Goal: Task Accomplishment & Management: Manage account settings

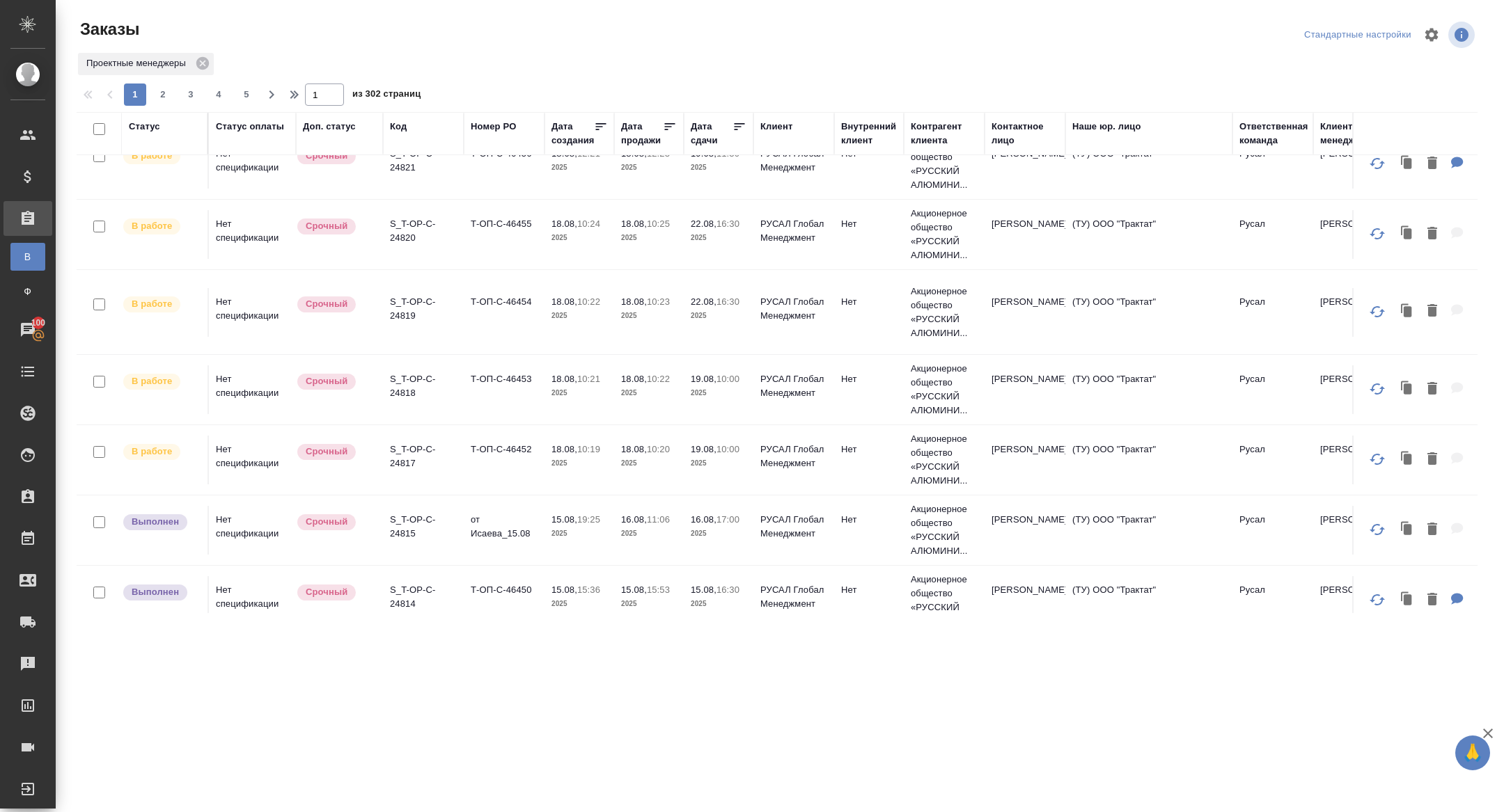
click at [716, 139] on div "Дата сдачи" at bounding box center [712, 133] width 42 height 28
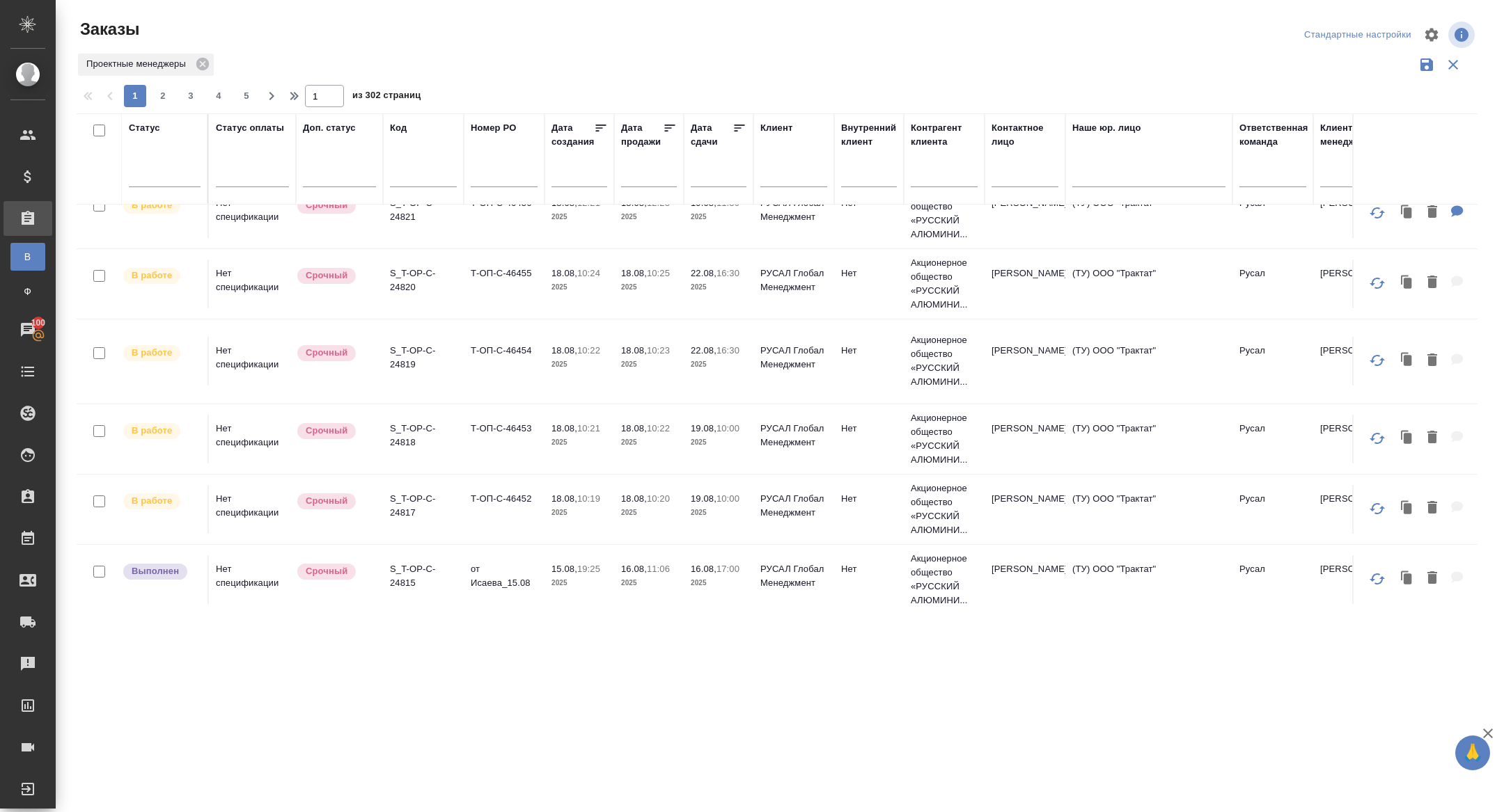
scroll to position [308, 0]
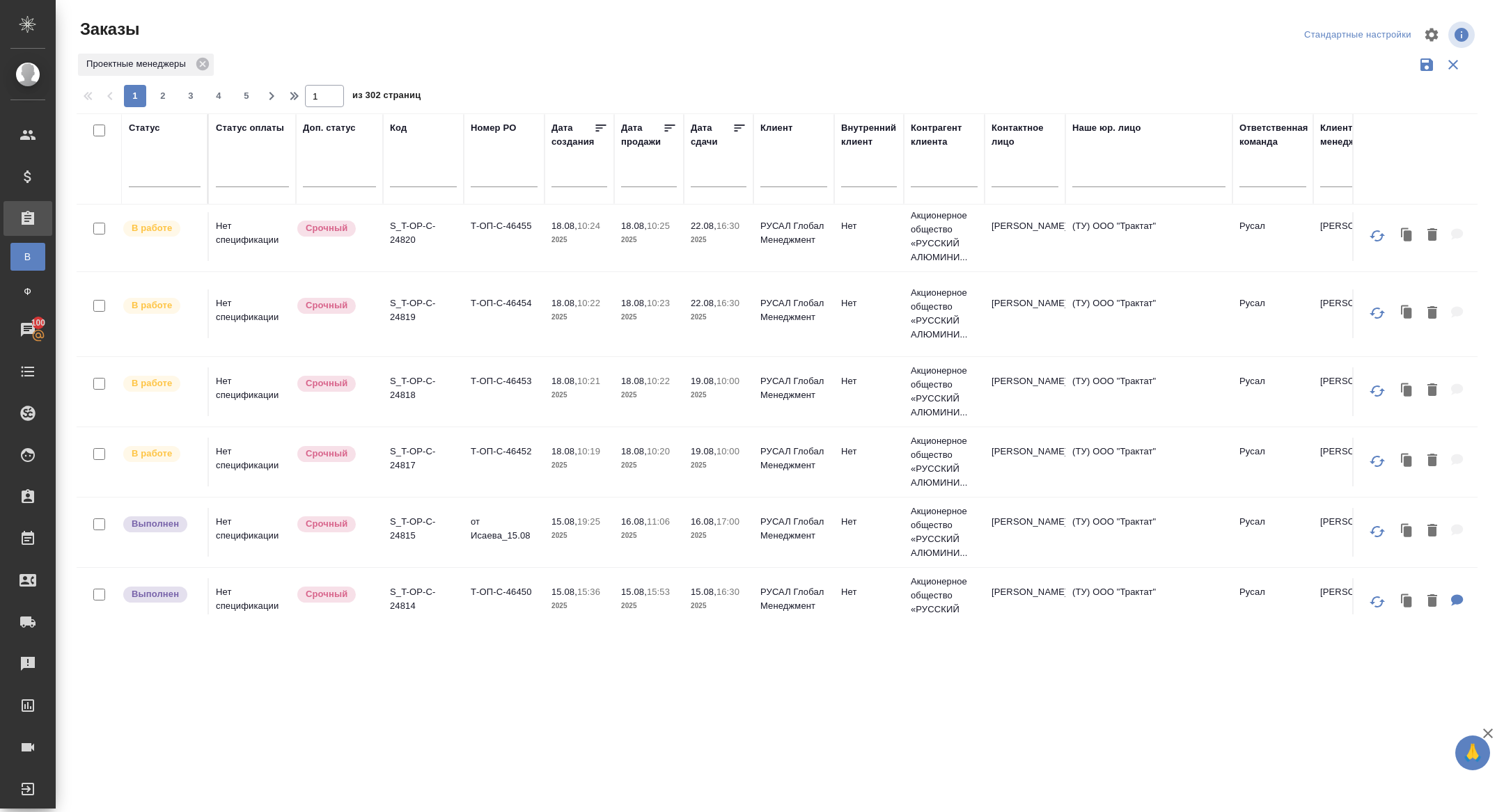
click at [720, 176] on input "text" at bounding box center [722, 175] width 47 height 19
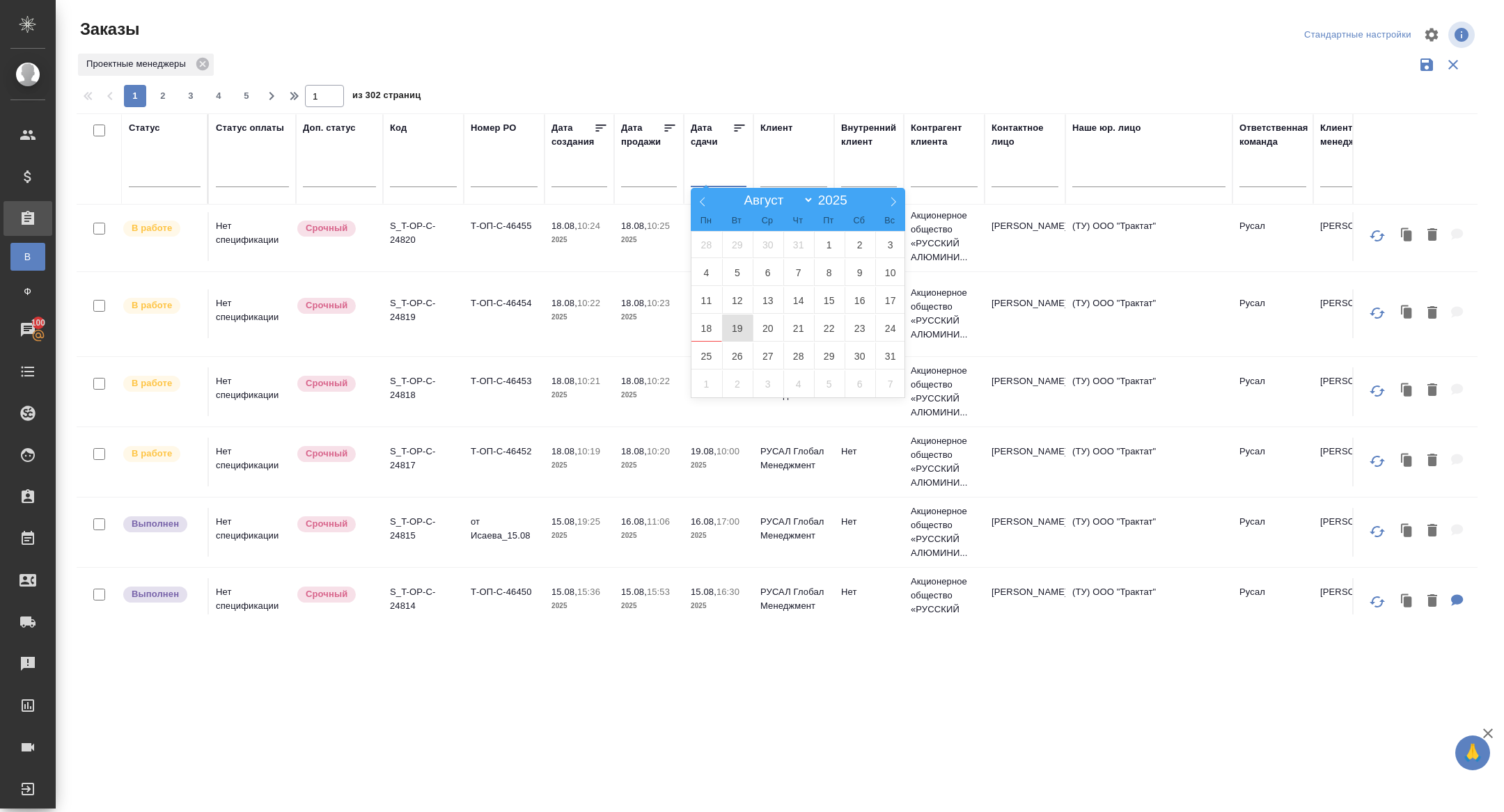
click at [742, 329] on span "19" at bounding box center [737, 328] width 30 height 27
type div "2025-08-18T21:00:00.000Z"
click at [756, 329] on span "20" at bounding box center [768, 328] width 30 height 27
click at [737, 125] on icon at bounding box center [739, 128] width 14 height 14
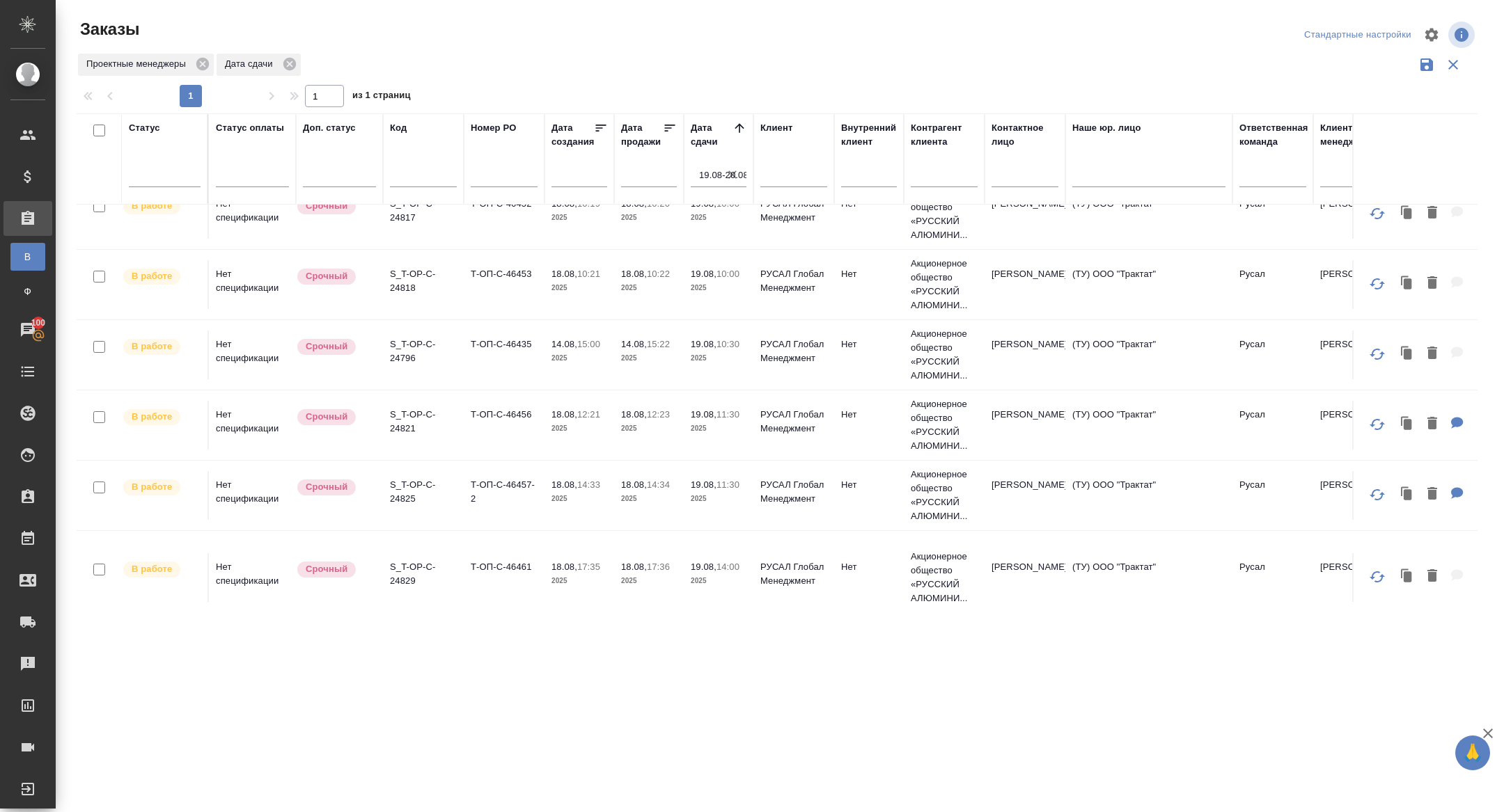
scroll to position [0, 0]
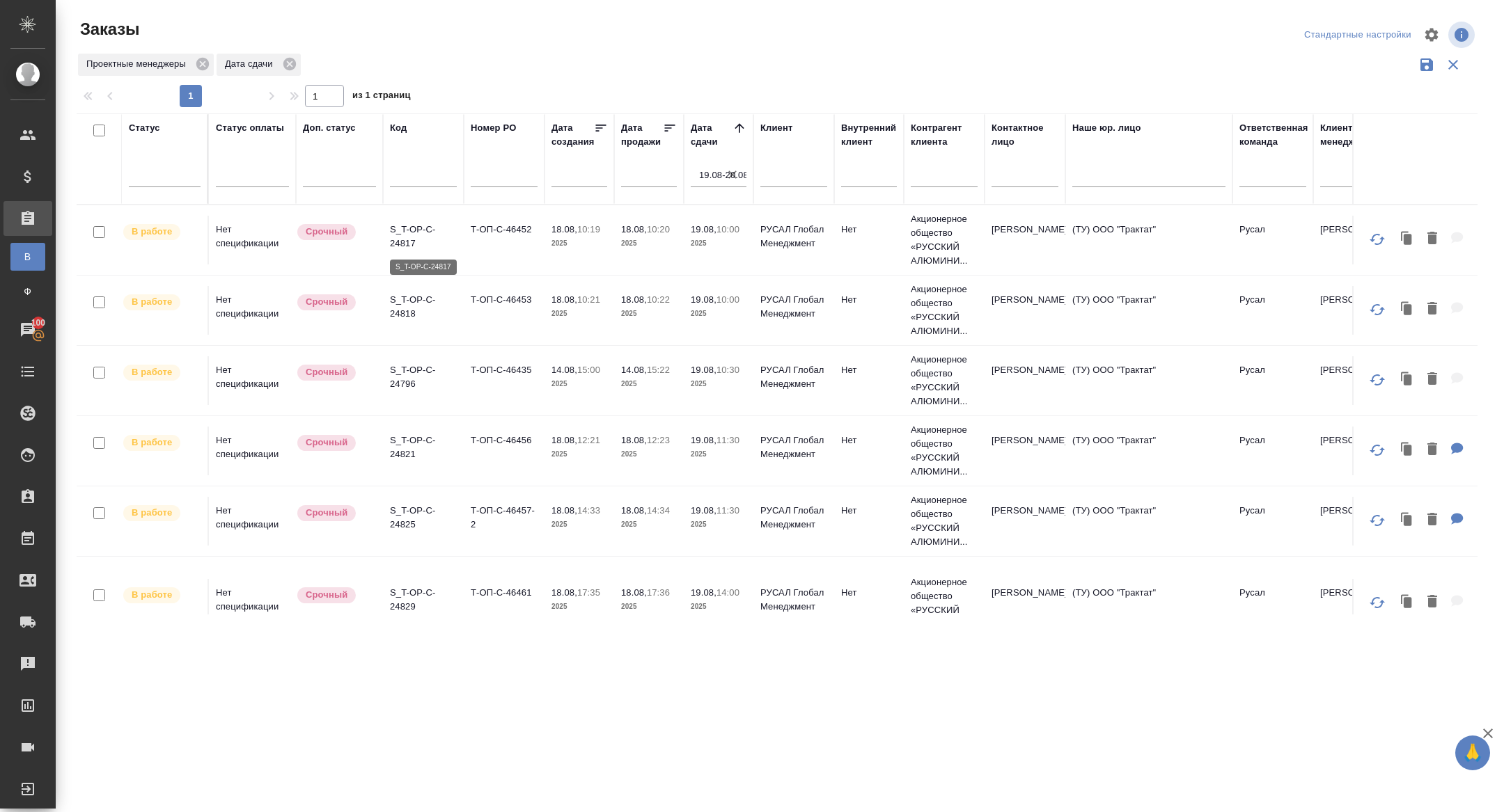
click at [406, 229] on p "S_T-OP-C-24817" at bounding box center [423, 236] width 67 height 28
click at [401, 308] on p "S_T-OP-C-24818" at bounding box center [423, 307] width 67 height 28
click at [408, 386] on p "S_T-OP-C-24796" at bounding box center [423, 377] width 67 height 28
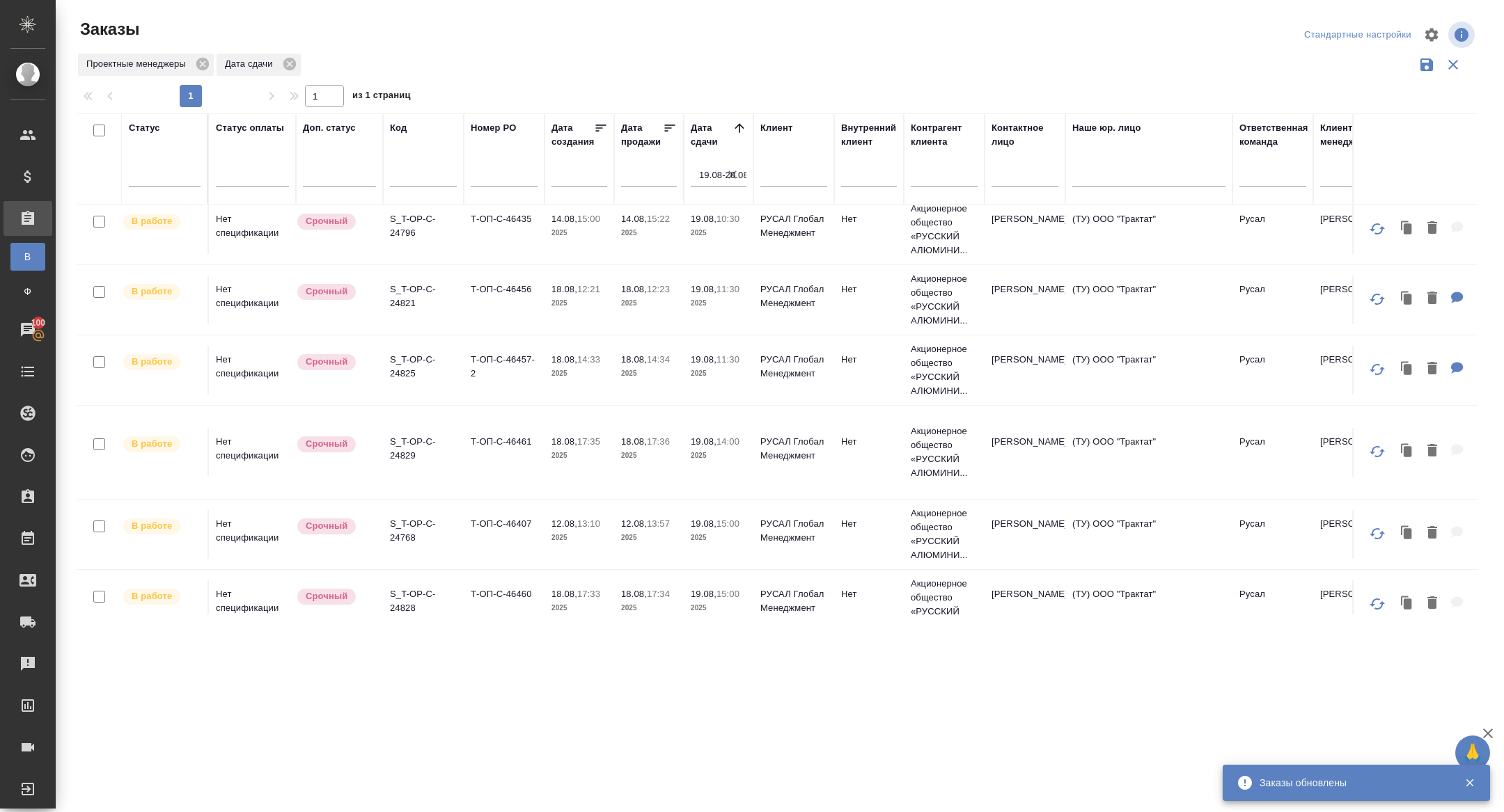
scroll to position [160, 0]
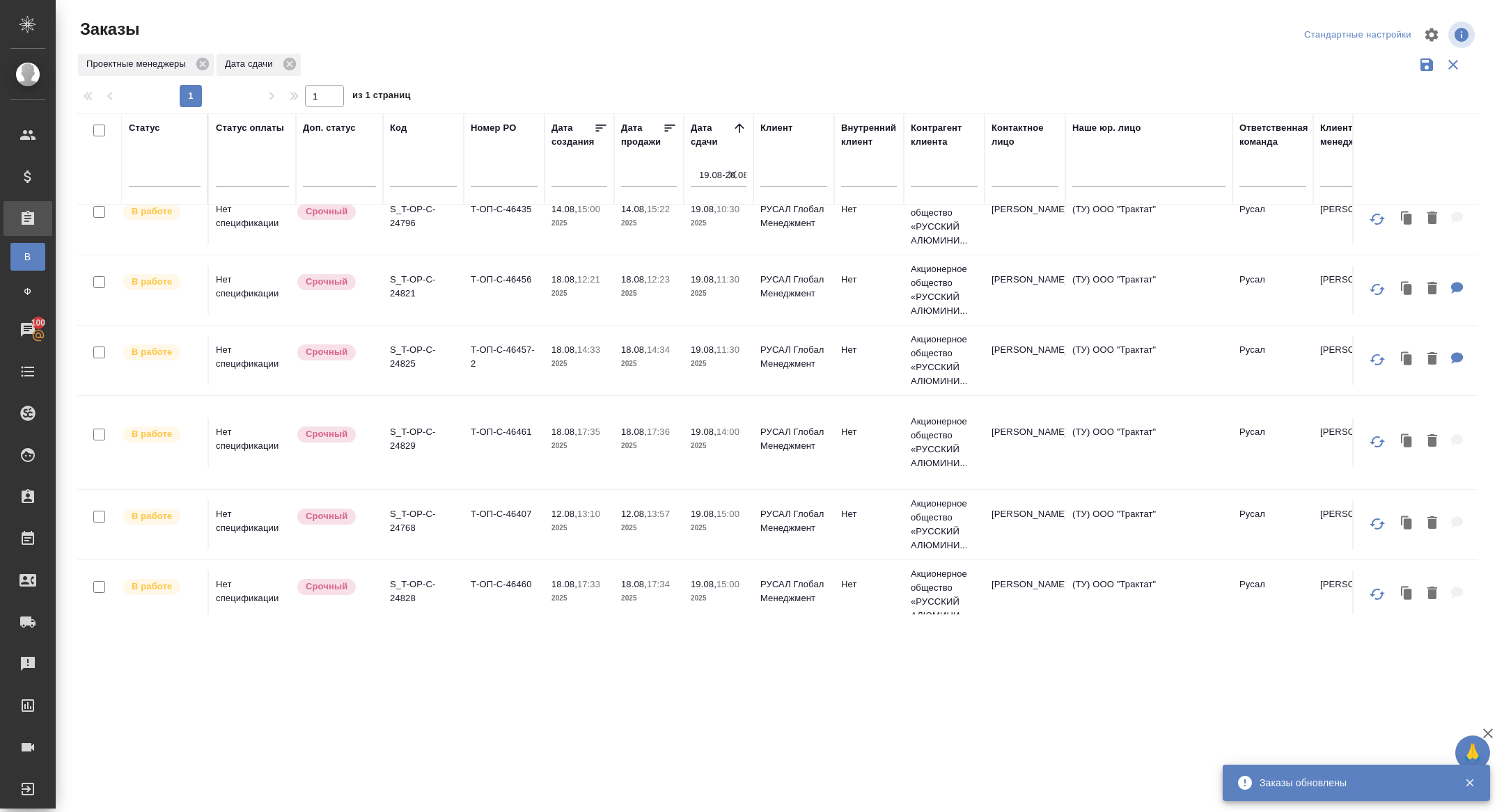
click at [410, 290] on p "S_T-OP-C-24821" at bounding box center [423, 287] width 67 height 28
click at [397, 104] on td "S_T-OP-C-24825" at bounding box center [423, 79] width 81 height 49
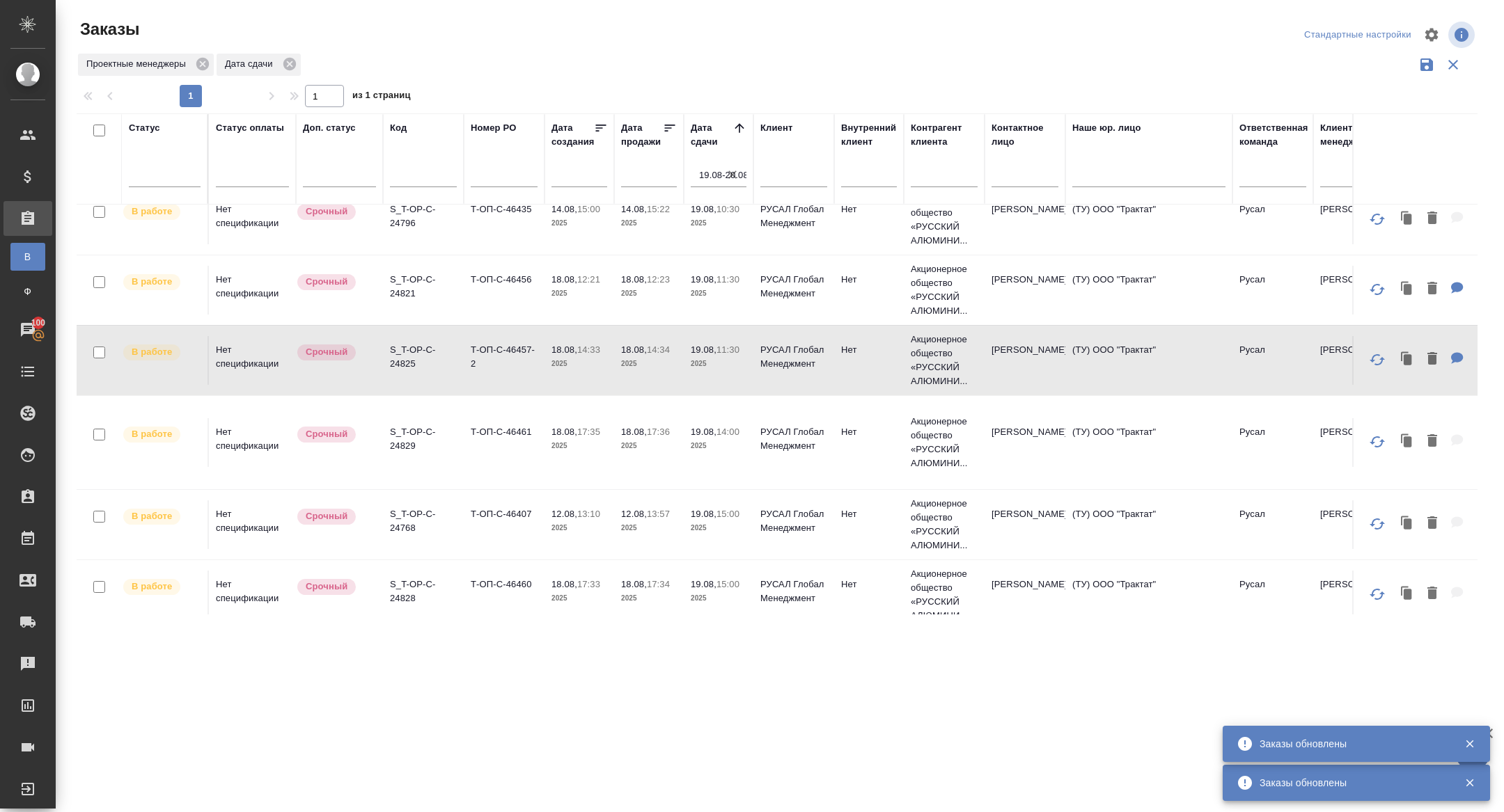
click at [404, 360] on p "S_T-OP-C-24825" at bounding box center [423, 357] width 67 height 28
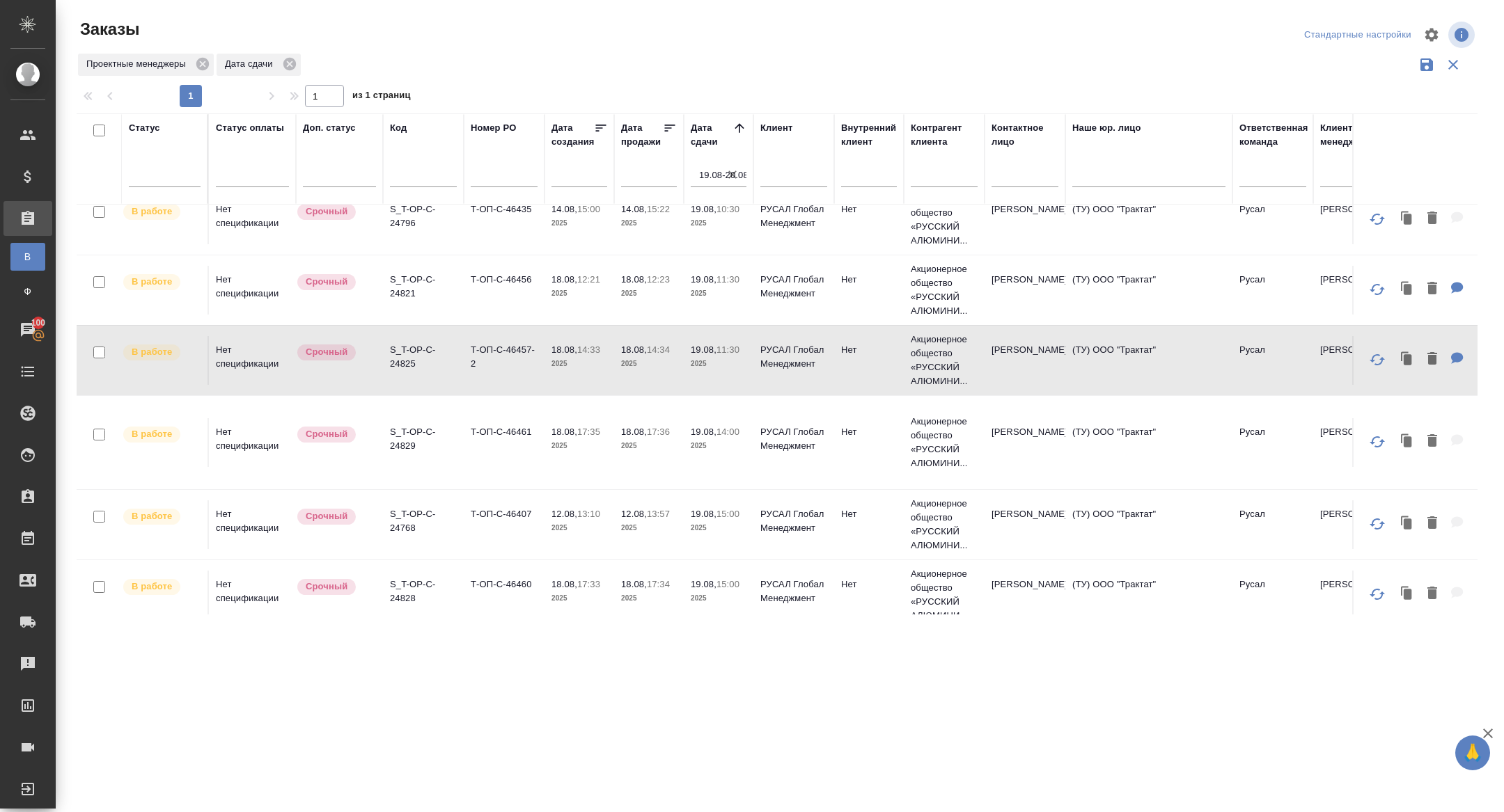
click at [409, 104] on td "S_T-OP-C-24828" at bounding box center [423, 79] width 81 height 49
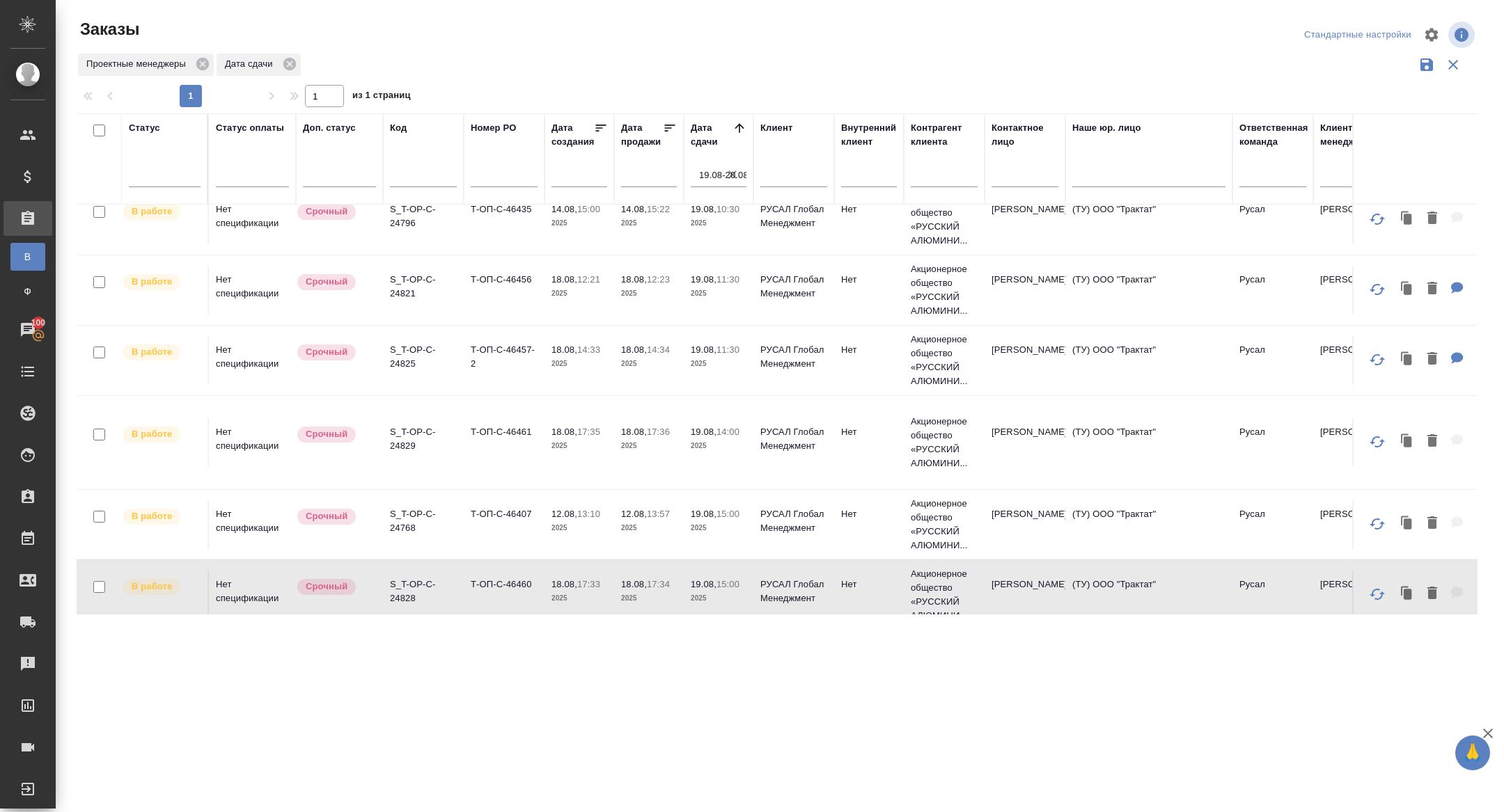
click at [411, 577] on p "S_T-OP-C-24828" at bounding box center [423, 591] width 67 height 28
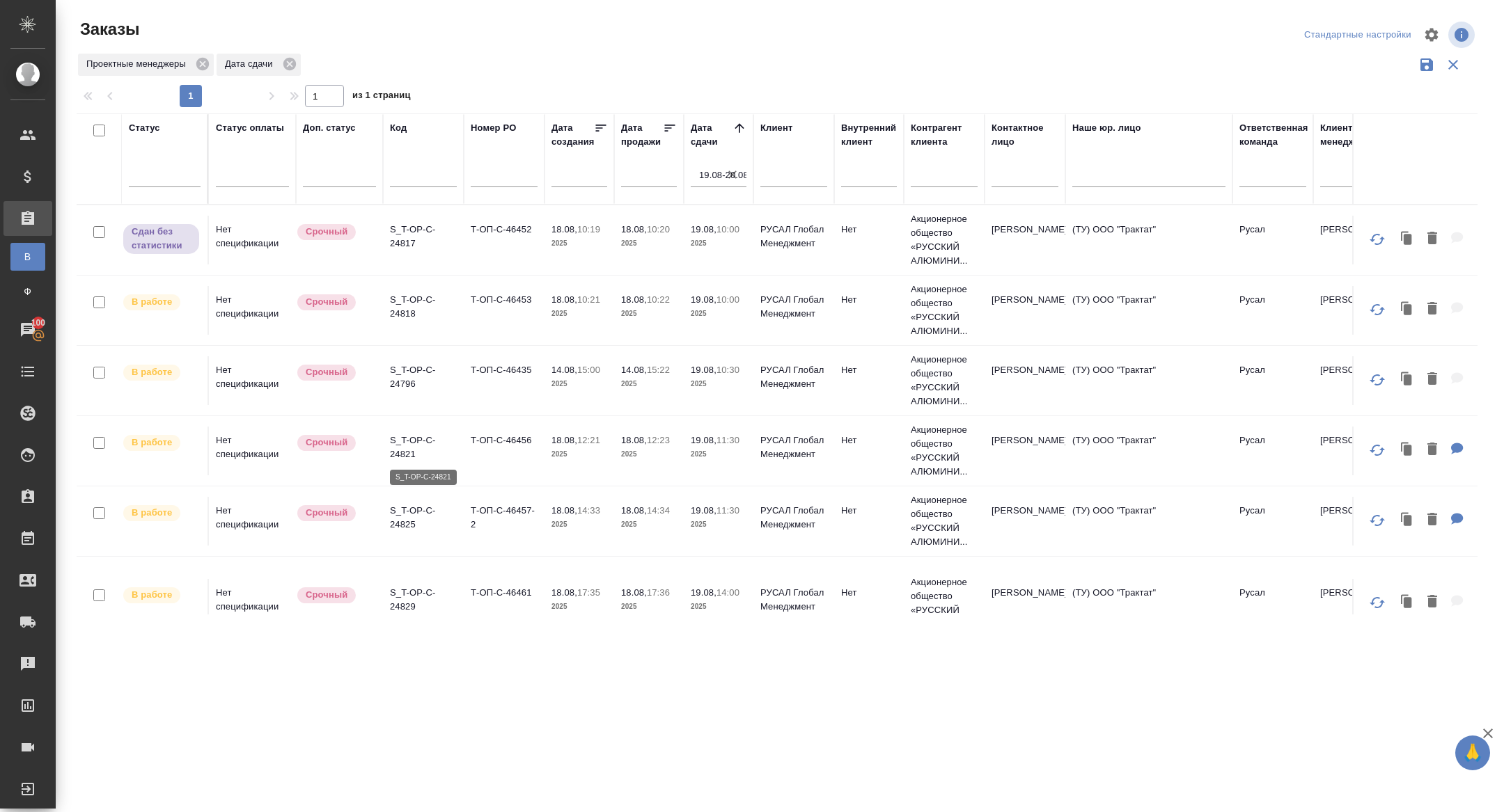
click at [398, 446] on p "S_T-OP-C-24821" at bounding box center [423, 447] width 67 height 28
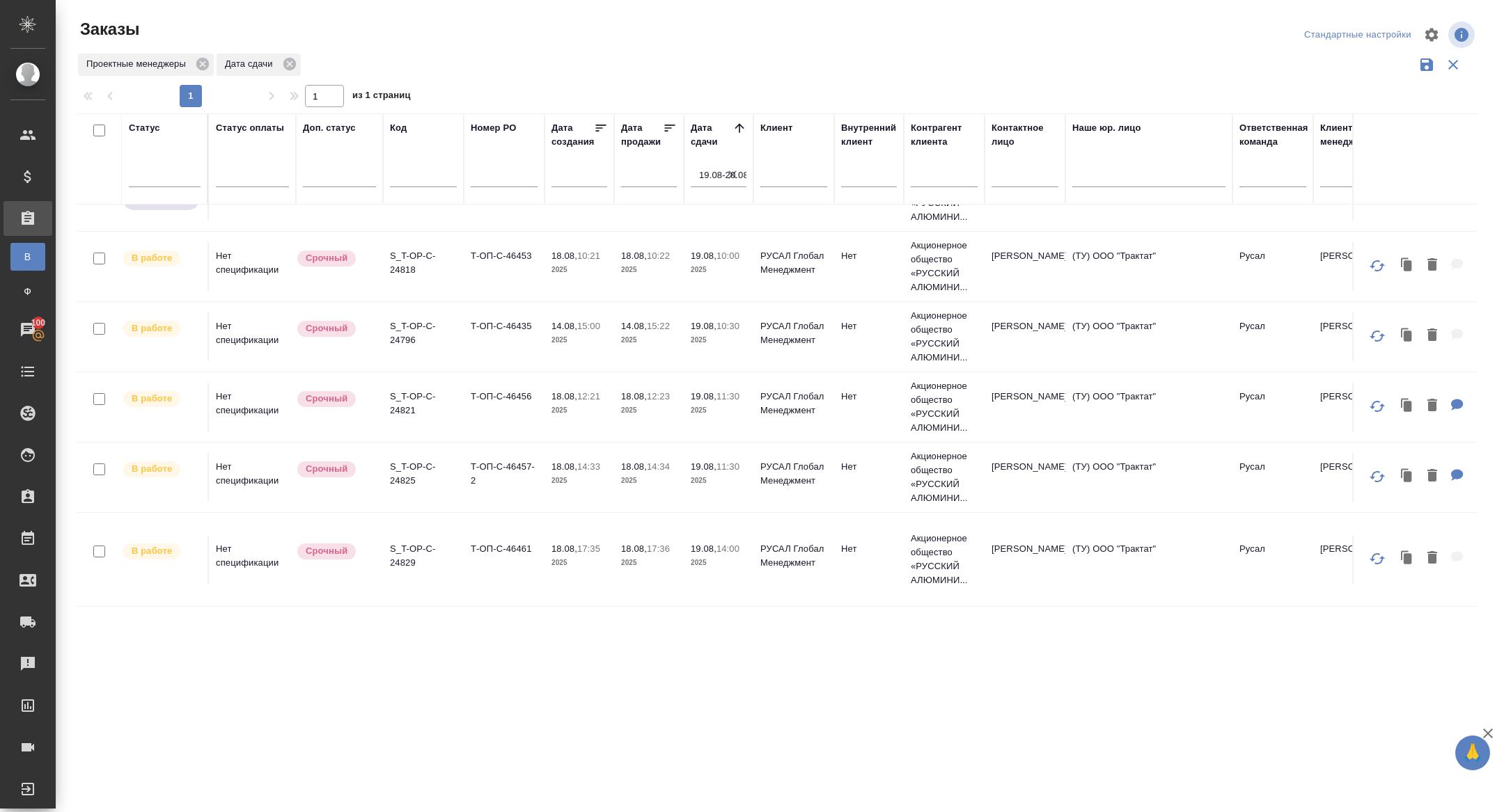
scroll to position [49, 0]
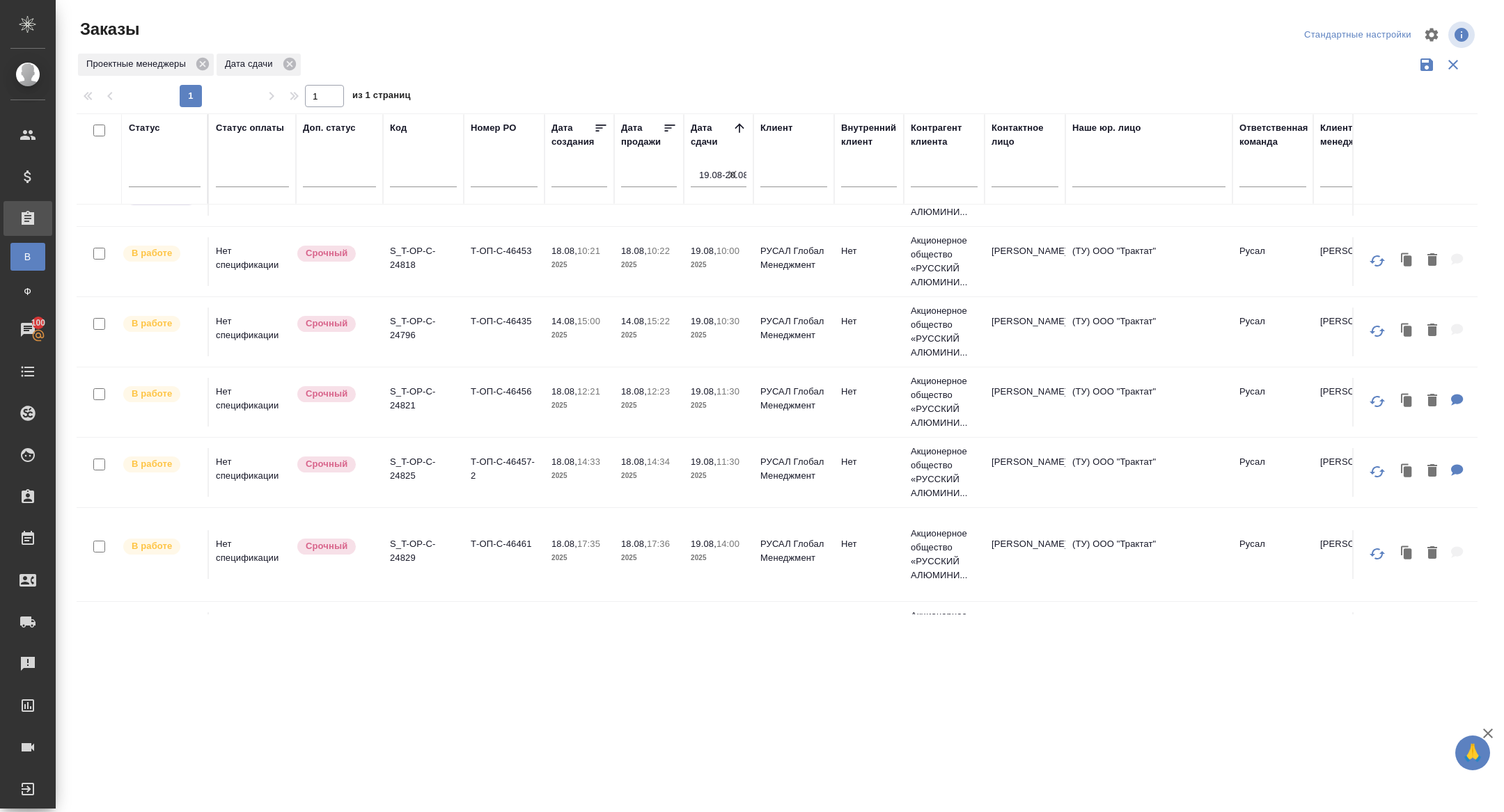
click at [401, 469] on p "S_T-OP-C-24825" at bounding box center [423, 469] width 67 height 28
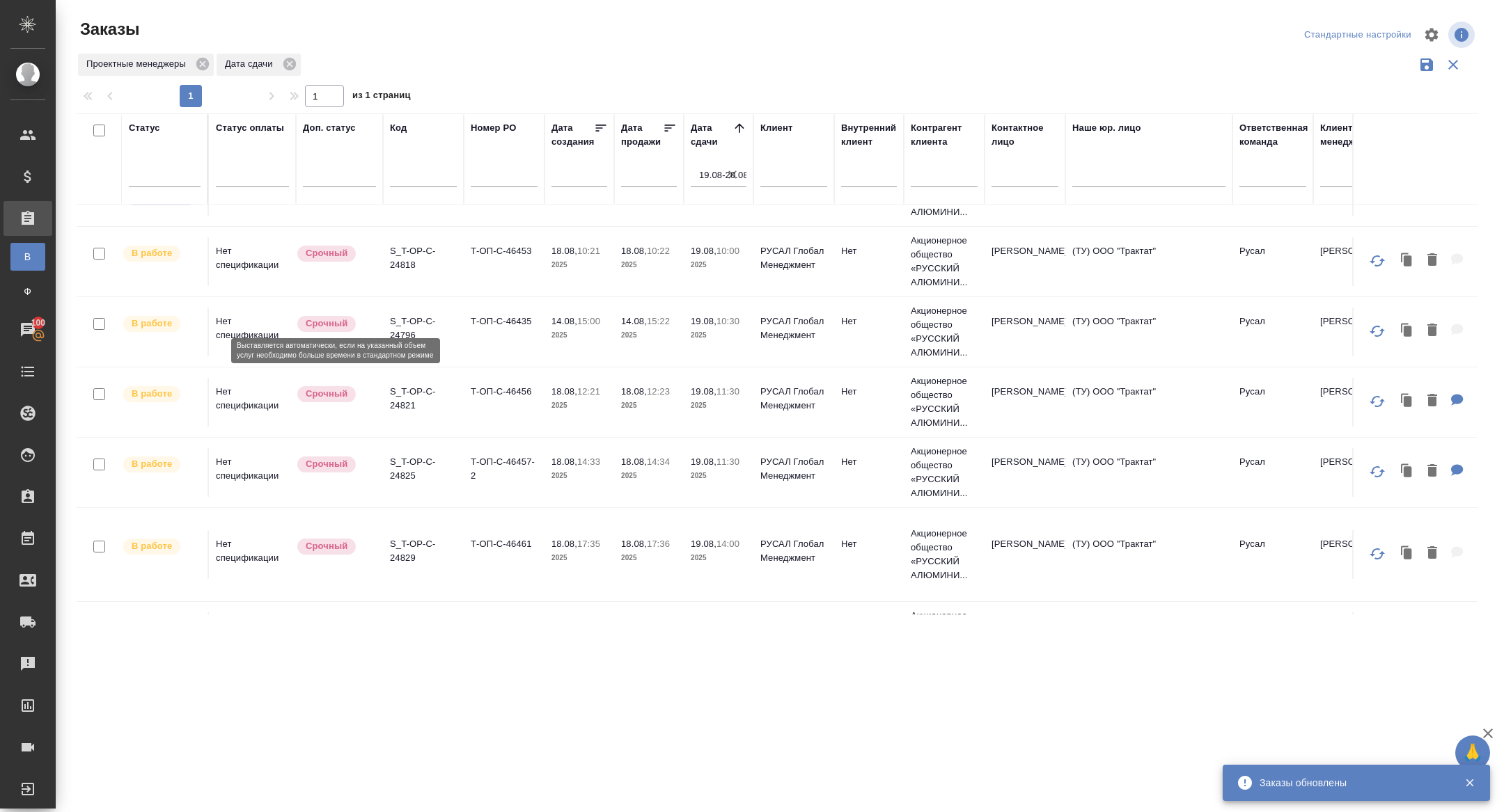
scroll to position [160, 0]
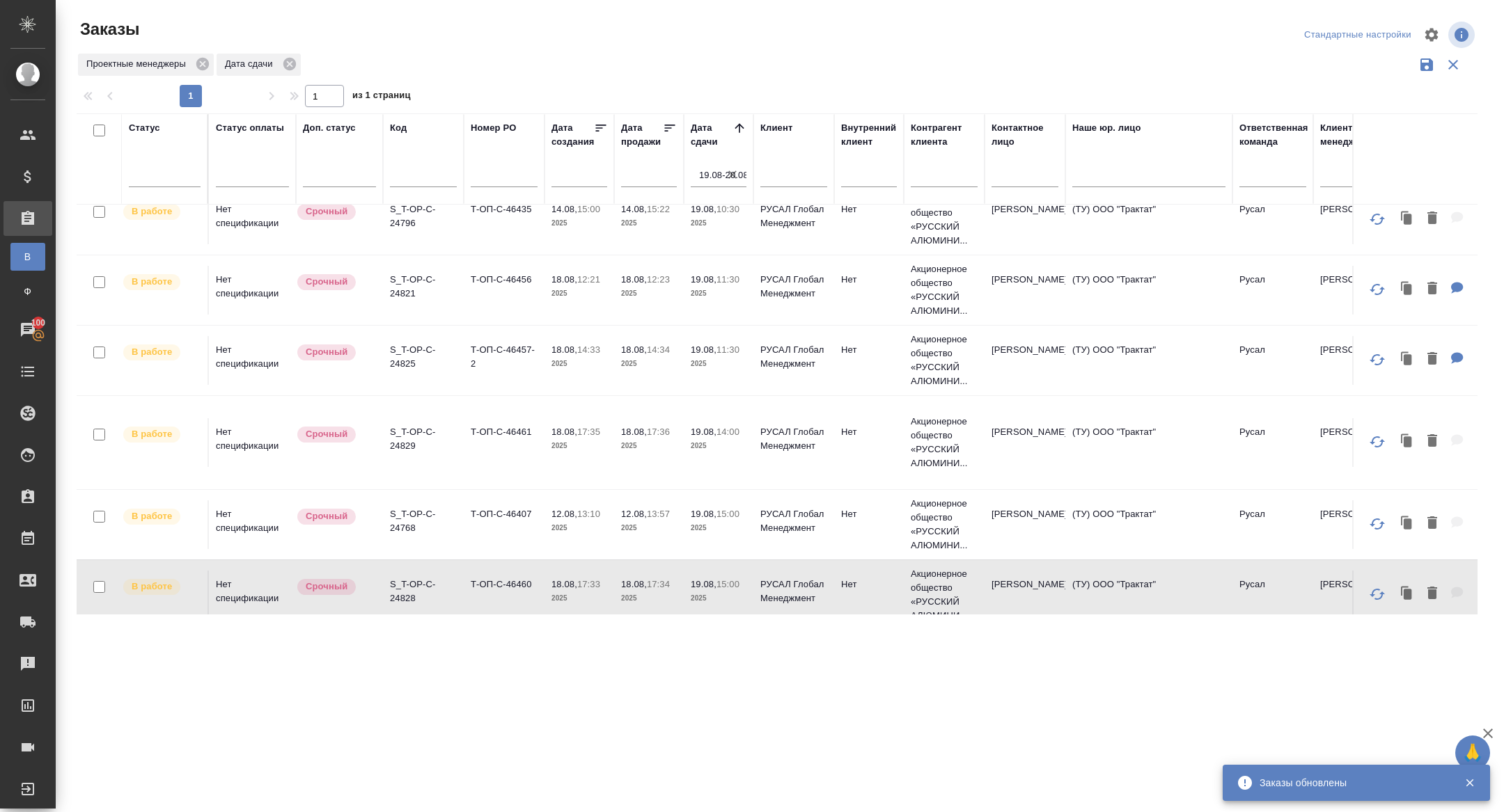
click at [406, 175] on input "text" at bounding box center [423, 178] width 67 height 18
paste input "S_T-OP-C-24825"
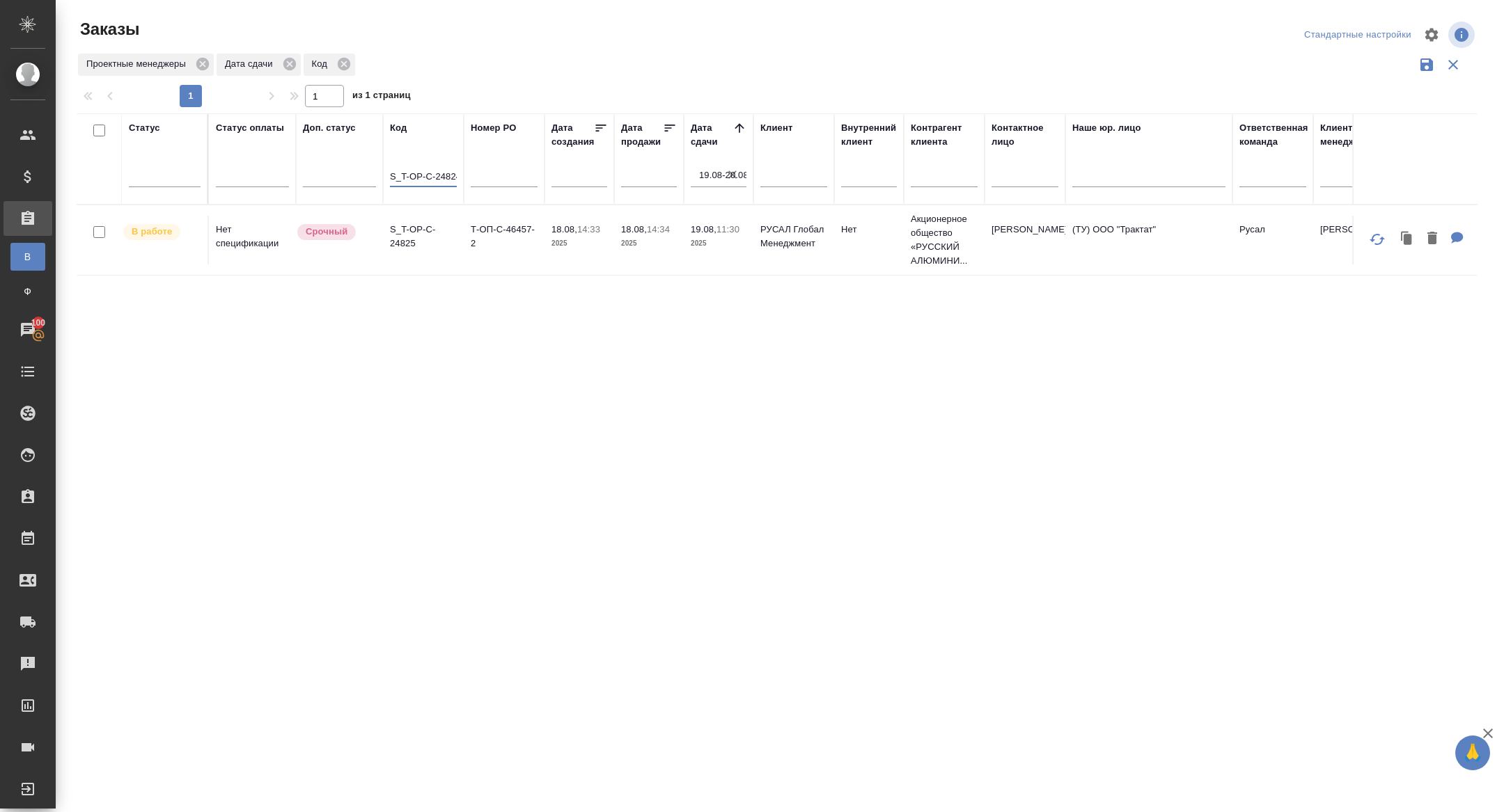
scroll to position [0, 4]
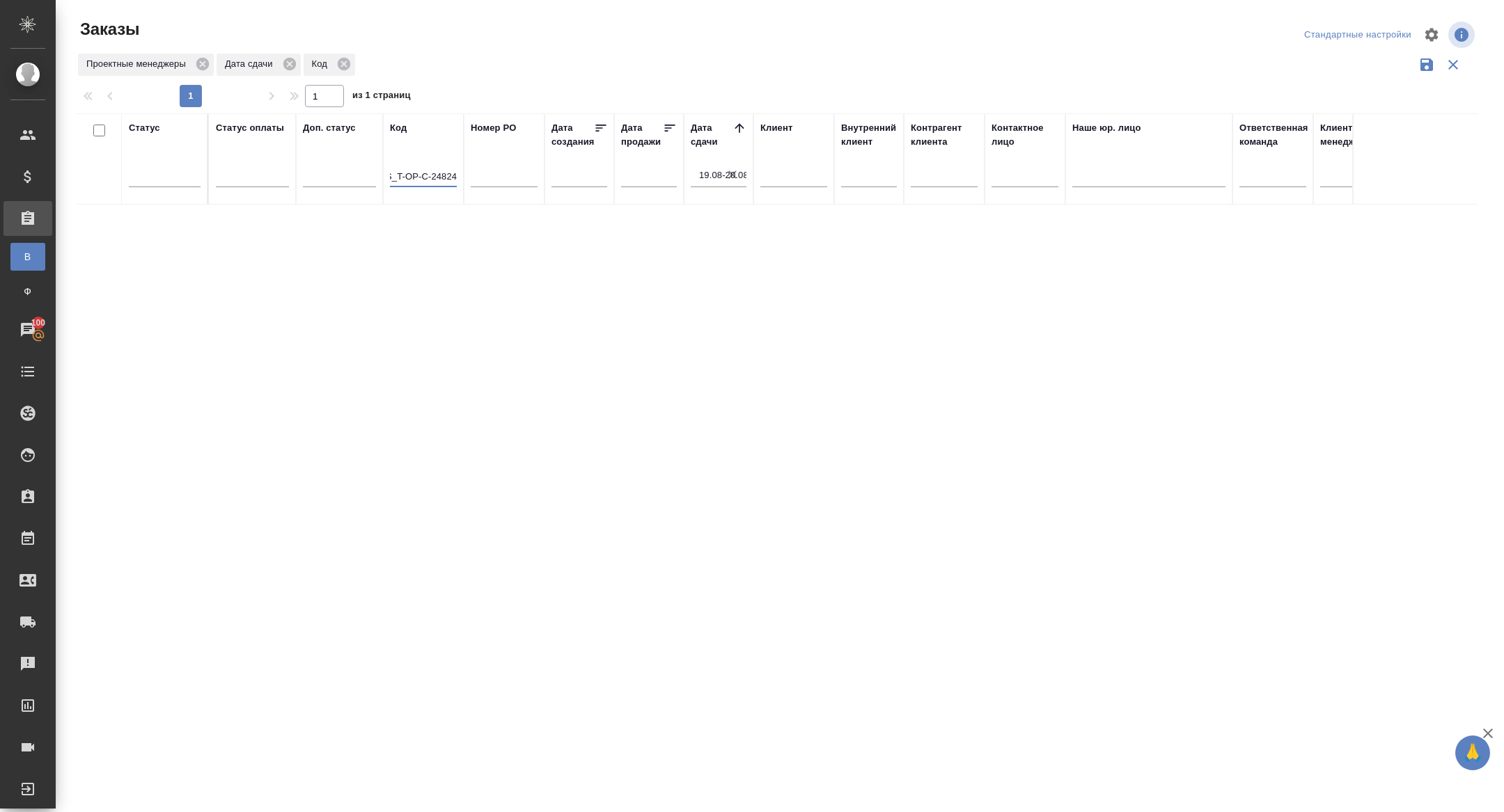
type input "S_T-OP-C-24824"
click at [726, 173] on icon "button" at bounding box center [732, 174] width 14 height 14
click at [200, 62] on icon at bounding box center [203, 64] width 13 height 13
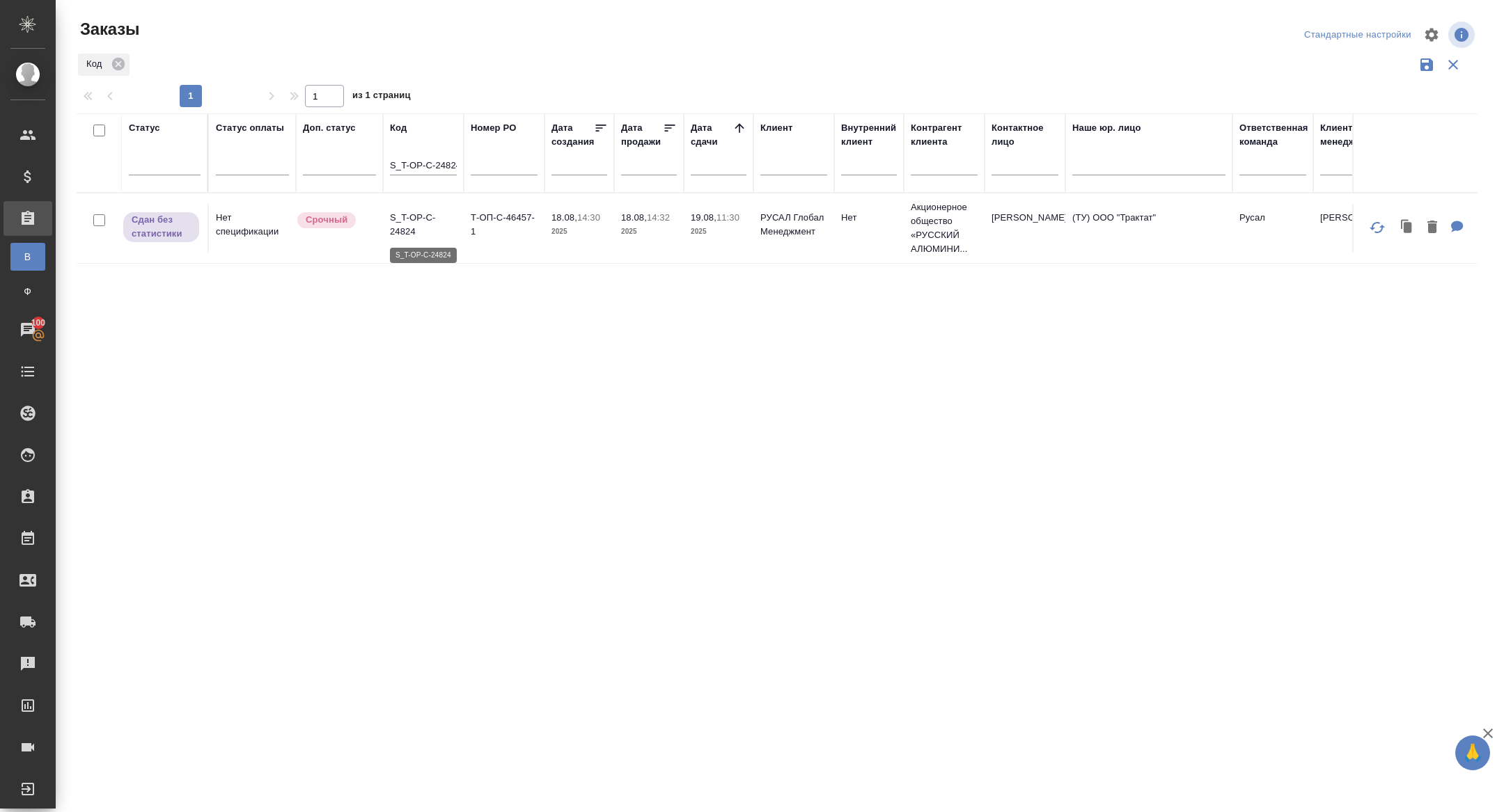
click at [410, 232] on p "S_T-OP-C-24824" at bounding box center [423, 224] width 67 height 28
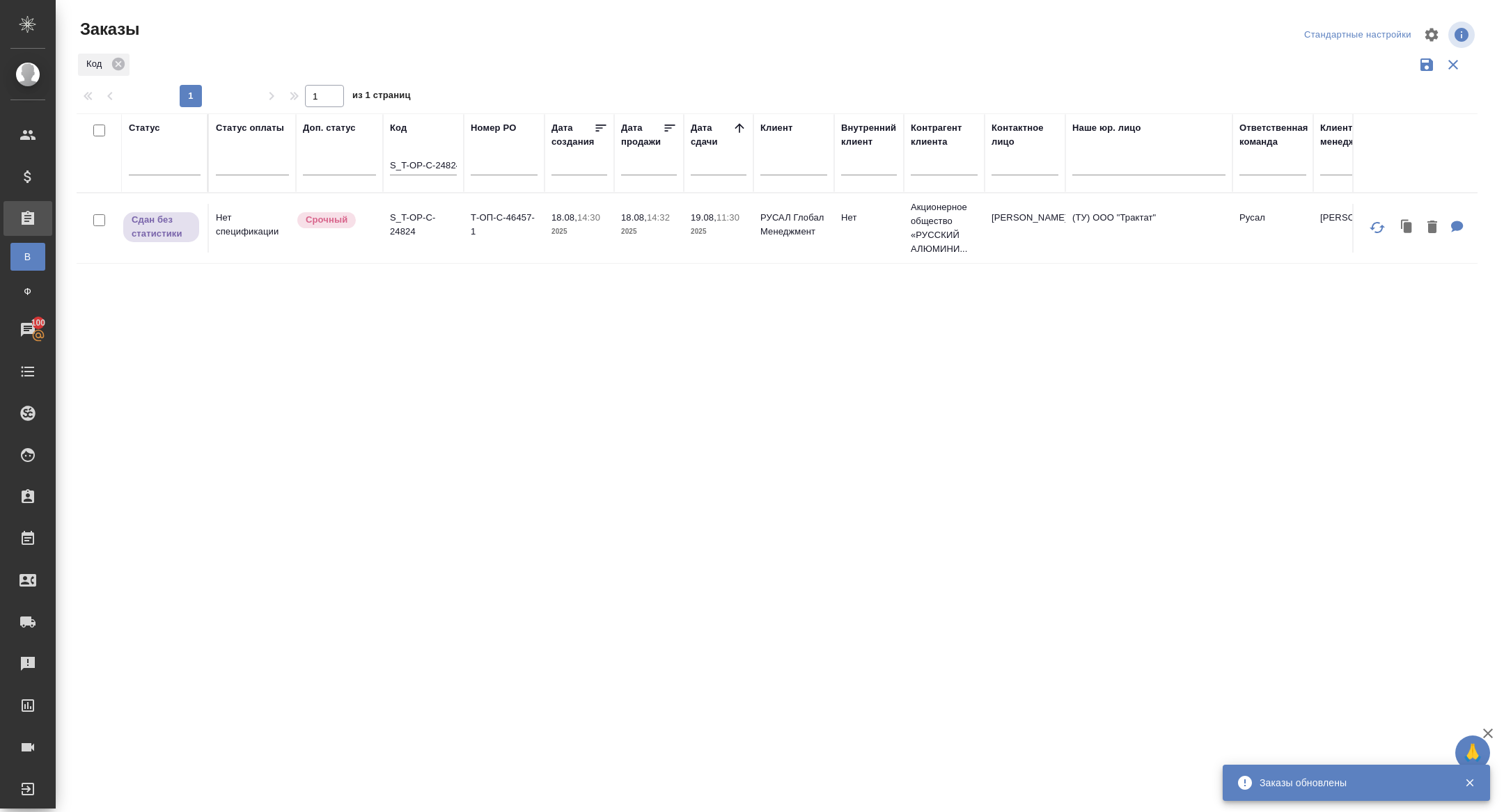
click at [408, 156] on div "S_T-OP-C-24824" at bounding box center [423, 168] width 67 height 34
click at [431, 176] on div "S_T-OP-C-24824" at bounding box center [423, 168] width 67 height 34
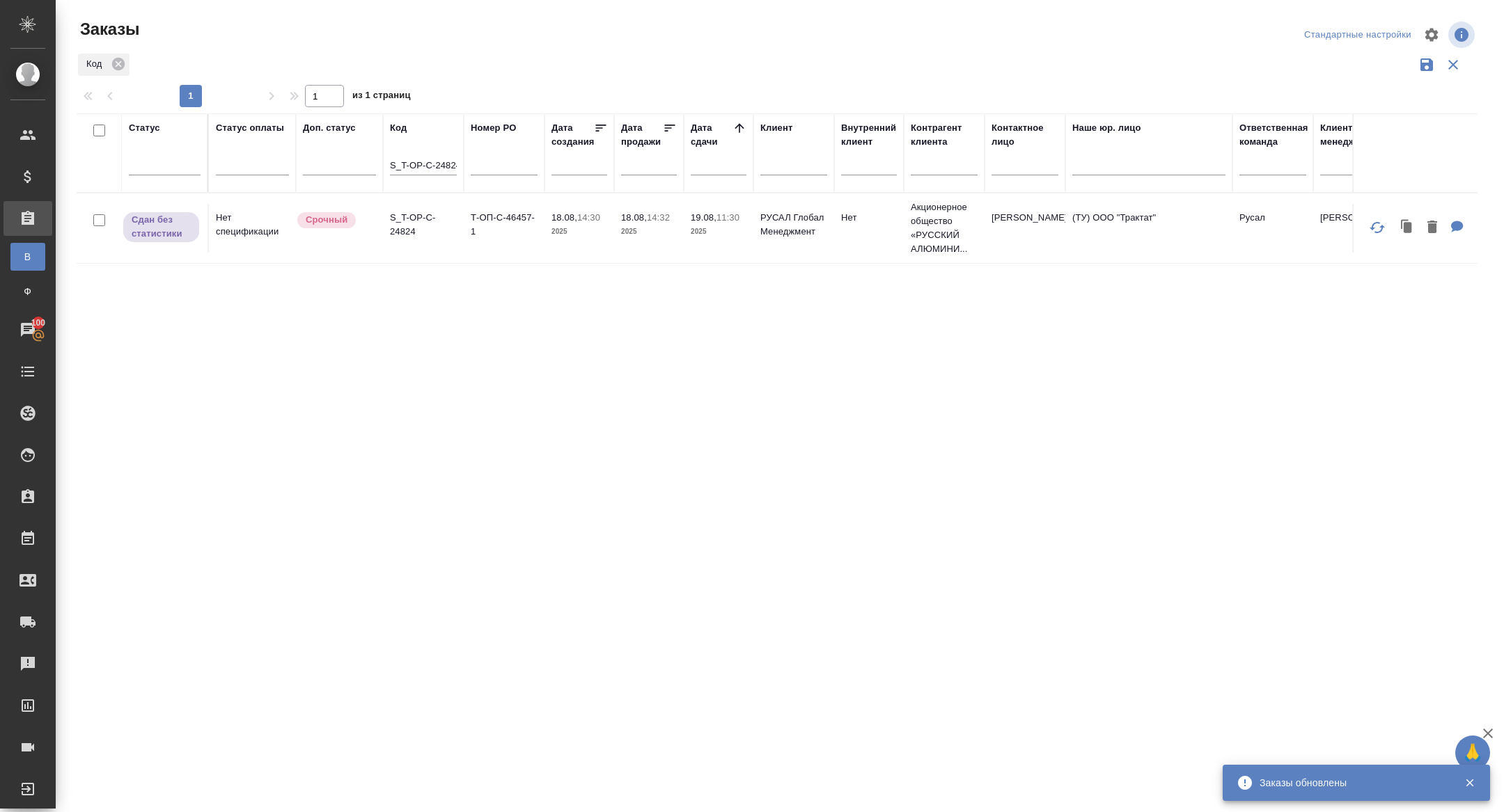
click at [431, 156] on div "S_T-OP-C-24824" at bounding box center [423, 168] width 67 height 34
click at [431, 164] on input "S_T-OP-C-24824" at bounding box center [423, 167] width 67 height 18
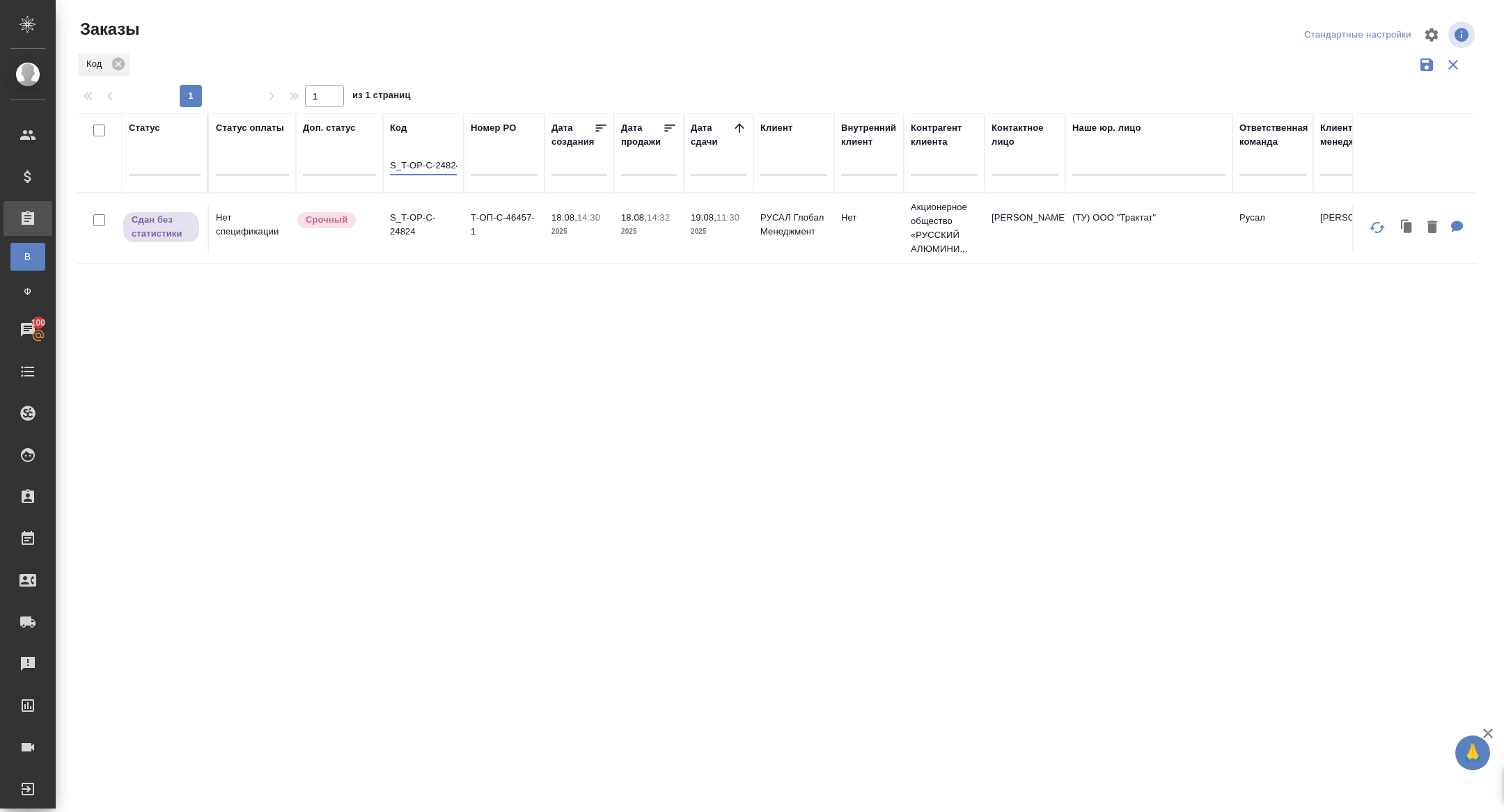
click at [431, 164] on input "S_T-OP-C-24824" at bounding box center [423, 167] width 67 height 18
click at [707, 160] on input "text" at bounding box center [722, 164] width 47 height 19
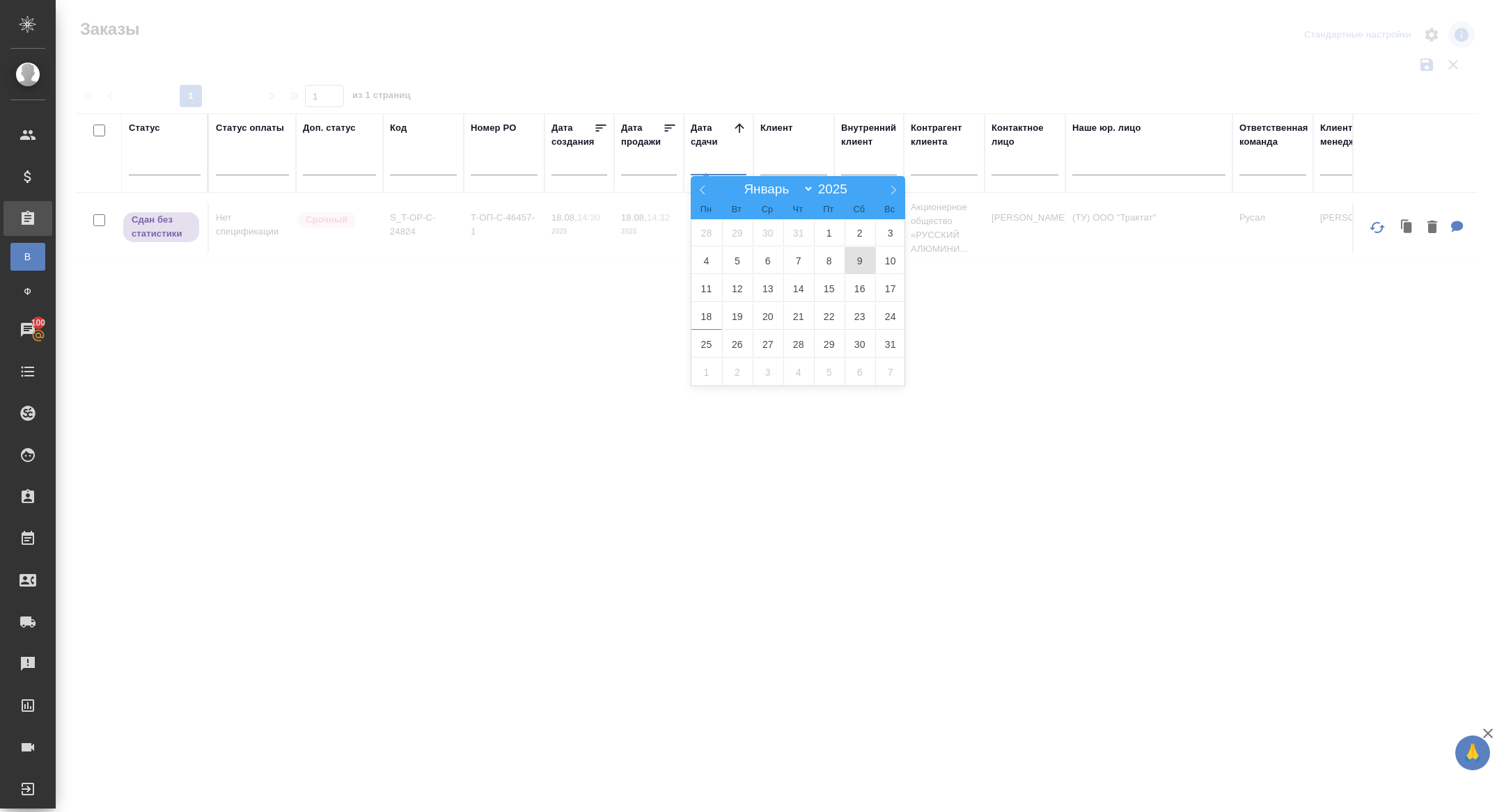
type div "2025-08-18T21:00:00.000Z"
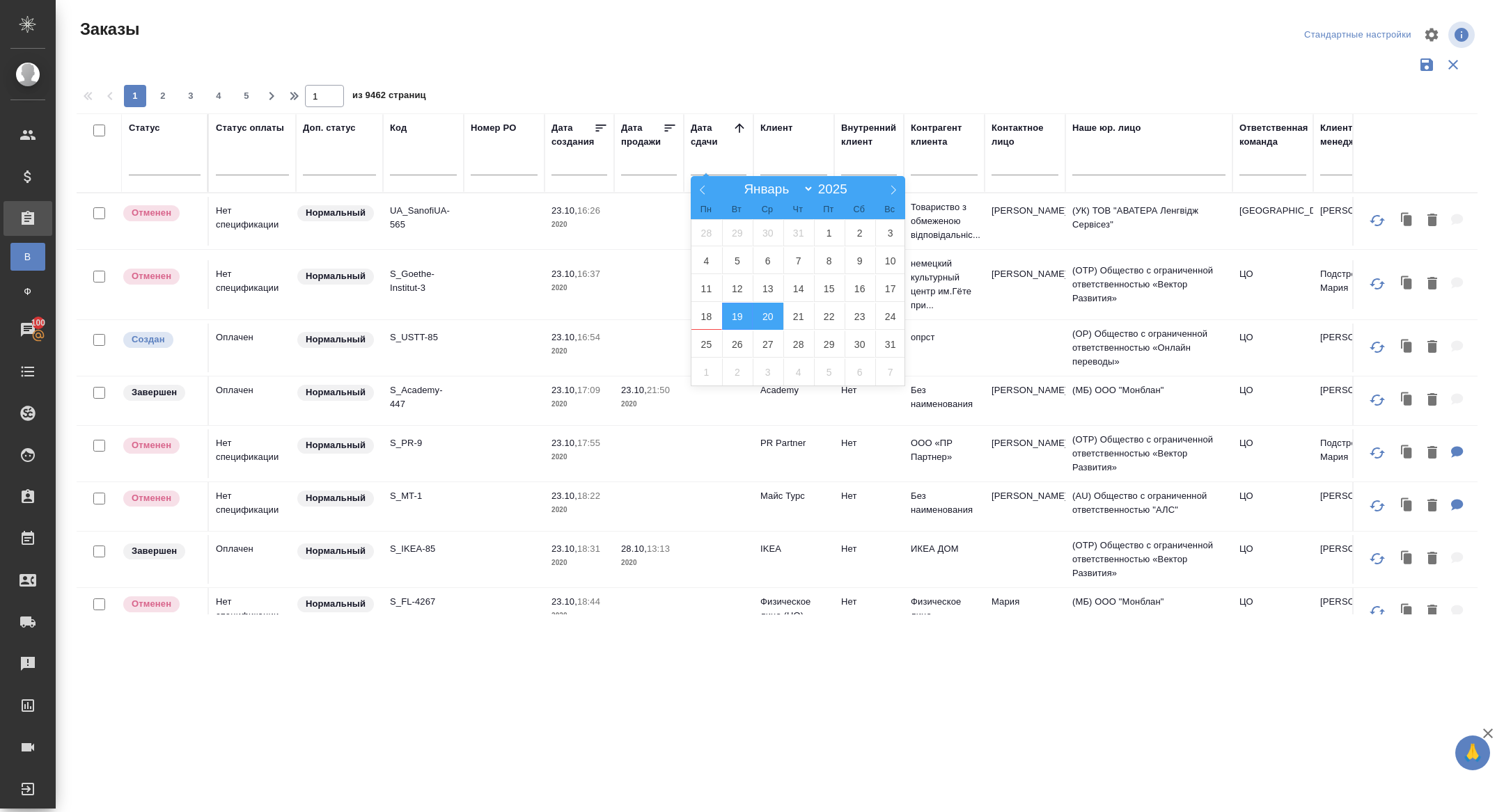
click at [762, 316] on span "20" at bounding box center [768, 316] width 30 height 27
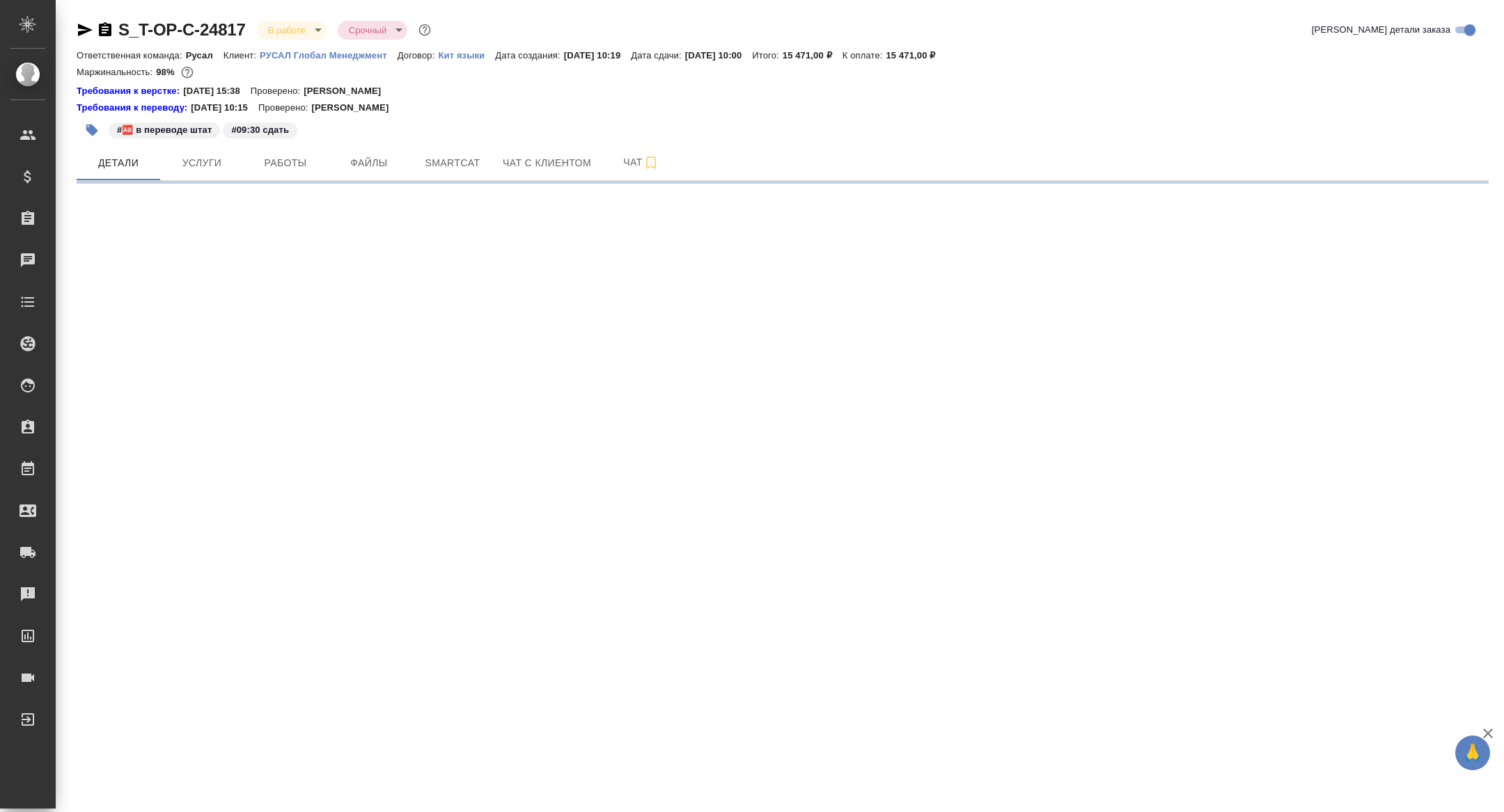
select select "RU"
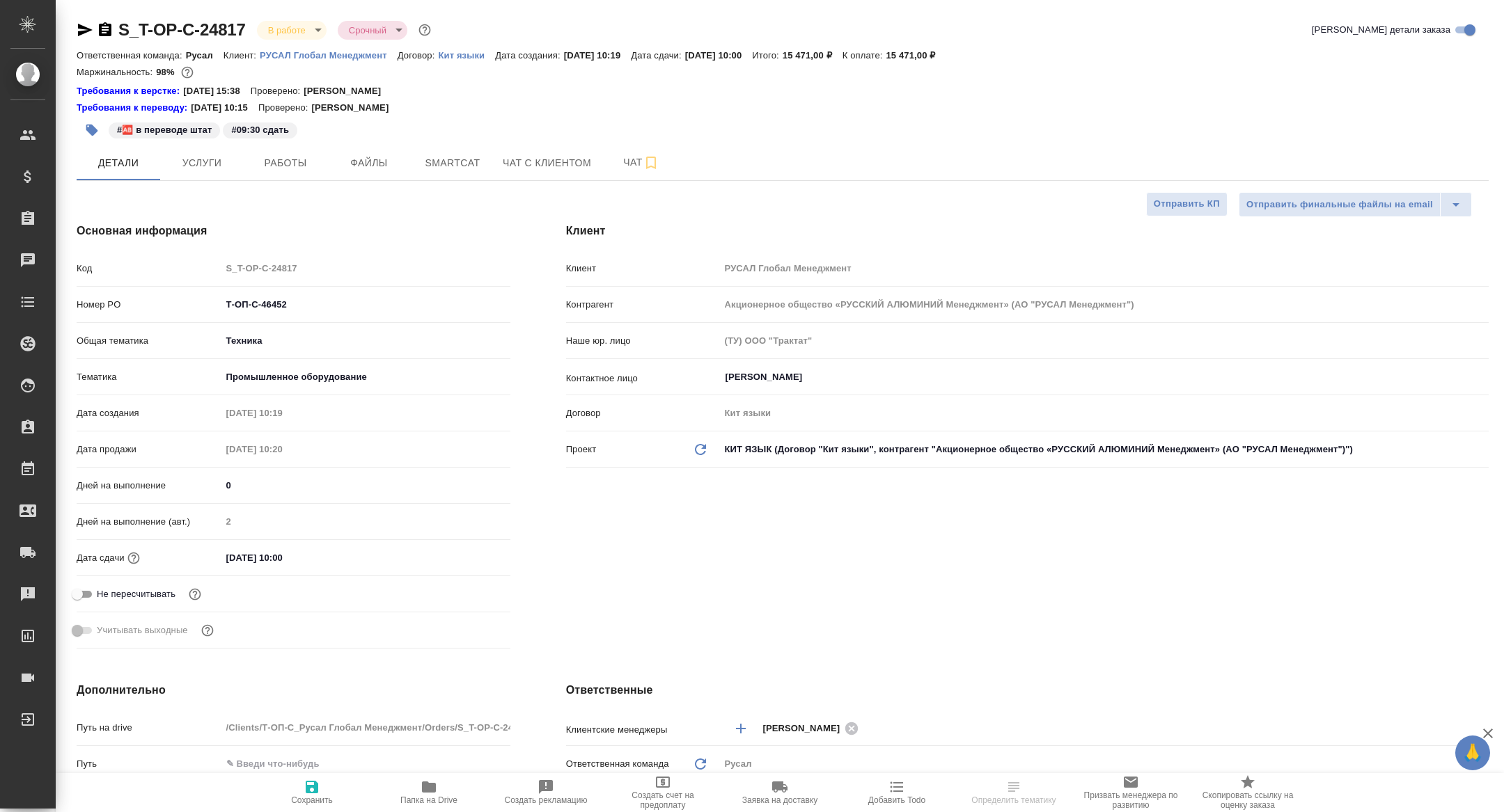
type textarea "x"
type input "[PERSON_NAME]"
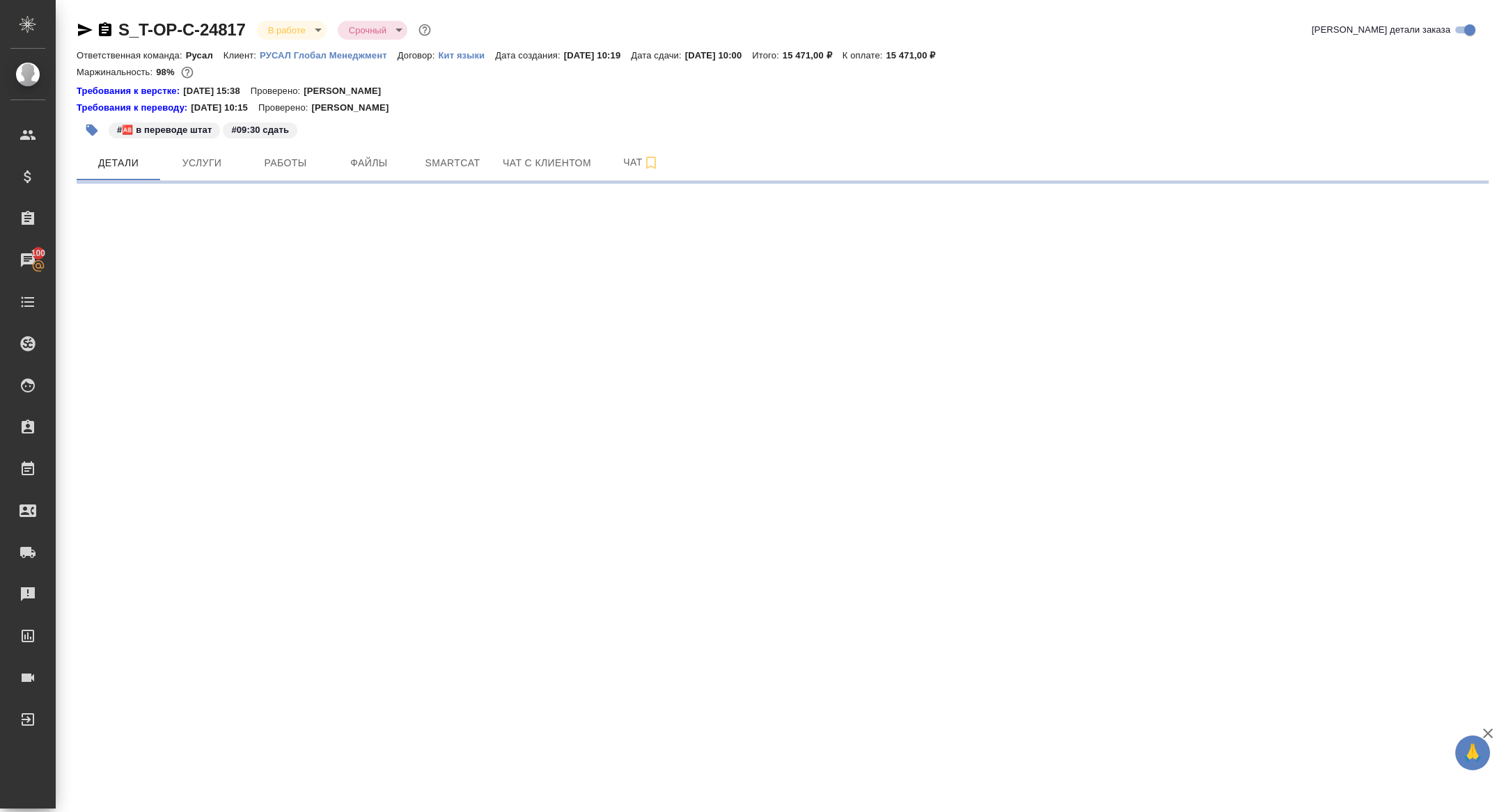
select select "RU"
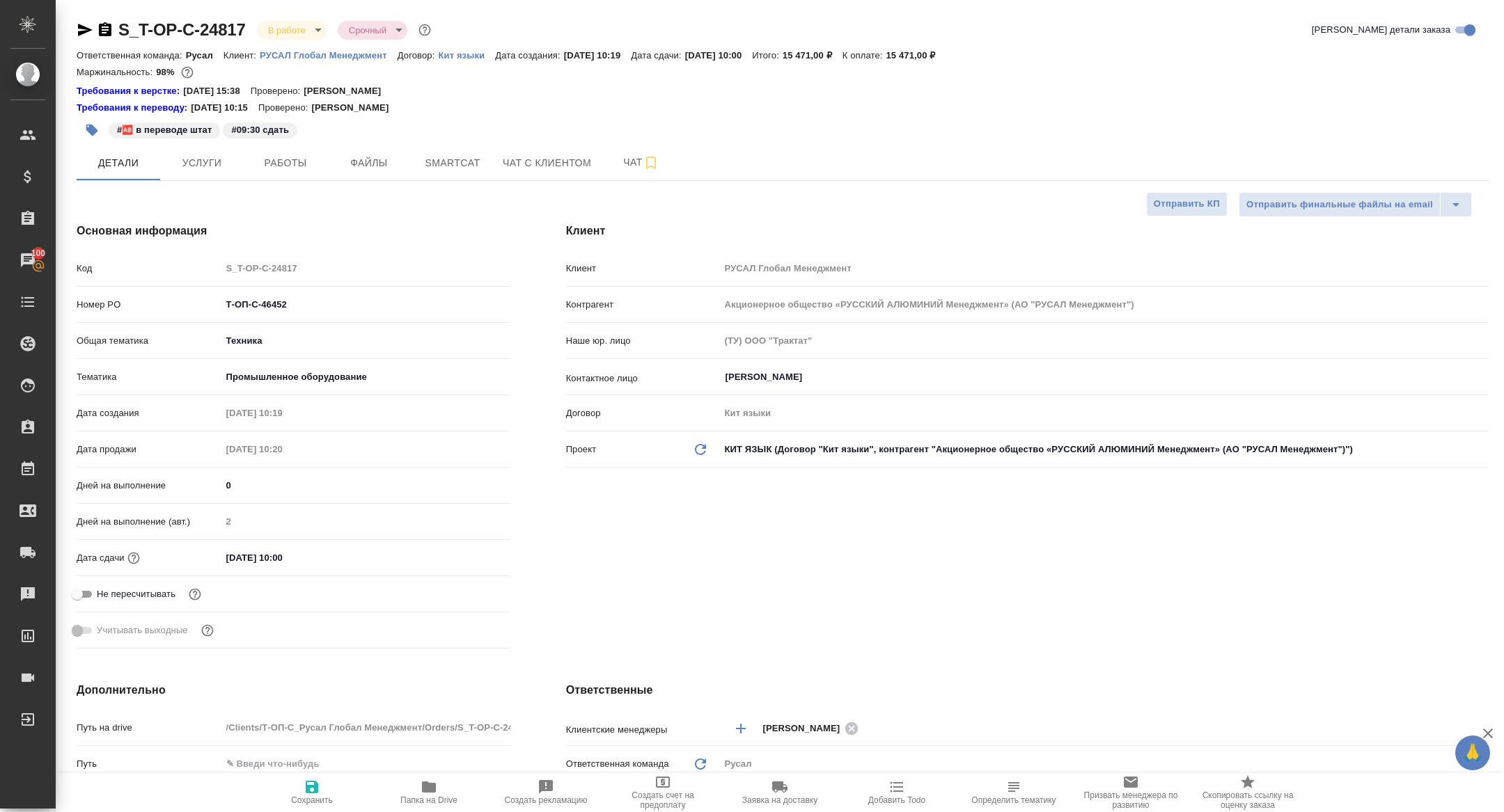
type textarea "x"
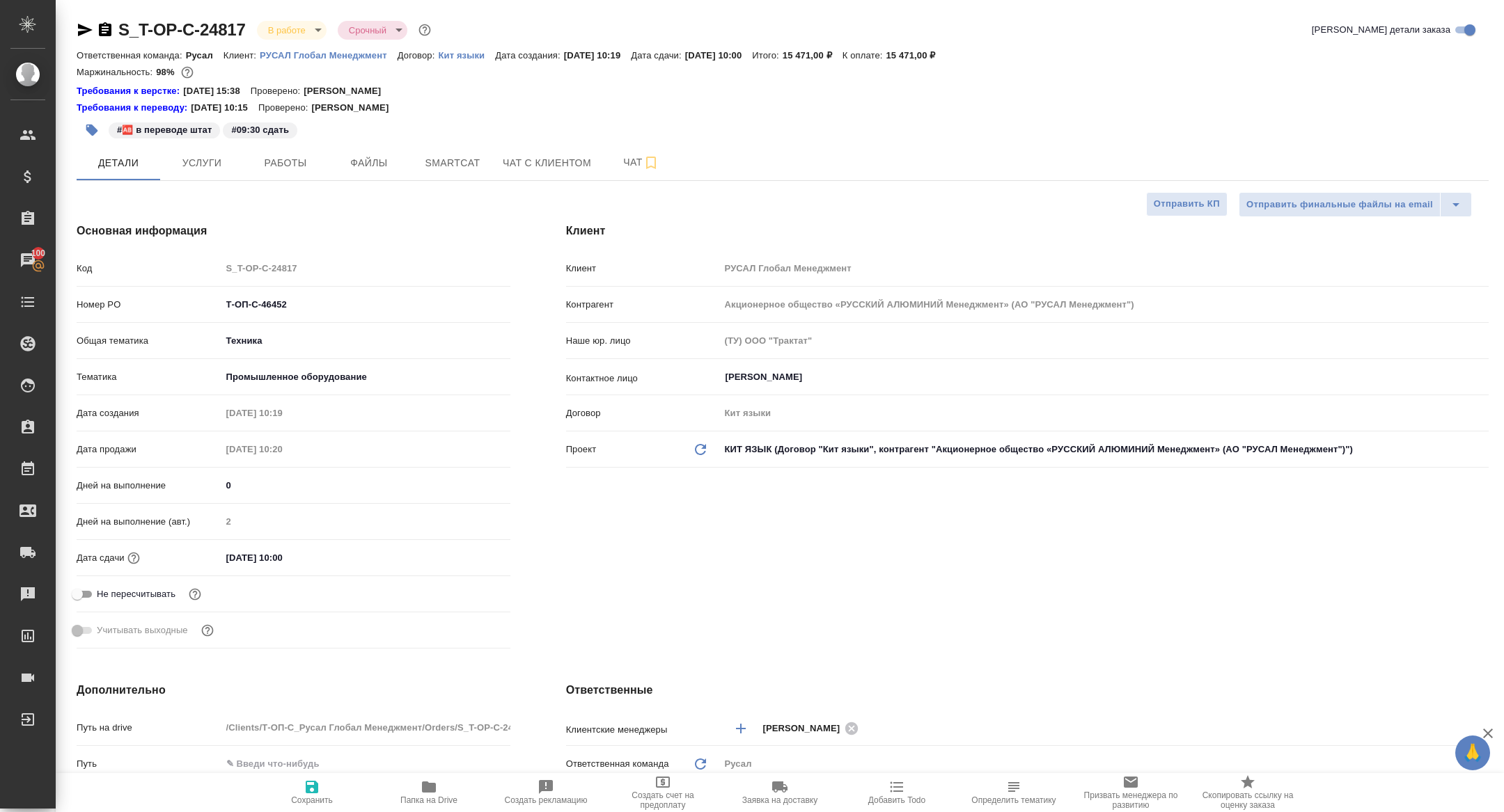
type textarea "x"
click at [313, 149] on button "Работы" at bounding box center [285, 163] width 84 height 35
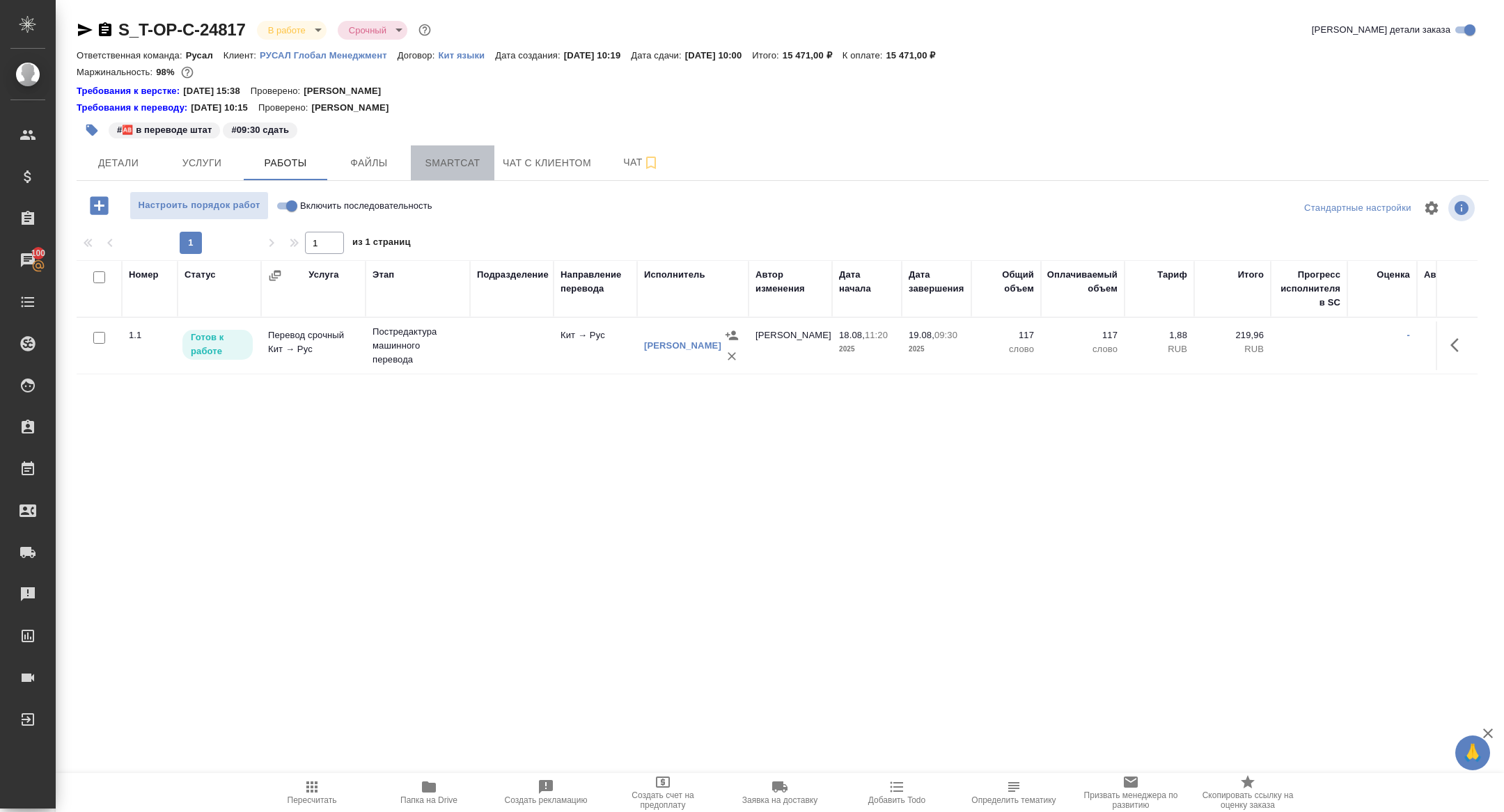
click at [457, 161] on span "Smartcat" at bounding box center [453, 164] width 67 height 18
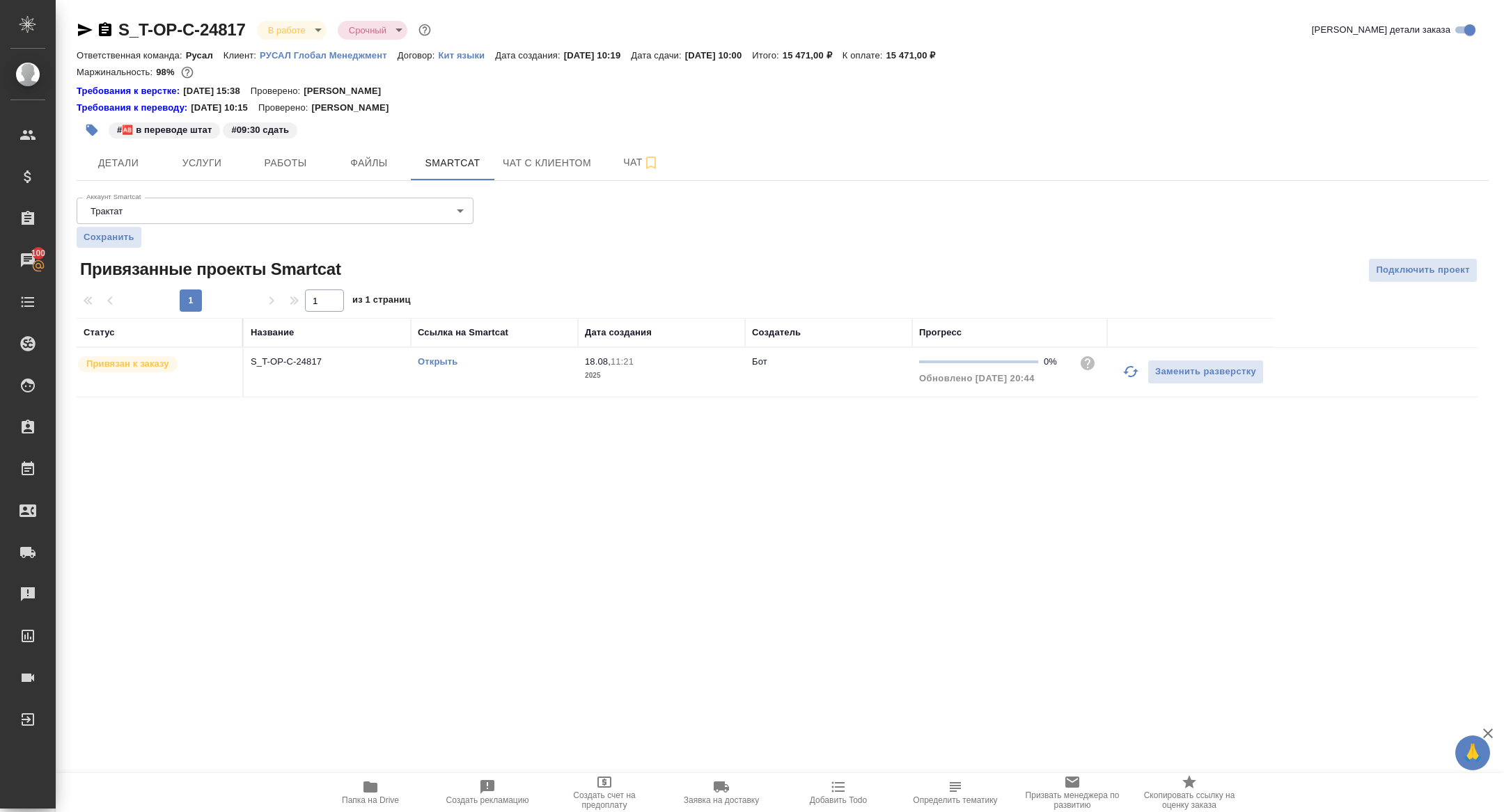
click at [1130, 371] on icon "button" at bounding box center [1130, 371] width 17 height 17
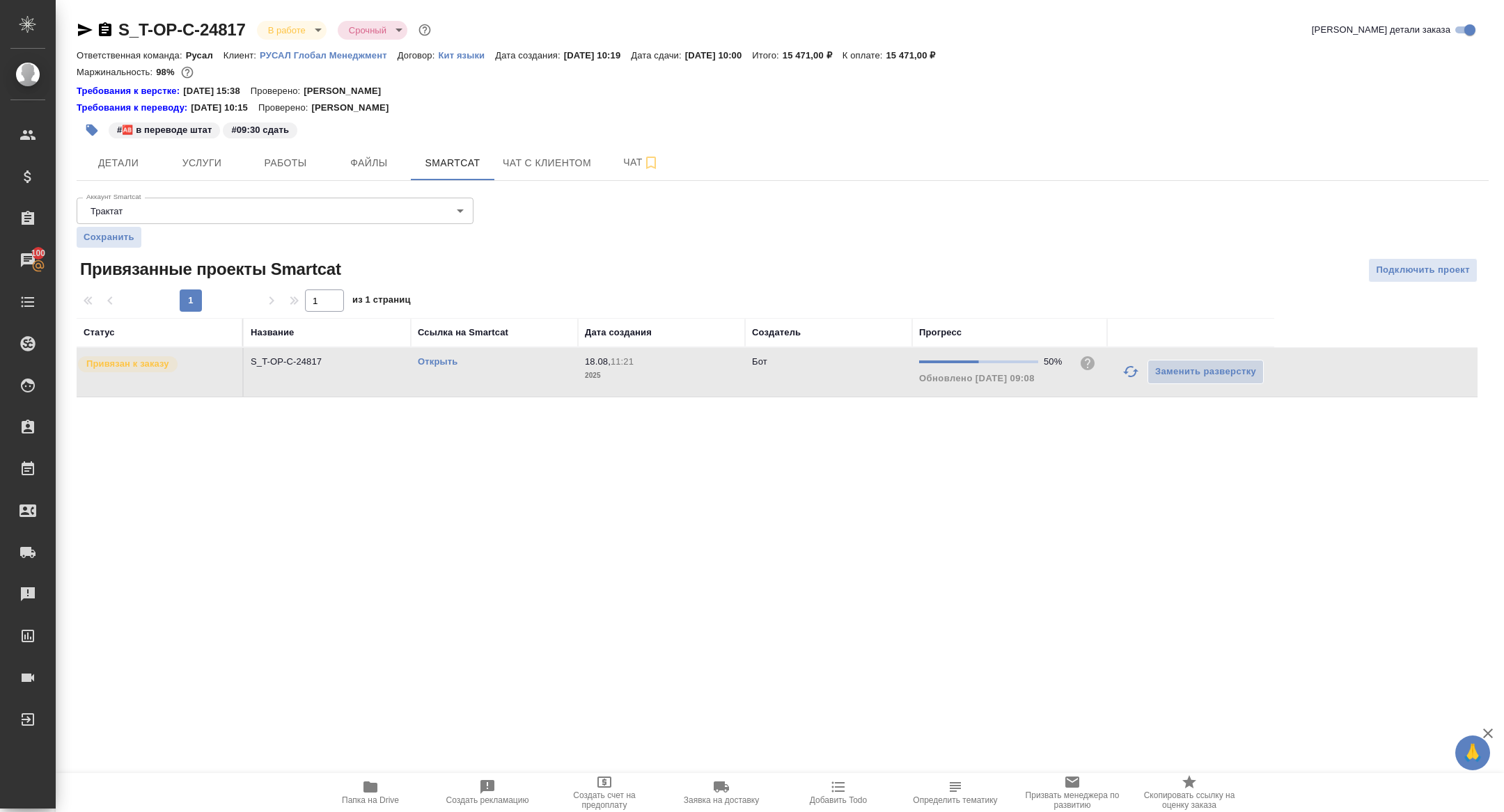
click at [420, 366] on link "Открыть" at bounding box center [438, 361] width 40 height 10
click at [380, 810] on button "Папка на Drive" at bounding box center [371, 792] width 117 height 39
click at [106, 166] on span "Детали" at bounding box center [118, 164] width 67 height 18
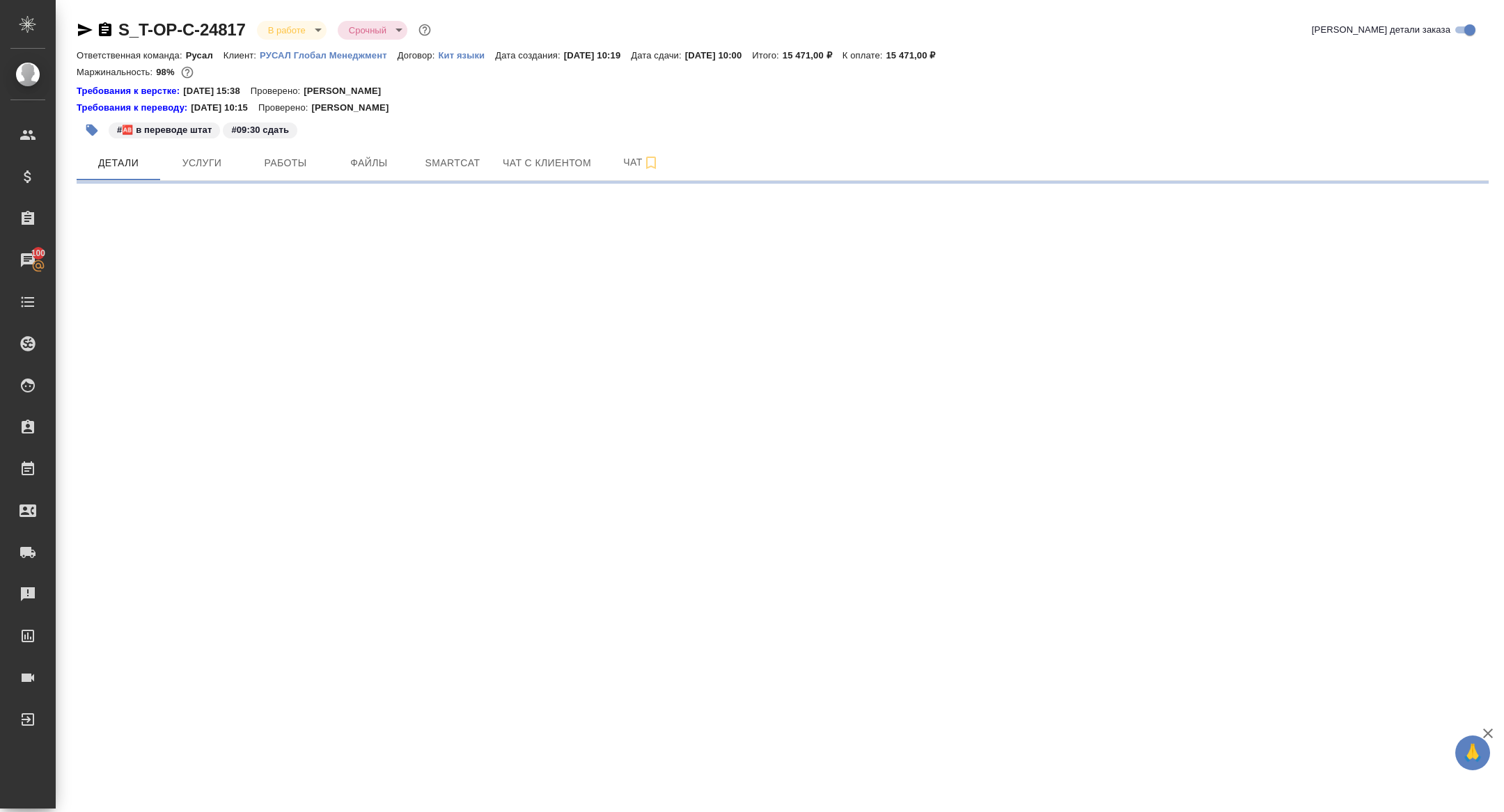
select select "RU"
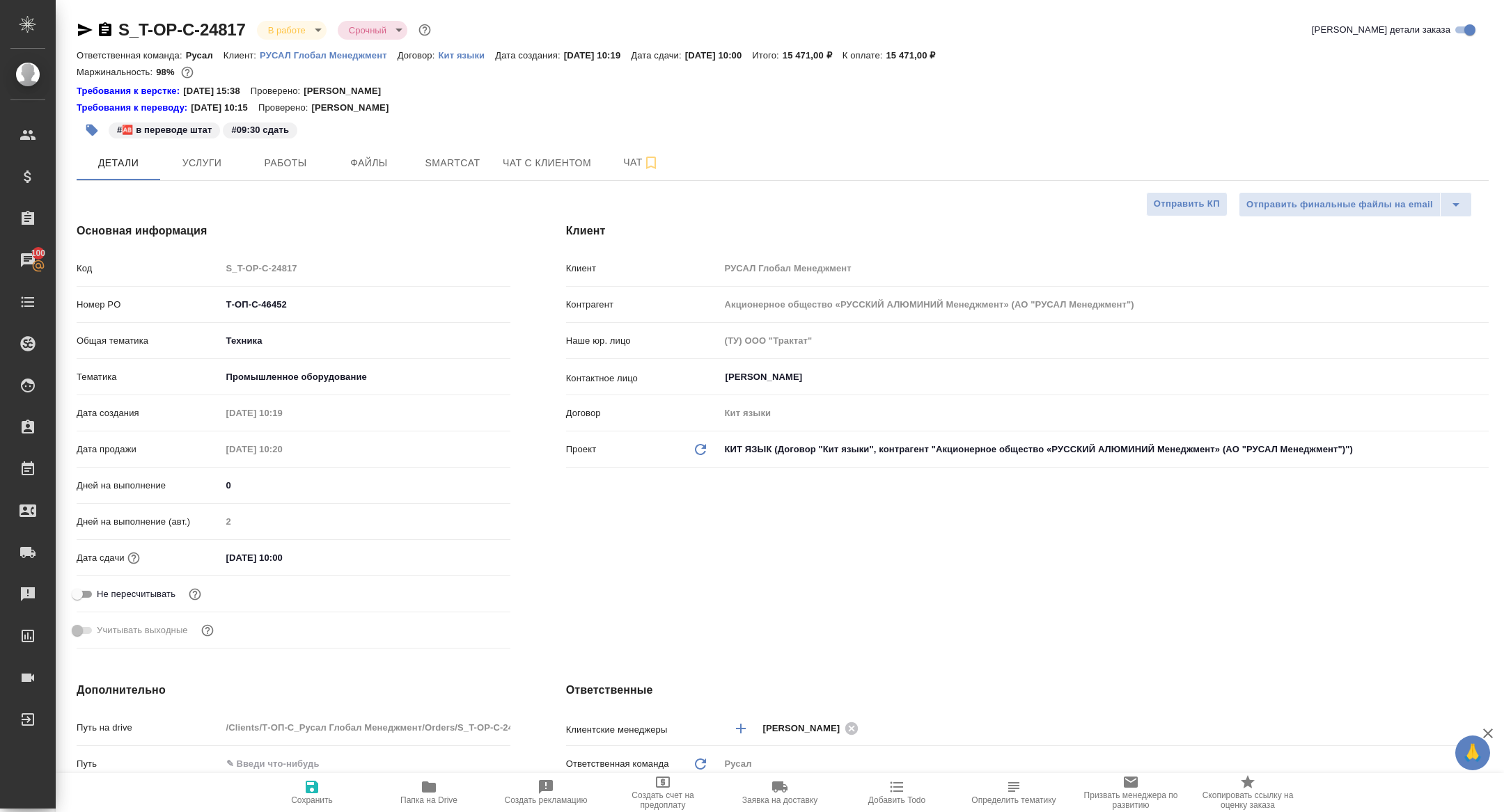
type textarea "x"
drag, startPoint x: 310, startPoint y: 295, endPoint x: 165, endPoint y: 295, distance: 145.0
click at [165, 295] on div "Номер PO Т-ОП-С-46452" at bounding box center [293, 304] width 434 height 25
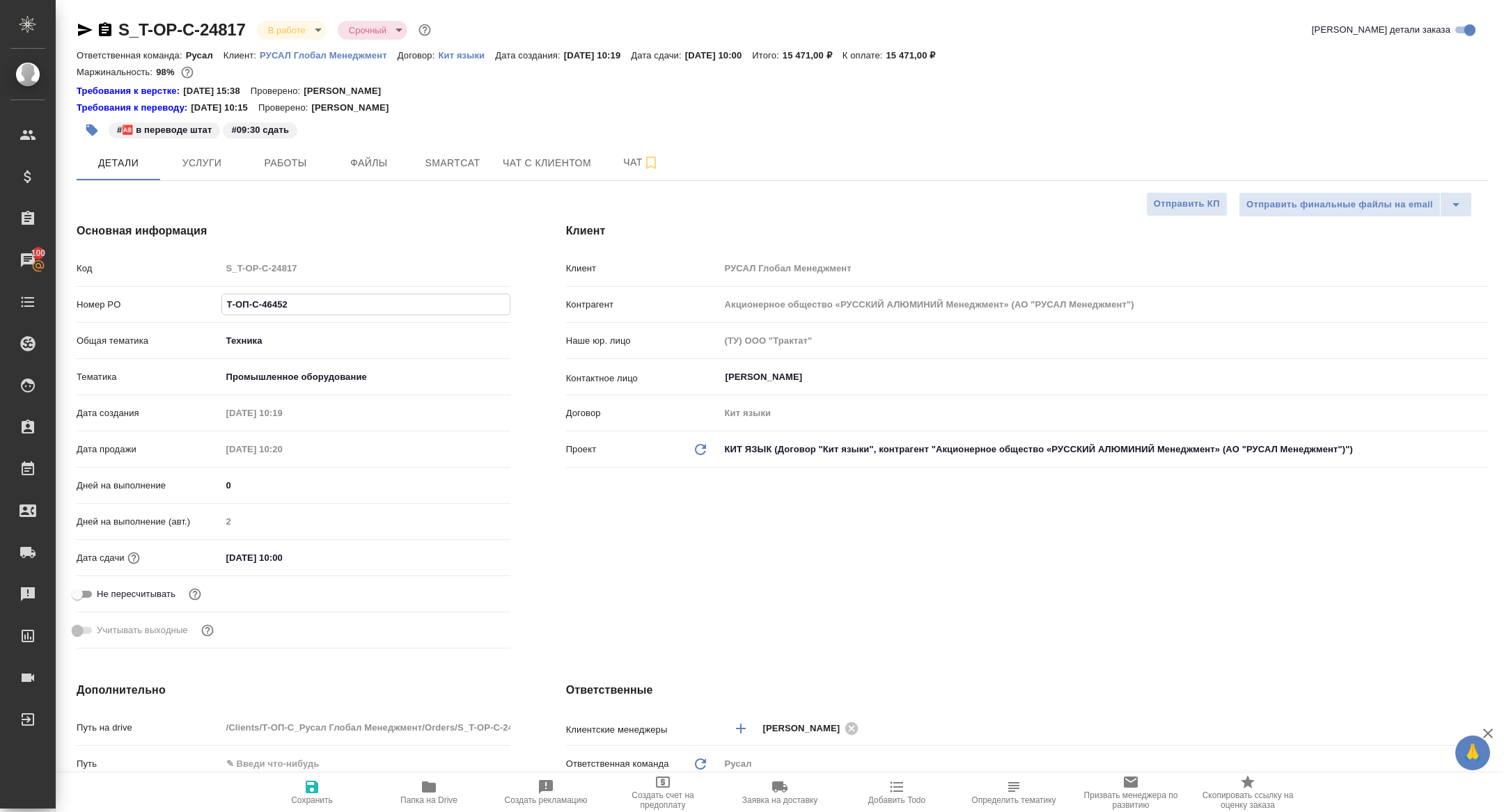
drag, startPoint x: 294, startPoint y: 307, endPoint x: 170, endPoint y: 299, distance: 124.3
click at [171, 299] on div "Номер PO Т-ОП-С-46452" at bounding box center [293, 304] width 434 height 25
type textarea "x"
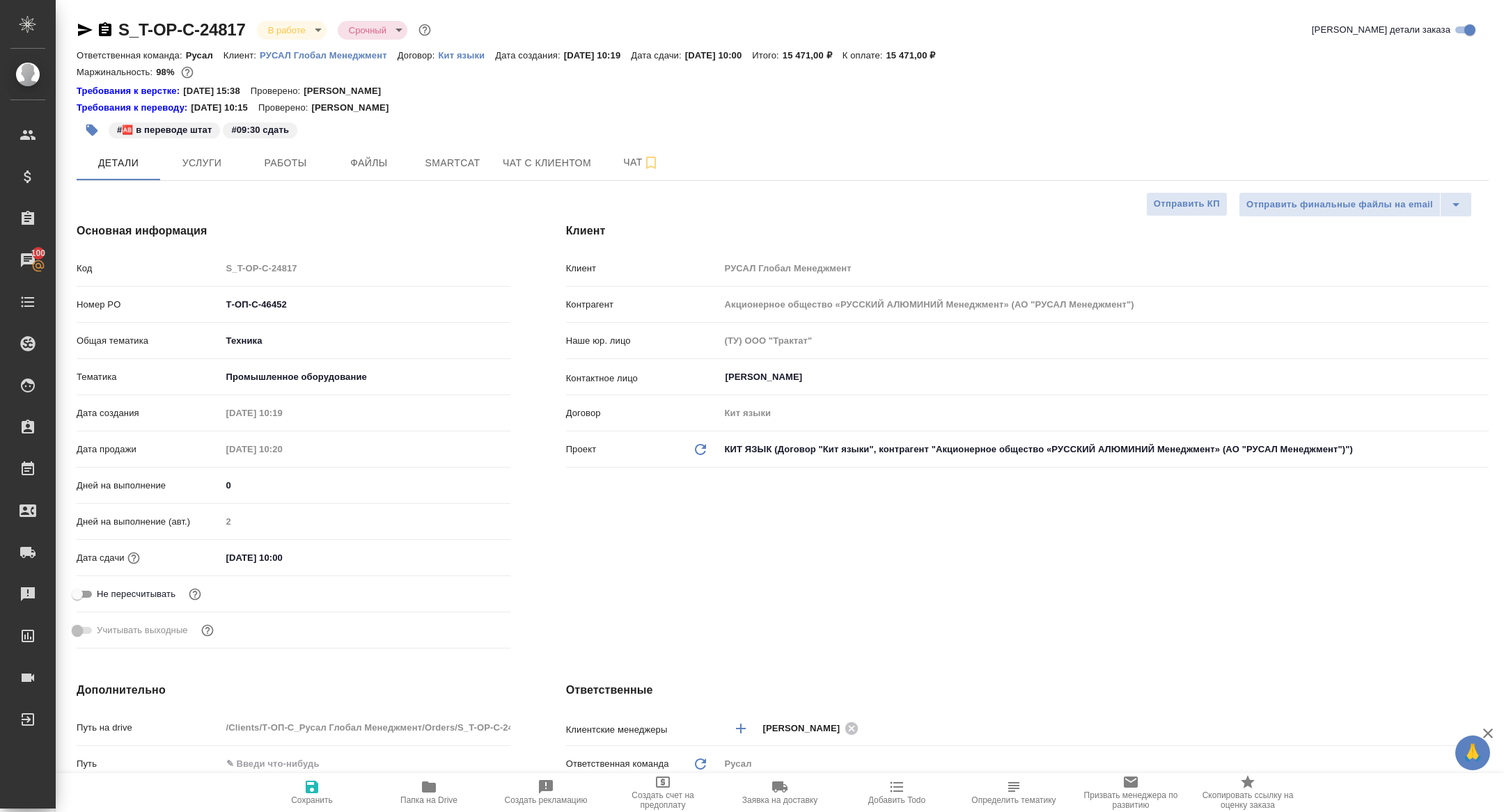
type textarea "x"
click at [271, 25] on body "🙏 .cls-1 fill:#fff; AWATERA Zhuravleva Alexandra Клиенты Спецификации Заказы 10…" at bounding box center [752, 406] width 1504 height 812
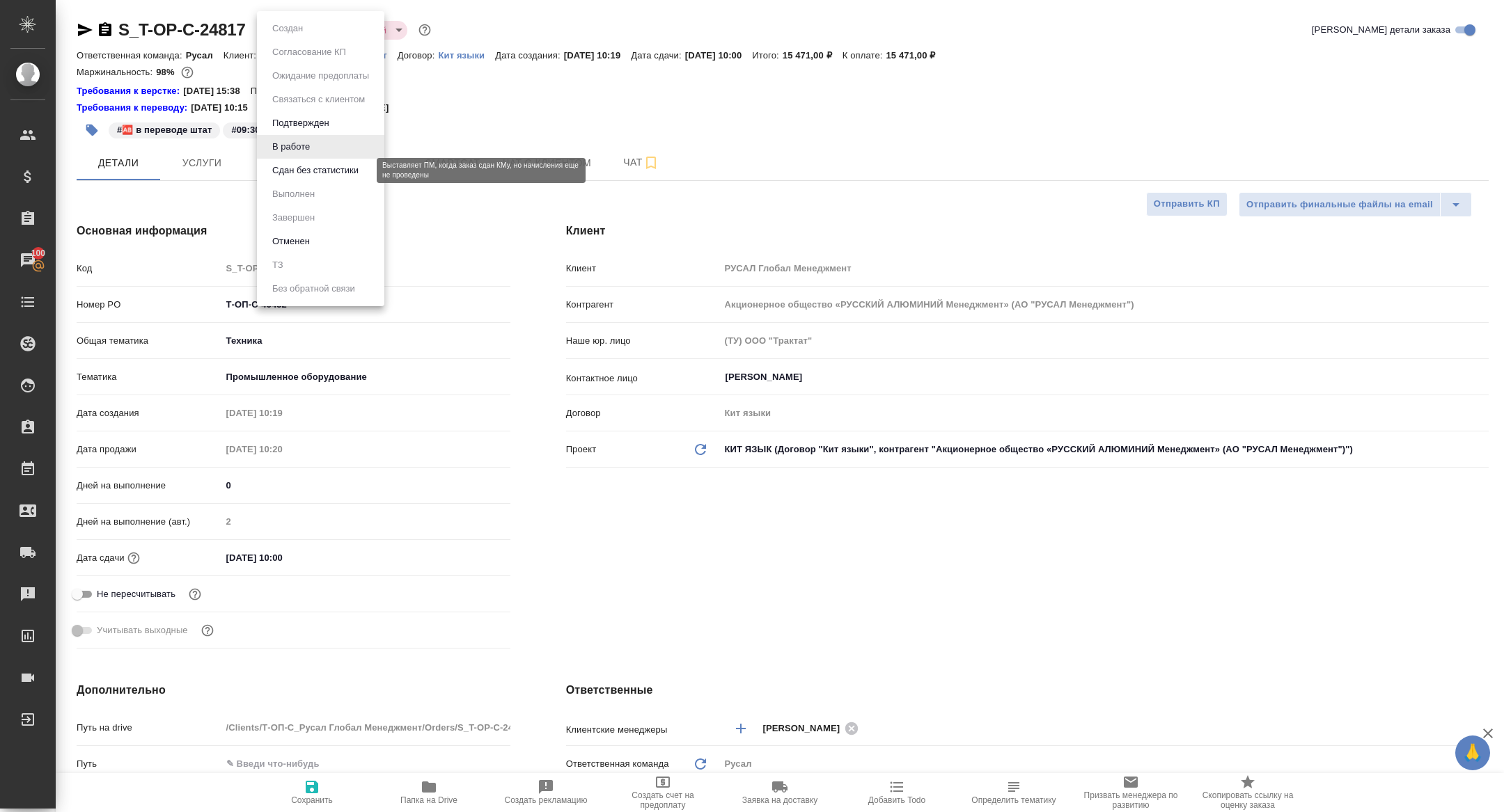
click at [323, 176] on button "Сдан без статистики" at bounding box center [315, 170] width 95 height 15
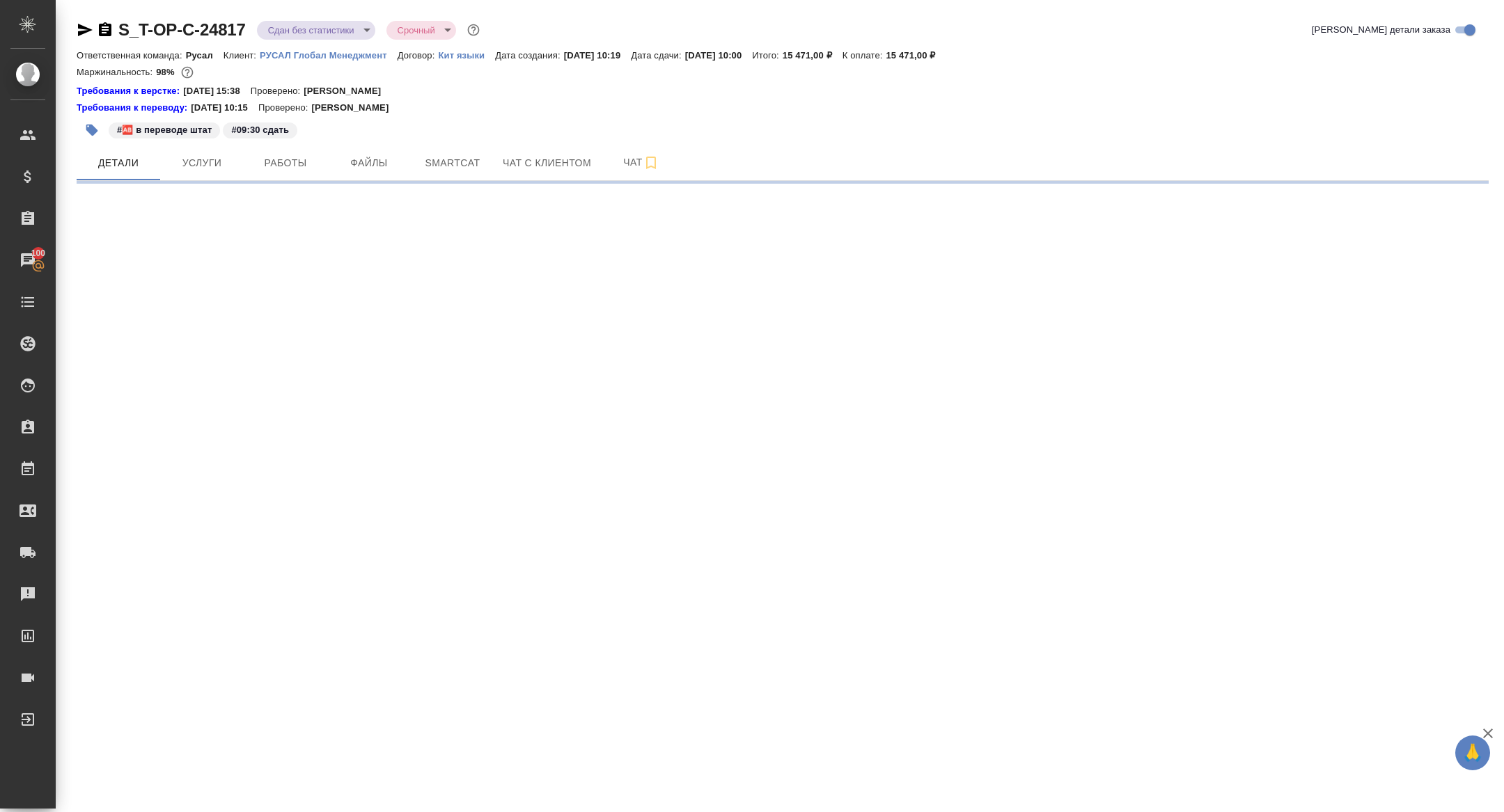
select select "RU"
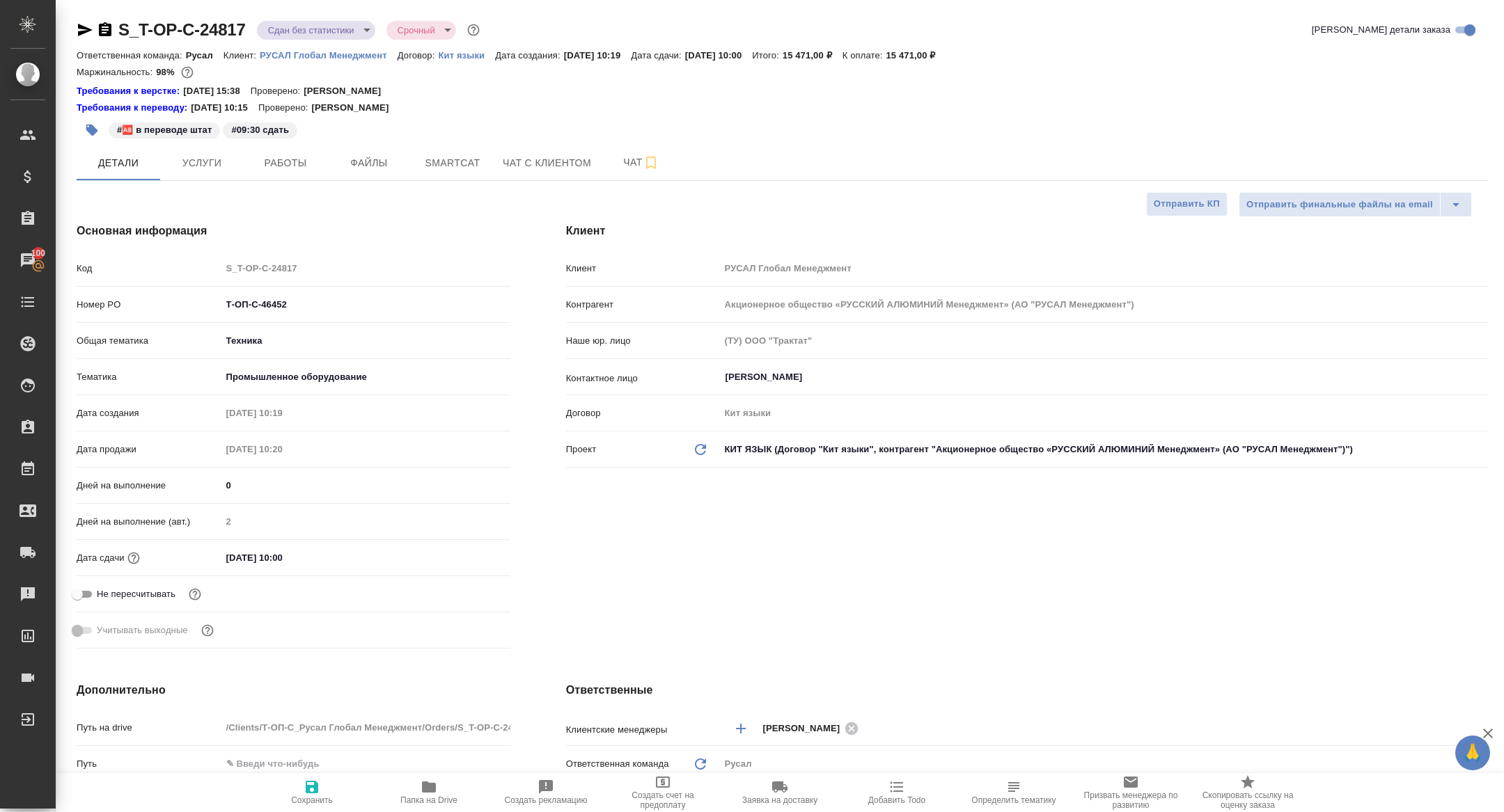
type textarea "x"
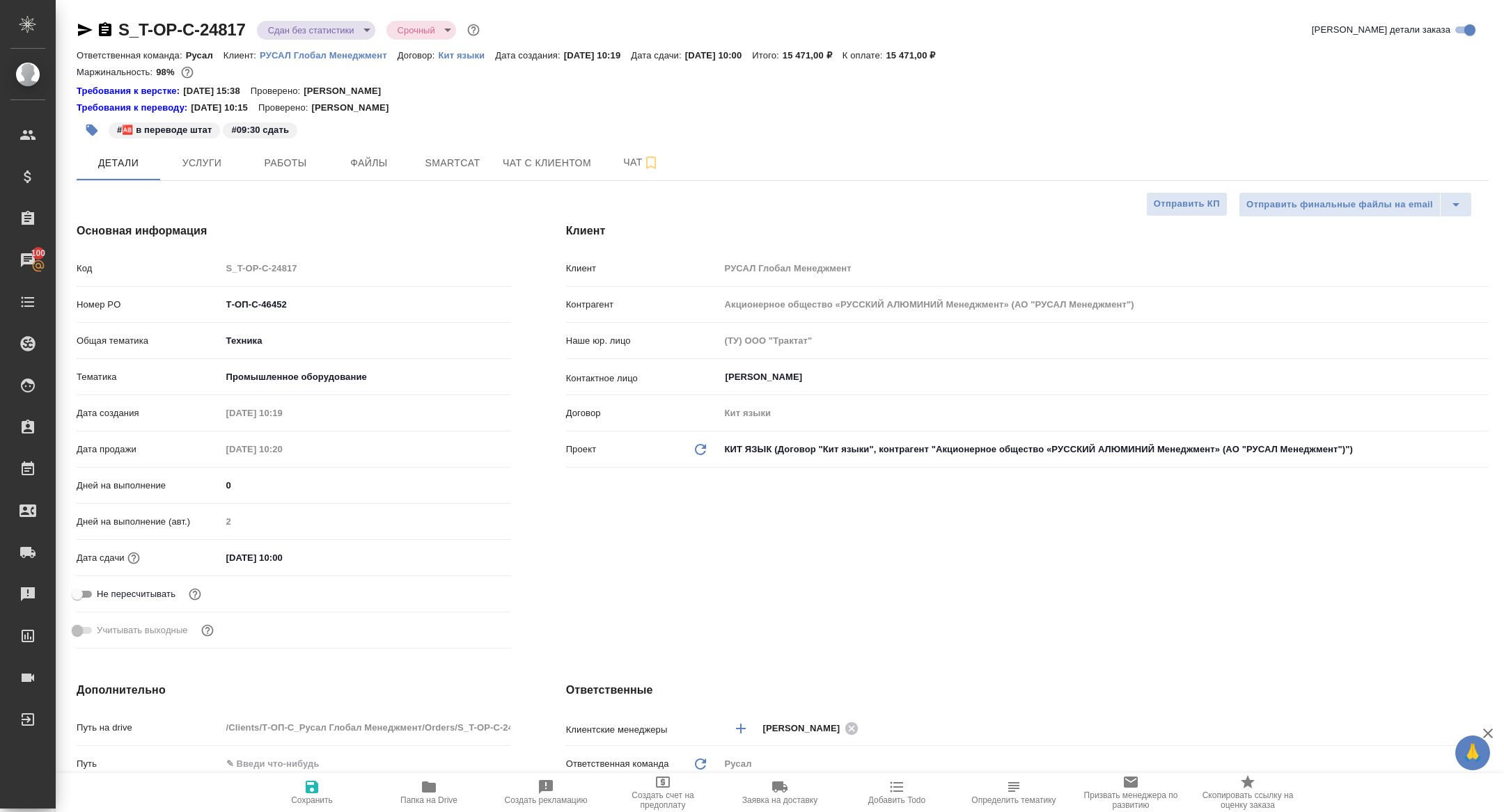
type textarea "x"
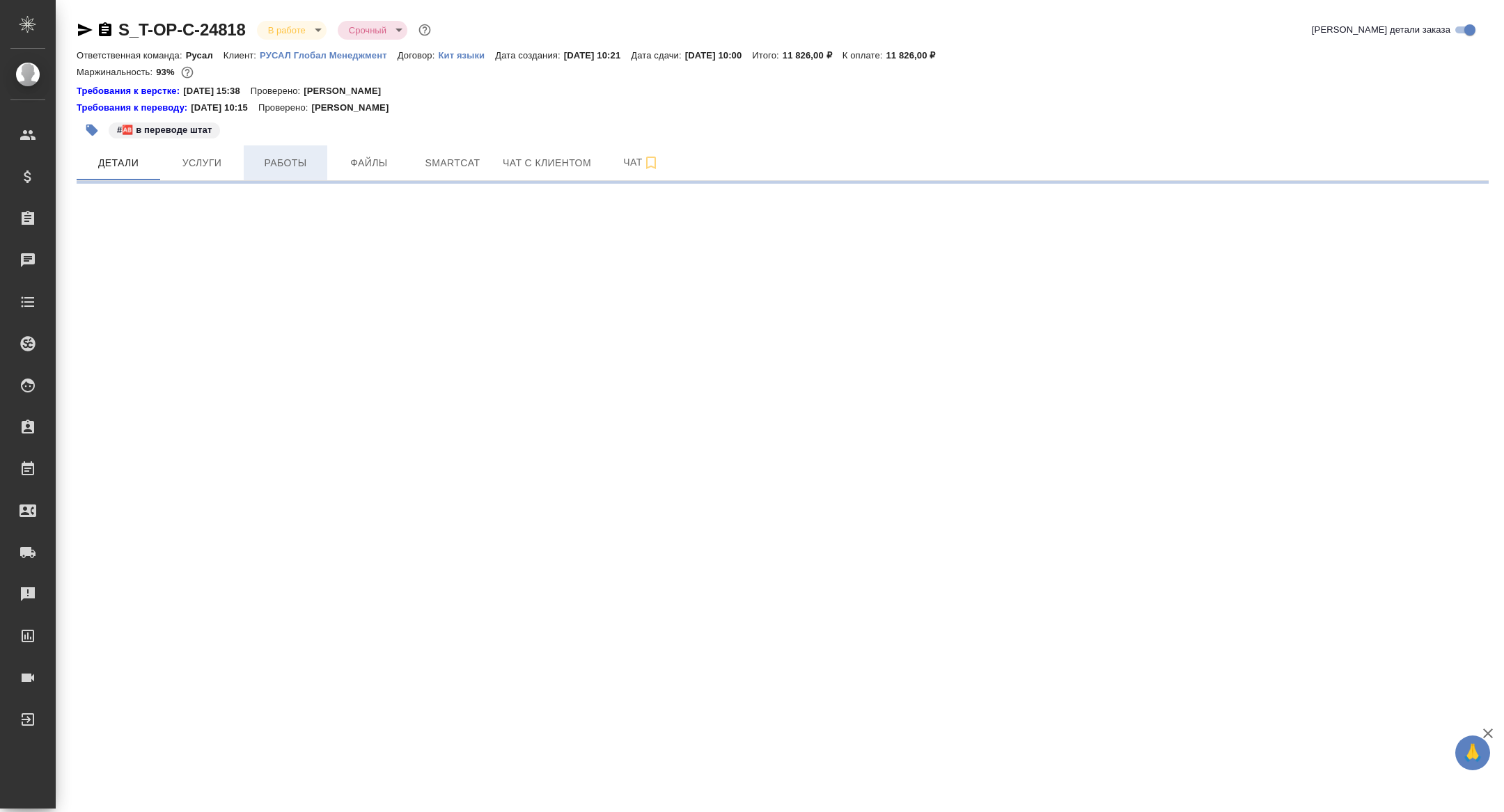
click at [290, 165] on span "Работы" at bounding box center [286, 164] width 67 height 18
select select "RU"
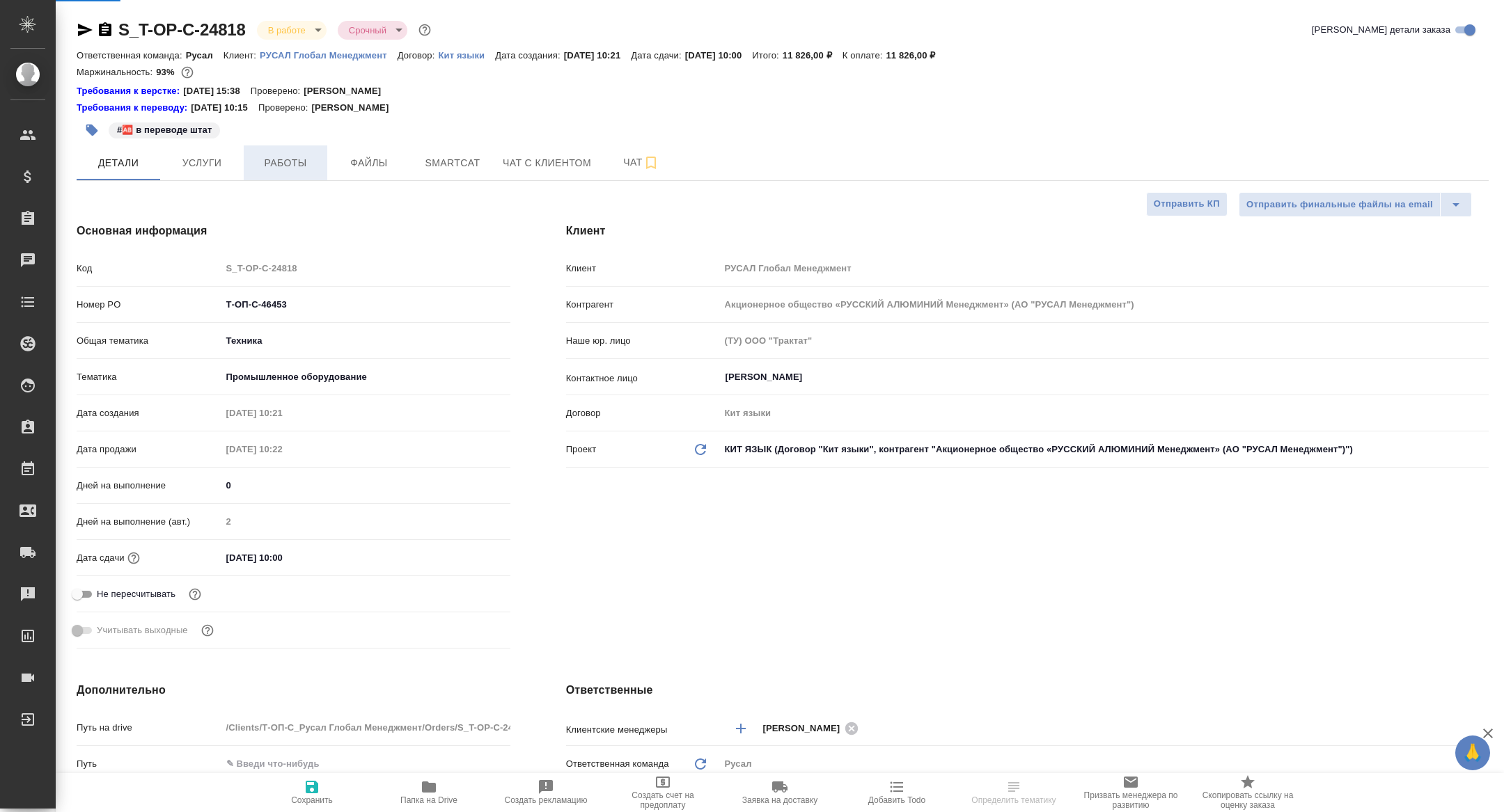
type textarea "x"
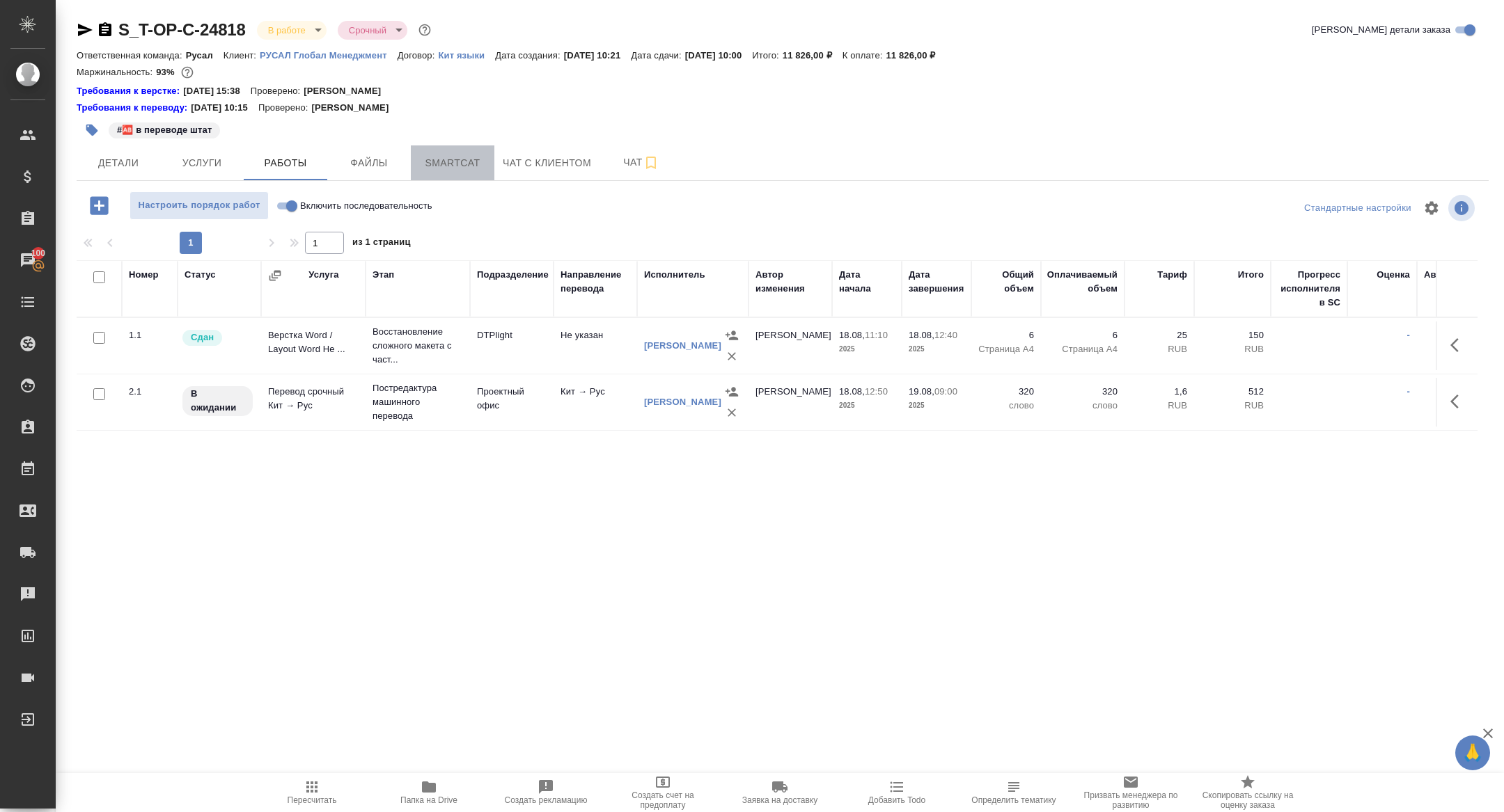
click at [464, 160] on span "Smartcat" at bounding box center [453, 164] width 67 height 18
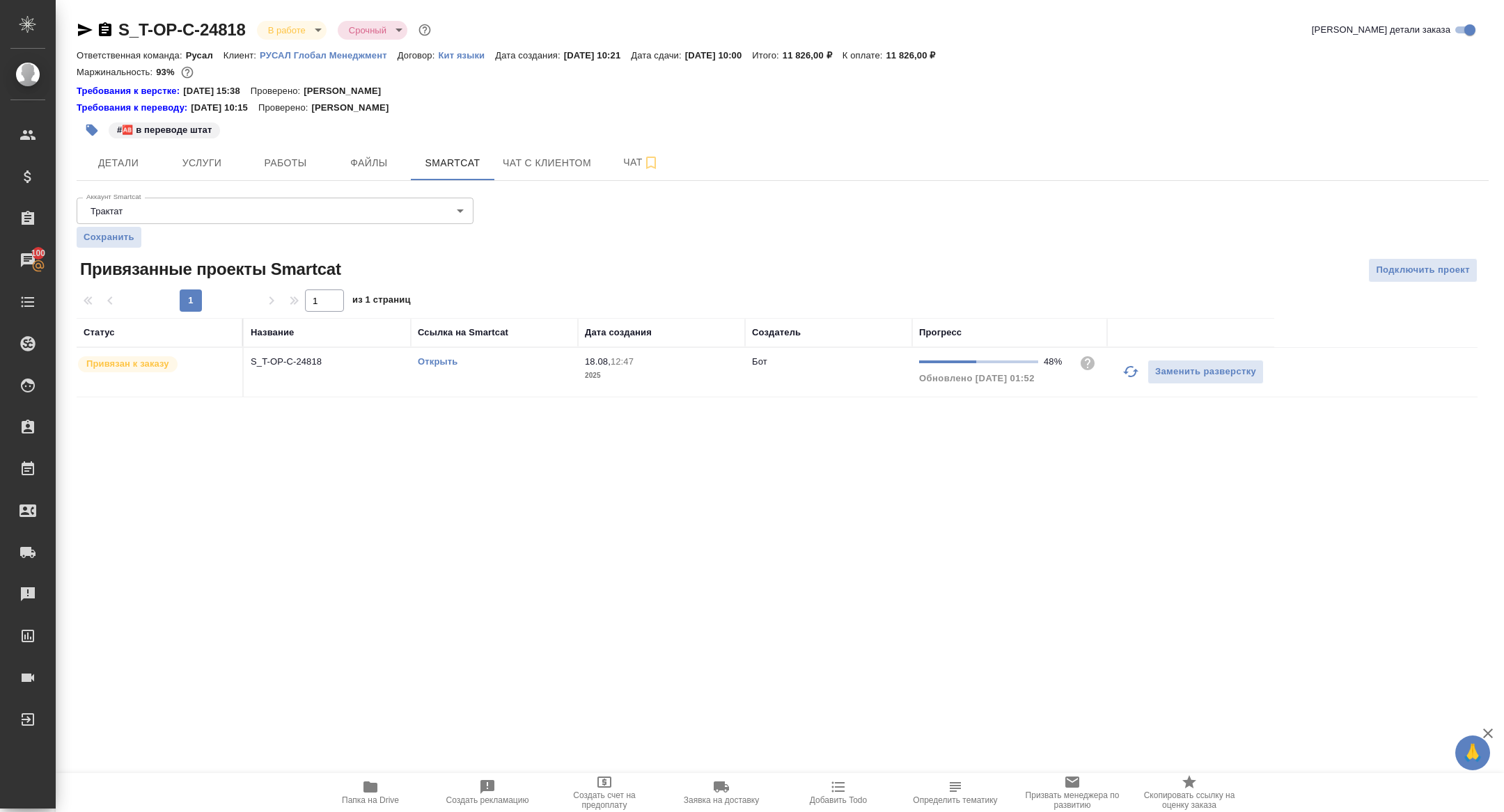
click at [1133, 370] on icon "button" at bounding box center [1130, 372] width 15 height 11
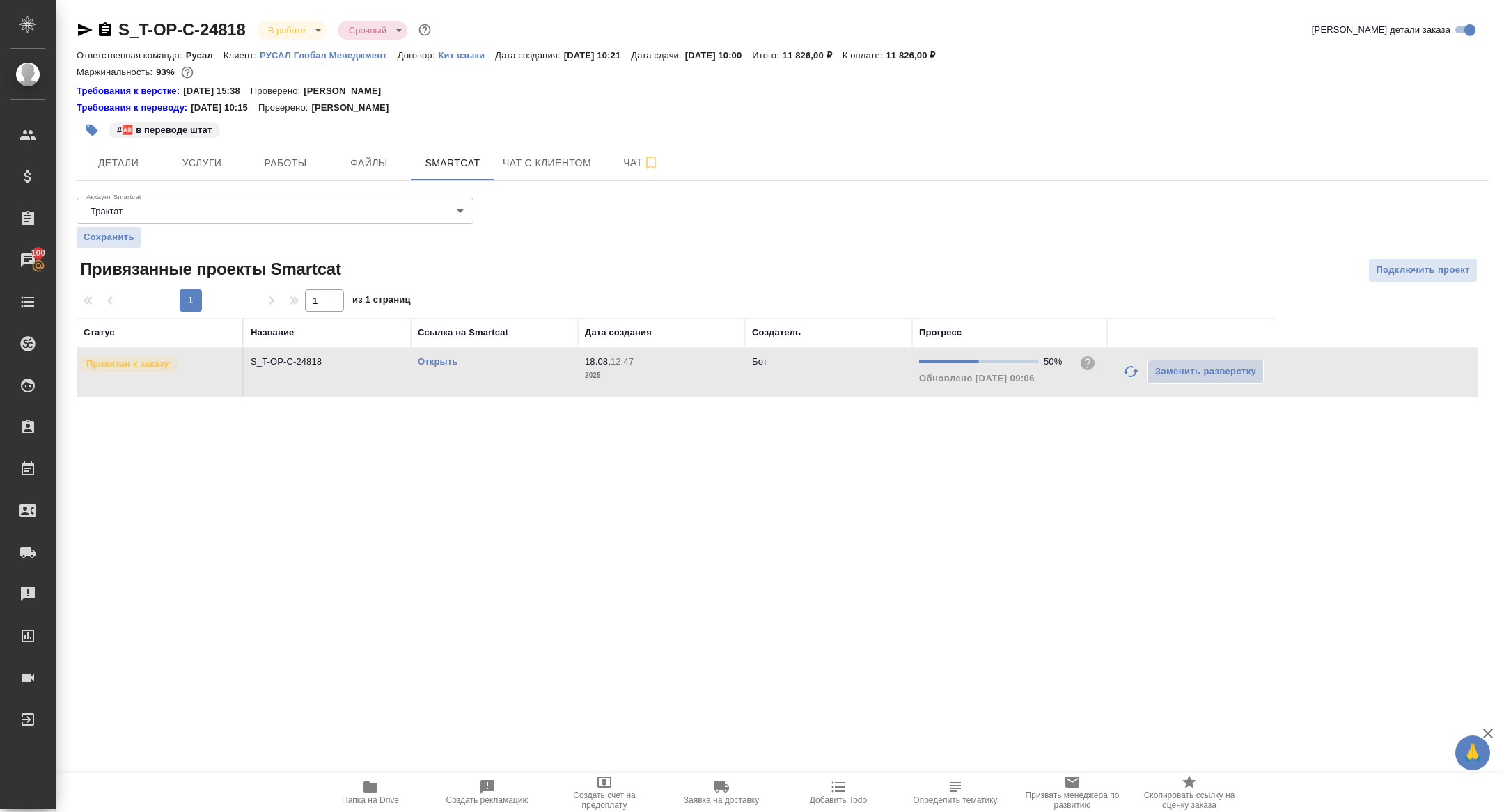
click at [440, 363] on link "Открыть" at bounding box center [438, 361] width 40 height 10
click at [296, 156] on span "Работы" at bounding box center [286, 164] width 67 height 18
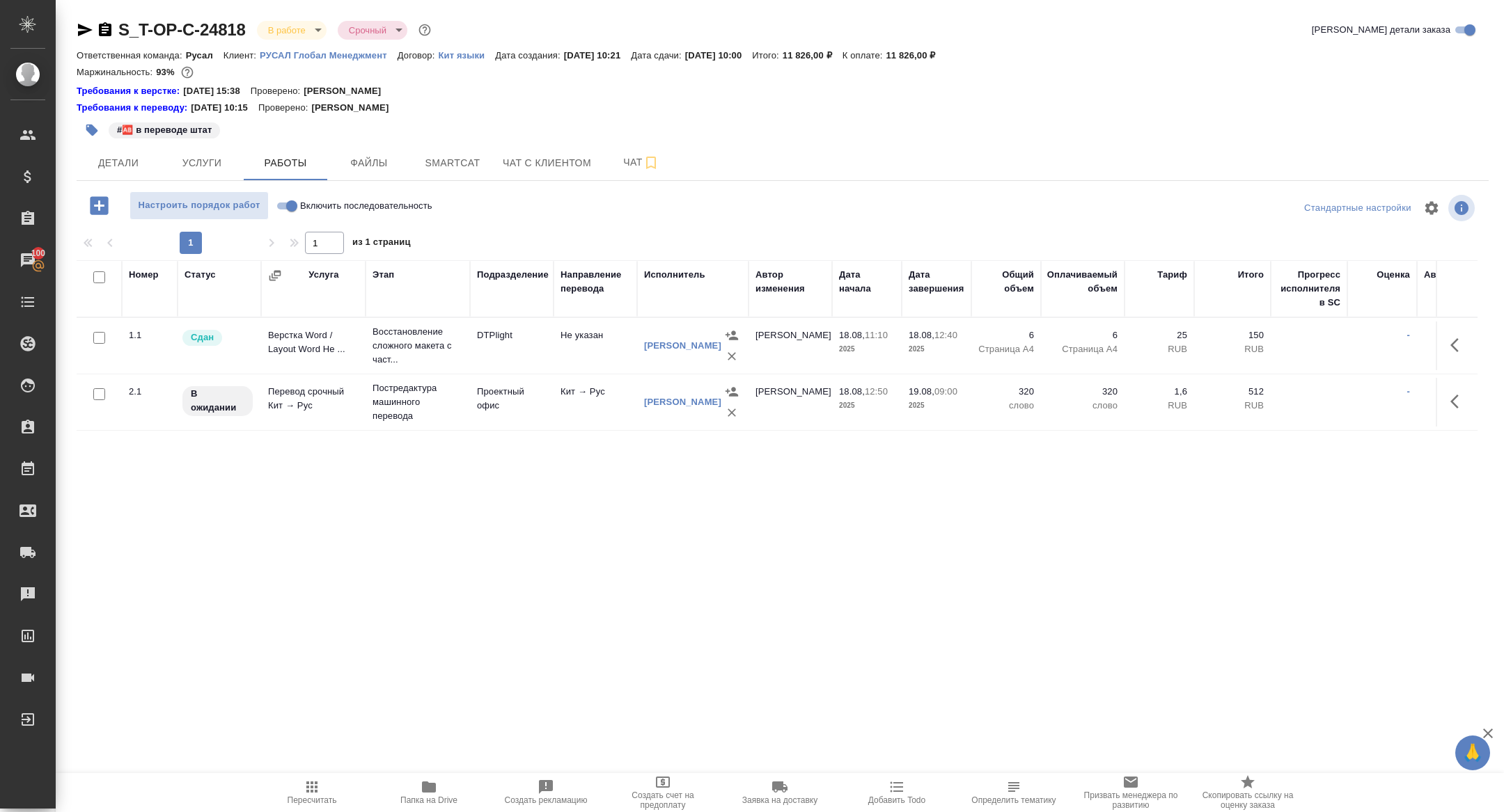
click at [97, 208] on icon "button" at bounding box center [98, 205] width 18 height 18
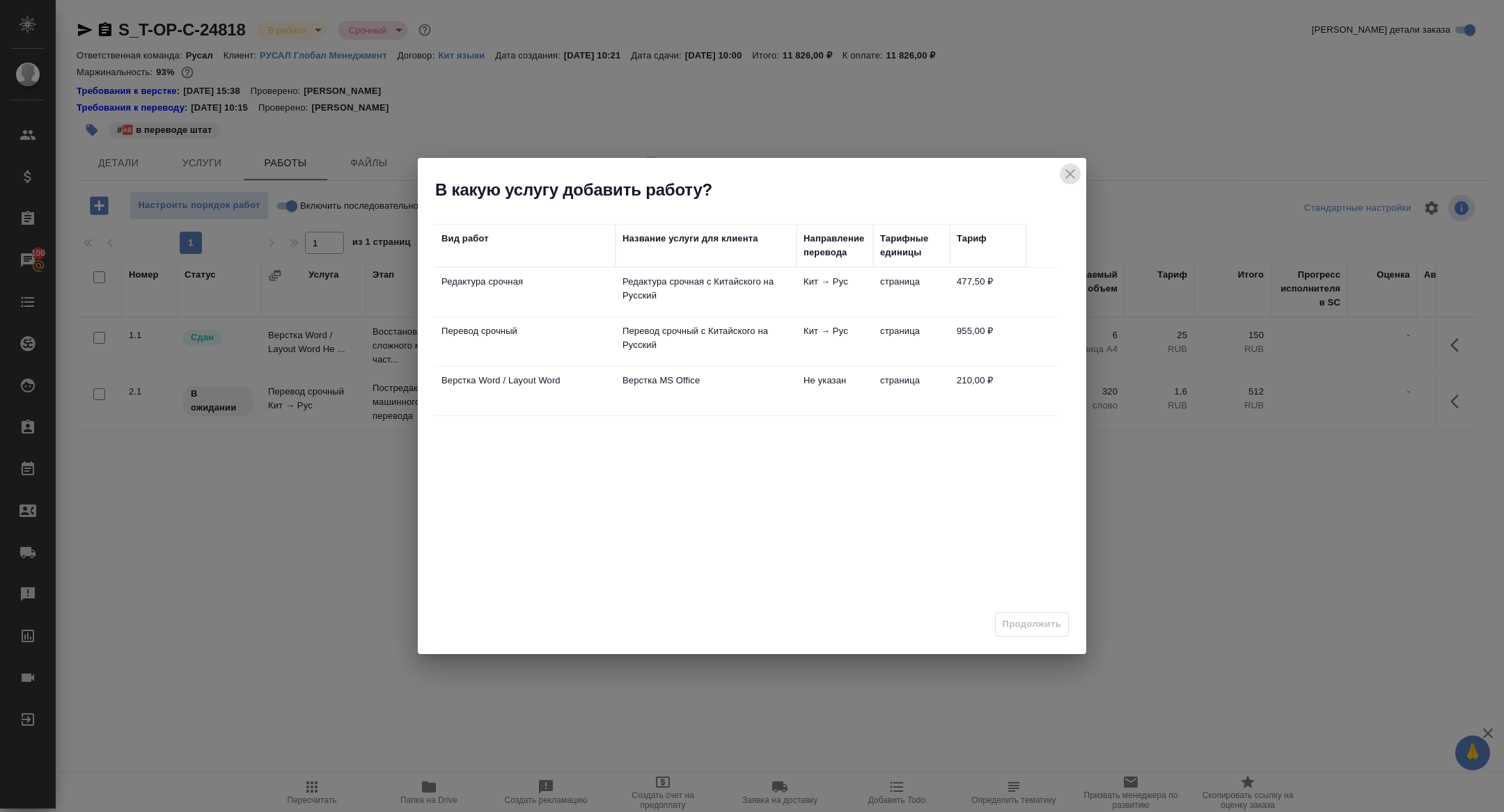
click at [1072, 170] on icon "close" at bounding box center [1069, 173] width 17 height 17
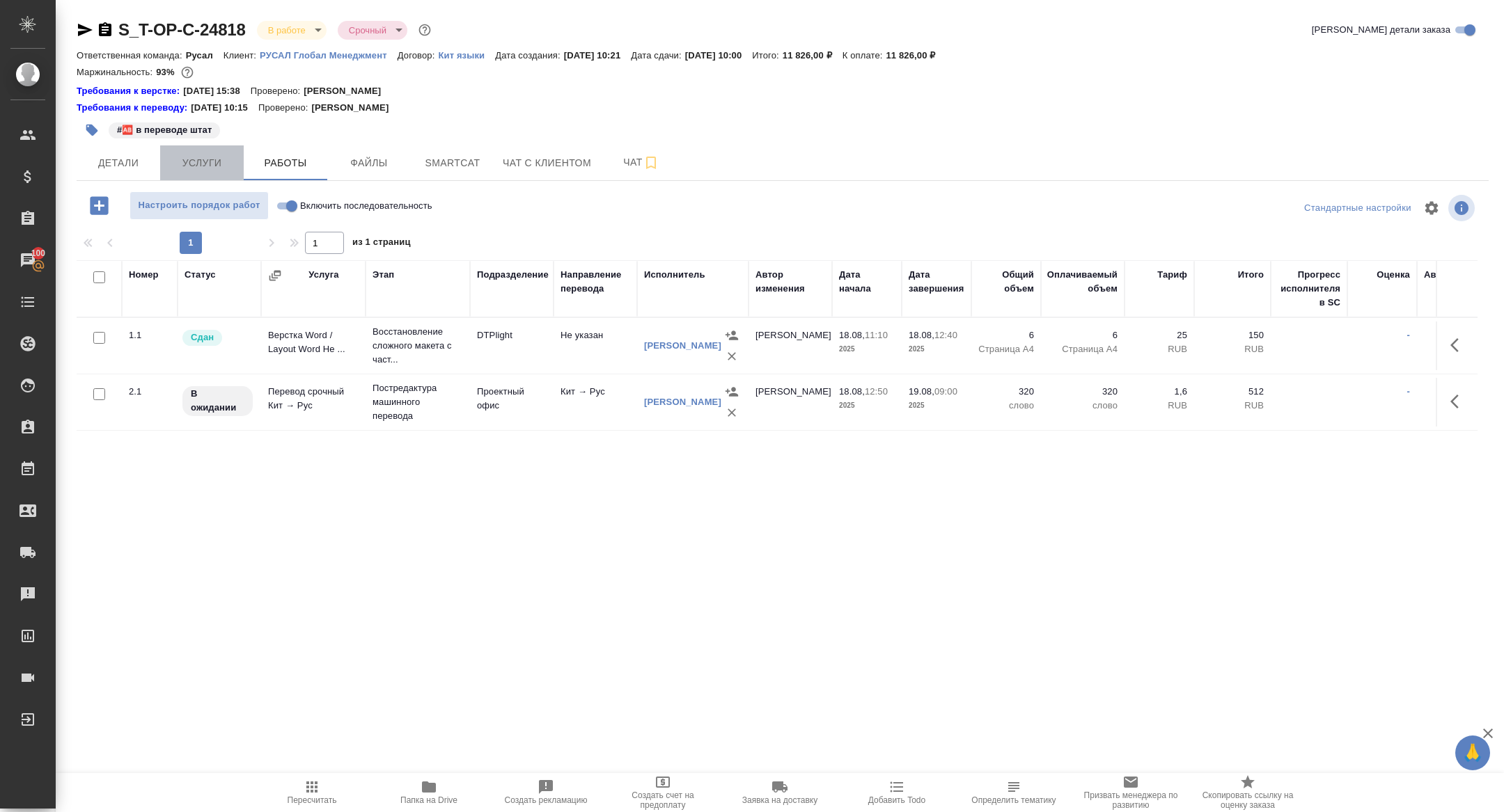
click at [192, 153] on button "Услуги" at bounding box center [201, 163] width 84 height 35
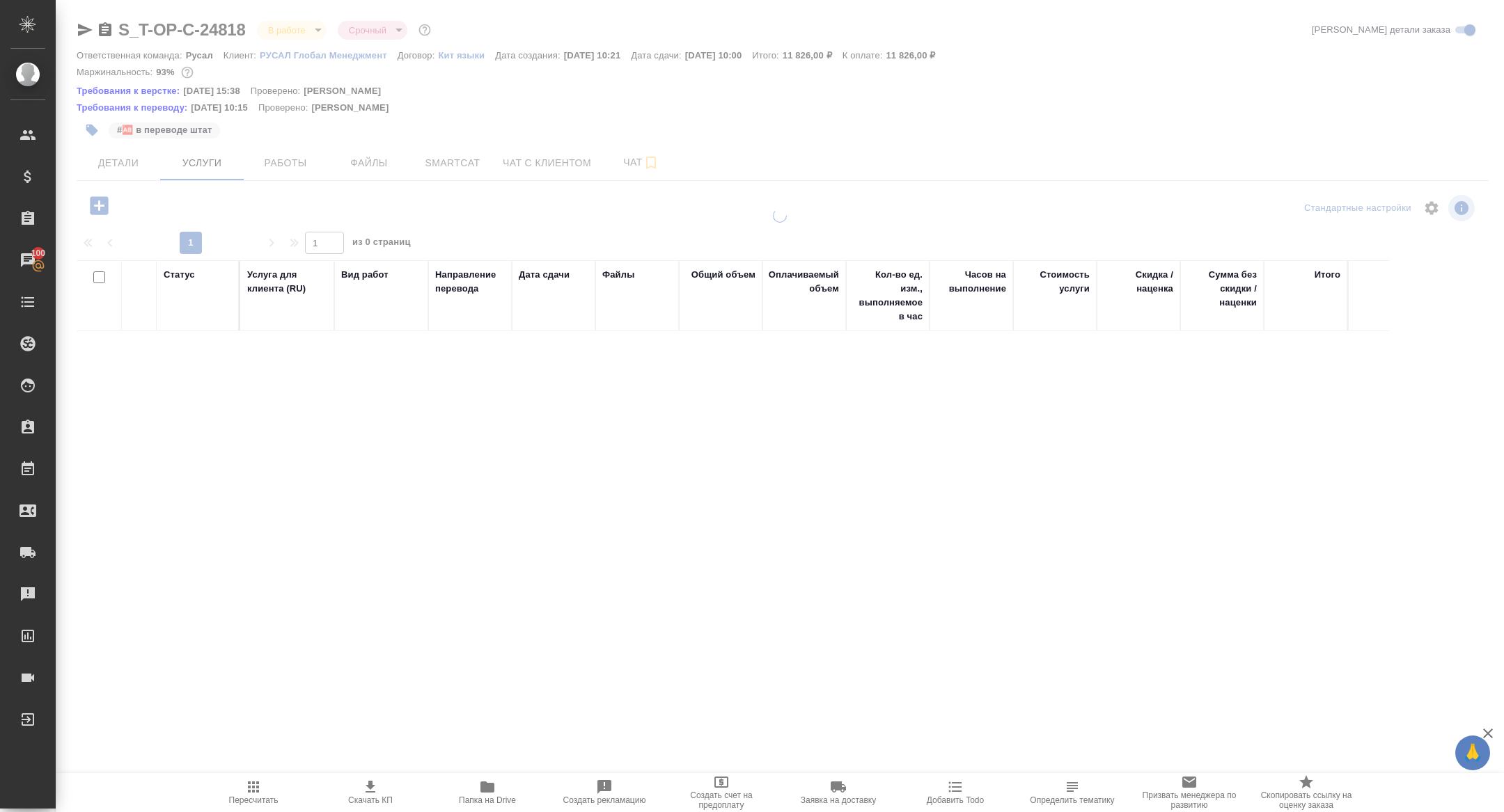
click at [95, 208] on icon "button" at bounding box center [98, 205] width 18 height 18
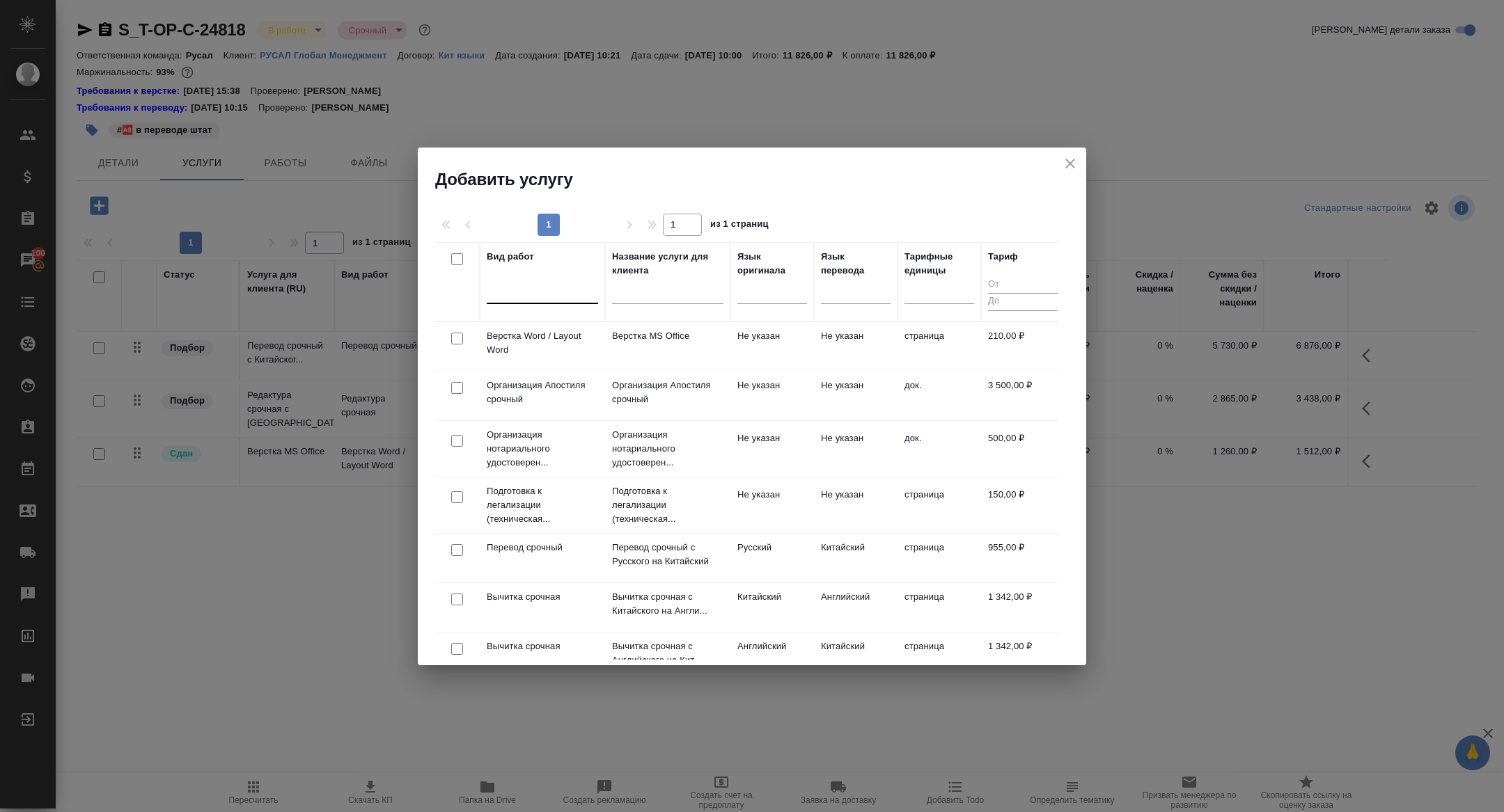
click at [518, 301] on div at bounding box center [542, 291] width 111 height 26
type input "проверка ка"
click at [643, 324] on div "Проверка качества перевода (LQA)" at bounding box center [591, 335] width 209 height 25
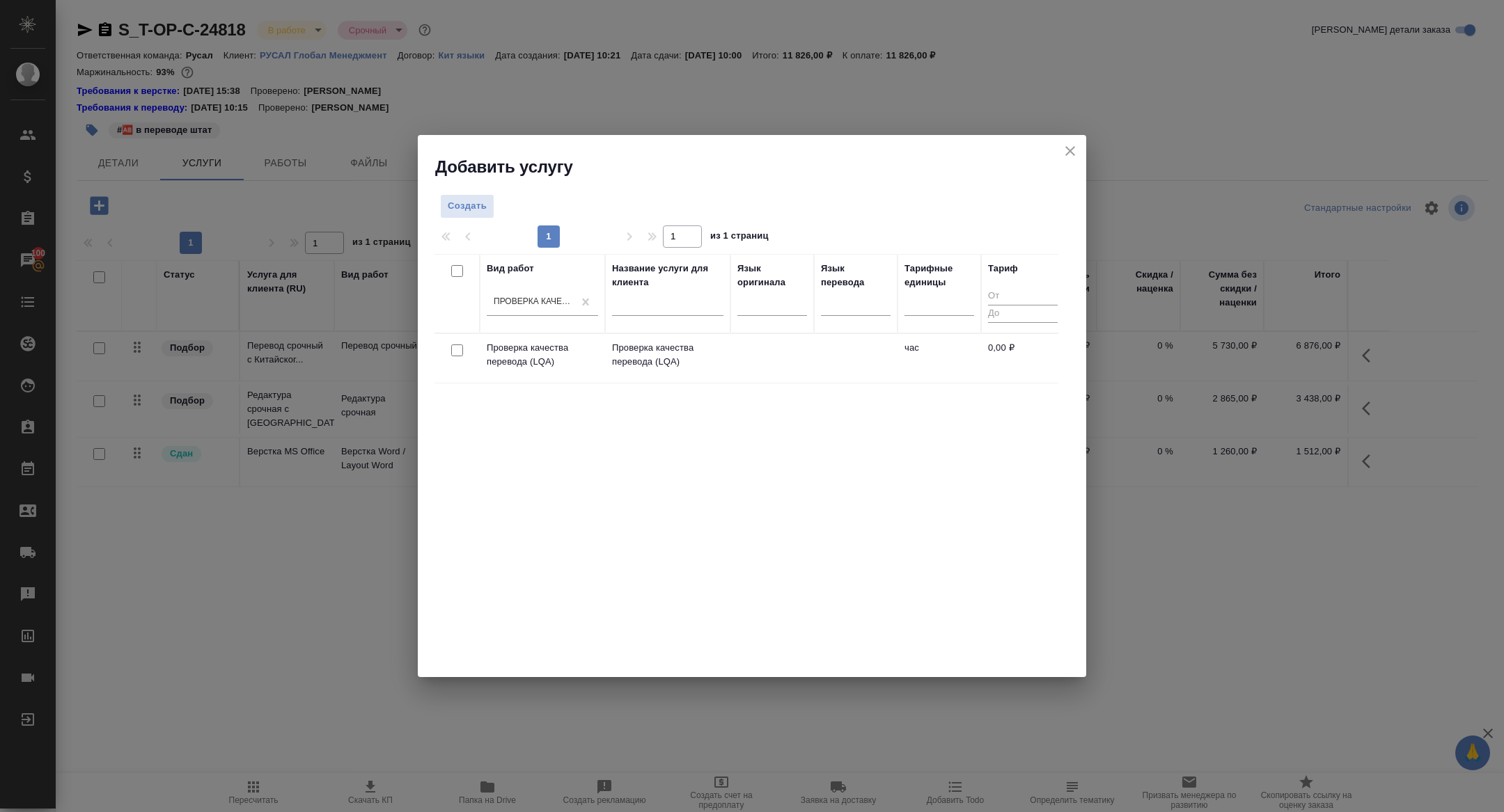
click at [643, 324] on div at bounding box center [667, 307] width 111 height 34
click at [542, 361] on p "Проверка качества перевода (LQA)" at bounding box center [542, 355] width 111 height 28
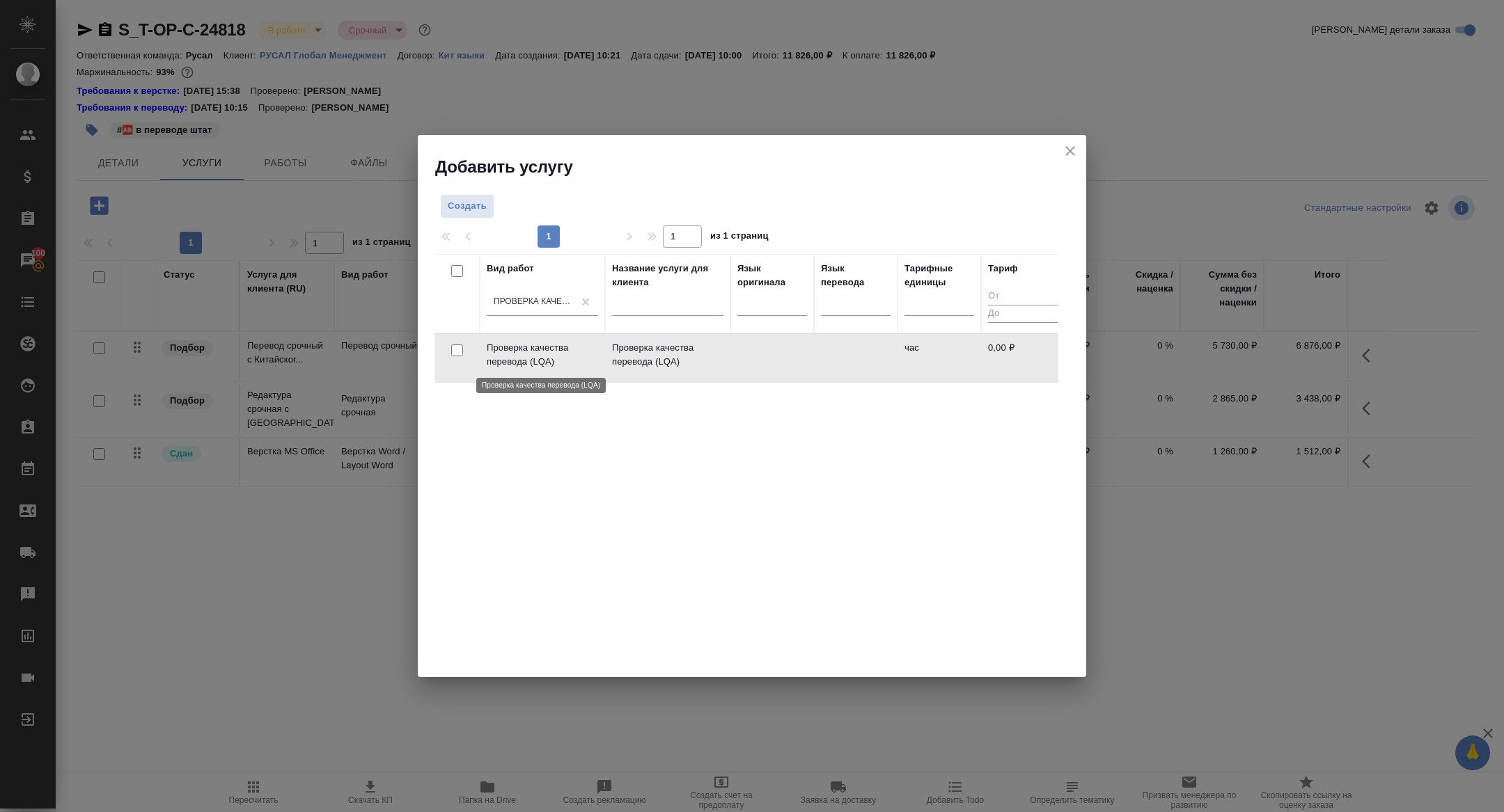
click at [542, 361] on p "Проверка качества перевода (LQA)" at bounding box center [542, 355] width 111 height 28
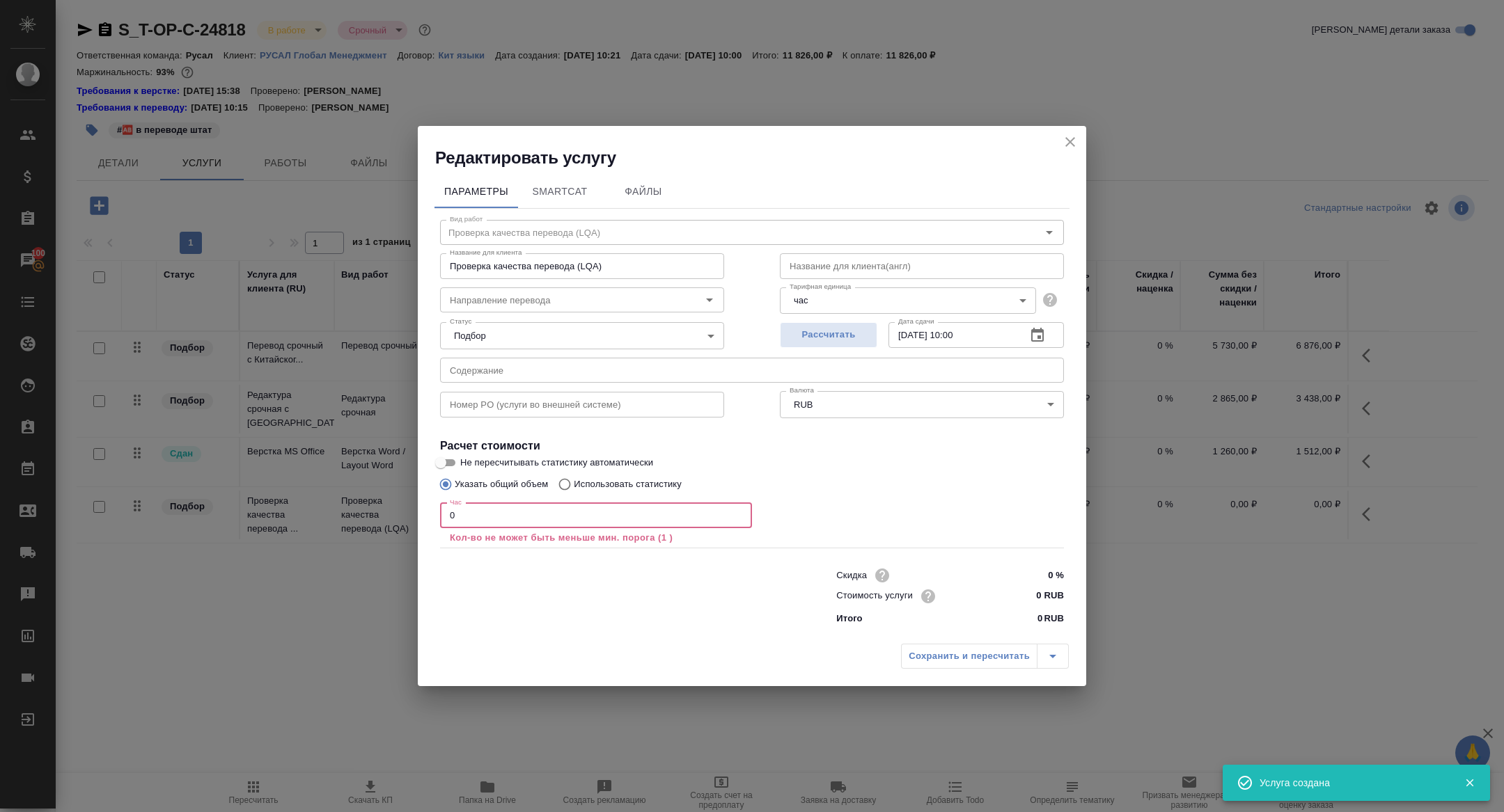
drag, startPoint x: 489, startPoint y: 520, endPoint x: 395, endPoint y: 501, distance: 95.9
click at [398, 504] on div "Редактировать услугу Параметры SmartCat Файлы Вид работ Проверка качества перев…" at bounding box center [752, 406] width 1504 height 812
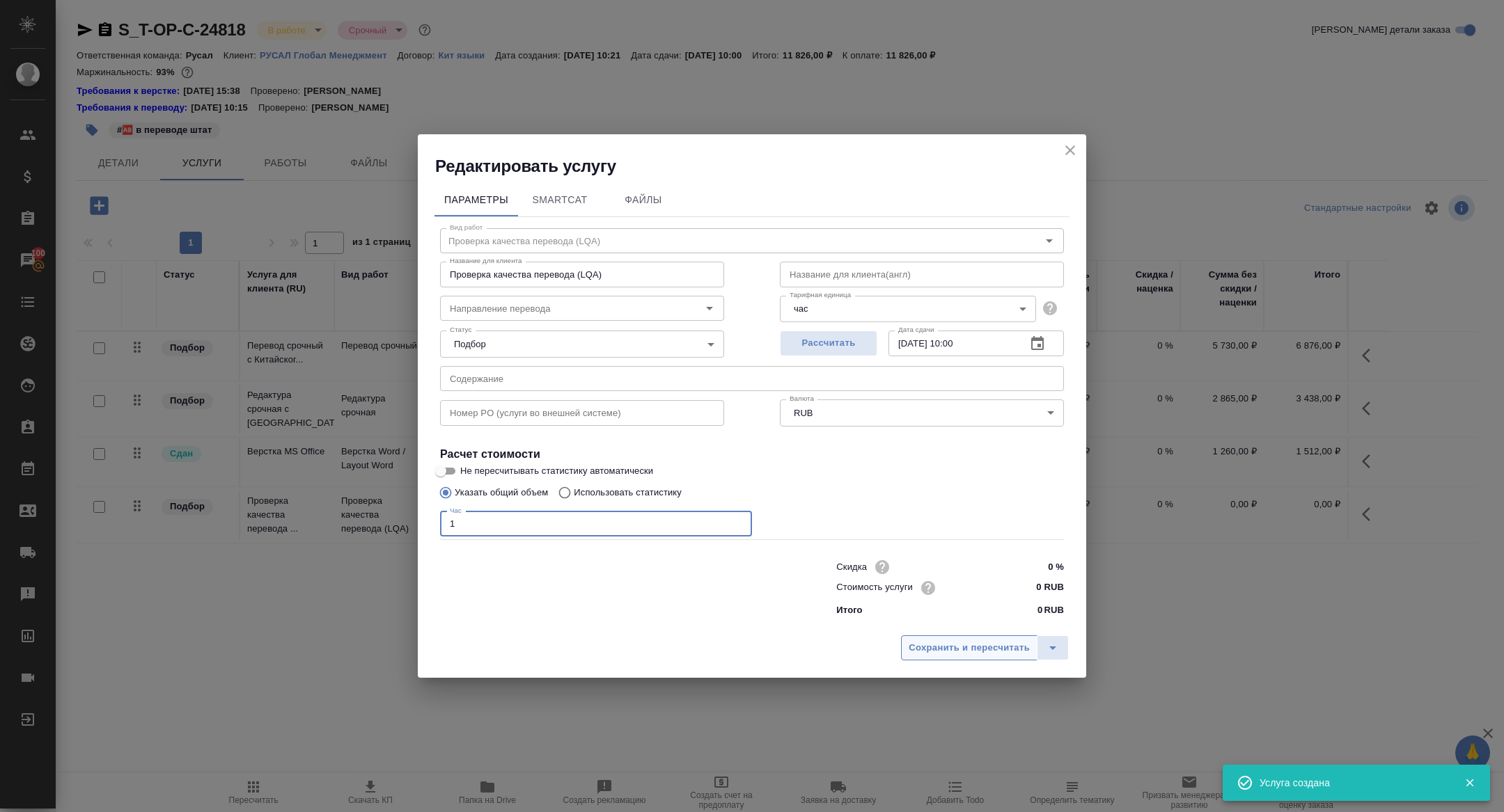
type input "1"
click at [957, 643] on span "Сохранить и пересчитать" at bounding box center [970, 648] width 121 height 16
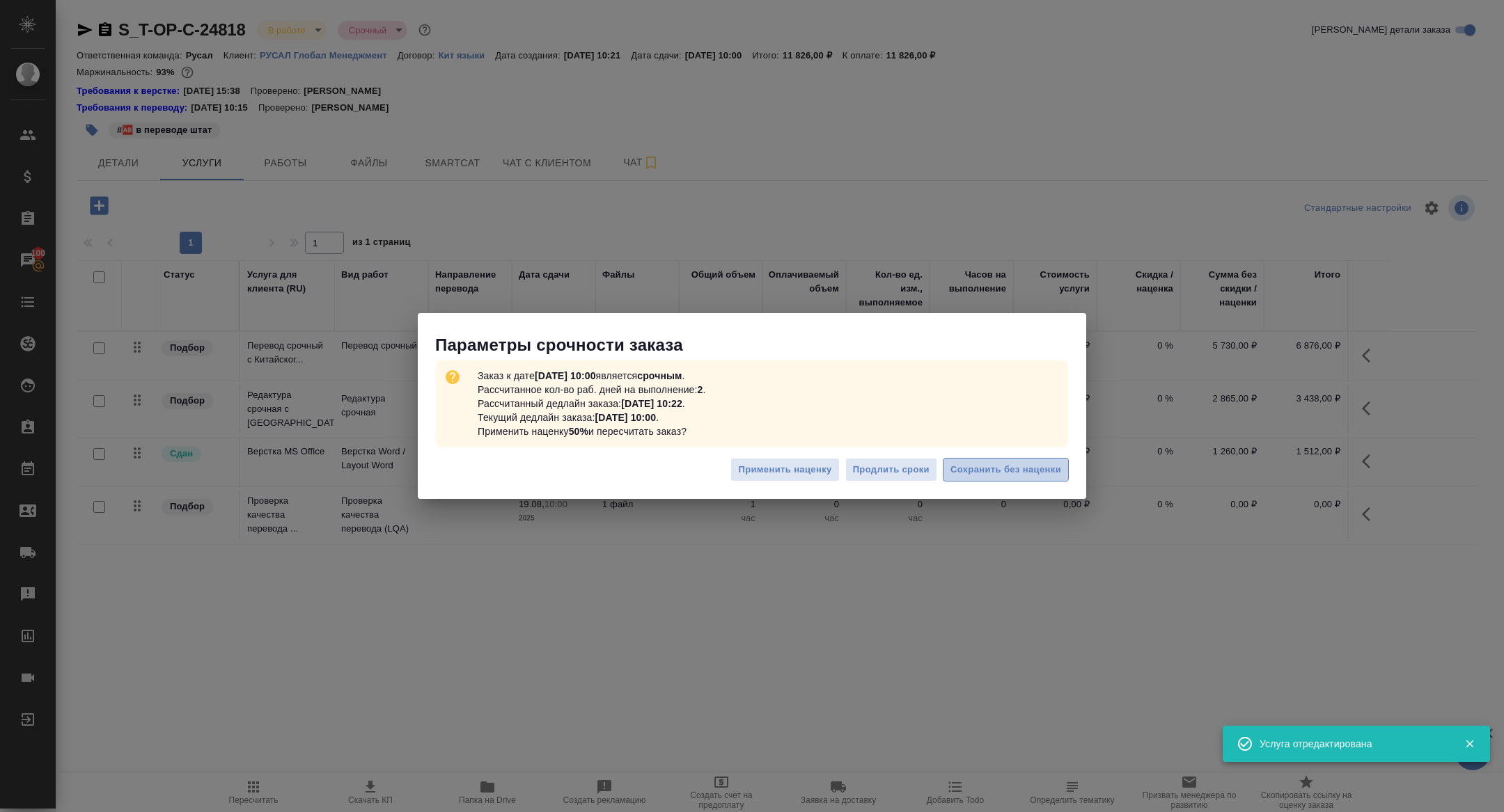
click at [979, 467] on span "Сохранить без наценки" at bounding box center [1006, 470] width 111 height 16
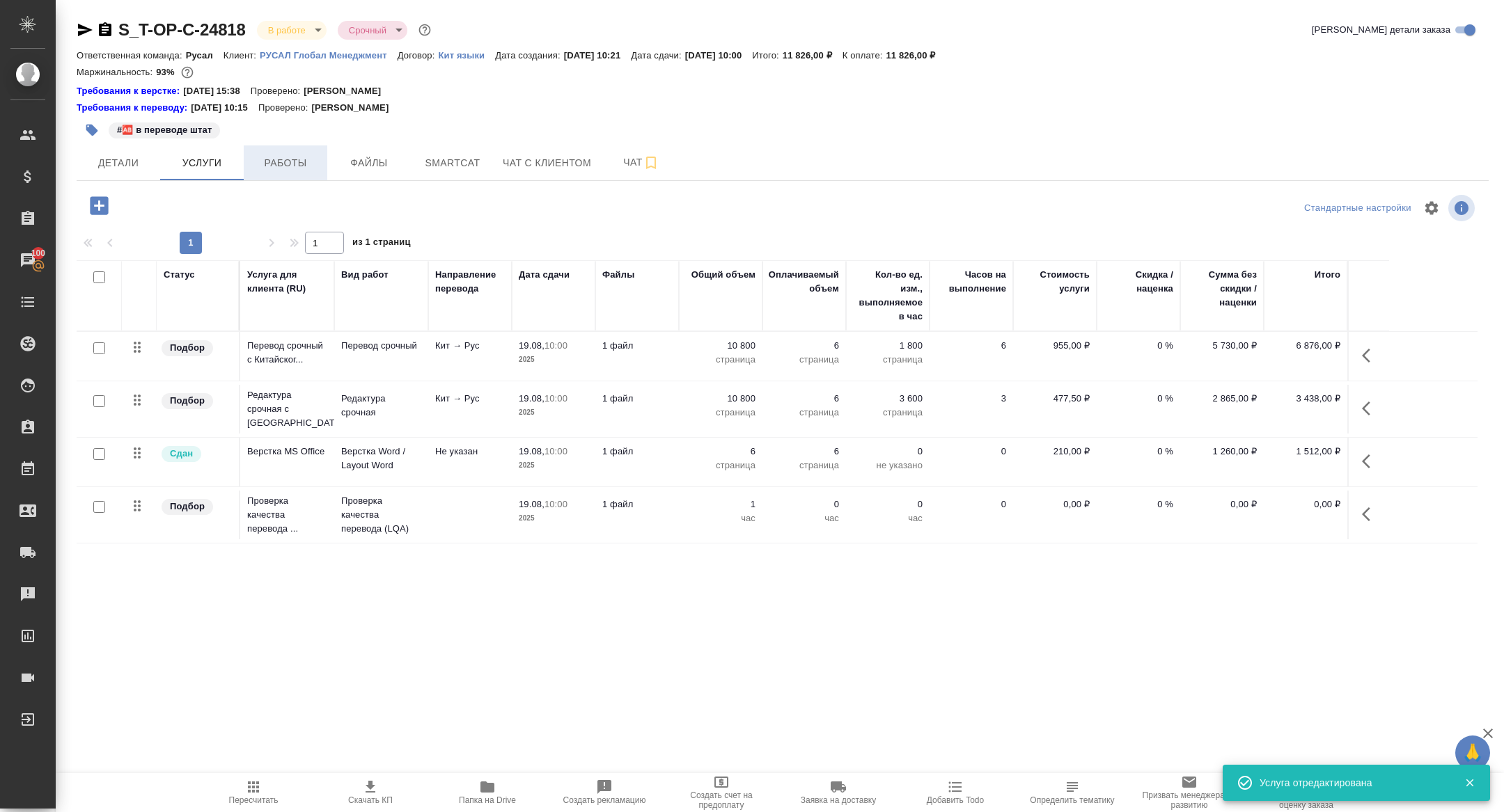
click at [283, 160] on span "Работы" at bounding box center [286, 164] width 67 height 18
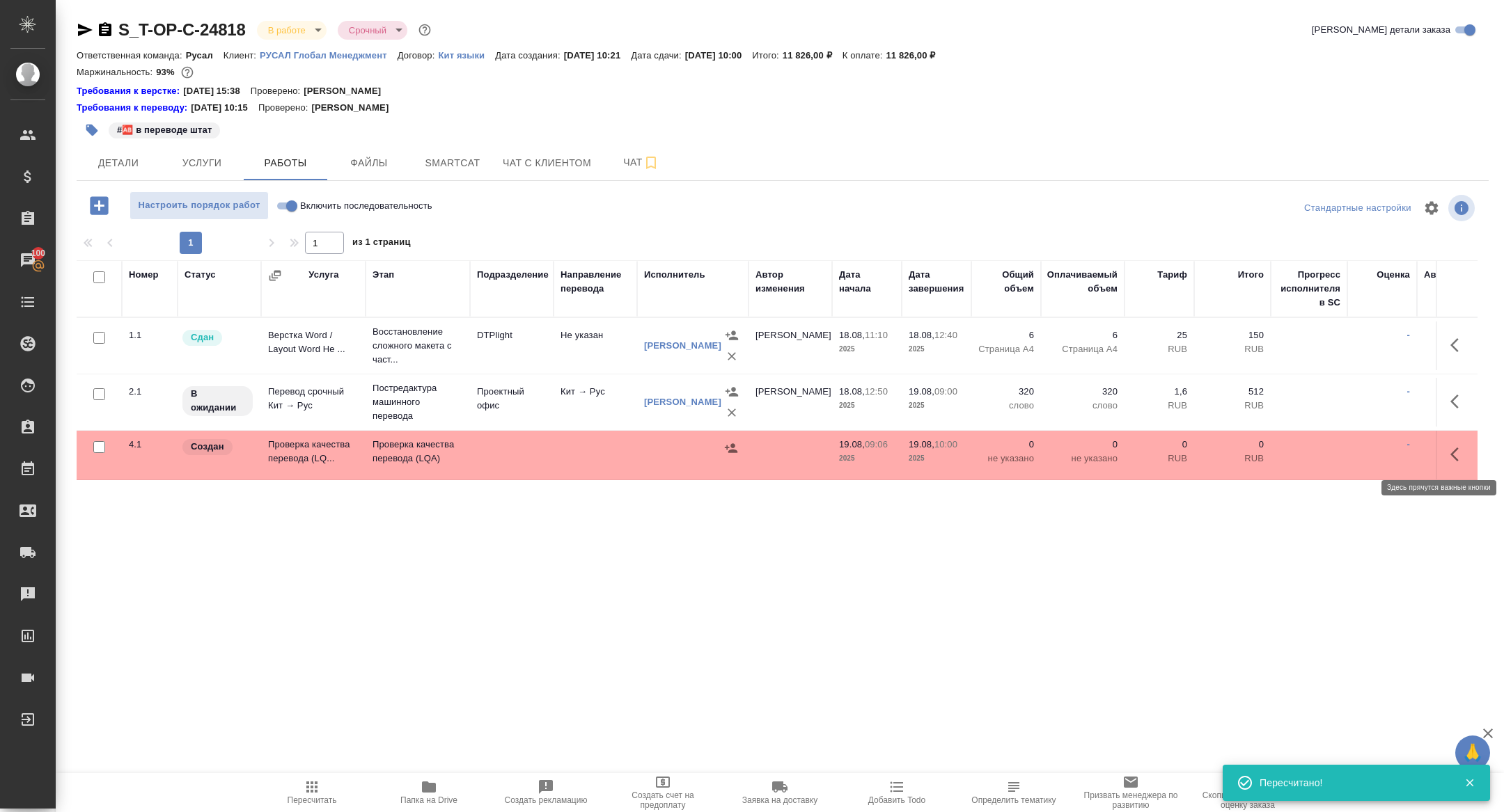
click at [1462, 457] on icon "button" at bounding box center [1458, 454] width 17 height 17
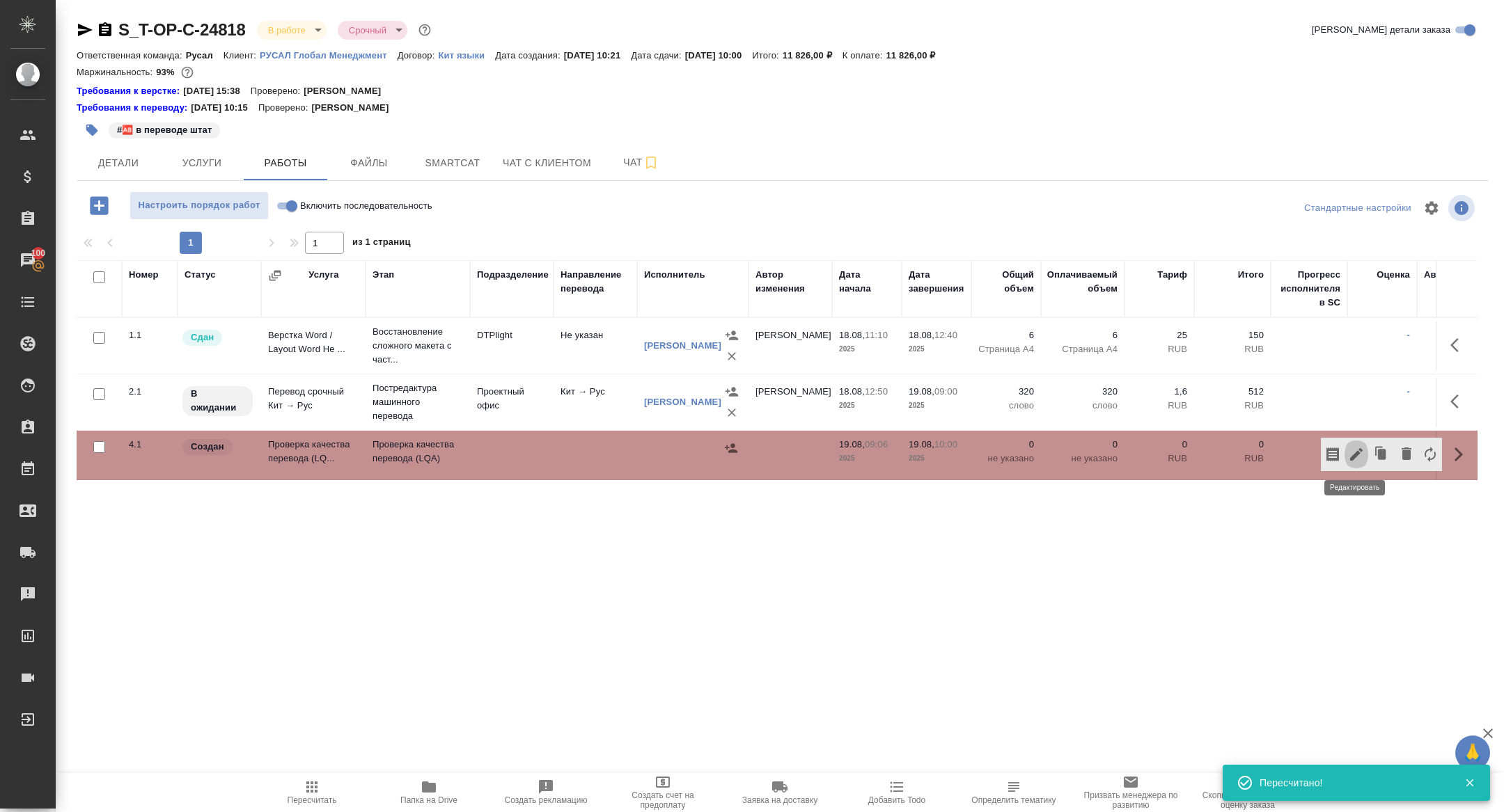
click at [1357, 451] on icon "button" at bounding box center [1356, 454] width 13 height 13
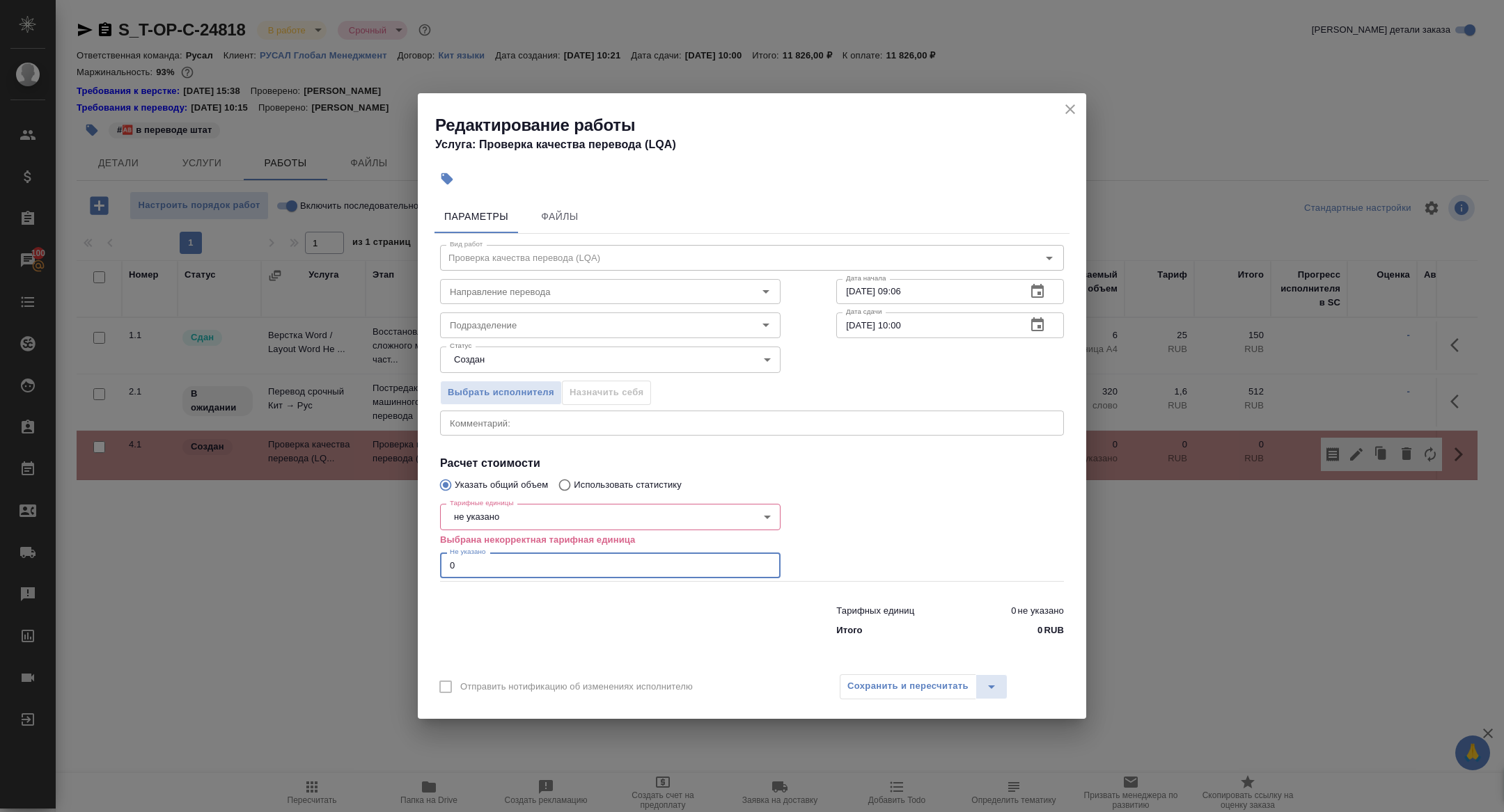
drag, startPoint x: 522, startPoint y: 553, endPoint x: 472, endPoint y: 566, distance: 51.7
click at [472, 566] on input "0" at bounding box center [610, 564] width 340 height 25
type input "1"
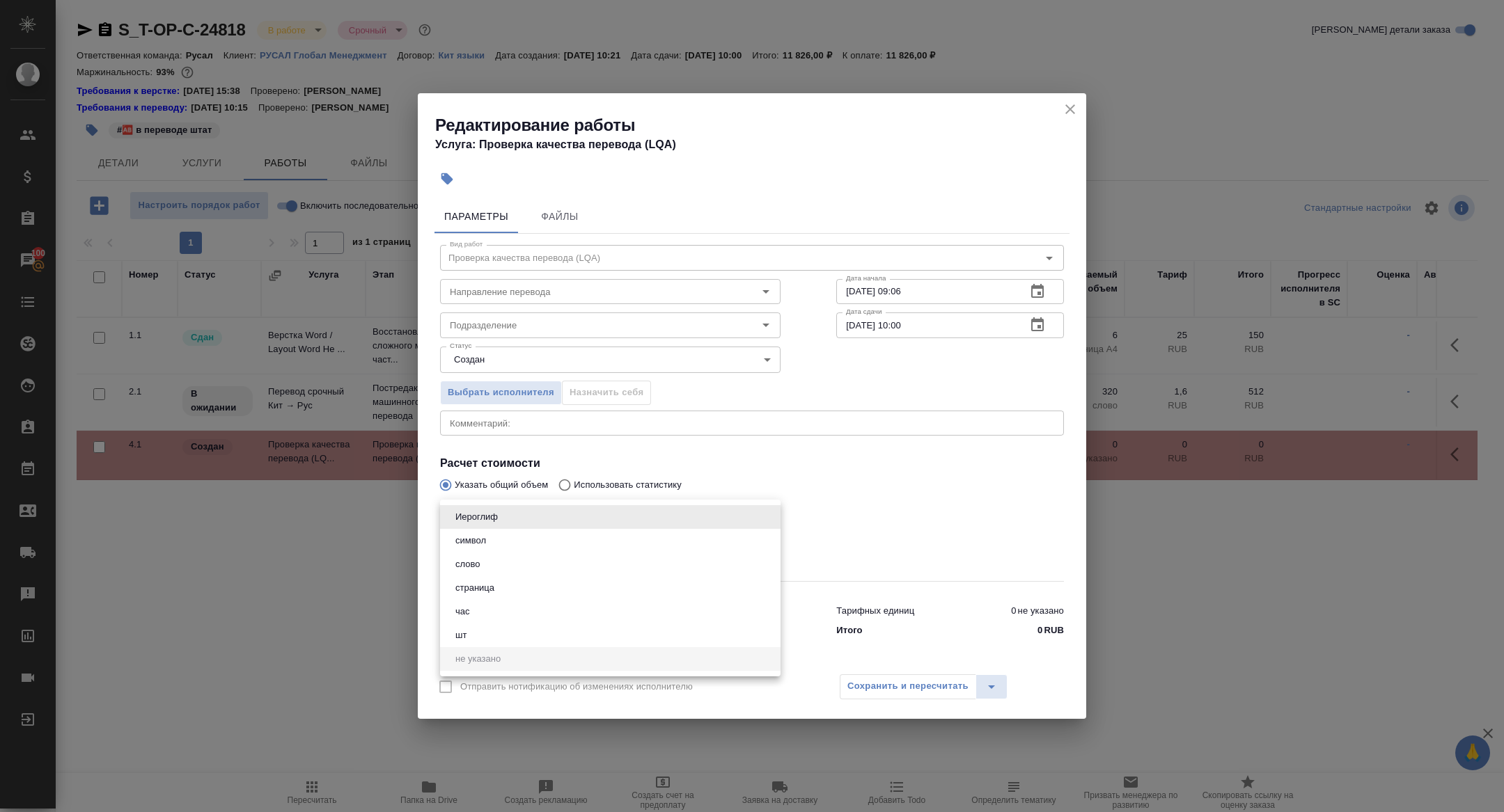
click at [506, 518] on body "🙏 .cls-1 fill:#fff; AWATERA Zhuravleva Alexandra Клиенты Спецификации Заказы 10…" at bounding box center [752, 406] width 1504 height 812
click at [494, 564] on li "слово" at bounding box center [610, 564] width 340 height 24
type input "5a8b1489cc6b4906c91bfd90"
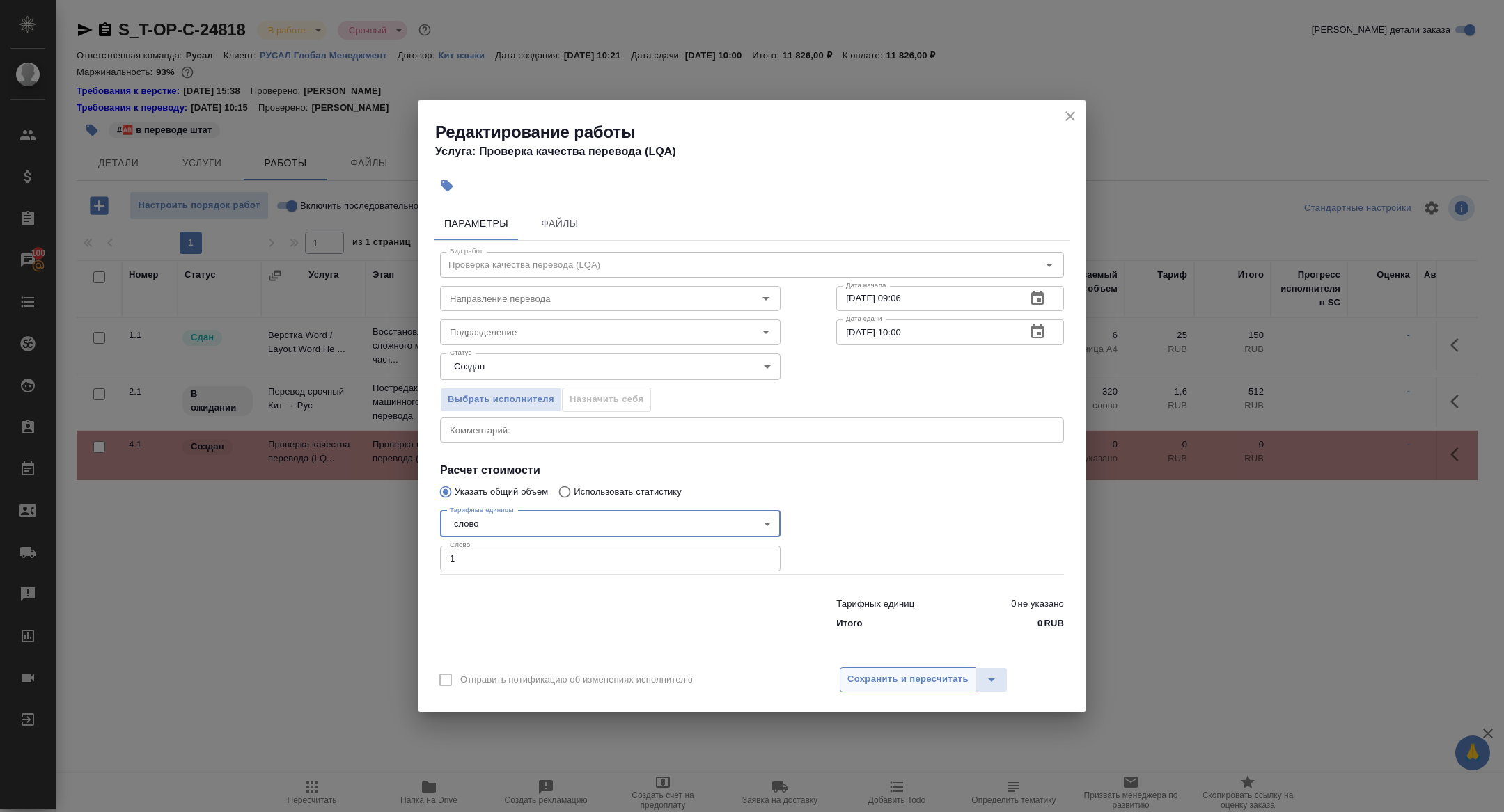
click at [944, 680] on span "Сохранить и пересчитать" at bounding box center [908, 679] width 121 height 16
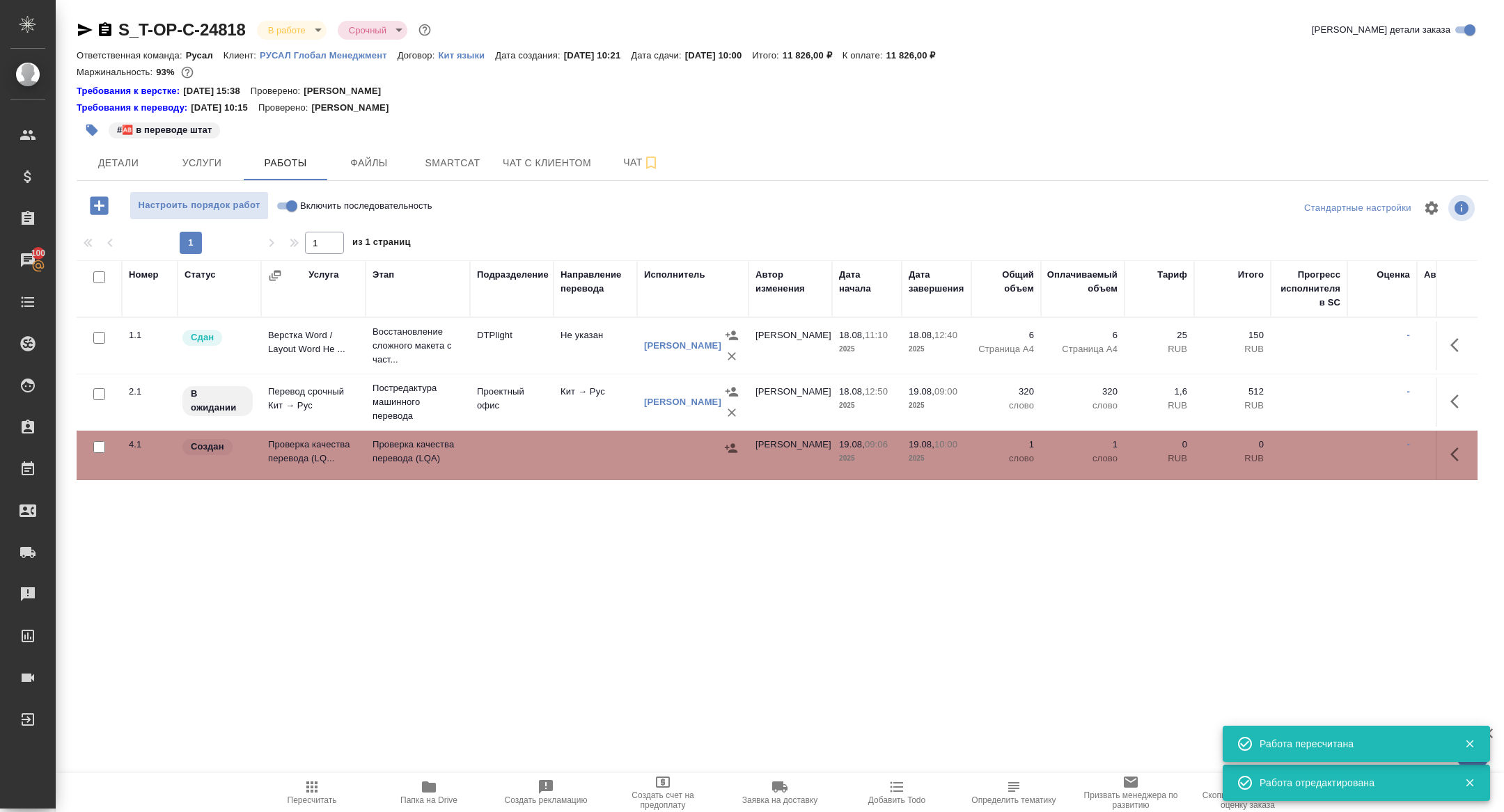
click at [288, 370] on td "Проверка качества перевода (LQ..." at bounding box center [313, 346] width 105 height 49
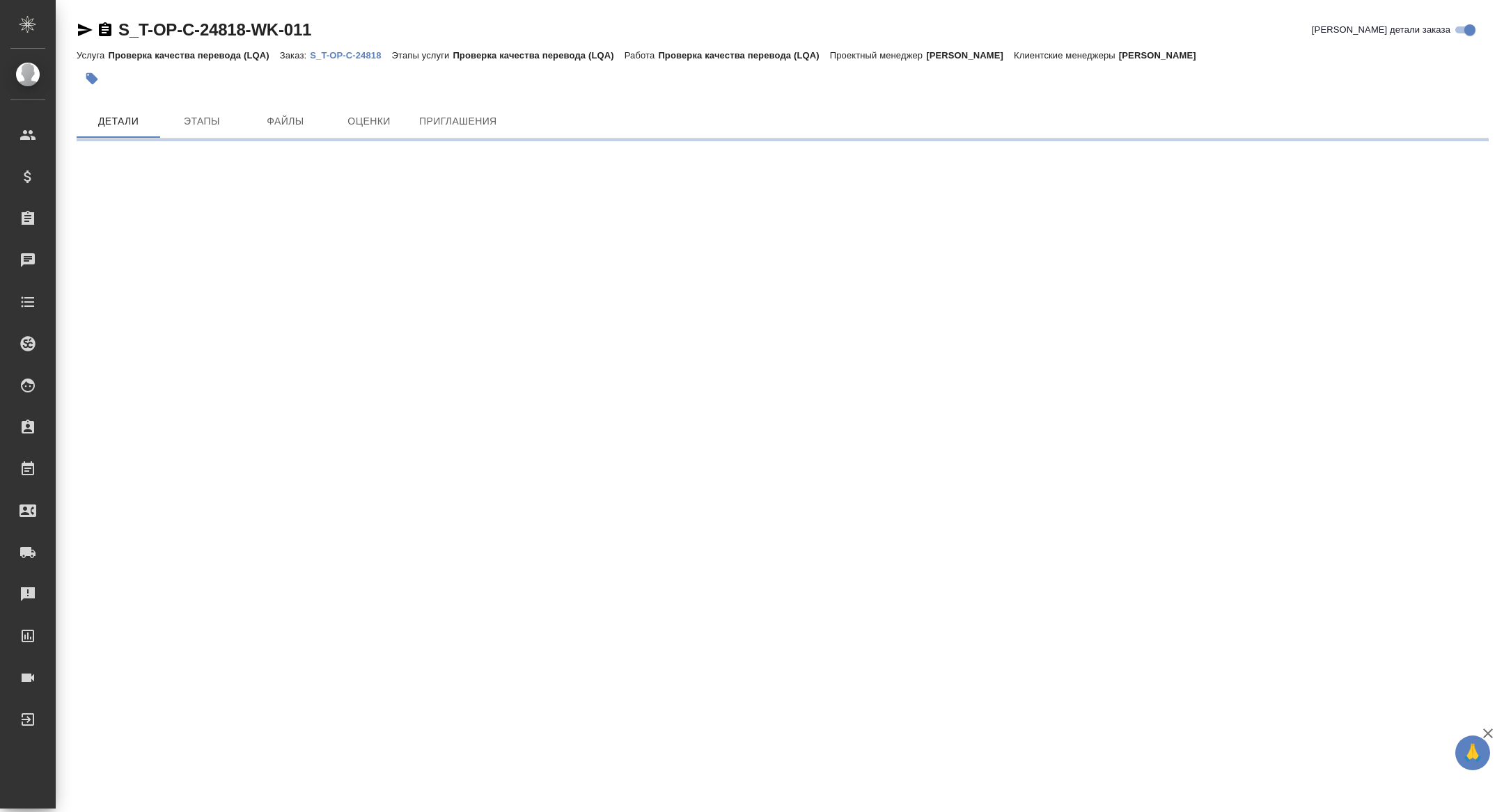
click at [82, 26] on icon "button" at bounding box center [85, 30] width 14 height 13
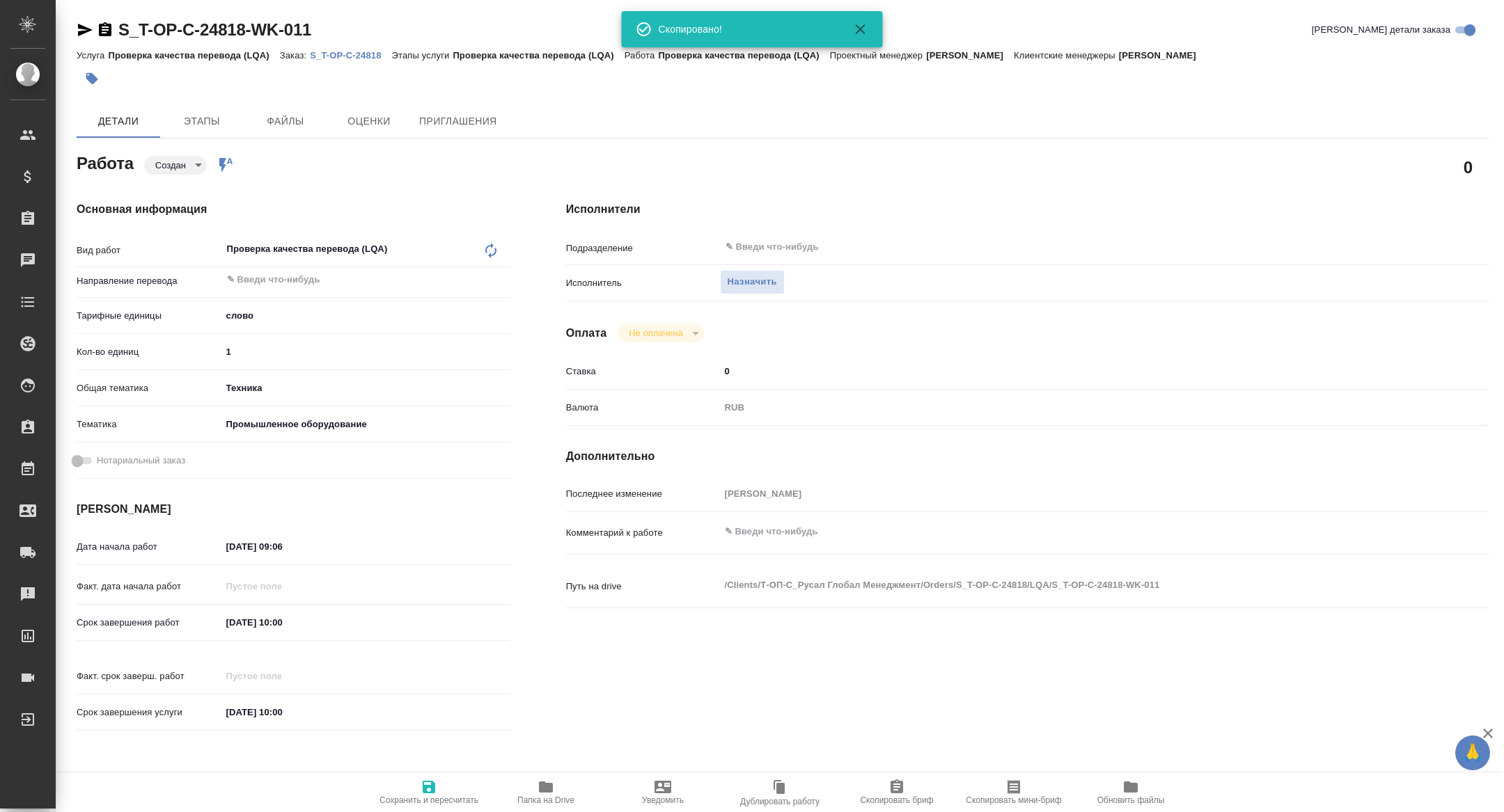
type textarea "x"
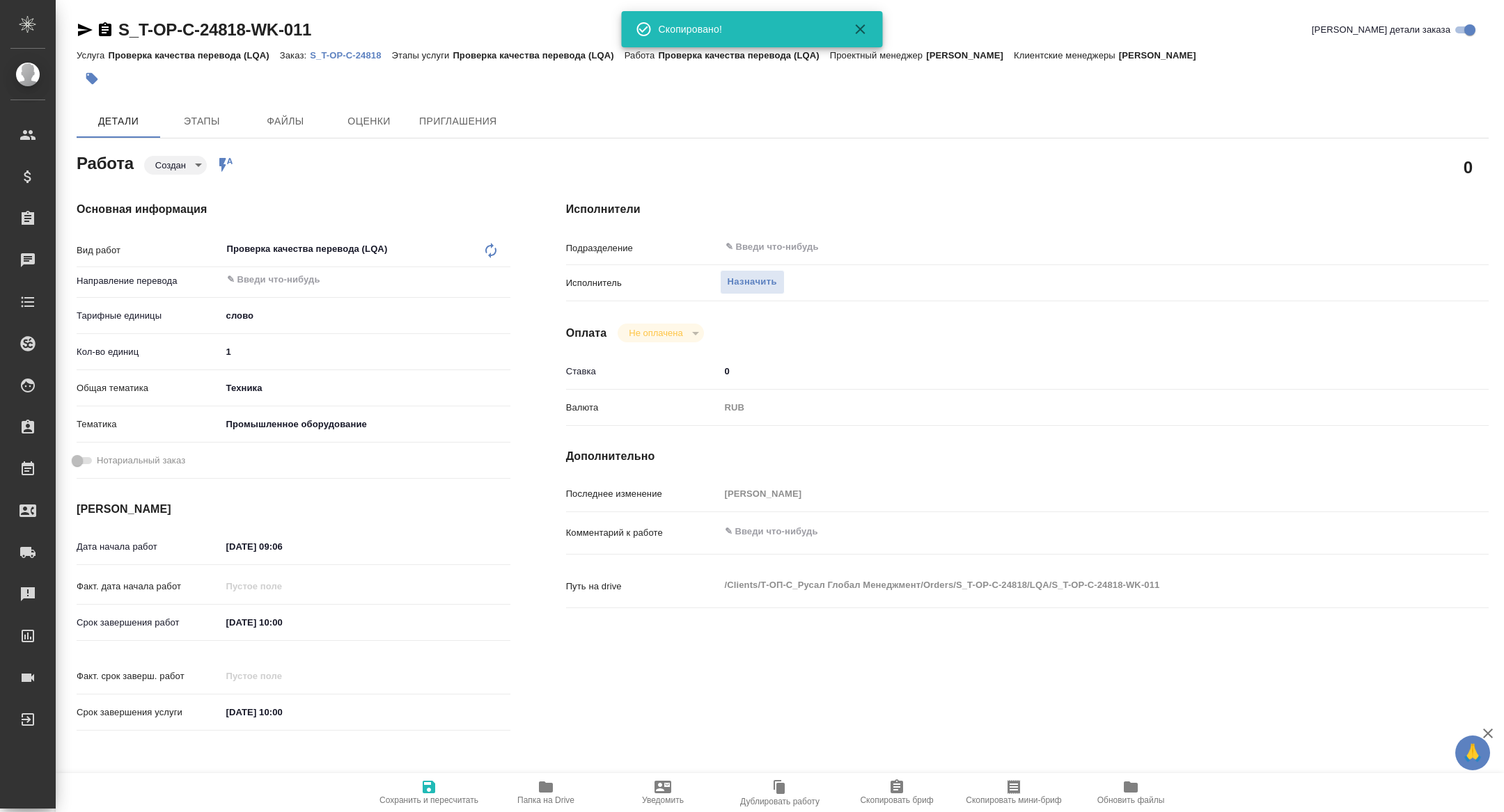
type textarea "x"
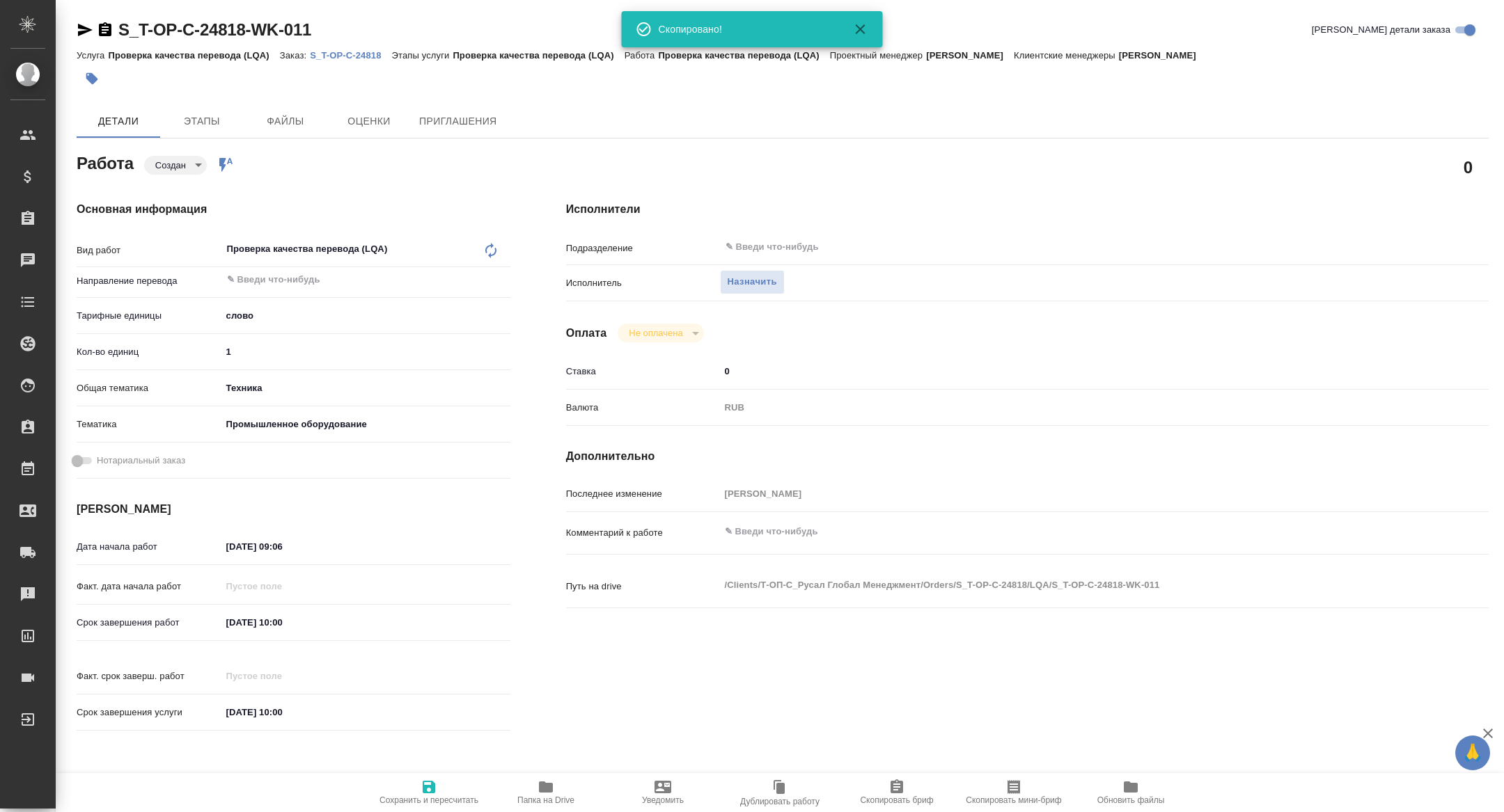
type textarea "x"
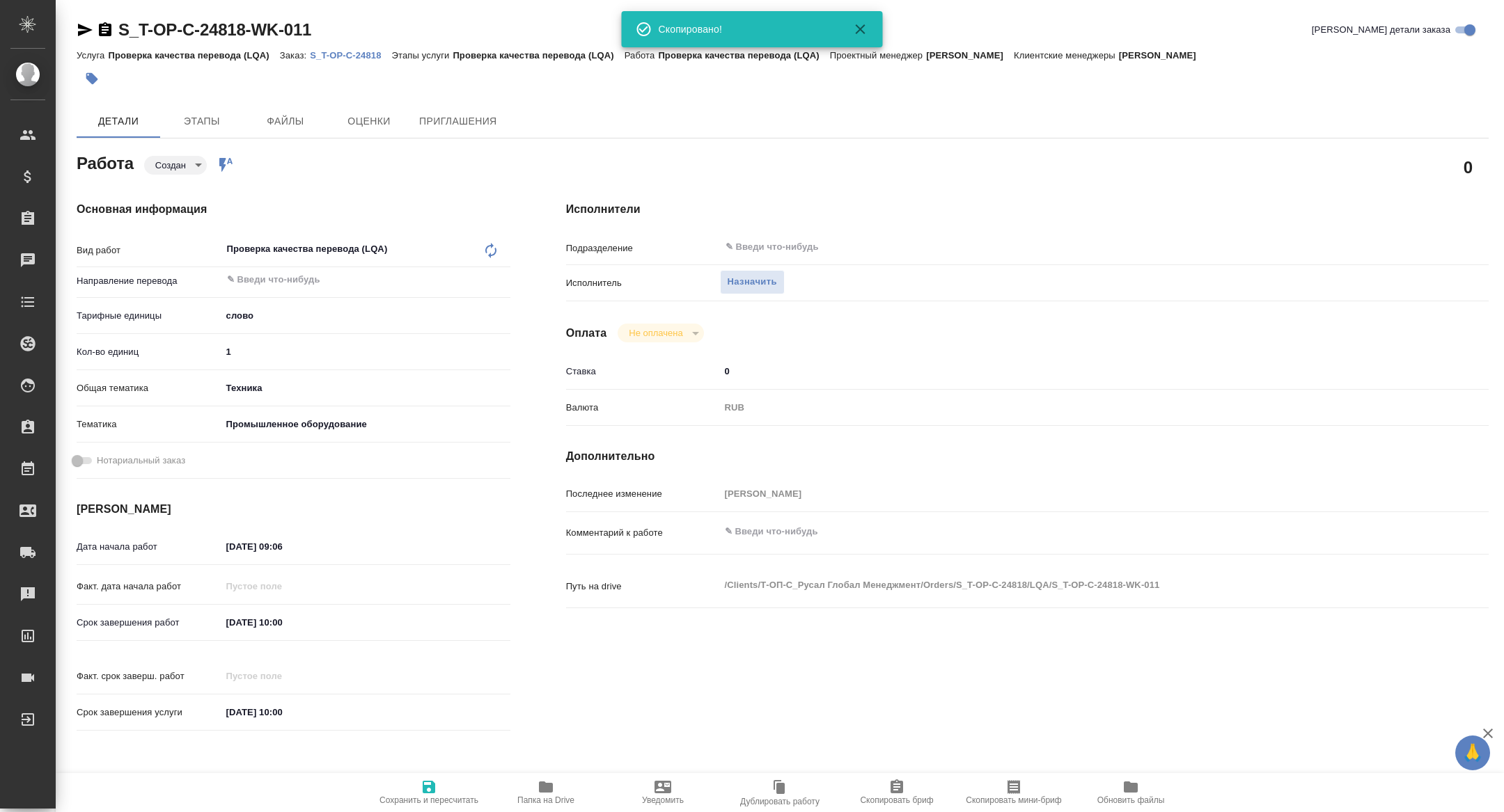
type textarea "x"
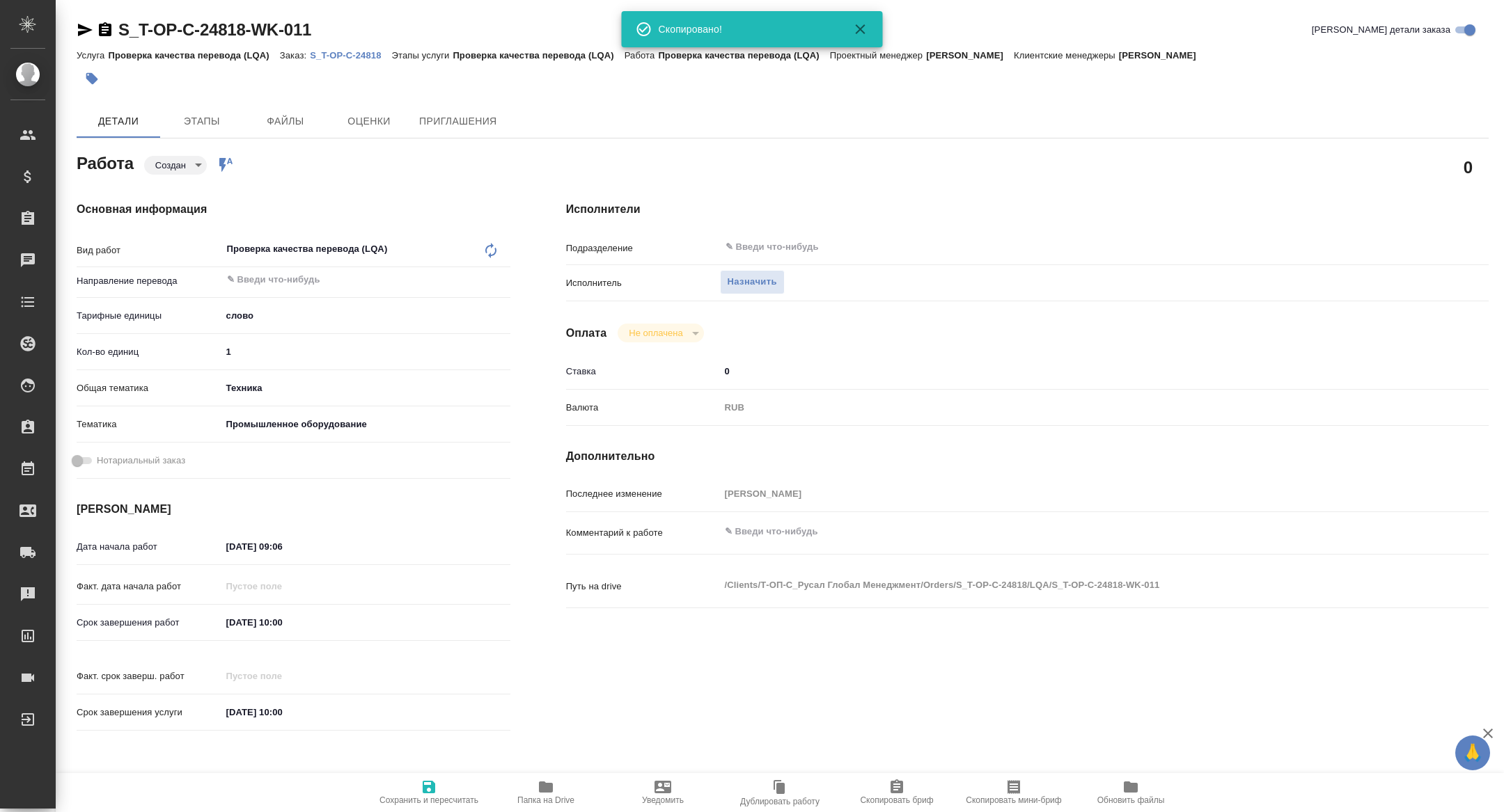
type textarea "x"
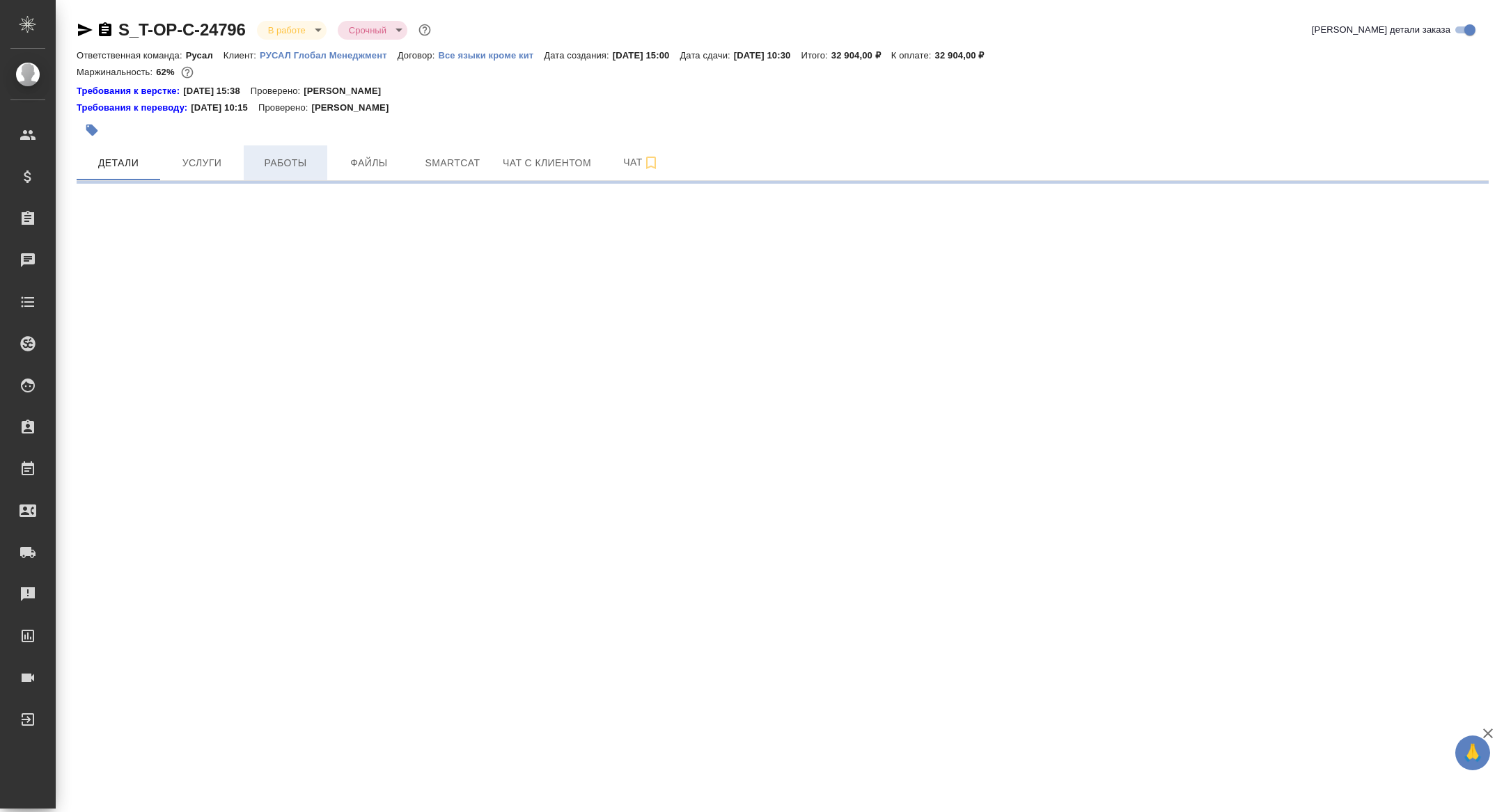
click at [288, 157] on span "Работы" at bounding box center [286, 164] width 67 height 18
select select "RU"
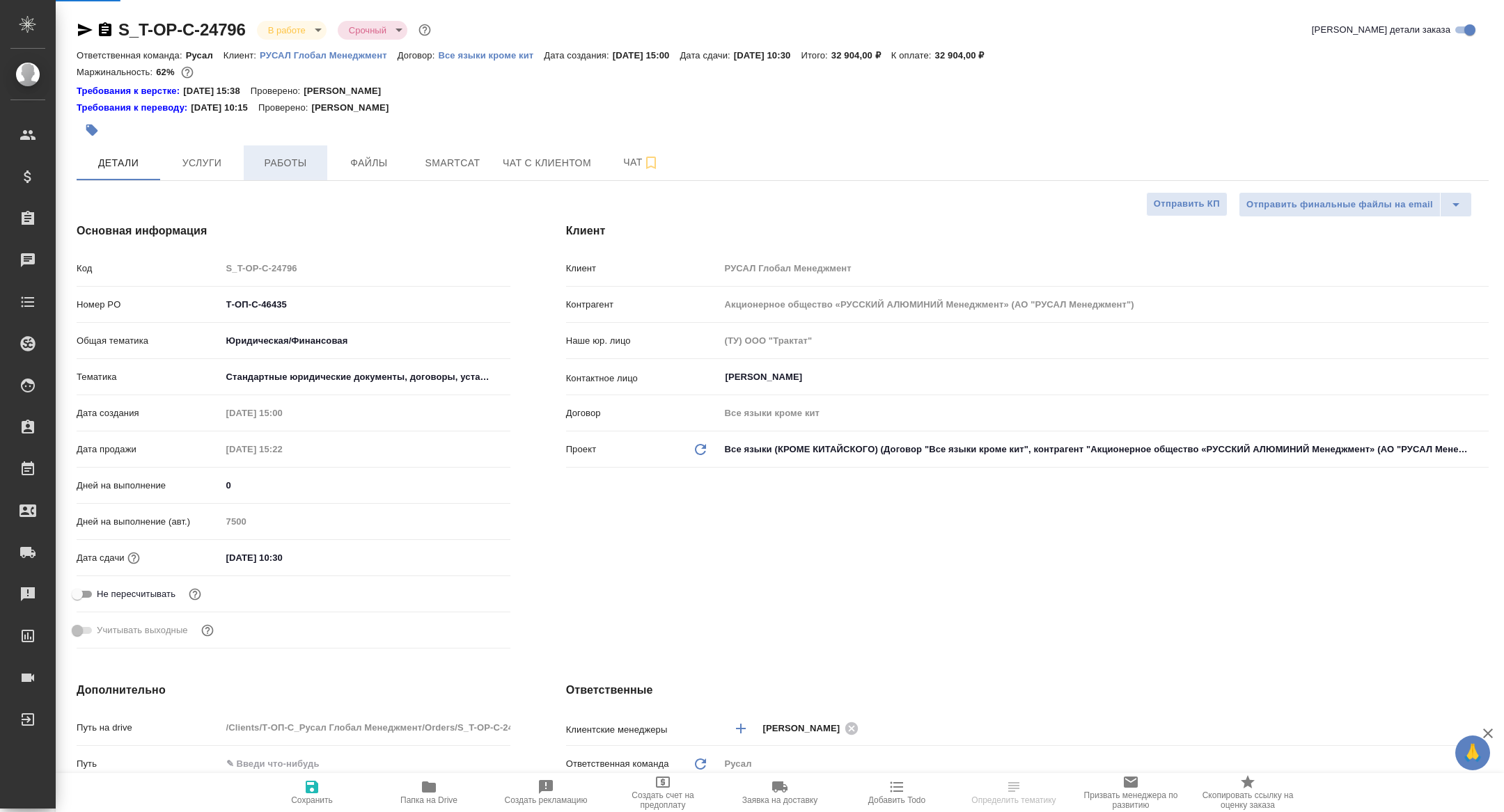
type textarea "x"
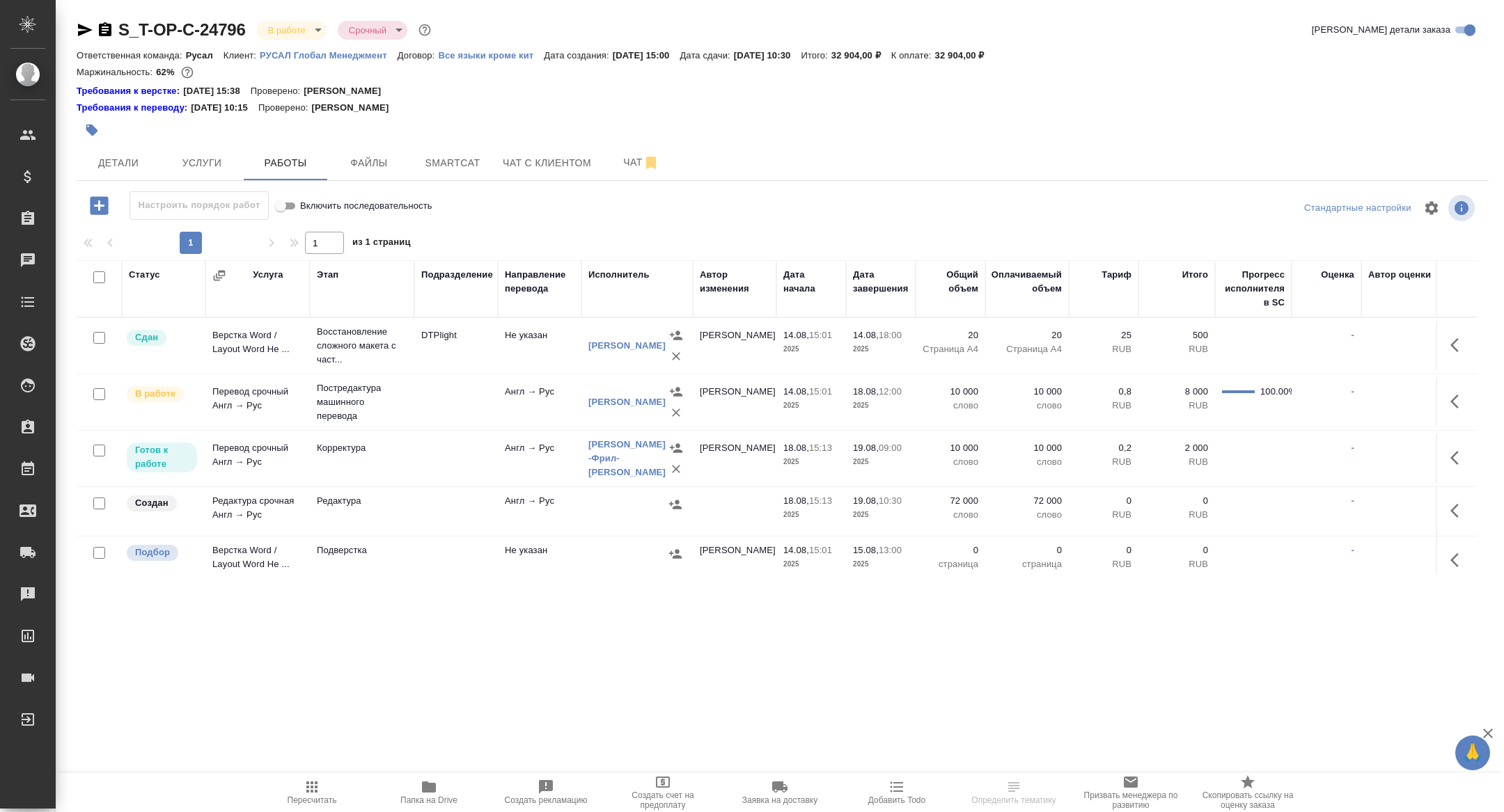
scroll to position [10, 0]
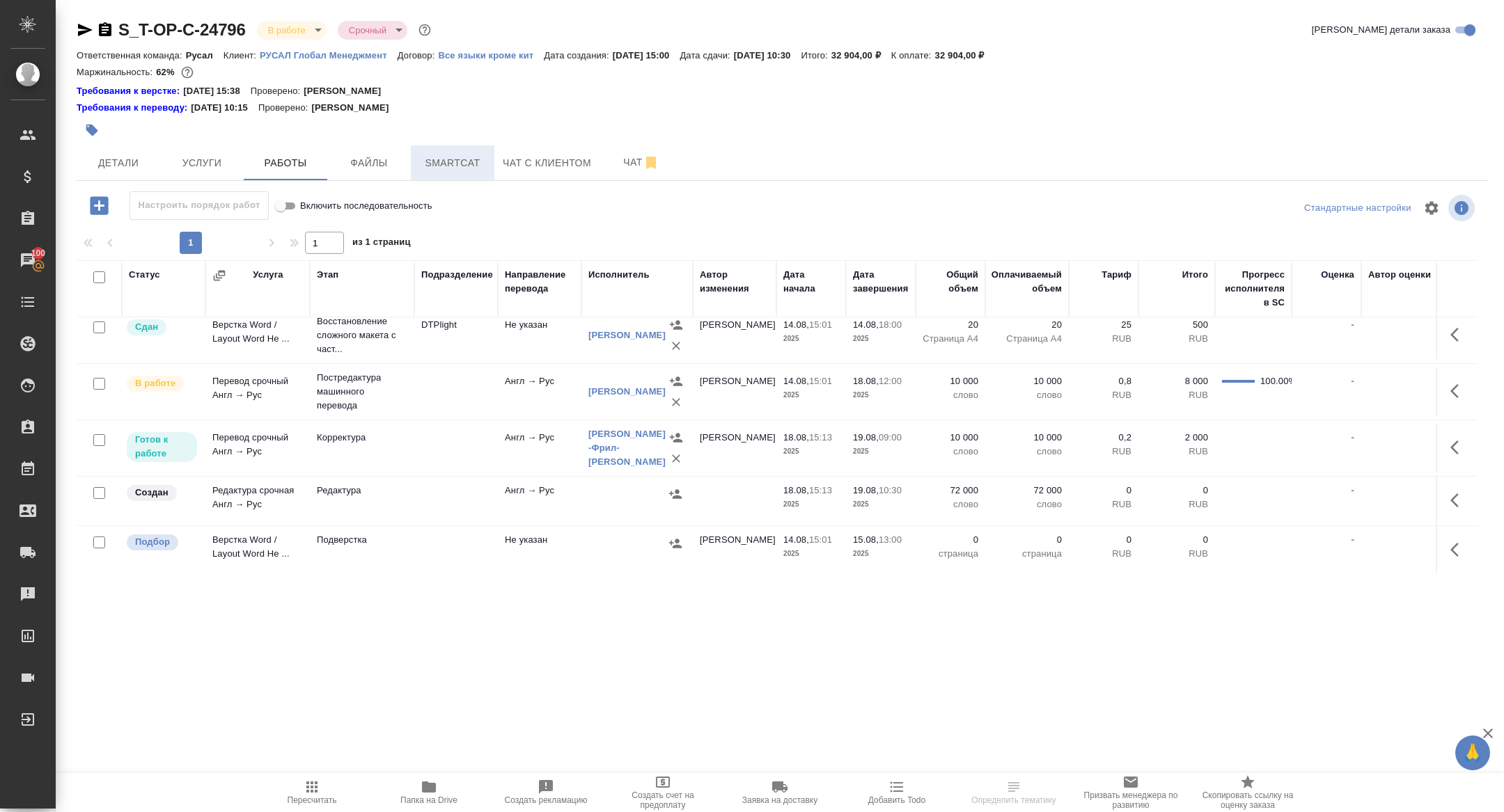
click at [462, 160] on span "Smartcat" at bounding box center [453, 164] width 67 height 18
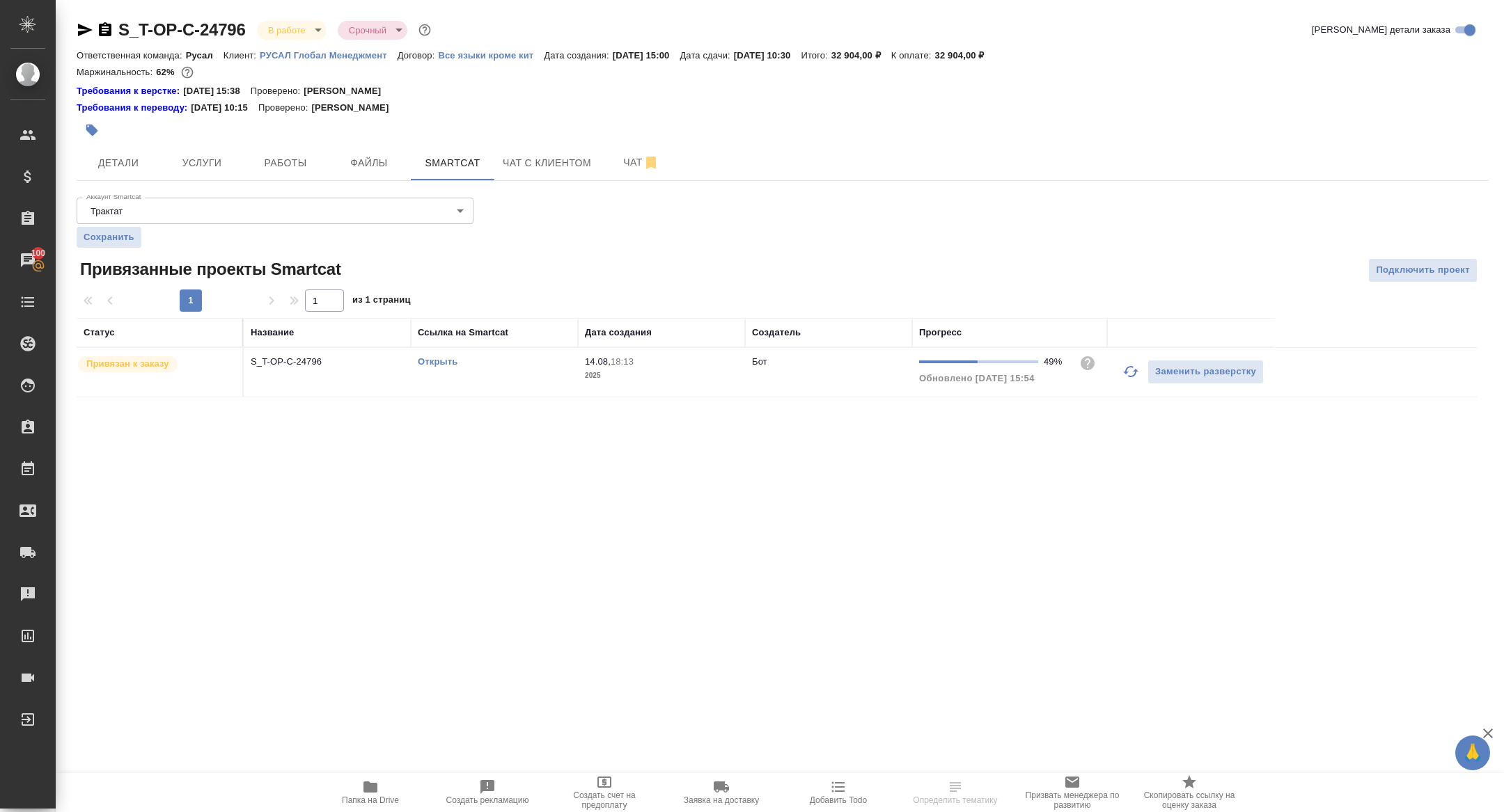
click at [445, 361] on link "Открыть" at bounding box center [438, 361] width 40 height 10
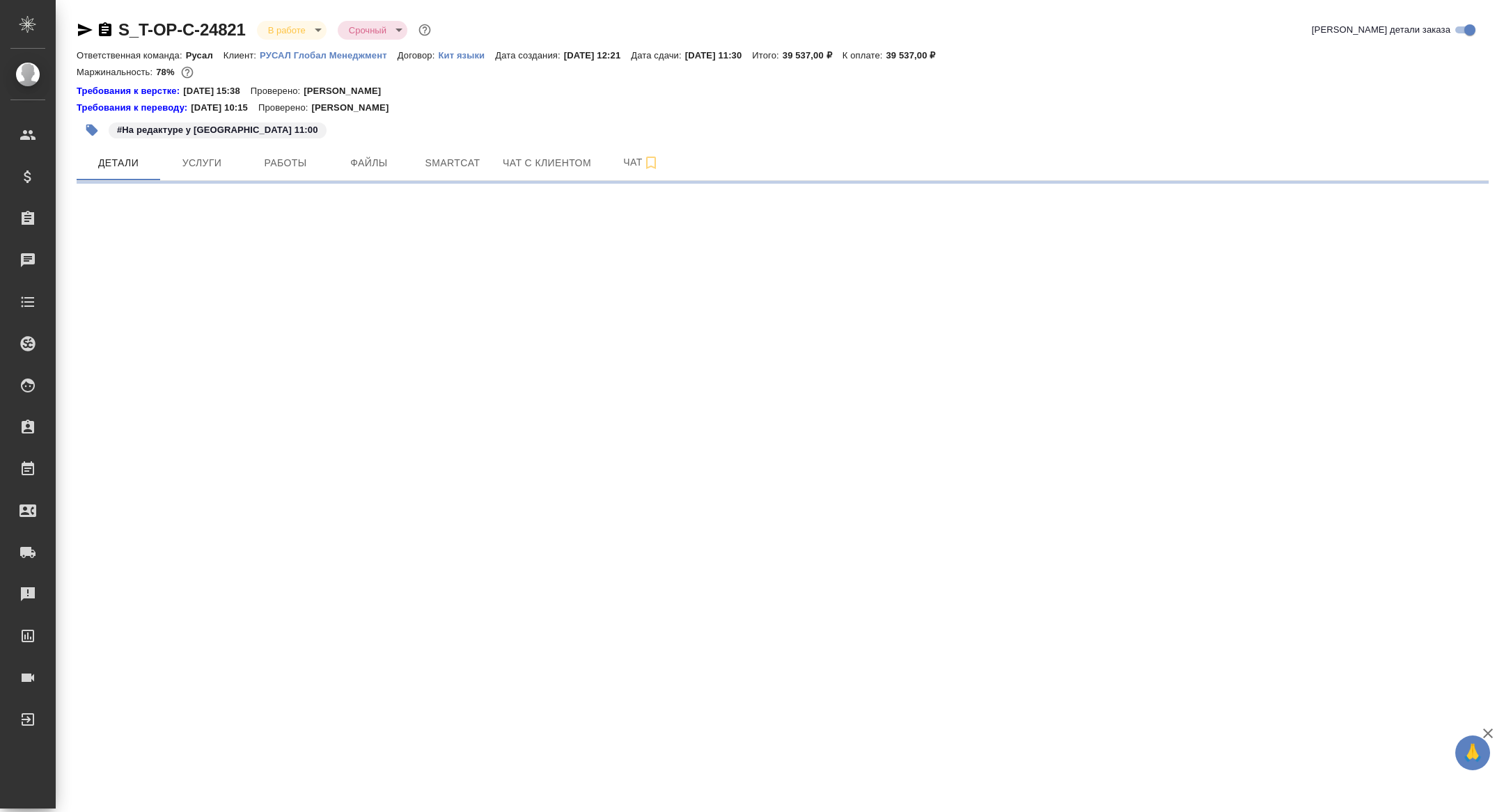
select select "RU"
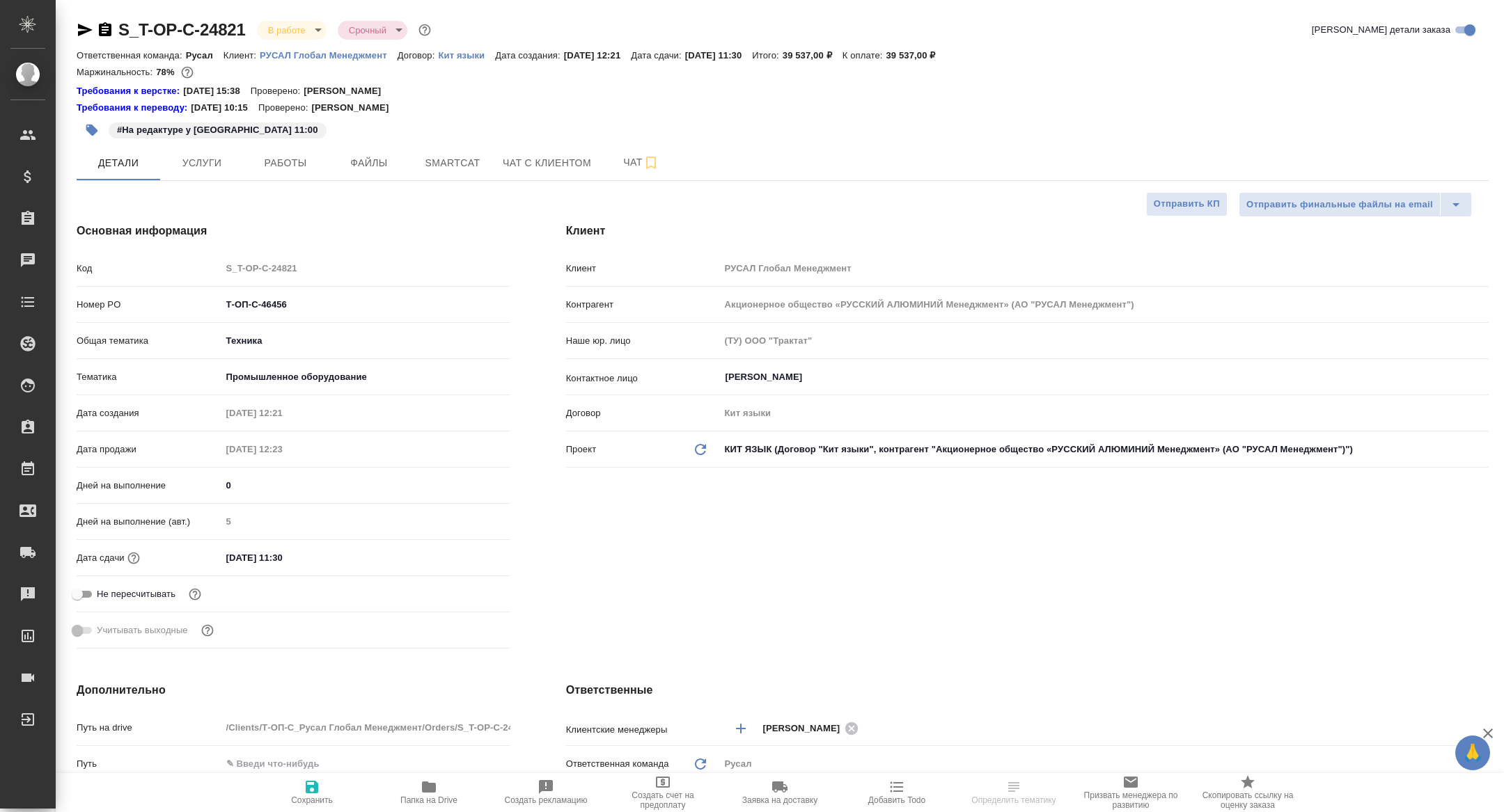
type textarea "x"
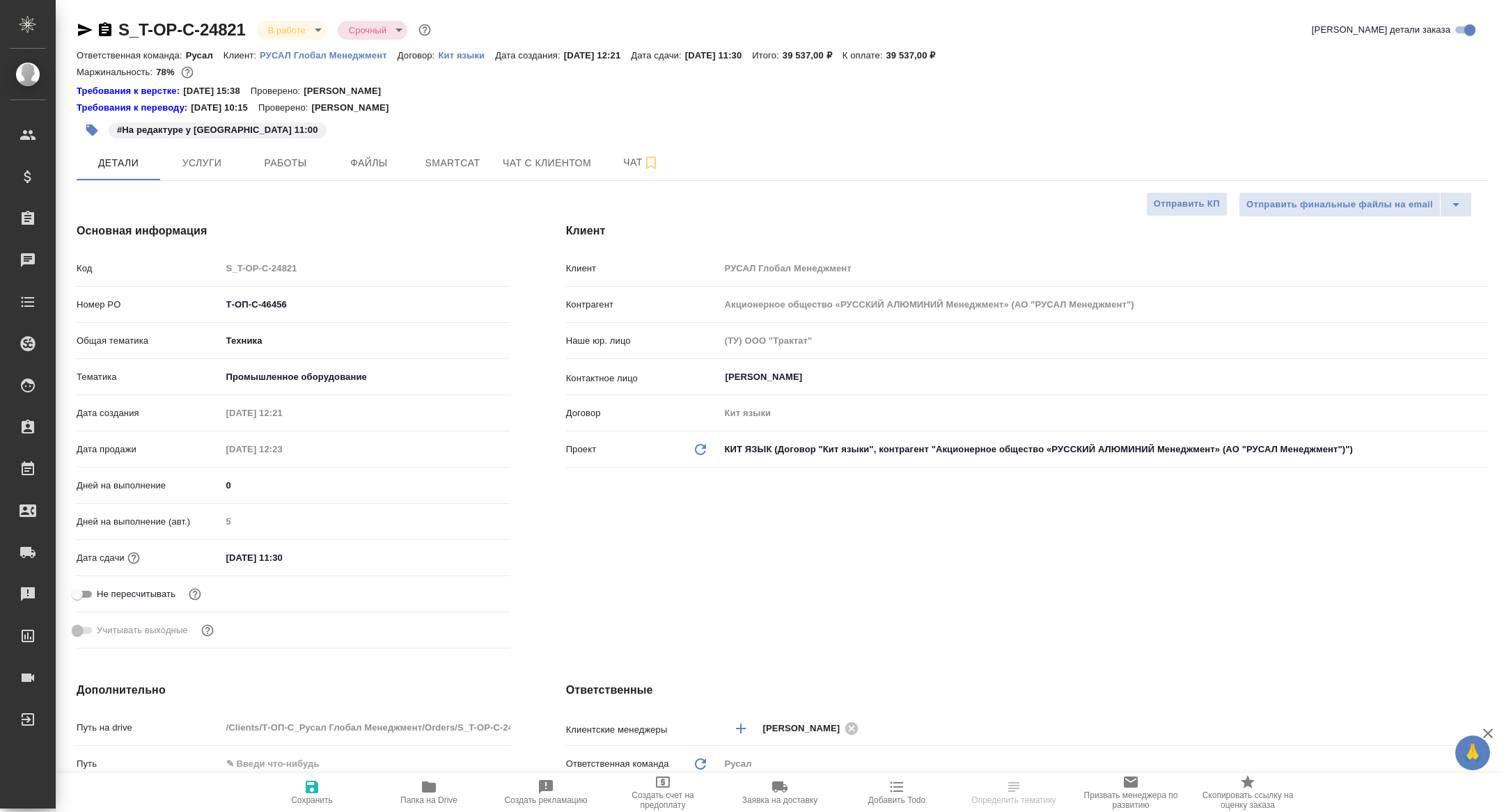
type textarea "x"
click at [284, 160] on span "Работы" at bounding box center [286, 164] width 67 height 18
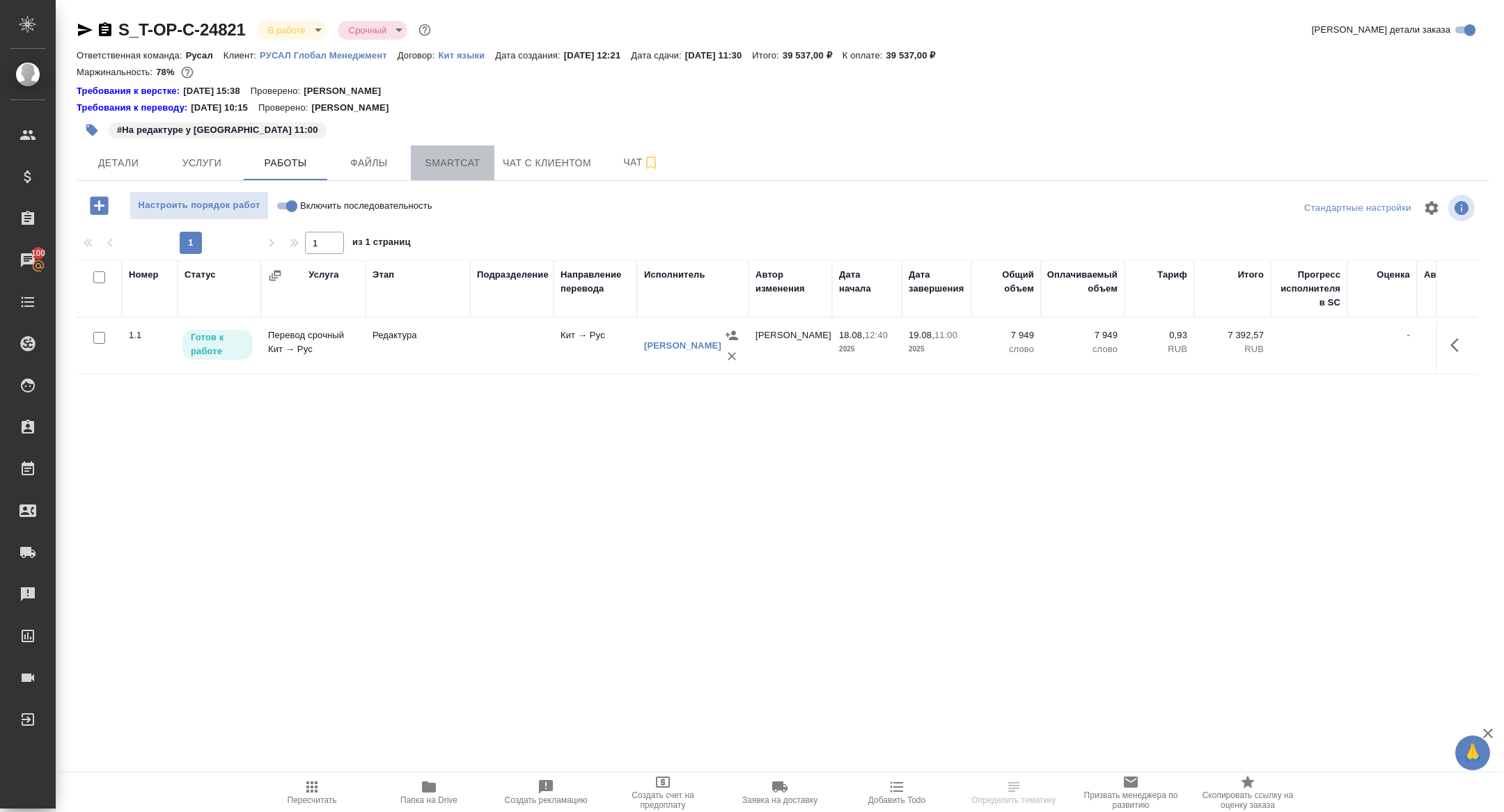
click at [465, 156] on span "Smartcat" at bounding box center [453, 164] width 67 height 18
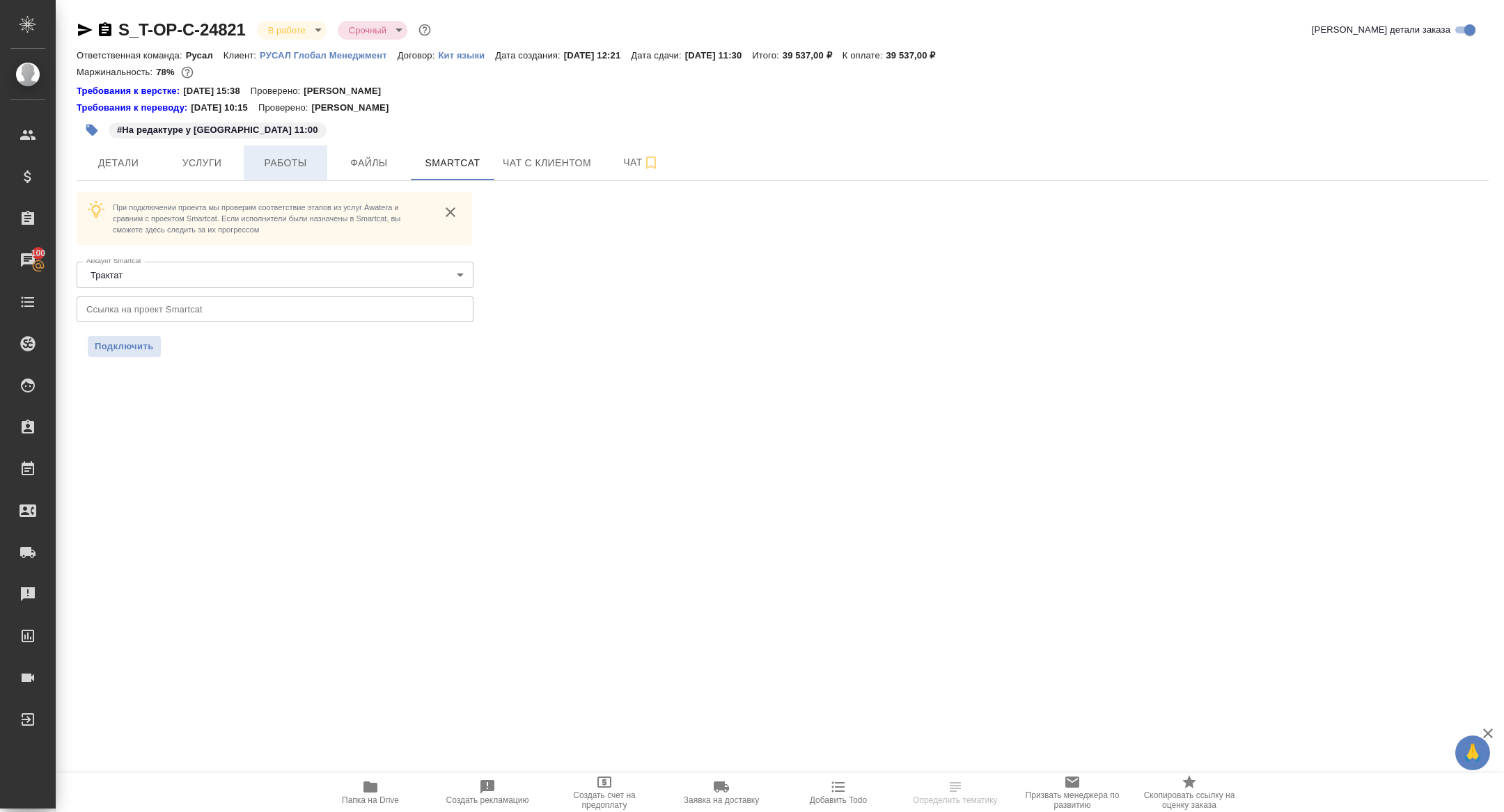
click at [281, 160] on span "Работы" at bounding box center [286, 164] width 67 height 18
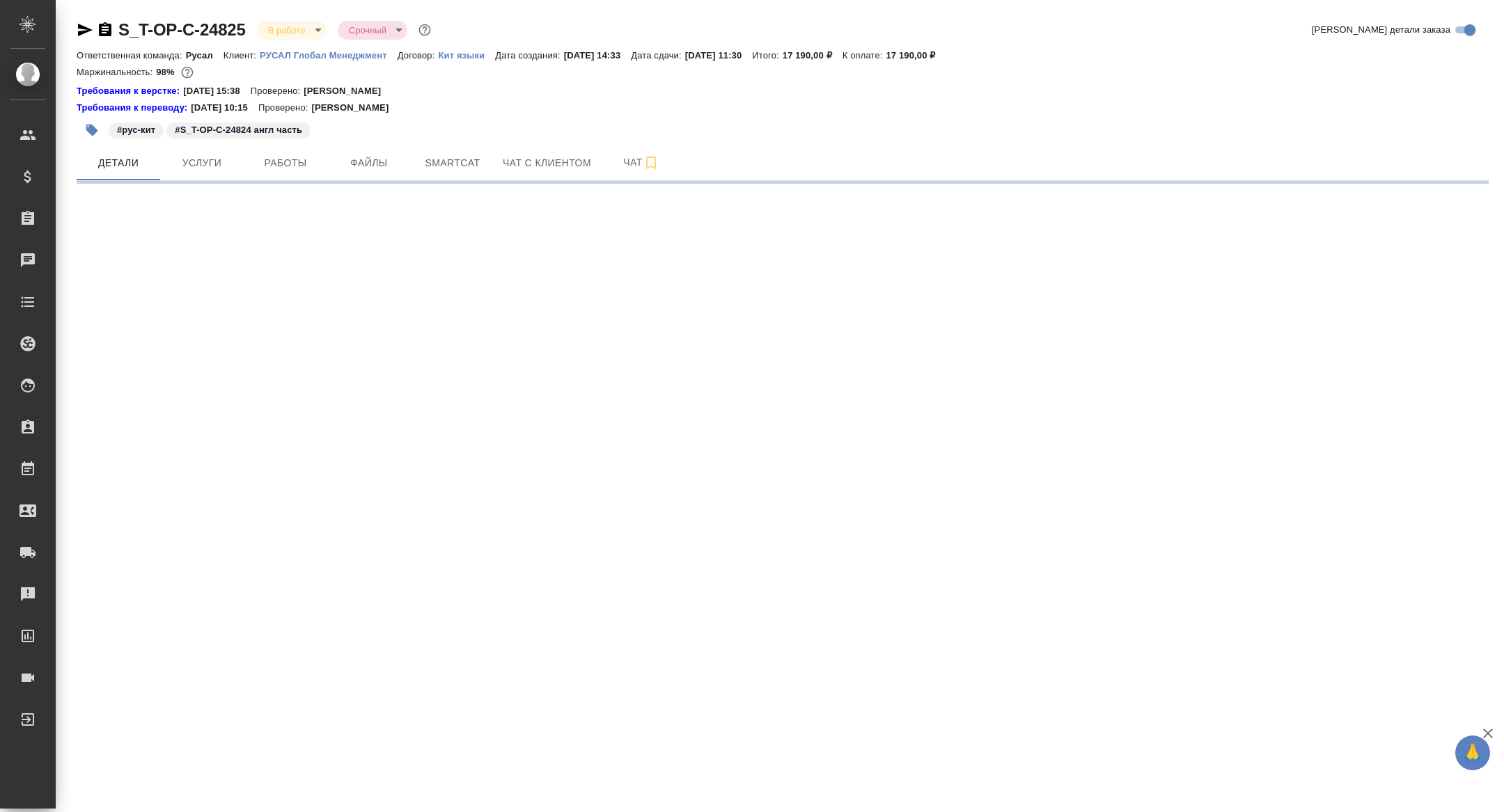
select select "RU"
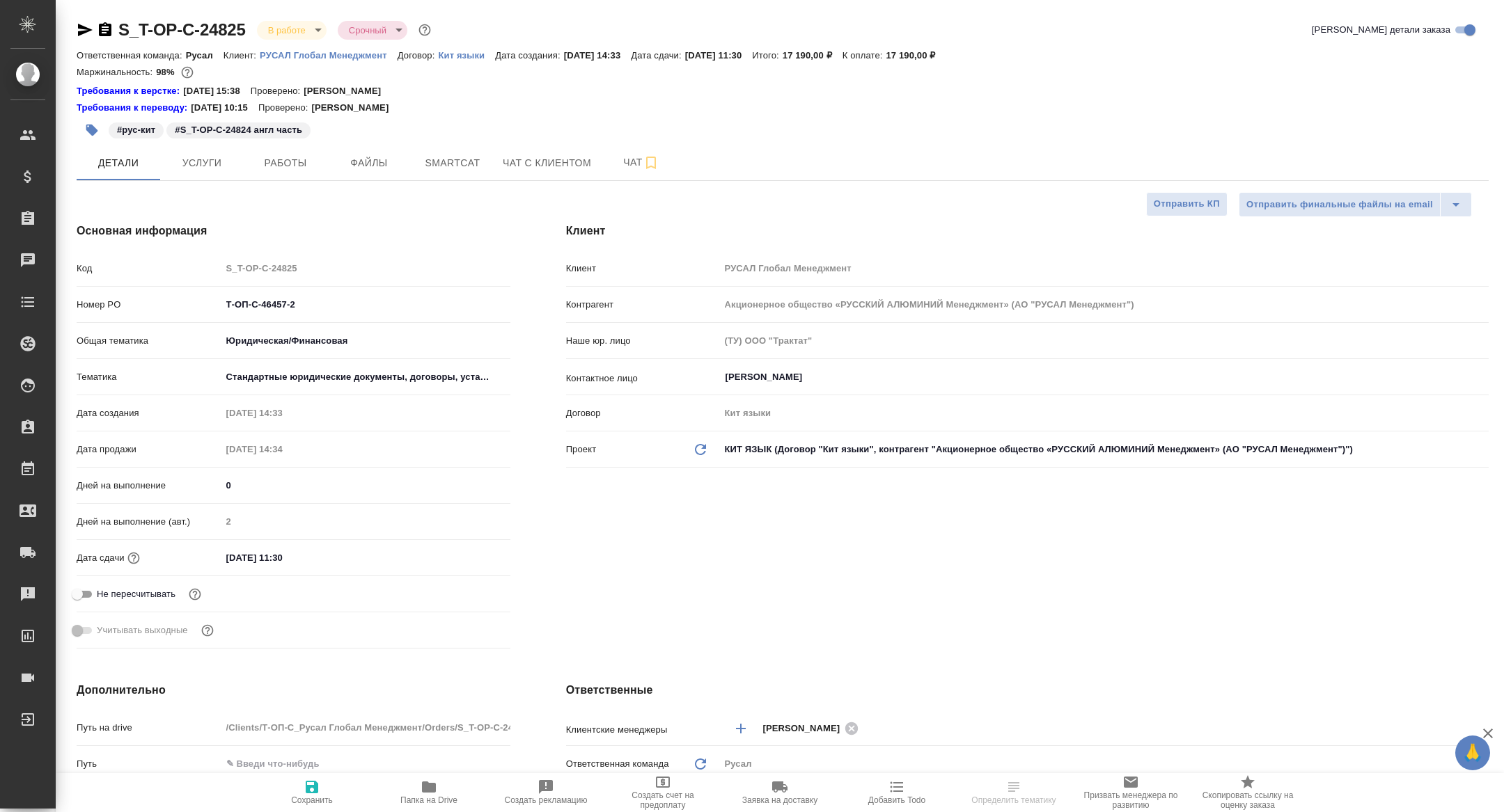
type textarea "x"
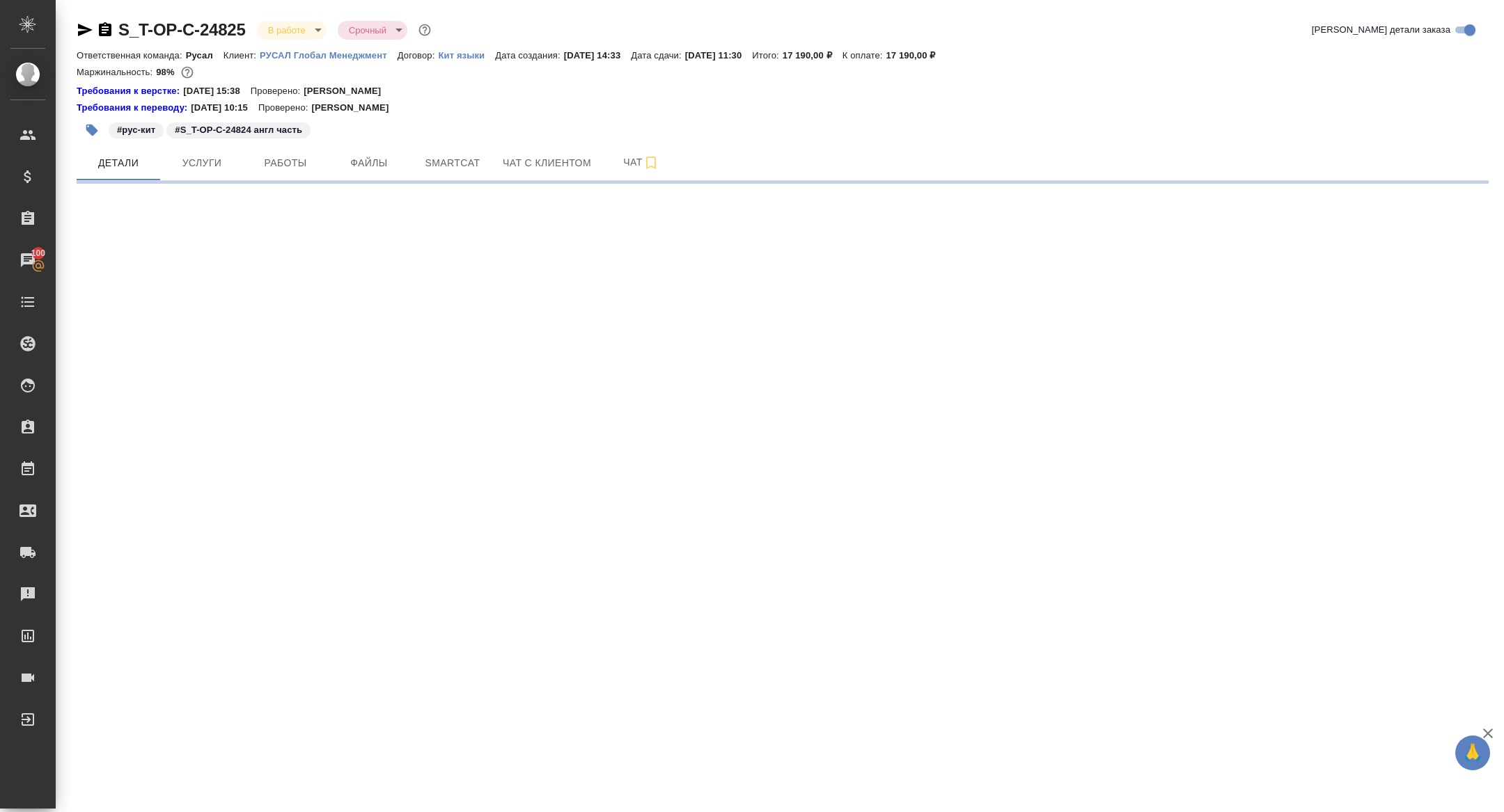
select select "RU"
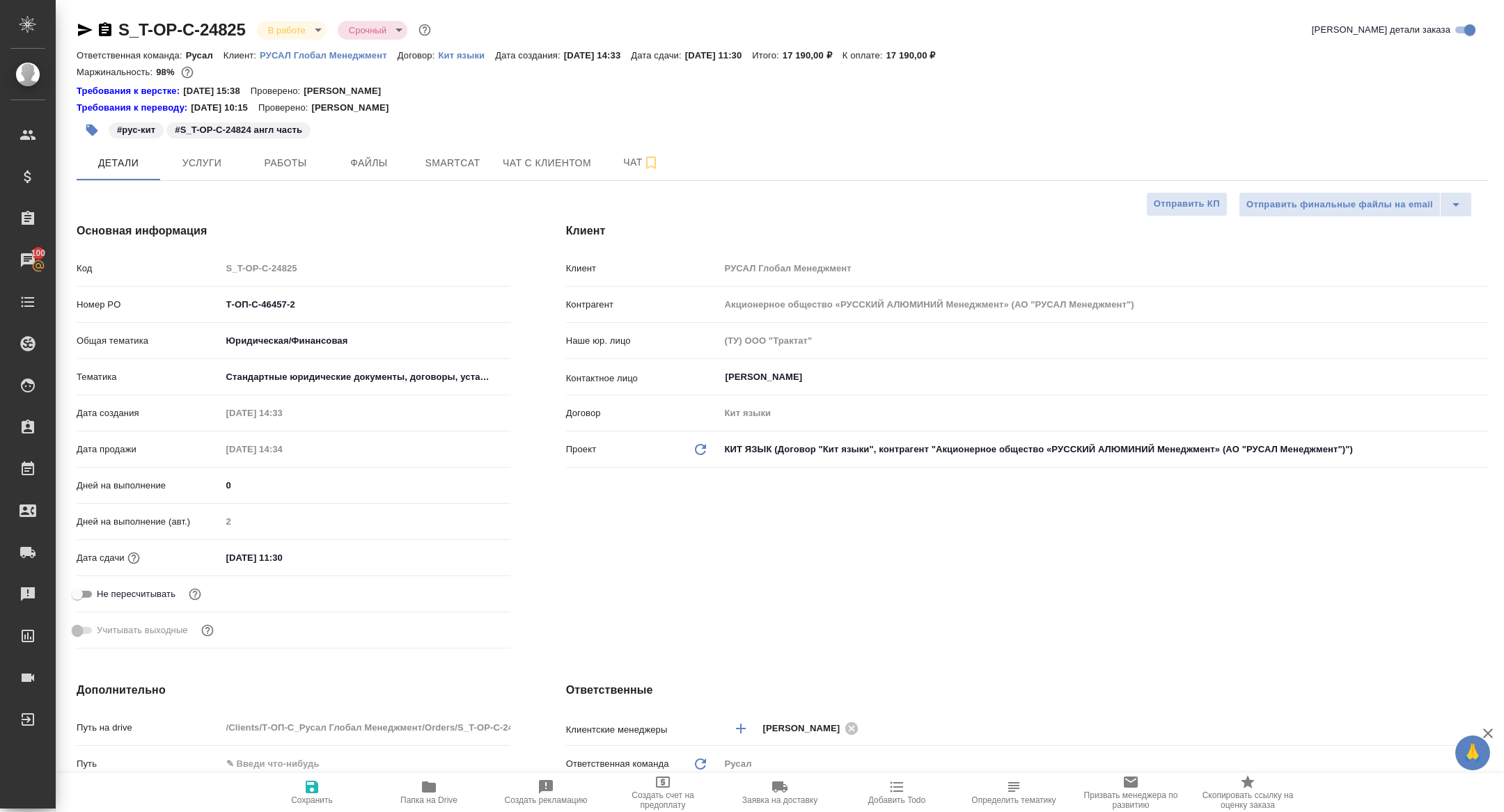
type textarea "x"
click at [264, 164] on span "Работы" at bounding box center [286, 164] width 67 height 18
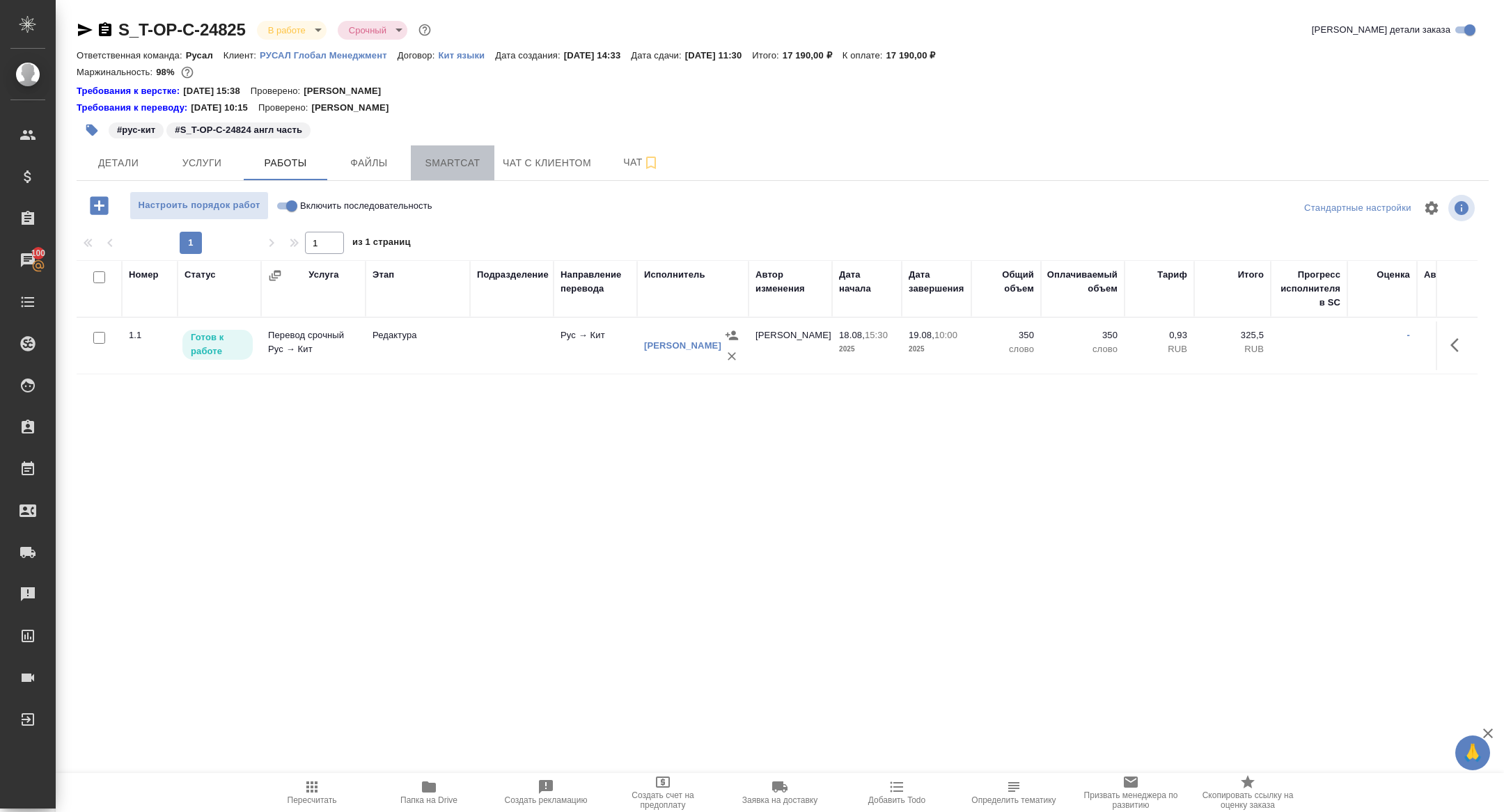
click at [453, 167] on span "Smartcat" at bounding box center [453, 164] width 67 height 18
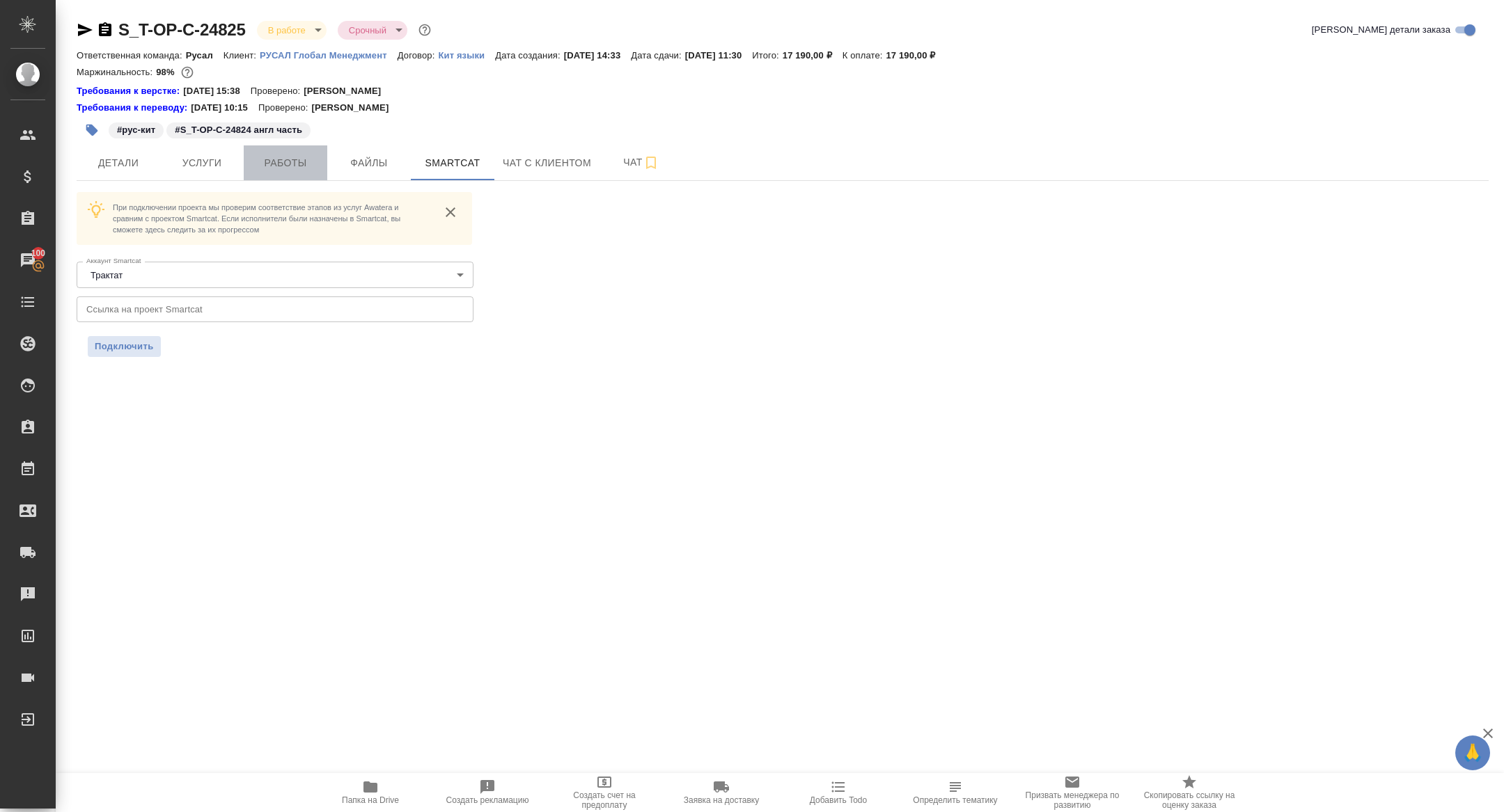
click at [272, 172] on button "Работы" at bounding box center [285, 163] width 84 height 35
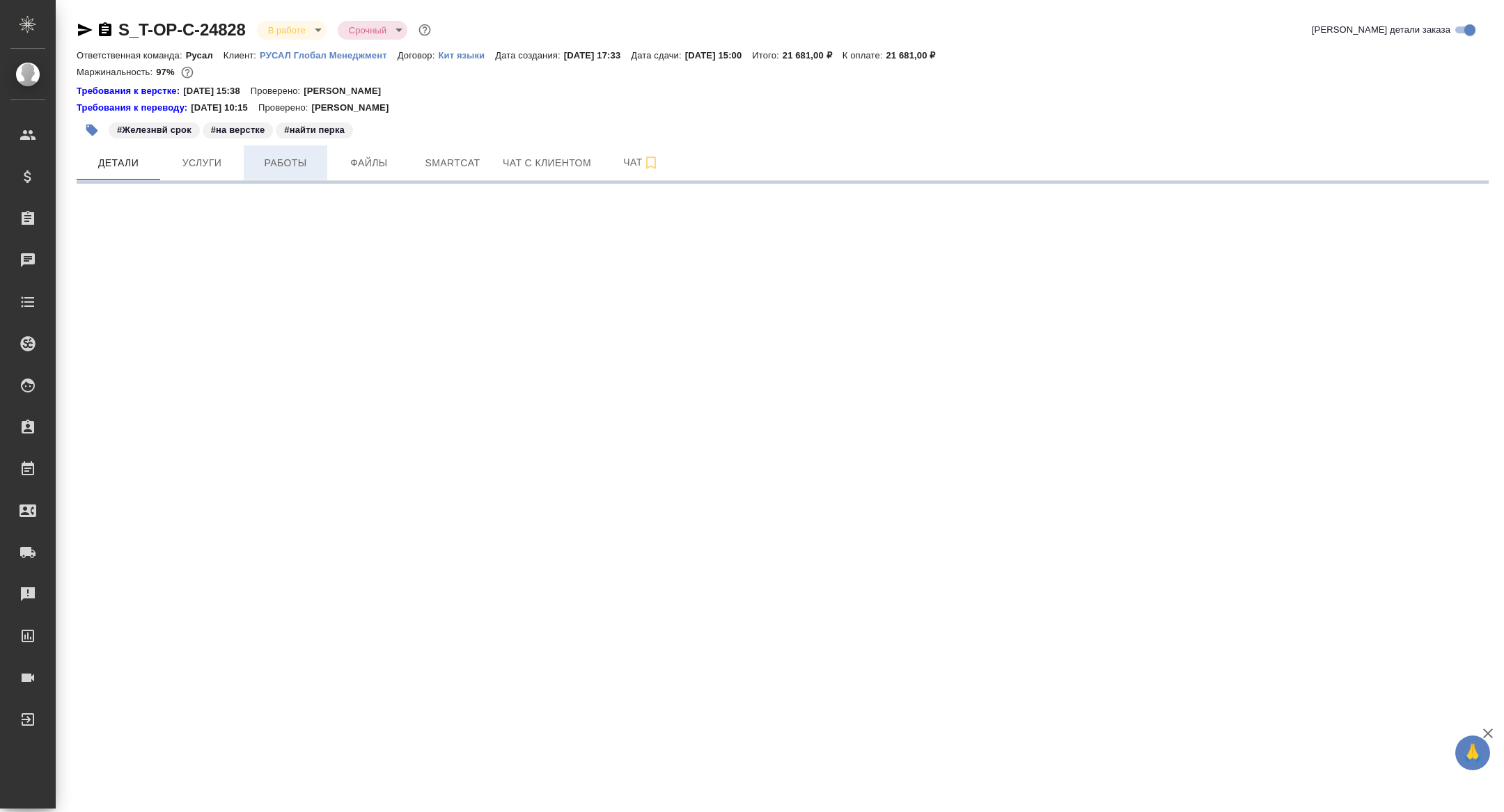
click at [304, 173] on button "Работы" at bounding box center [285, 163] width 84 height 35
select select "RU"
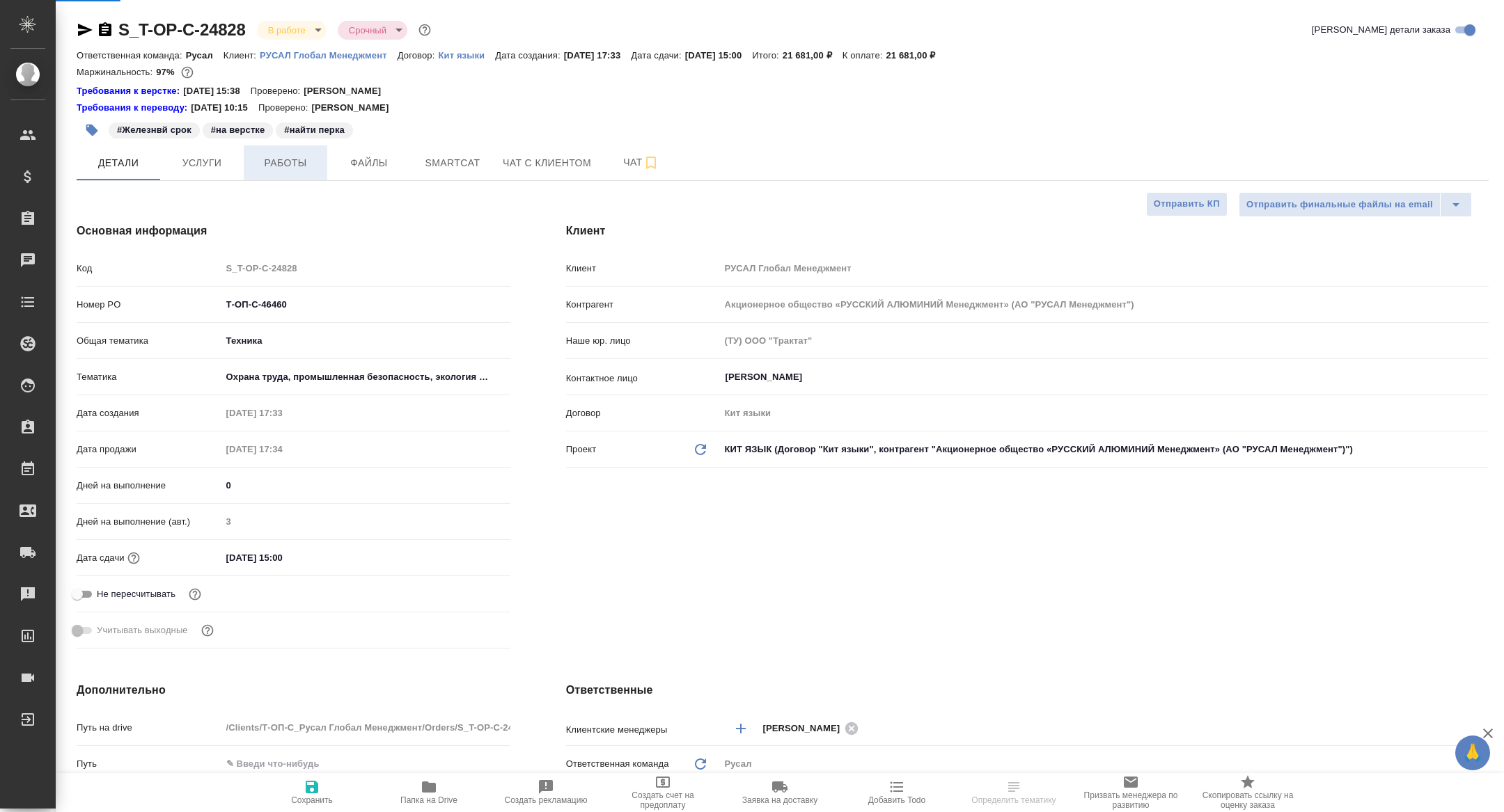
type textarea "x"
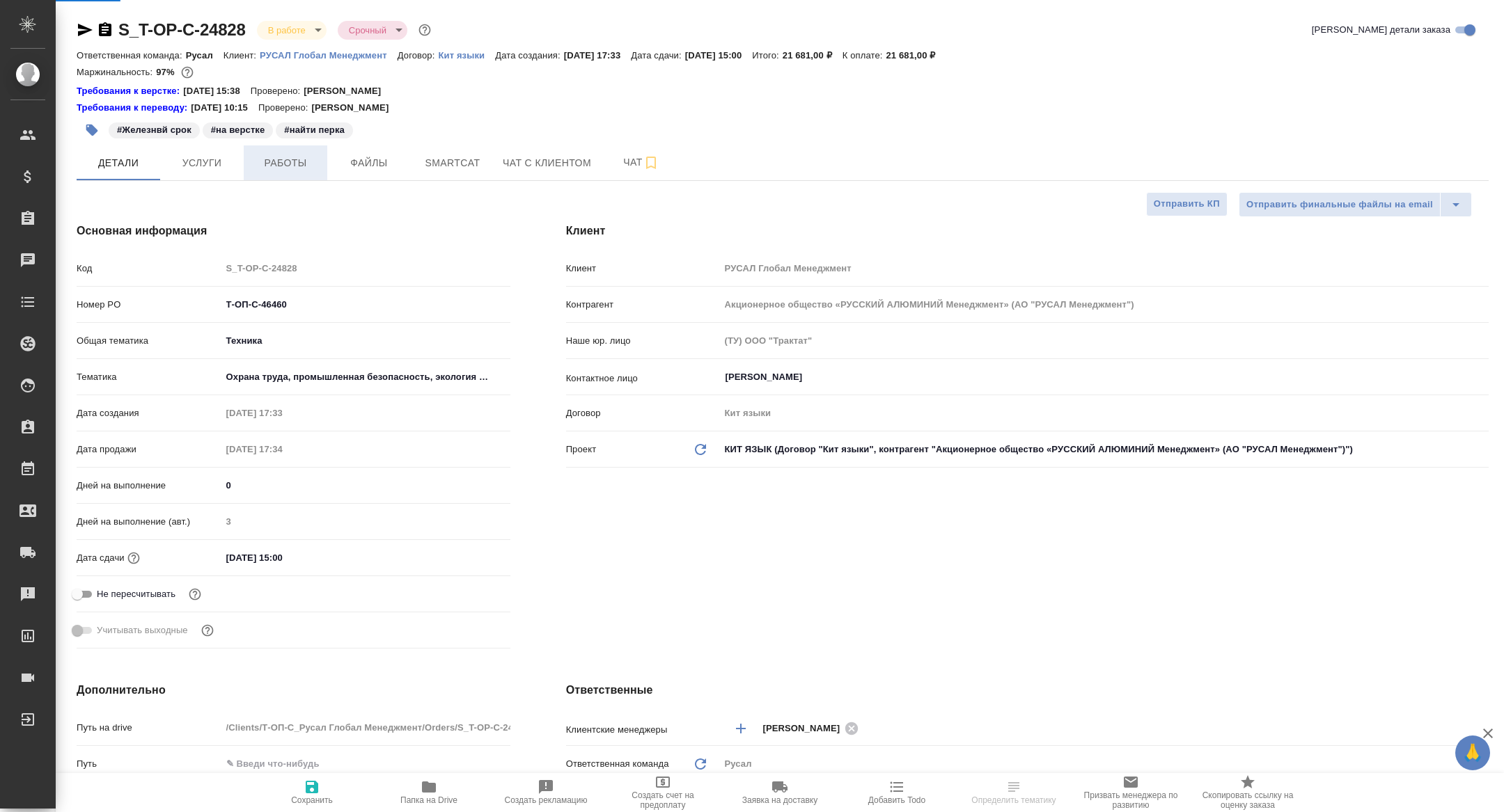
type textarea "x"
click at [296, 170] on span "Работы" at bounding box center [286, 164] width 67 height 18
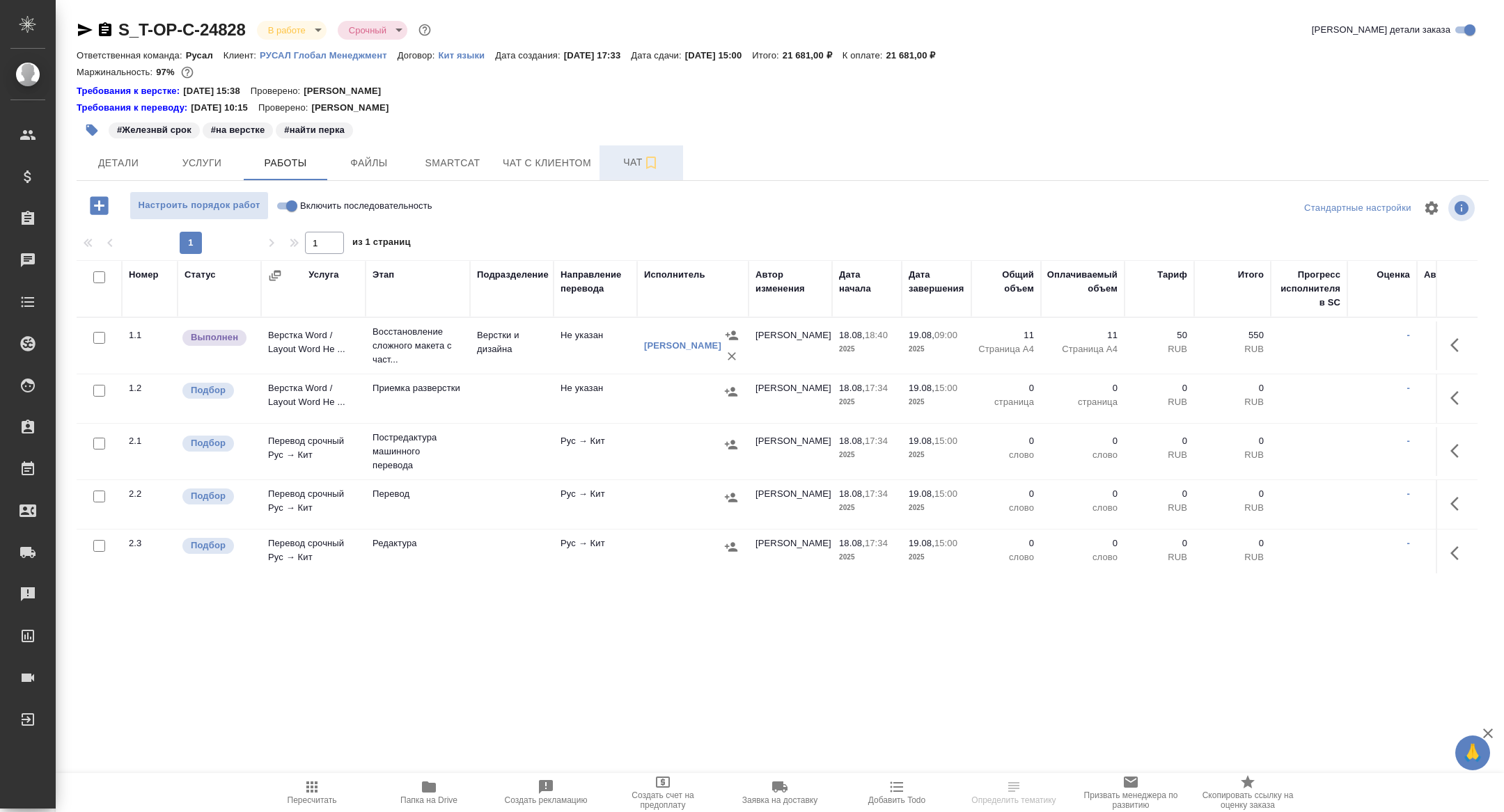
click at [630, 160] on span "Чат" at bounding box center [641, 163] width 67 height 18
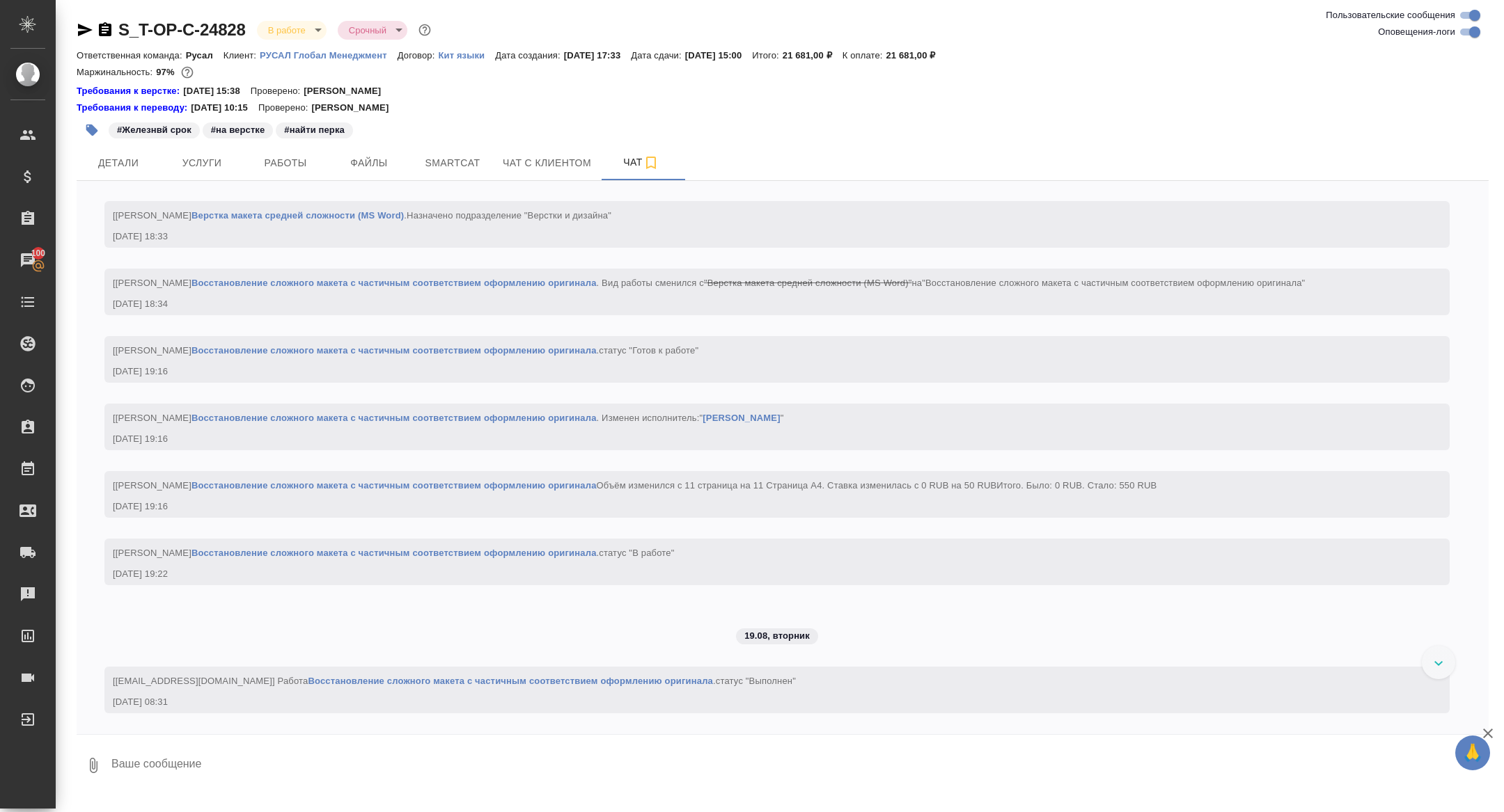
scroll to position [1366, 0]
click at [297, 156] on span "Работы" at bounding box center [286, 164] width 67 height 18
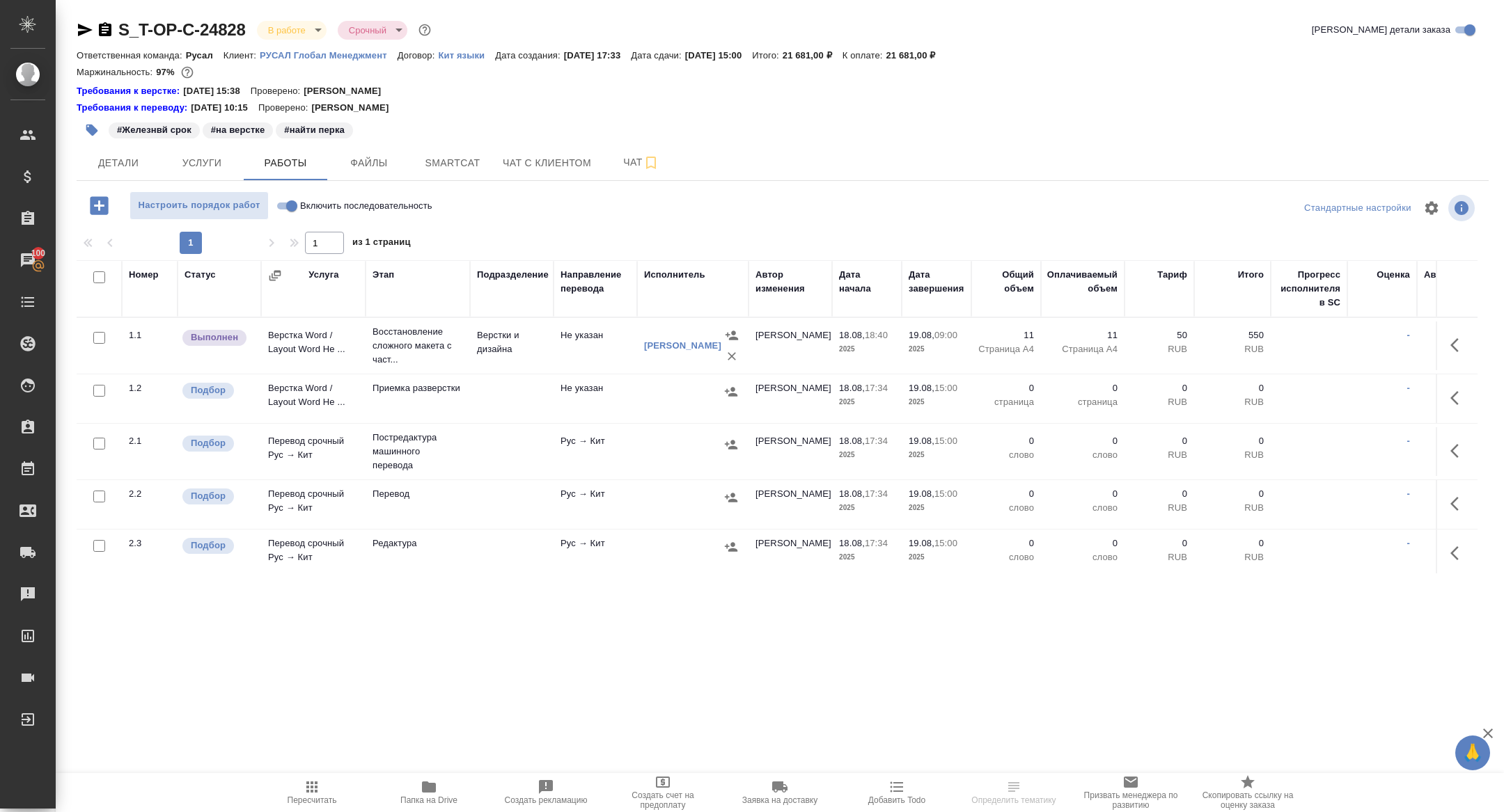
click at [435, 789] on icon "button" at bounding box center [428, 787] width 14 height 11
click at [196, 167] on span "Услуги" at bounding box center [202, 164] width 67 height 18
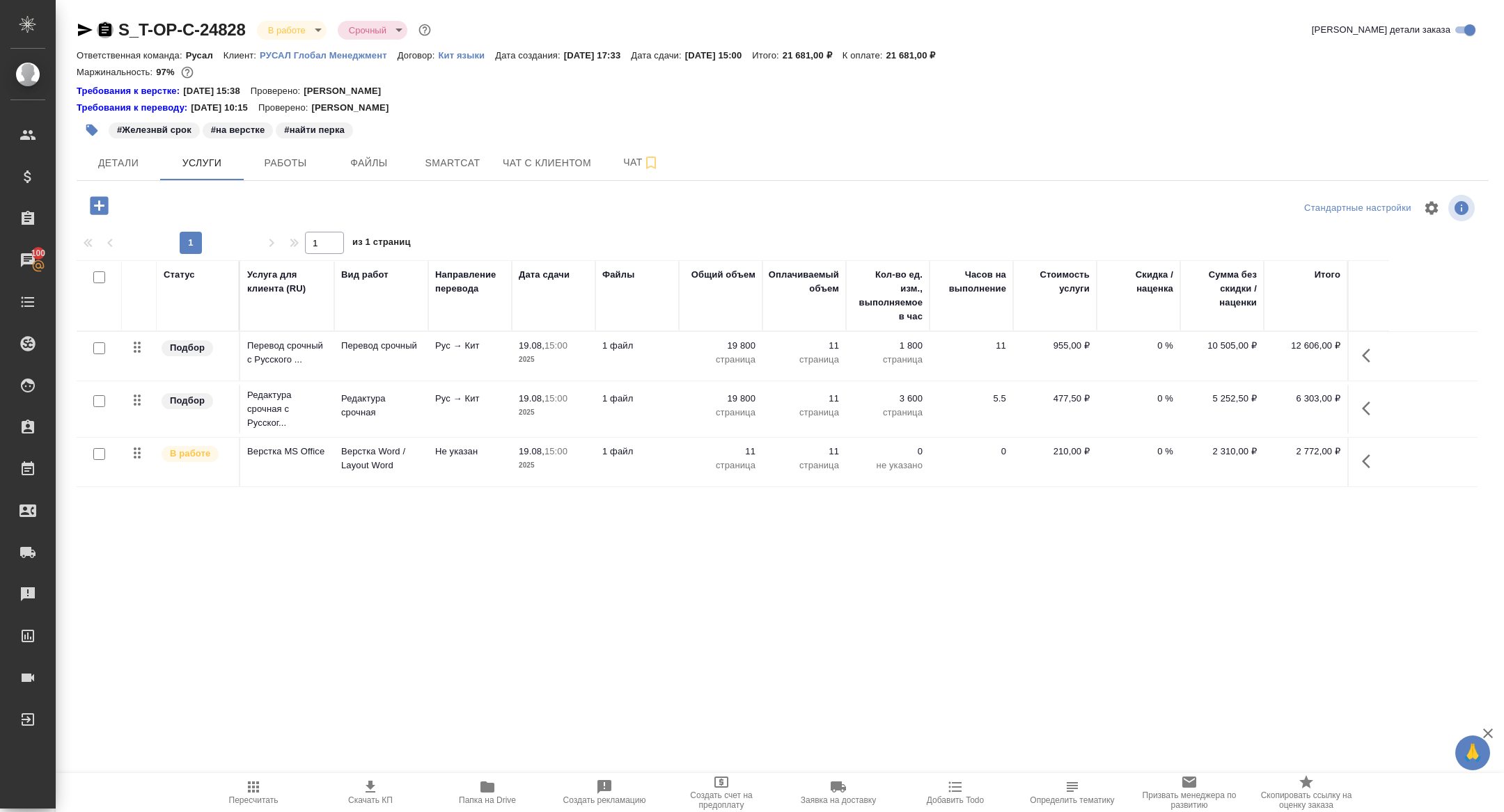
click at [105, 30] on icon "button" at bounding box center [105, 30] width 17 height 17
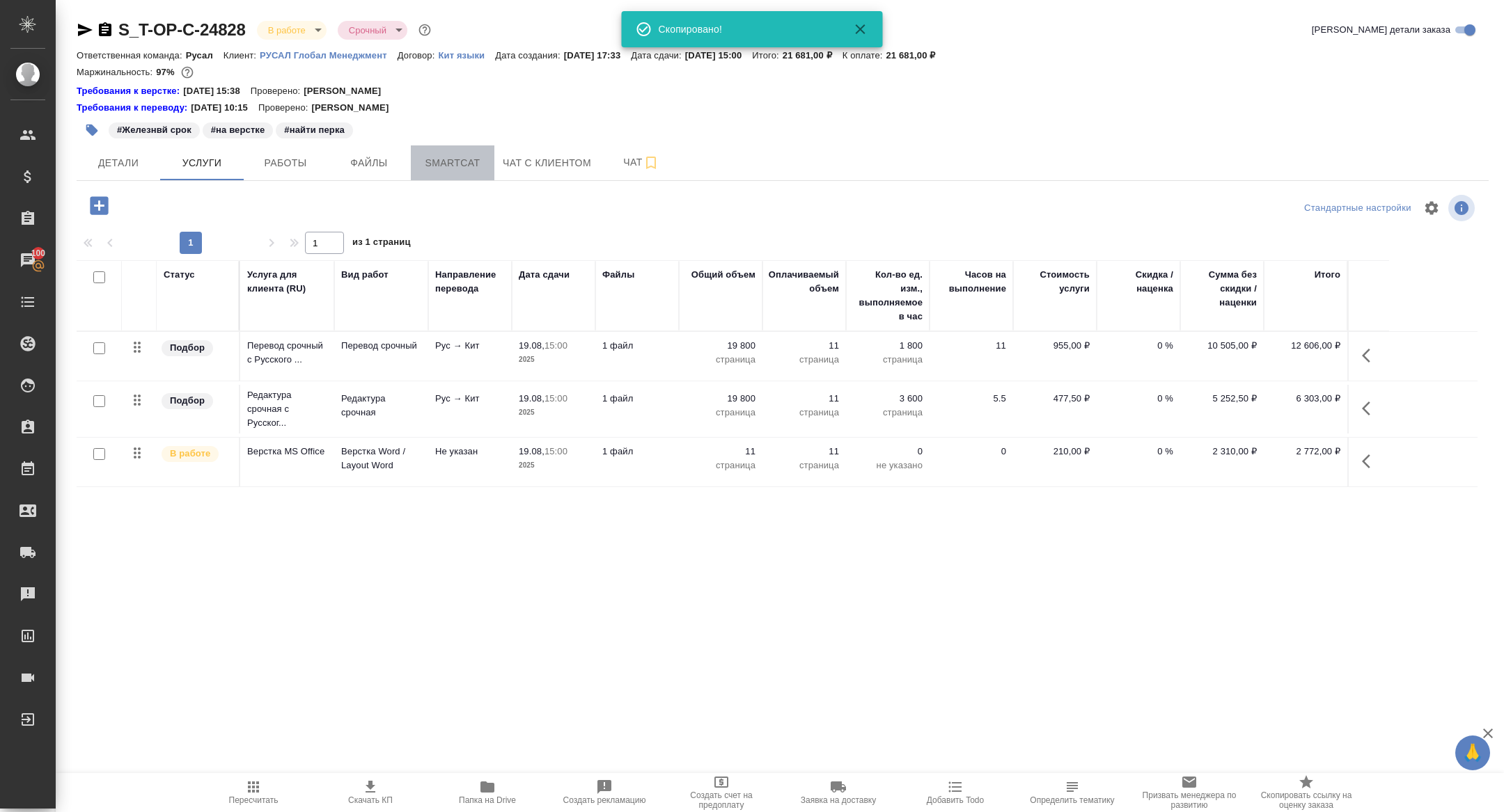
click at [441, 152] on button "Smartcat" at bounding box center [452, 163] width 84 height 35
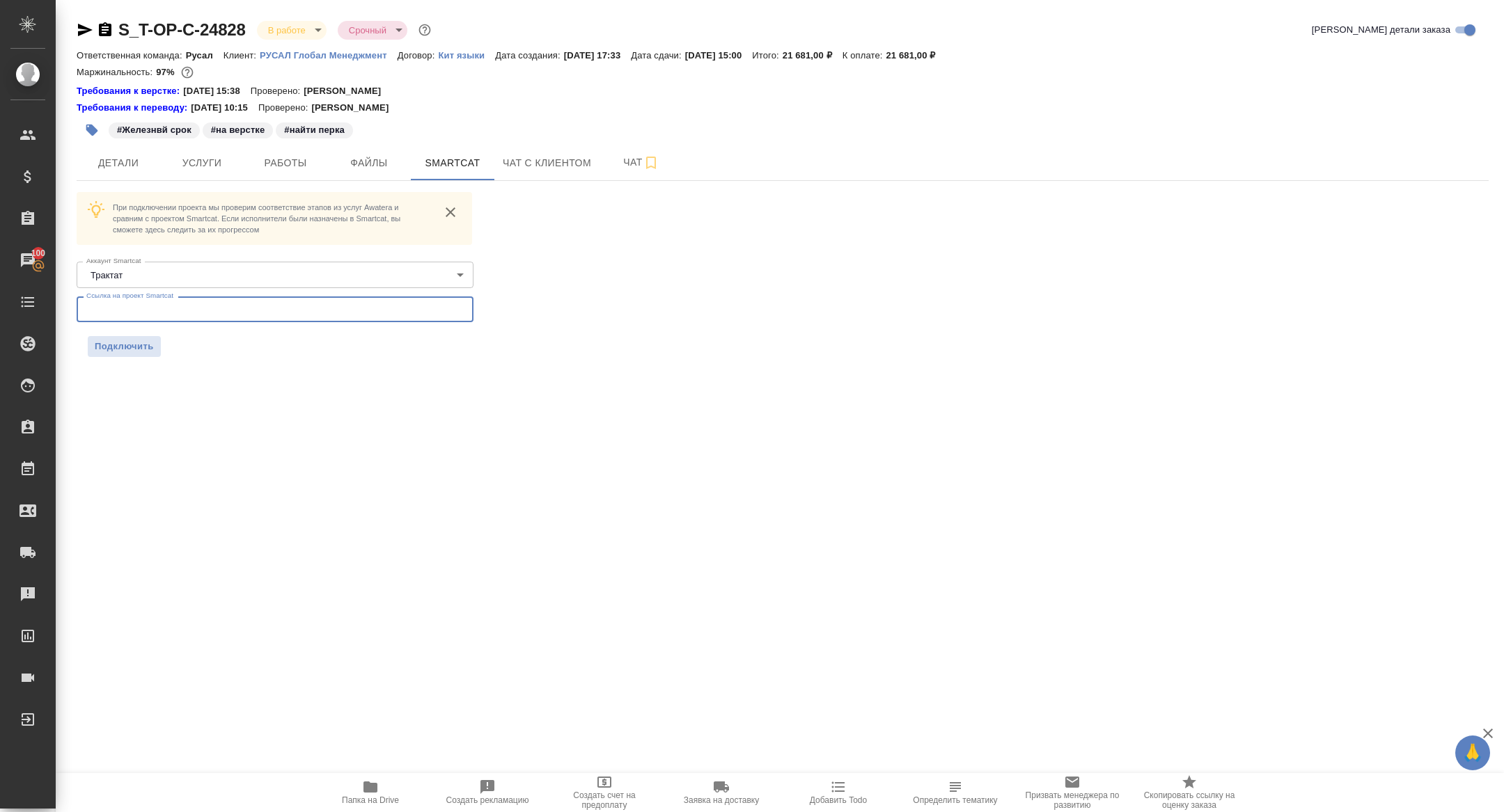
click at [256, 306] on input "text" at bounding box center [275, 308] width 397 height 25
click at [128, 351] on span "Подключить" at bounding box center [125, 346] width 59 height 14
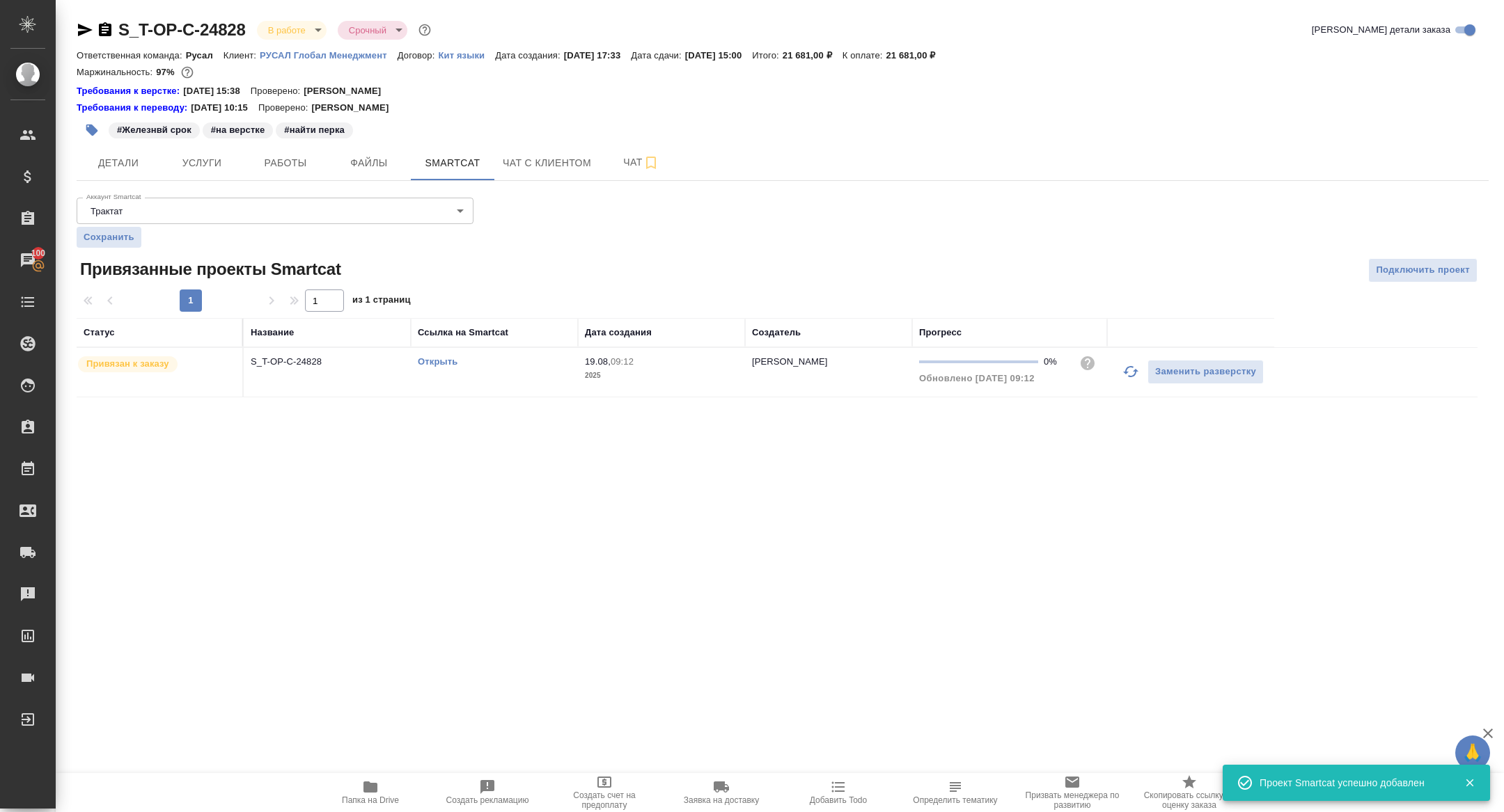
click at [290, 367] on p "S_T-OP-C-24828" at bounding box center [327, 362] width 153 height 14
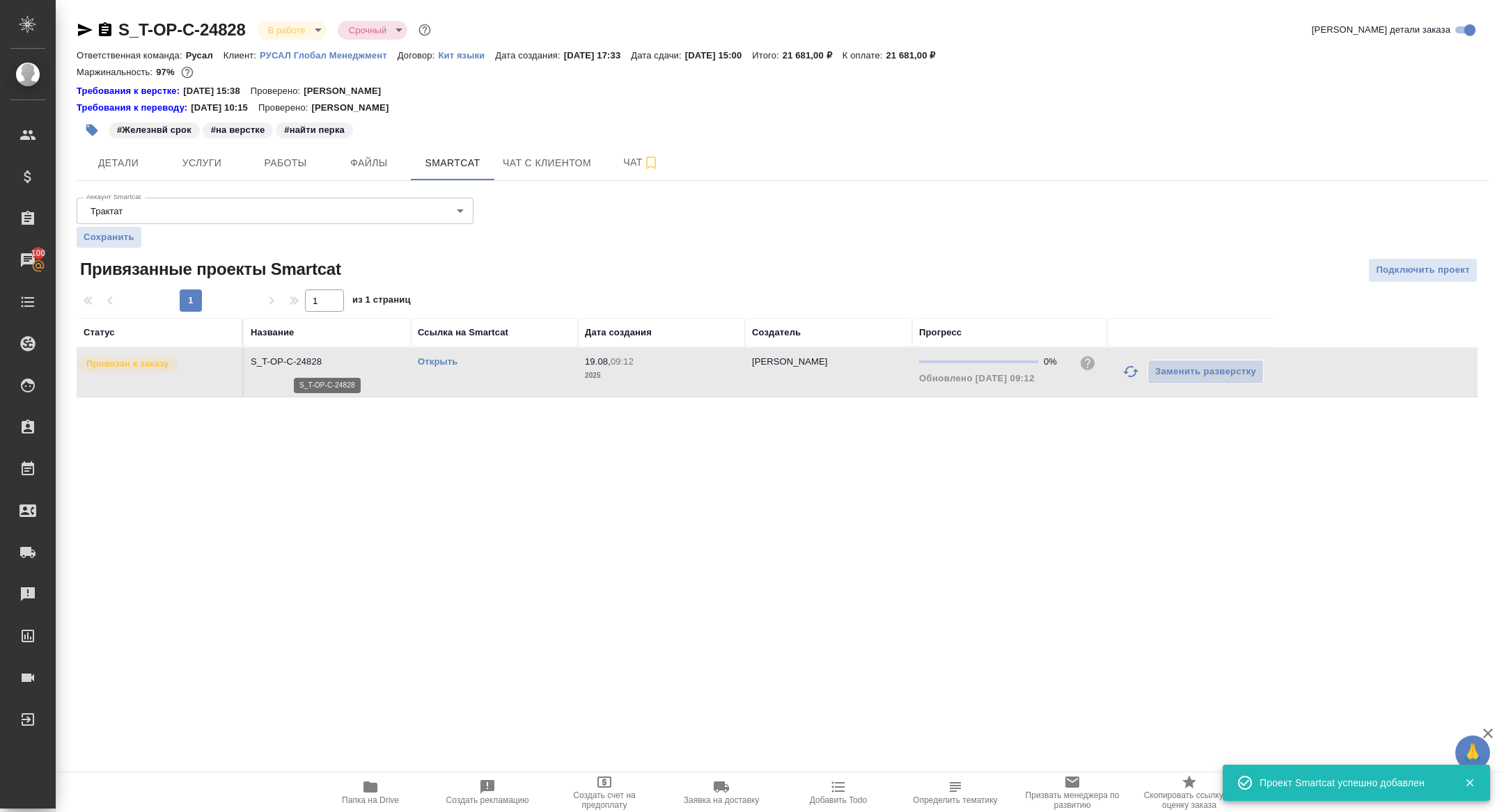
click at [290, 367] on p "S_T-OP-C-24828" at bounding box center [327, 362] width 153 height 14
click at [109, 30] on icon "button" at bounding box center [105, 29] width 13 height 14
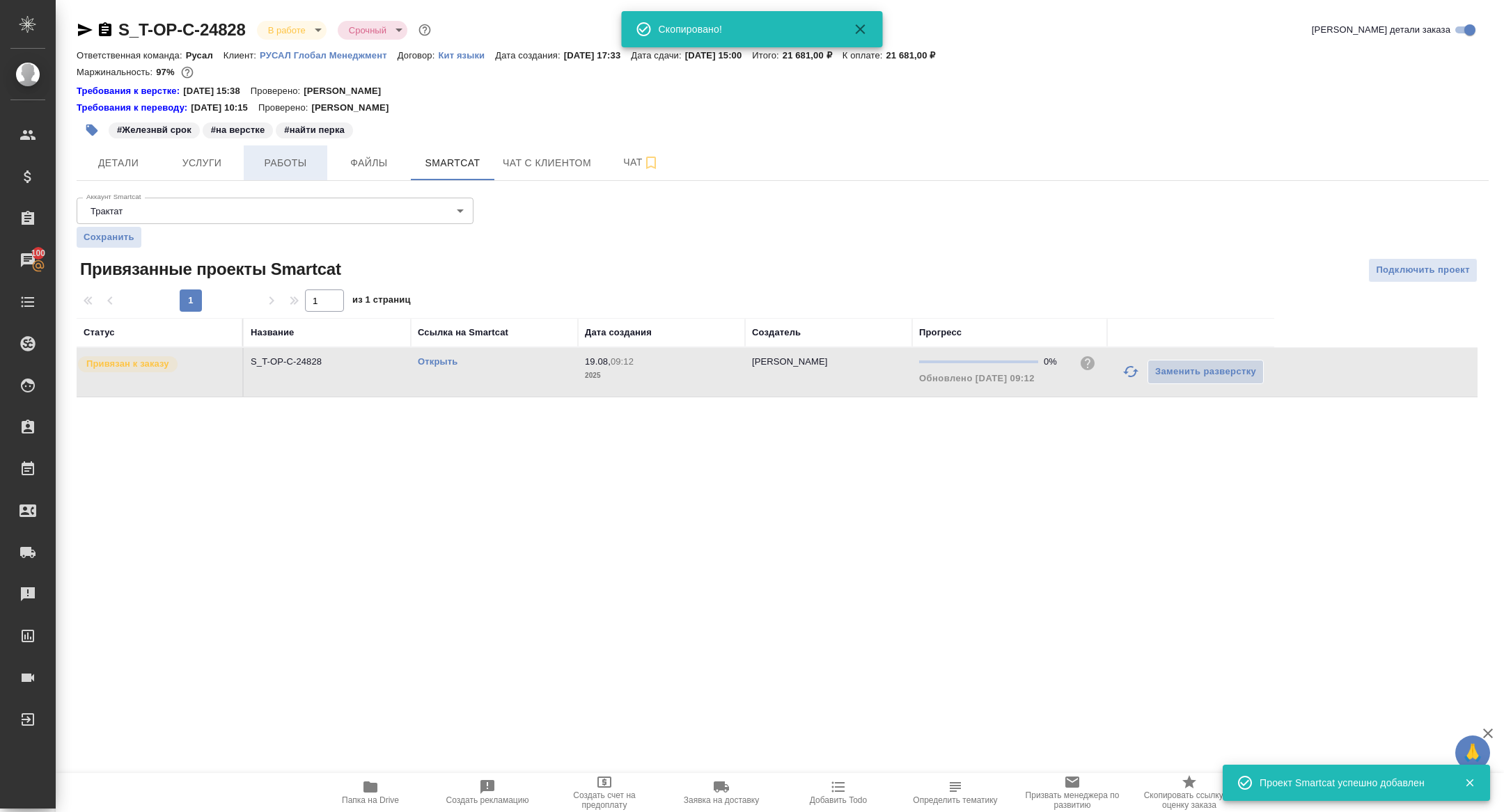
click at [296, 149] on button "Работы" at bounding box center [285, 163] width 84 height 35
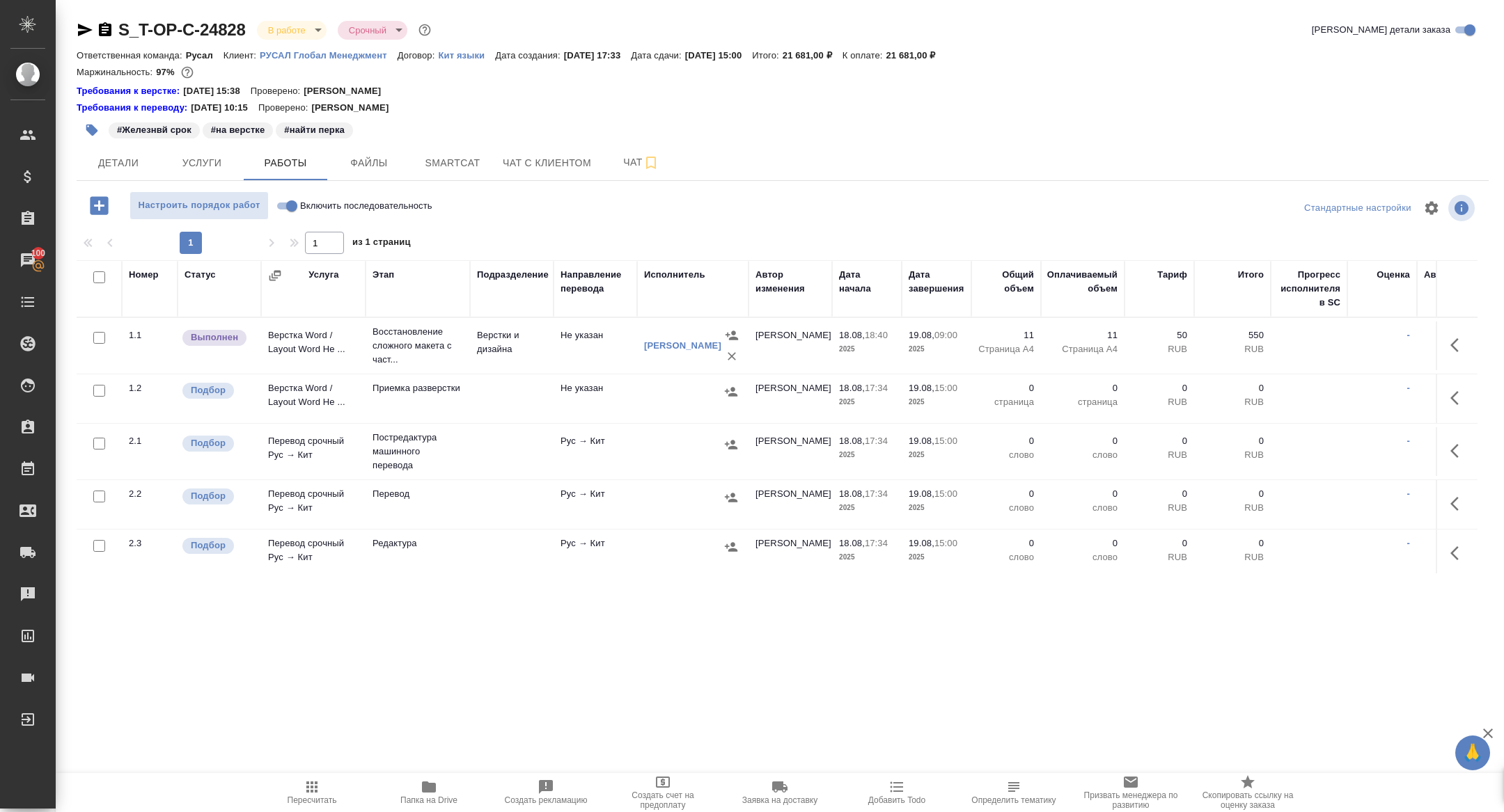
click at [99, 279] on input "checkbox" at bounding box center [99, 277] width 12 height 12
checkbox input "true"
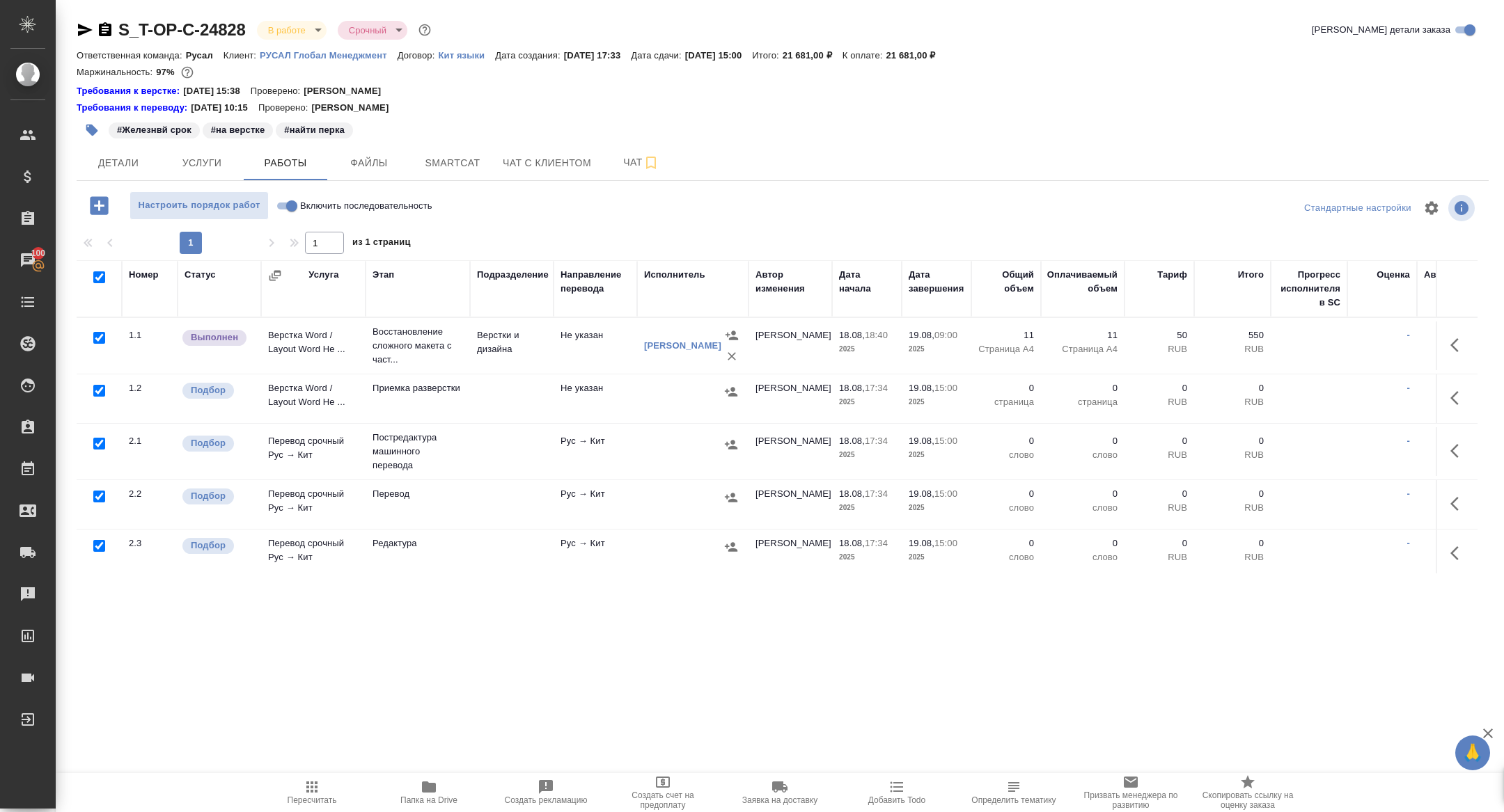
checkbox input "true"
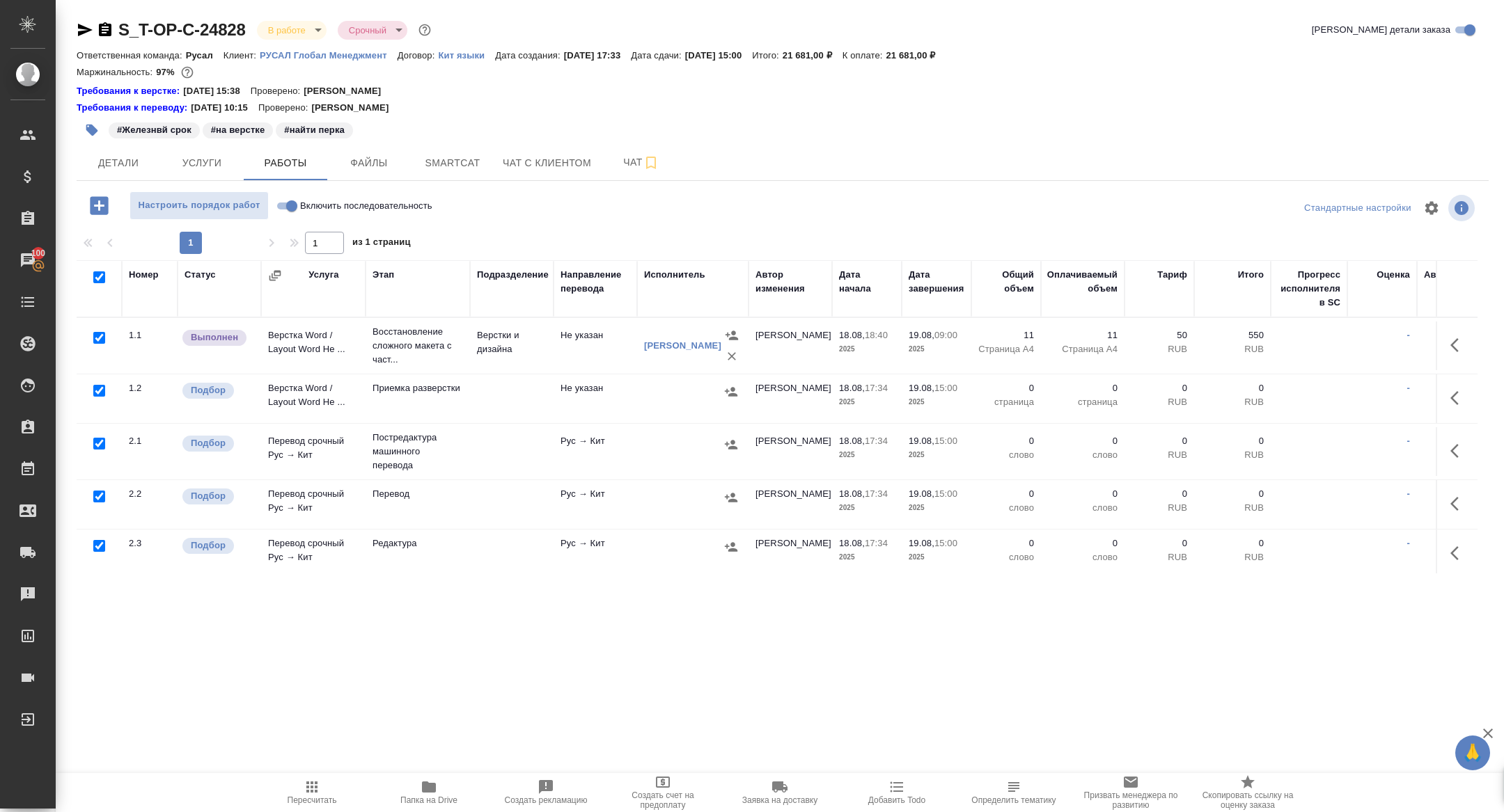
checkbox input "true"
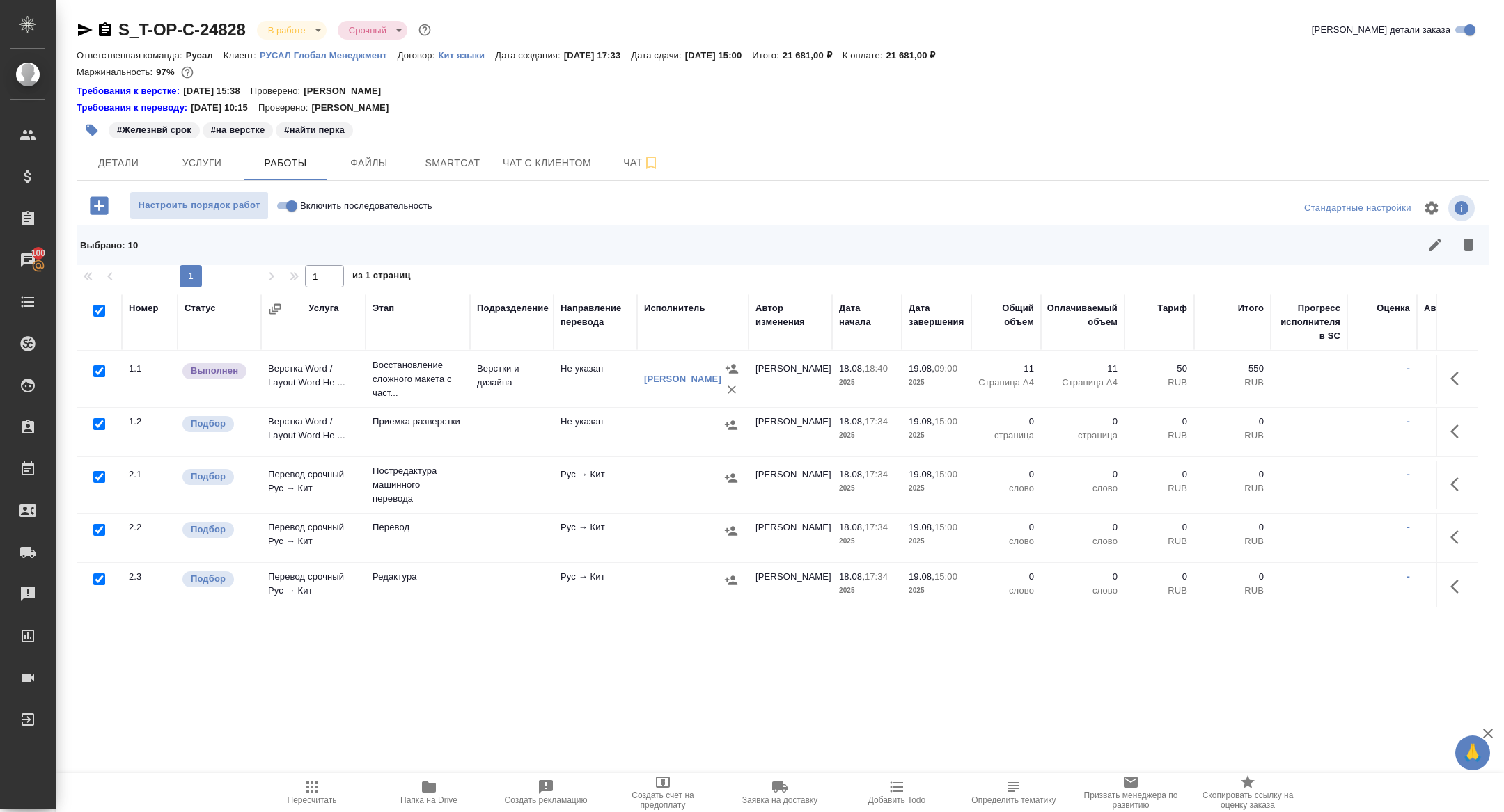
click at [95, 373] on input "checkbox" at bounding box center [99, 371] width 12 height 12
checkbox input "false"
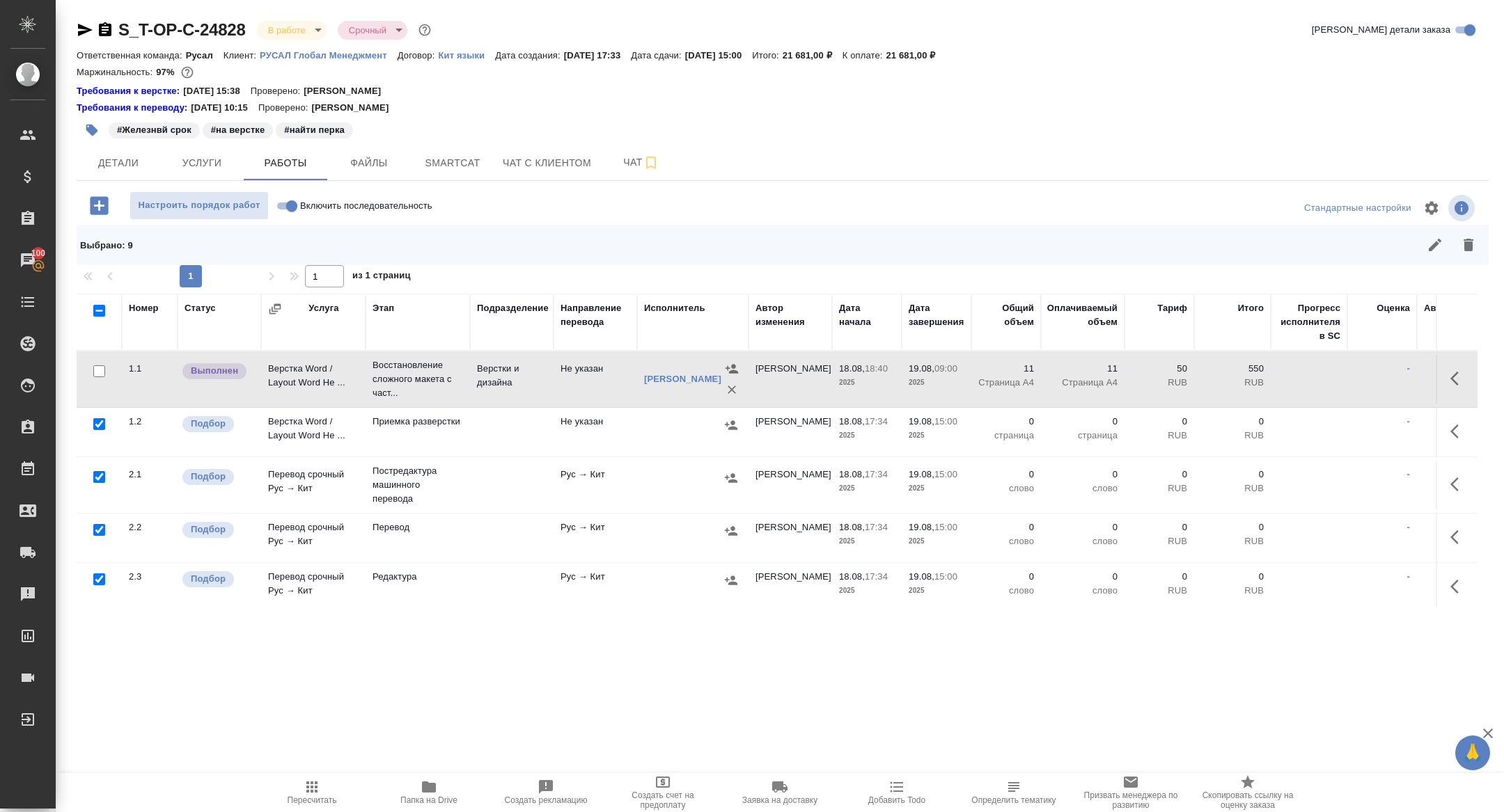
click at [97, 479] on input "checkbox" at bounding box center [99, 477] width 12 height 12
checkbox input "false"
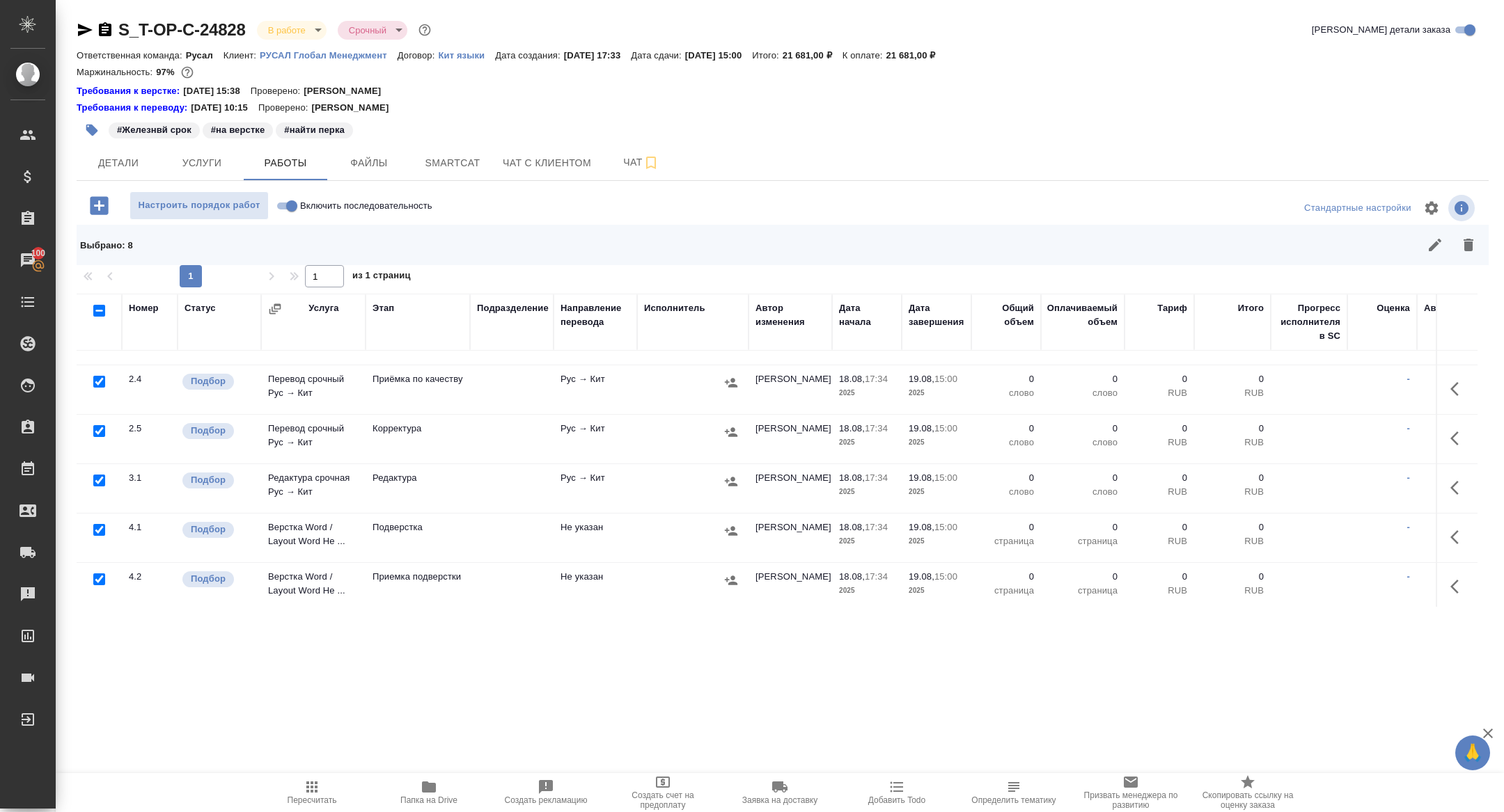
scroll to position [251, 0]
click at [101, 525] on input "checkbox" at bounding box center [99, 526] width 12 height 12
checkbox input "false"
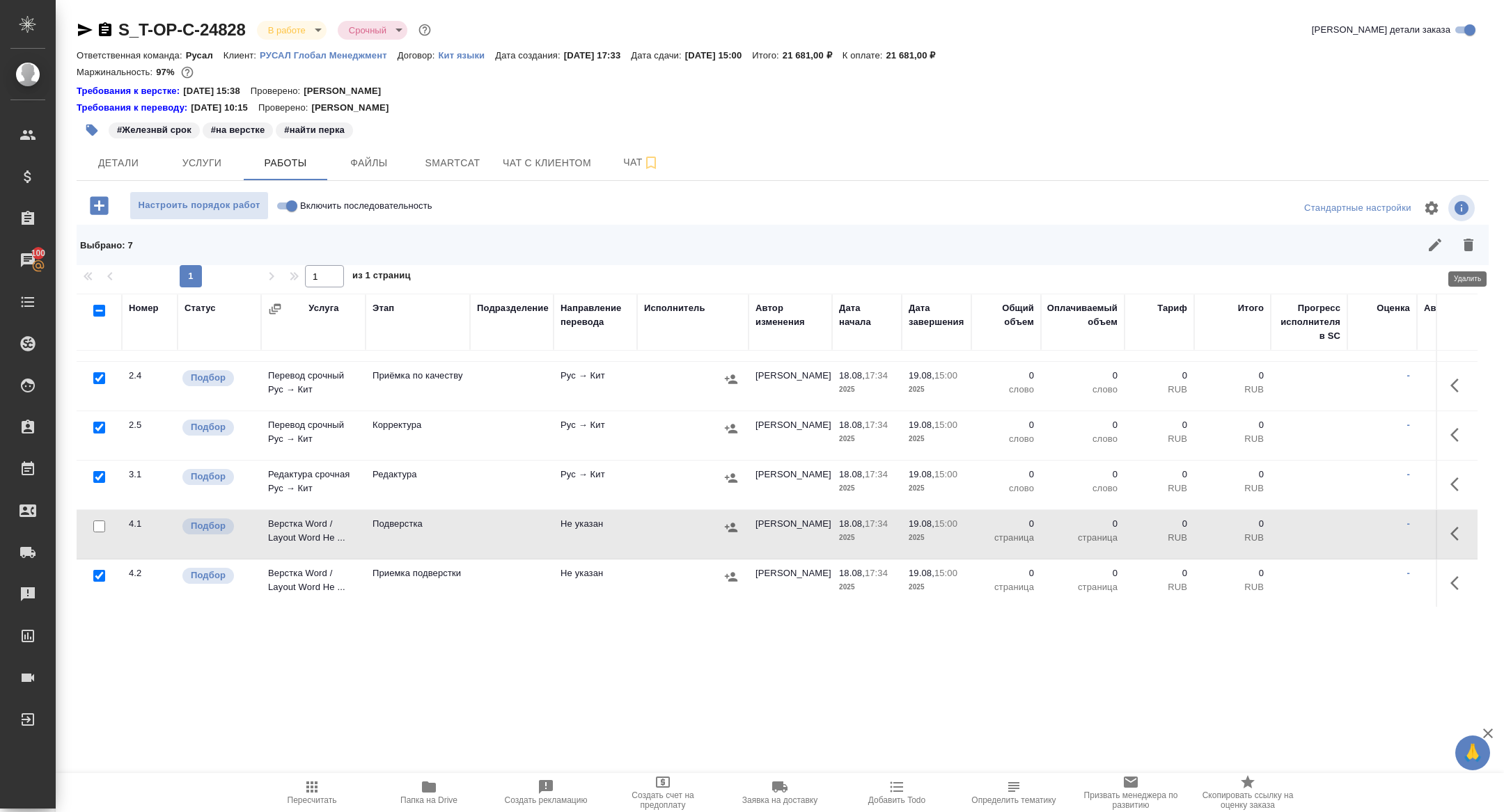
click at [1474, 255] on button "button" at bounding box center [1468, 245] width 34 height 34
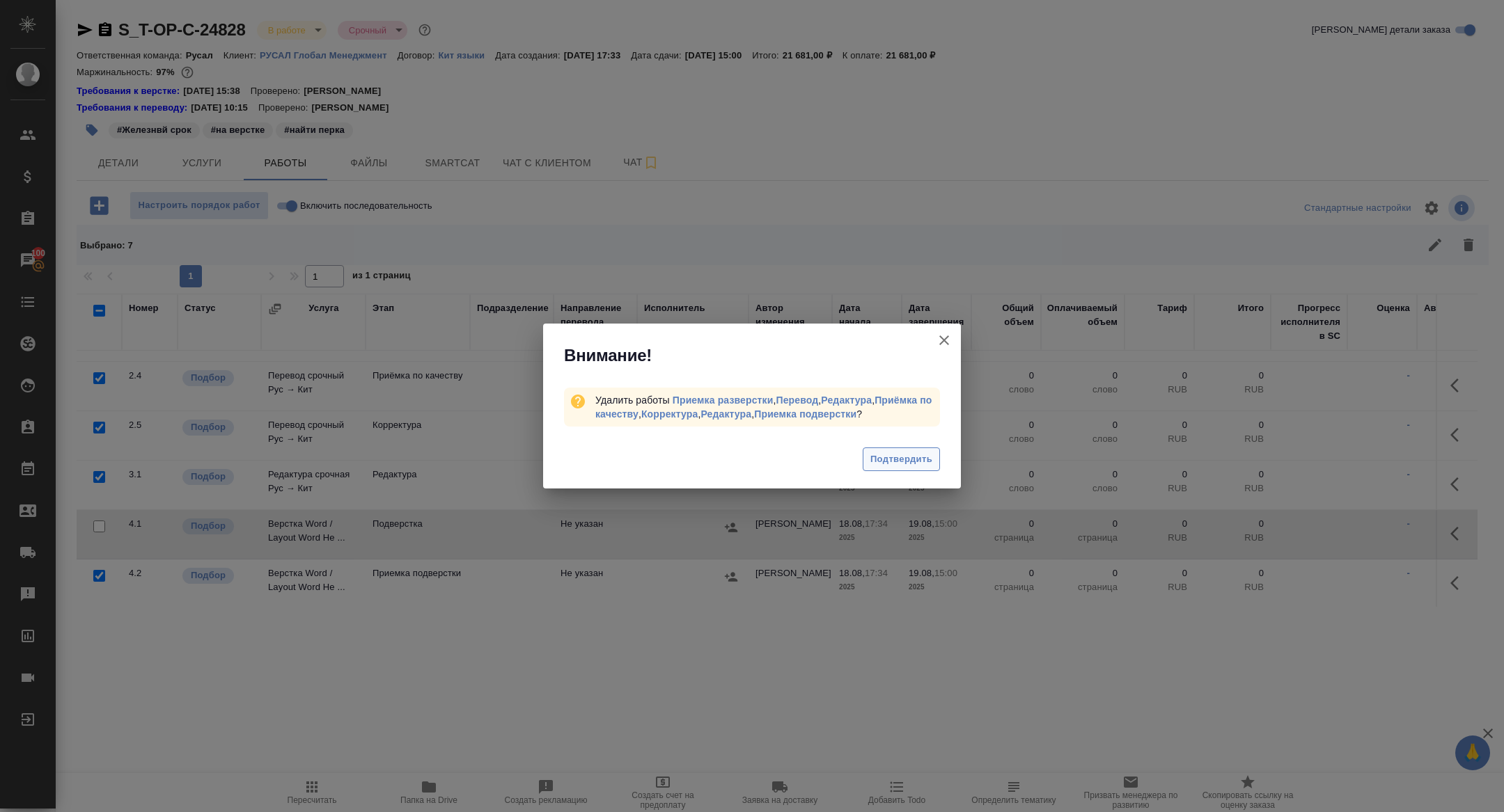
click at [895, 464] on span "Подтвердить" at bounding box center [902, 460] width 62 height 16
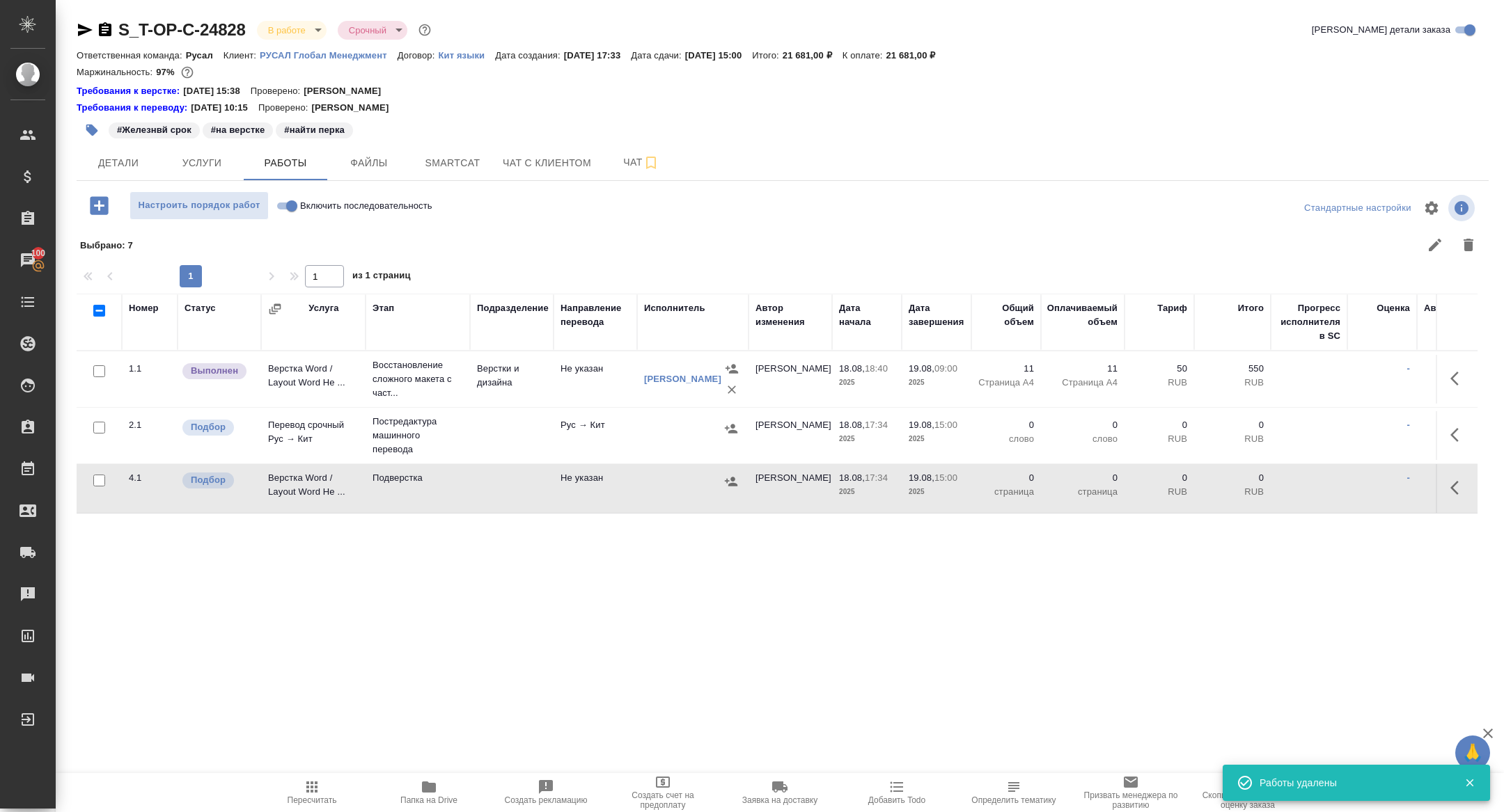
scroll to position [0, 0]
click at [1457, 430] on icon "button" at bounding box center [1458, 434] width 17 height 17
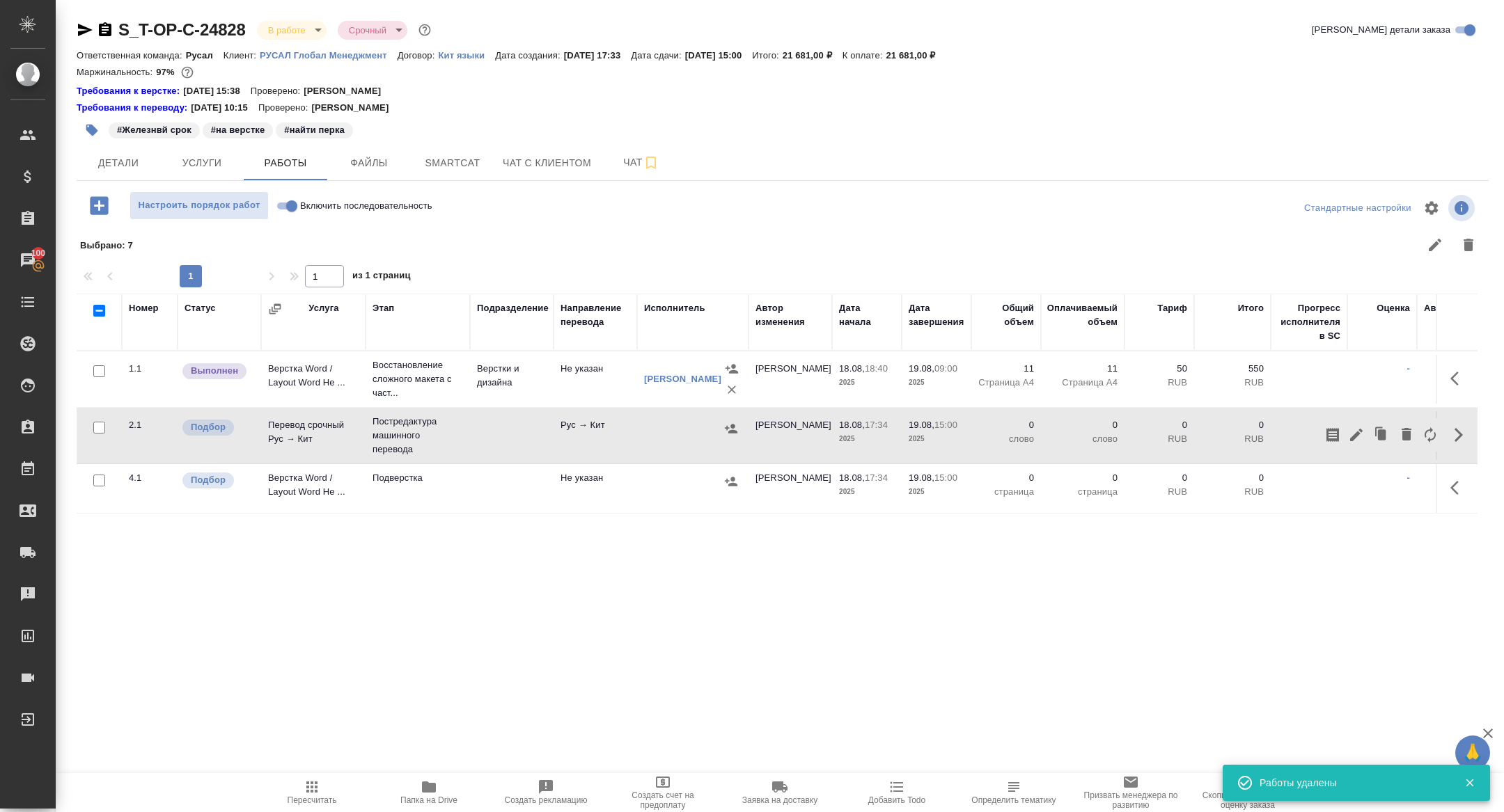
click at [1354, 434] on icon "button" at bounding box center [1356, 434] width 17 height 17
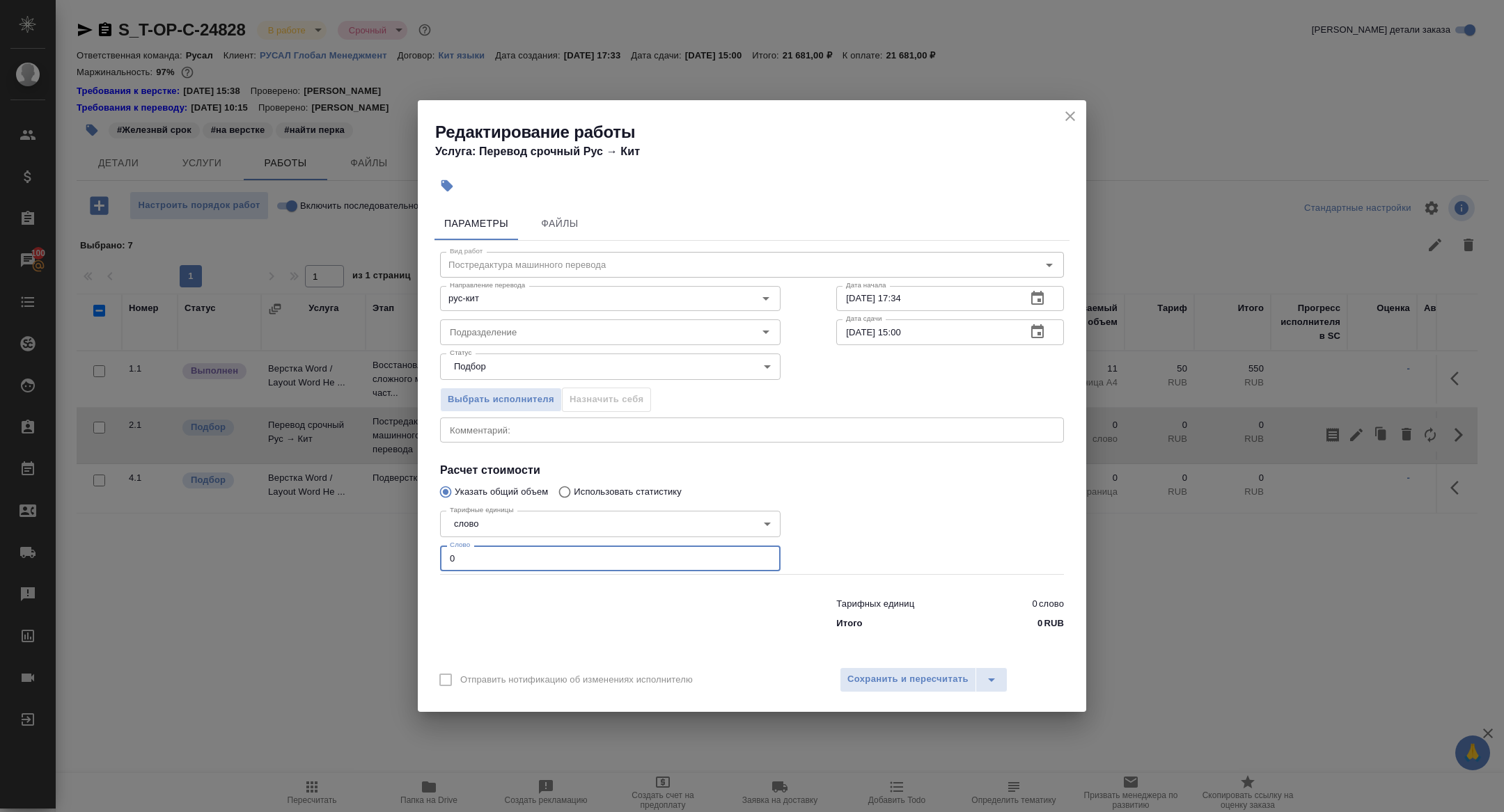
drag, startPoint x: 481, startPoint y: 567, endPoint x: 397, endPoint y: 545, distance: 86.8
click at [398, 546] on div "Редактирование работы Услуга: Перевод срочный Рус → Кит Параметры Файлы Вид раб…" at bounding box center [752, 406] width 1504 height 812
type input "2500"
click at [909, 676] on span "Сохранить и пересчитать" at bounding box center [908, 679] width 121 height 16
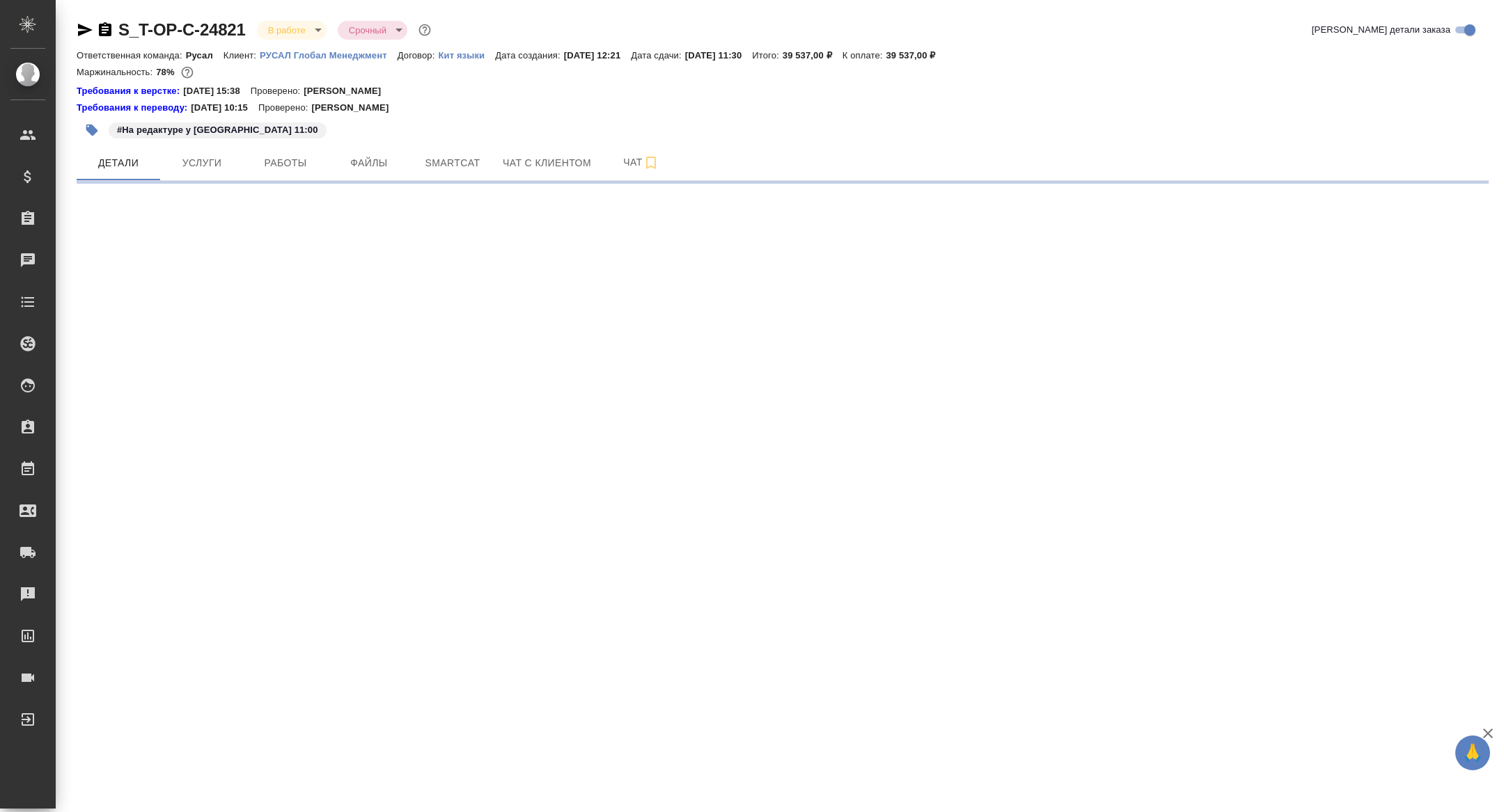
select select "RU"
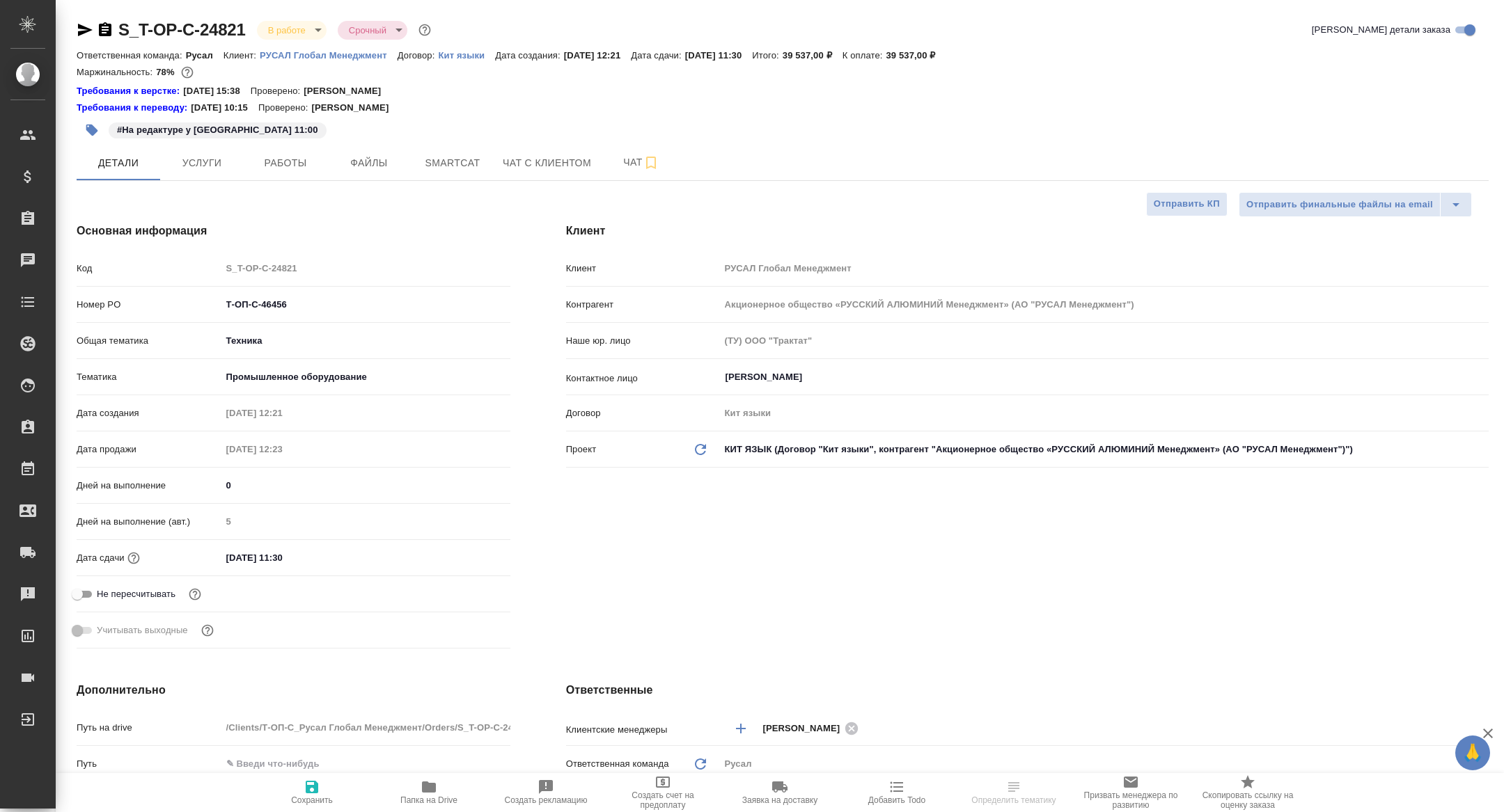
type textarea "x"
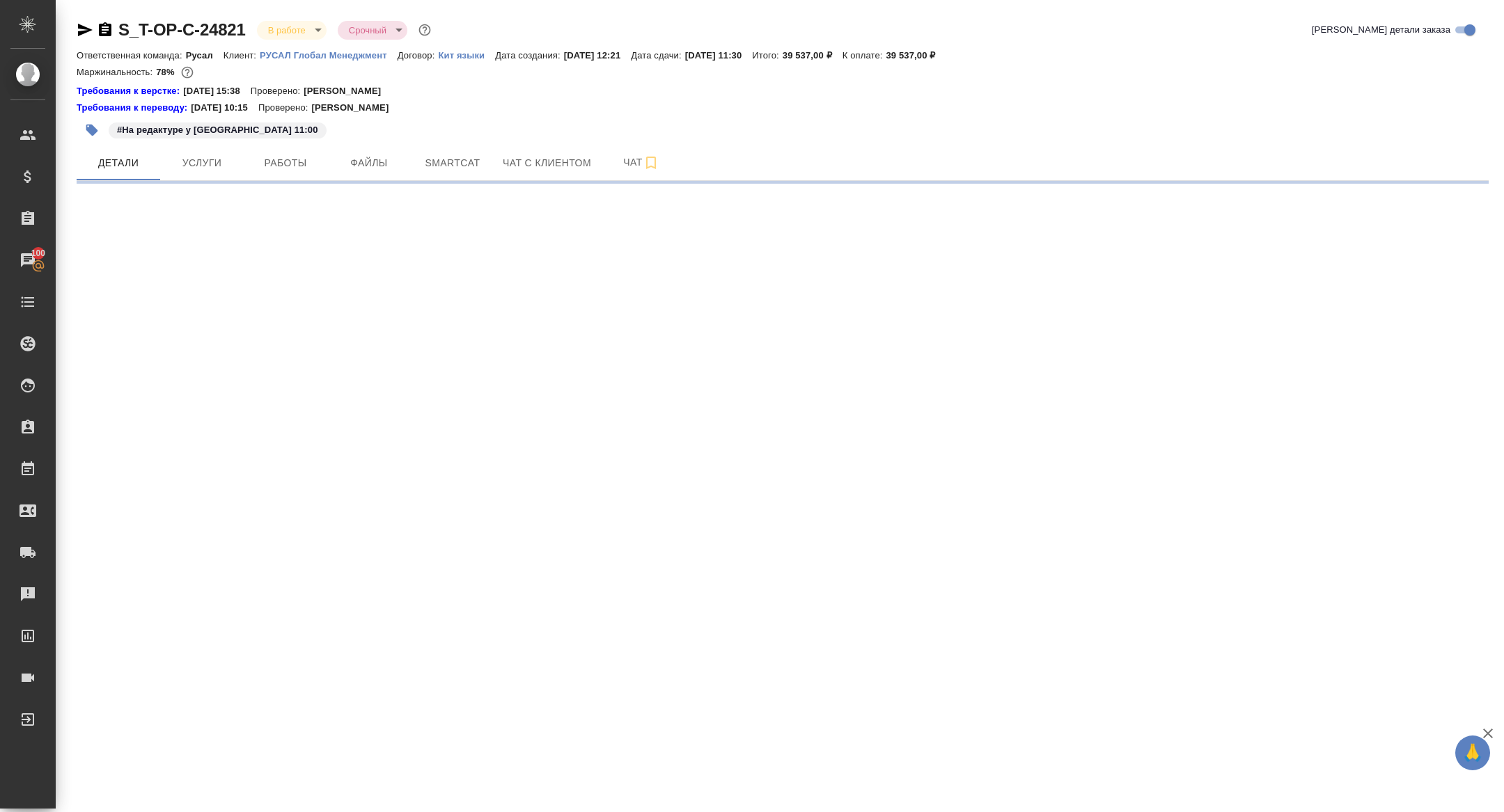
select select "RU"
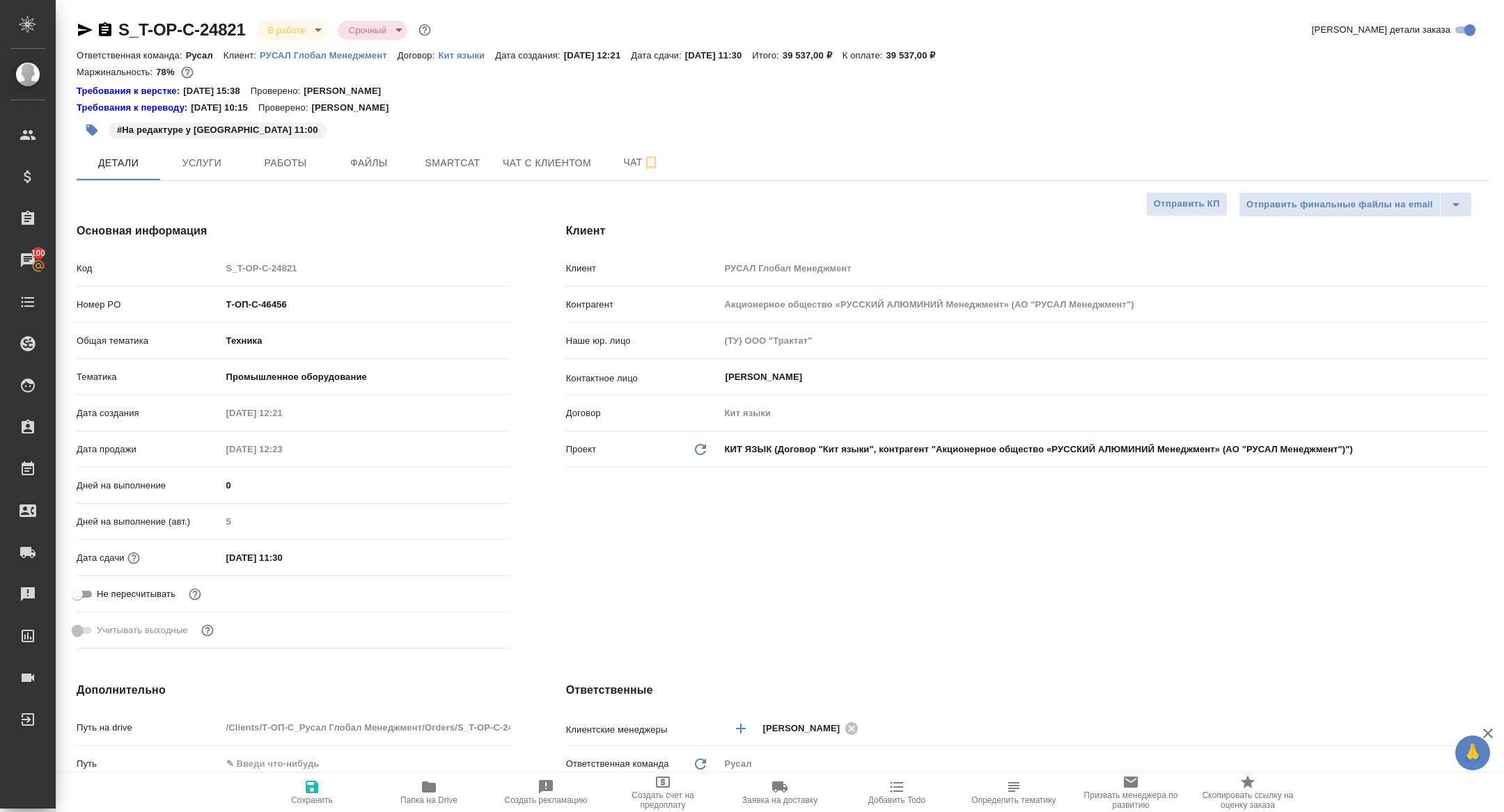
type textarea "x"
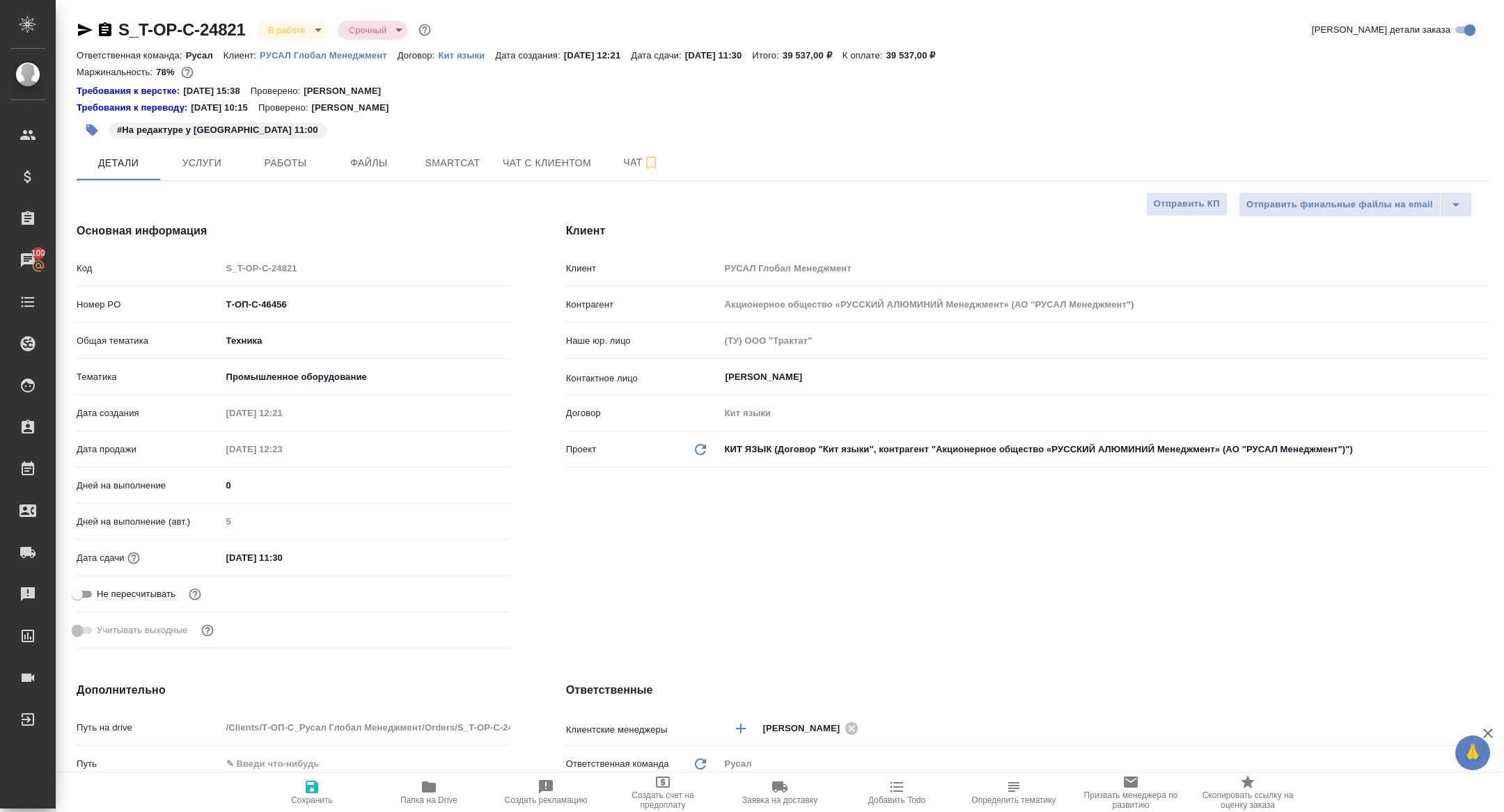
type textarea "x"
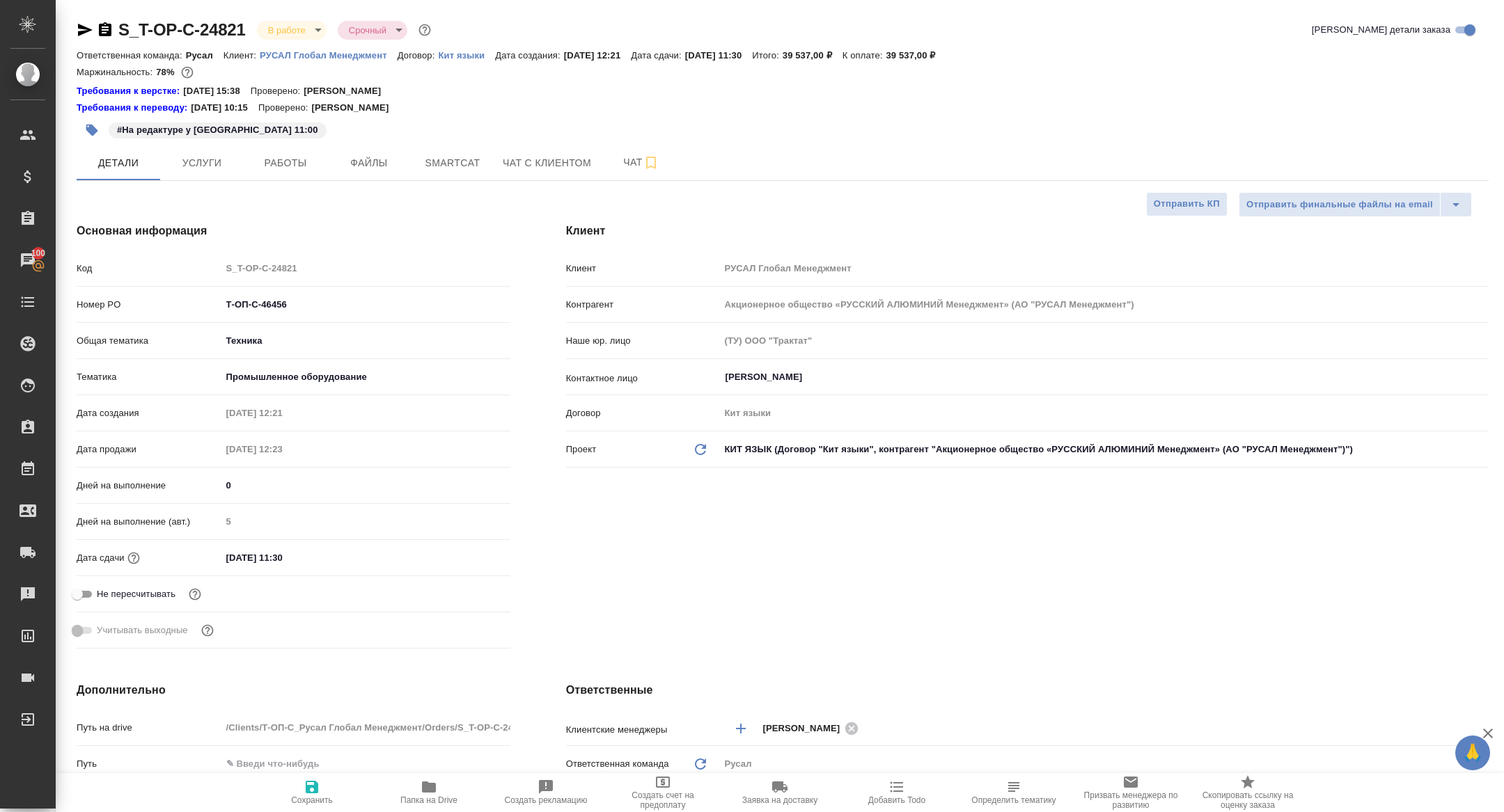
type textarea "x"
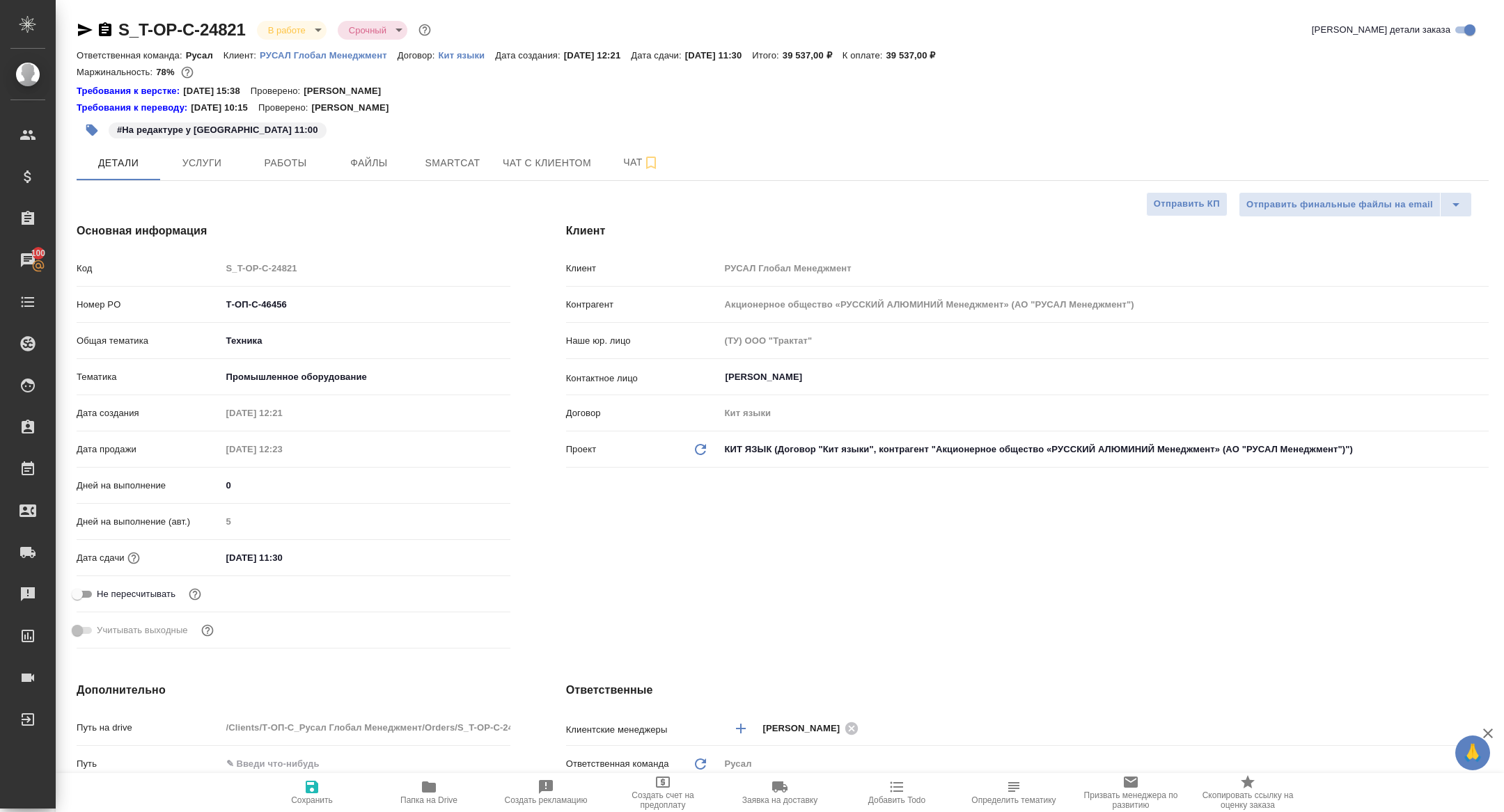
click at [430, 794] on icon "button" at bounding box center [428, 786] width 17 height 17
type textarea "x"
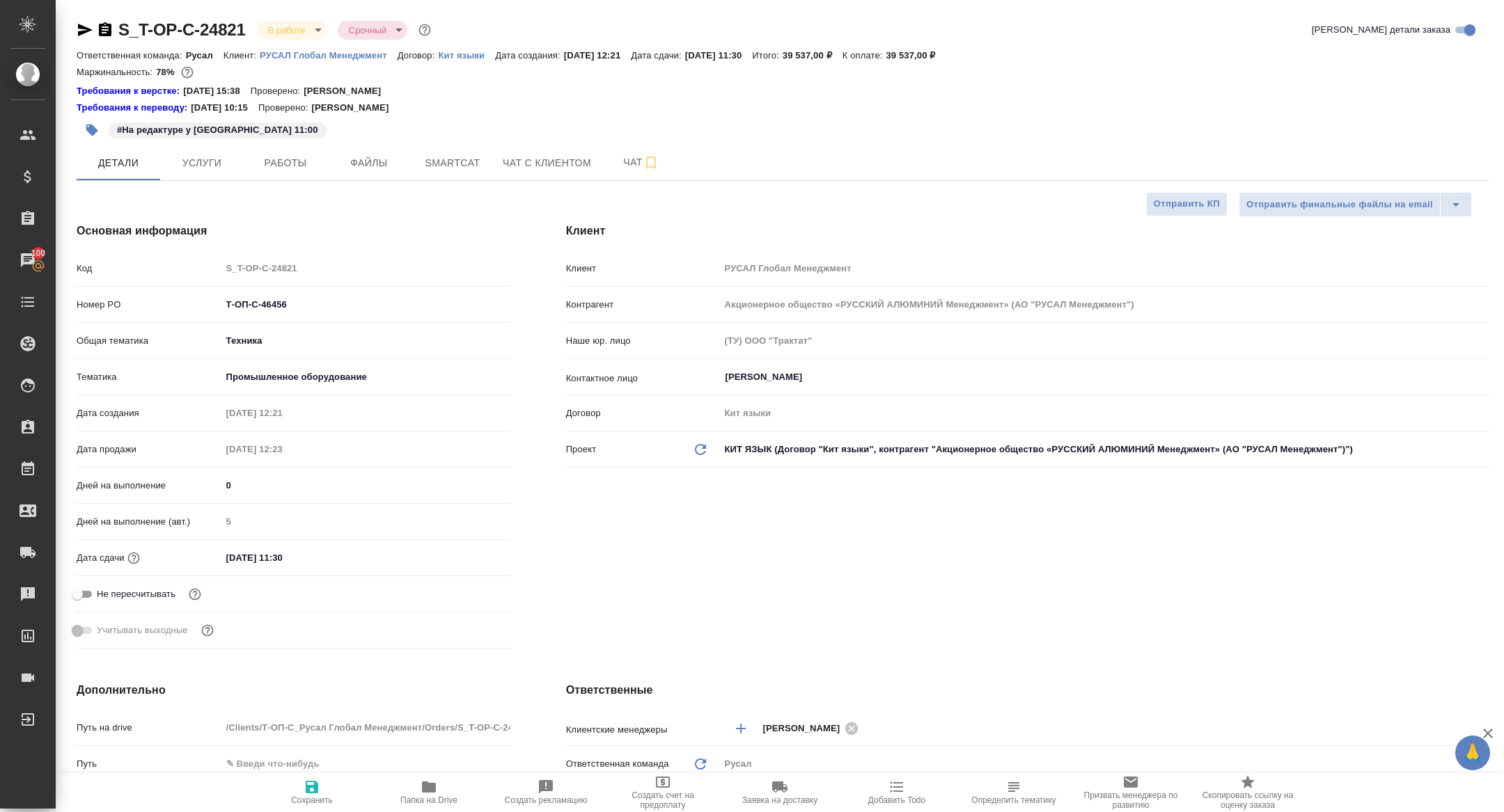
type textarea "x"
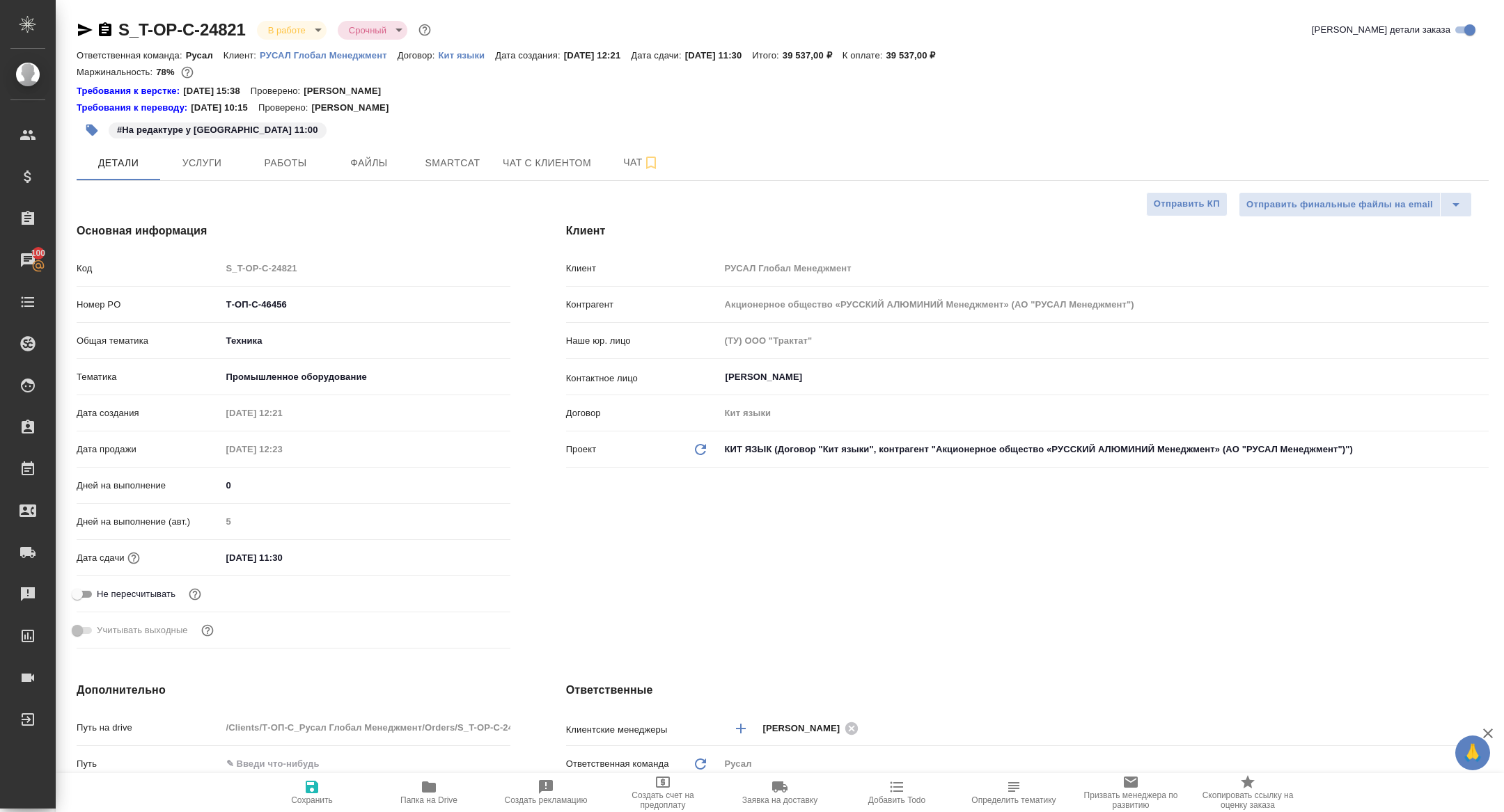
type textarea "x"
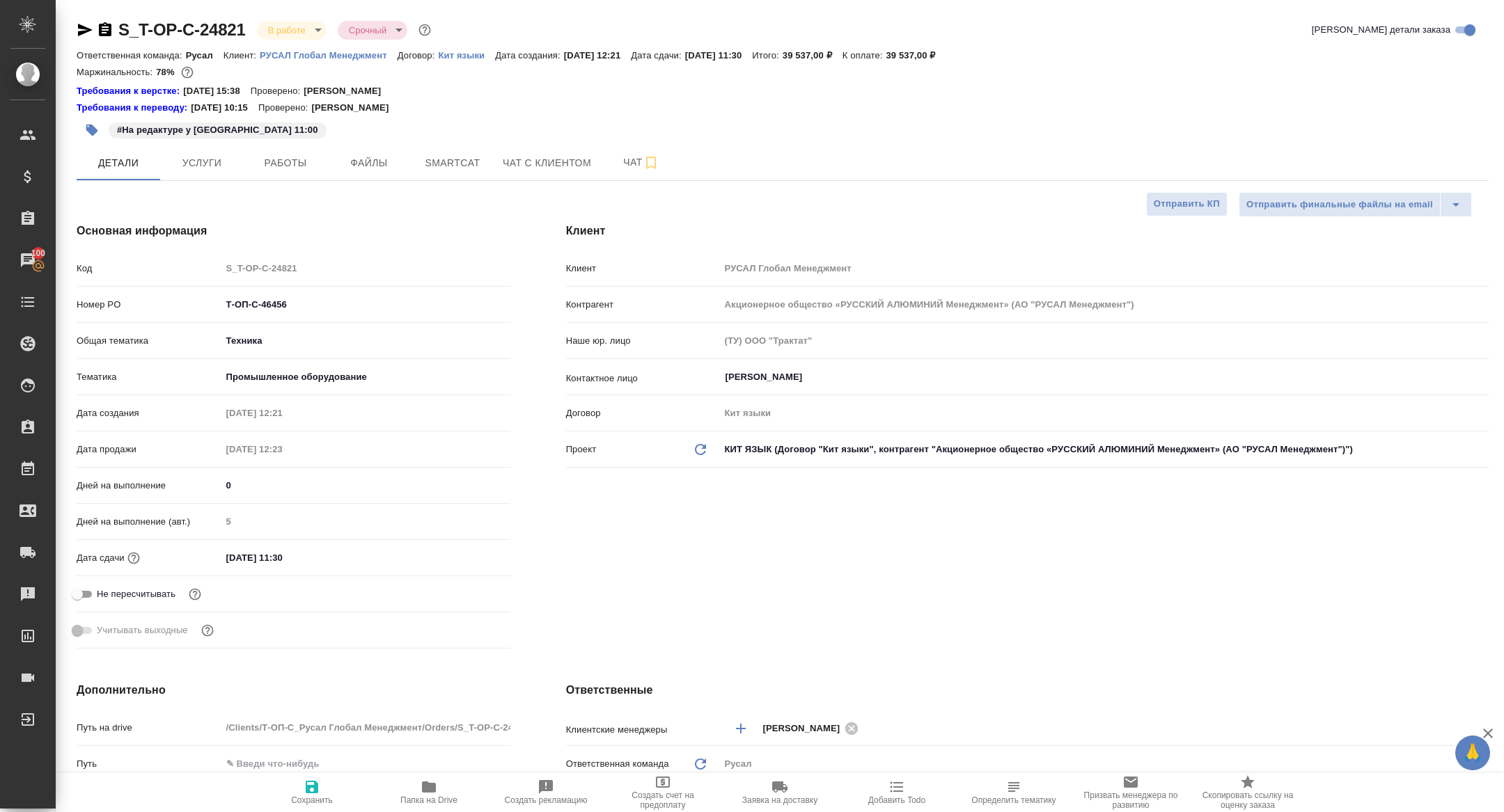
type textarea "x"
click at [207, 171] on span "Услуги" at bounding box center [202, 164] width 67 height 18
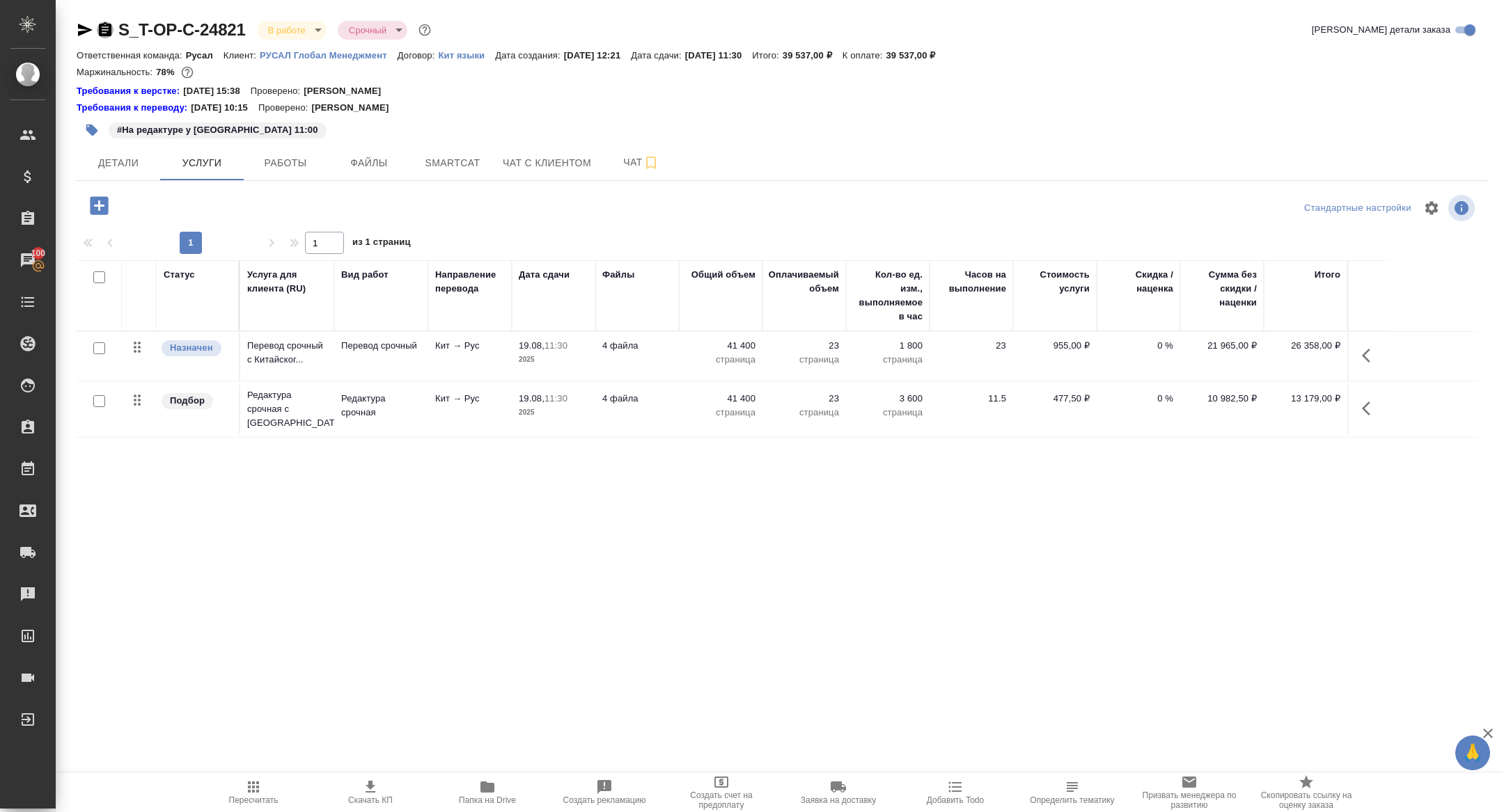
click at [107, 25] on icon "button" at bounding box center [105, 29] width 13 height 14
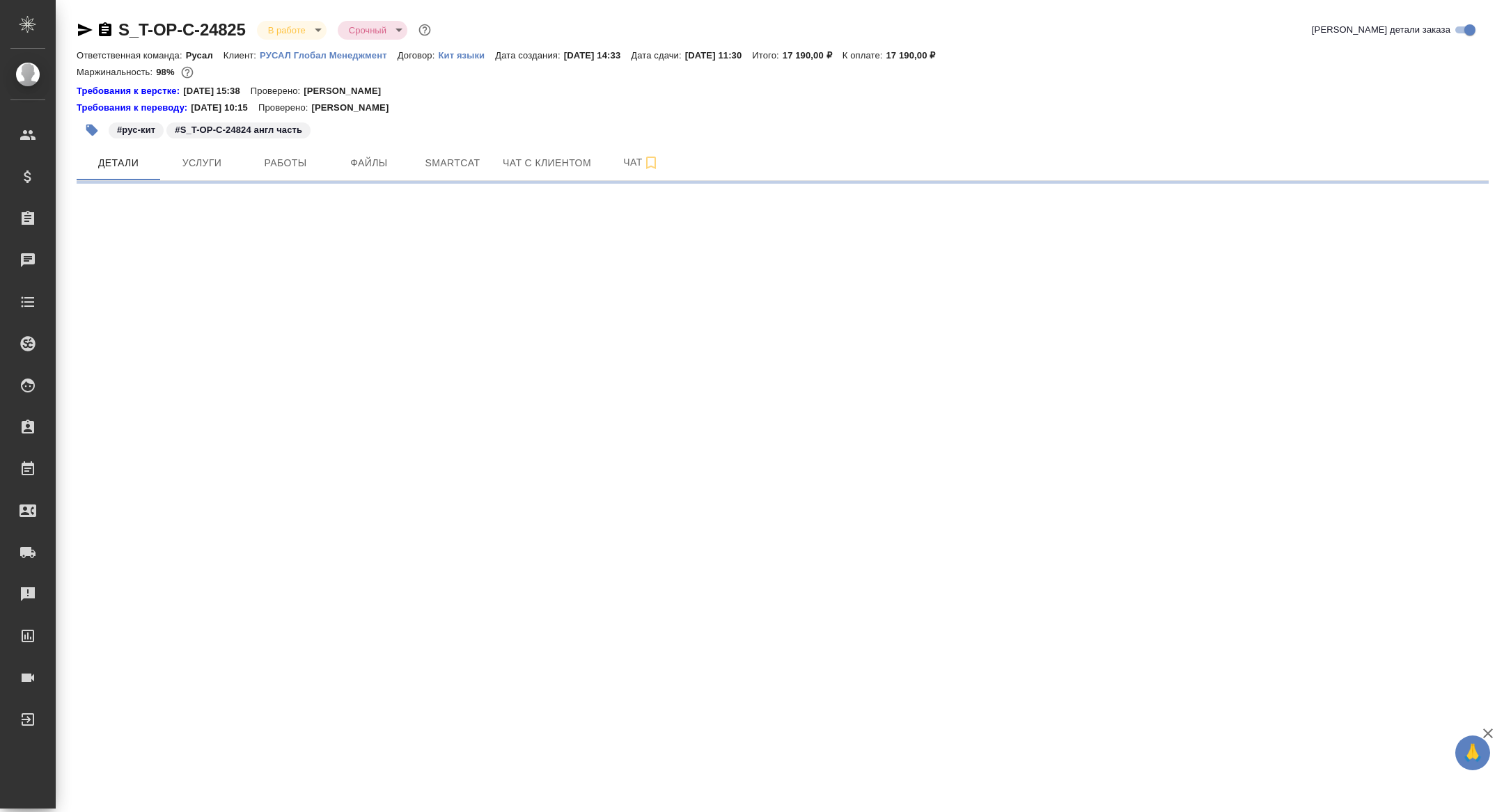
select select "RU"
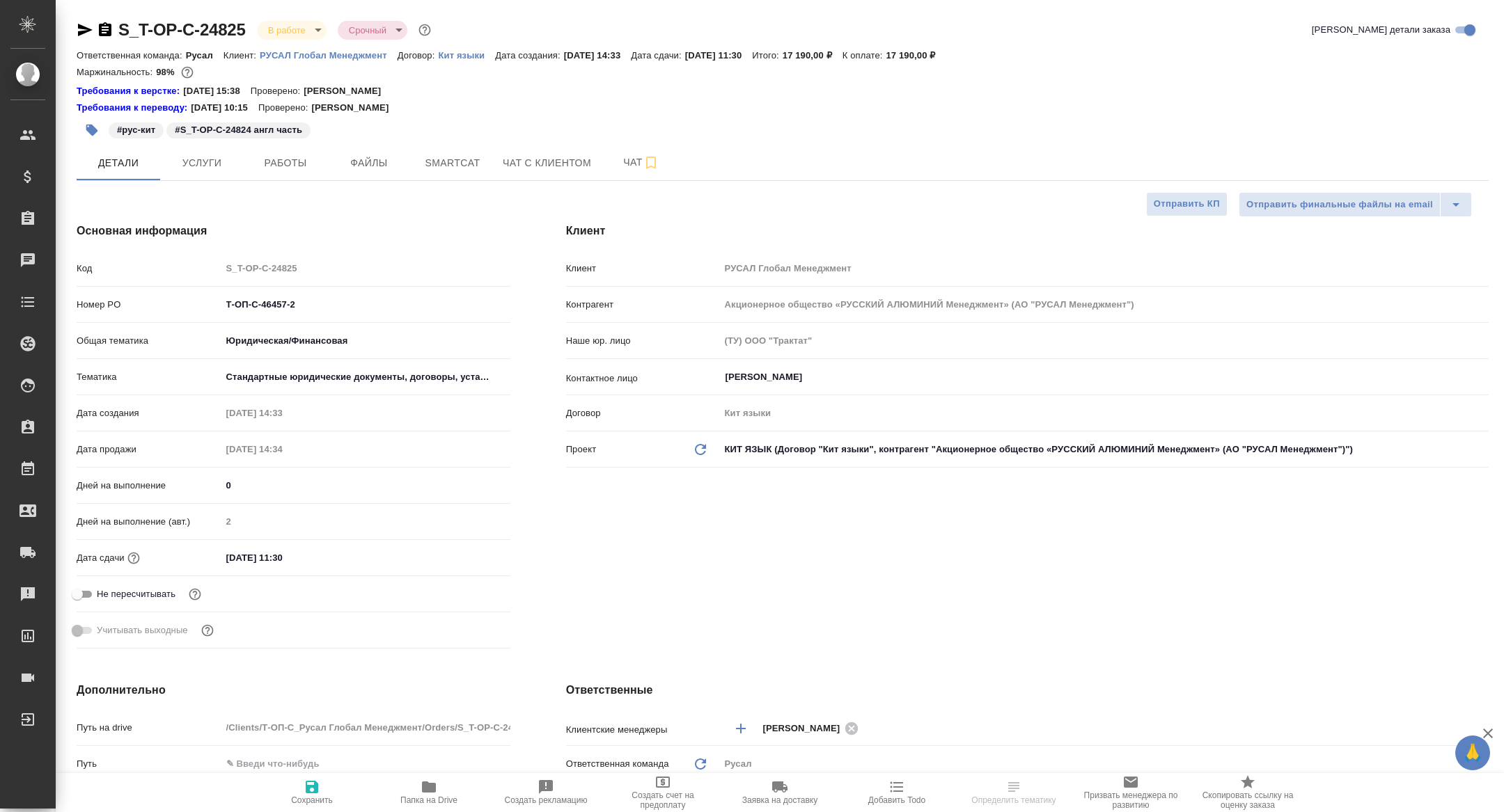
type textarea "x"
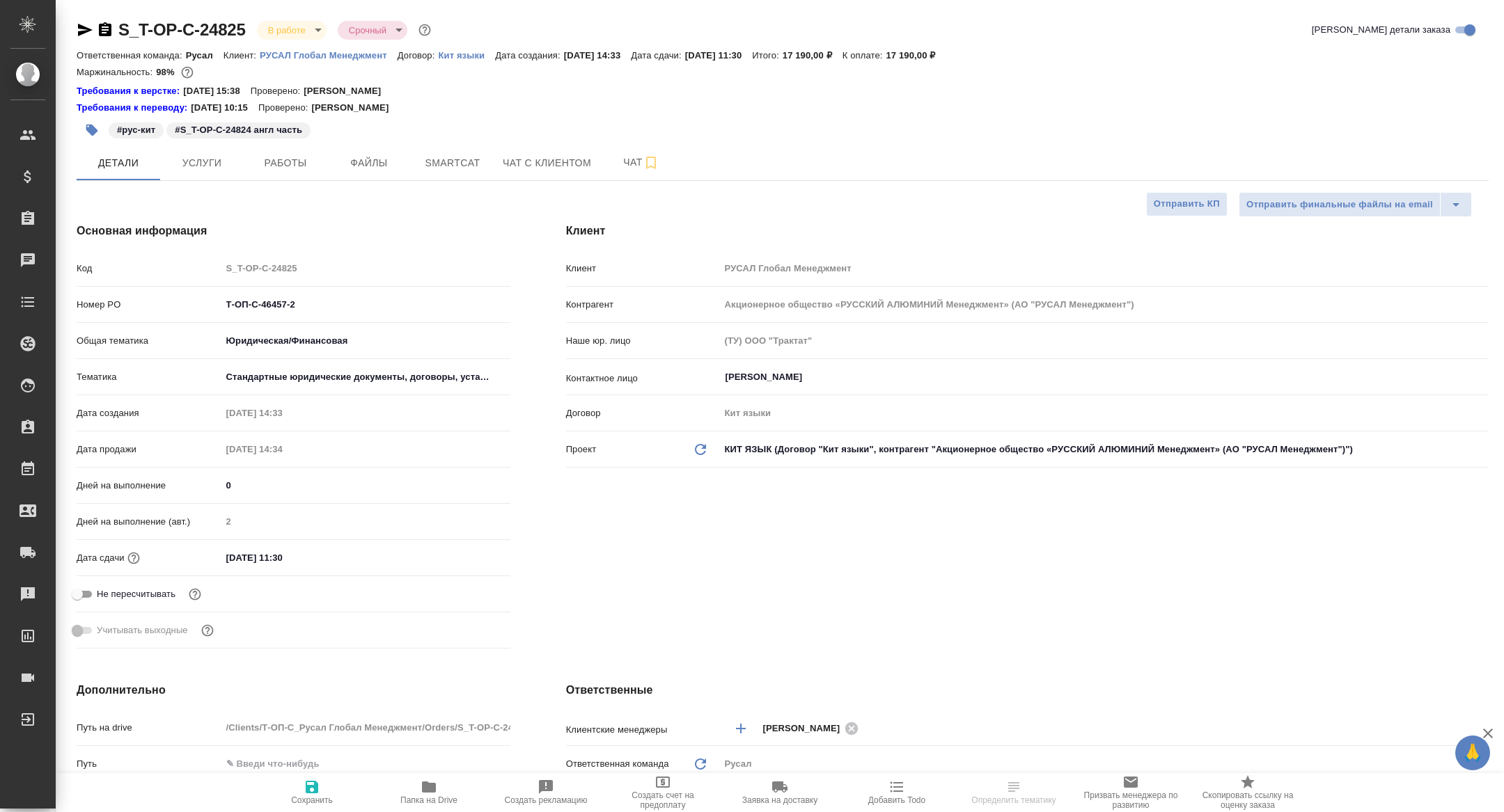
type textarea "x"
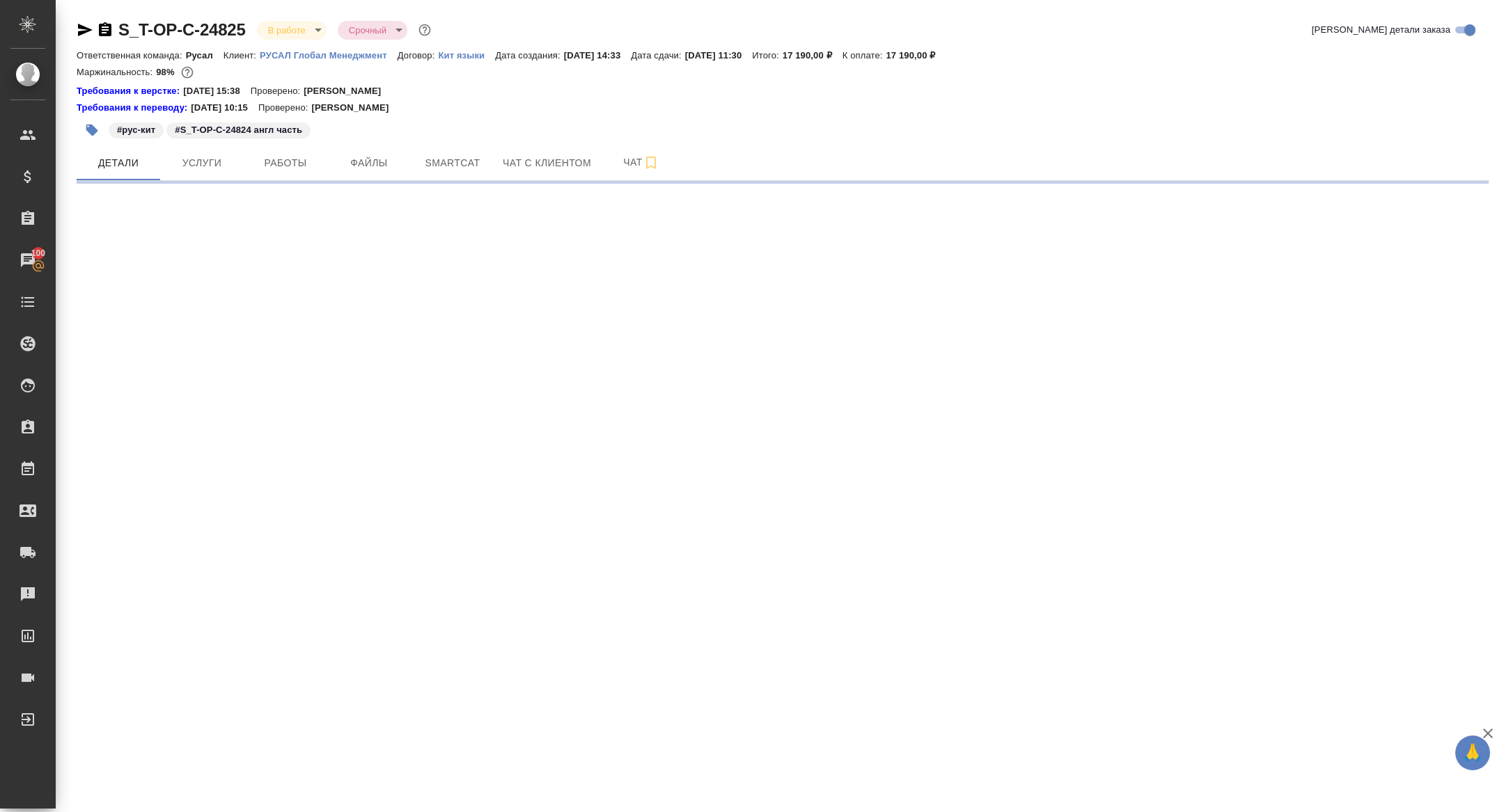
select select "RU"
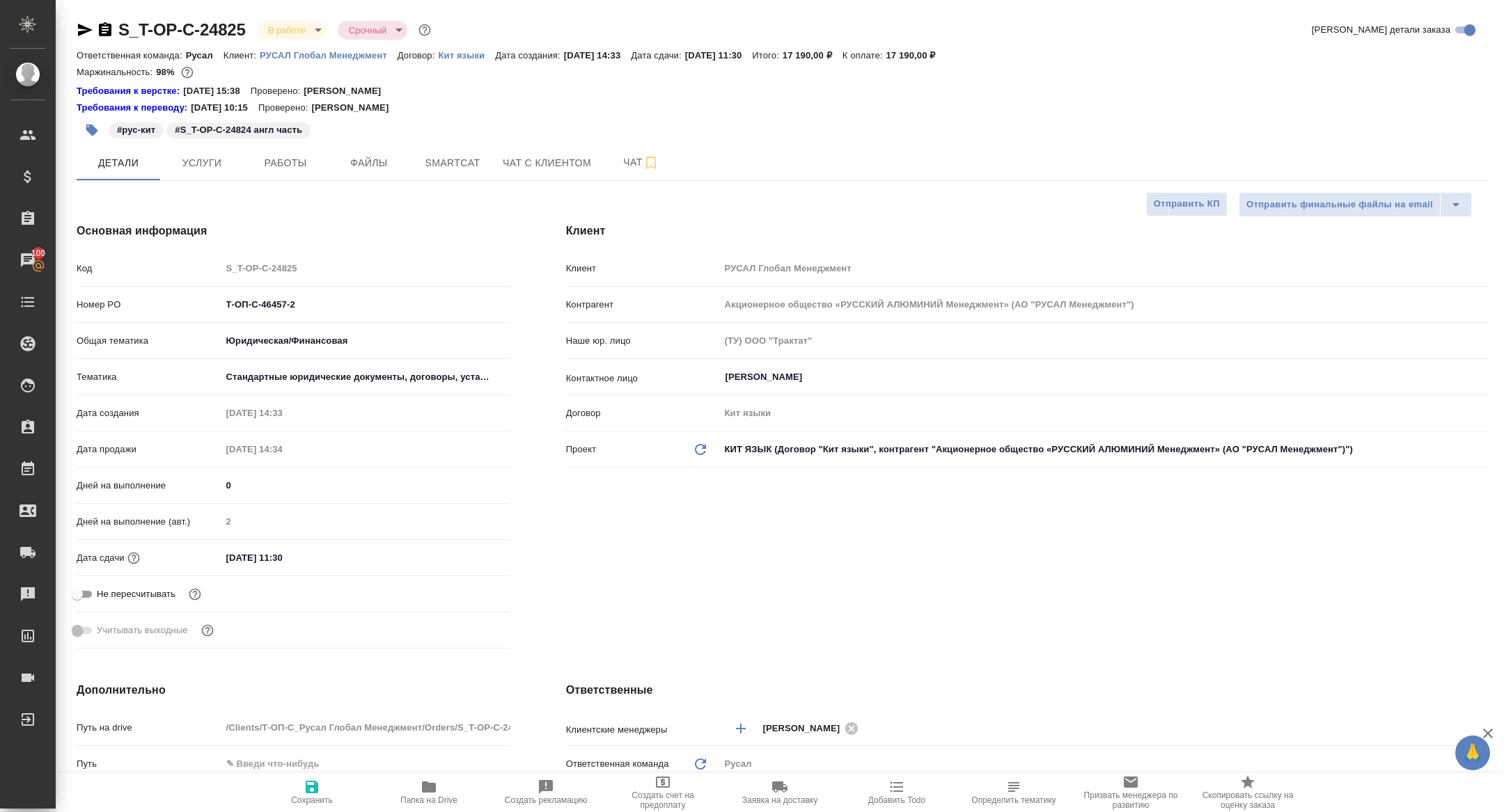
type textarea "x"
click at [283, 164] on span "Работы" at bounding box center [286, 164] width 67 height 18
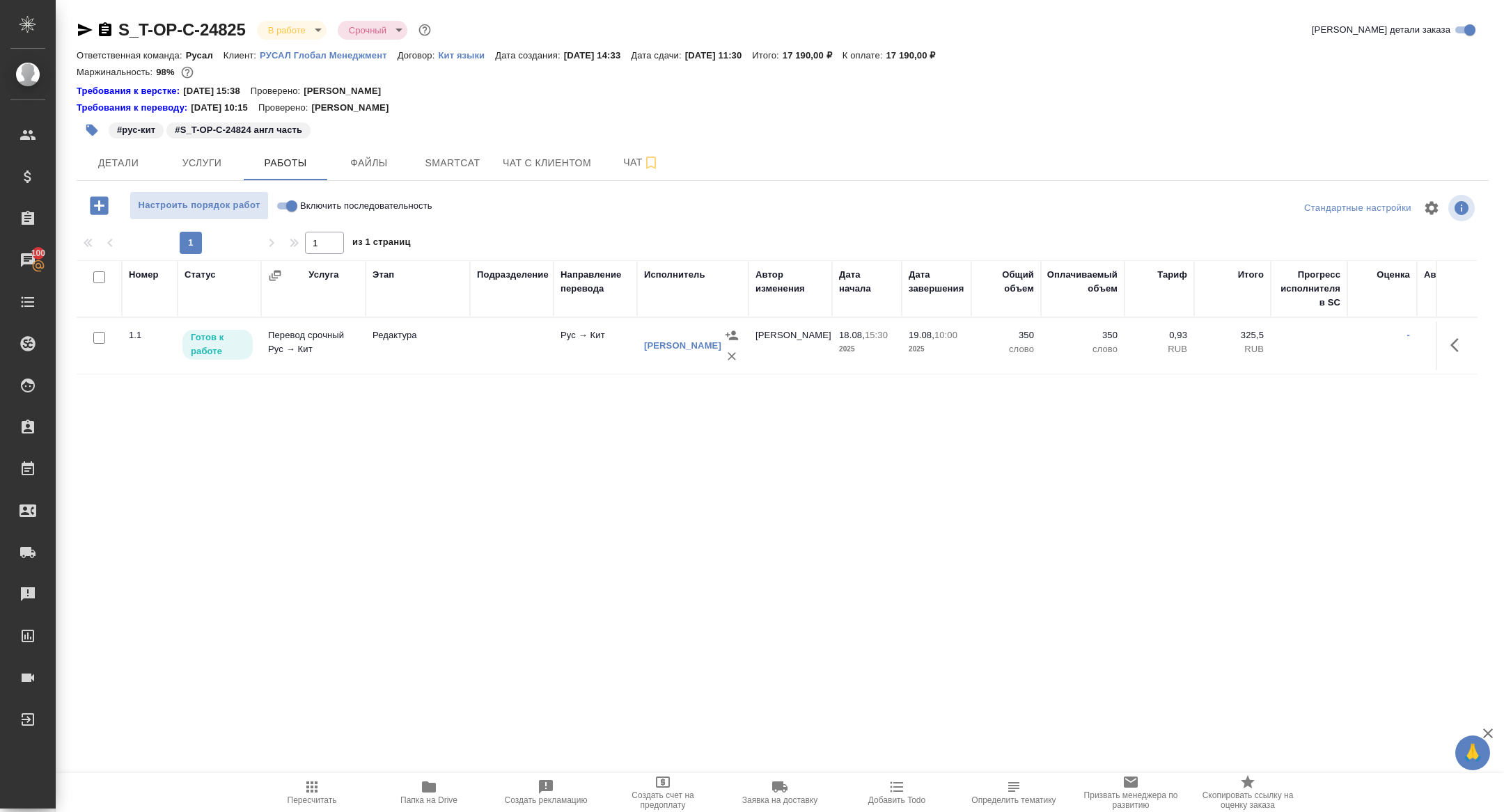
click at [419, 789] on span "Папка на Drive" at bounding box center [429, 791] width 101 height 26
click at [101, 25] on icon "button" at bounding box center [105, 29] width 13 height 14
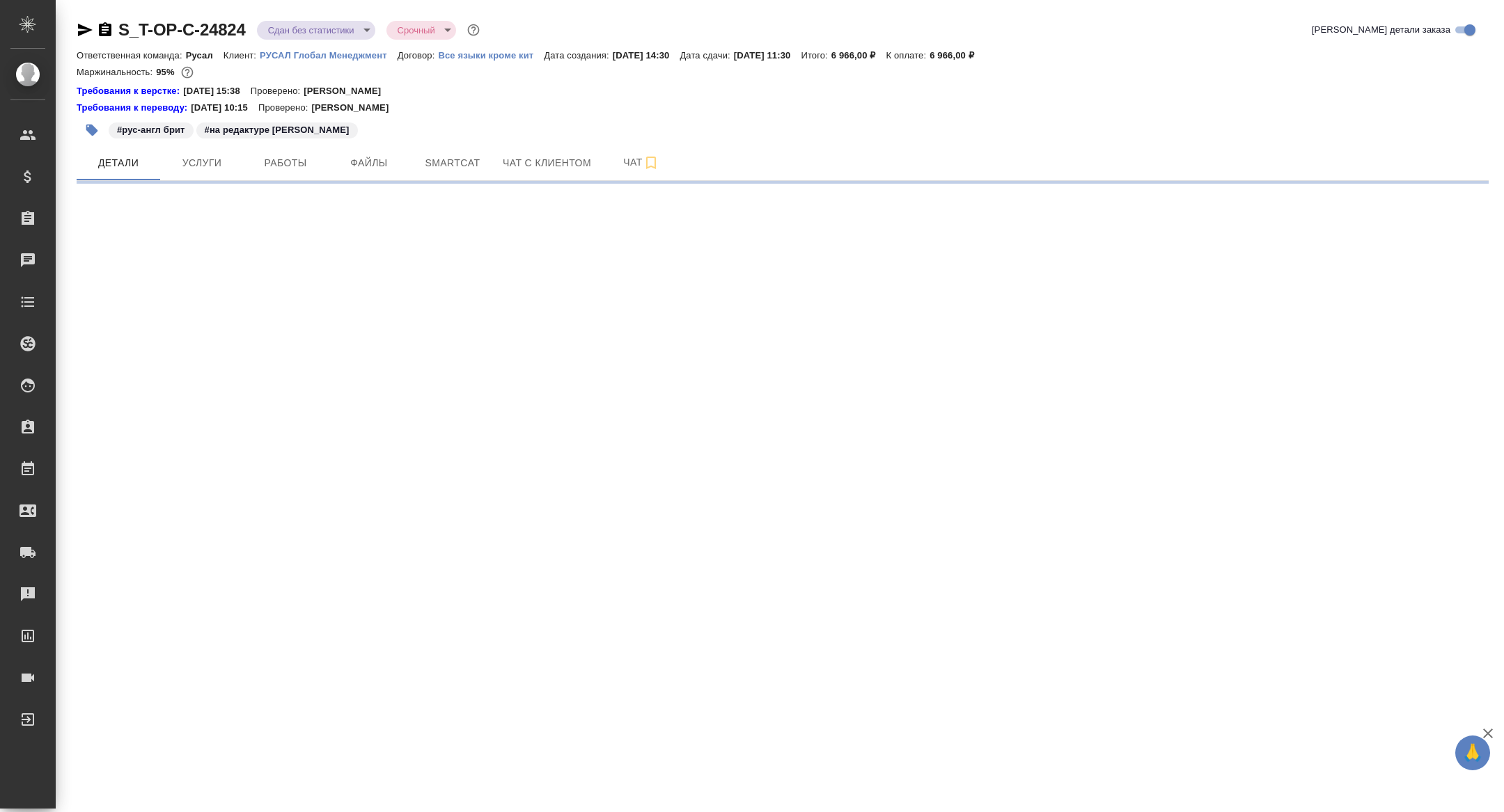
select select "RU"
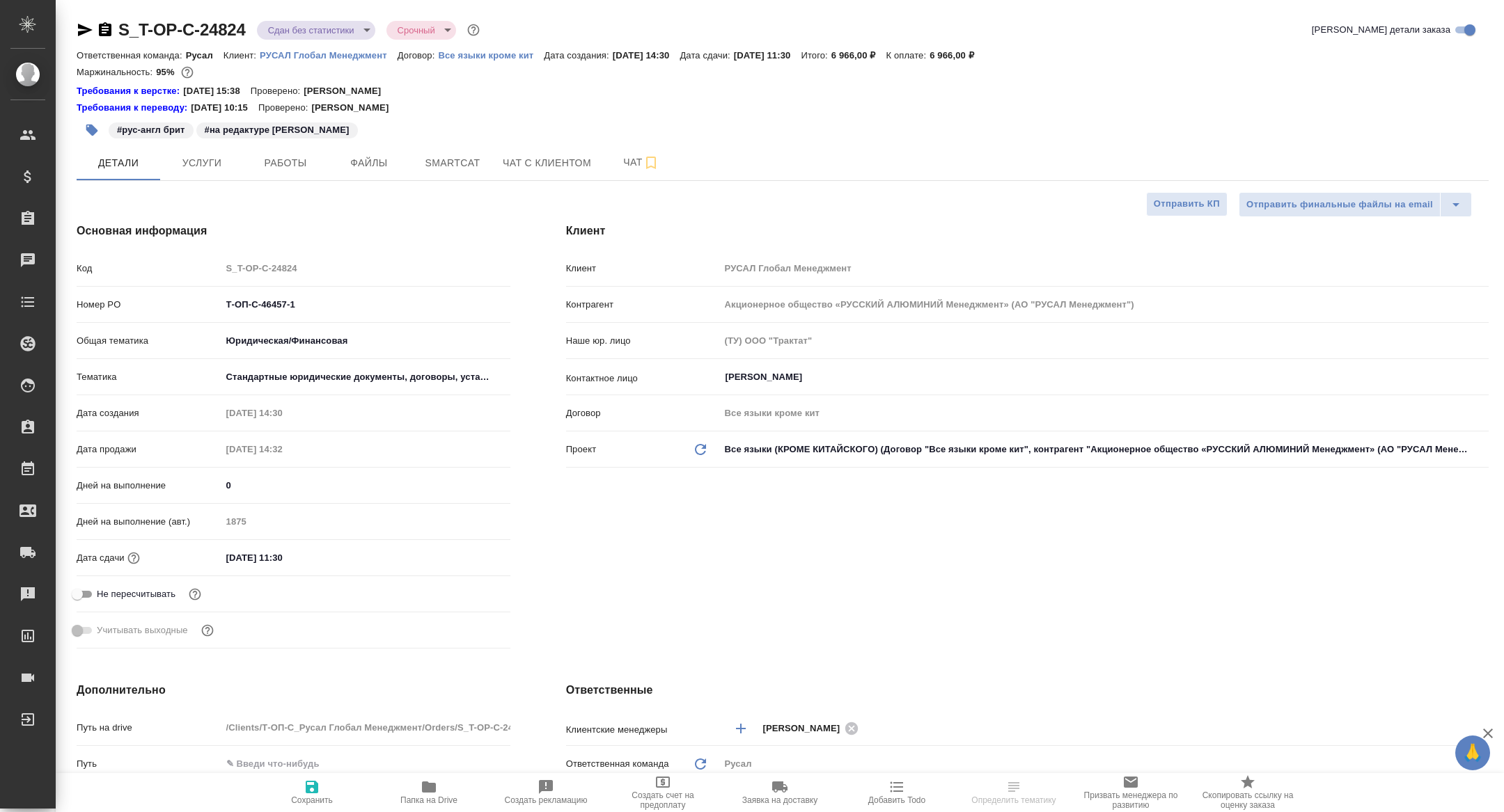
type textarea "x"
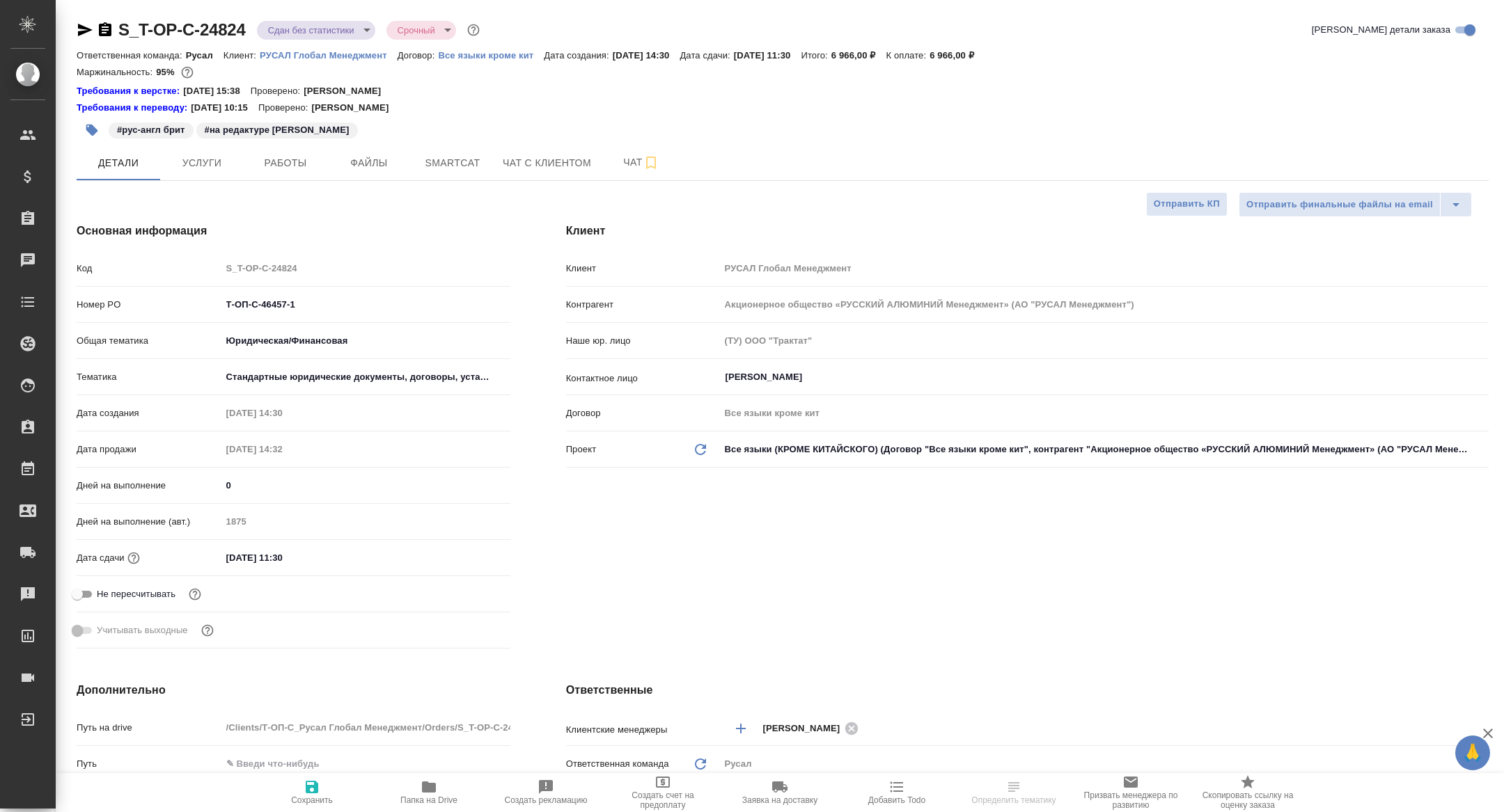
type textarea "x"
click at [431, 778] on icon "button" at bounding box center [428, 786] width 17 height 17
type textarea "x"
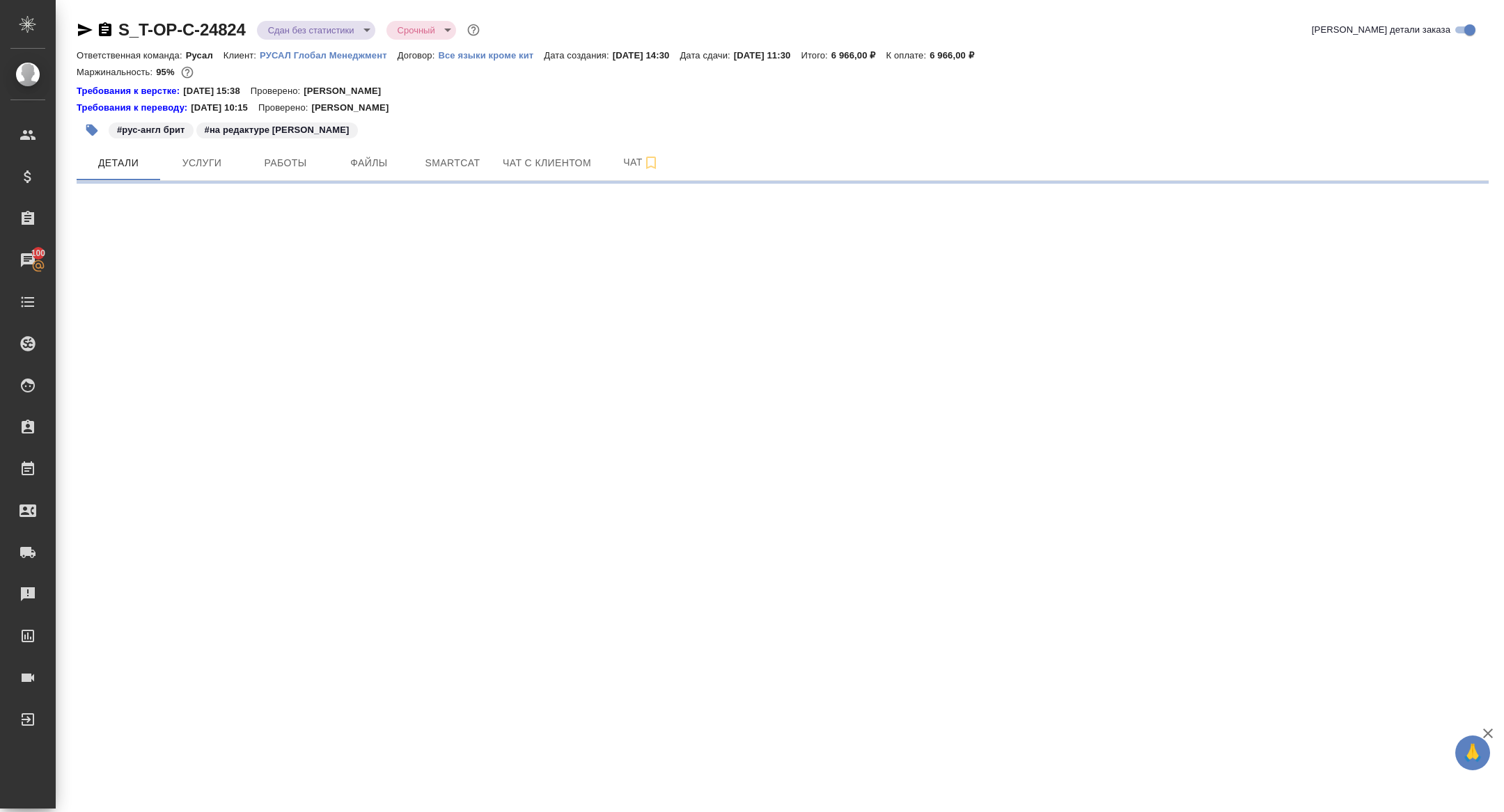
select select "RU"
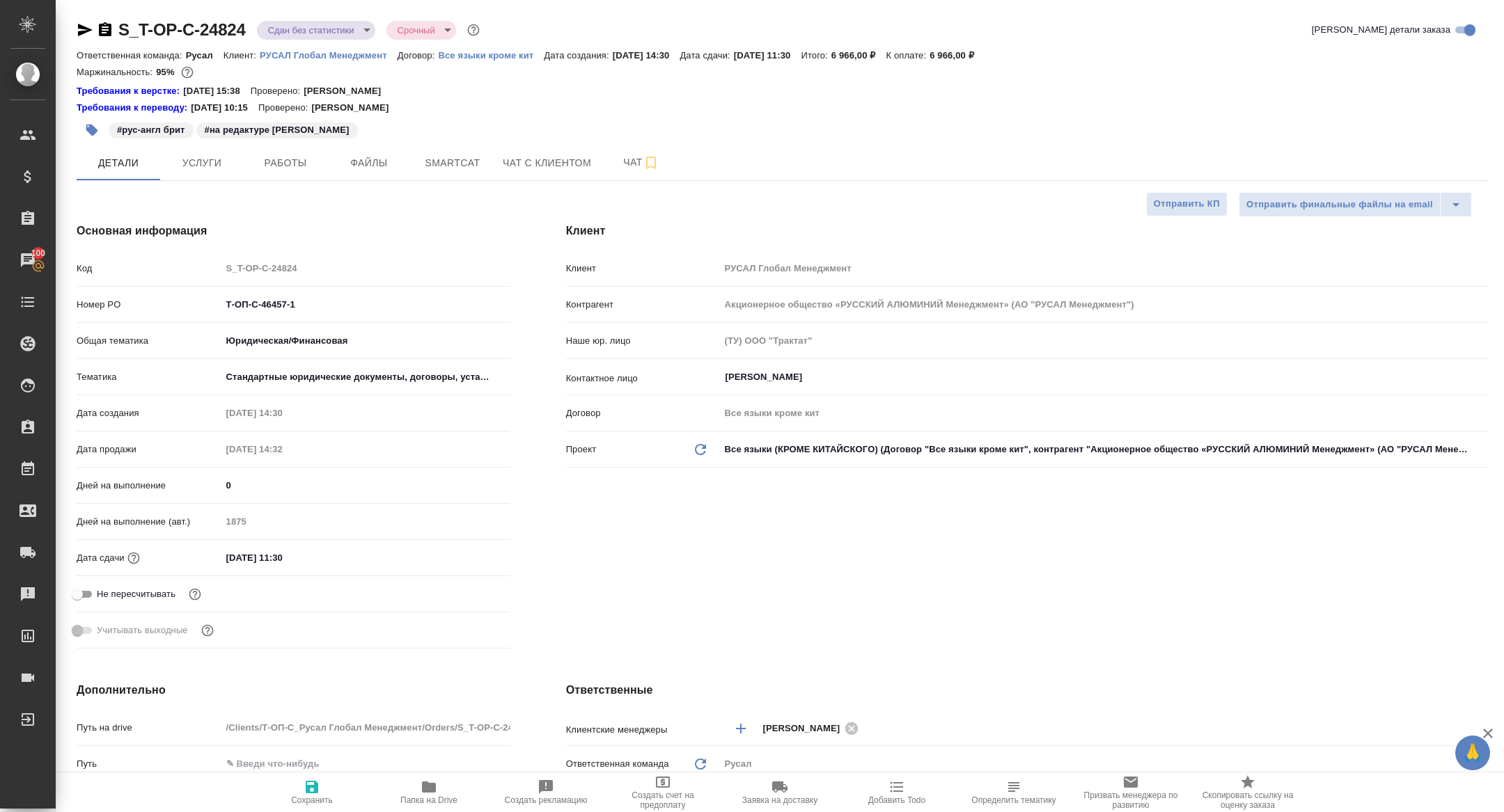
type textarea "x"
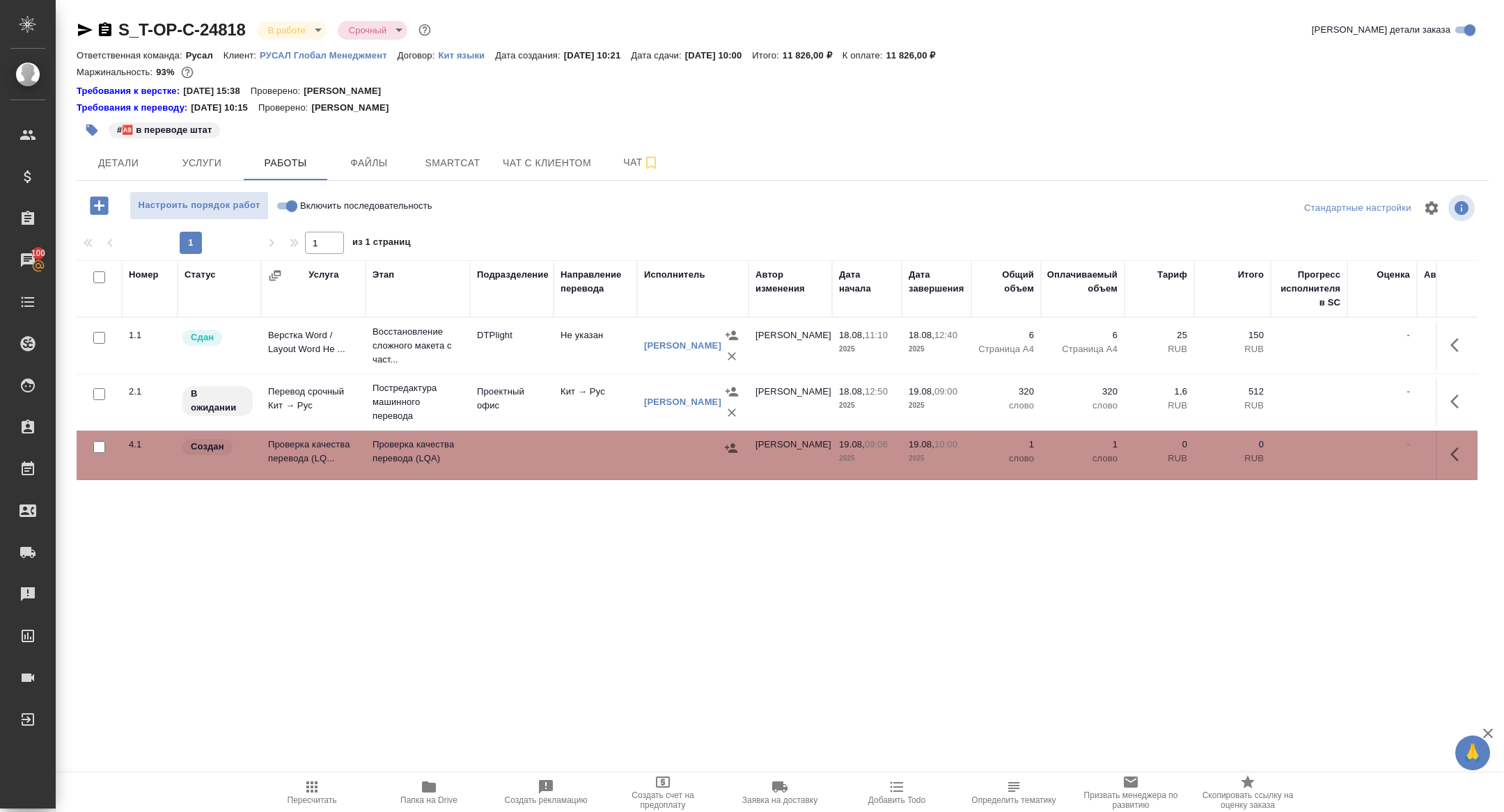
click at [435, 794] on icon "button" at bounding box center [428, 786] width 17 height 17
click at [470, 172] on button "Smartcat" at bounding box center [452, 163] width 84 height 35
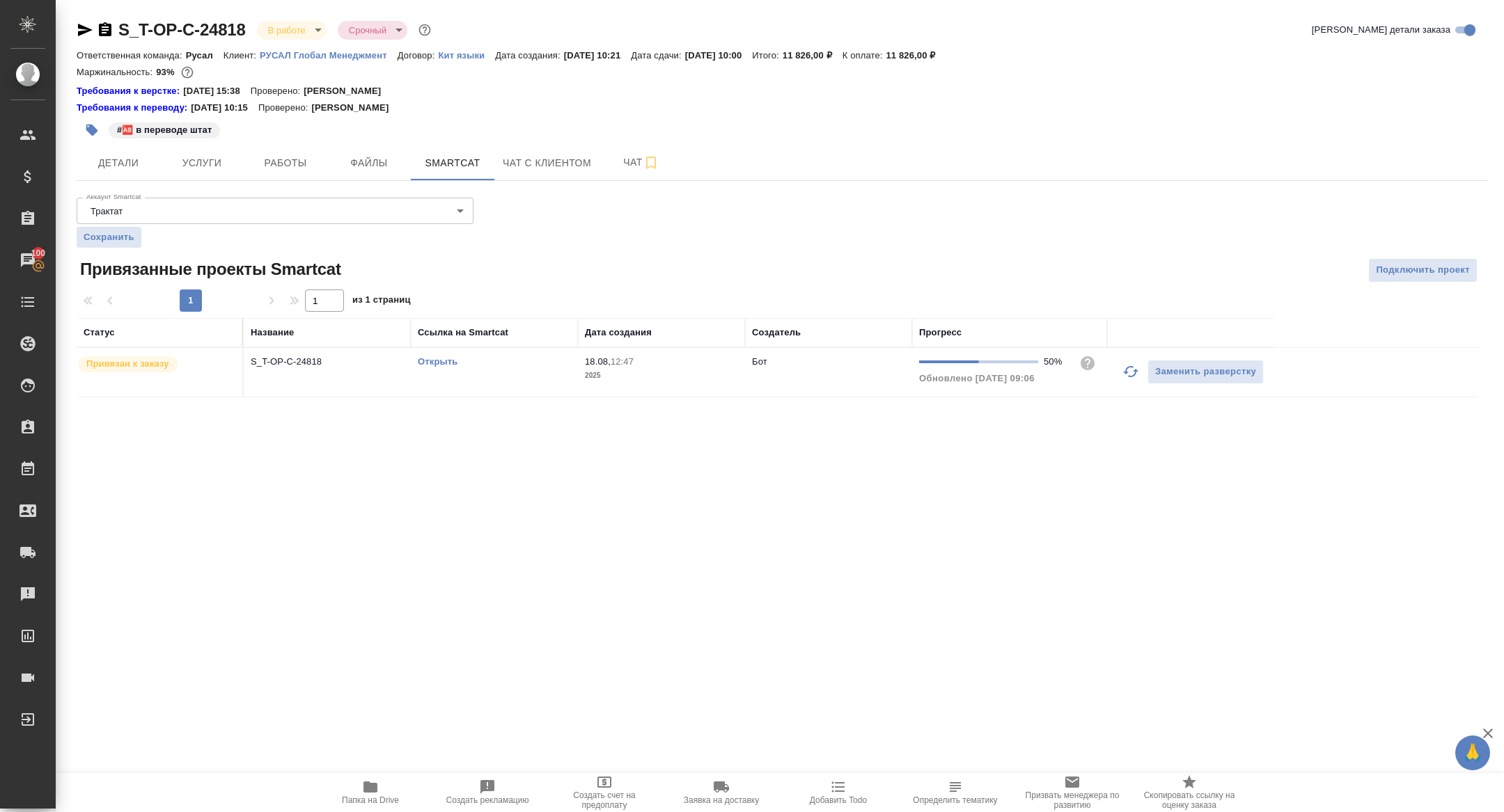
click at [432, 366] on link "Открыть" at bounding box center [438, 361] width 40 height 10
click at [83, 164] on button "Детали" at bounding box center [118, 163] width 84 height 35
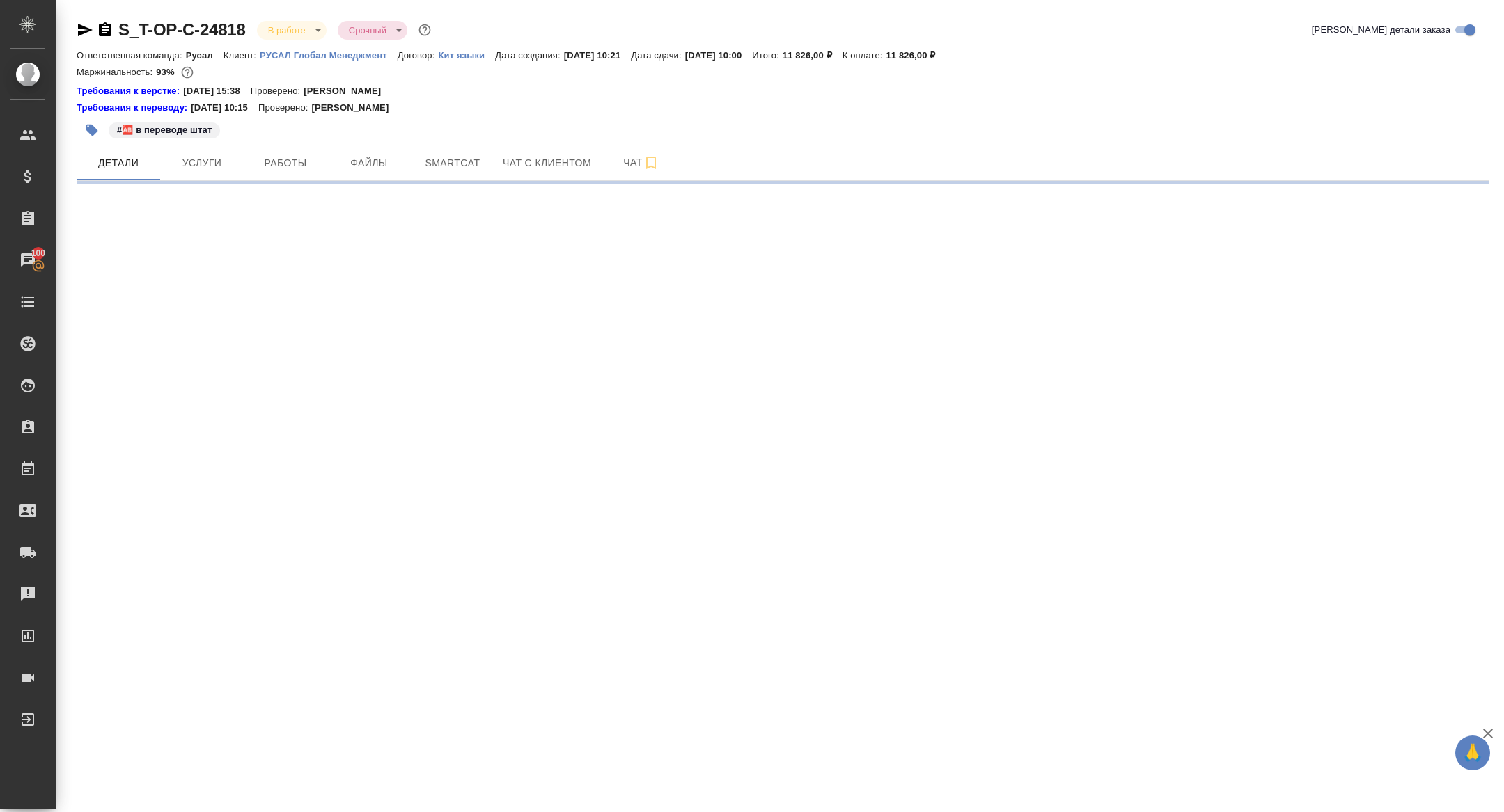
select select "RU"
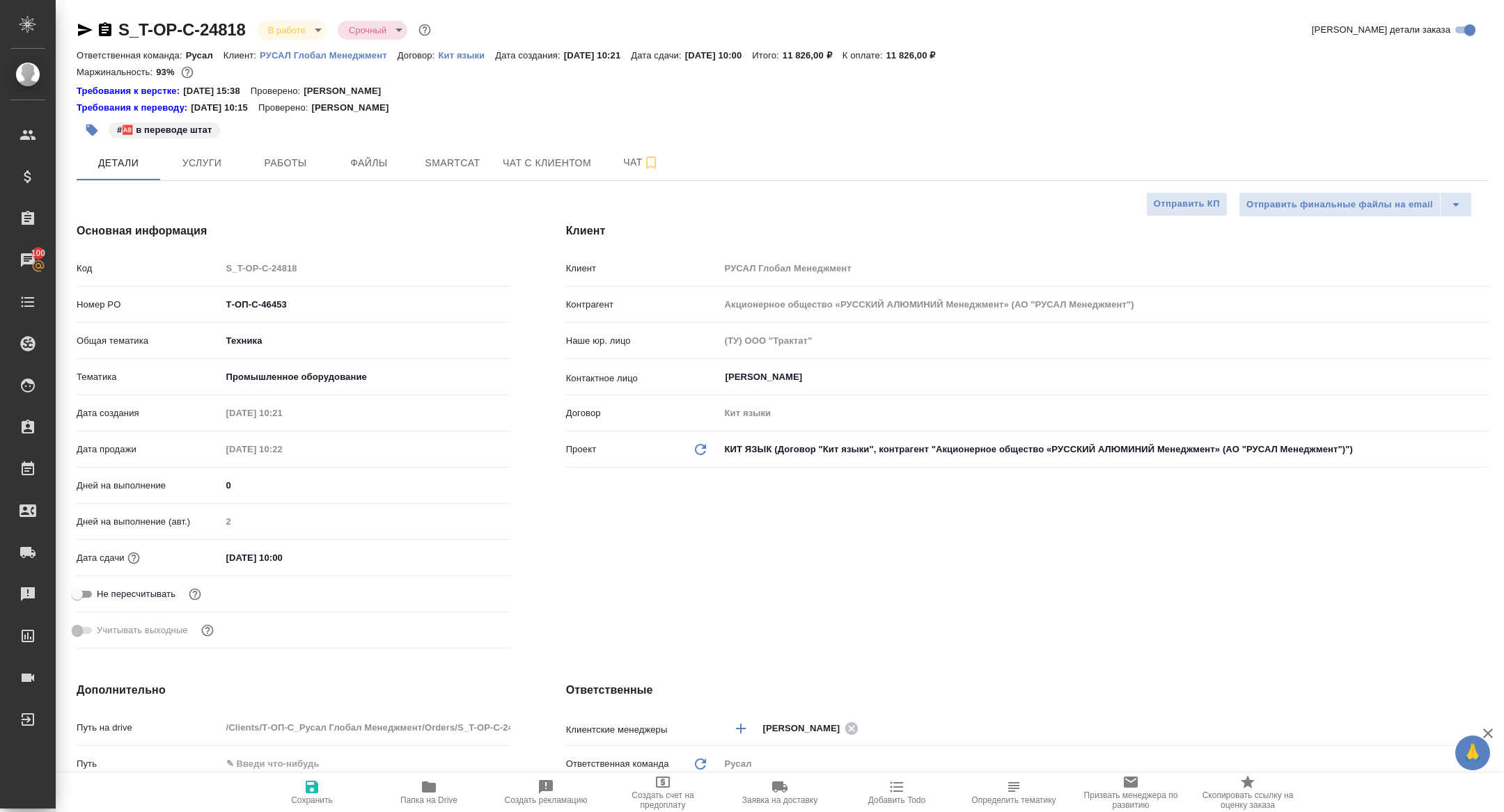
type textarea "x"
click at [418, 811] on button "Папка на Drive" at bounding box center [429, 792] width 117 height 39
type textarea "x"
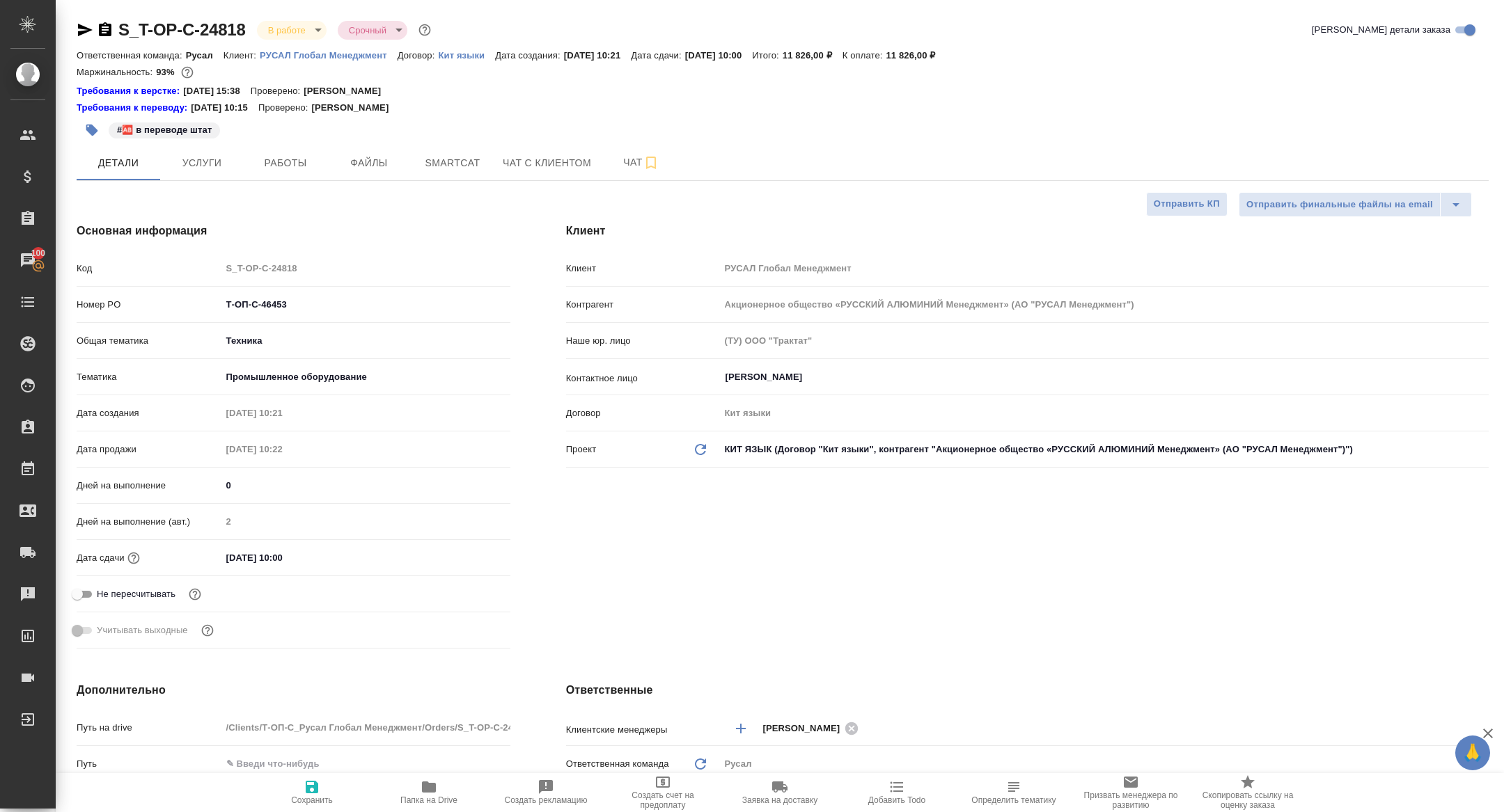
type textarea "x"
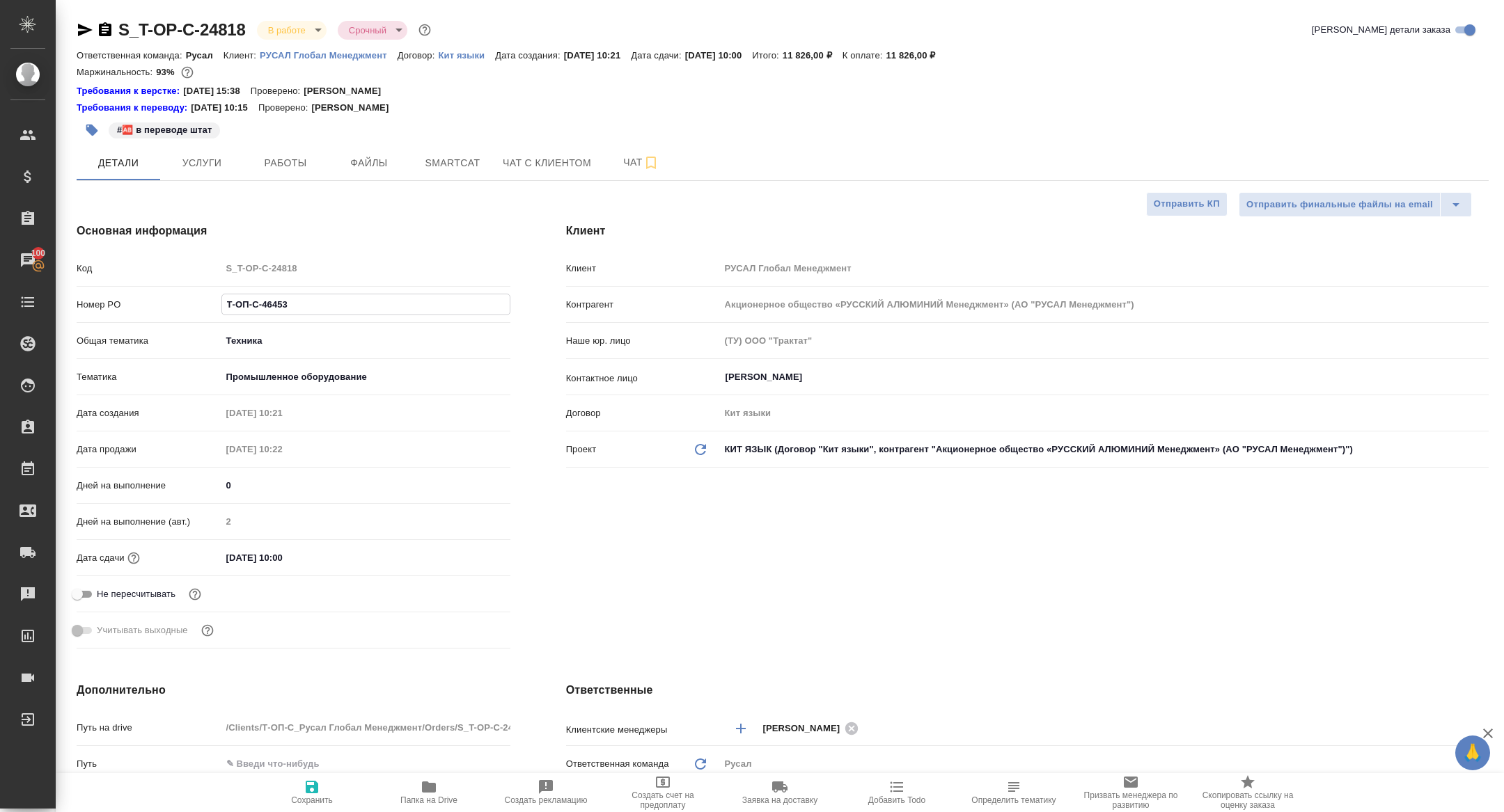
drag, startPoint x: 312, startPoint y: 308, endPoint x: 170, endPoint y: 267, distance: 147.8
click at [171, 267] on div "Код S_T-OP-C-24818 Номер PO Т-ОП-С-46453 Общая тематика Техника tech Тематика П…" at bounding box center [293, 455] width 434 height 398
type textarea "x"
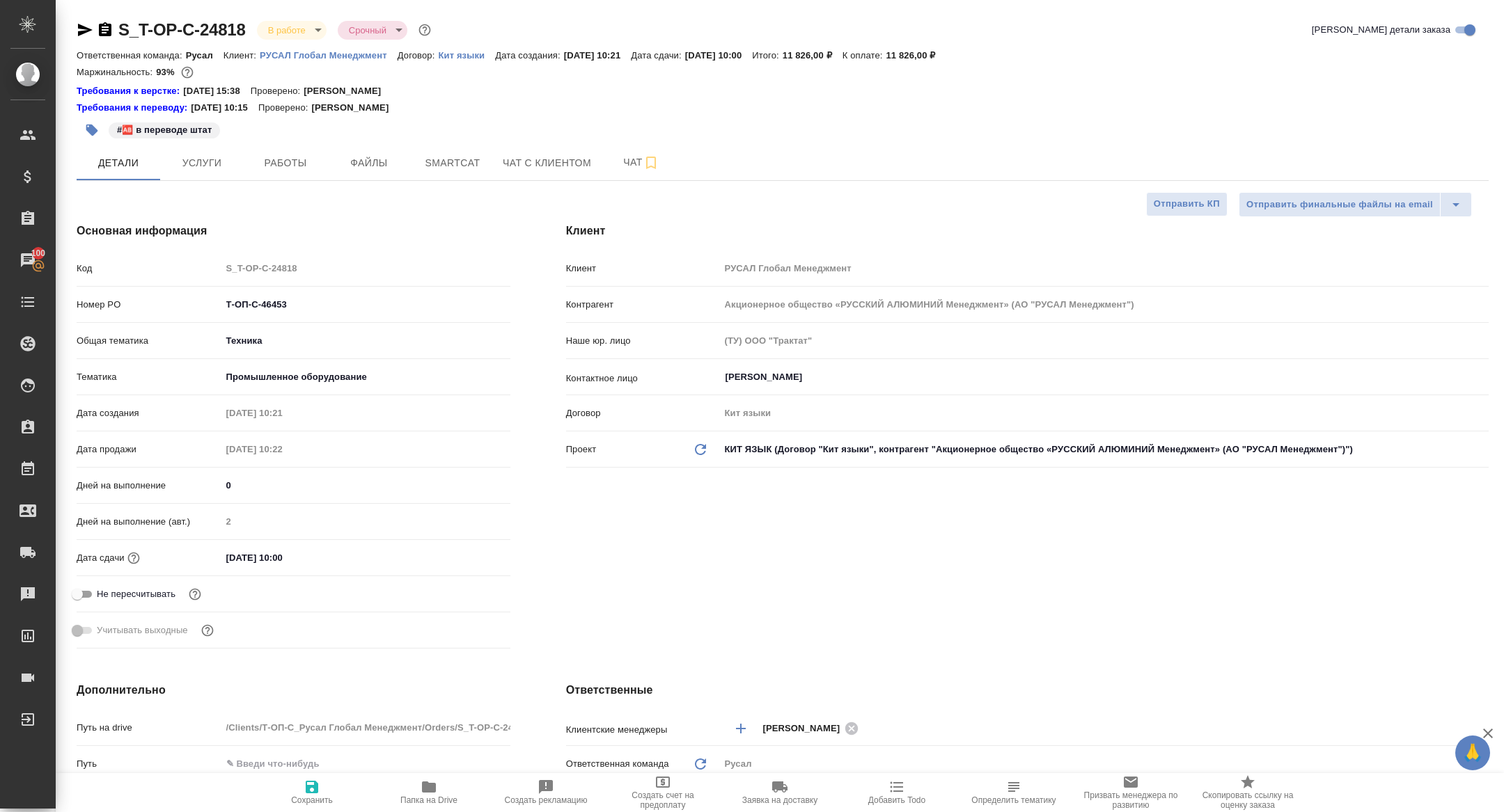
type textarea "x"
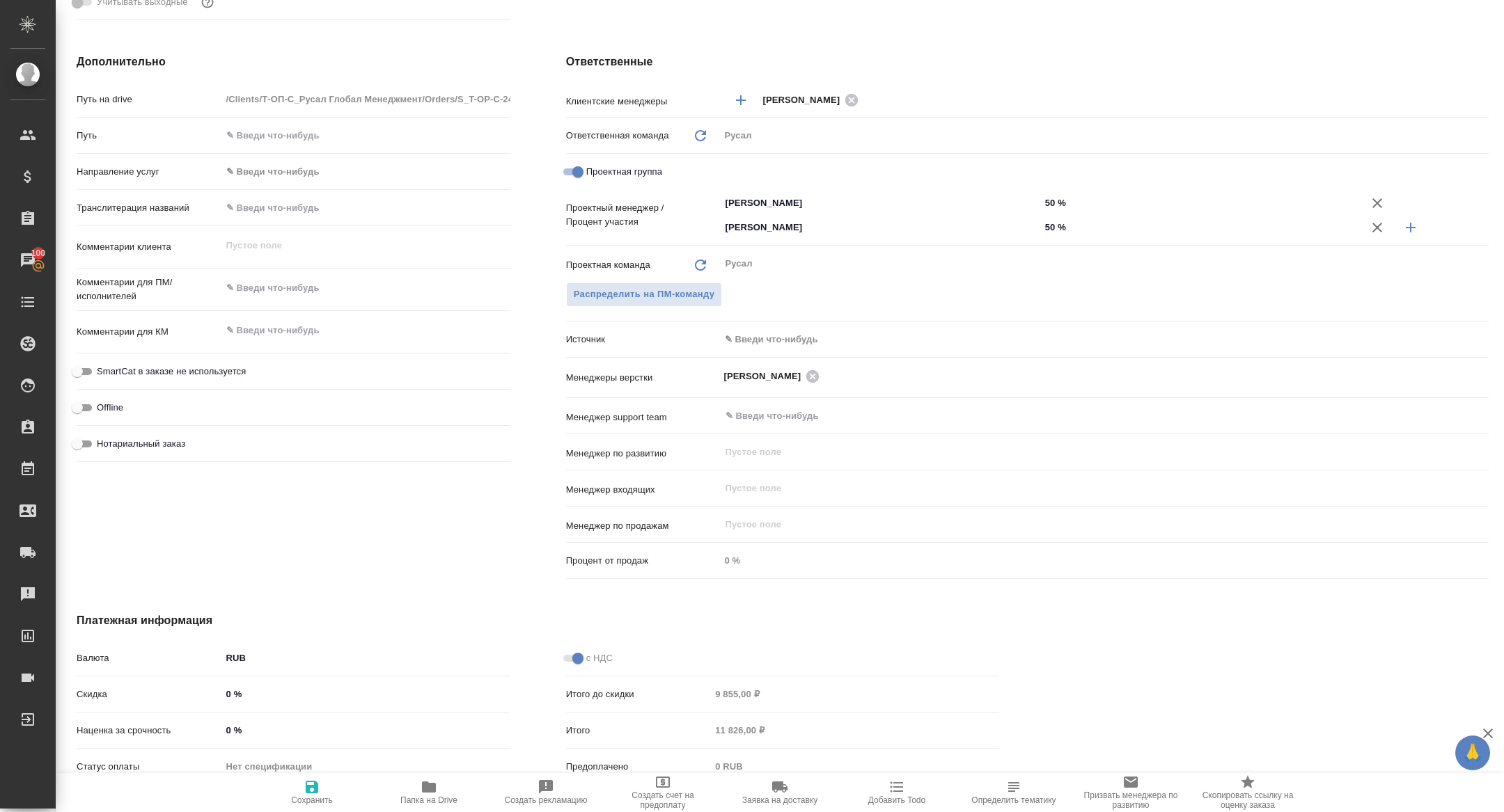
scroll to position [631, 0]
type textarea "x"
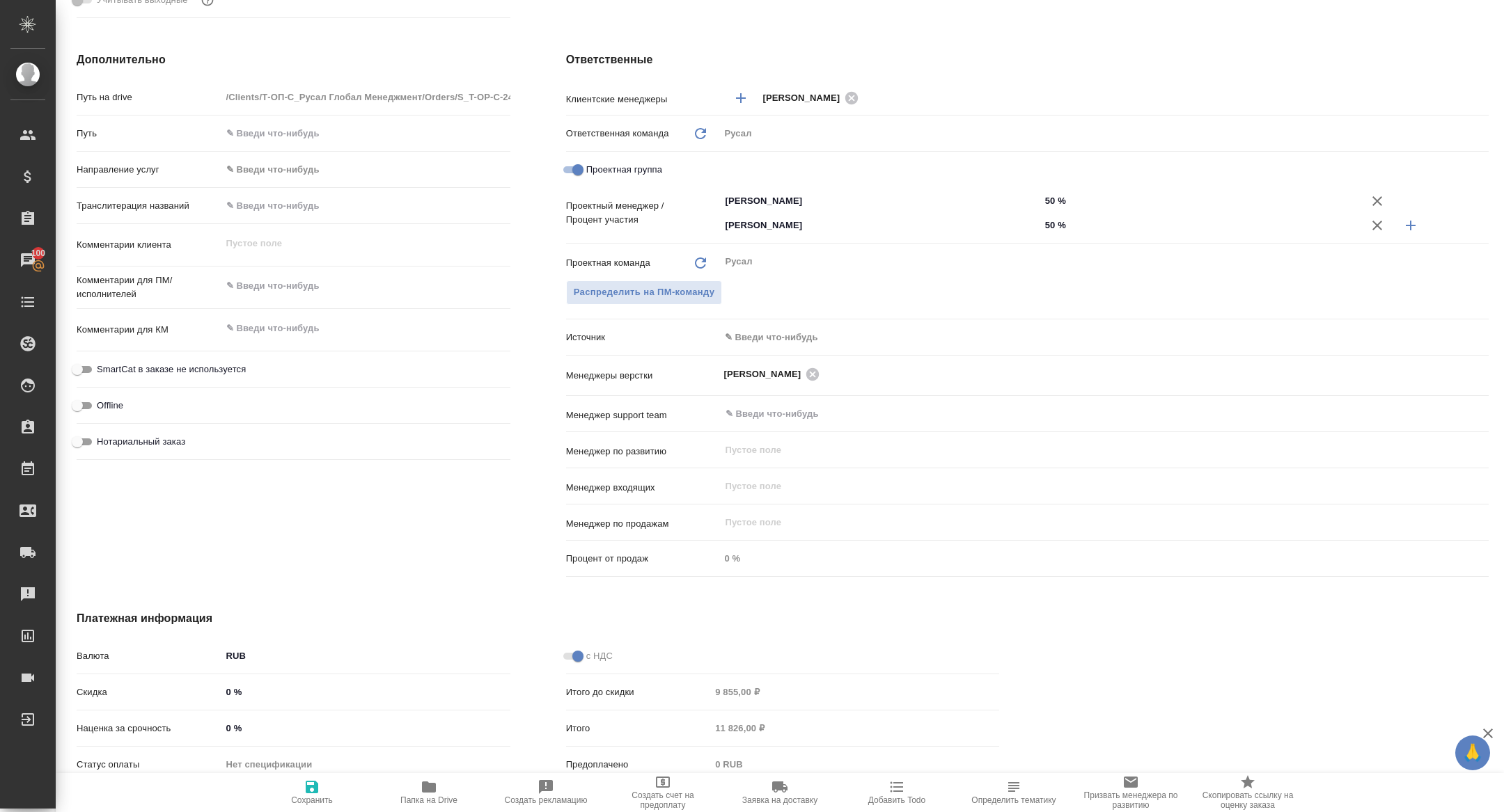
type textarea "x"
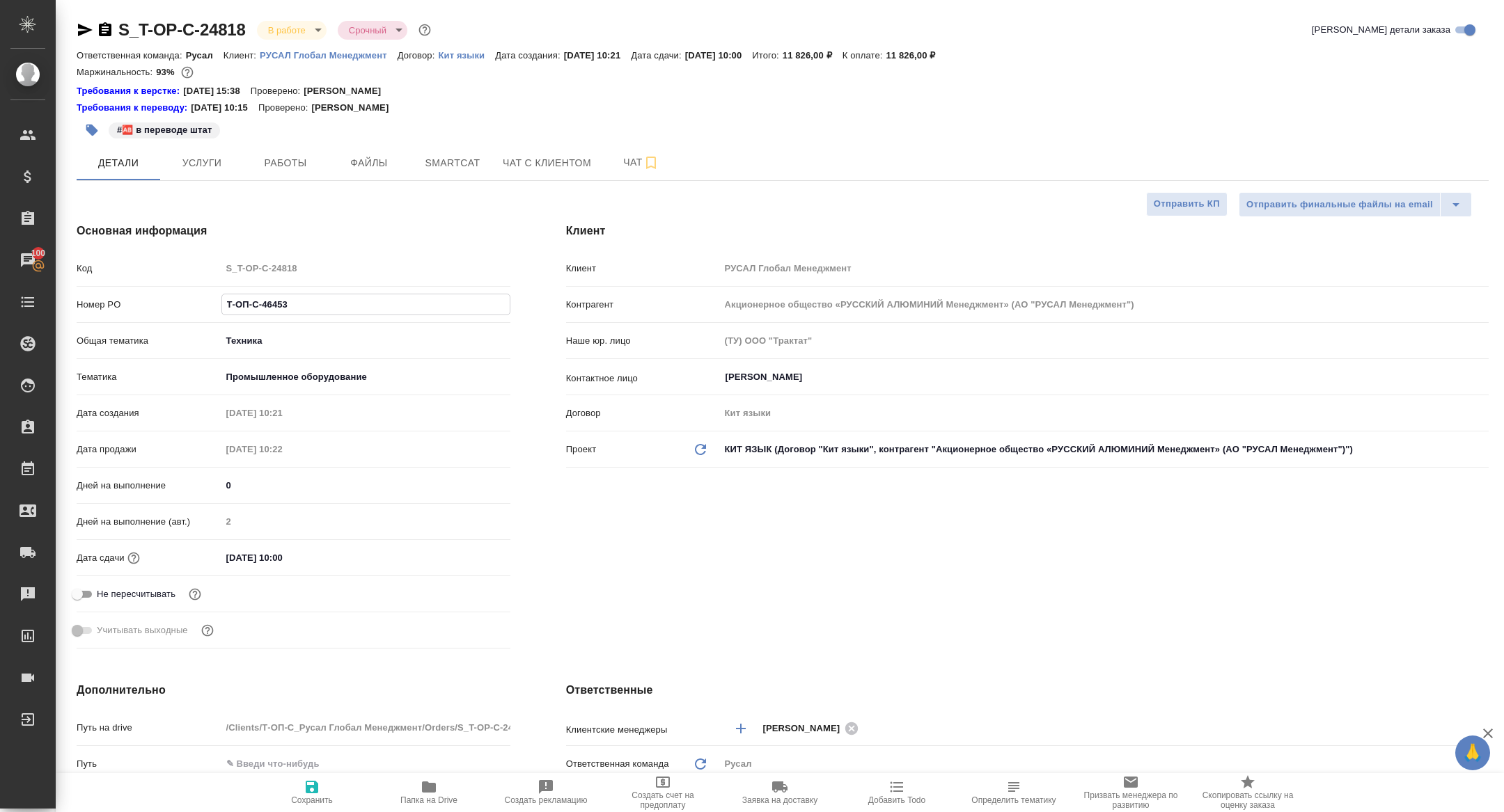
click at [302, 24] on body "🙏 .cls-1 fill:#fff; AWATERA Zhuravleva Alexandra Клиенты Спецификации Заказы 10…" at bounding box center [752, 406] width 1504 height 812
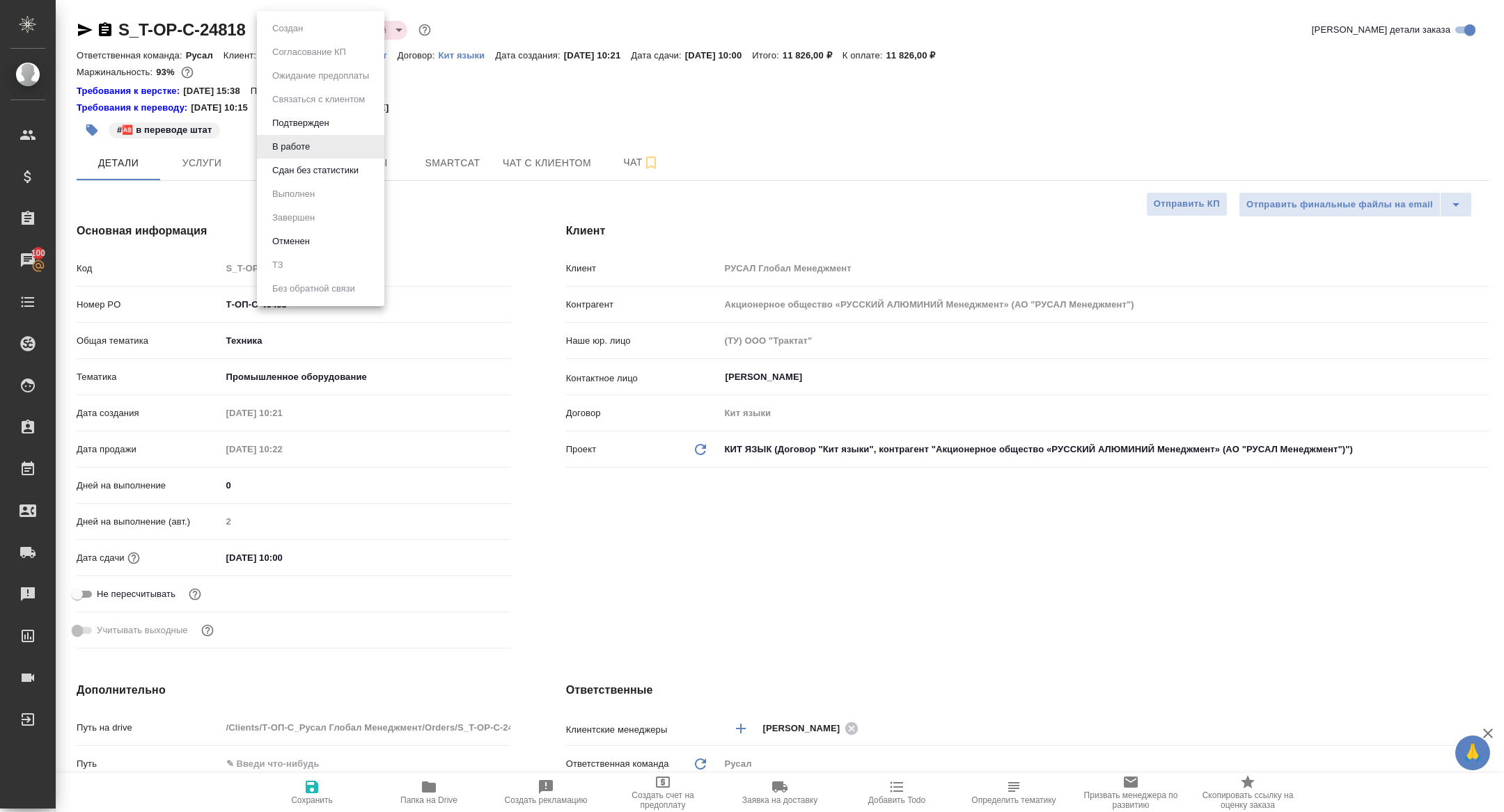
click at [307, 36] on button "Сдан без статистики" at bounding box center [288, 28] width 39 height 15
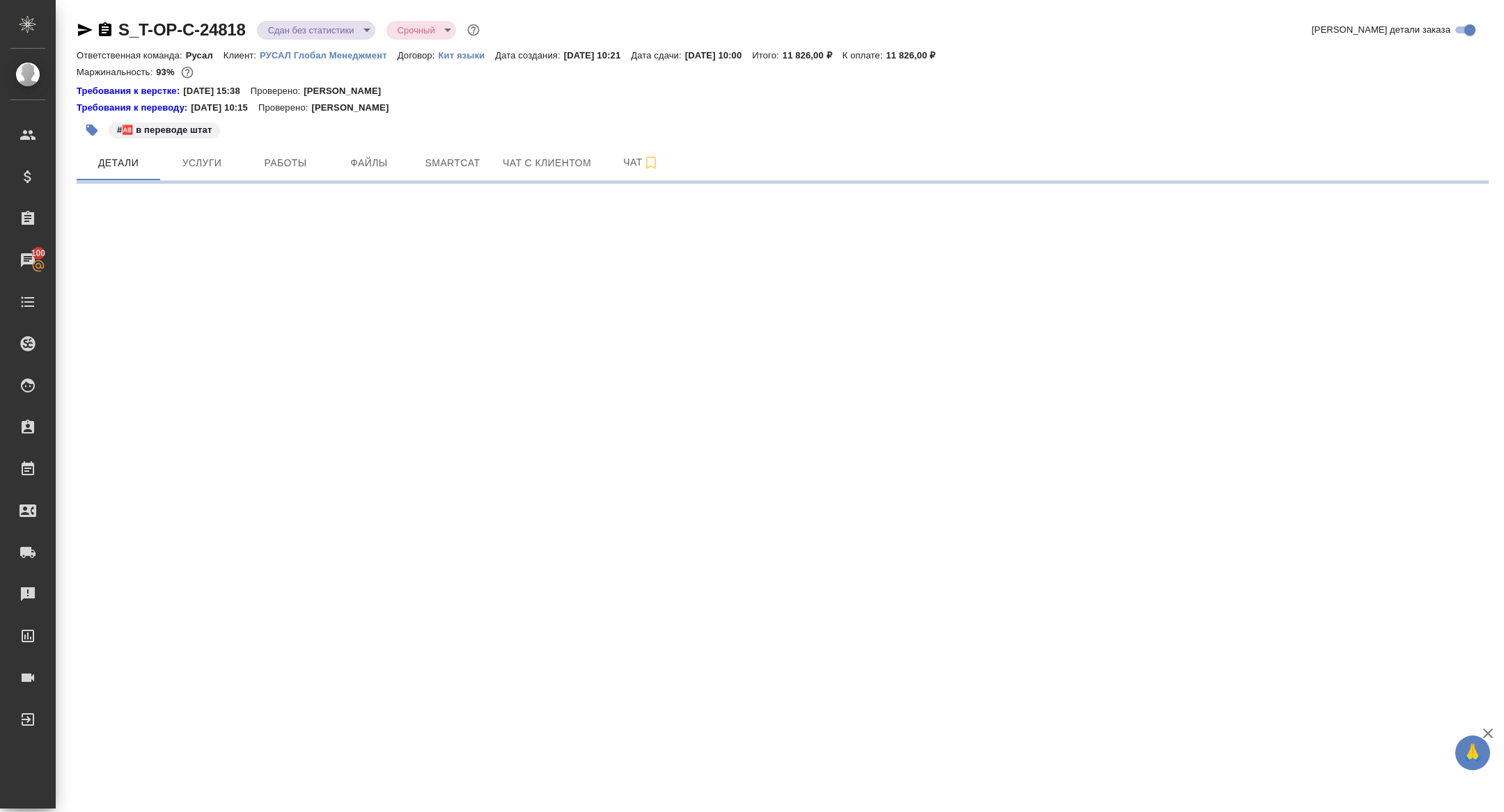
select select "RU"
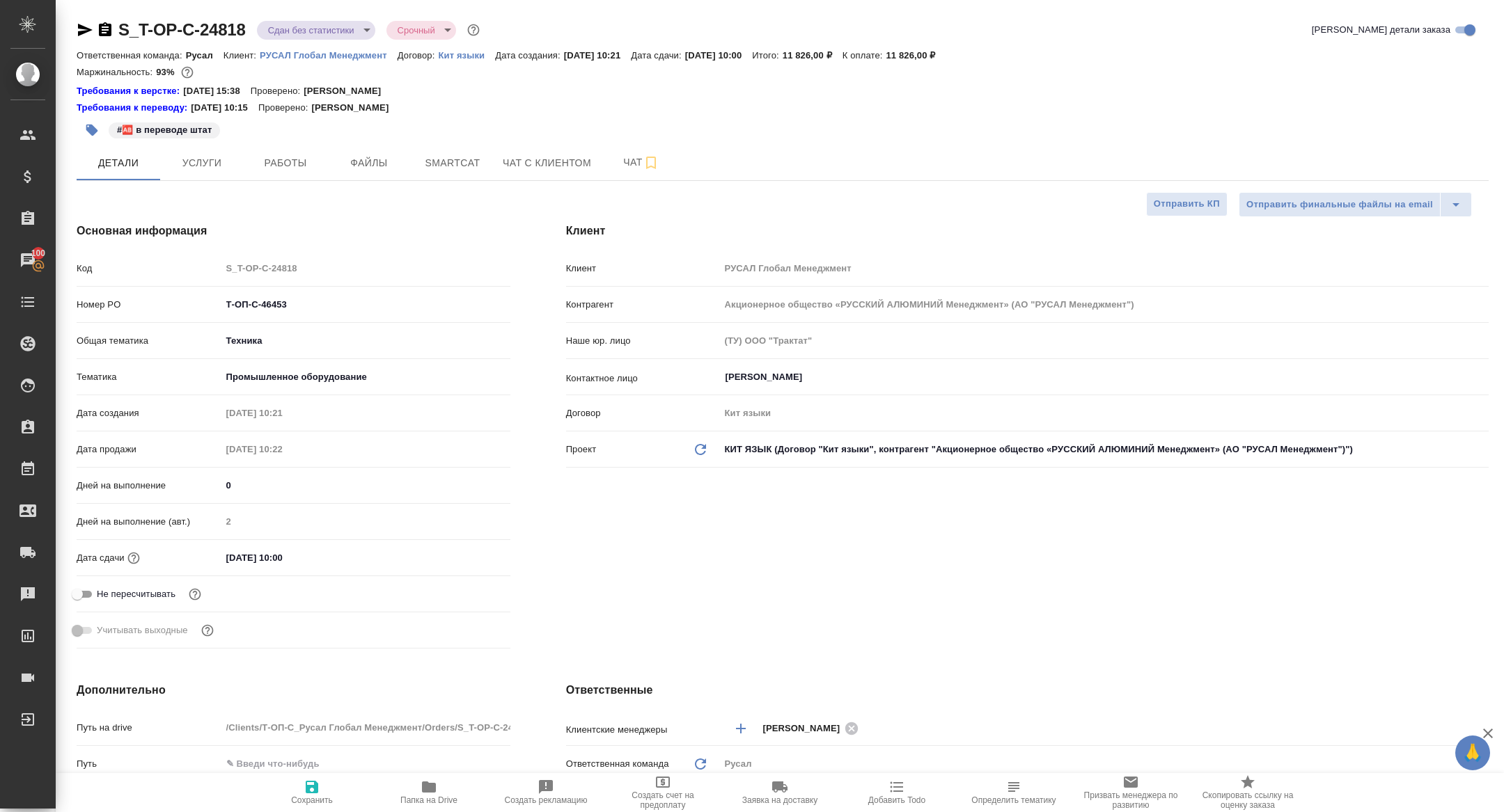
type textarea "x"
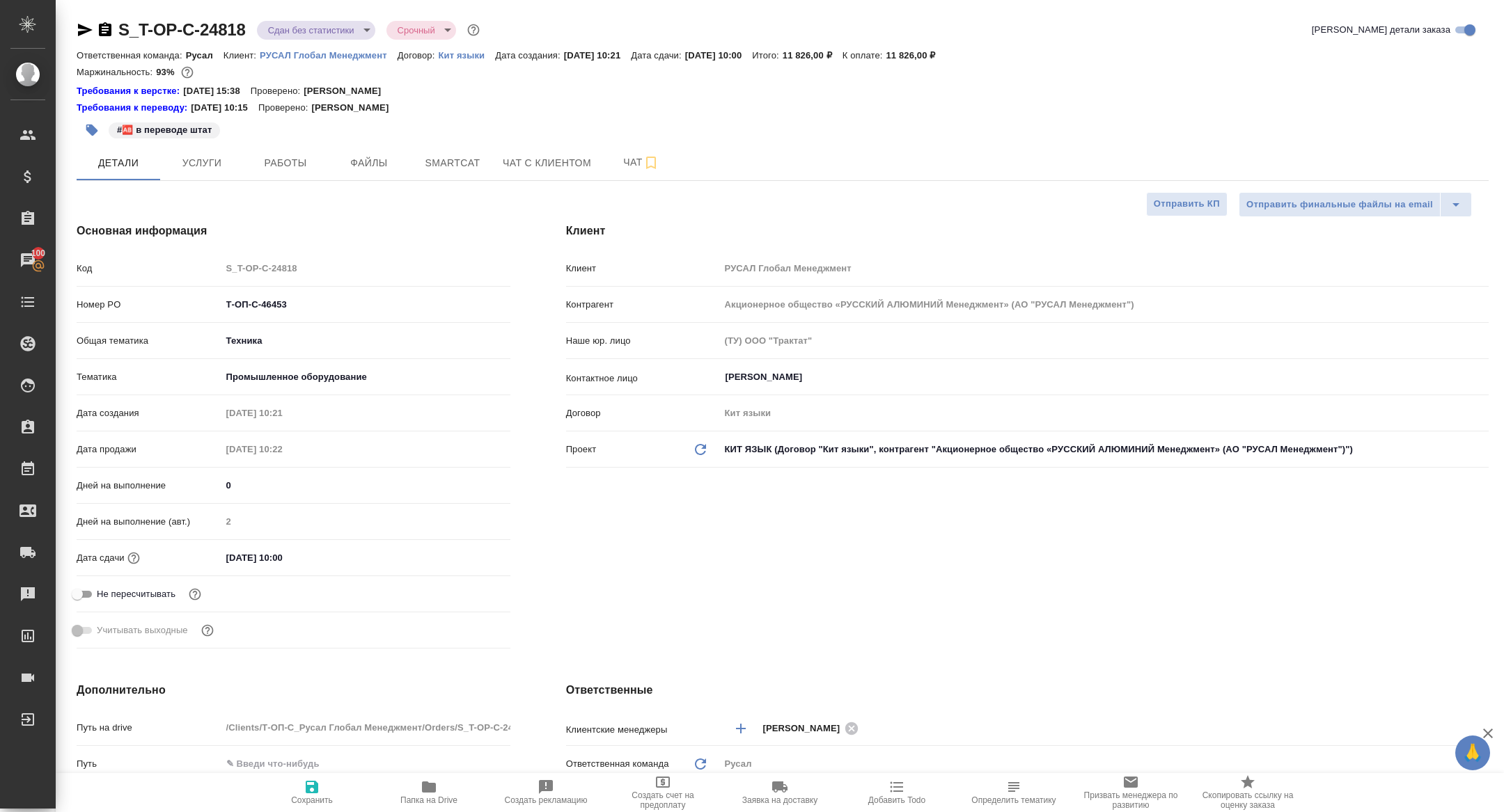
type textarea "x"
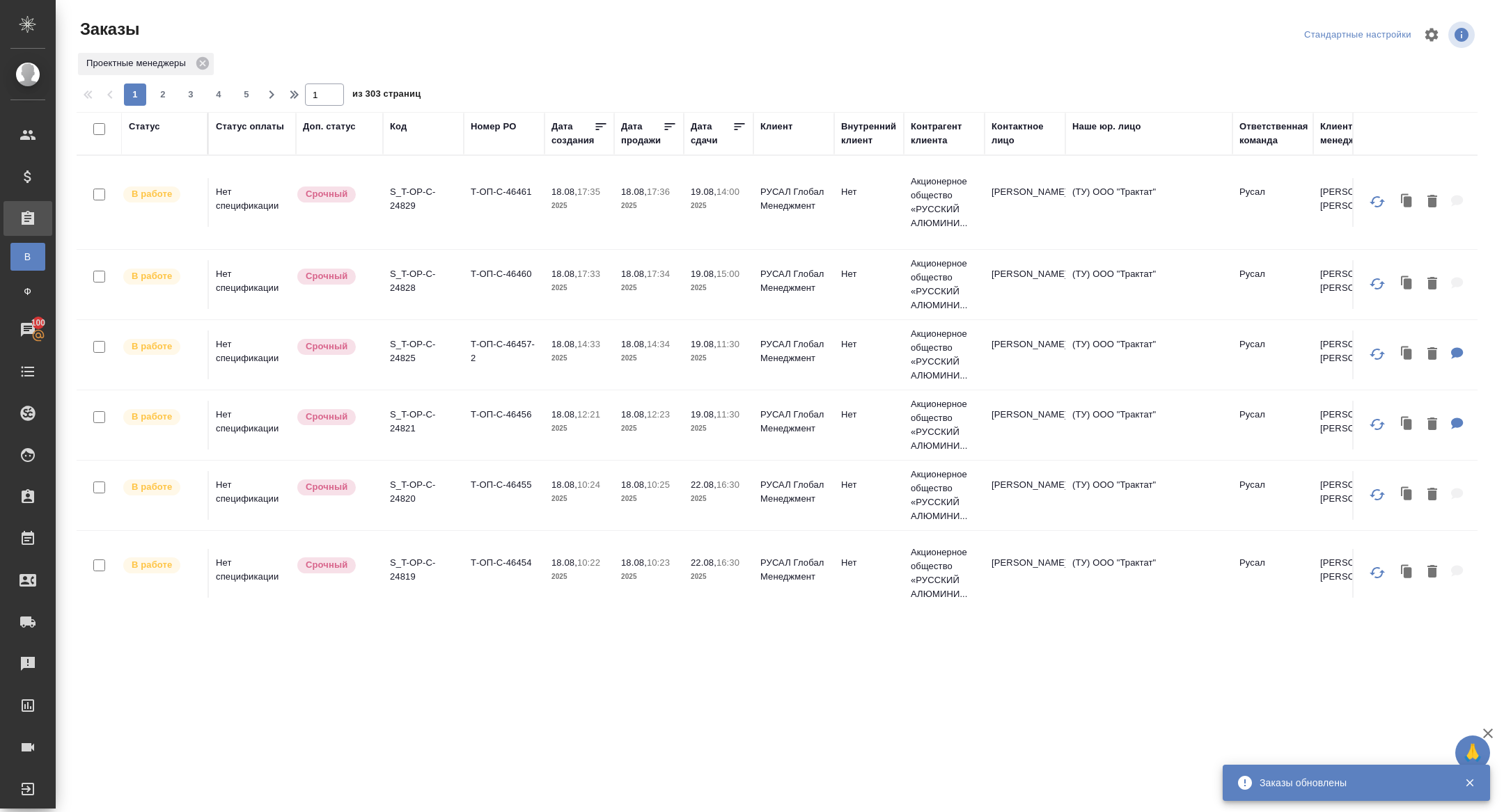
click at [403, 408] on p "S_T-OP-C-24821" at bounding box center [423, 422] width 67 height 28
click at [708, 144] on div "Дата сдачи" at bounding box center [712, 133] width 42 height 28
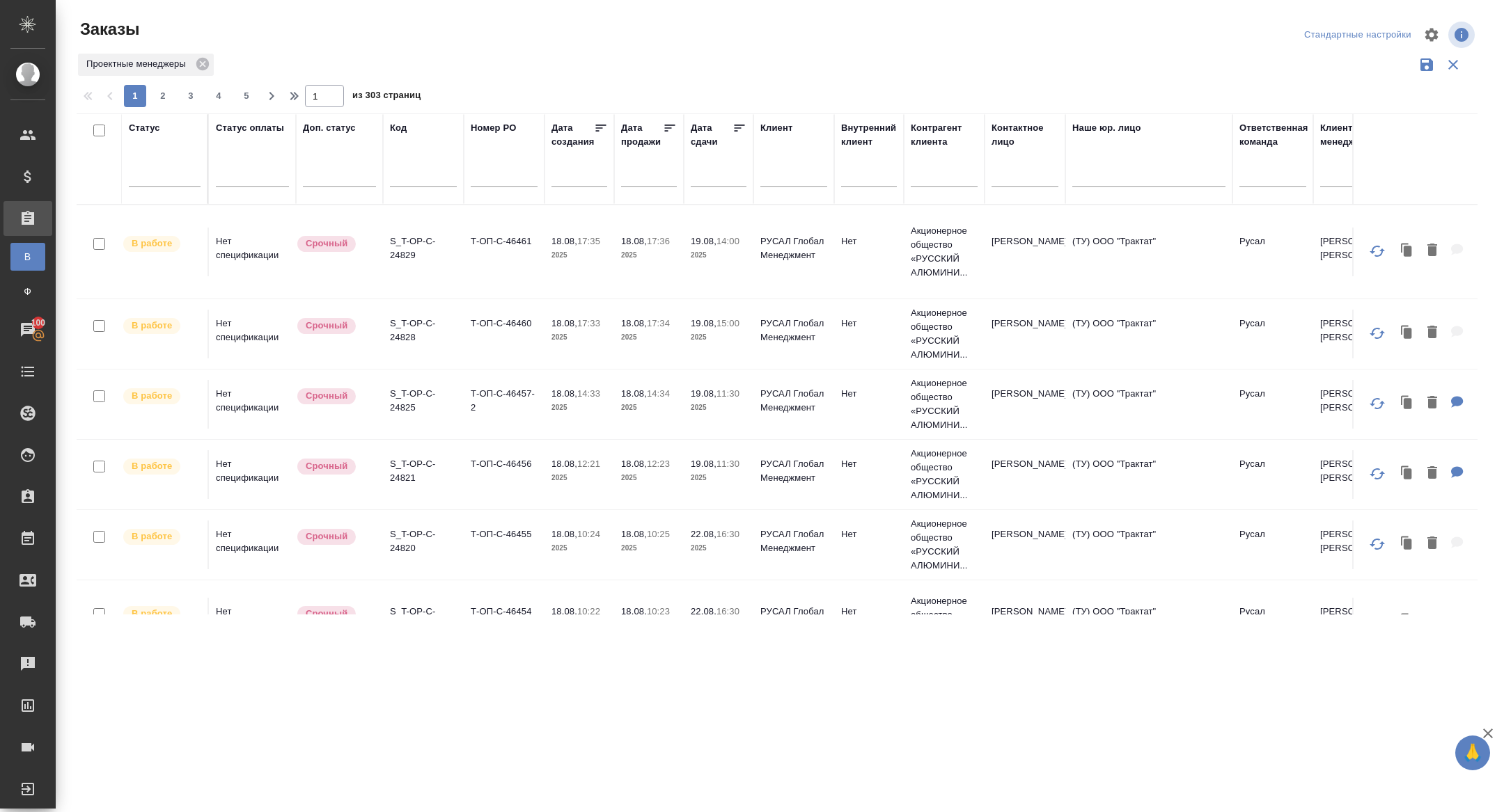
click at [704, 174] on input "text" at bounding box center [722, 175] width 47 height 19
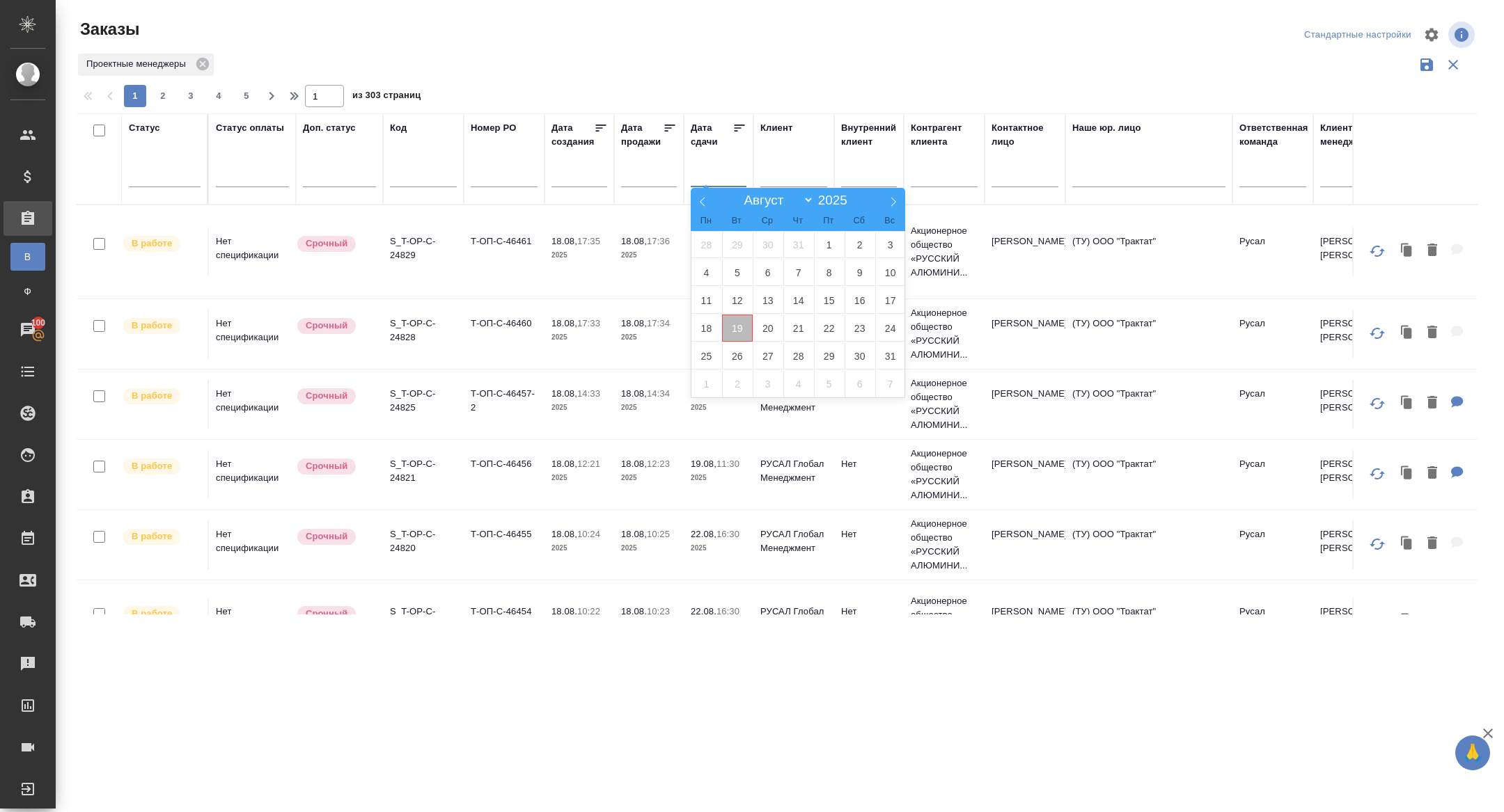
click at [743, 328] on span "19" at bounding box center [737, 328] width 30 height 27
type div "2025-08-18T21:00:00.000Z"
click at [764, 328] on span "20" at bounding box center [768, 328] width 30 height 27
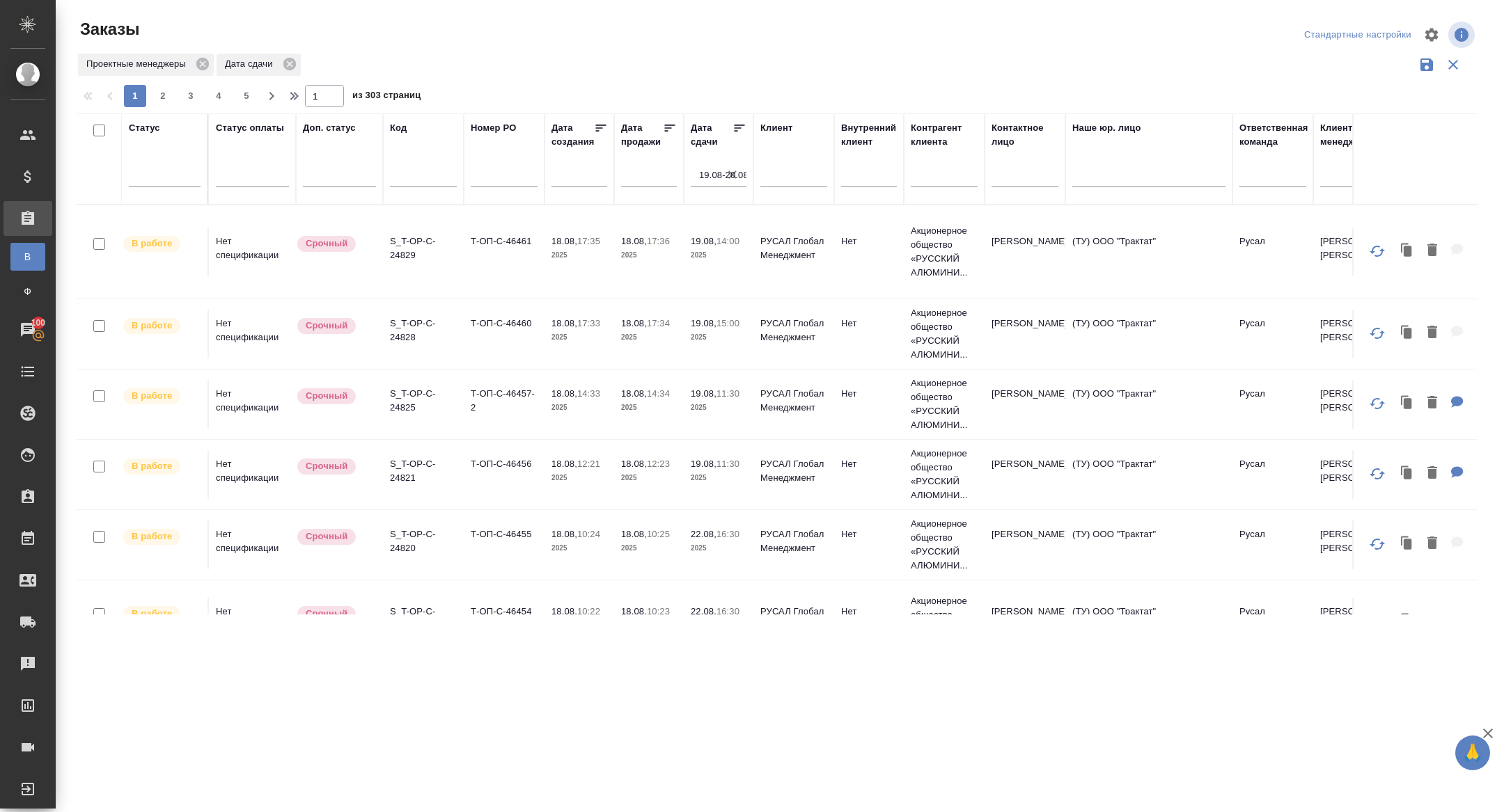
click at [739, 132] on icon at bounding box center [739, 128] width 14 height 14
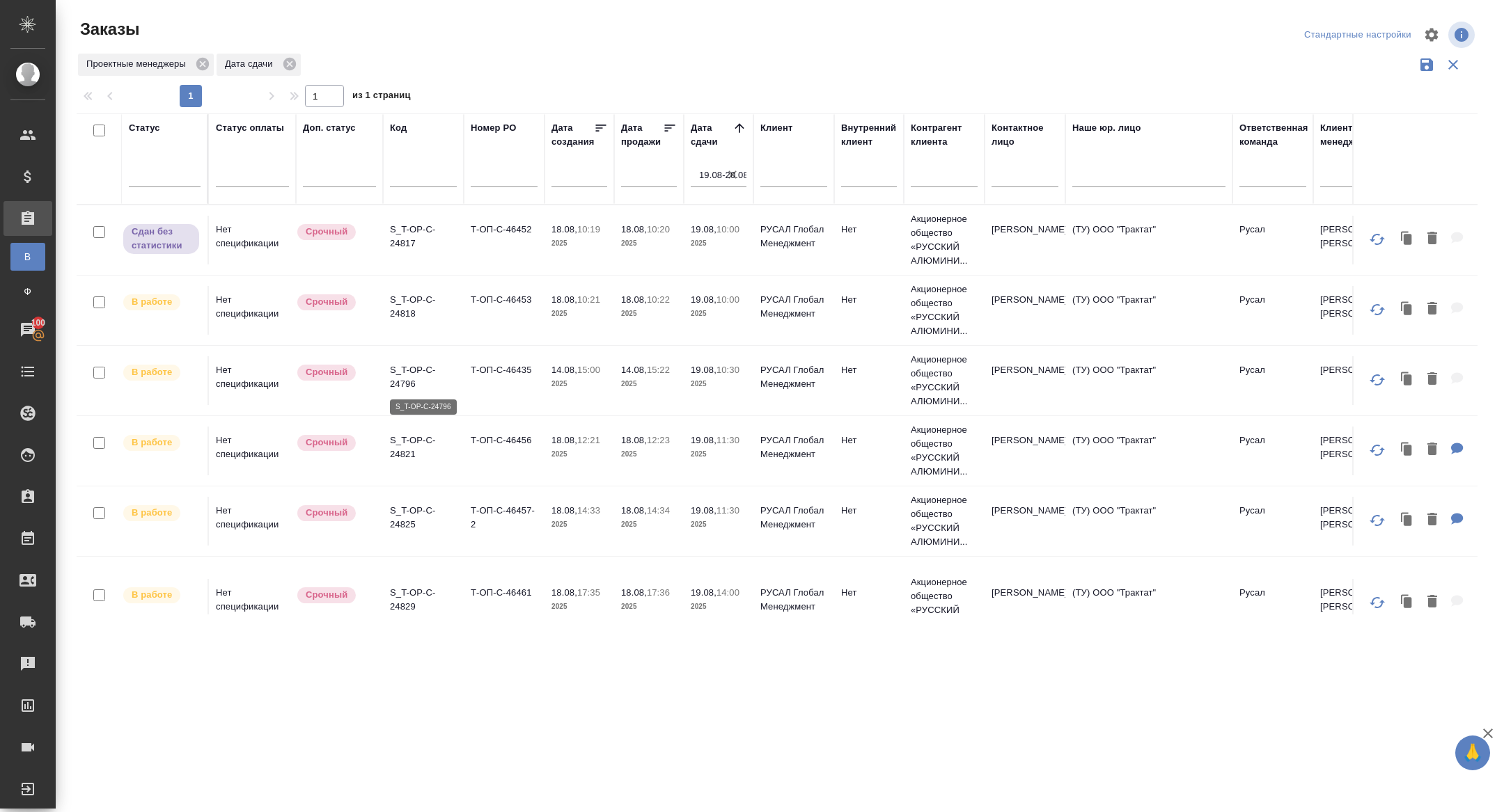
click at [403, 377] on p "S_T-OP-C-24796" at bounding box center [423, 377] width 67 height 28
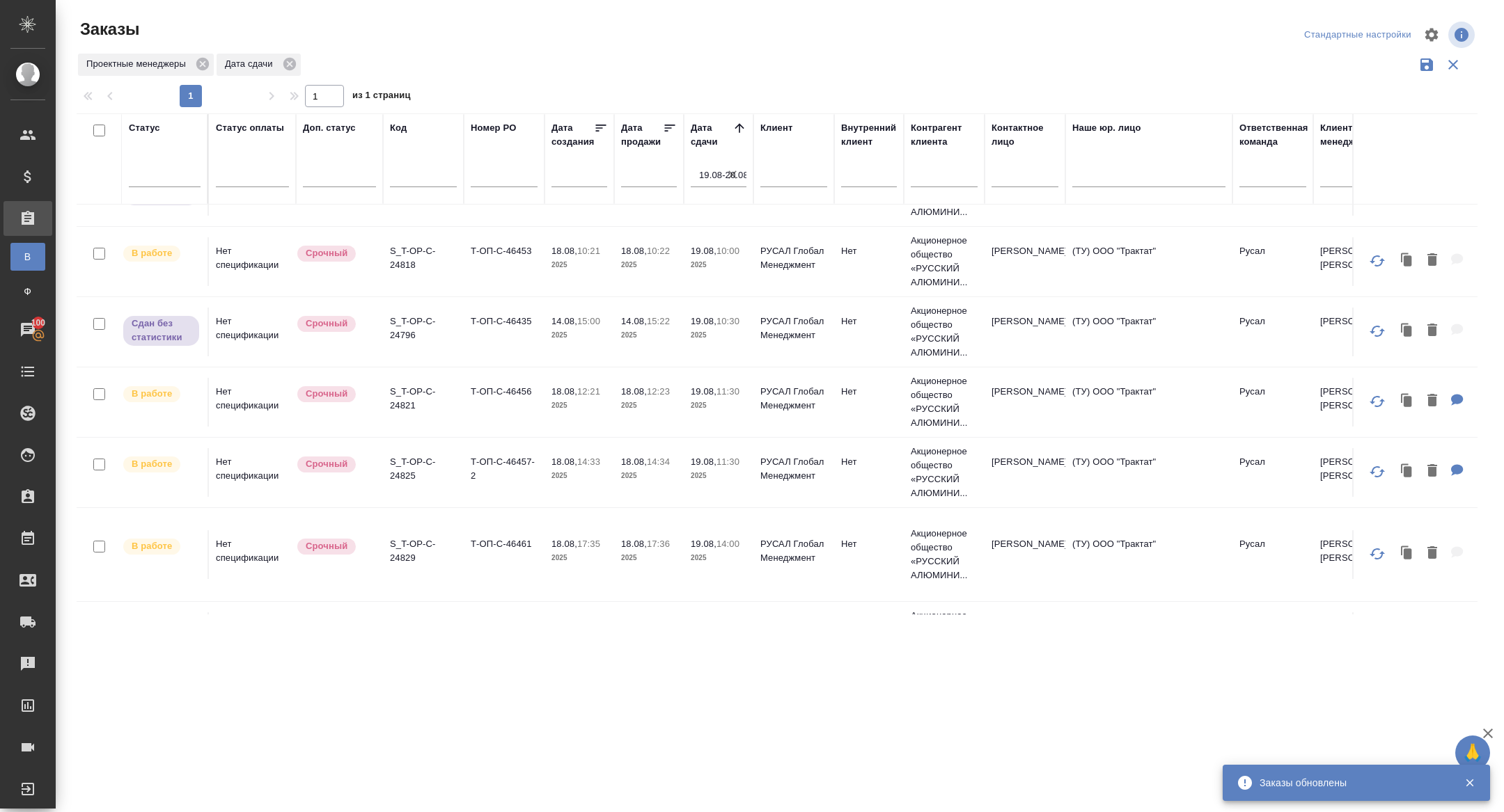
scroll to position [50, 0]
click at [399, 404] on p "S_T-OP-C-24821" at bounding box center [423, 397] width 67 height 28
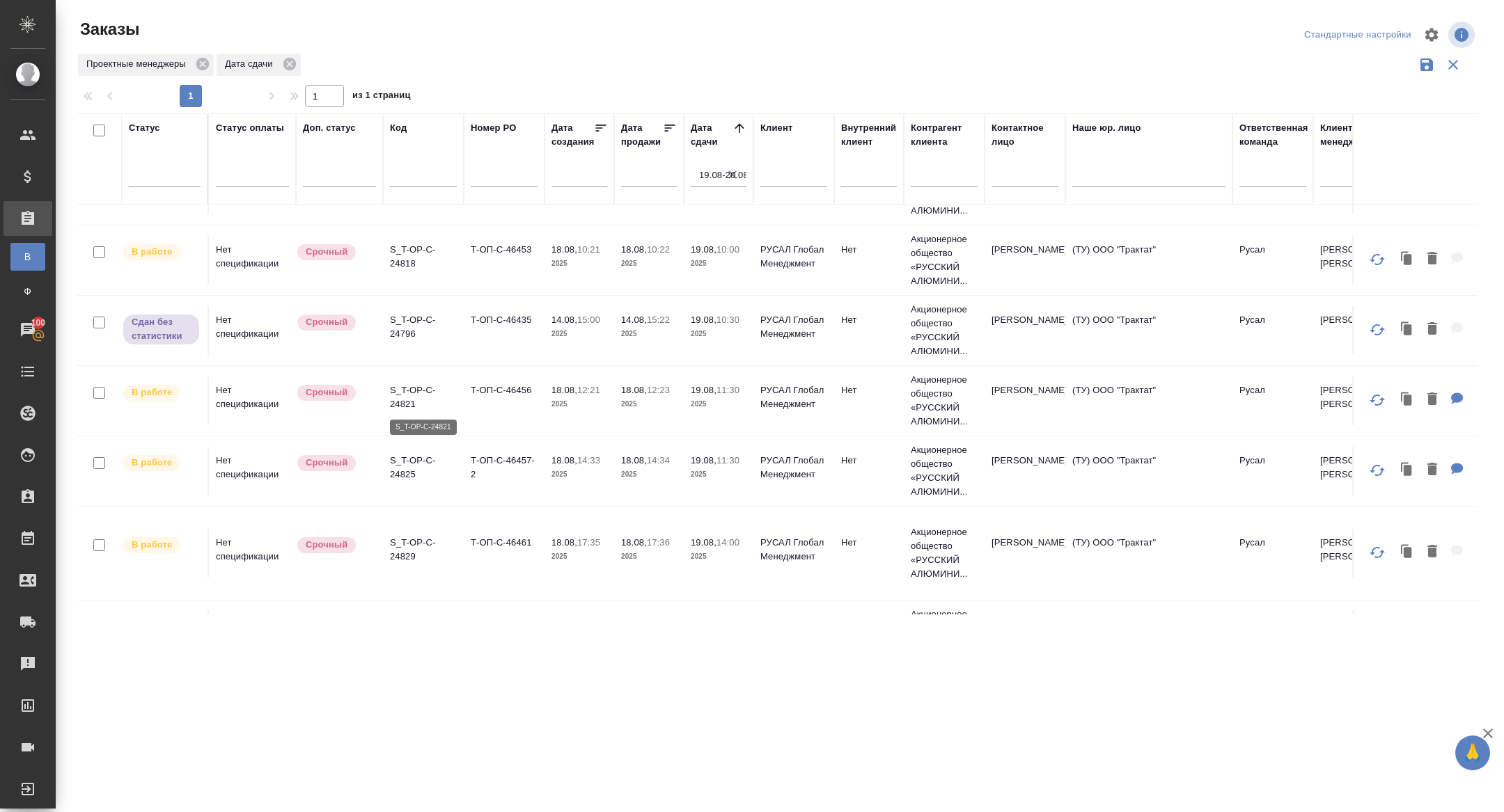
click at [408, 400] on p "S_T-OP-C-24821" at bounding box center [423, 397] width 67 height 28
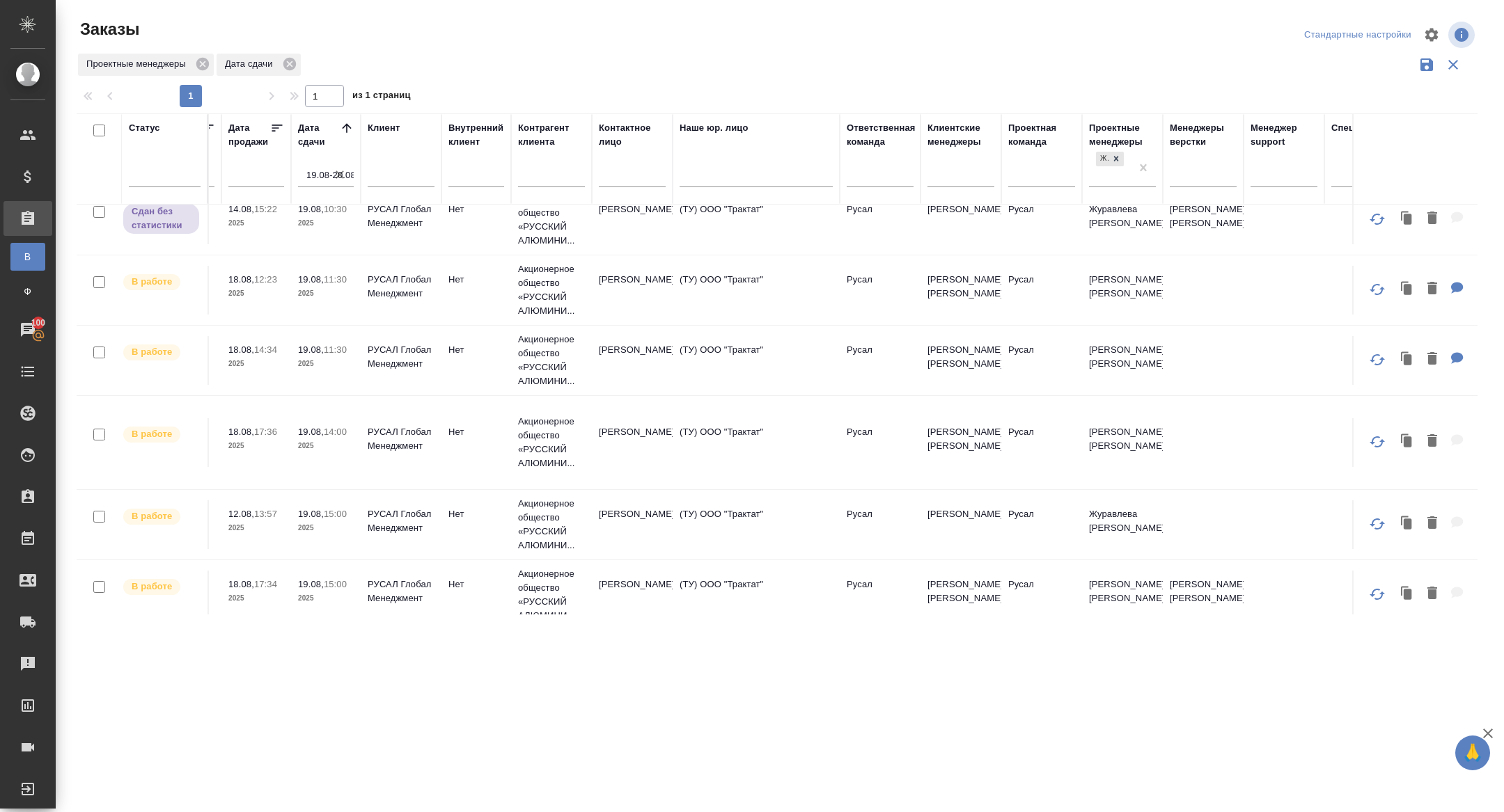
scroll to position [160, 0]
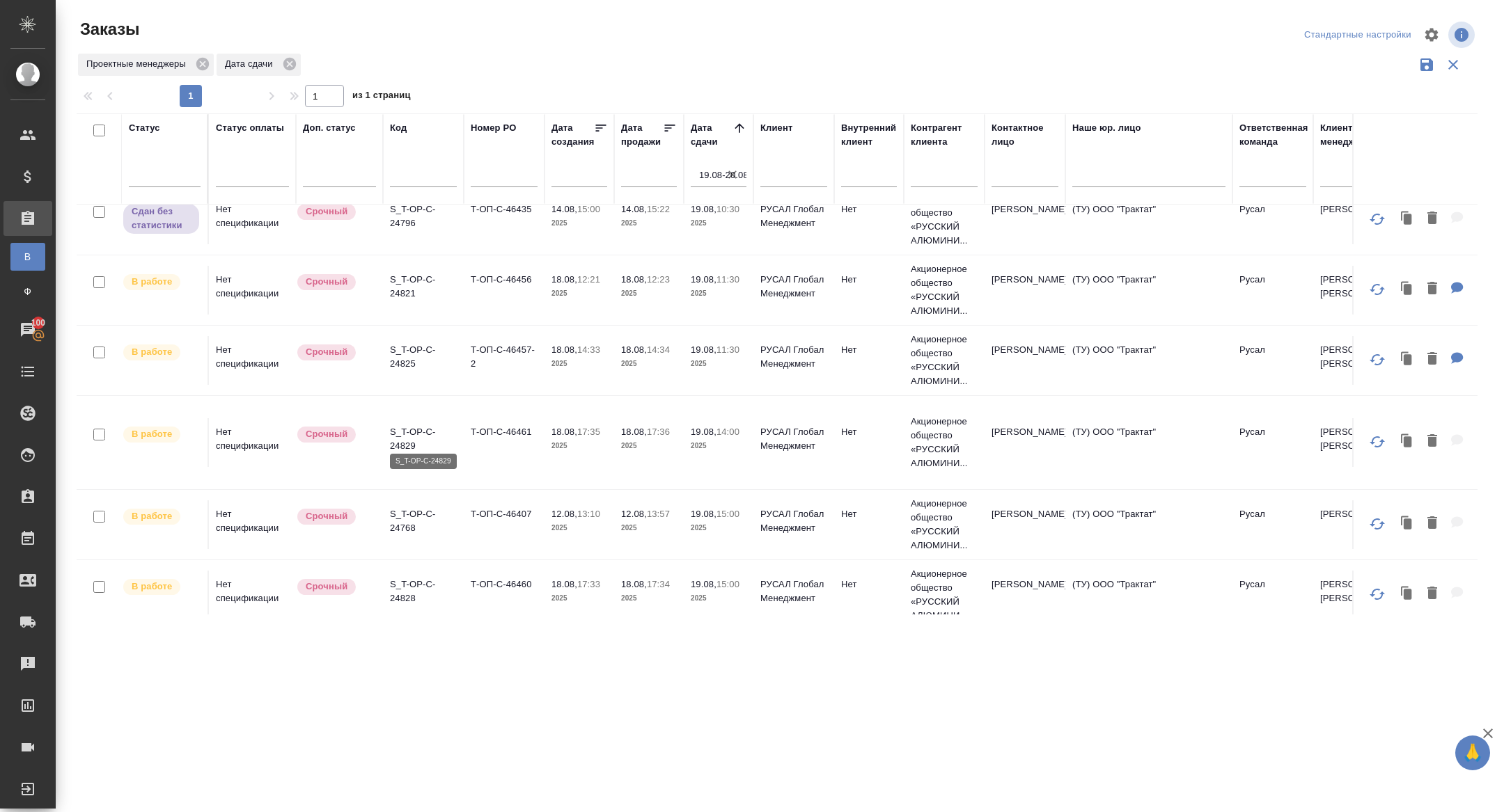
click at [393, 430] on p "S_T-OP-C-24829" at bounding box center [423, 439] width 67 height 28
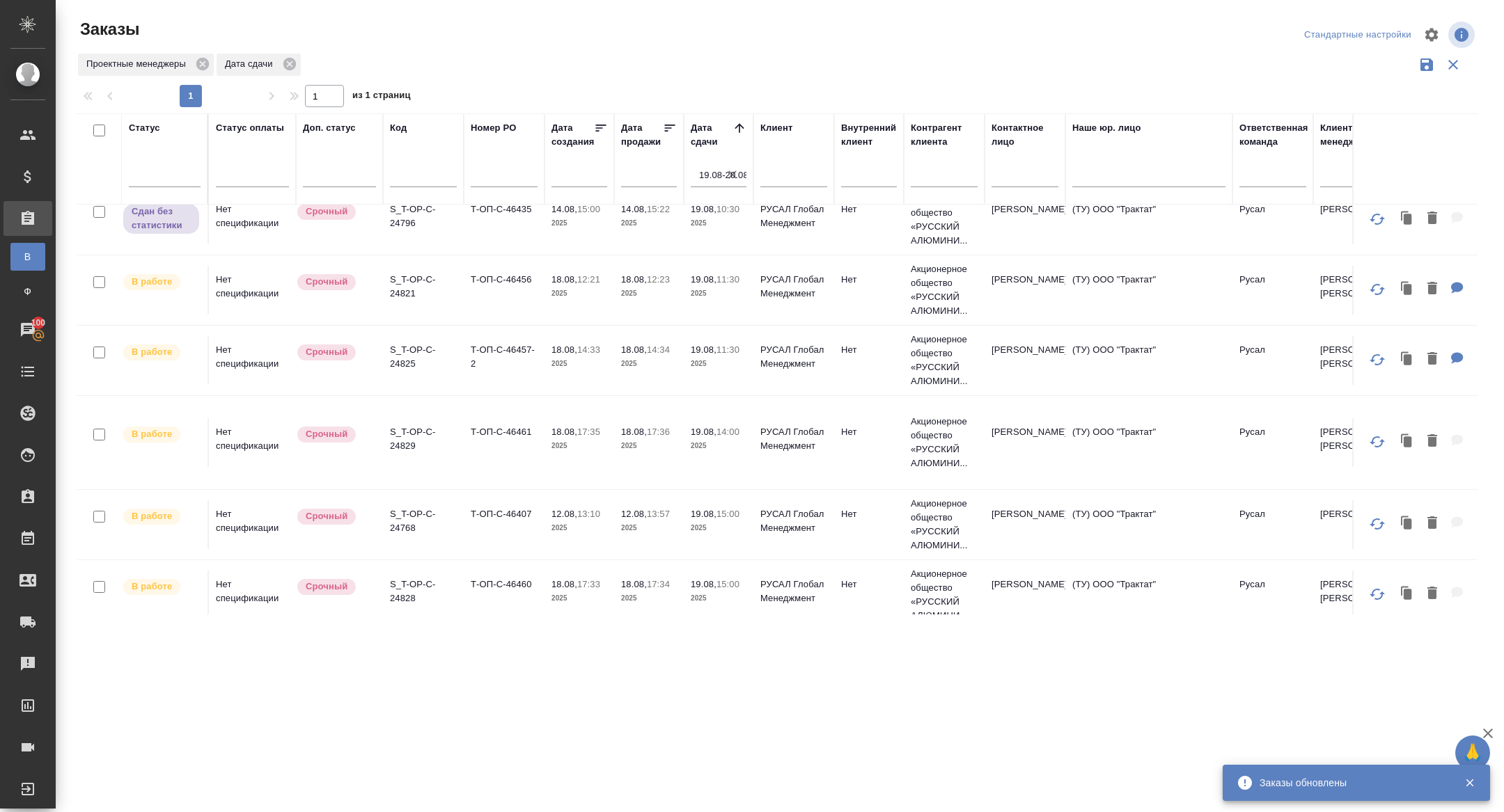
click at [402, 507] on p "S_T-OP-C-24768" at bounding box center [423, 521] width 67 height 28
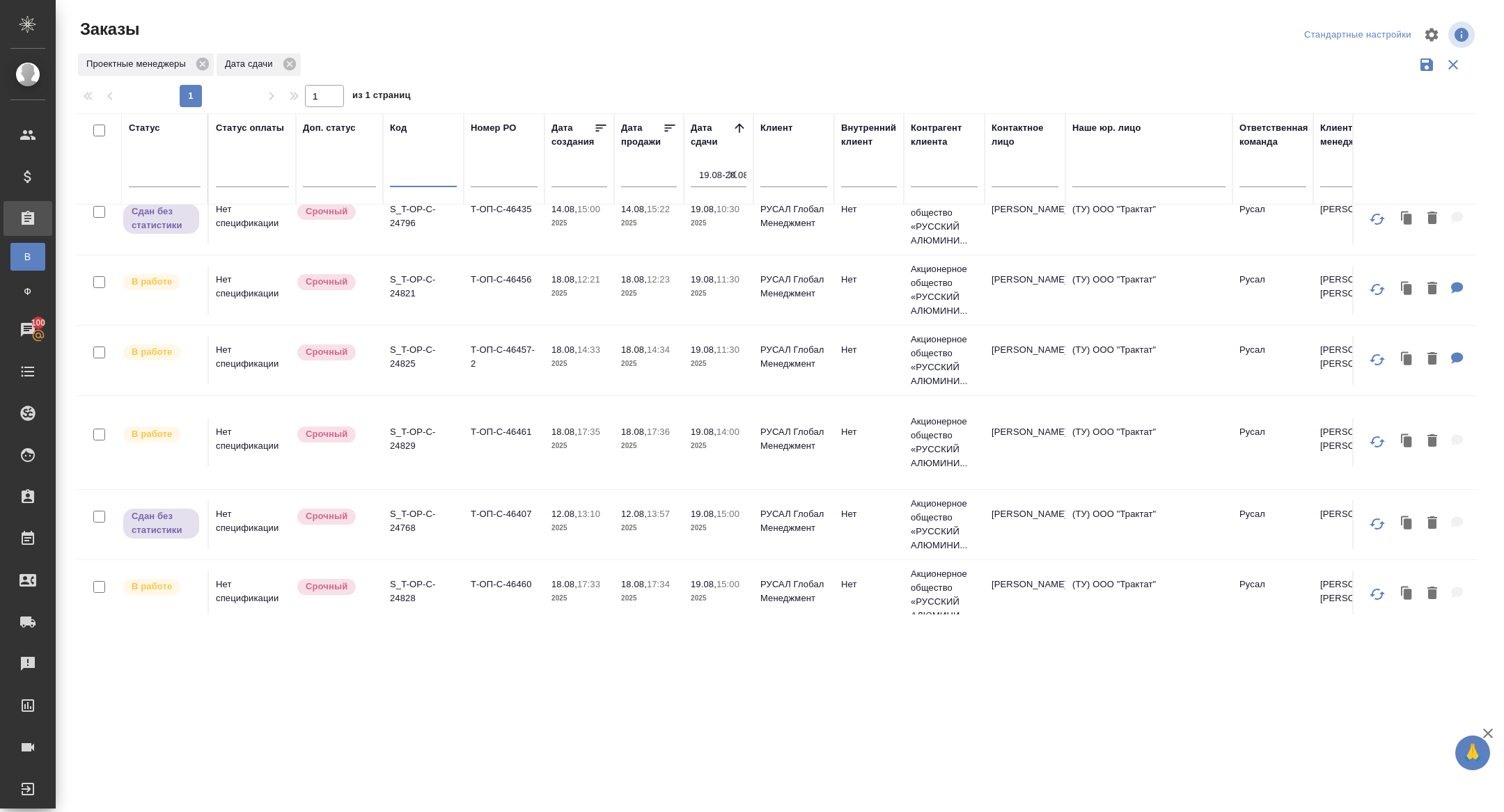
click at [419, 169] on input "text" at bounding box center [423, 178] width 67 height 18
paste input "S_T-OP-C-24819"
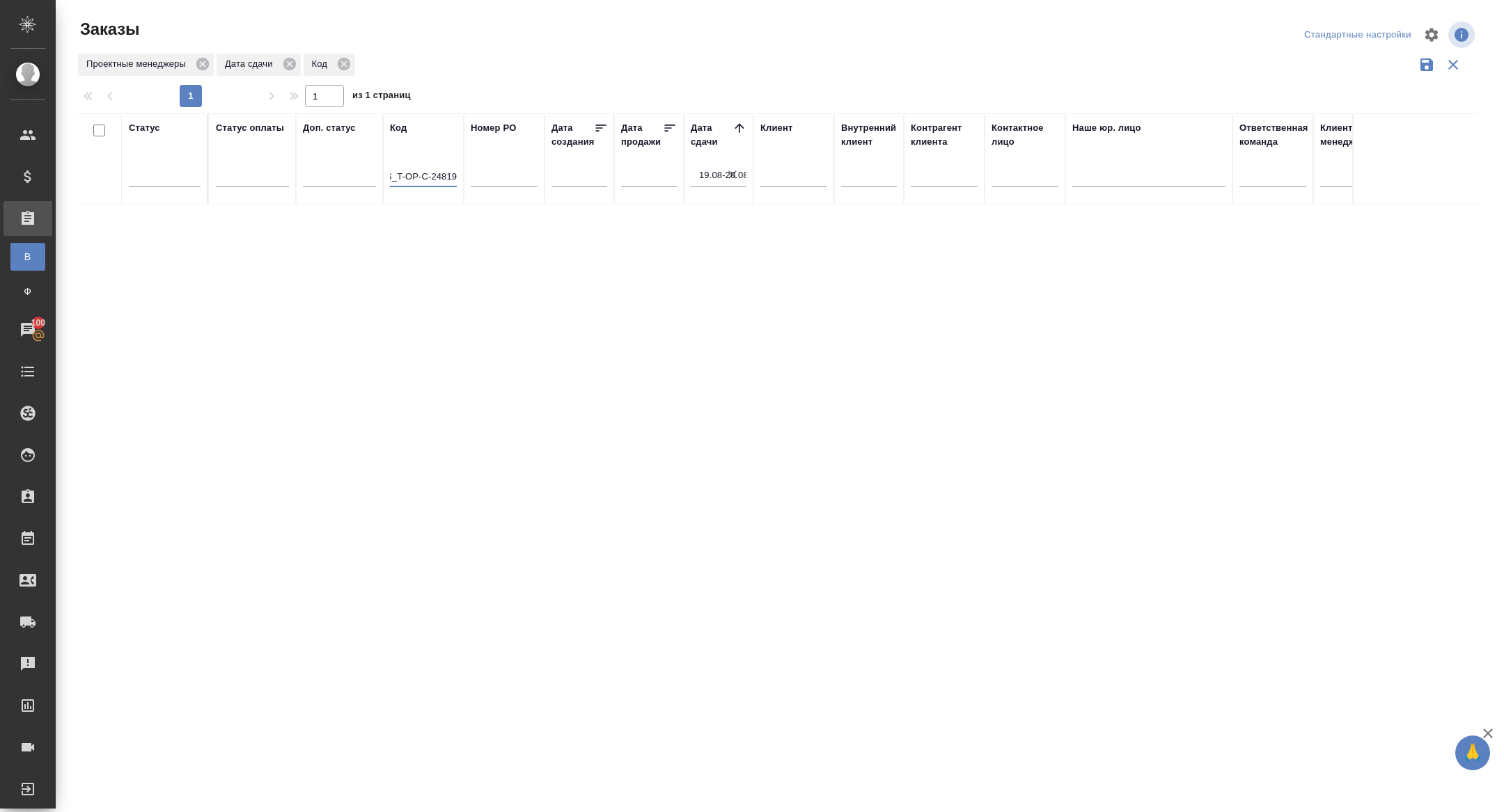
scroll to position [0, 0]
type input "S_T-OP-C-24819"
click at [732, 172] on icon "button" at bounding box center [732, 174] width 14 height 14
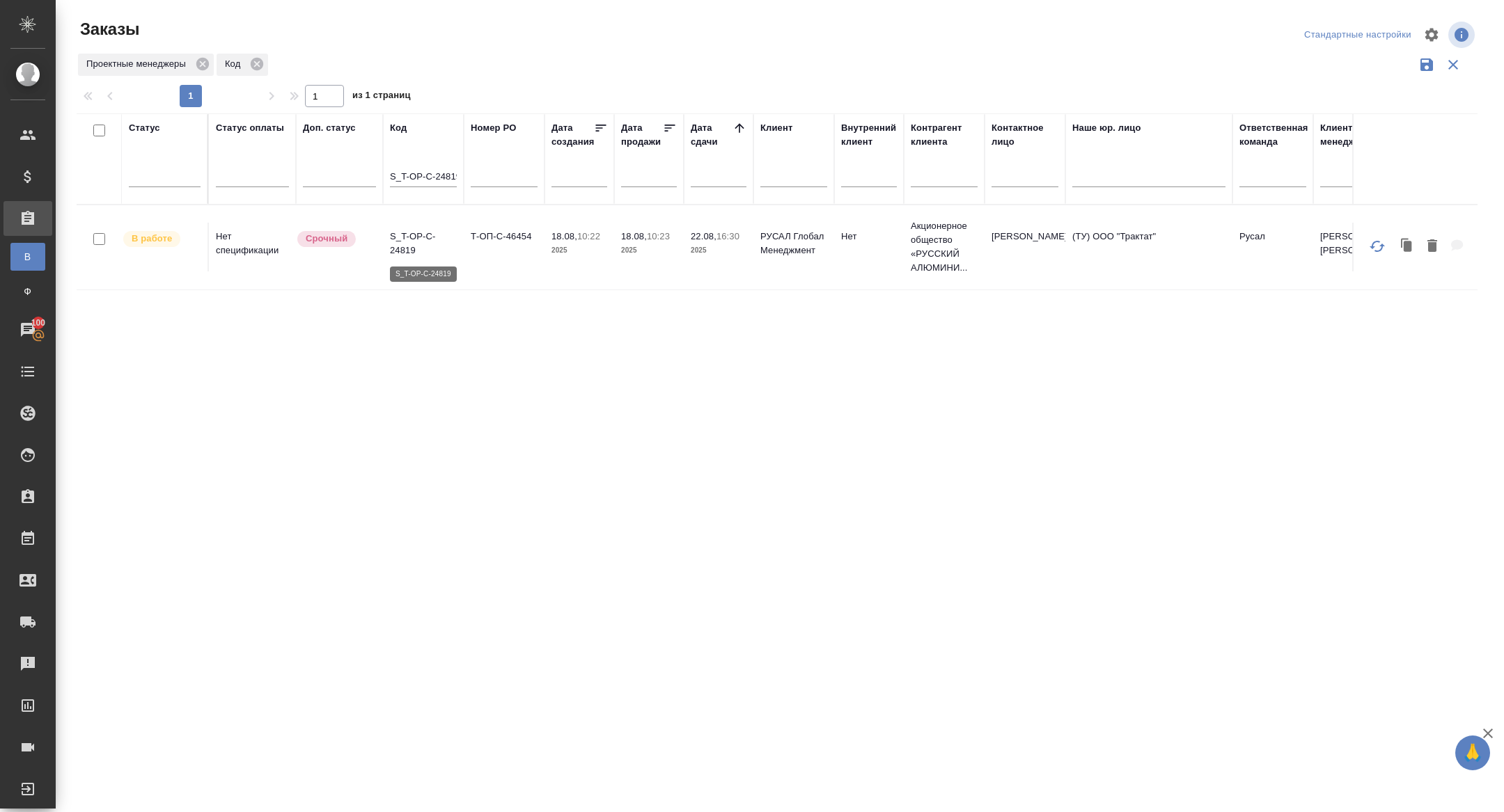
click at [402, 242] on p "S_T-OP-C-24819" at bounding box center [423, 244] width 67 height 28
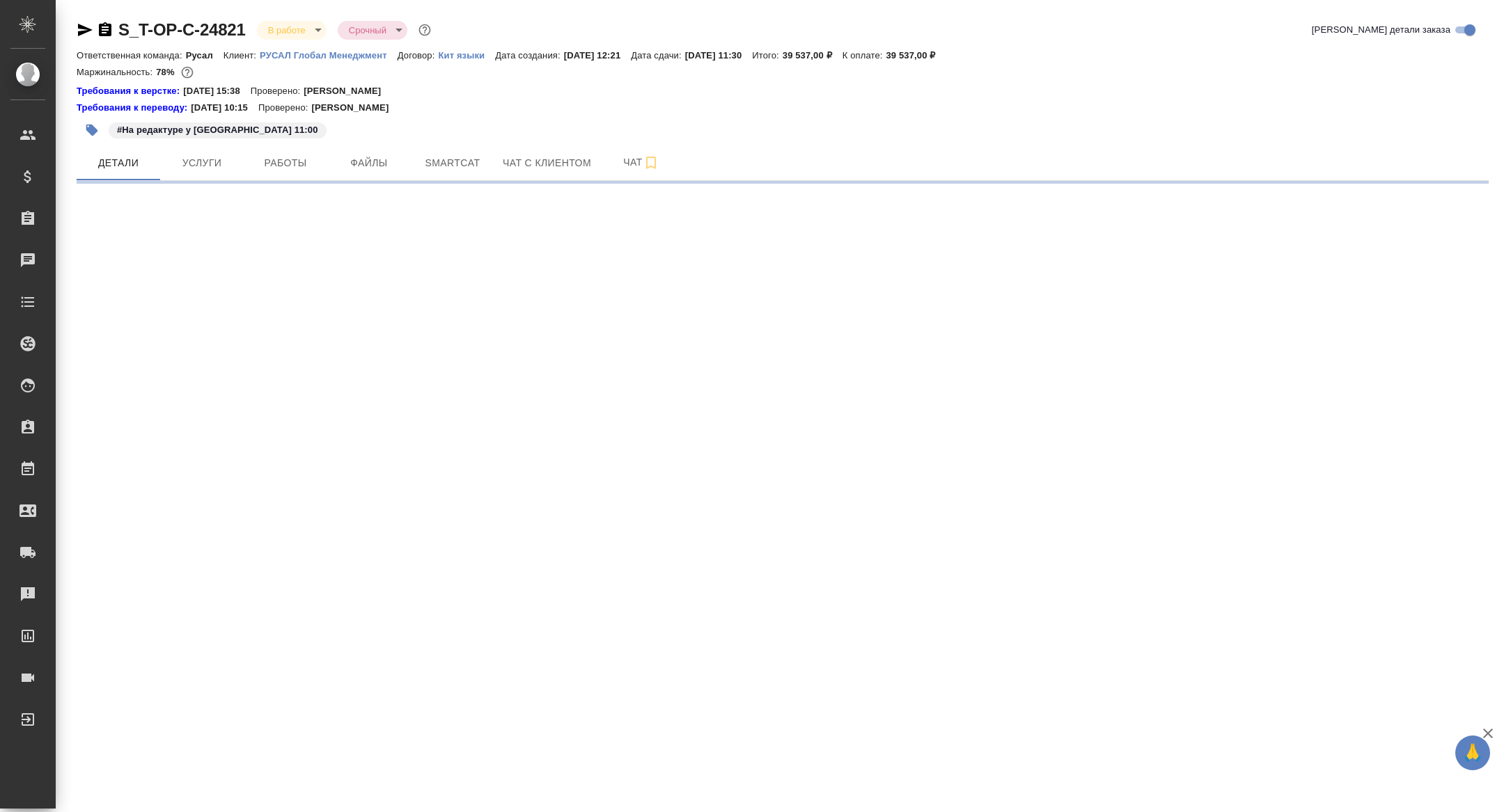
select select "RU"
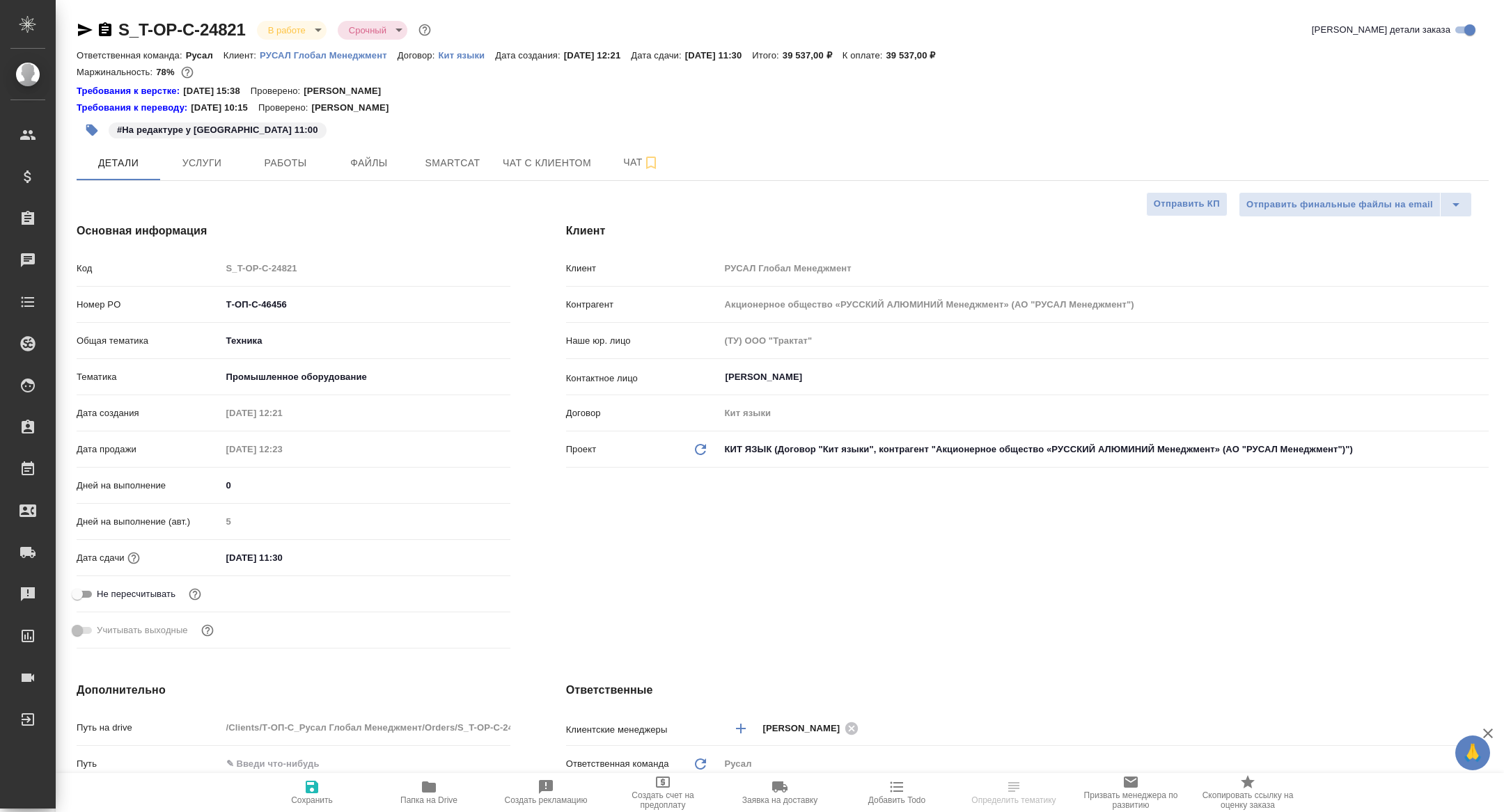
type textarea "x"
click at [427, 798] on span "Папка на Drive" at bounding box center [428, 800] width 57 height 10
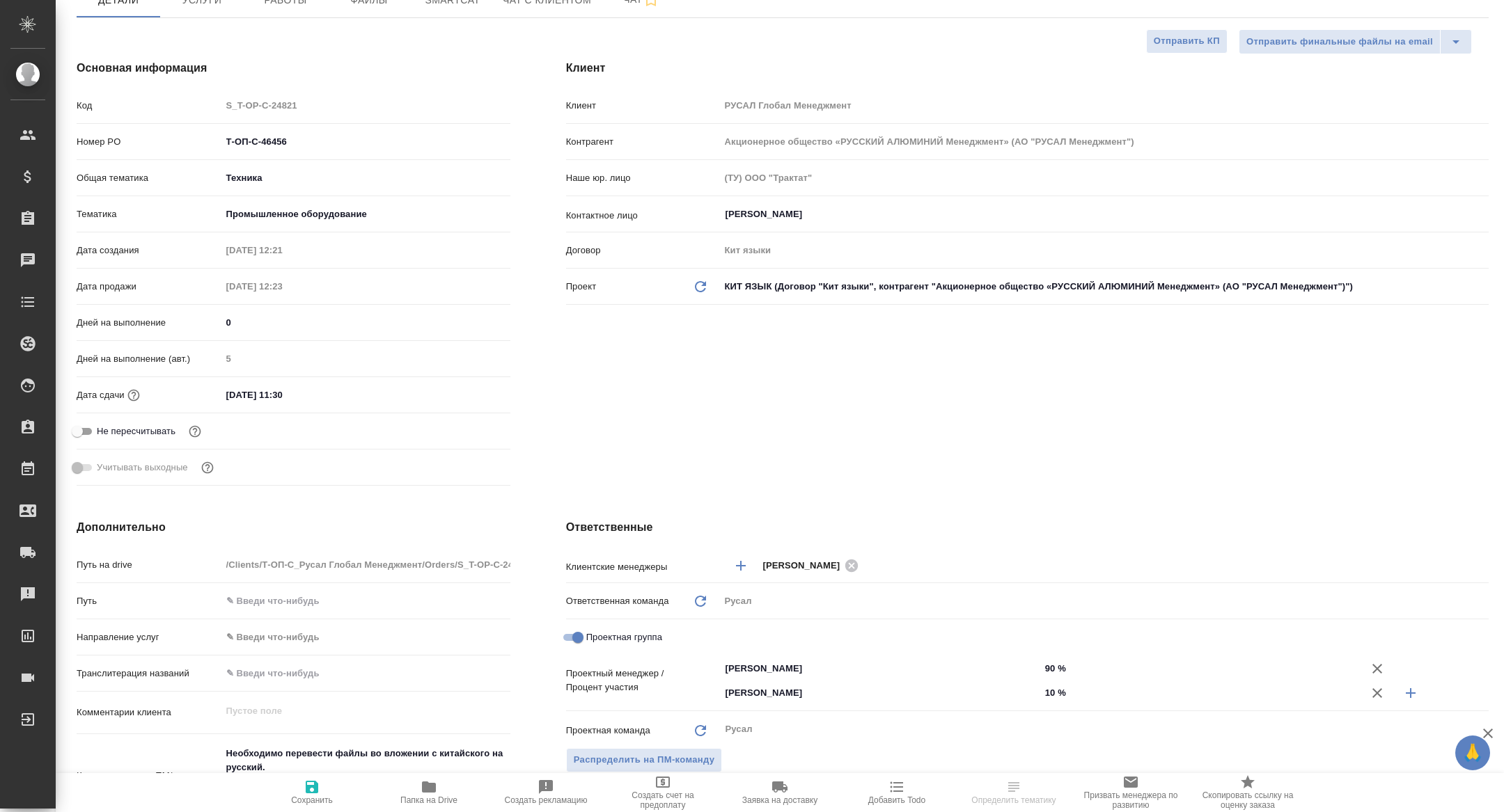
scroll to position [394, 0]
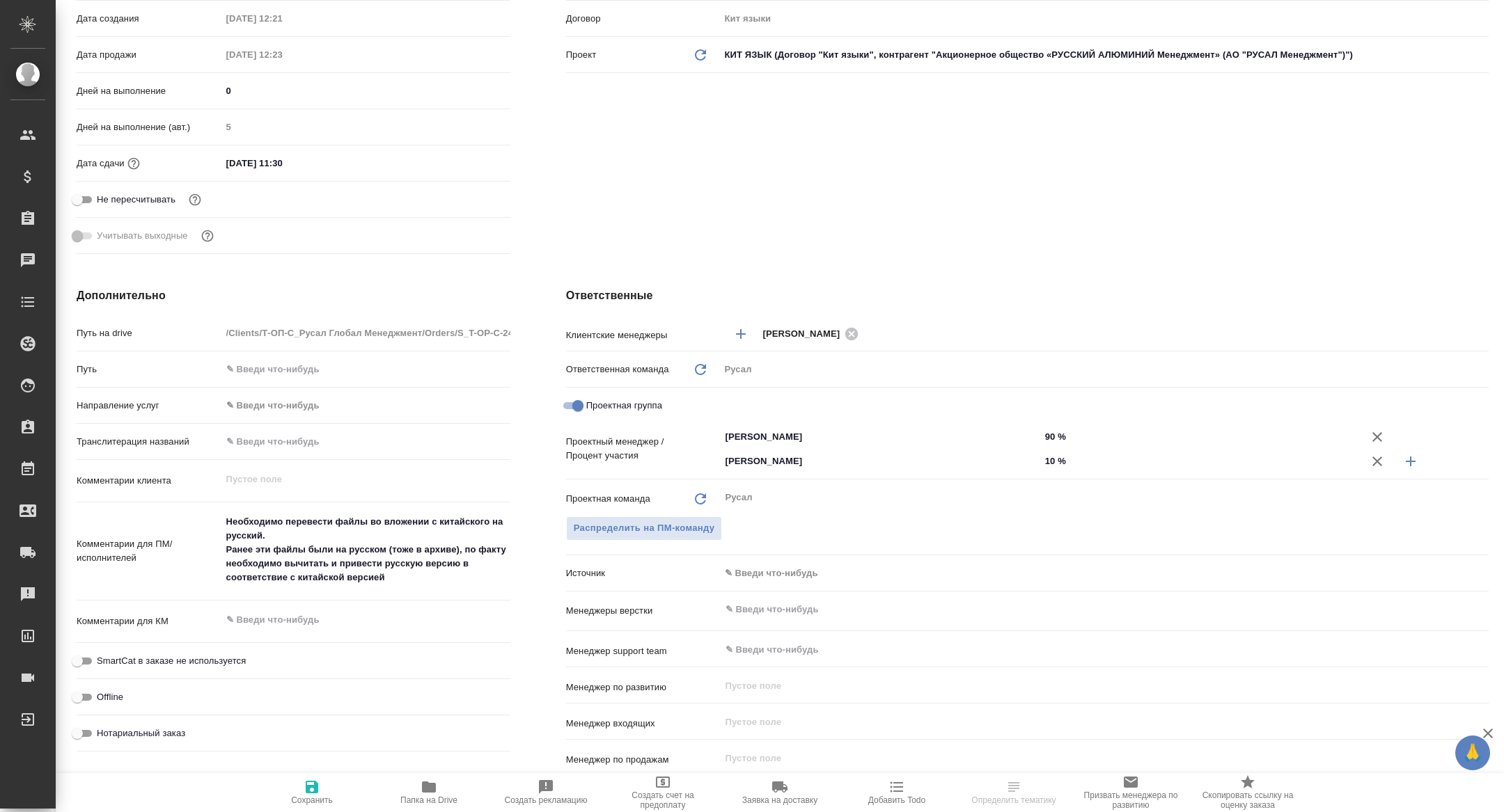
type textarea "x"
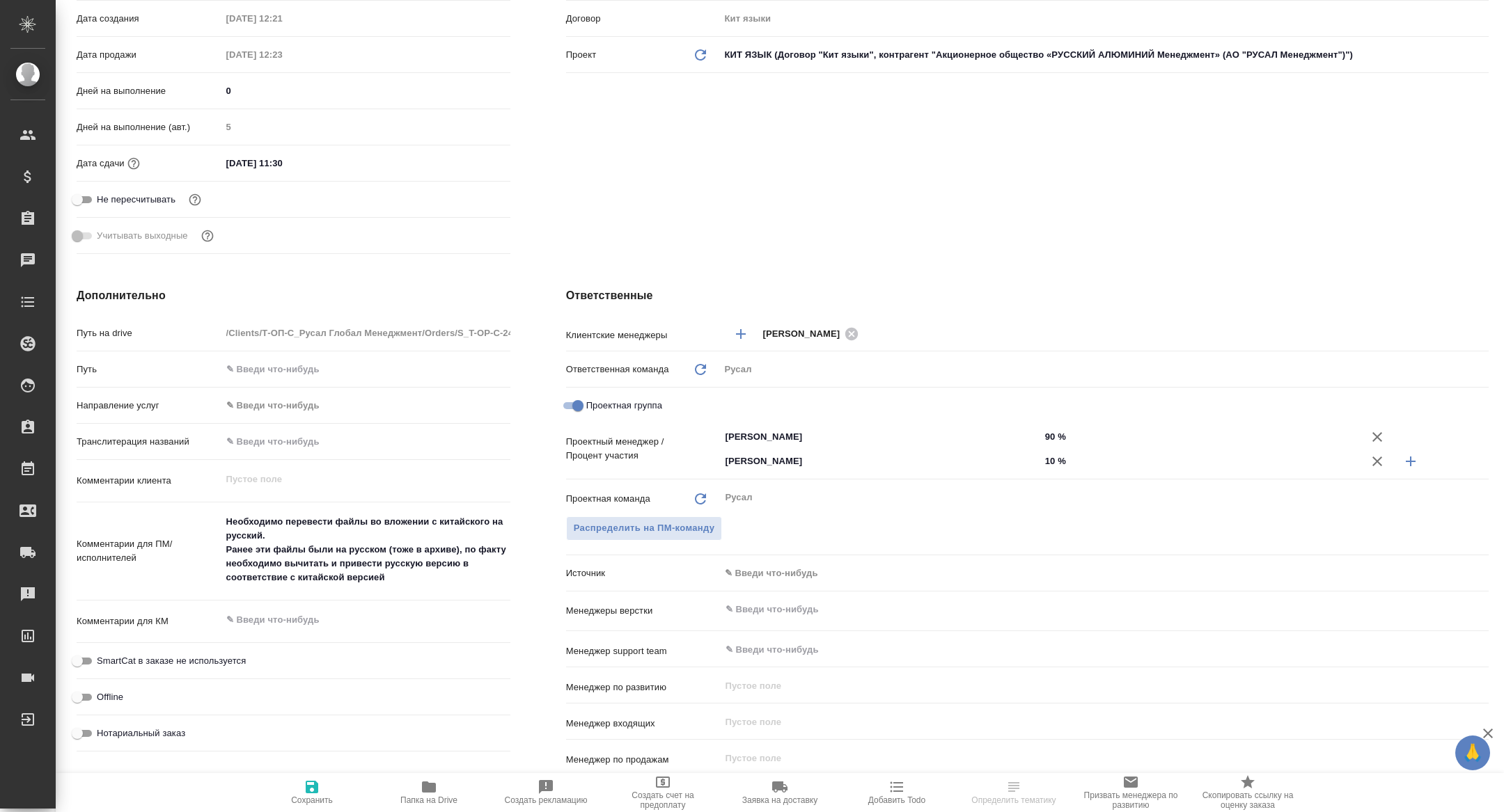
type textarea "x"
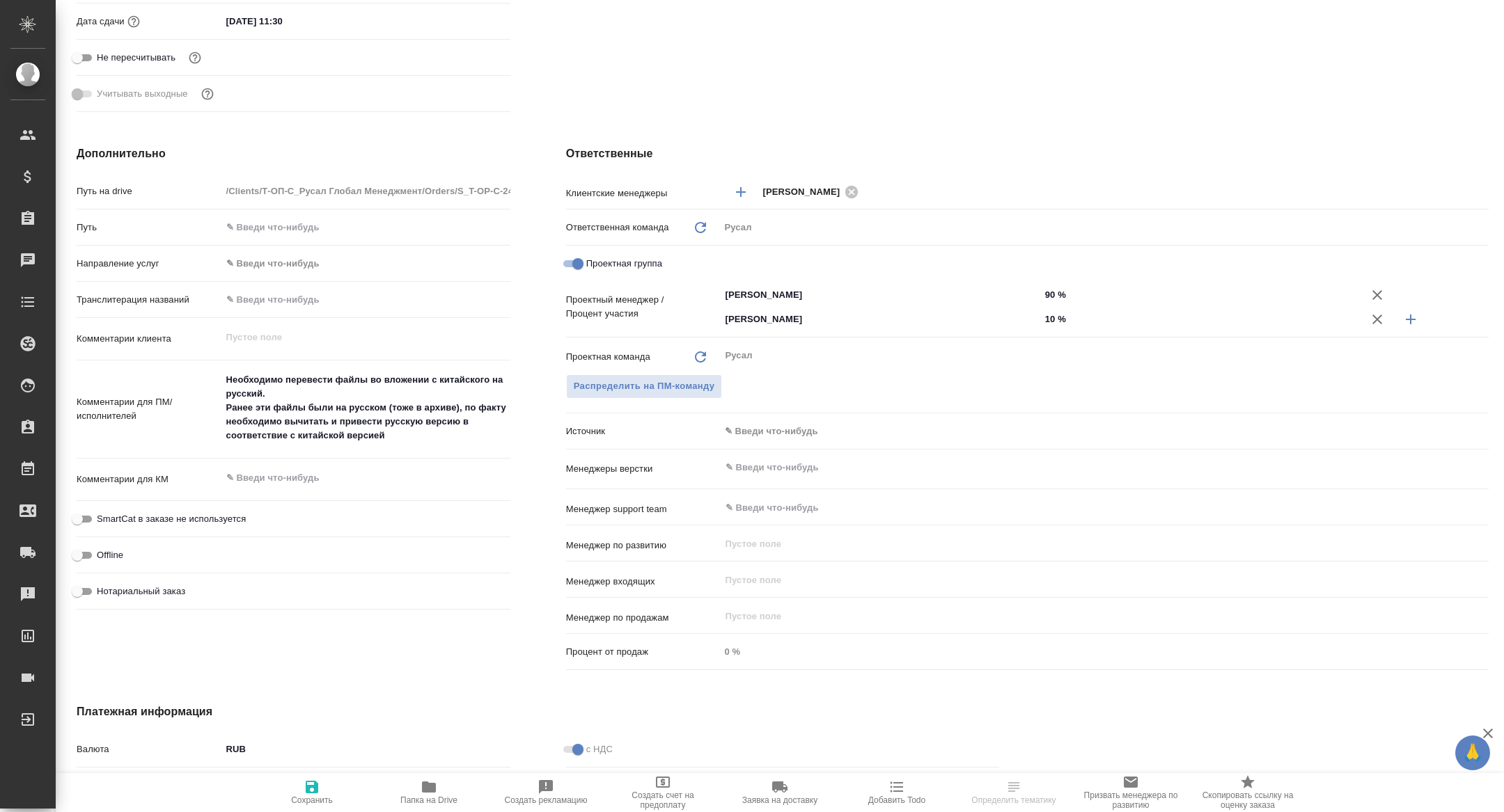
scroll to position [540, 0]
type textarea "x"
drag, startPoint x: 225, startPoint y: 379, endPoint x: 442, endPoint y: 442, distance: 226.0
click at [442, 442] on textarea "Необходимо перевести файлы во вложении с китайского на русский. Ранее эти файлы…" at bounding box center [366, 406] width 288 height 79
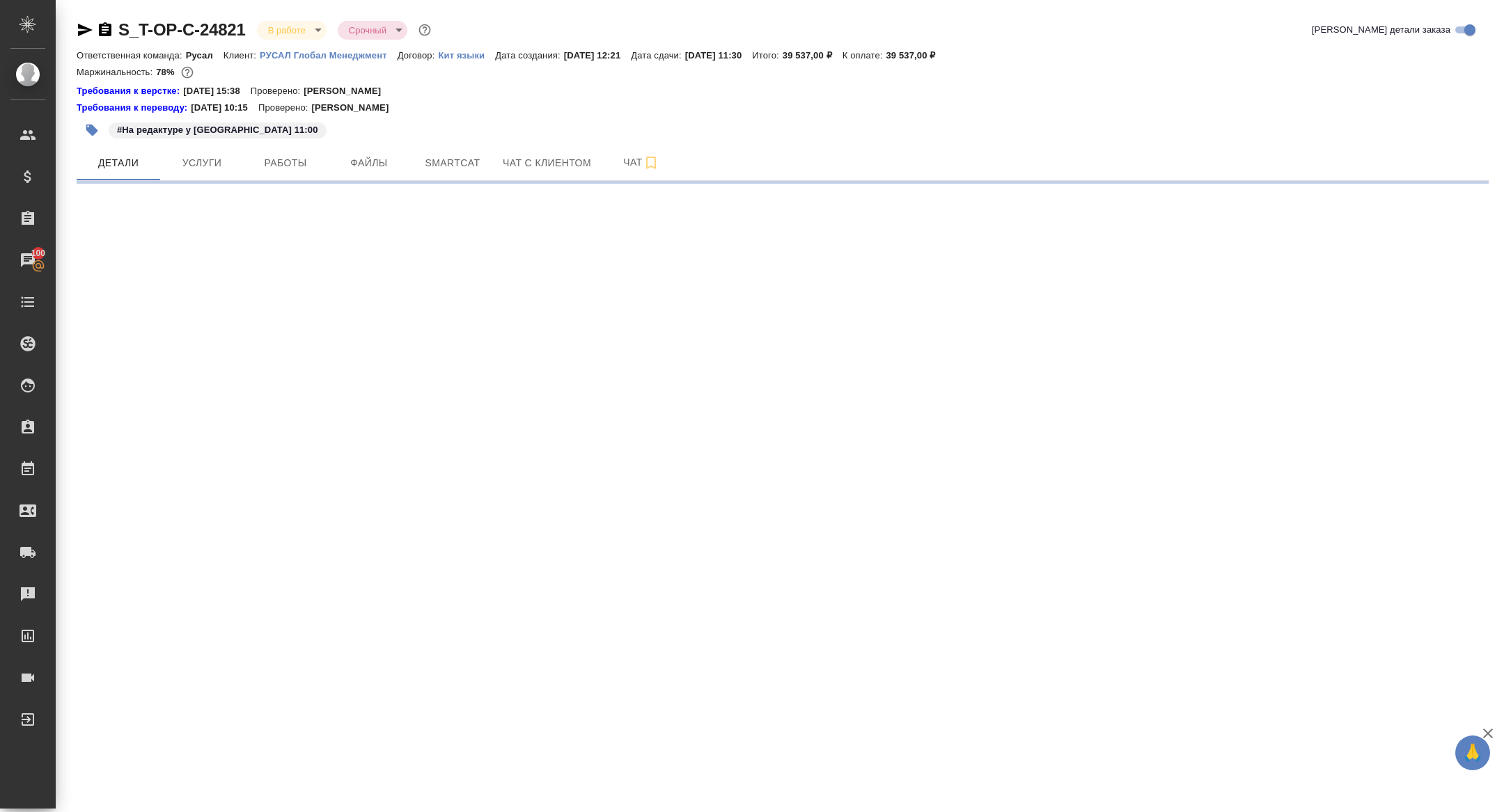
select select "RU"
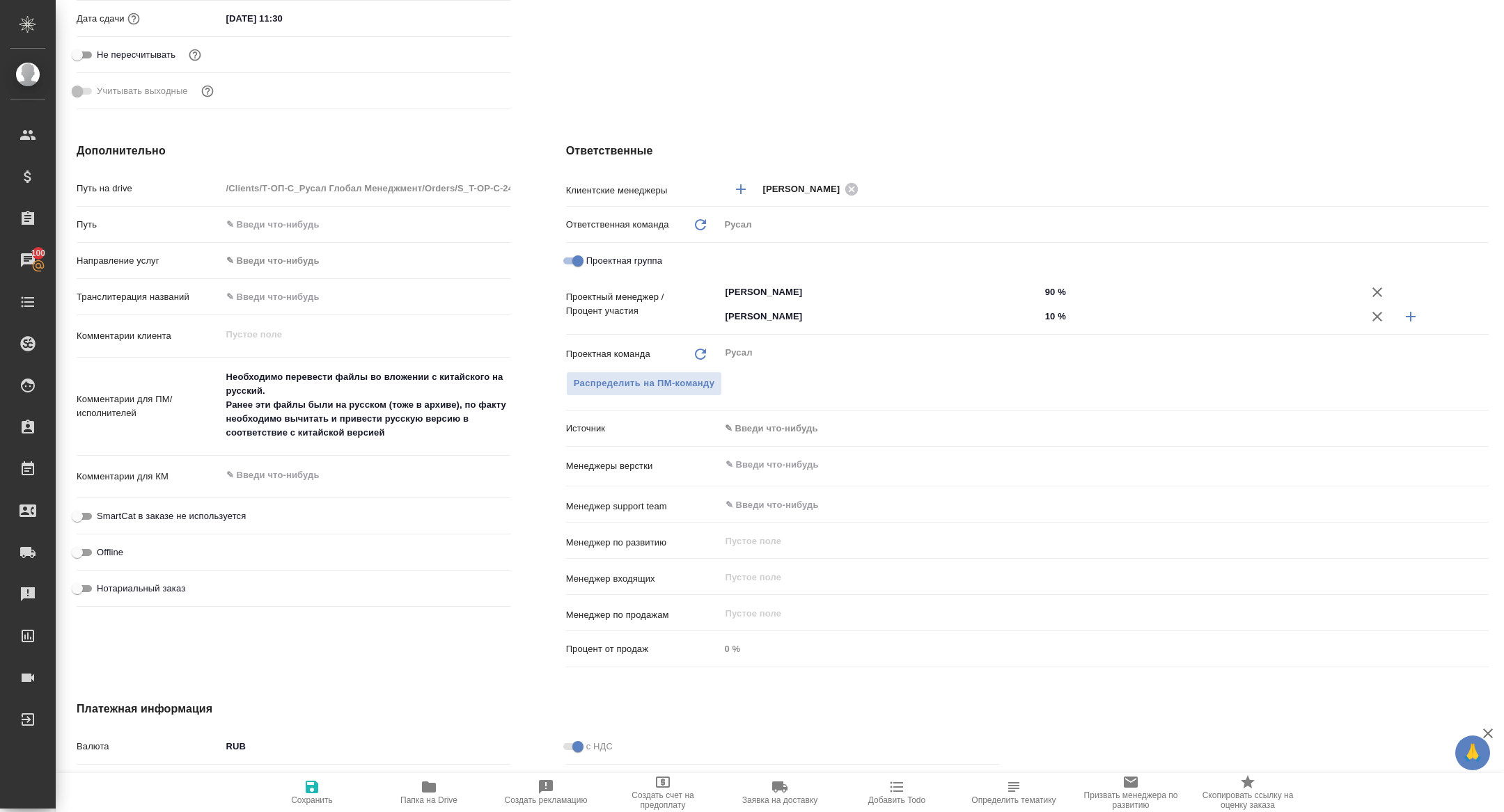
type textarea "x"
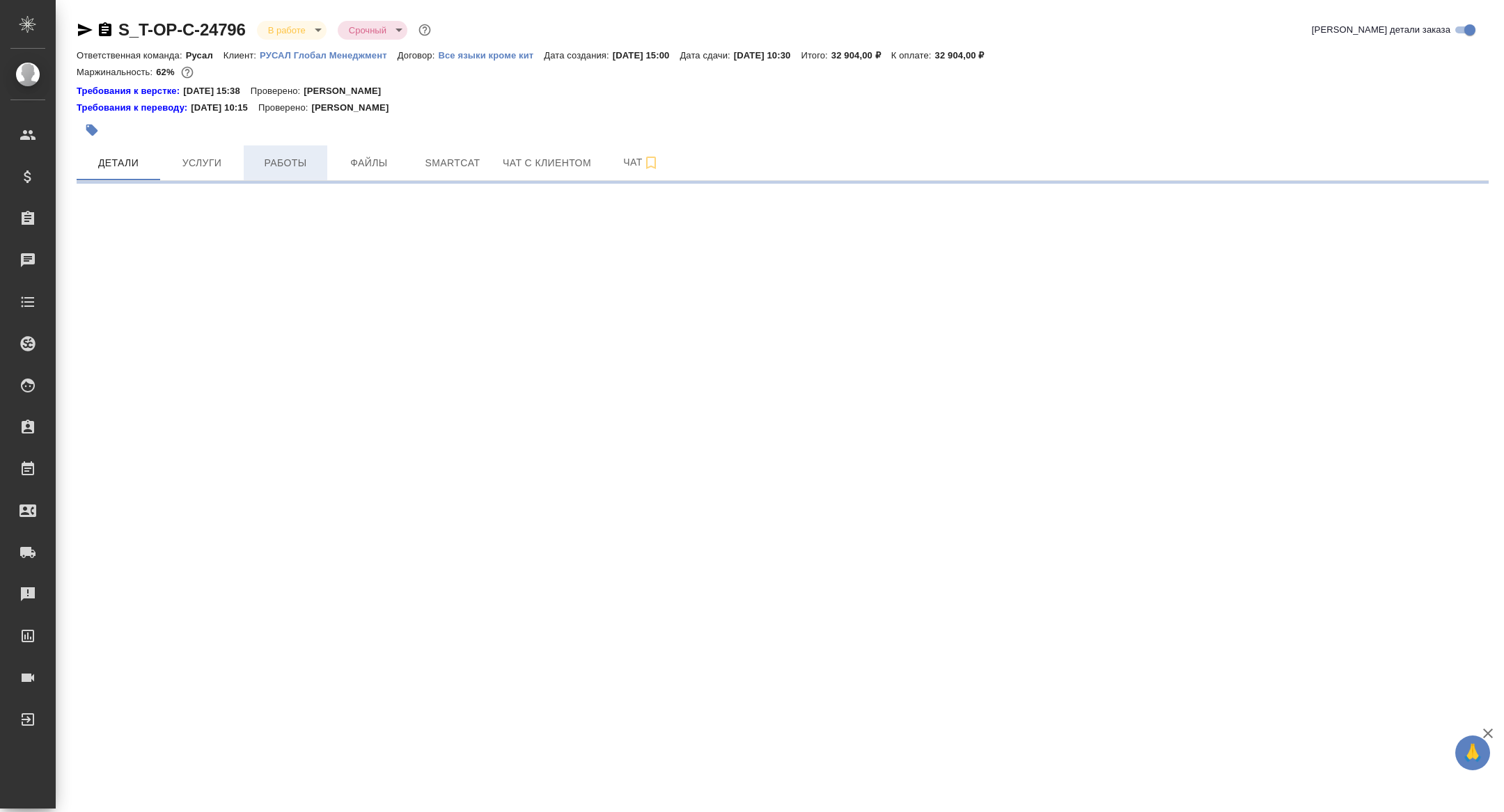
click at [274, 156] on span "Работы" at bounding box center [286, 164] width 67 height 18
select select "RU"
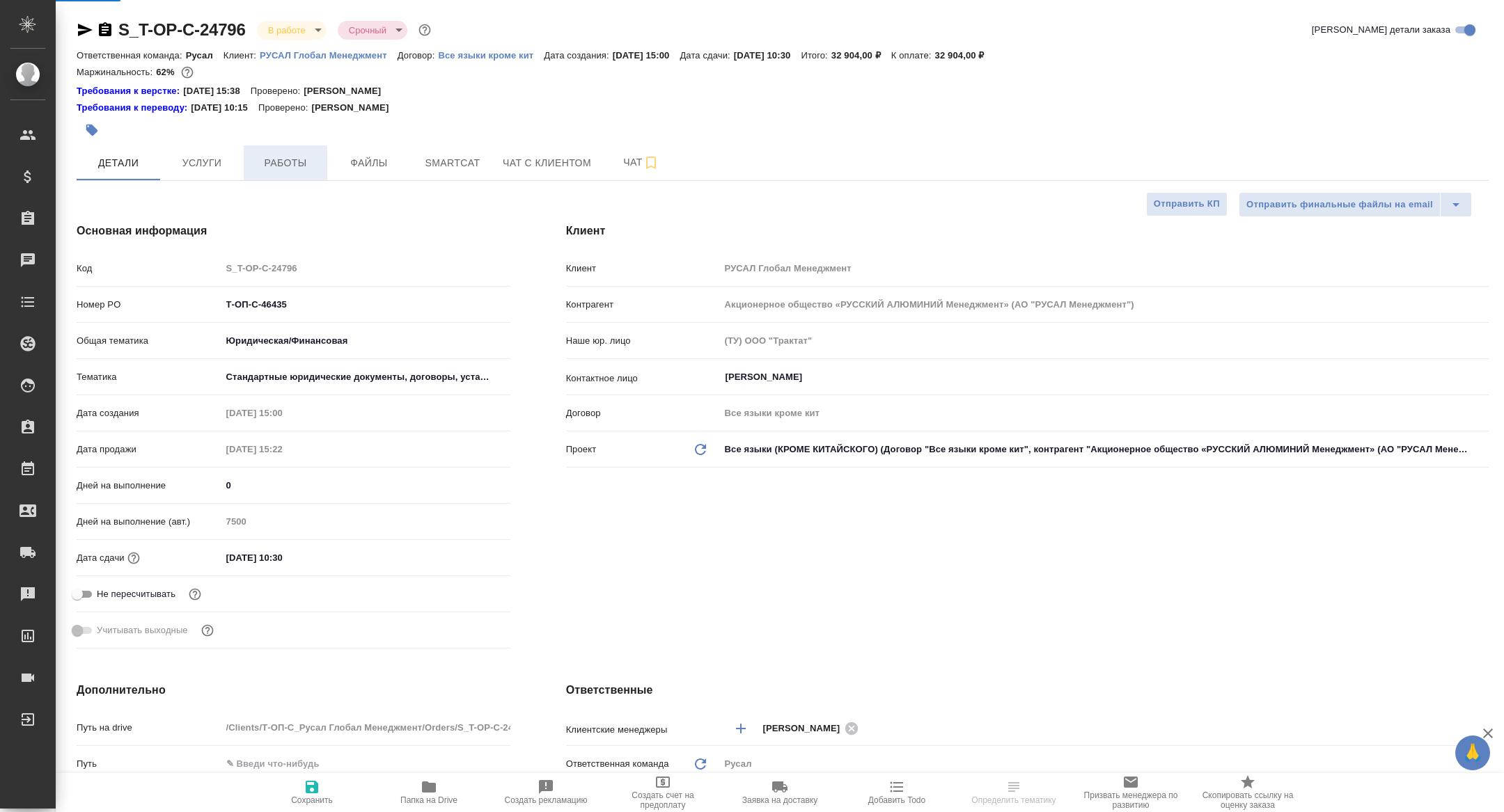
type textarea "x"
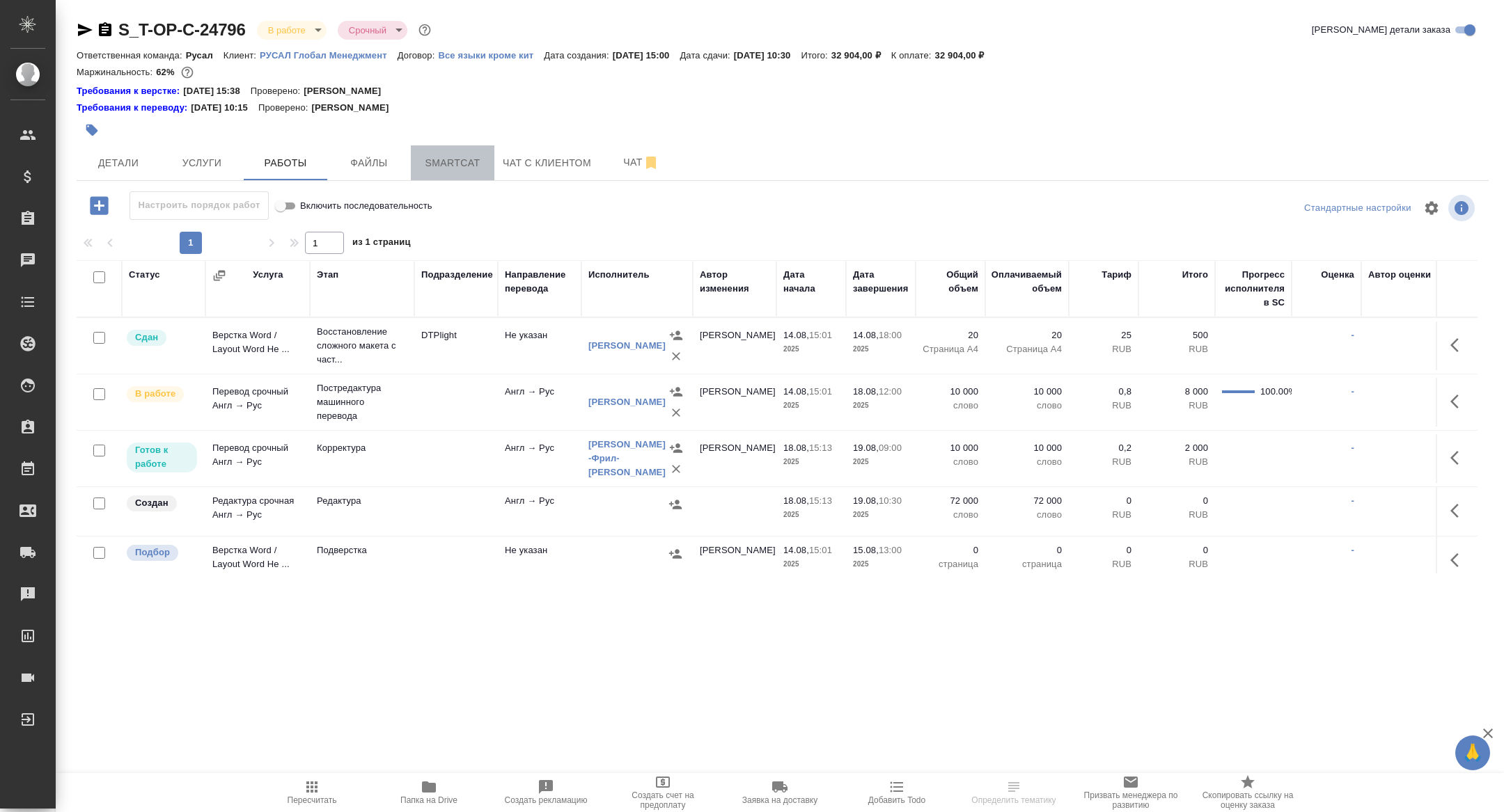
click at [455, 165] on span "Smartcat" at bounding box center [453, 164] width 67 height 18
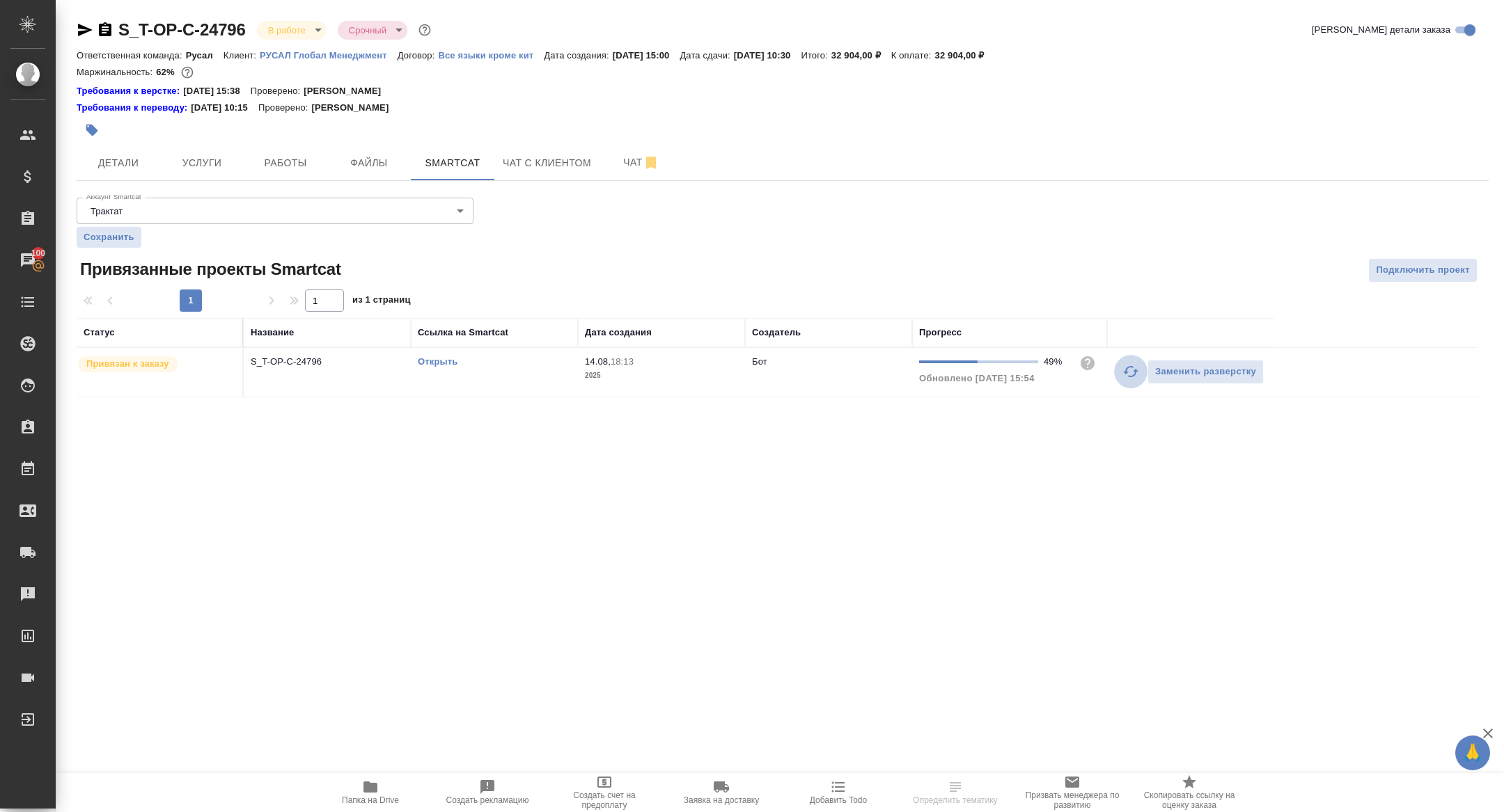
click at [1139, 374] on button "button" at bounding box center [1131, 372] width 34 height 34
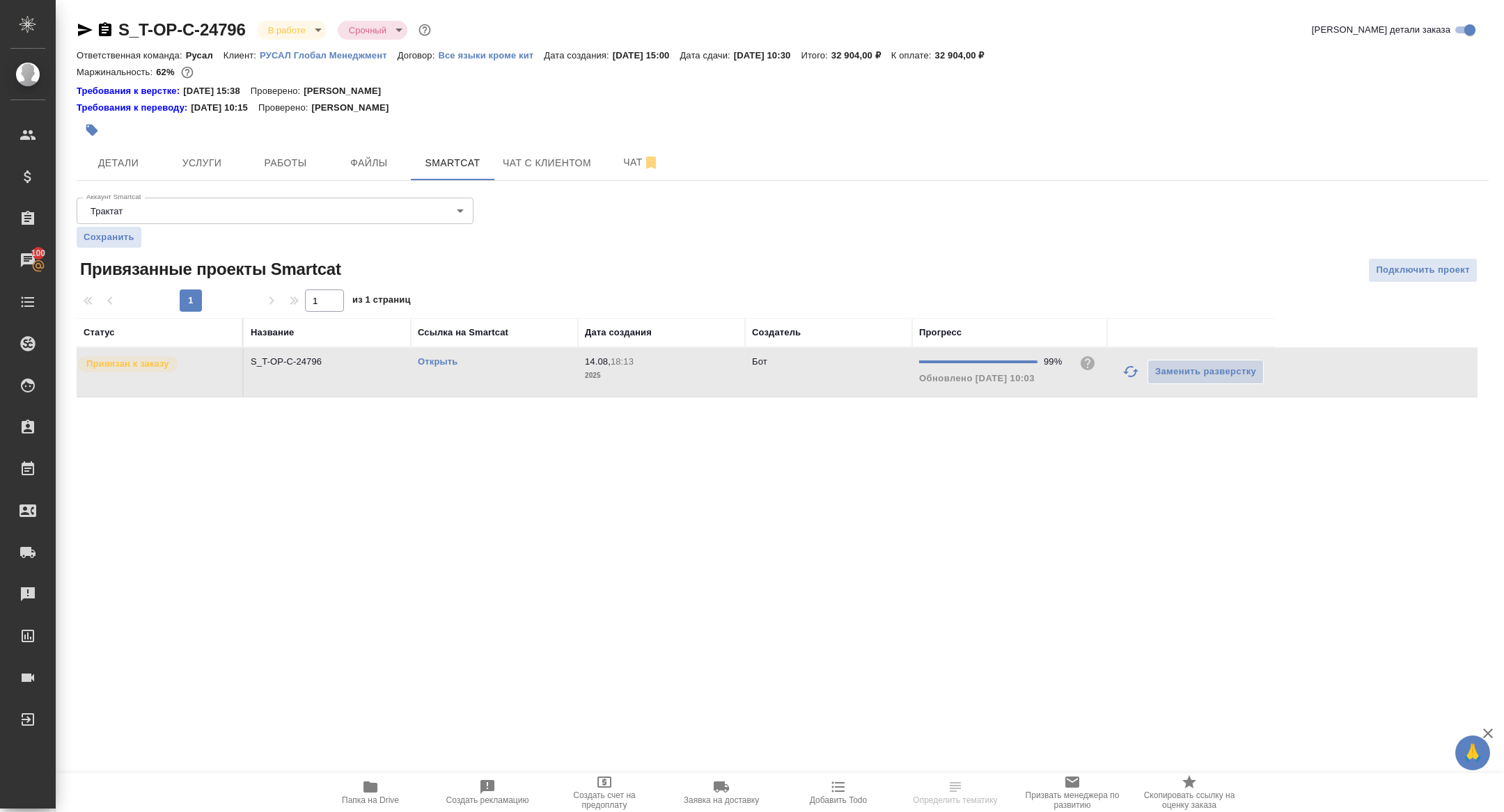
click at [438, 360] on link "Открыть" at bounding box center [438, 361] width 40 height 10
click at [396, 785] on span "Папка на Drive" at bounding box center [371, 791] width 101 height 26
click at [122, 162] on span "Детали" at bounding box center [118, 164] width 67 height 18
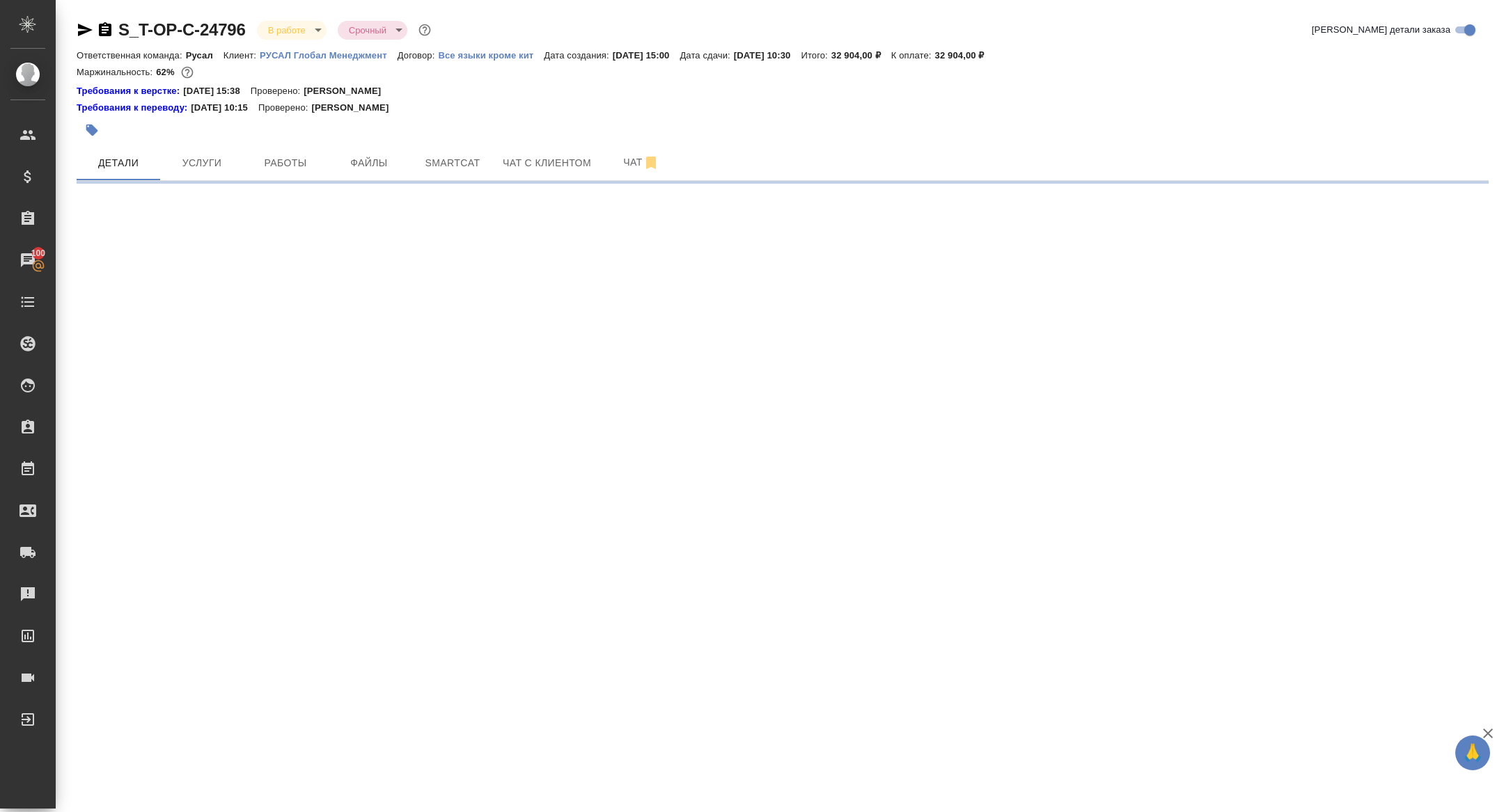
select select "RU"
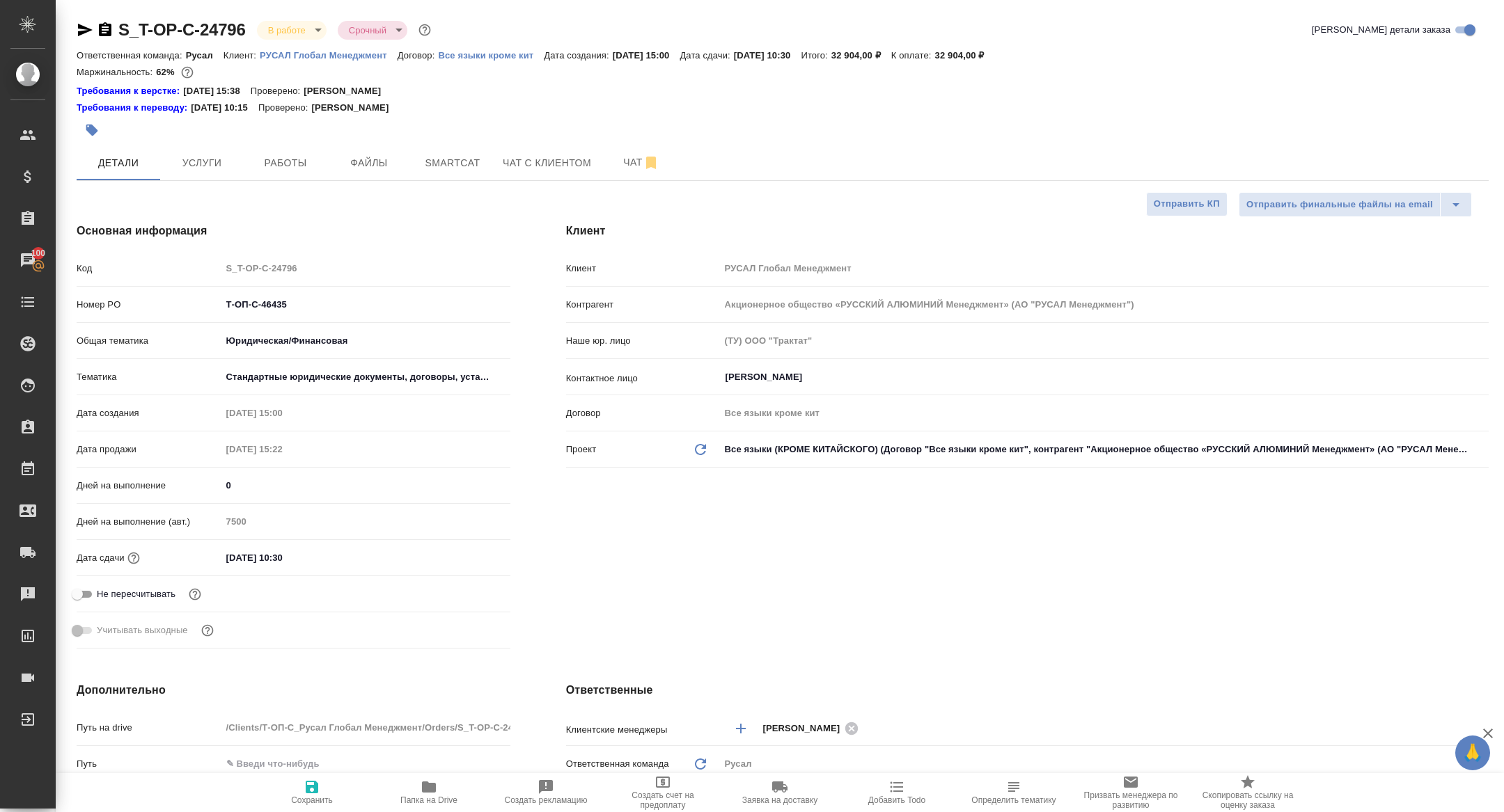
type textarea "x"
drag, startPoint x: 296, startPoint y: 307, endPoint x: 96, endPoint y: 300, distance: 200.1
click at [96, 300] on div "Номер PO Т-ОП-С-46435" at bounding box center [293, 304] width 434 height 25
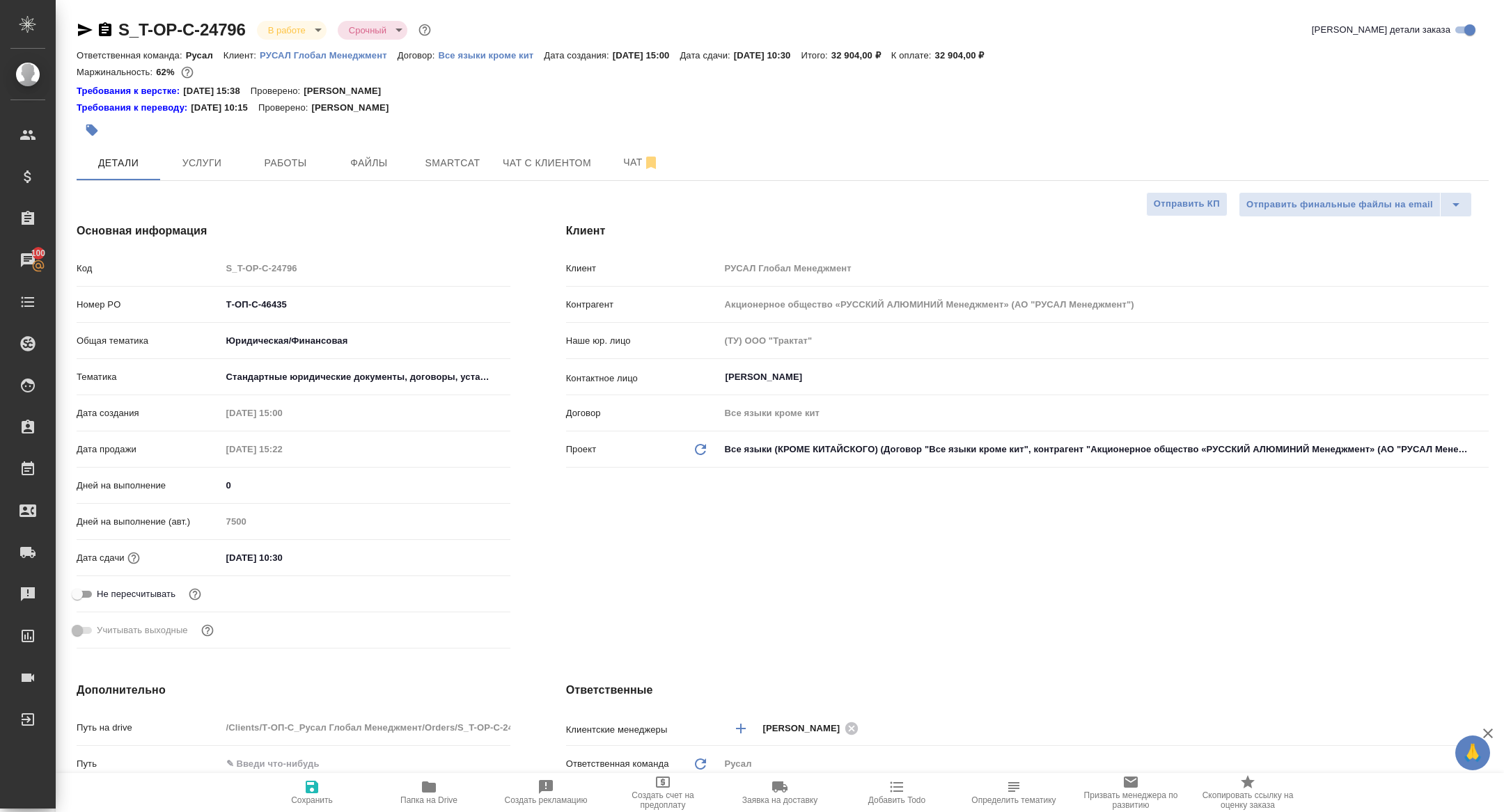
type textarea "x"
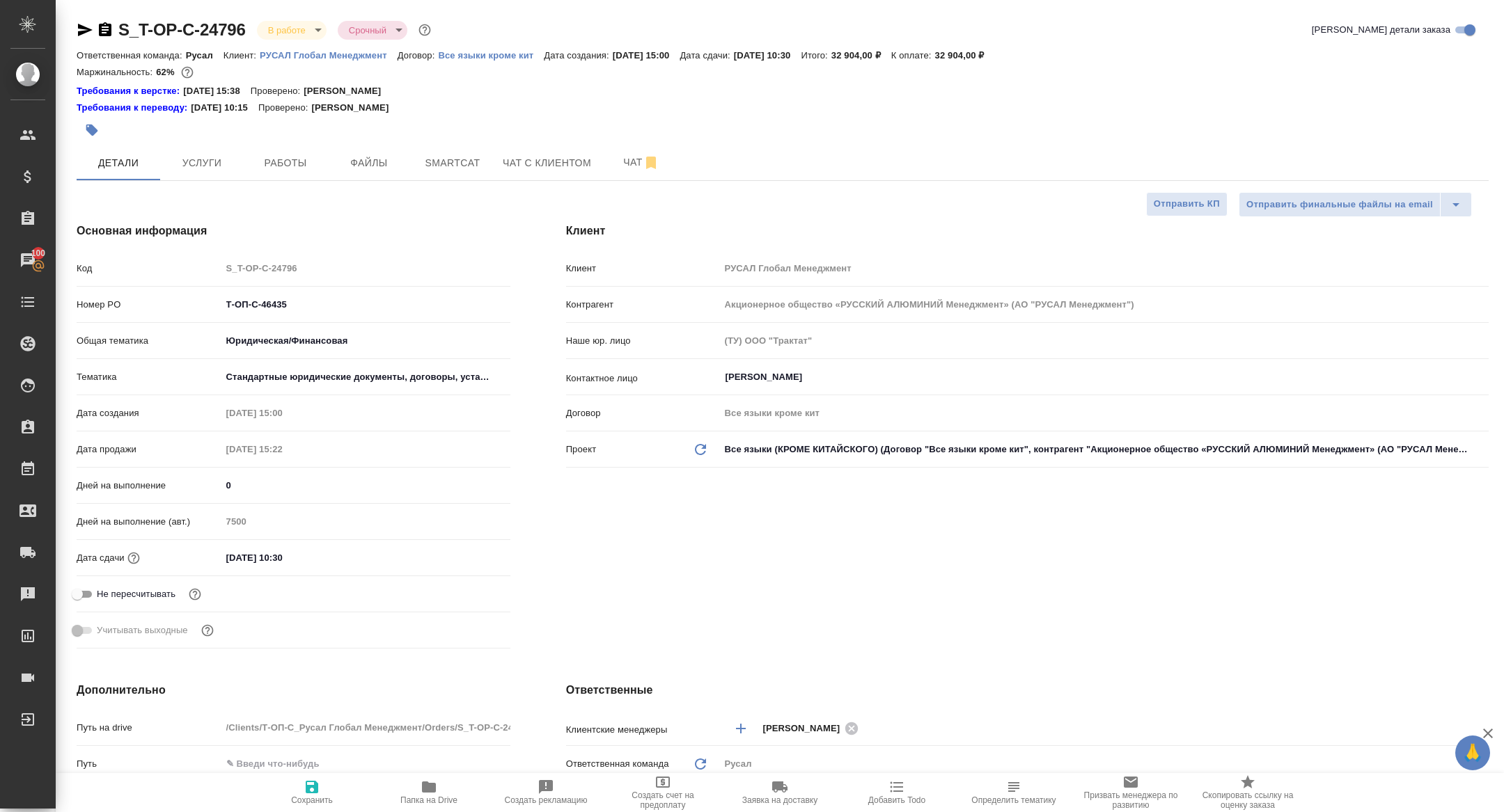
type textarea "x"
click at [426, 192] on div "S_T-OP-C-24796 В работе inProgress Срочный urgent Кратко детали заказа Ответств…" at bounding box center [782, 751] width 1427 height 1503
click at [426, 172] on button "Smartcat" at bounding box center [452, 163] width 84 height 35
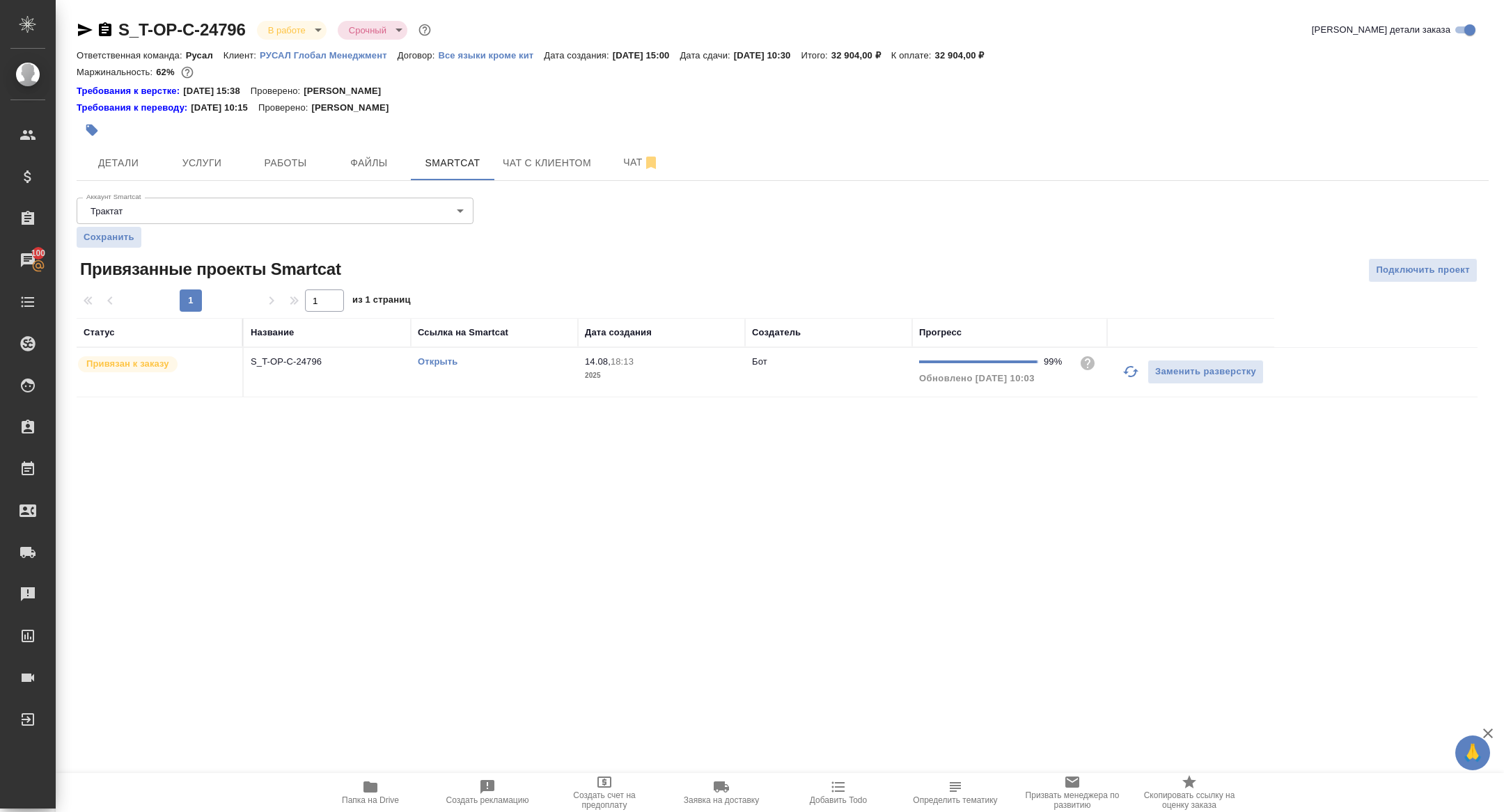
click at [274, 366] on p "S_T-OP-C-24796" at bounding box center [327, 362] width 153 height 14
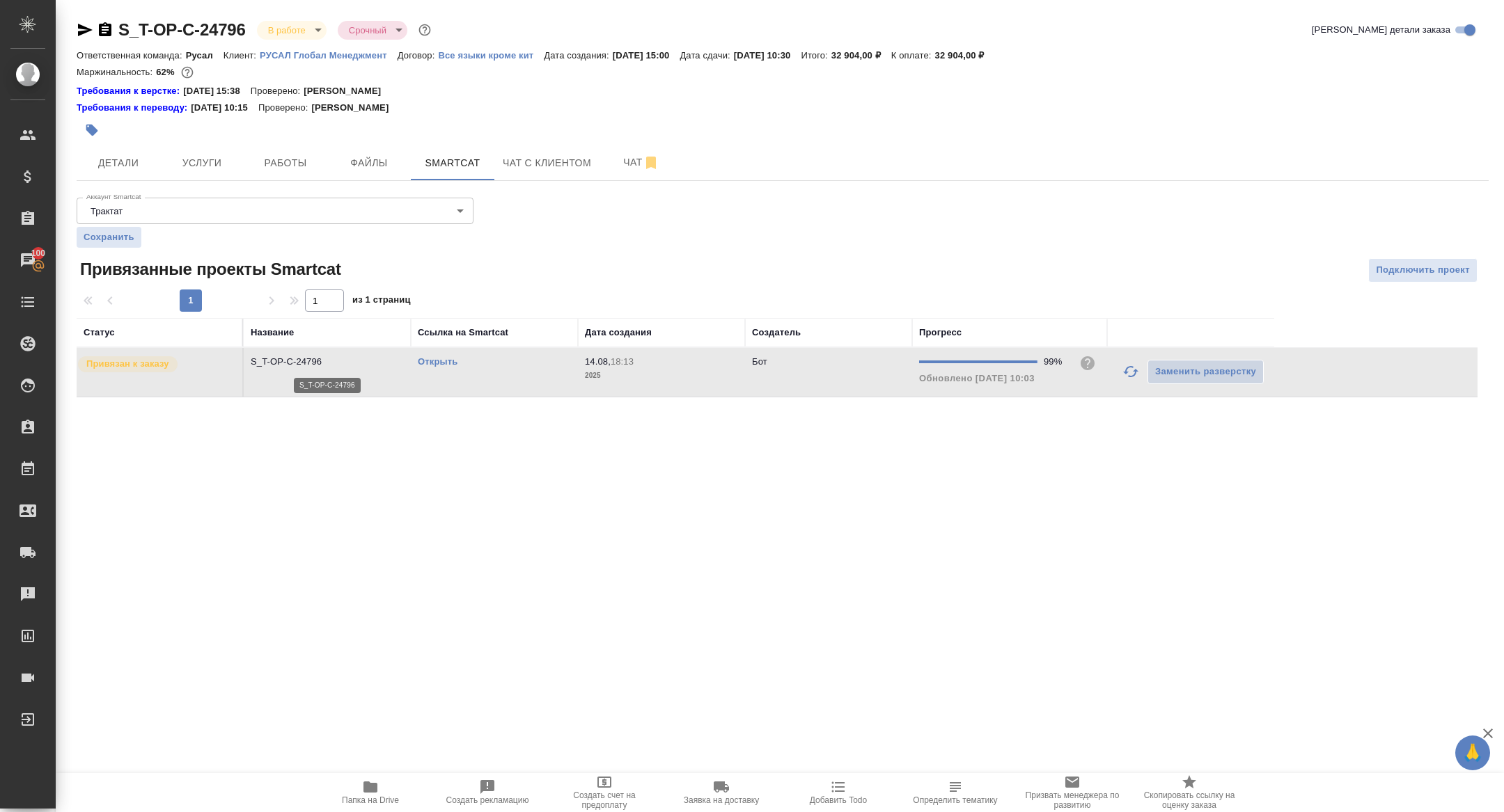
click at [274, 366] on p "S_T-OP-C-24796" at bounding box center [327, 362] width 153 height 14
click at [296, 37] on body "🙏 .cls-1 fill:#fff; AWATERA Zhuravleva Alexandra Клиенты Спецификации Заказы 10…" at bounding box center [752, 406] width 1504 height 812
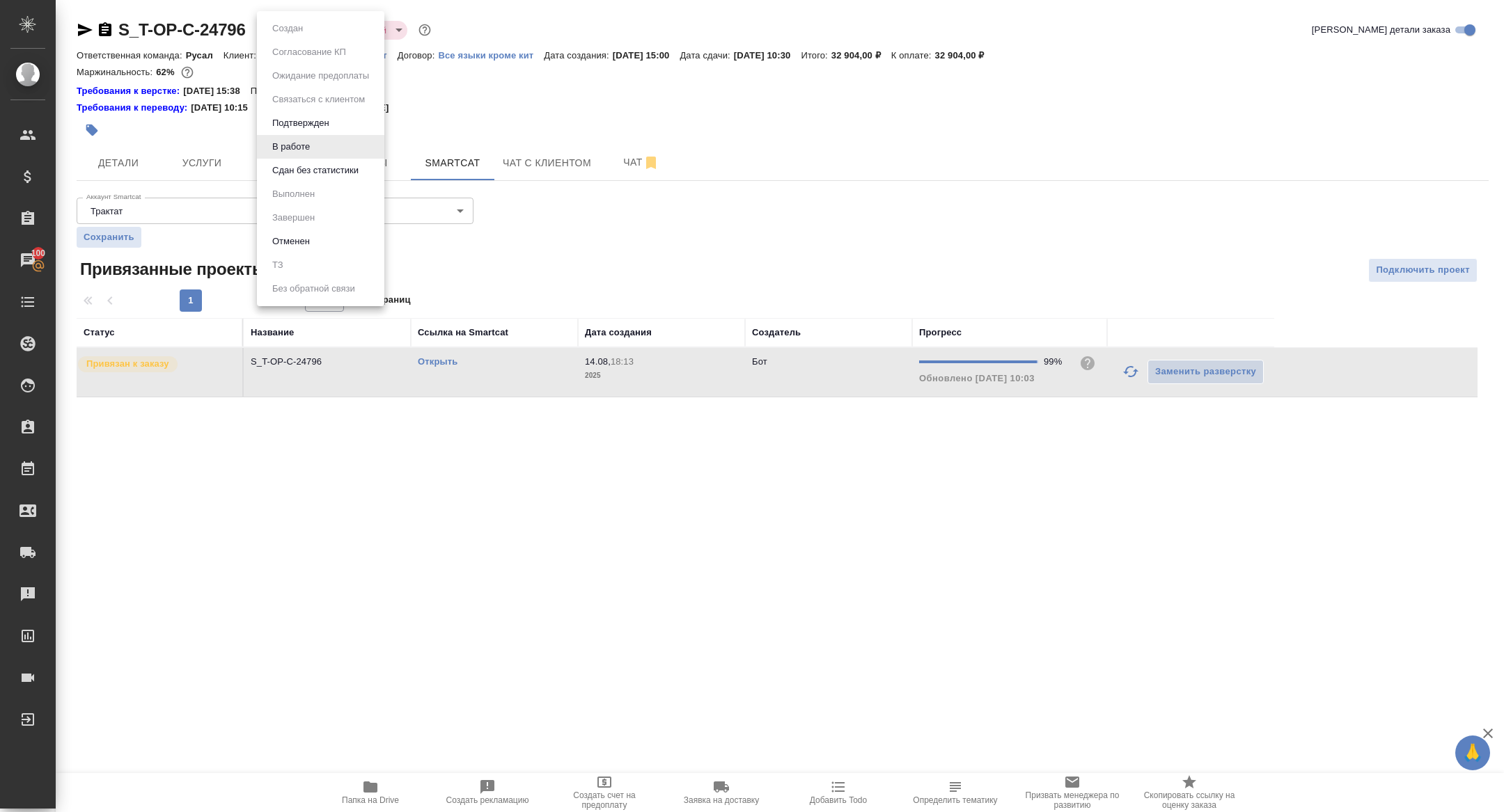
click at [315, 180] on li "Сдан без статистики" at bounding box center [321, 171] width 128 height 24
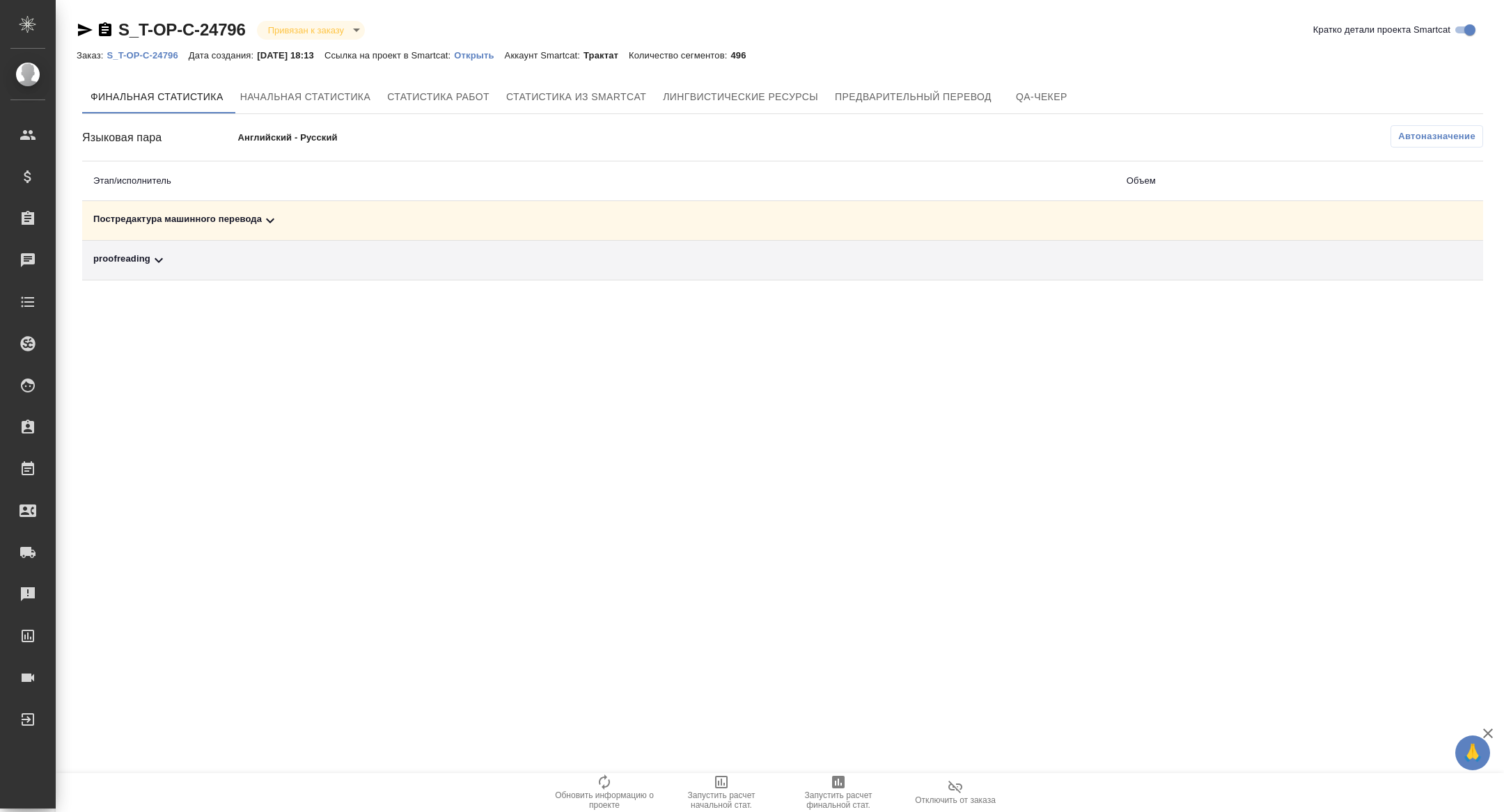
click at [261, 263] on div "proofreading" at bounding box center [599, 260] width 1011 height 17
click at [288, 228] on div "Постредактура машинного перевода" at bounding box center [439, 220] width 691 height 17
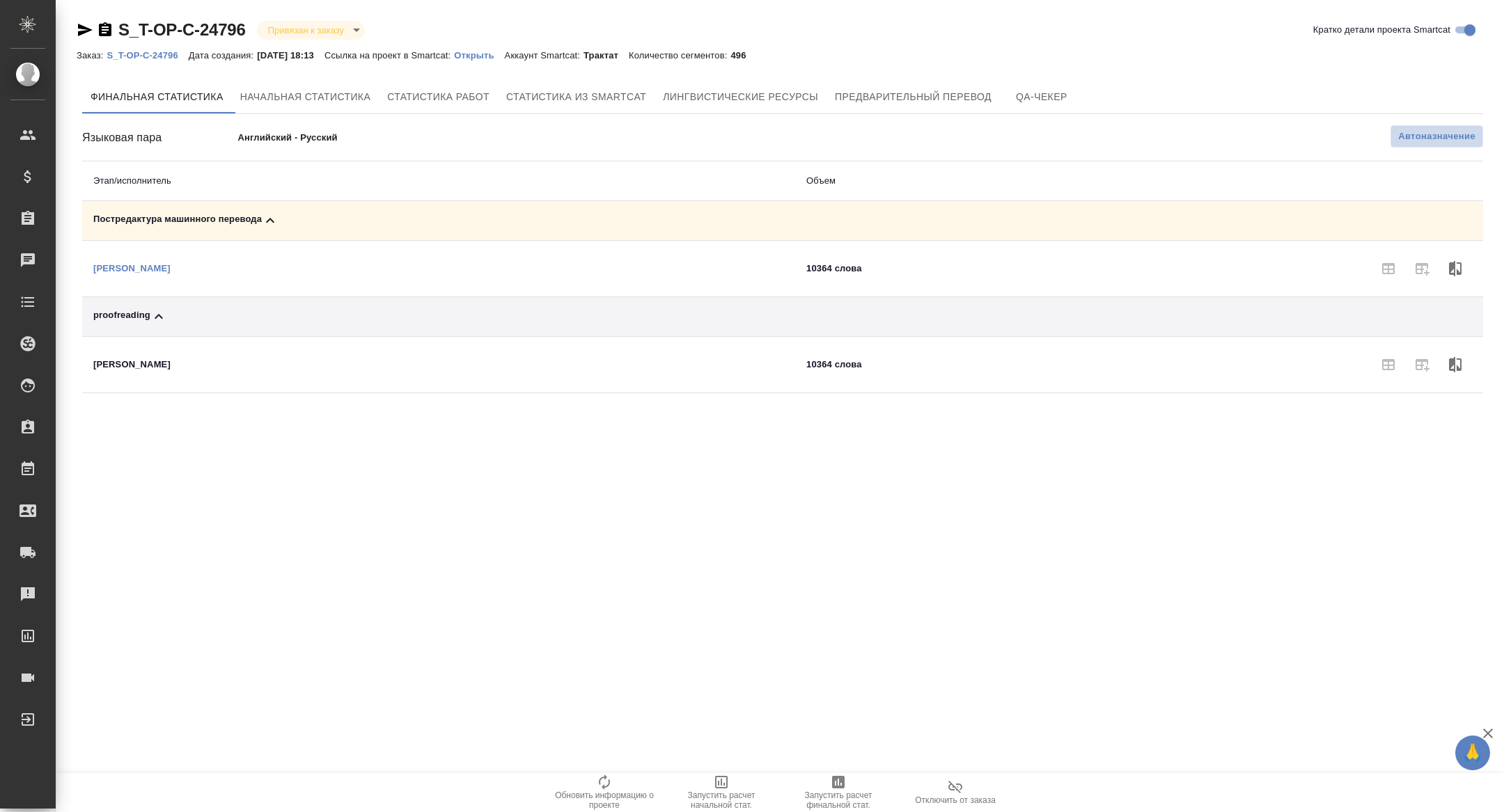
click at [1408, 137] on span "Автоназначение" at bounding box center [1436, 136] width 77 height 14
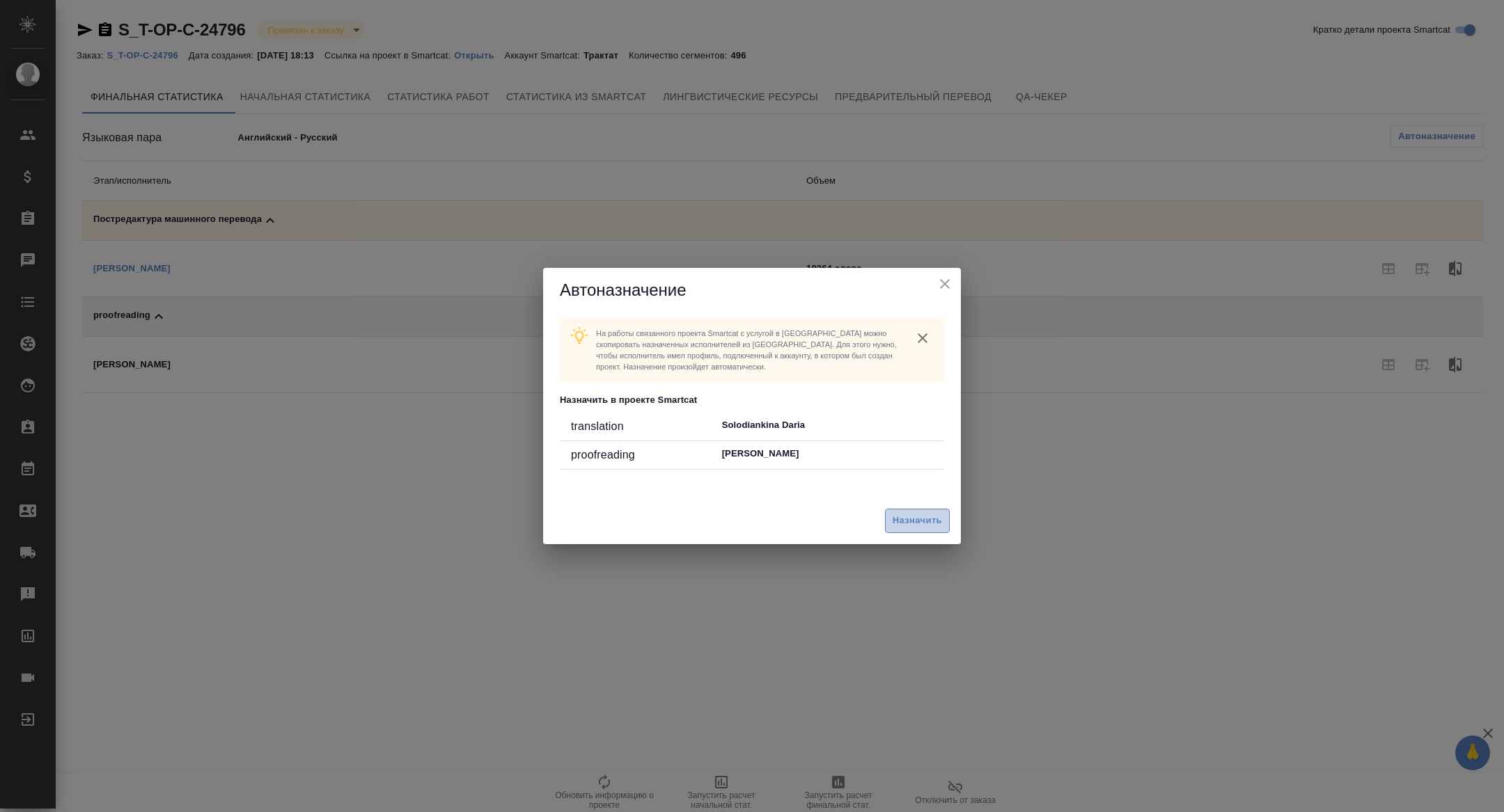
click at [915, 529] on button "Назначить" at bounding box center [917, 521] width 65 height 25
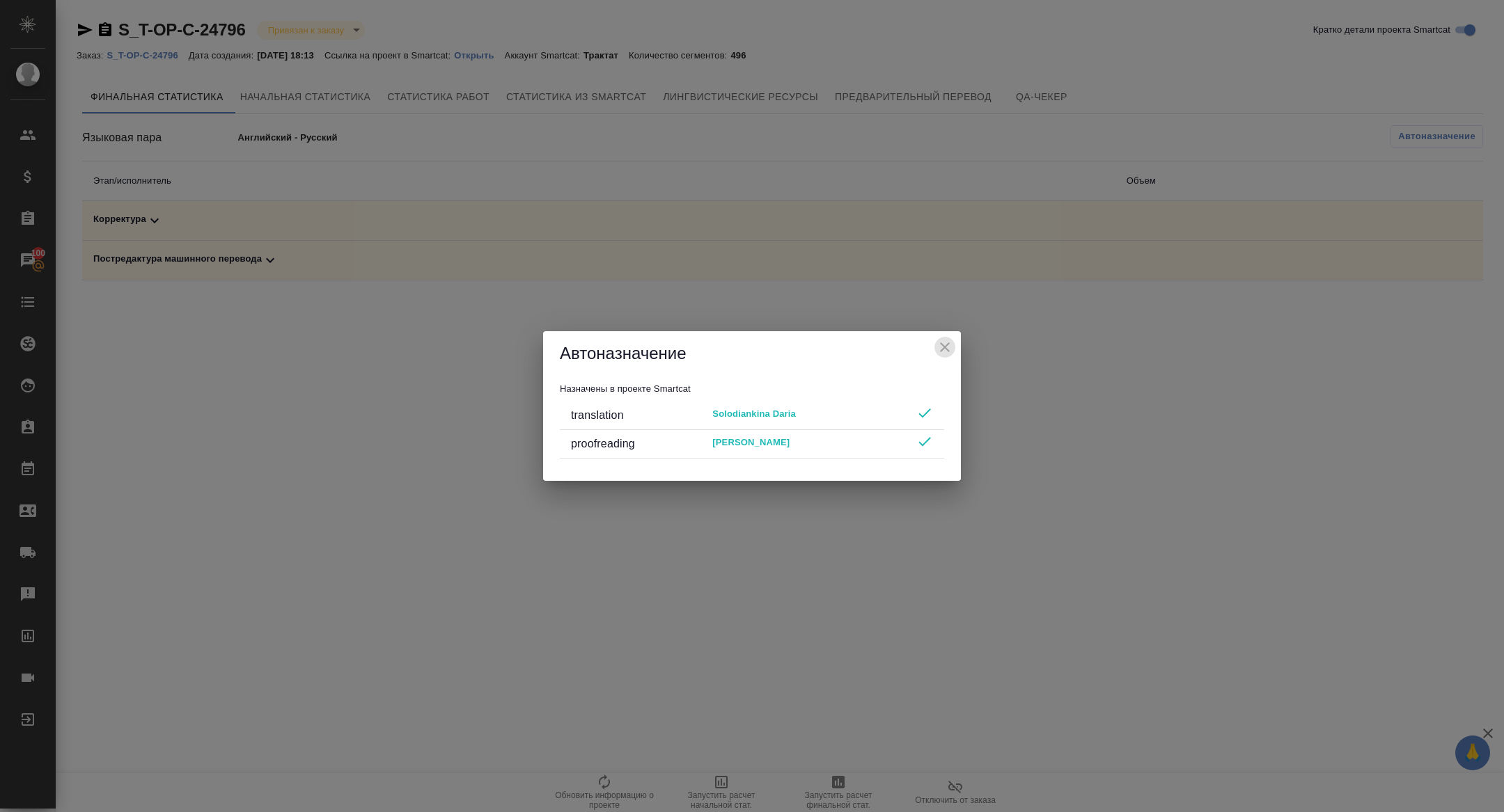
click at [943, 351] on icon "close" at bounding box center [944, 347] width 17 height 17
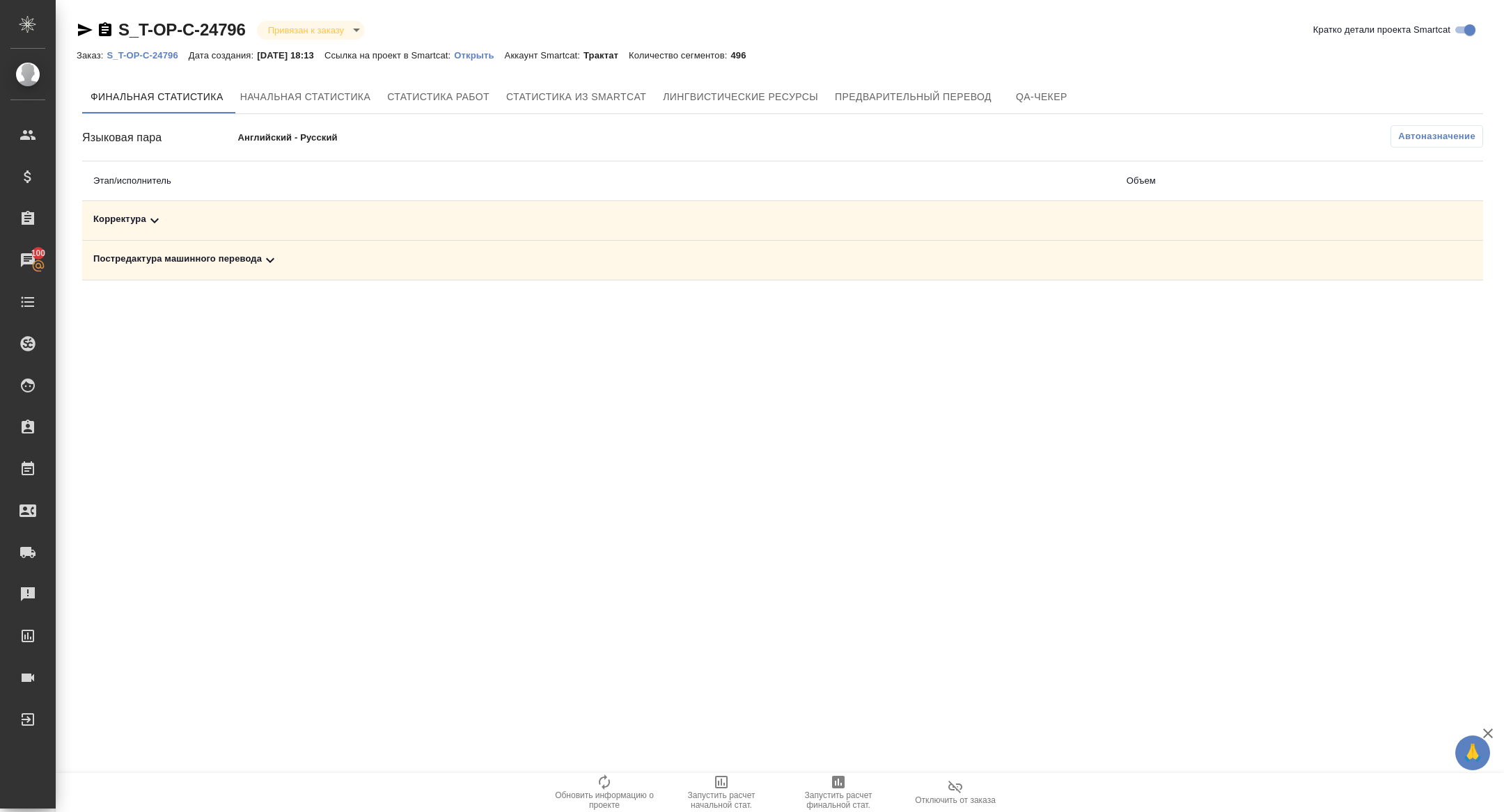
click at [855, 776] on span "Запустить расчет финальной стат." at bounding box center [839, 791] width 101 height 36
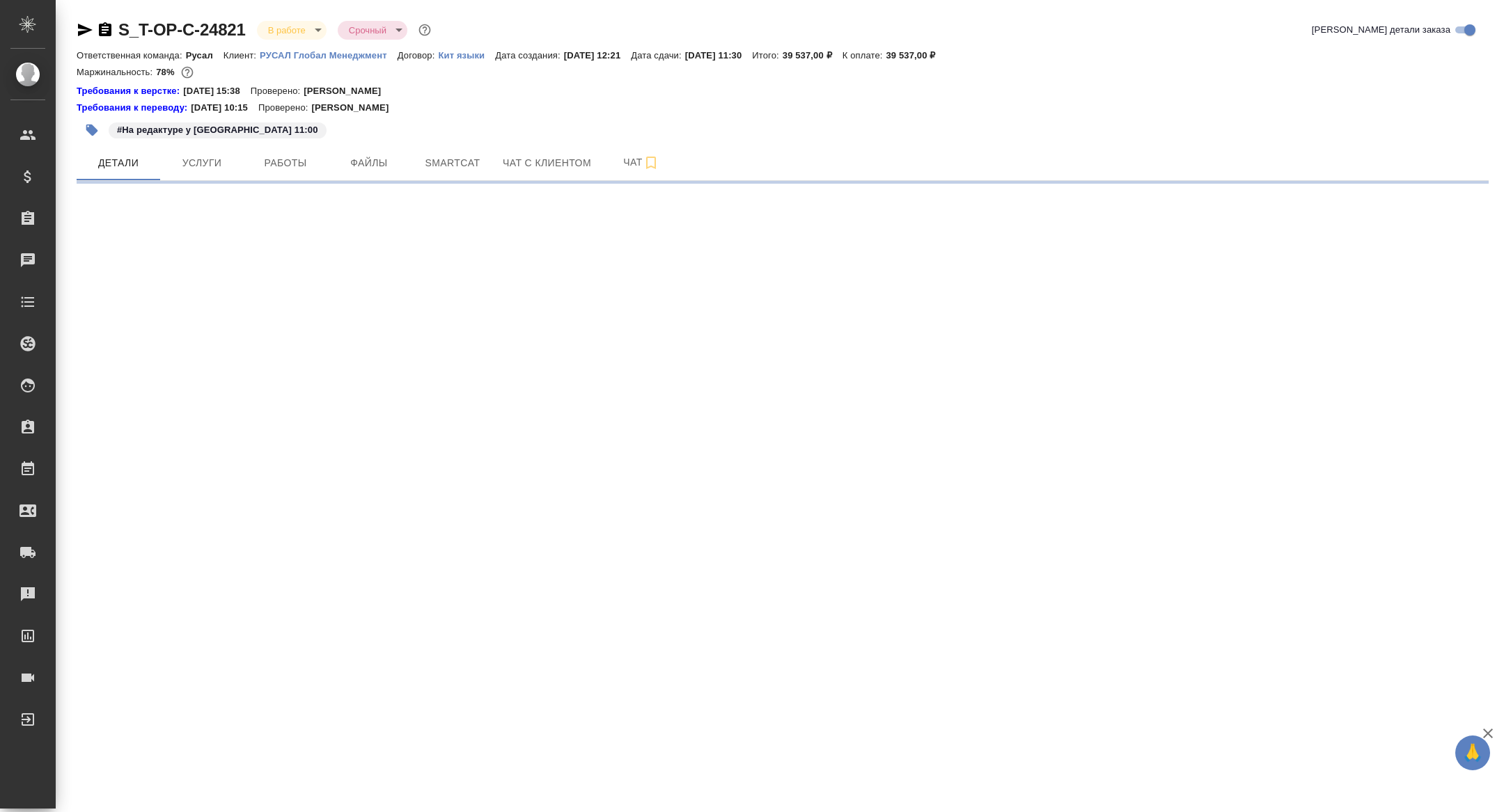
select select "RU"
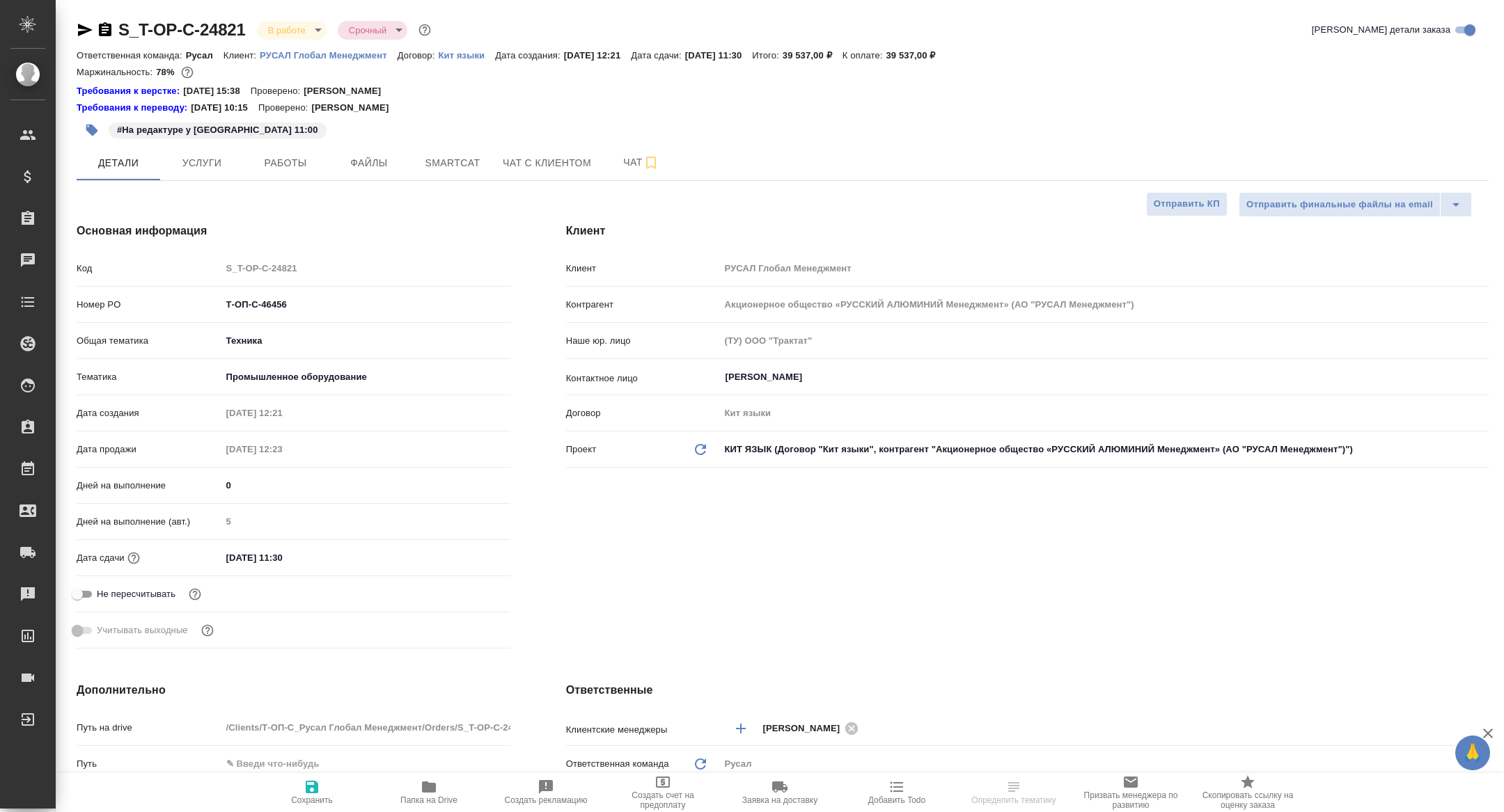
type textarea "x"
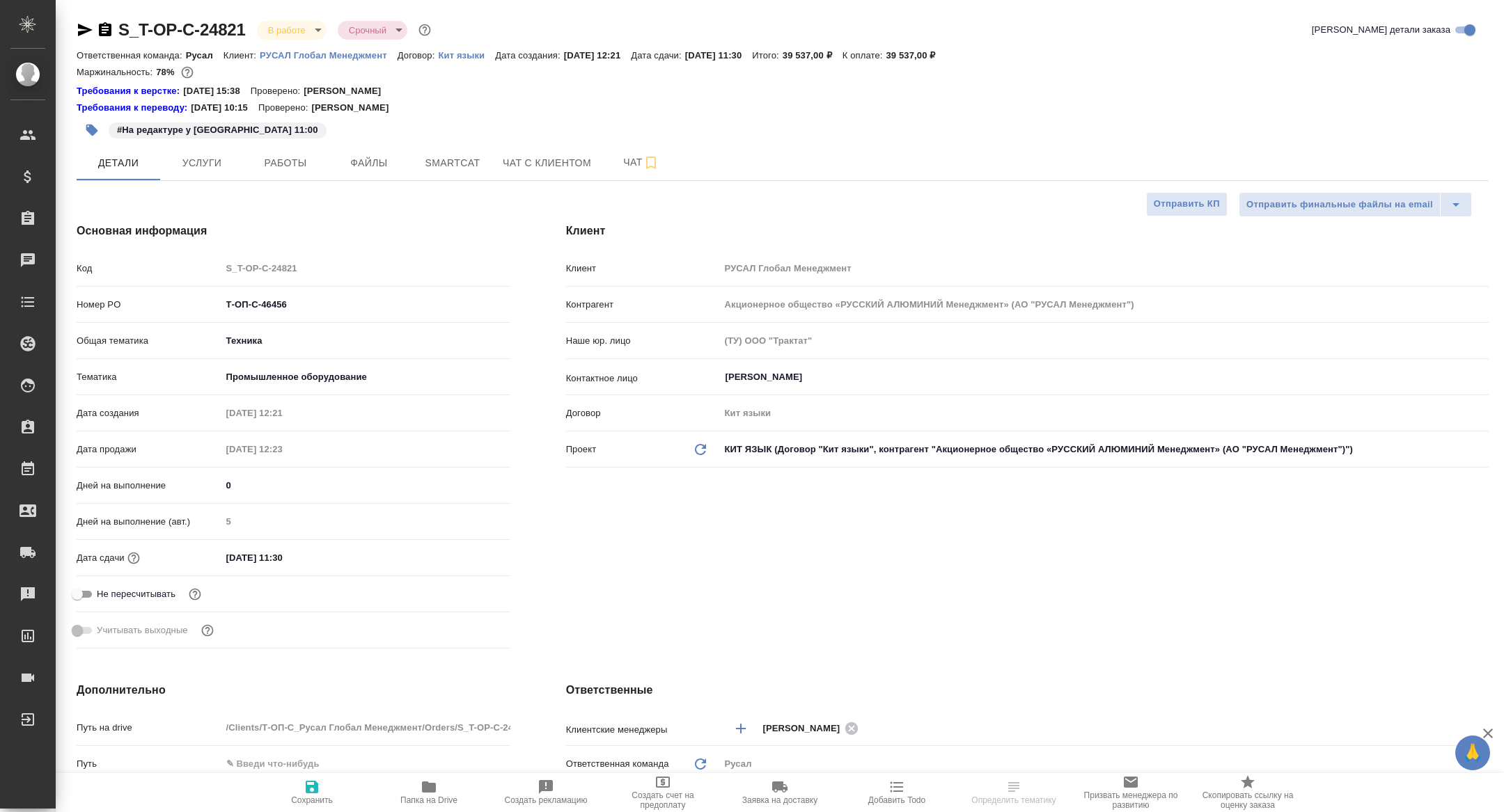
type textarea "x"
type input "Авдеенко Кирилл"
type input "[PERSON_NAME]"
type textarea "x"
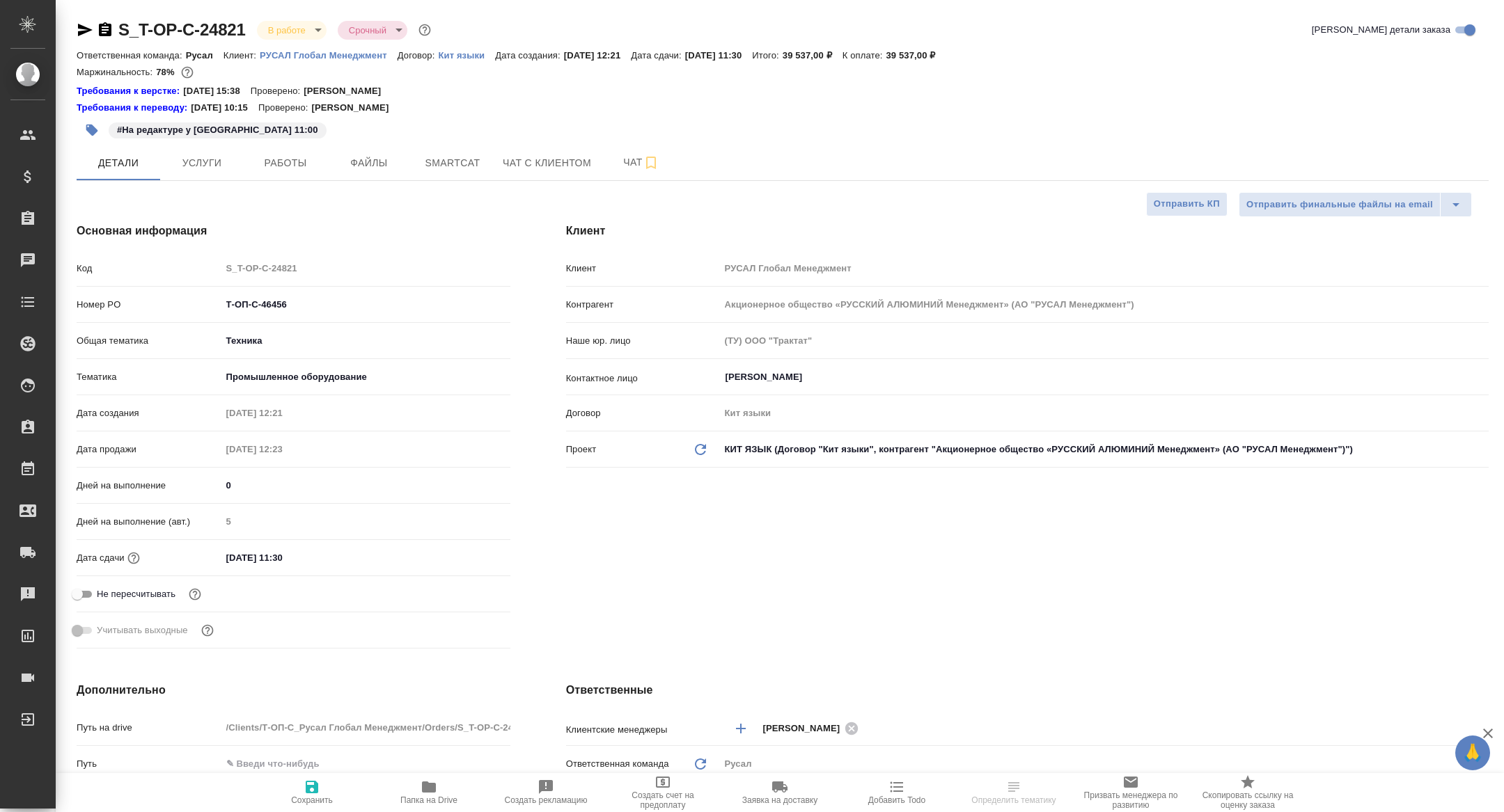
type textarea "x"
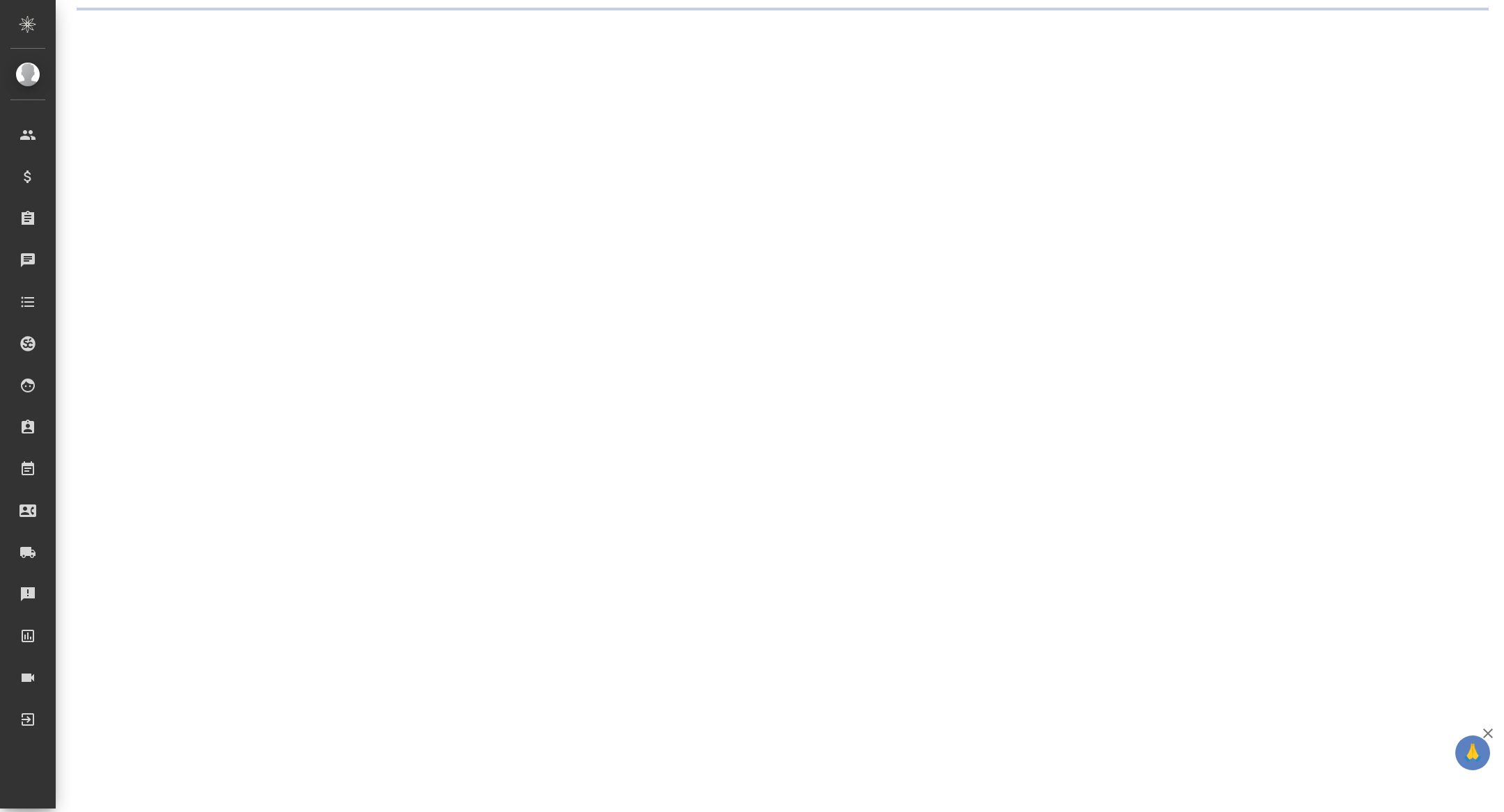
select select "RU"
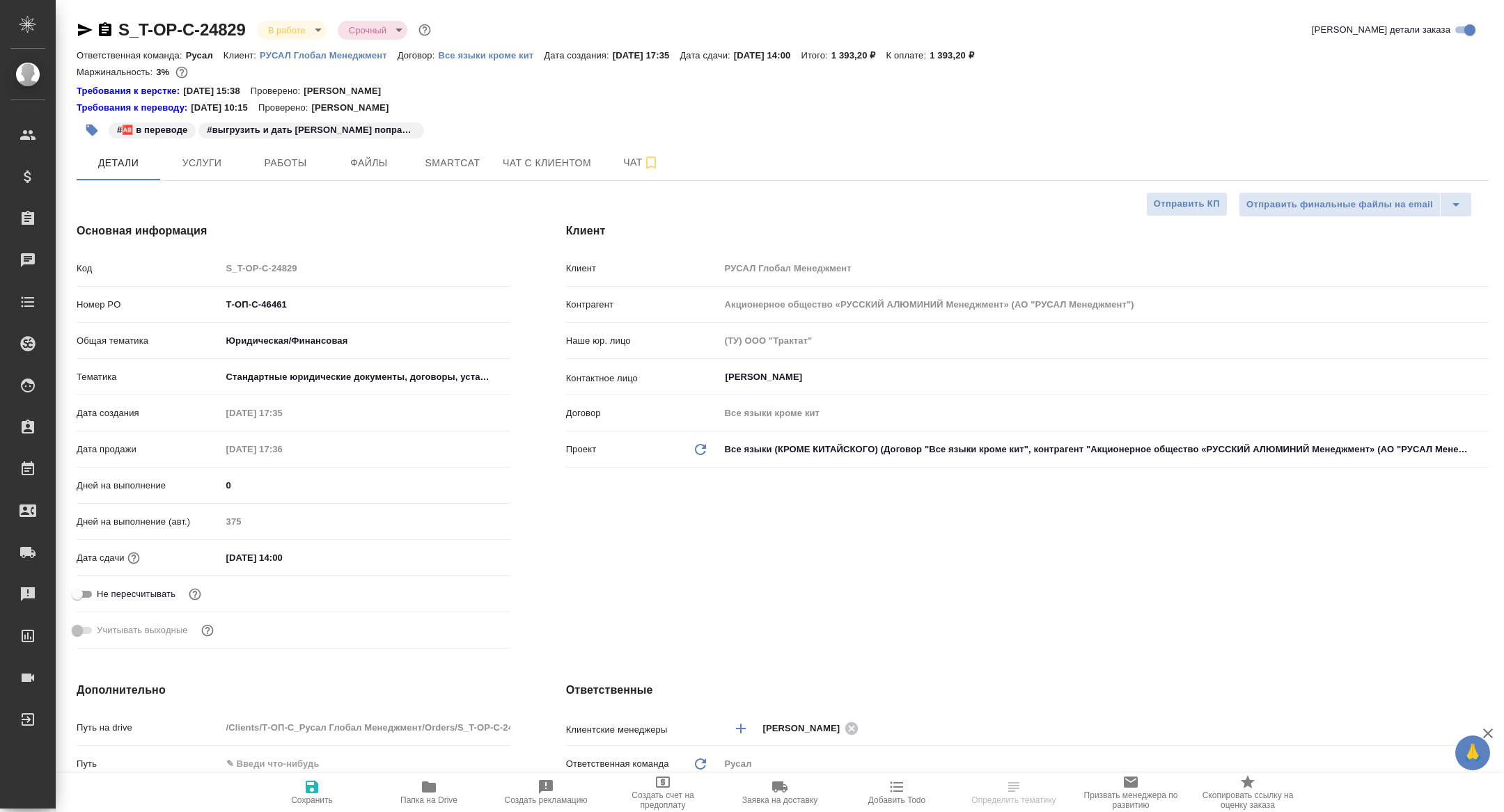
type textarea "x"
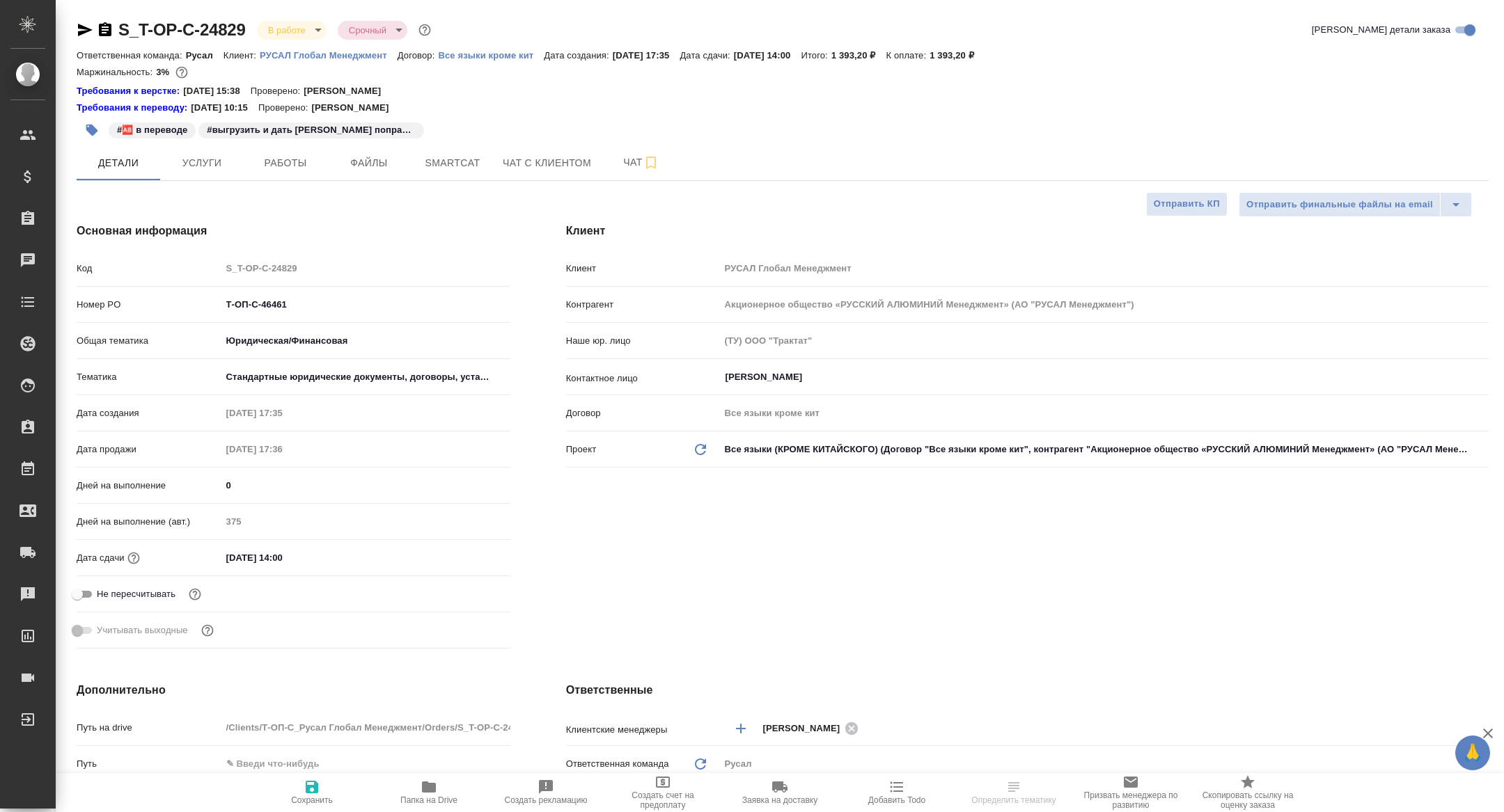
type textarea "x"
click at [280, 171] on span "Работы" at bounding box center [286, 164] width 67 height 18
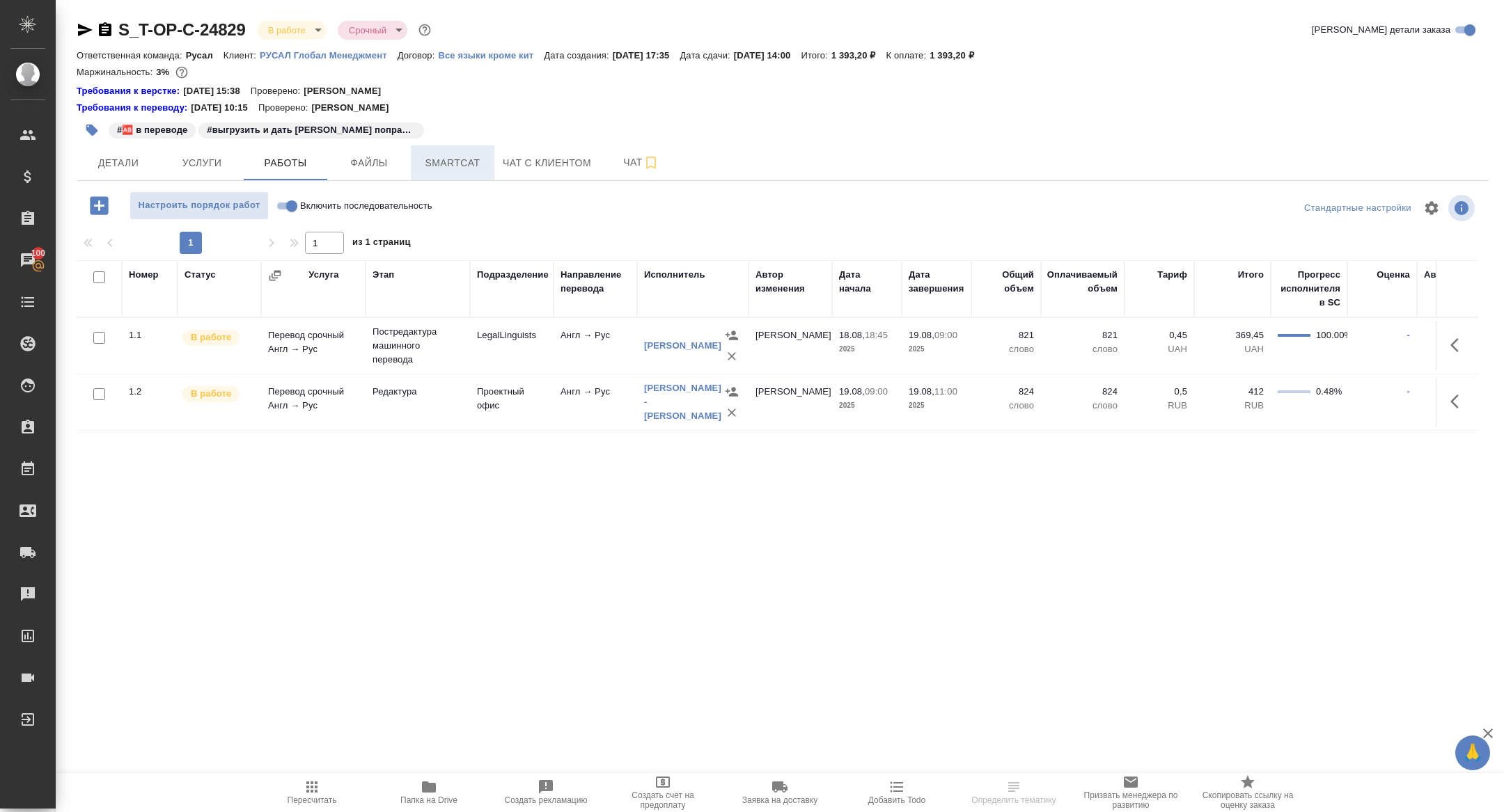
click at [442, 163] on span "Smartcat" at bounding box center [453, 164] width 67 height 18
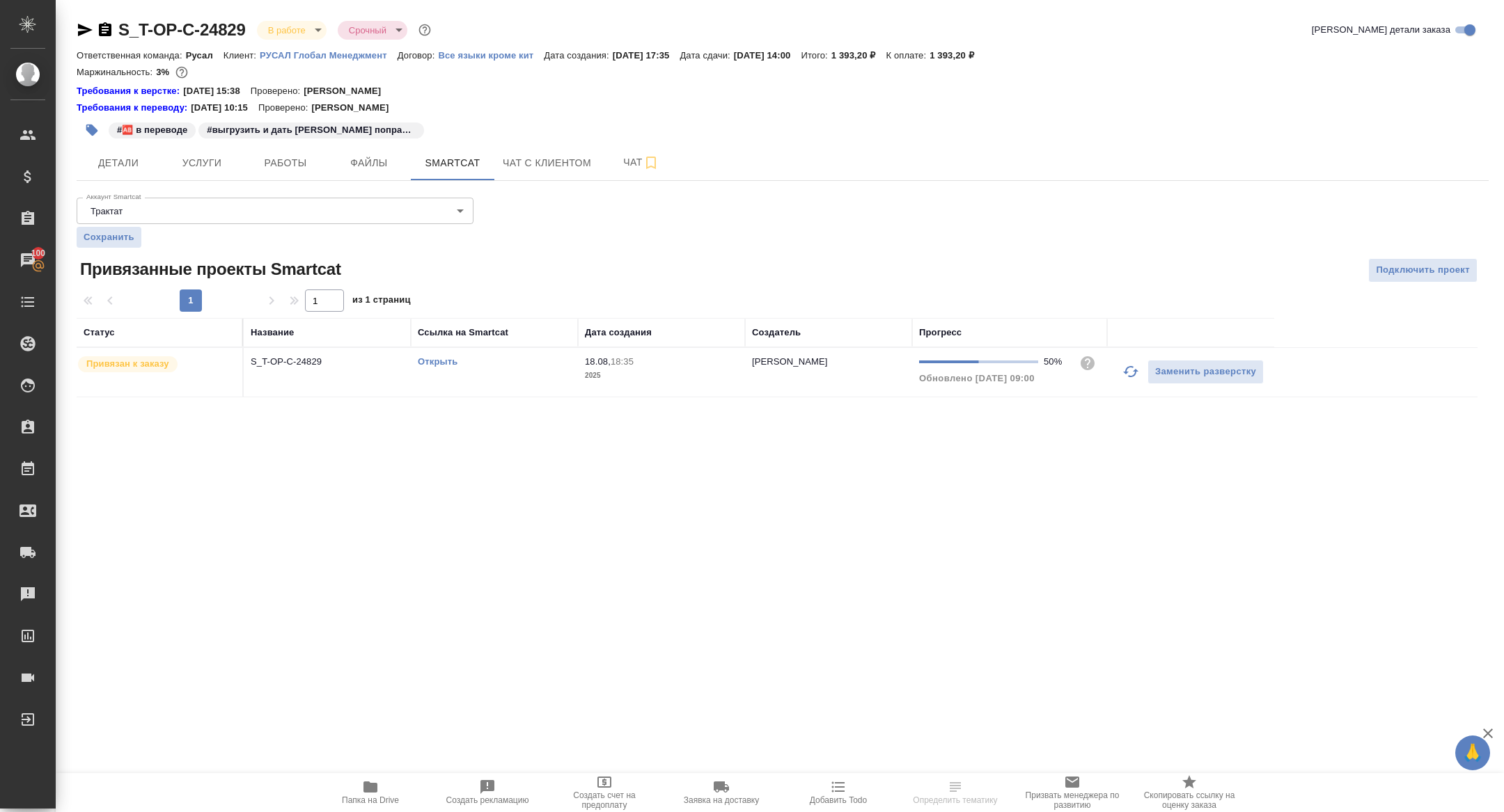
click at [1131, 370] on icon "button" at bounding box center [1130, 371] width 17 height 17
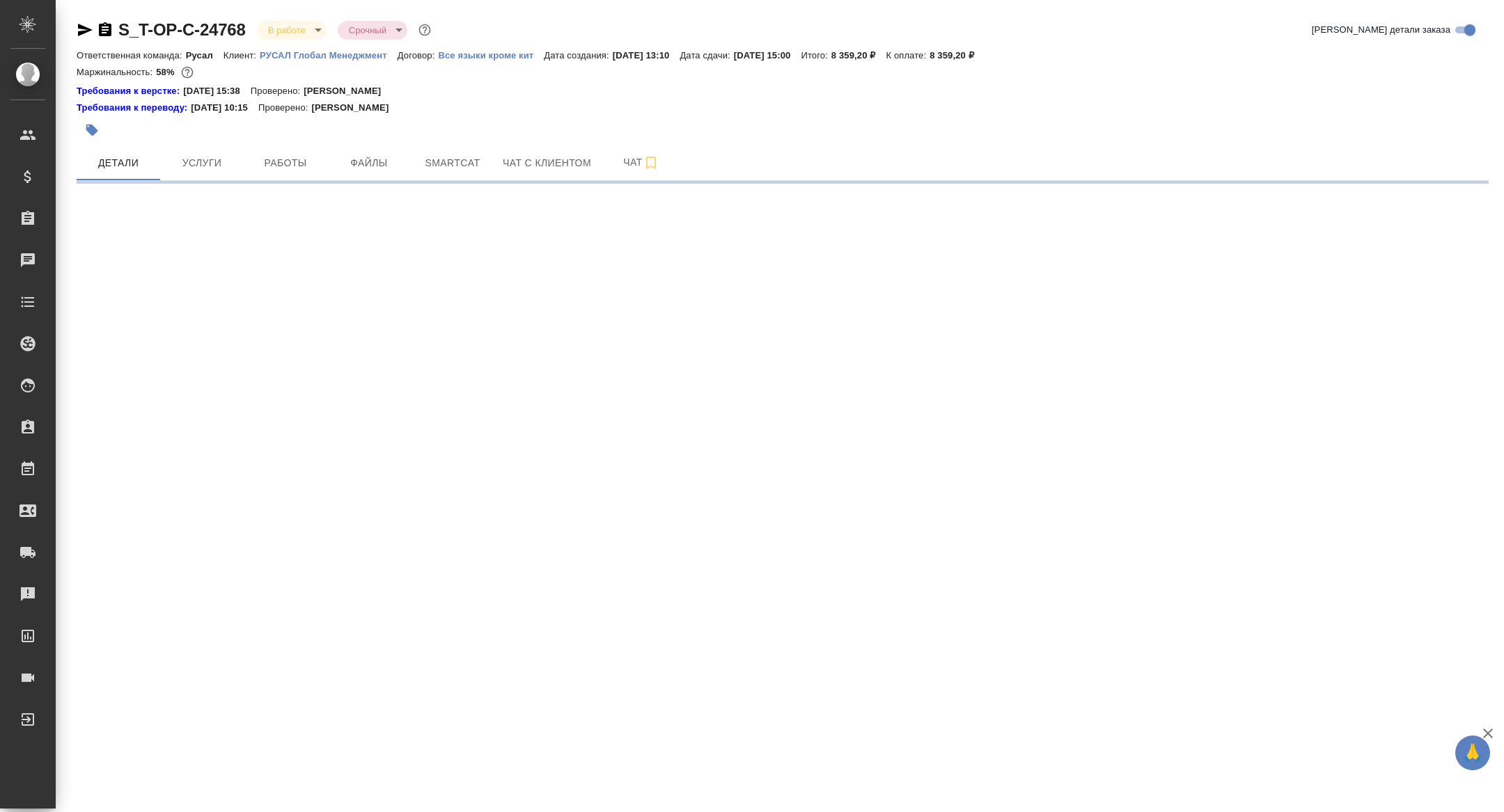
select select "RU"
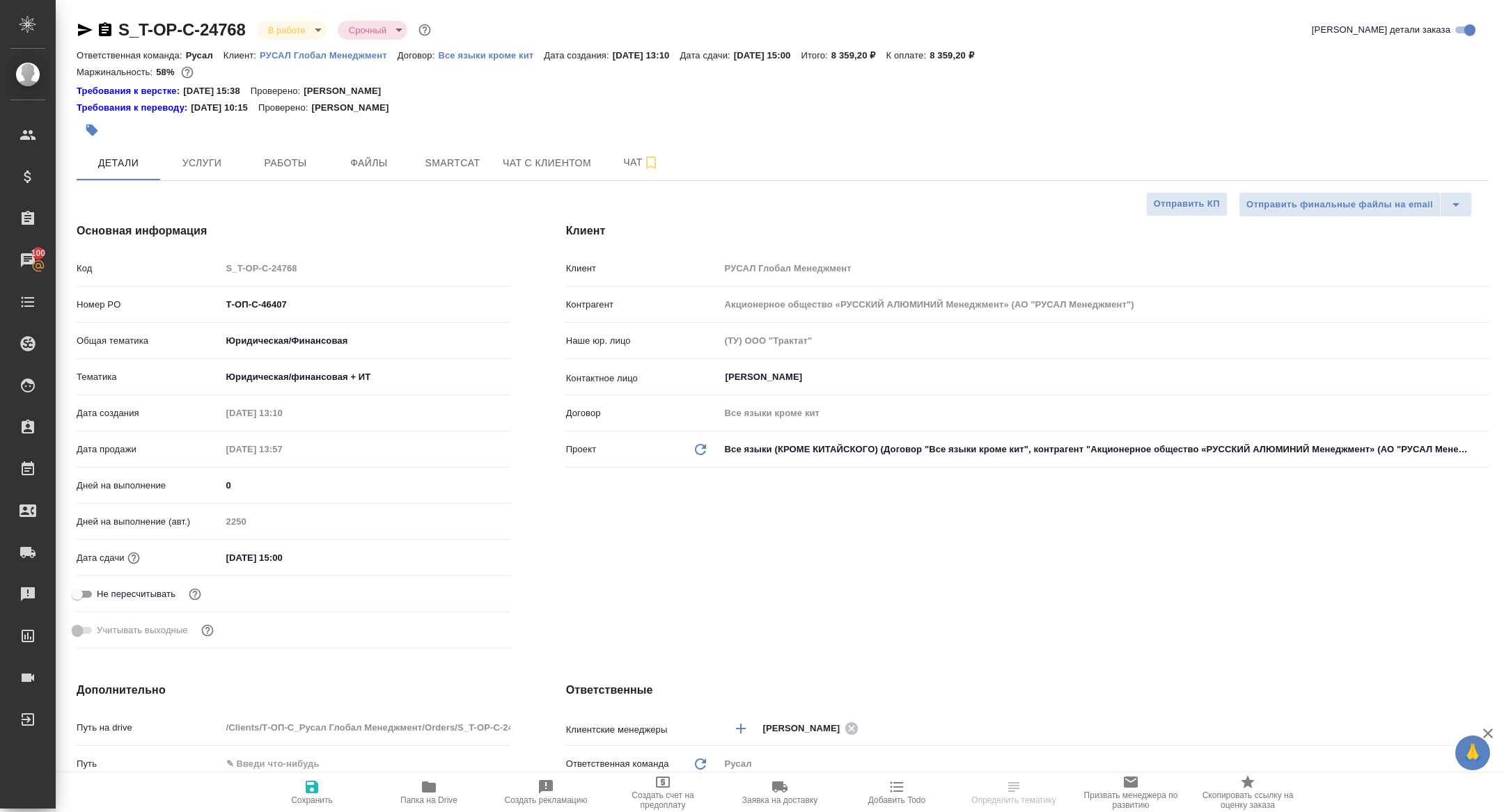
type textarea "x"
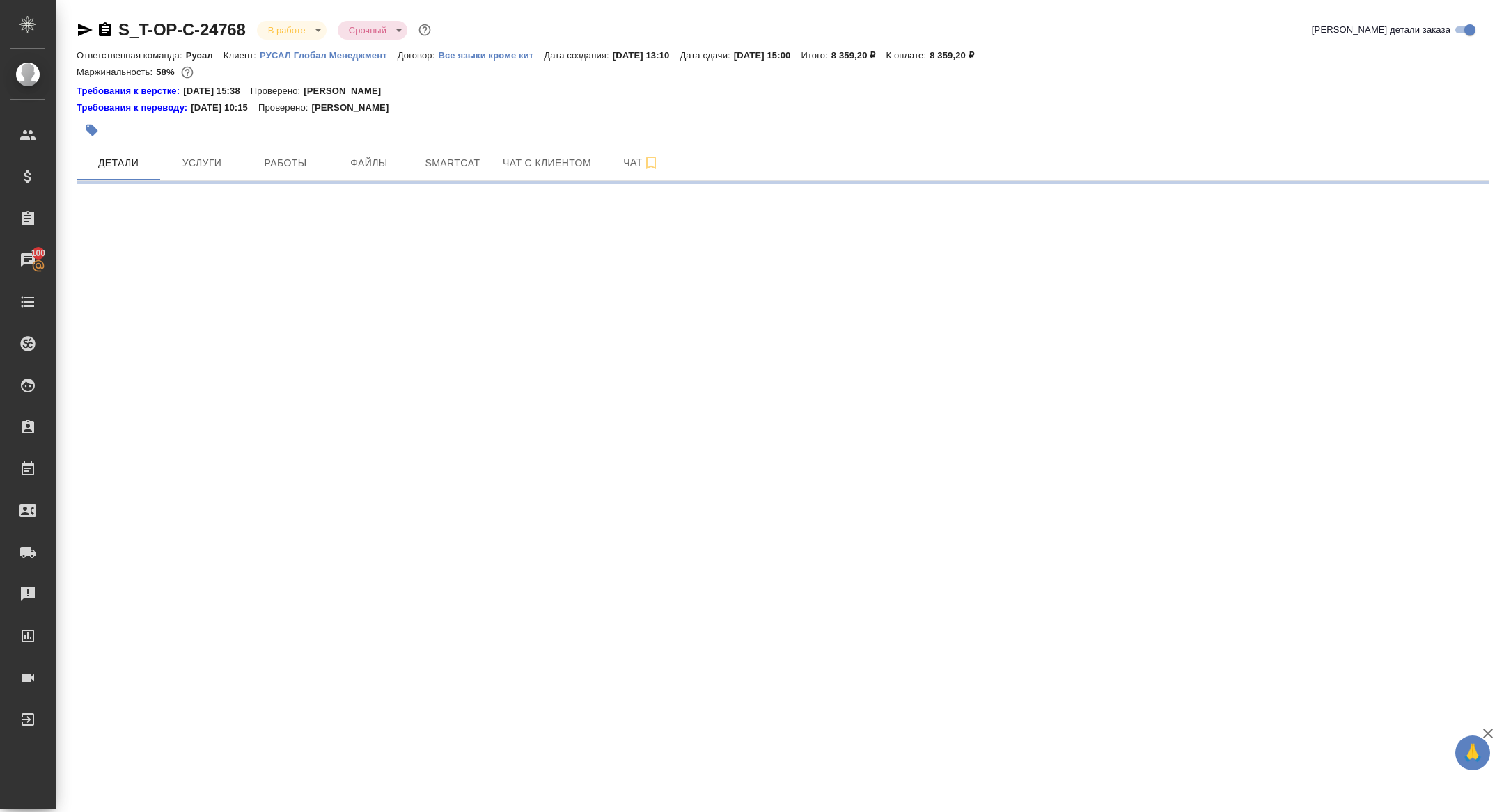
select select "RU"
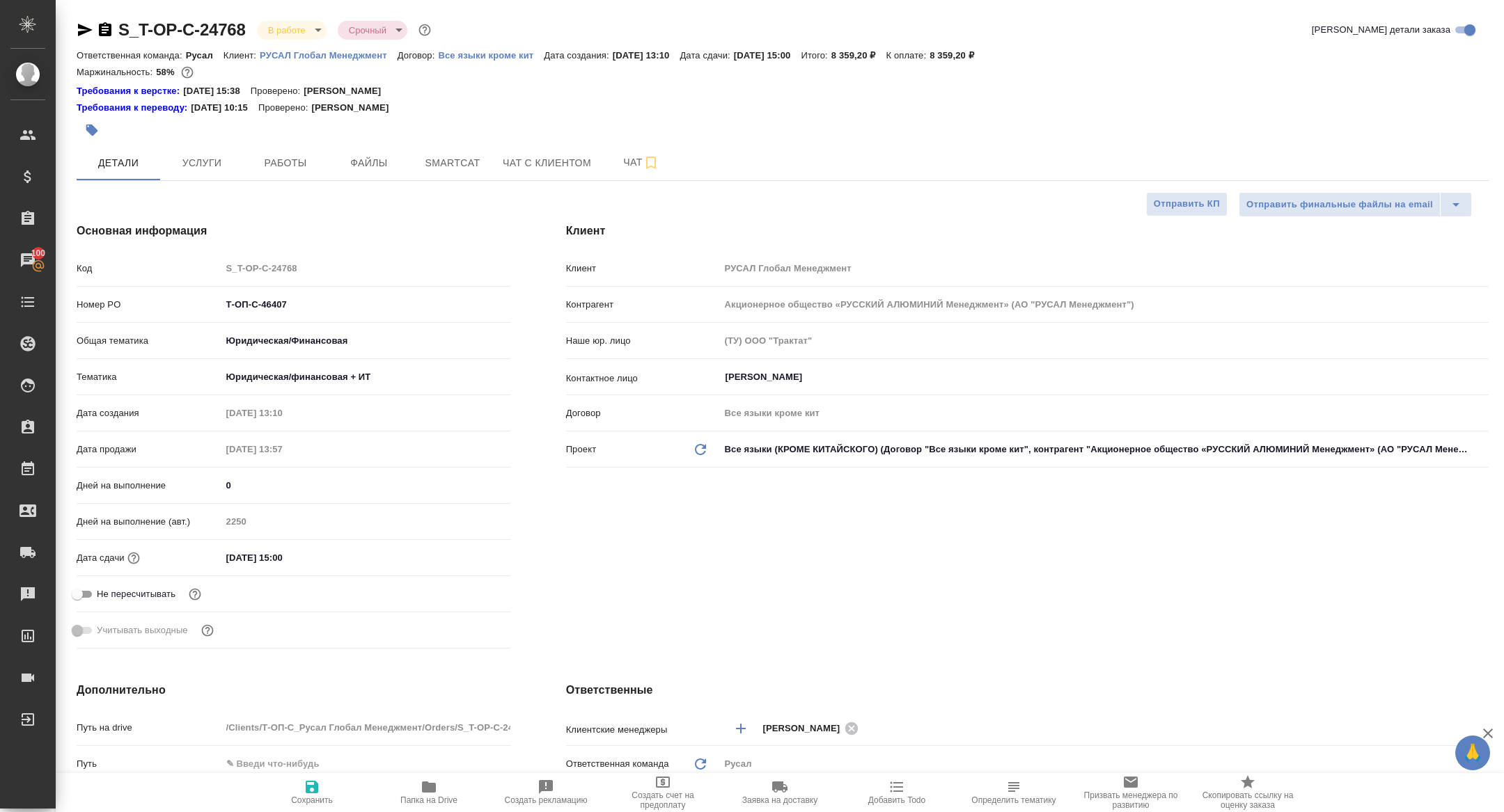
type textarea "x"
click at [280, 158] on span "Работы" at bounding box center [286, 164] width 67 height 18
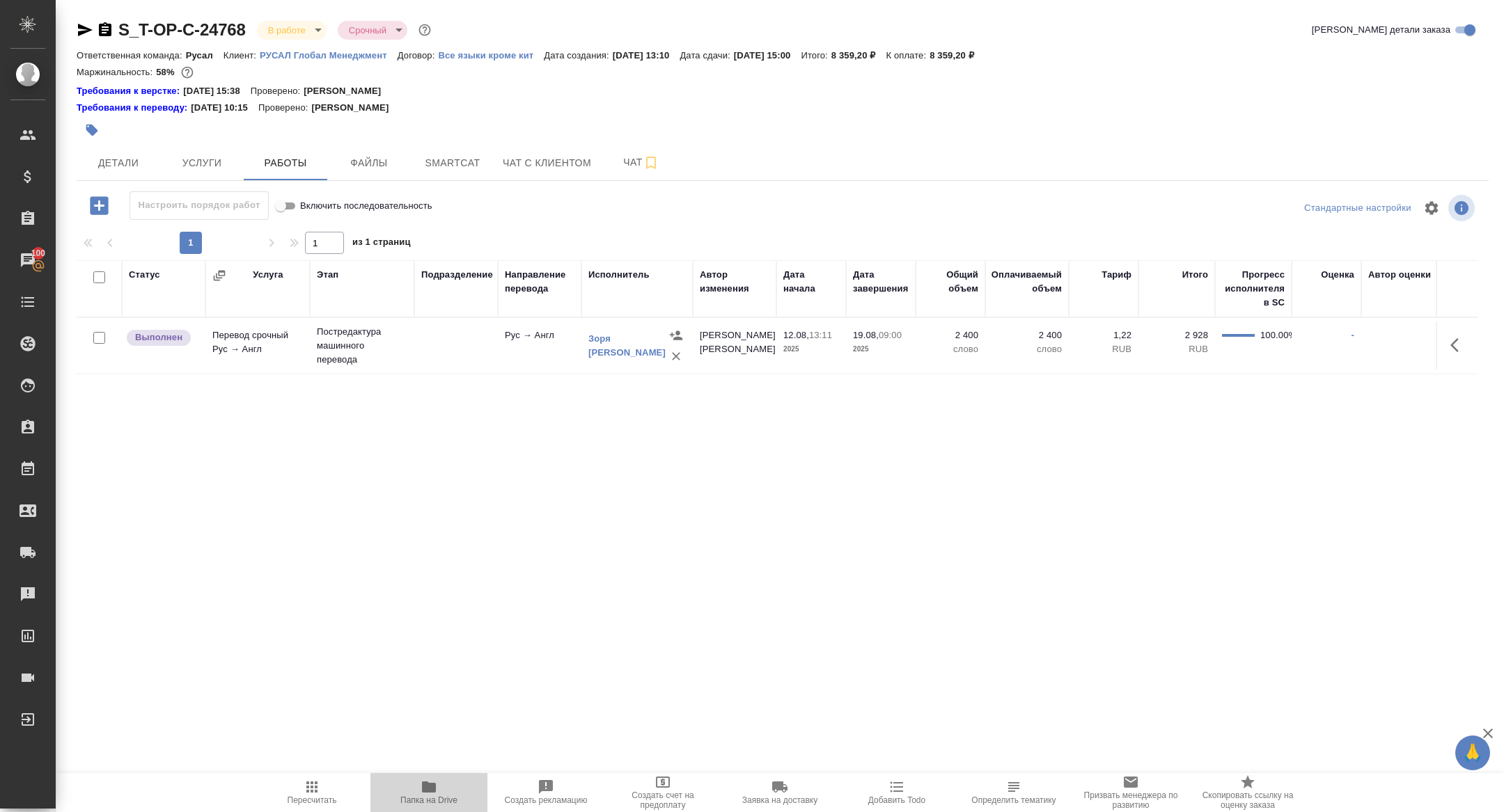
click at [419, 784] on span "Папка на Drive" at bounding box center [429, 791] width 101 height 26
click at [142, 158] on span "Детали" at bounding box center [118, 164] width 67 height 18
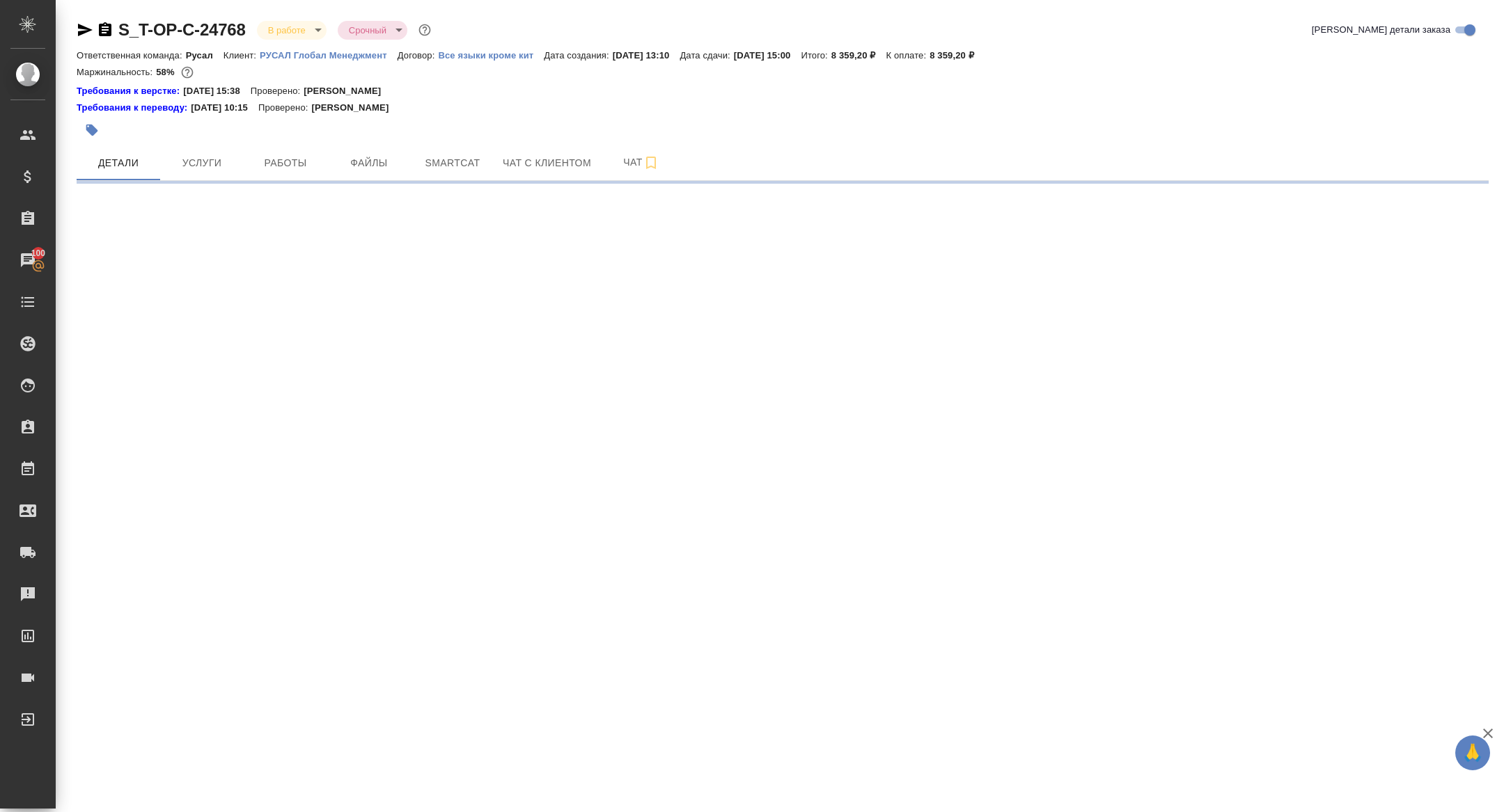
select select "RU"
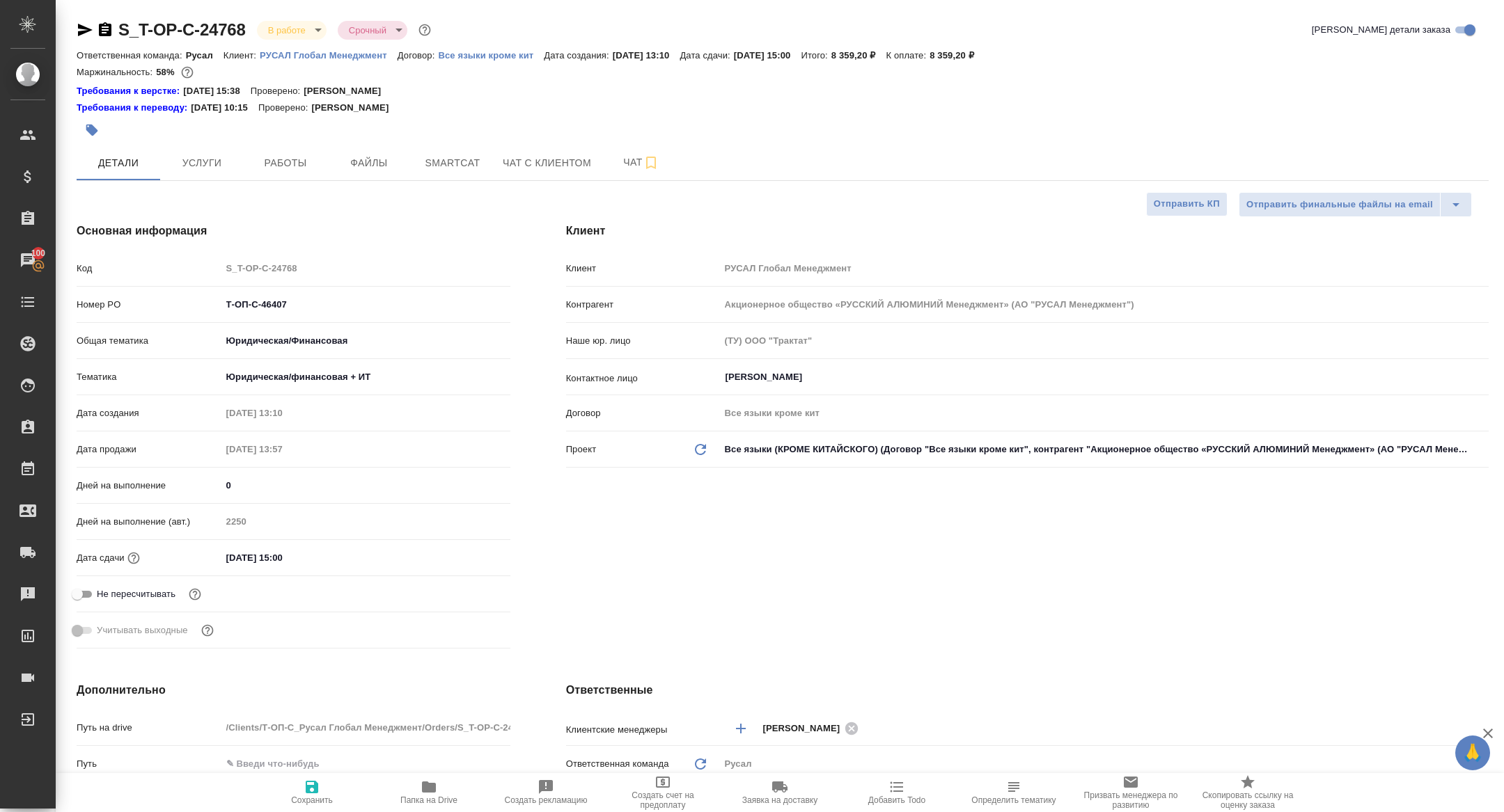
type textarea "x"
drag, startPoint x: 301, startPoint y: 301, endPoint x: 158, endPoint y: 301, distance: 143.0
click at [159, 301] on div "Номер PO Т-ОП-С-46407" at bounding box center [293, 304] width 434 height 25
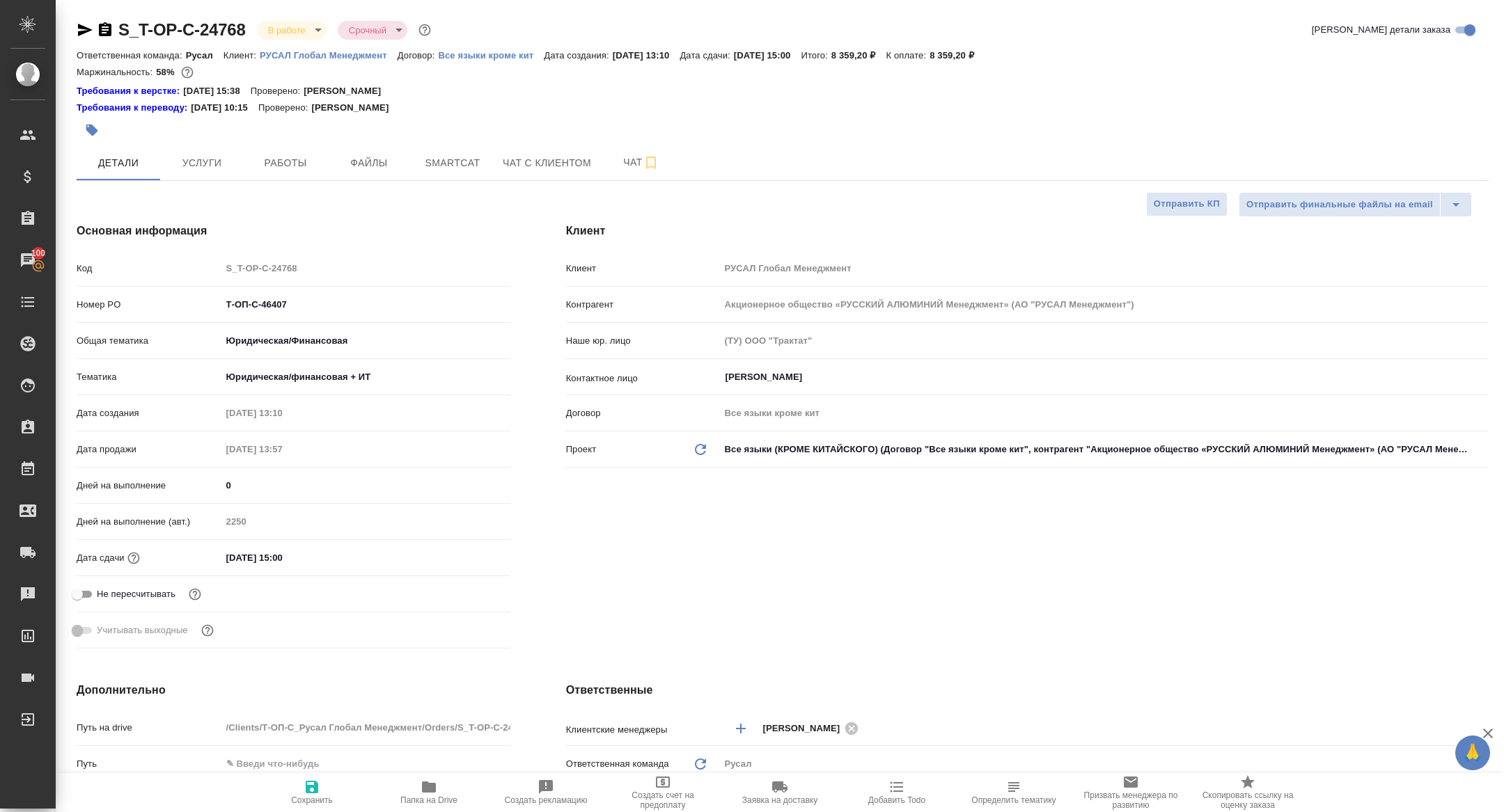
type textarea "x"
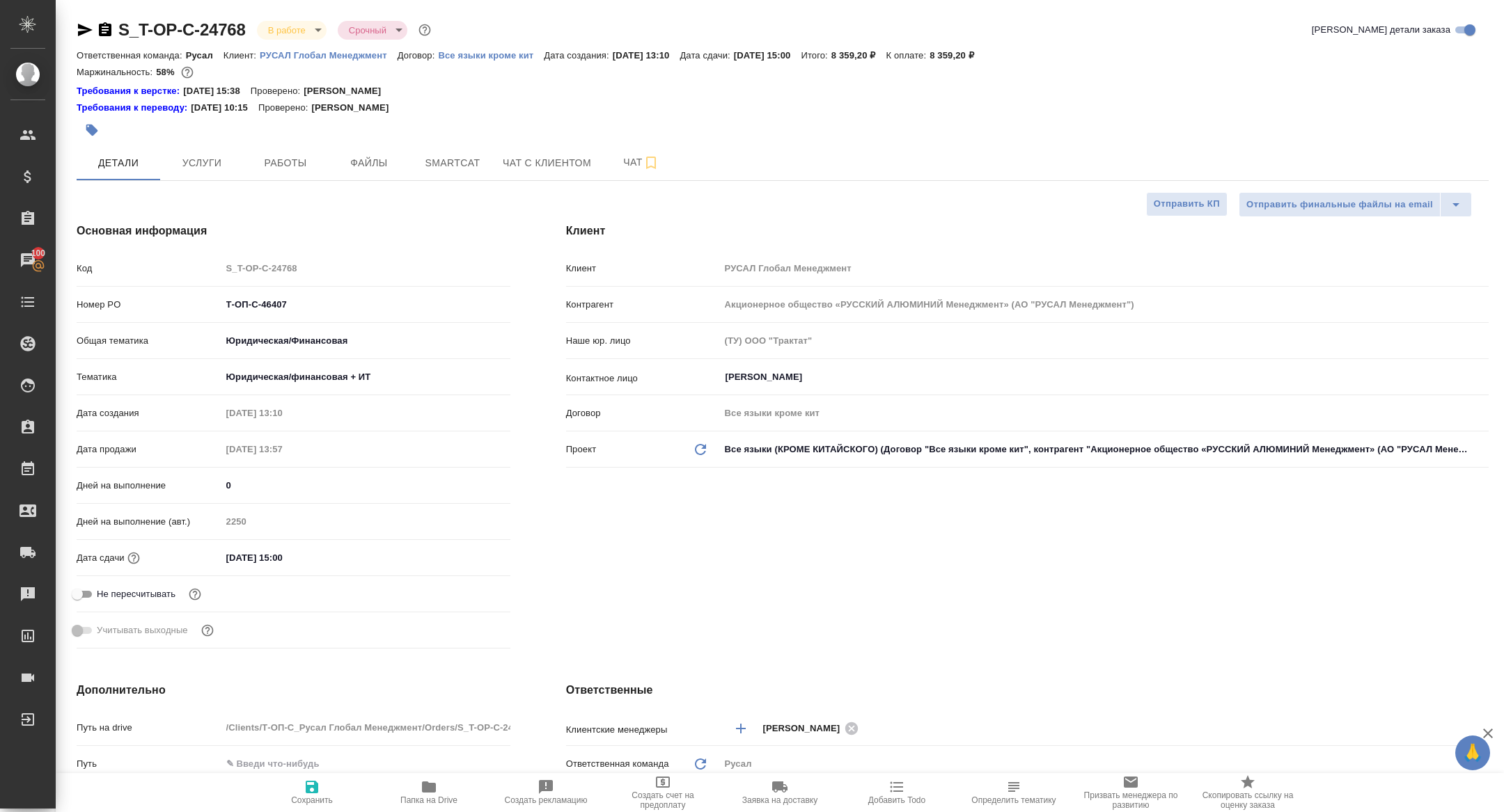
type textarea "x"
click at [286, 30] on body "🙏 .cls-1 fill:#fff; AWATERA Zhuravleva Alexandra Клиенты Спецификации Заказы 10…" at bounding box center [752, 406] width 1504 height 812
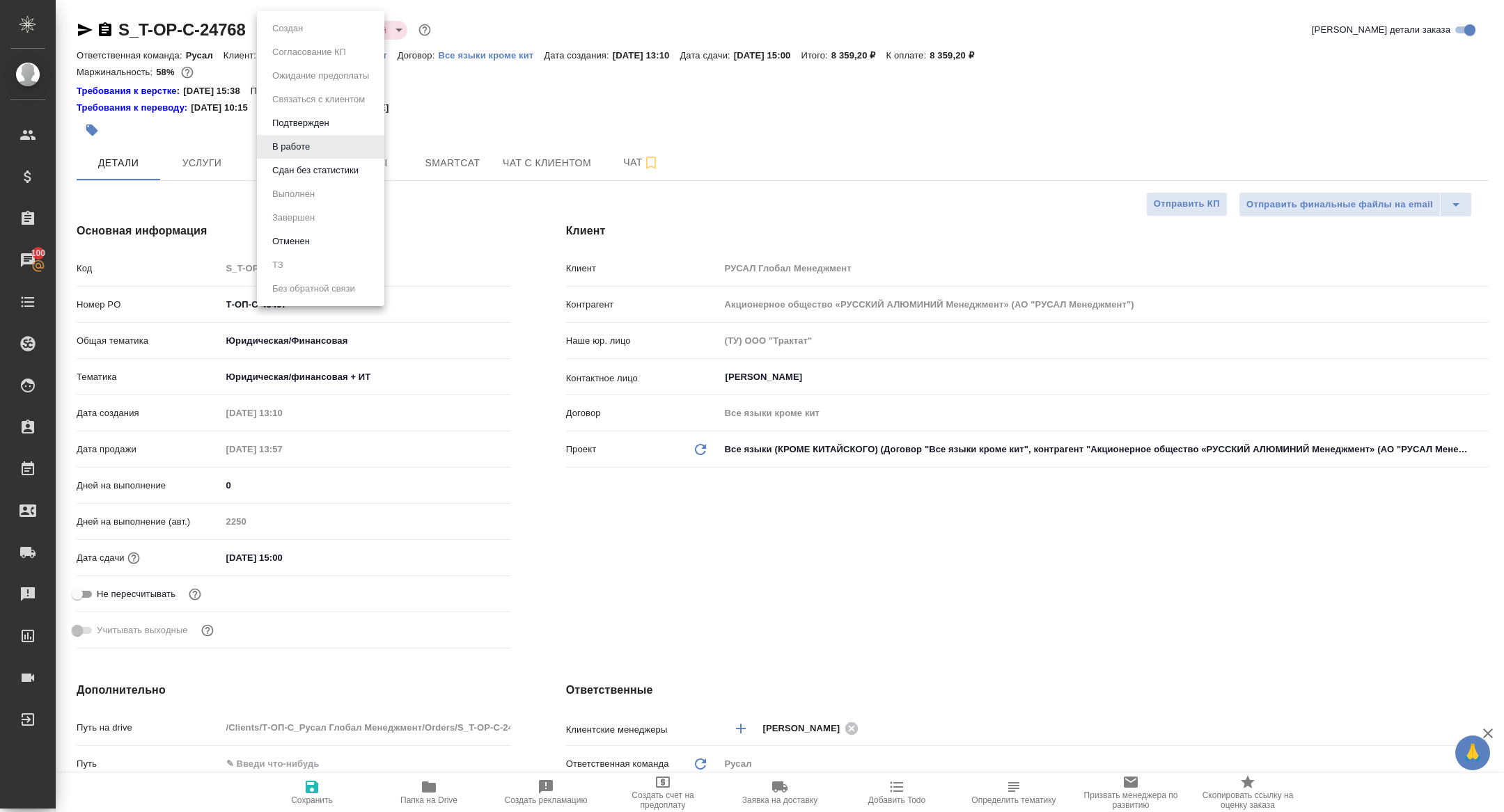
click at [284, 184] on ul "Создан Согласование КП Ожидание предоплаты Связаться с клиентом Подтвержден В р…" at bounding box center [321, 159] width 128 height 295
click at [284, 161] on li "Сдан без статистики" at bounding box center [321, 171] width 128 height 24
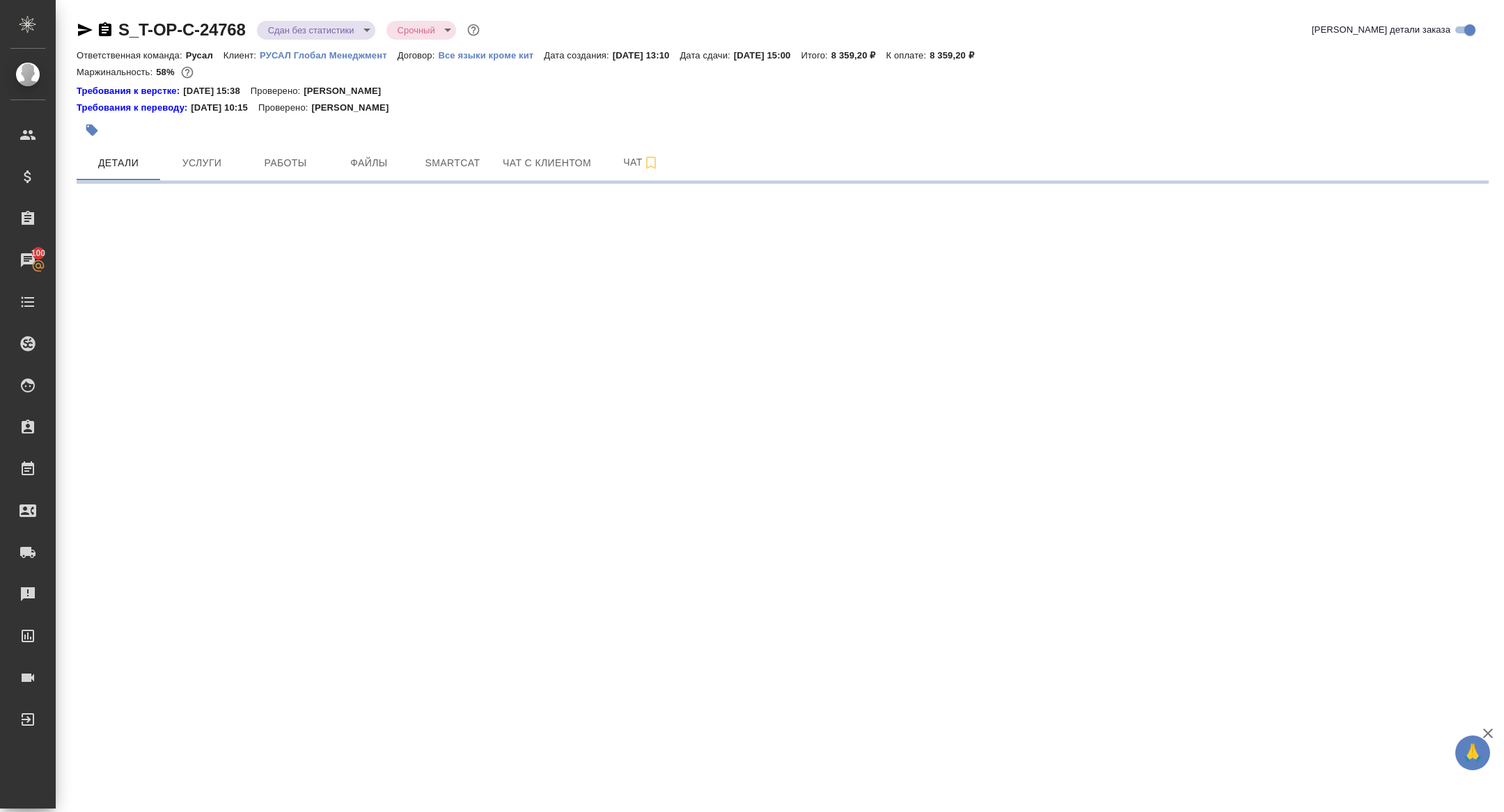
select select "RU"
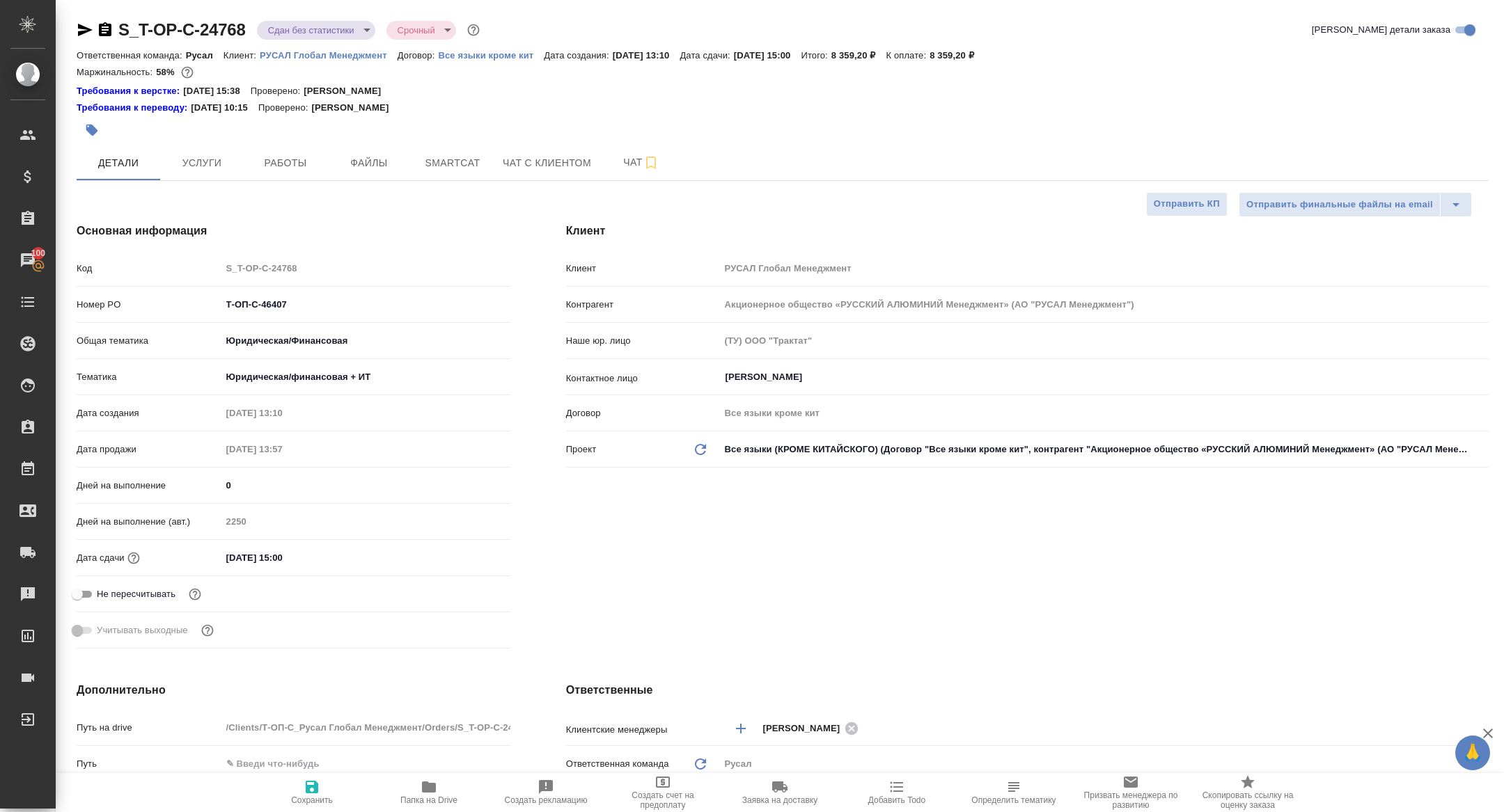
type textarea "x"
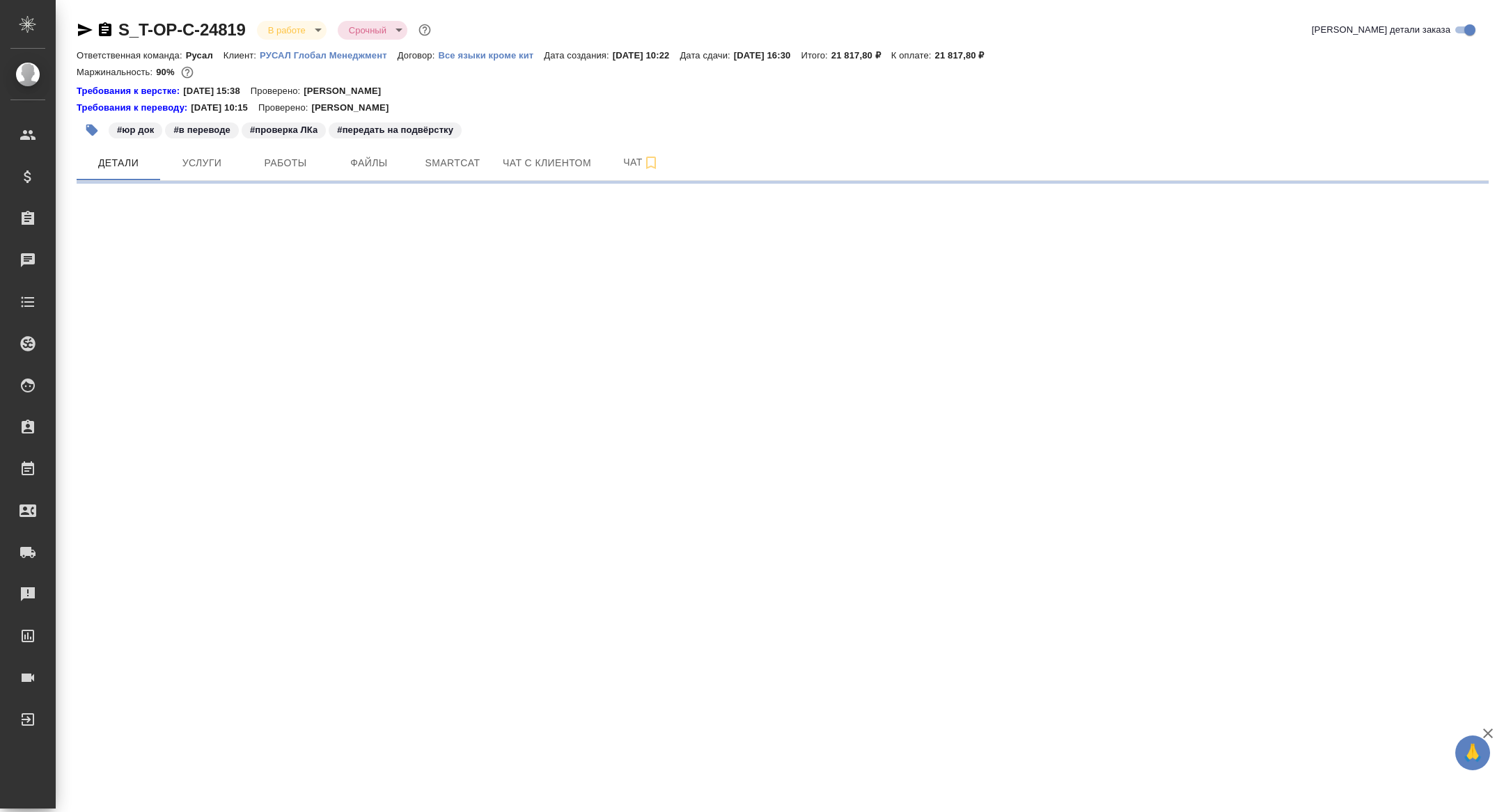
select select "RU"
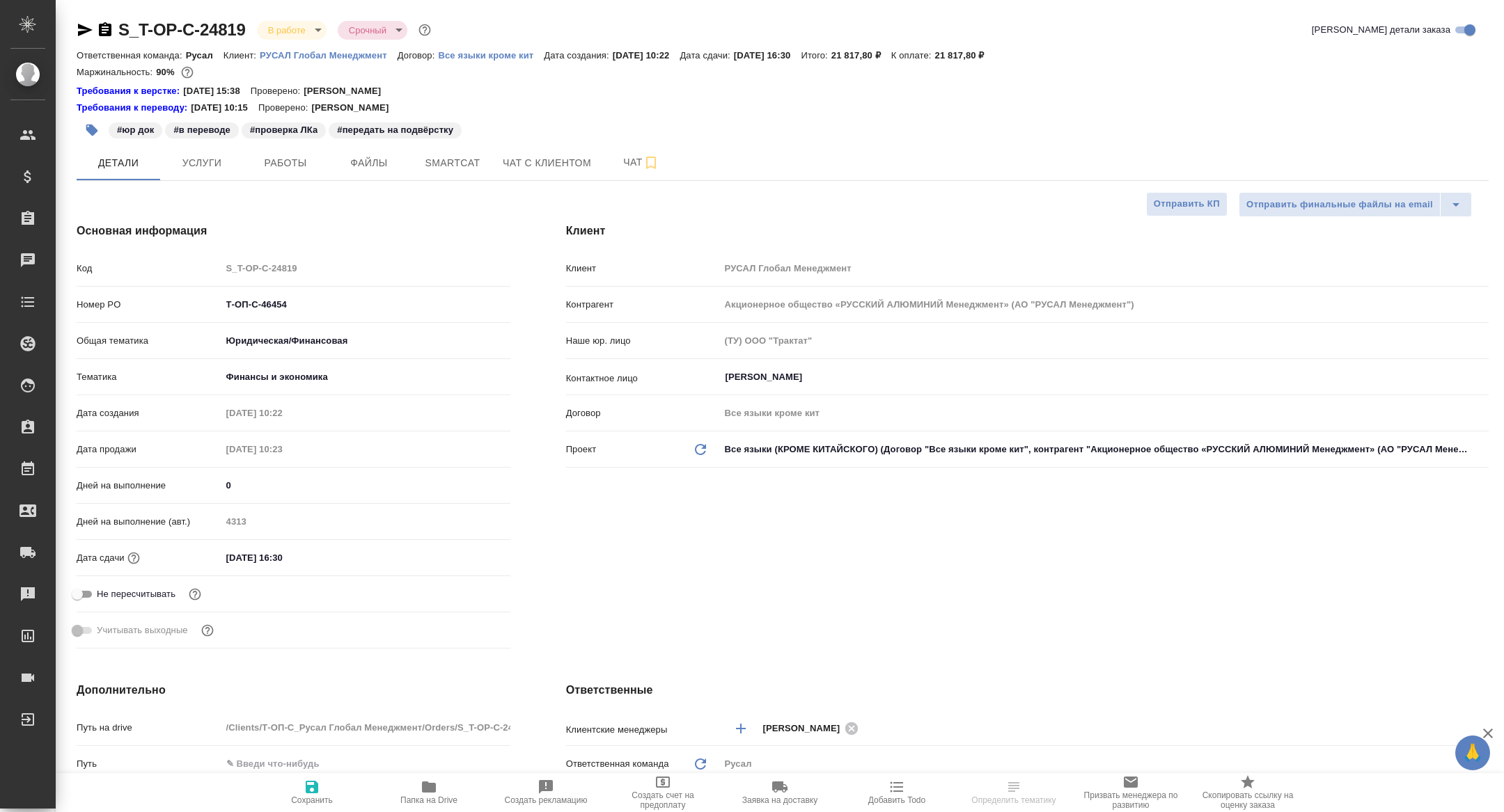
type textarea "x"
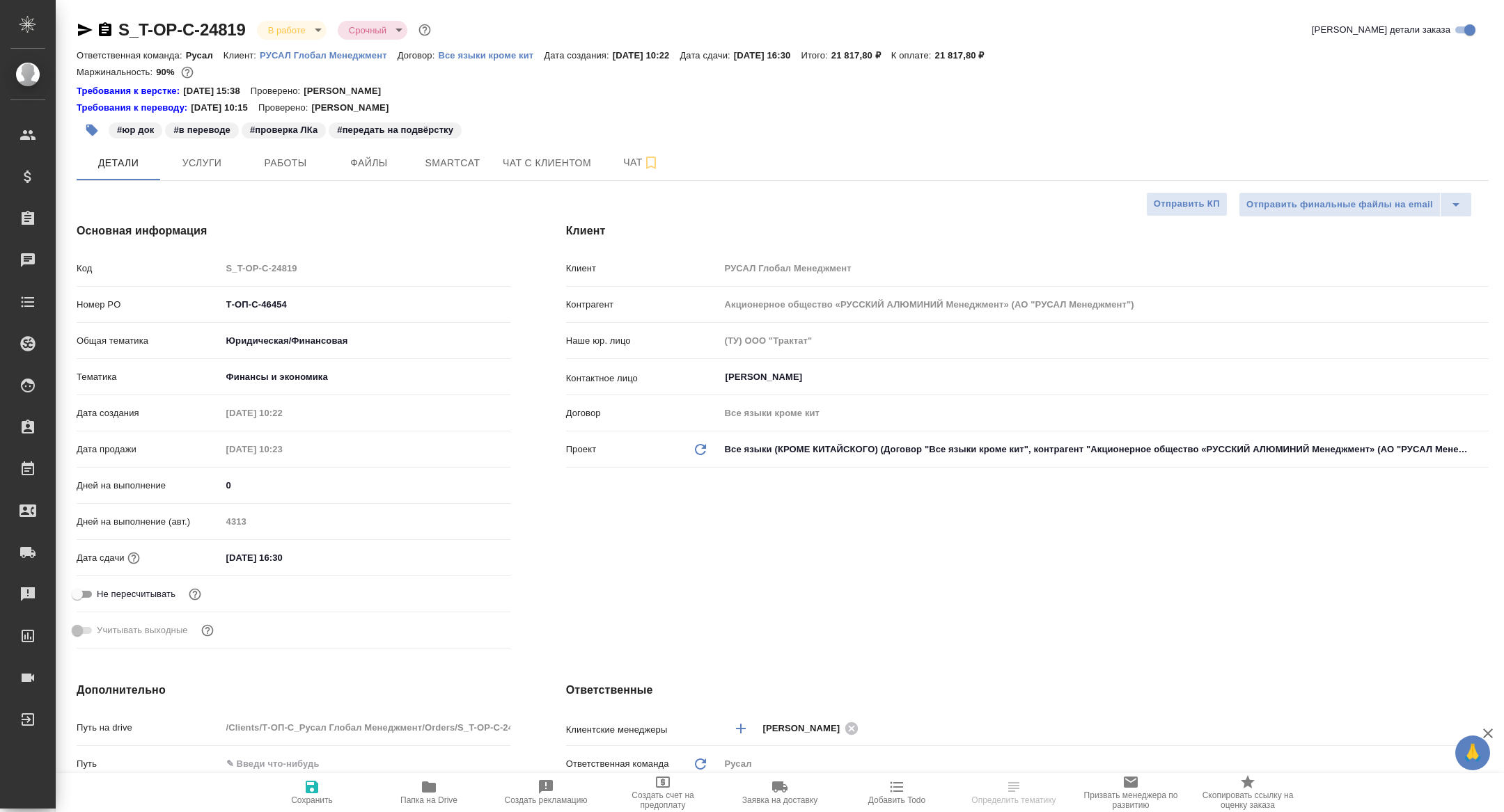
type textarea "x"
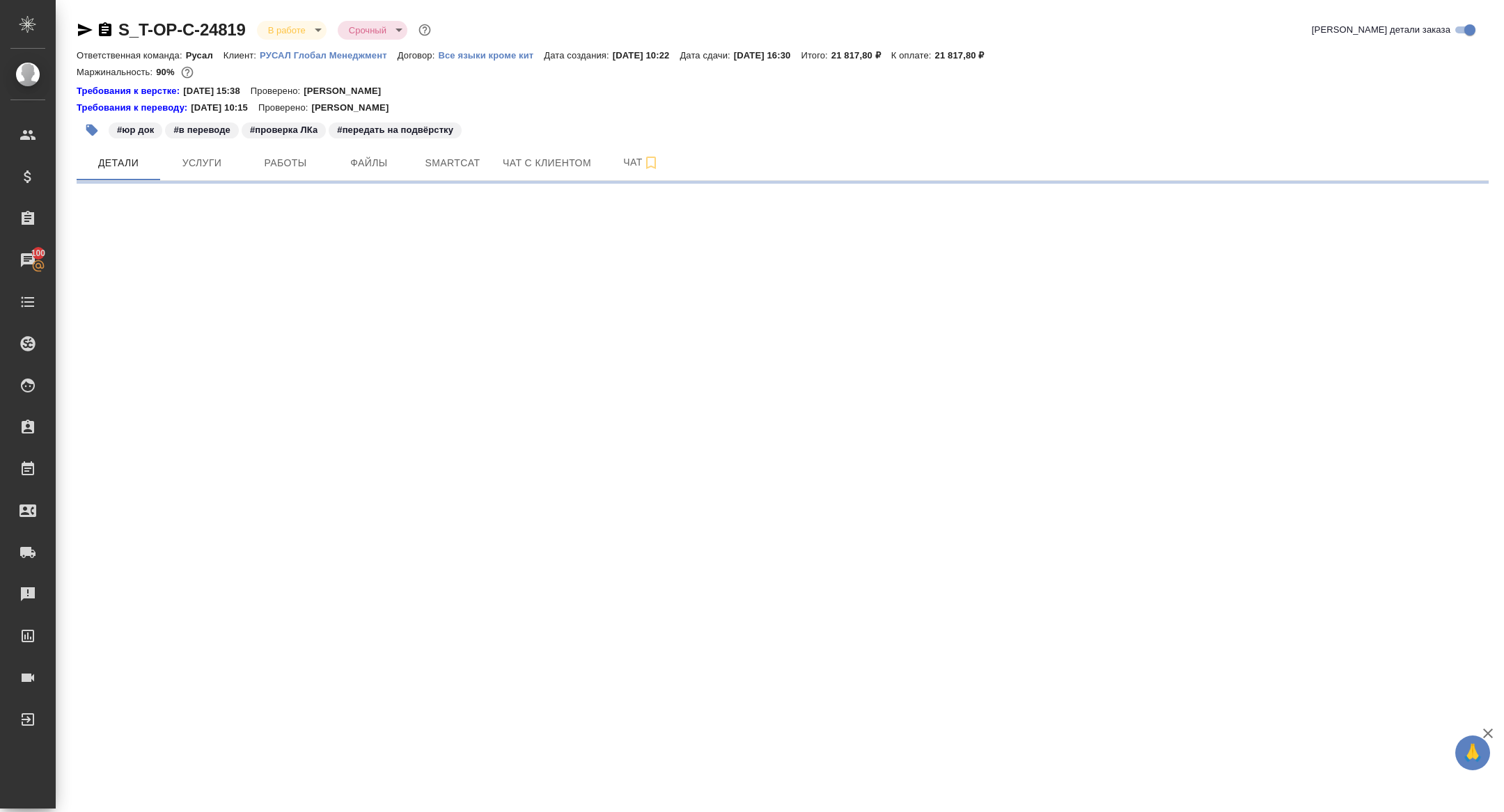
select select "RU"
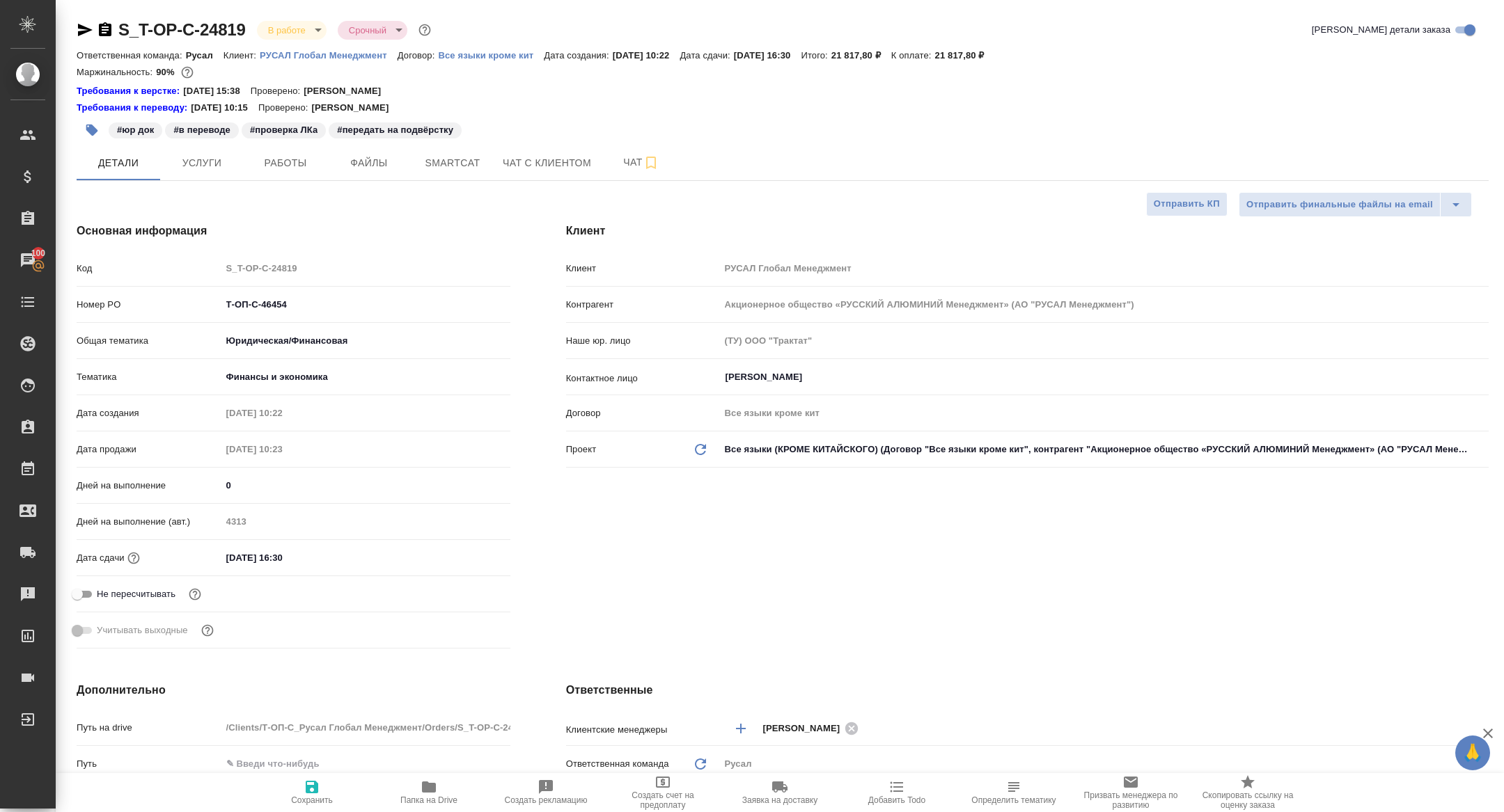
type textarea "x"
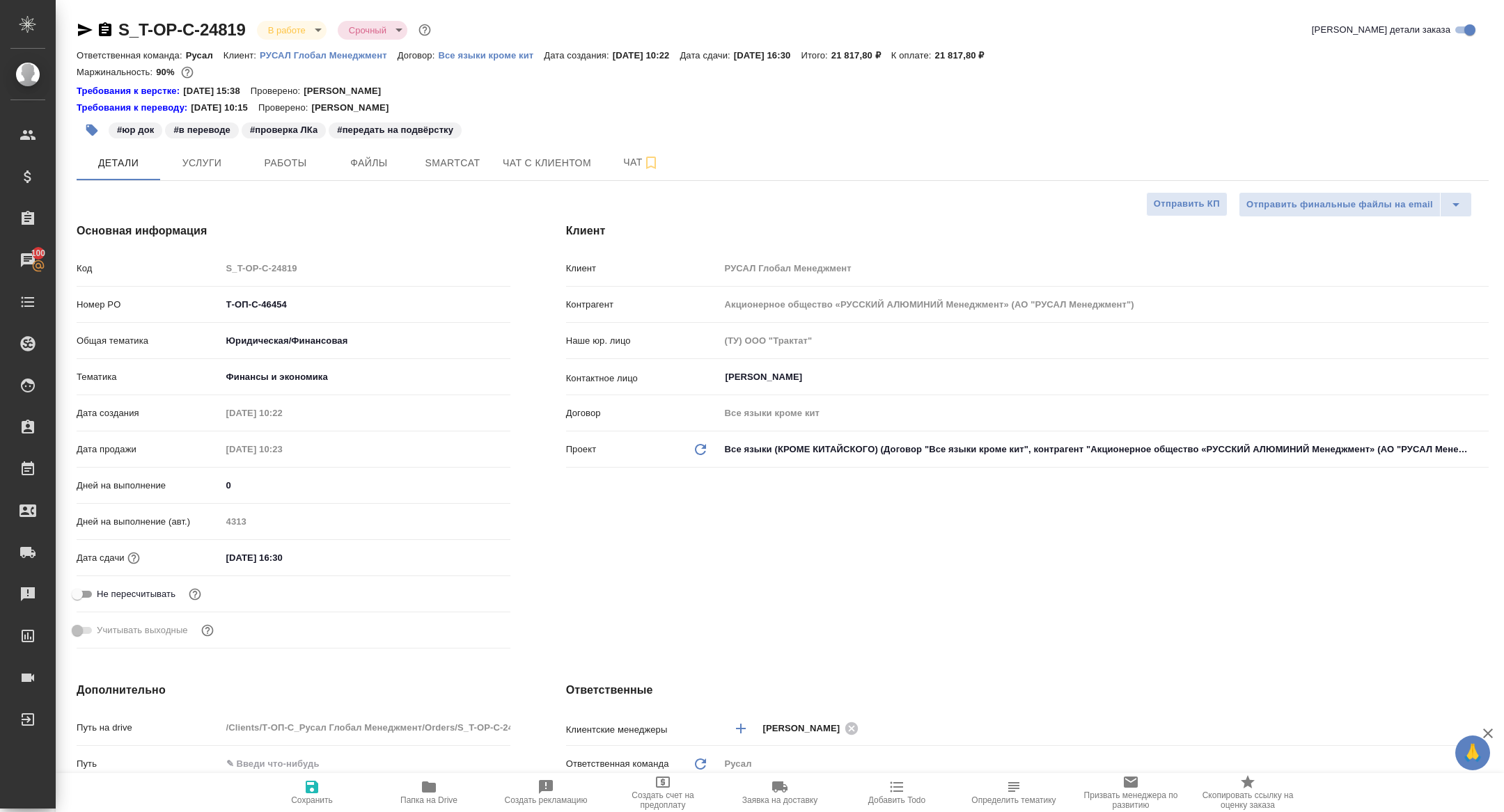
type textarea "x"
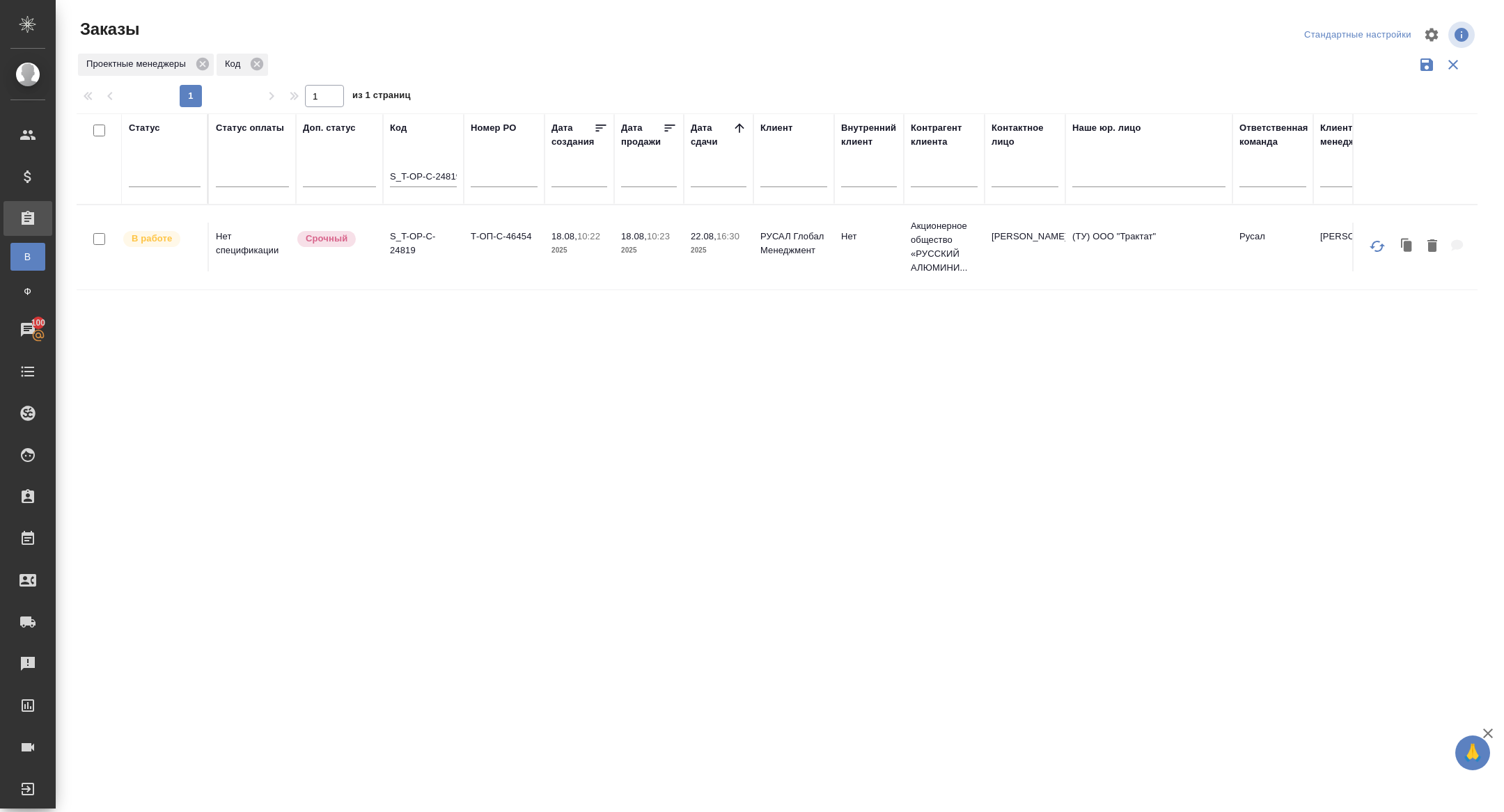
click at [407, 227] on td "S_T-OP-C-24819" at bounding box center [423, 247] width 81 height 49
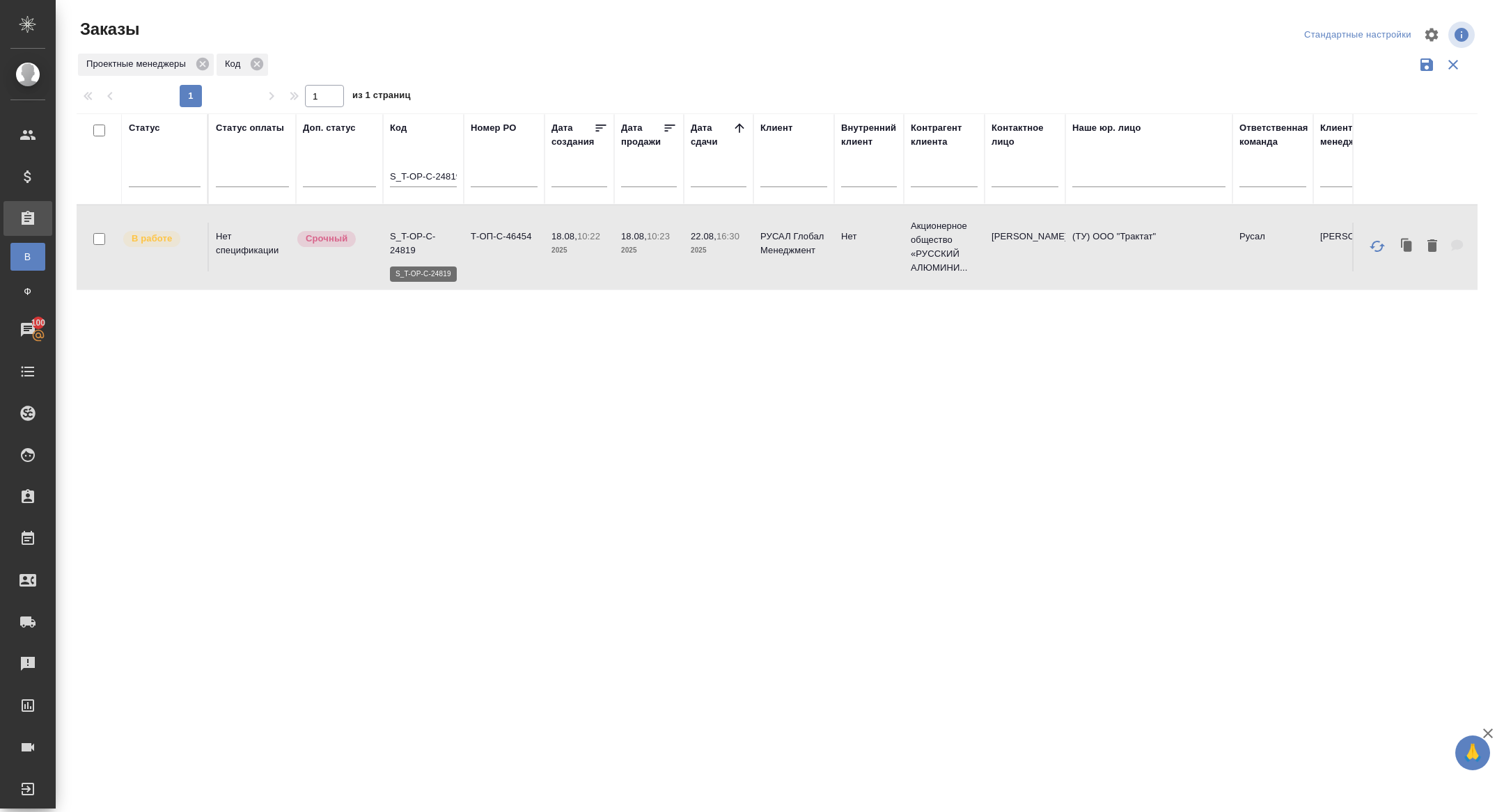
click at [407, 236] on p "S_T-OP-C-24819" at bounding box center [423, 244] width 67 height 28
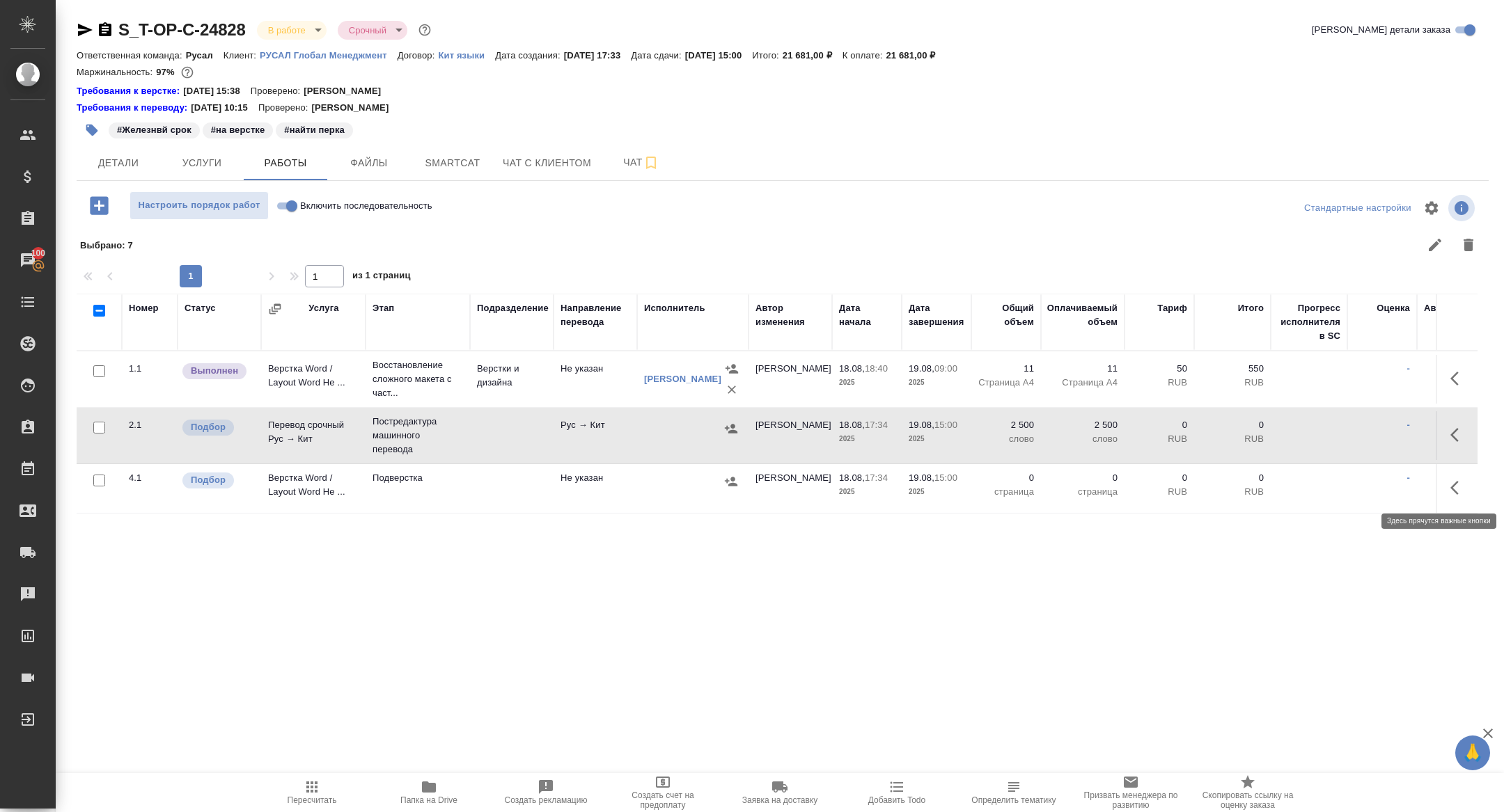
click at [1453, 489] on icon "button" at bounding box center [1454, 487] width 8 height 14
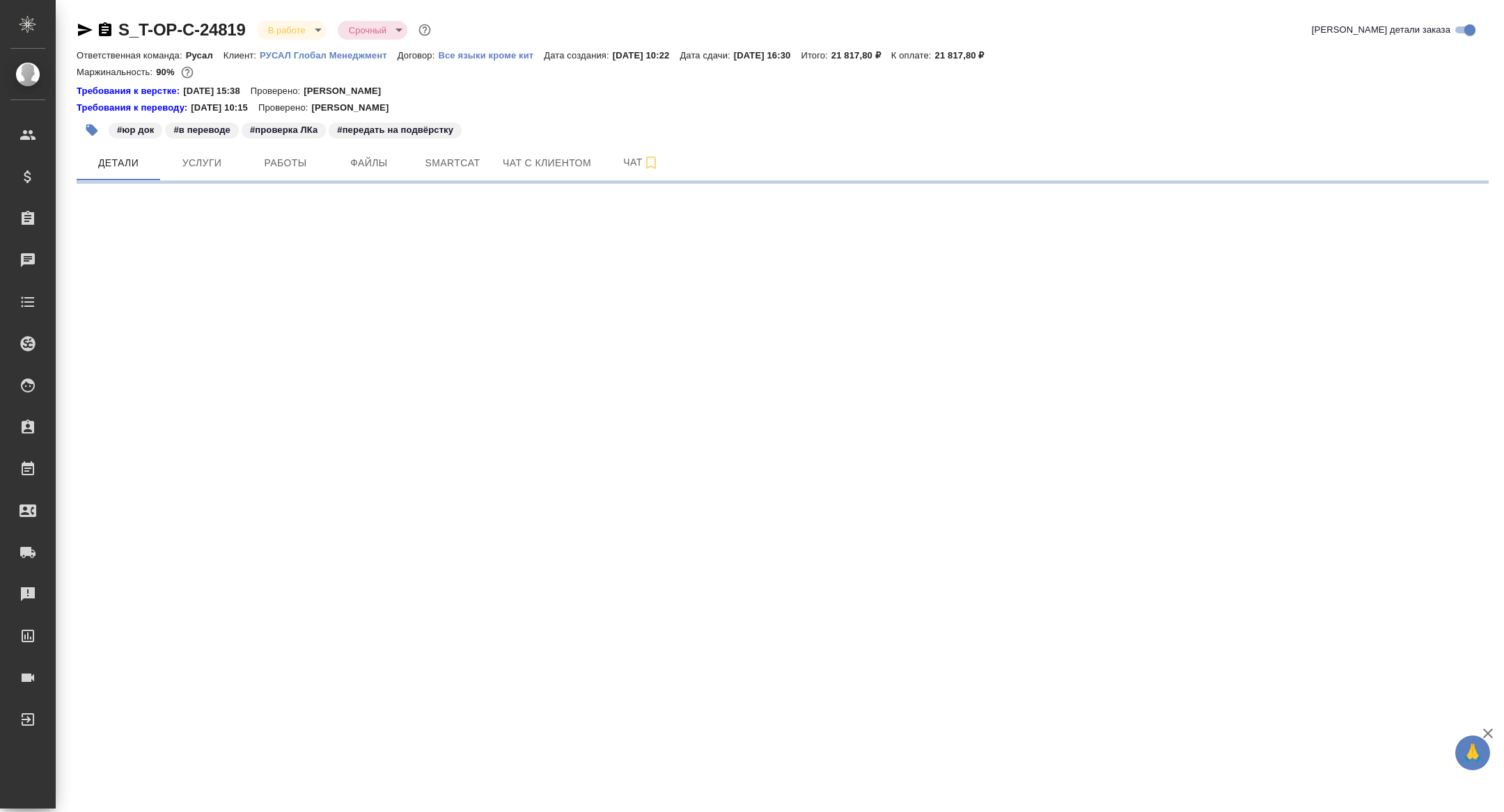
select select "RU"
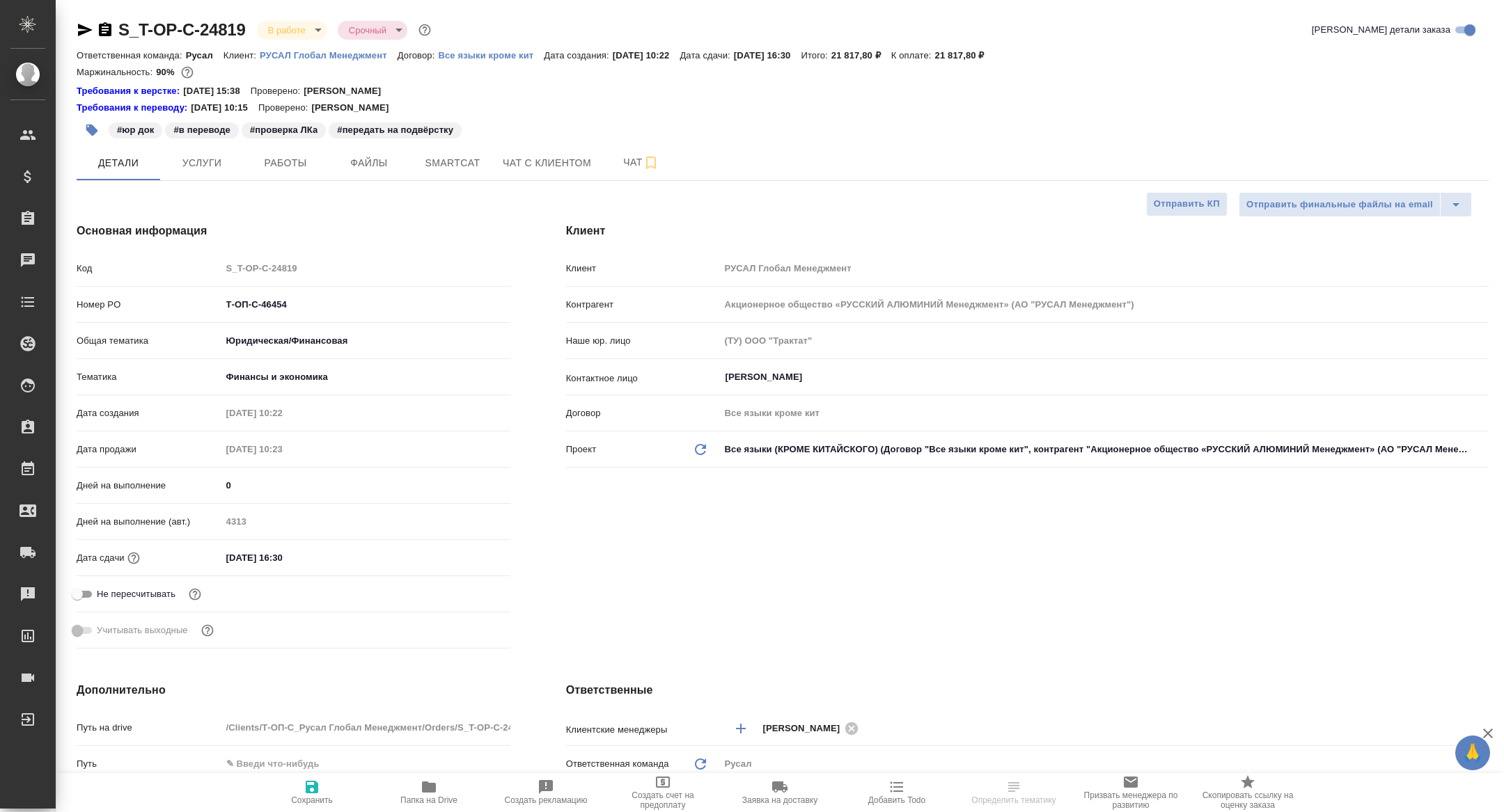
type textarea "x"
click at [288, 159] on span "Работы" at bounding box center [286, 164] width 67 height 18
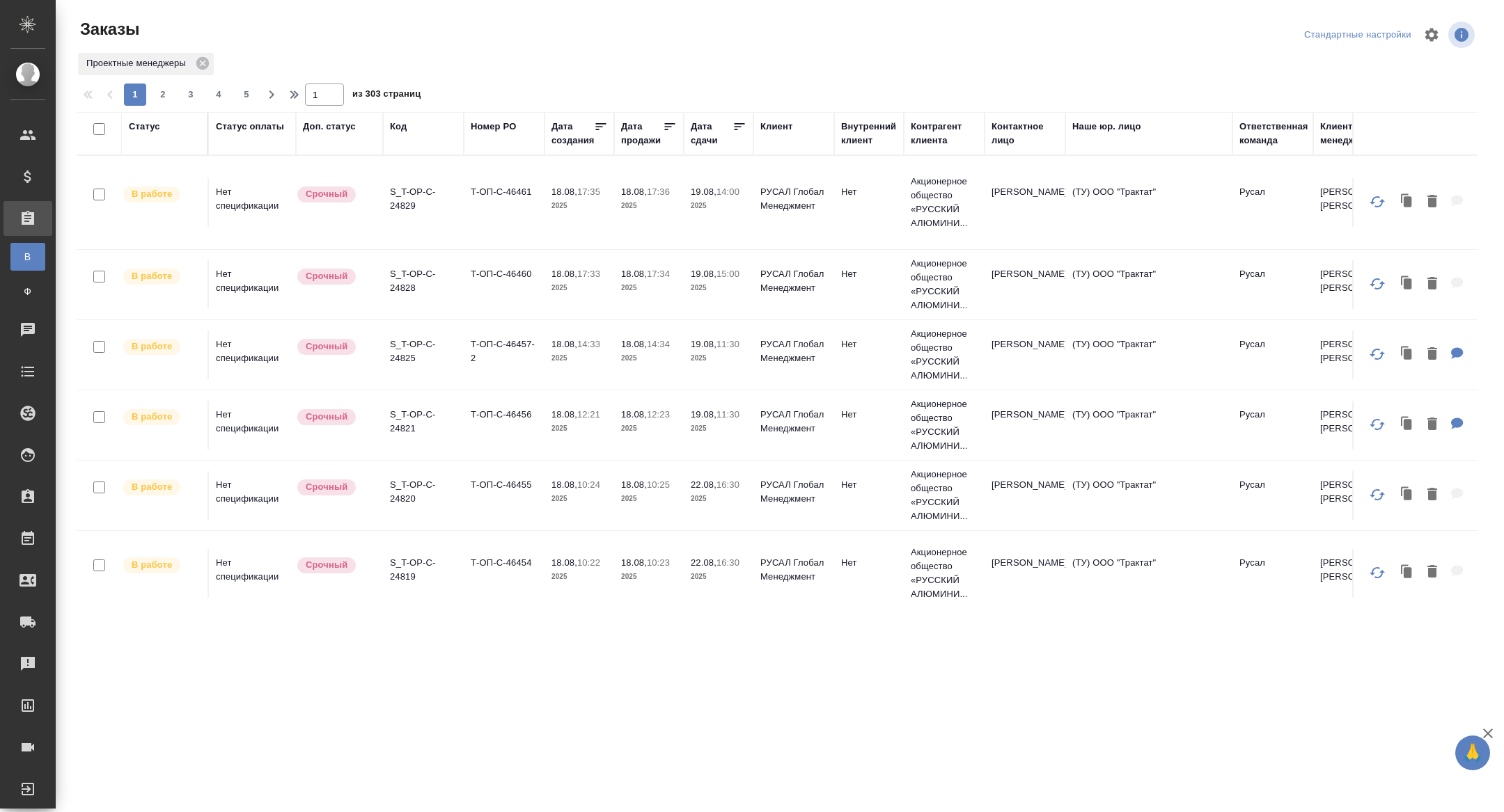
click at [399, 445] on tr "В работе Нет спецификации Срочный S_T-OP-C-24821 Т-ОП-С-46456 18.08, 12:21 2025…" at bounding box center [1242, 426] width 2331 height 70
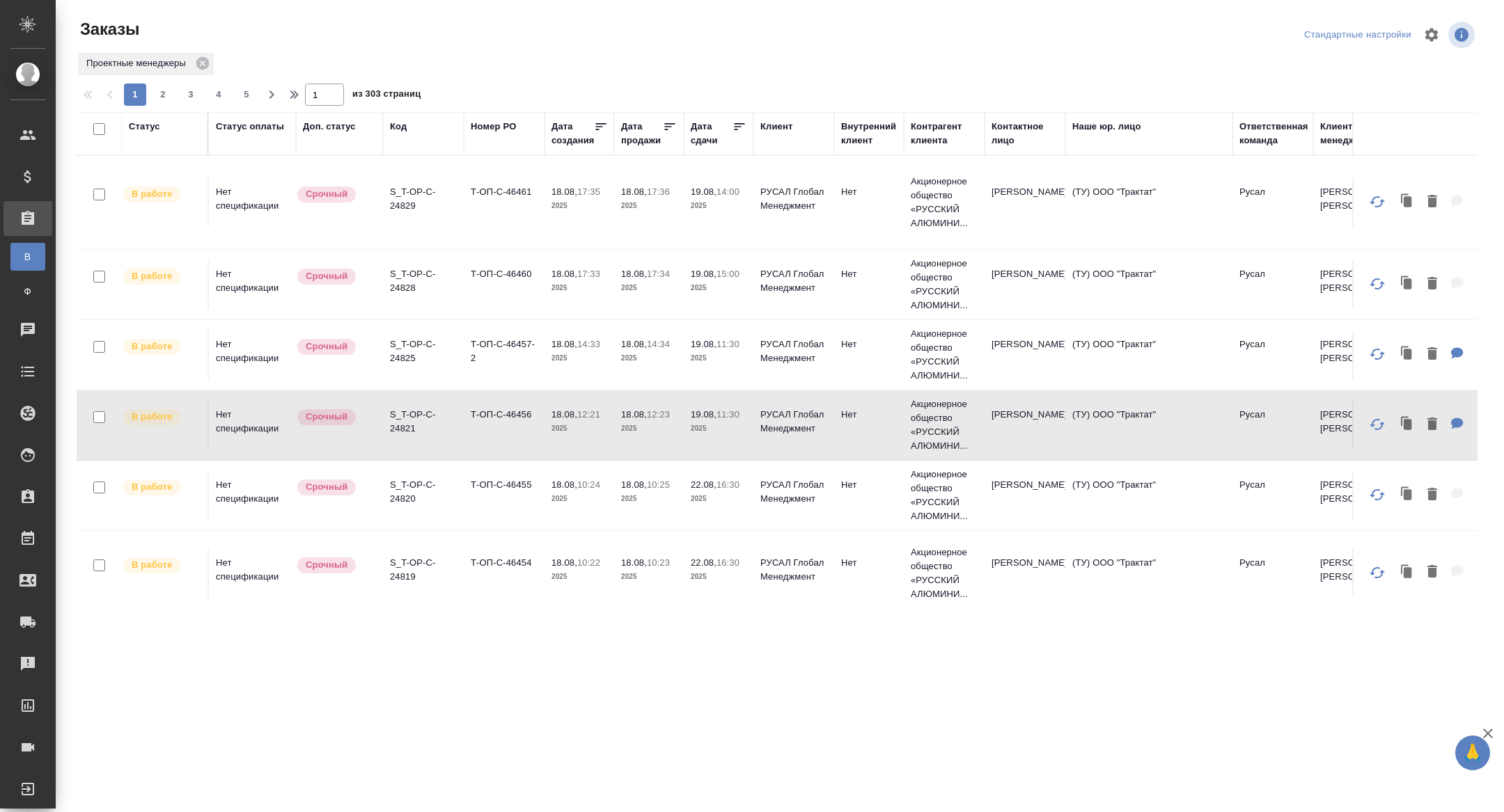
scroll to position [27, 0]
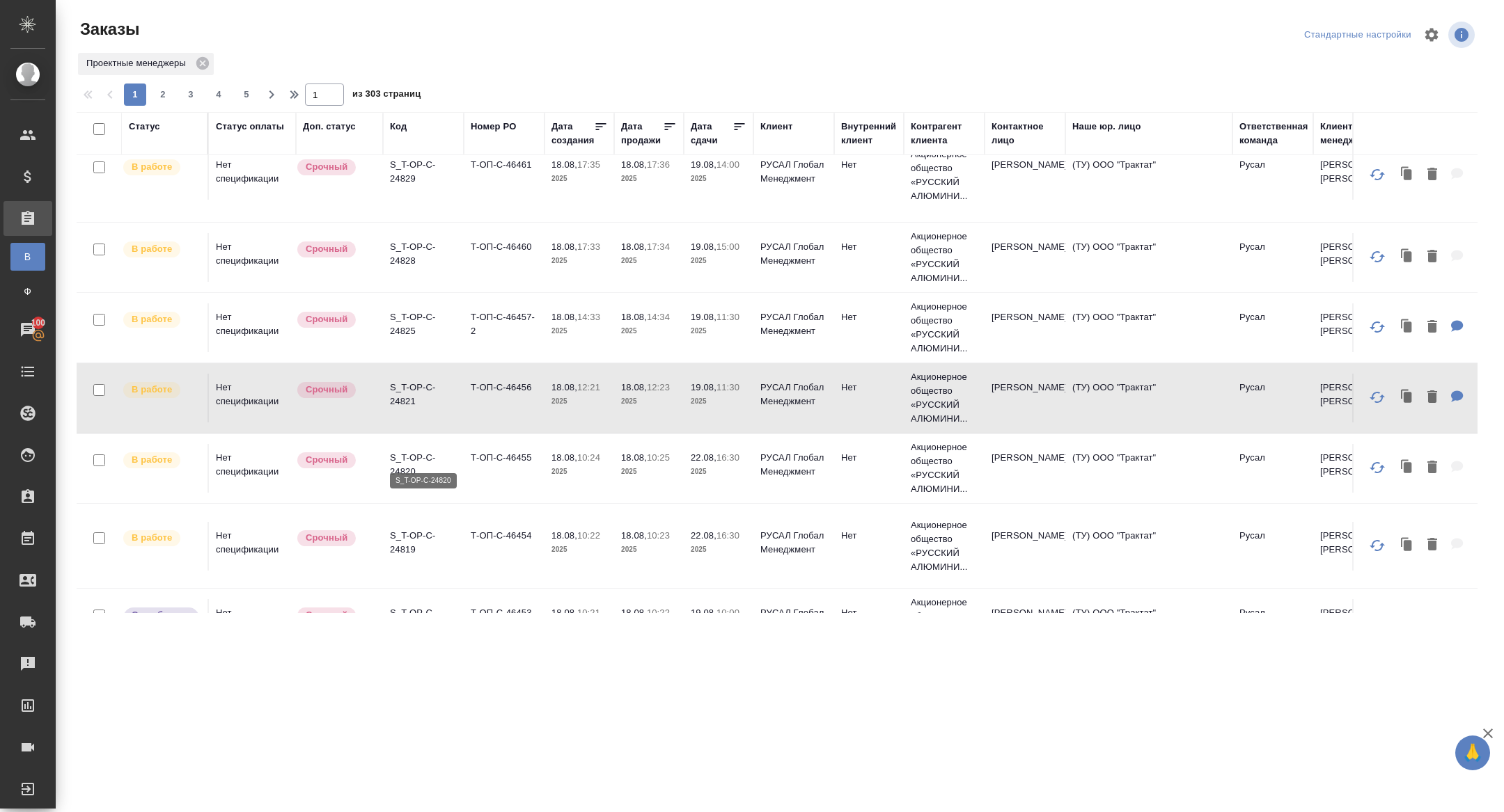
click at [404, 455] on p "S_T-OP-C-24820" at bounding box center [423, 465] width 67 height 28
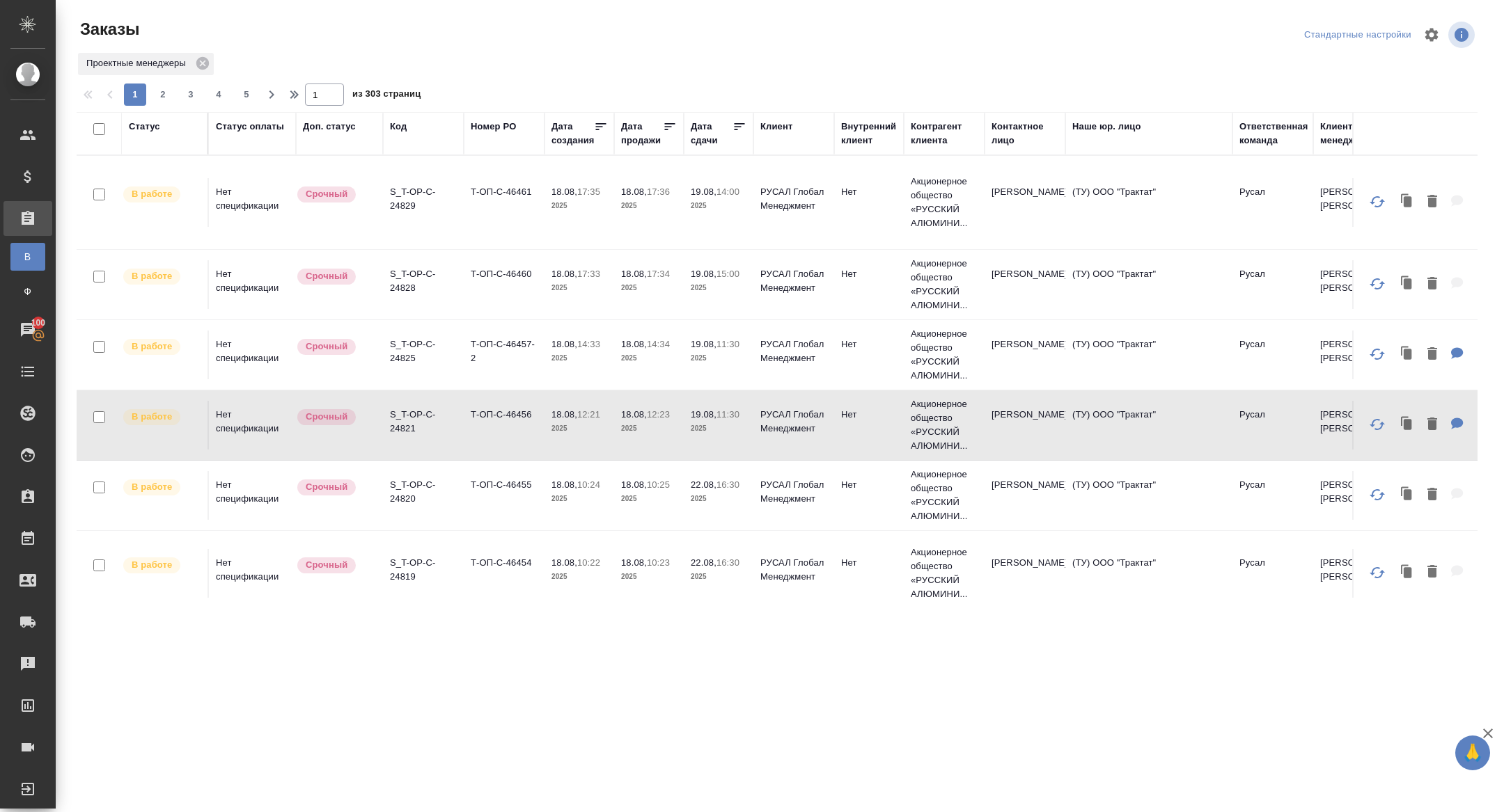
scroll to position [0, 0]
click at [711, 141] on div "Дата сдачи" at bounding box center [712, 133] width 42 height 28
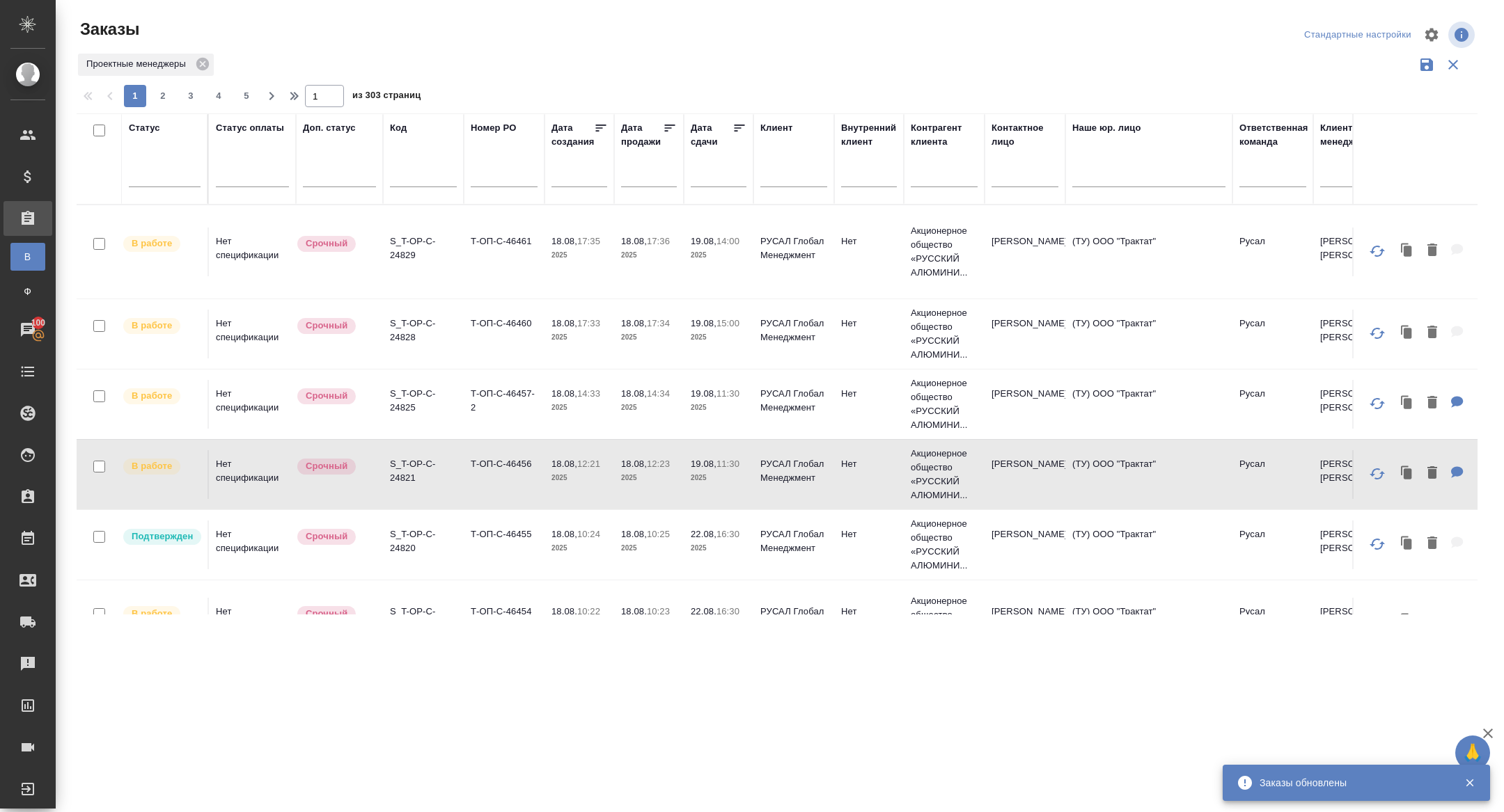
click at [709, 172] on input "text" at bounding box center [722, 175] width 47 height 19
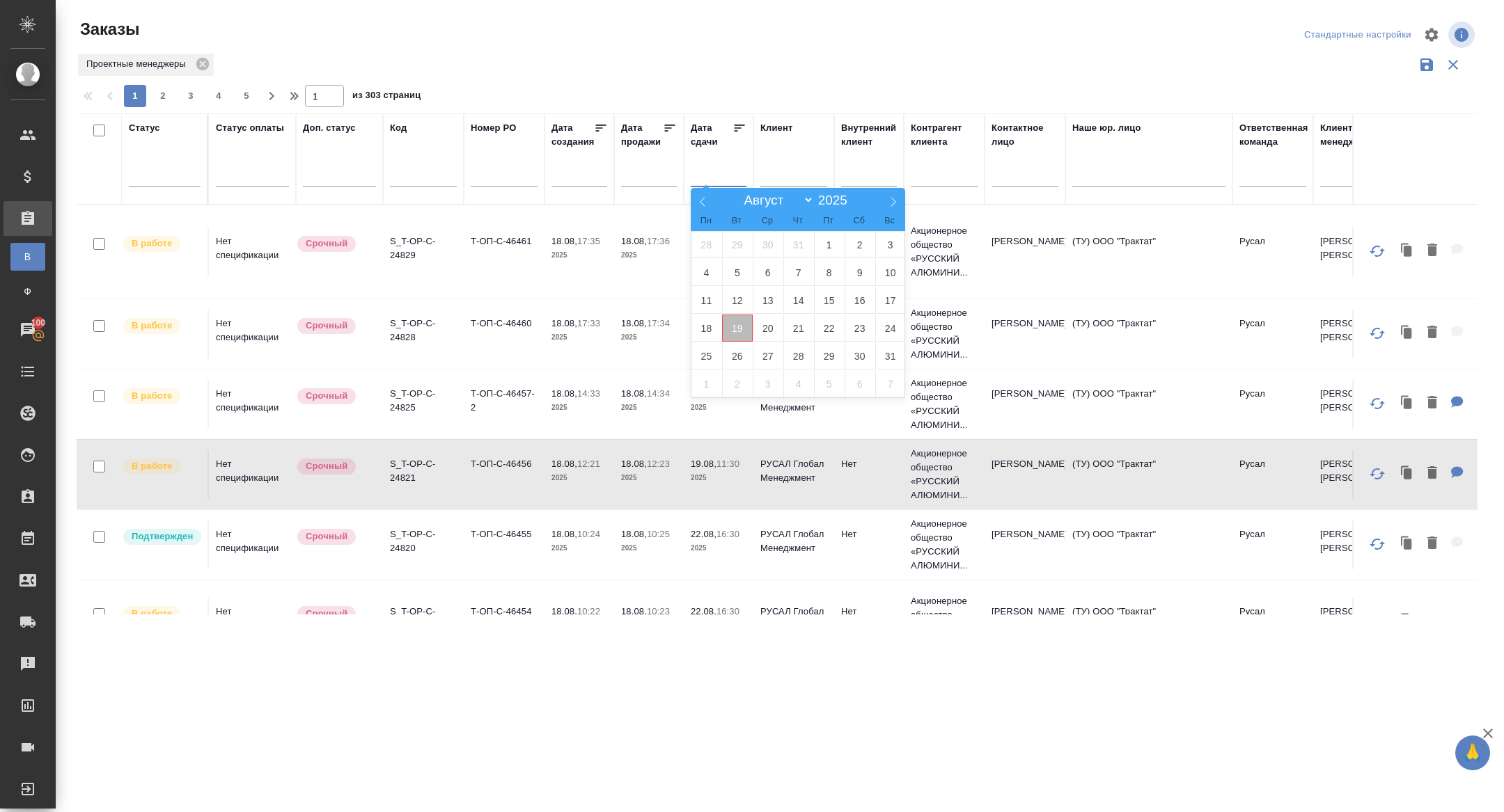
click at [743, 325] on span "19" at bounding box center [737, 328] width 30 height 27
type div "2025-08-18T21:00:00.000Z"
click at [764, 325] on span "20" at bounding box center [768, 328] width 30 height 27
click at [743, 130] on icon at bounding box center [739, 128] width 14 height 14
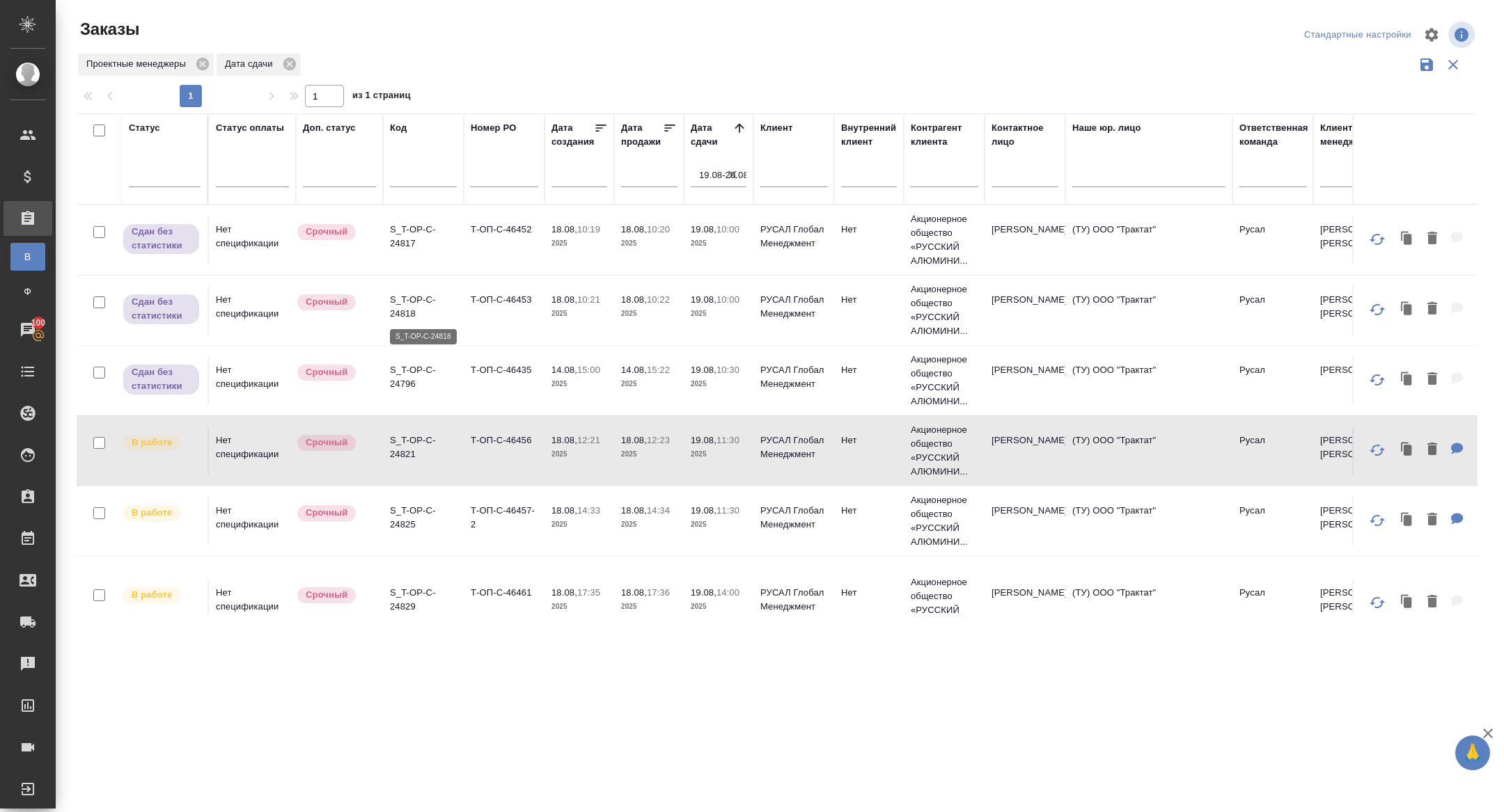
click at [410, 307] on p "S_T-OP-C-24818" at bounding box center [423, 307] width 67 height 28
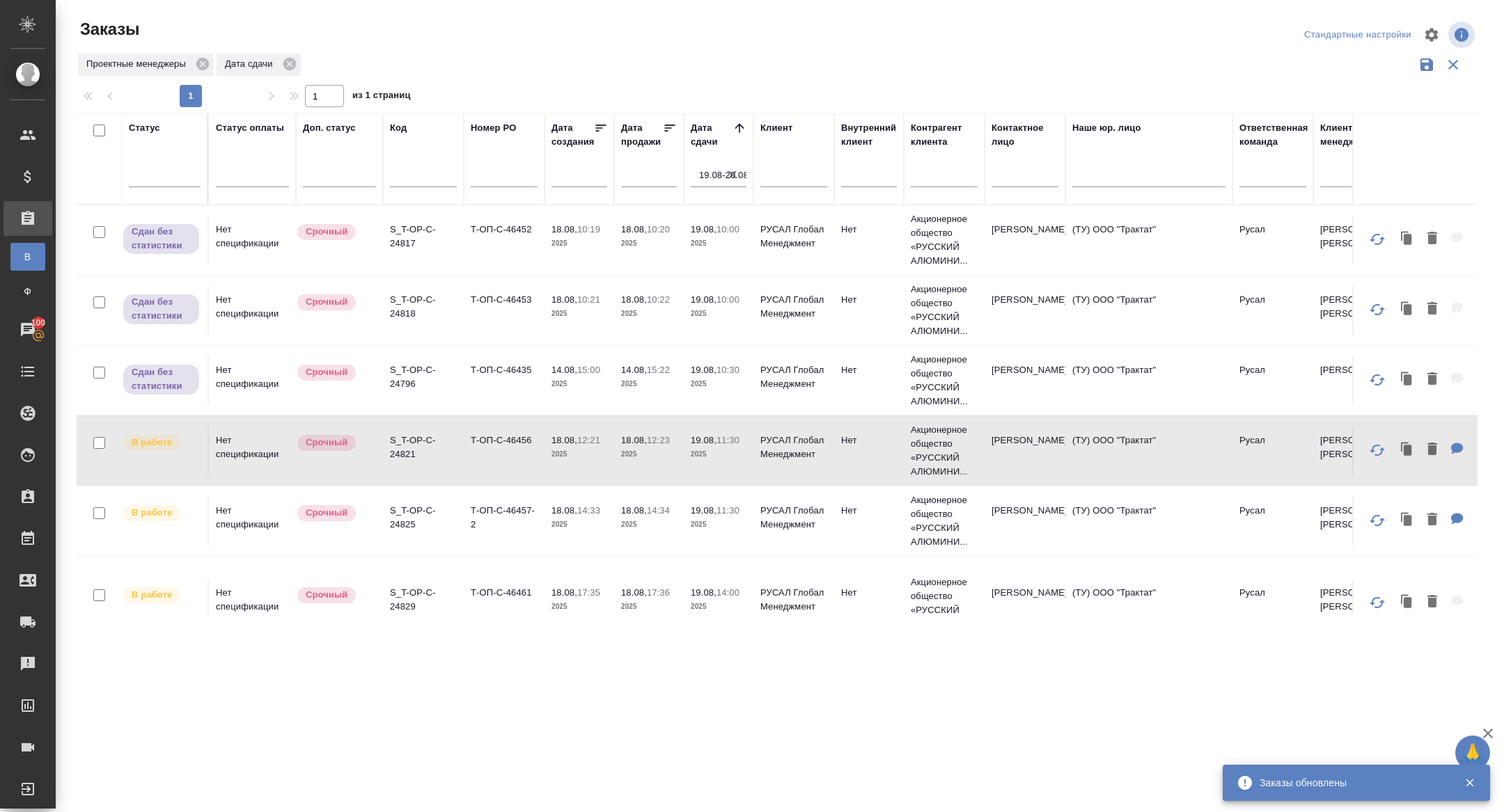
scroll to position [160, 0]
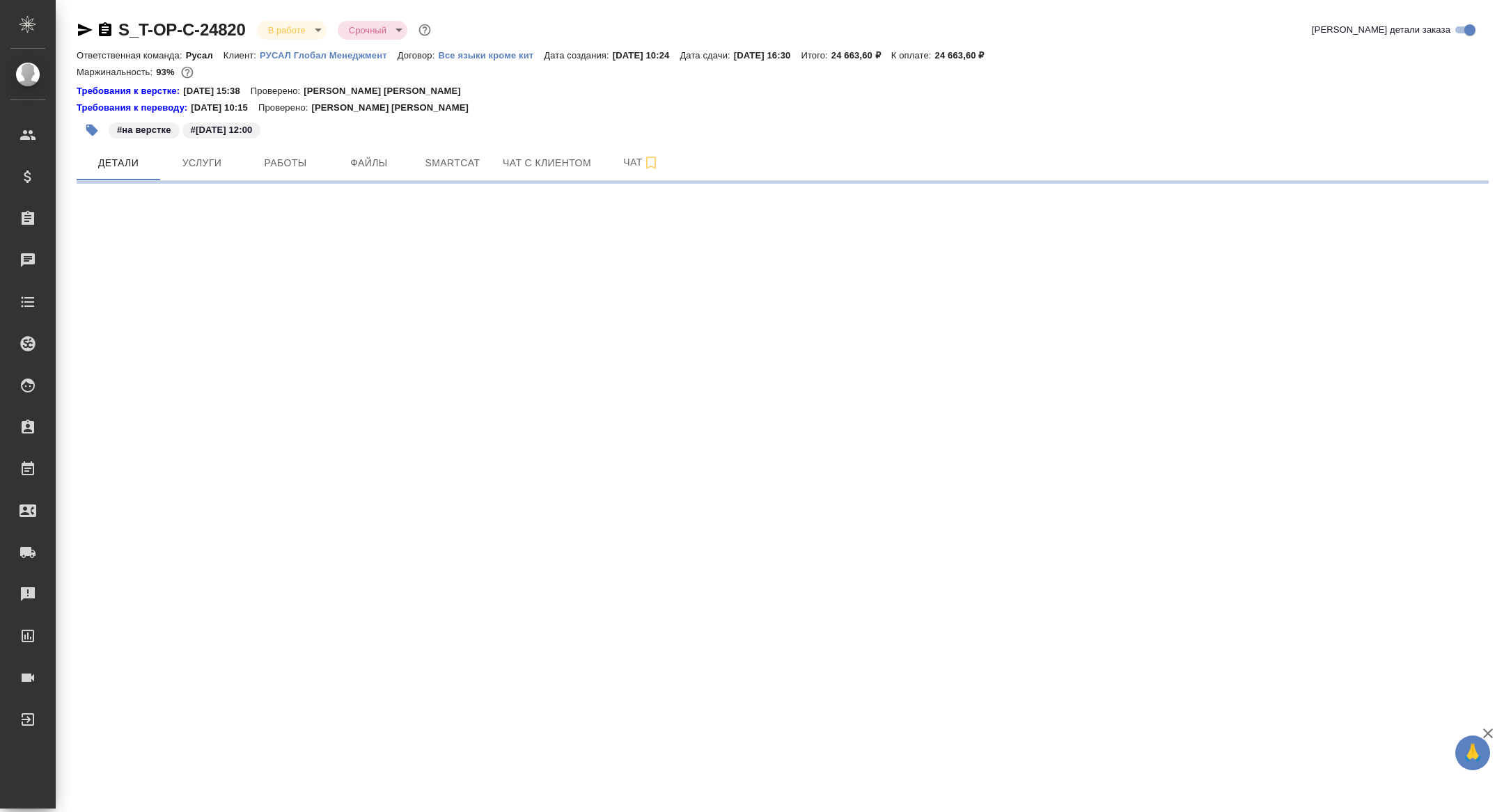
click at [287, 30] on body "🙏 .cls-1 fill:#fff; AWATERA Zhuravleva [PERSON_NAME] Спецификации Заказы Чаты T…" at bounding box center [752, 406] width 1504 height 812
select select "RU"
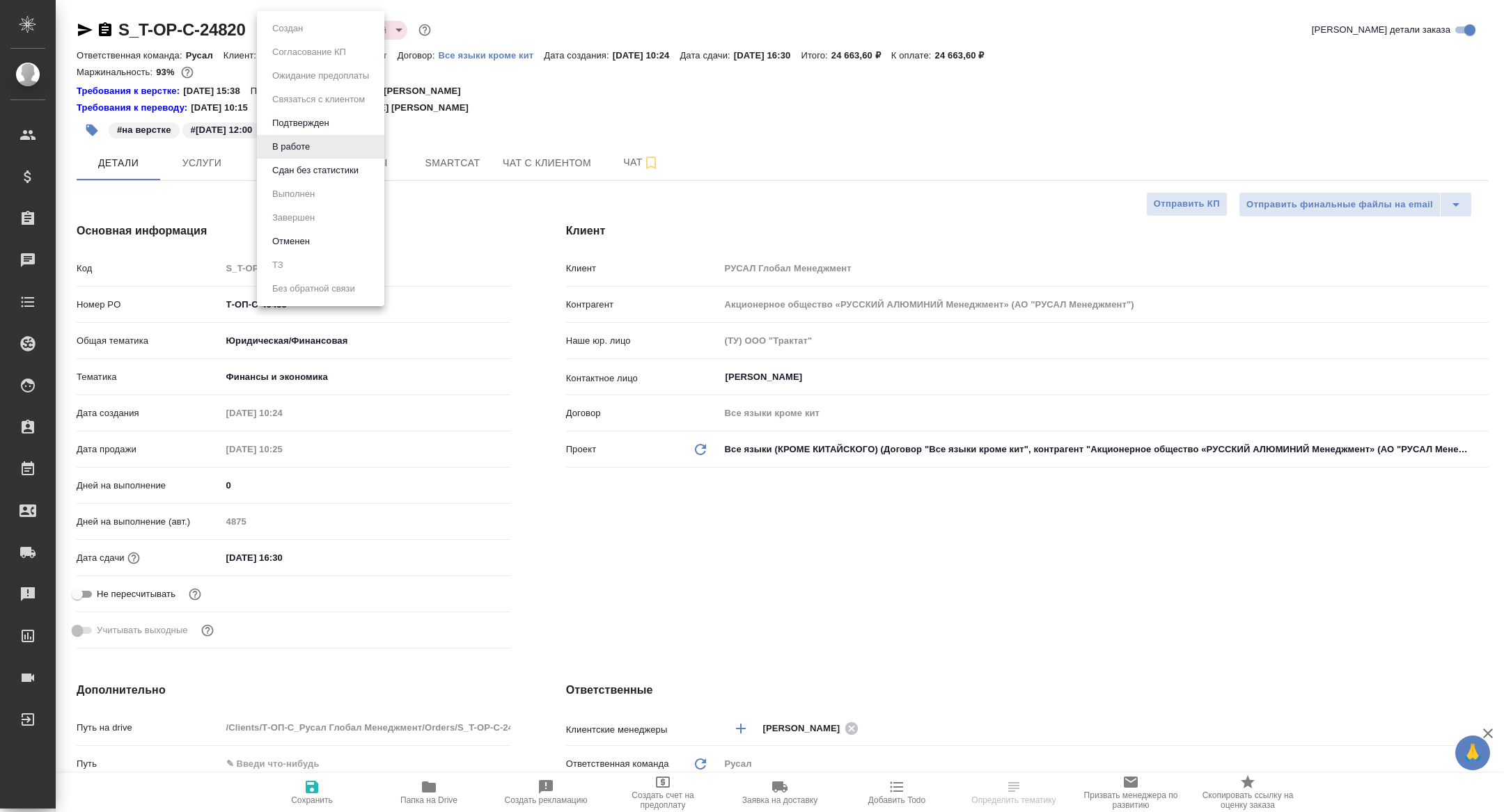
type textarea "x"
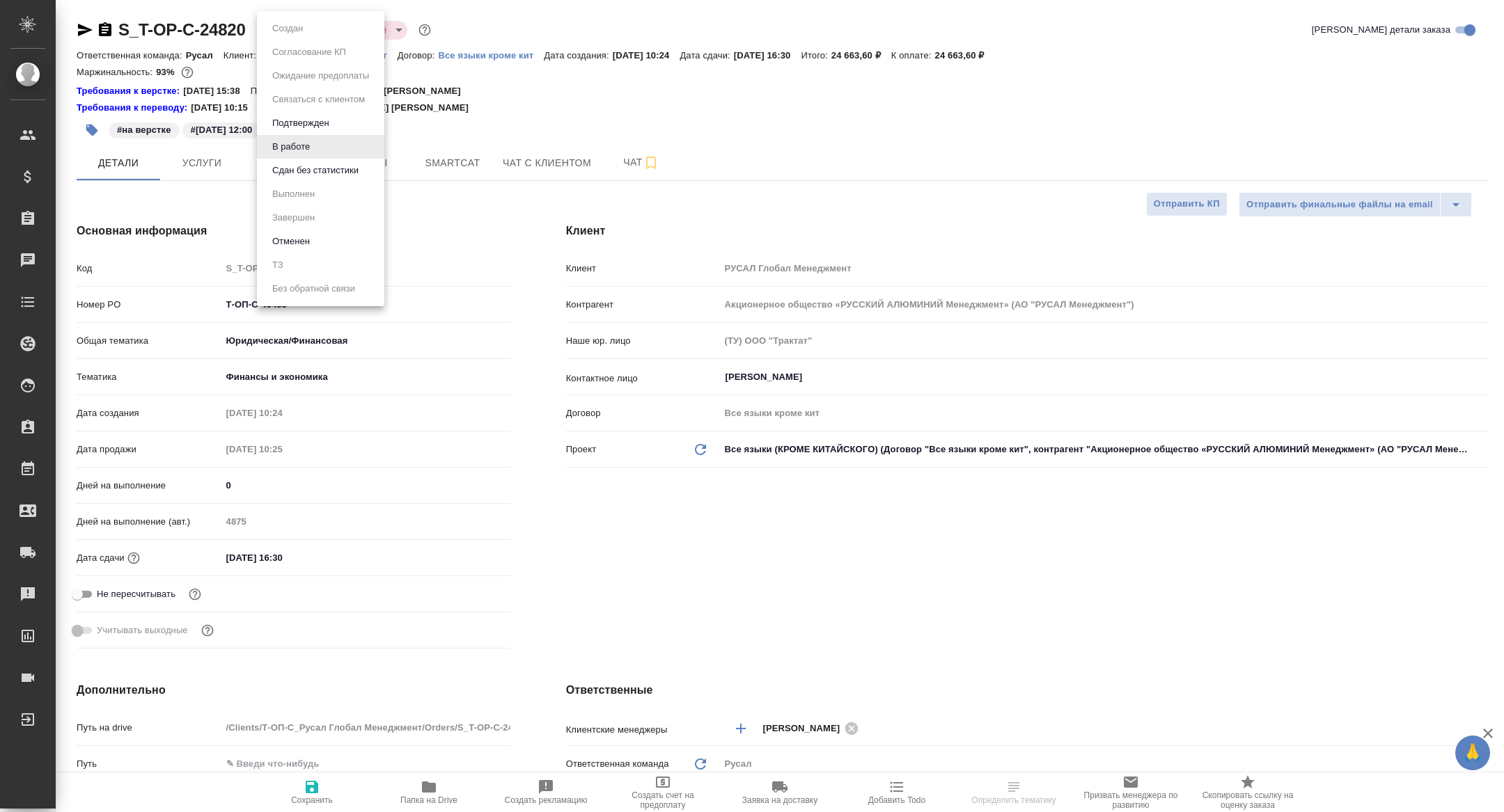
type textarea "x"
click at [312, 122] on button "Подтвержден" at bounding box center [301, 123] width 65 height 15
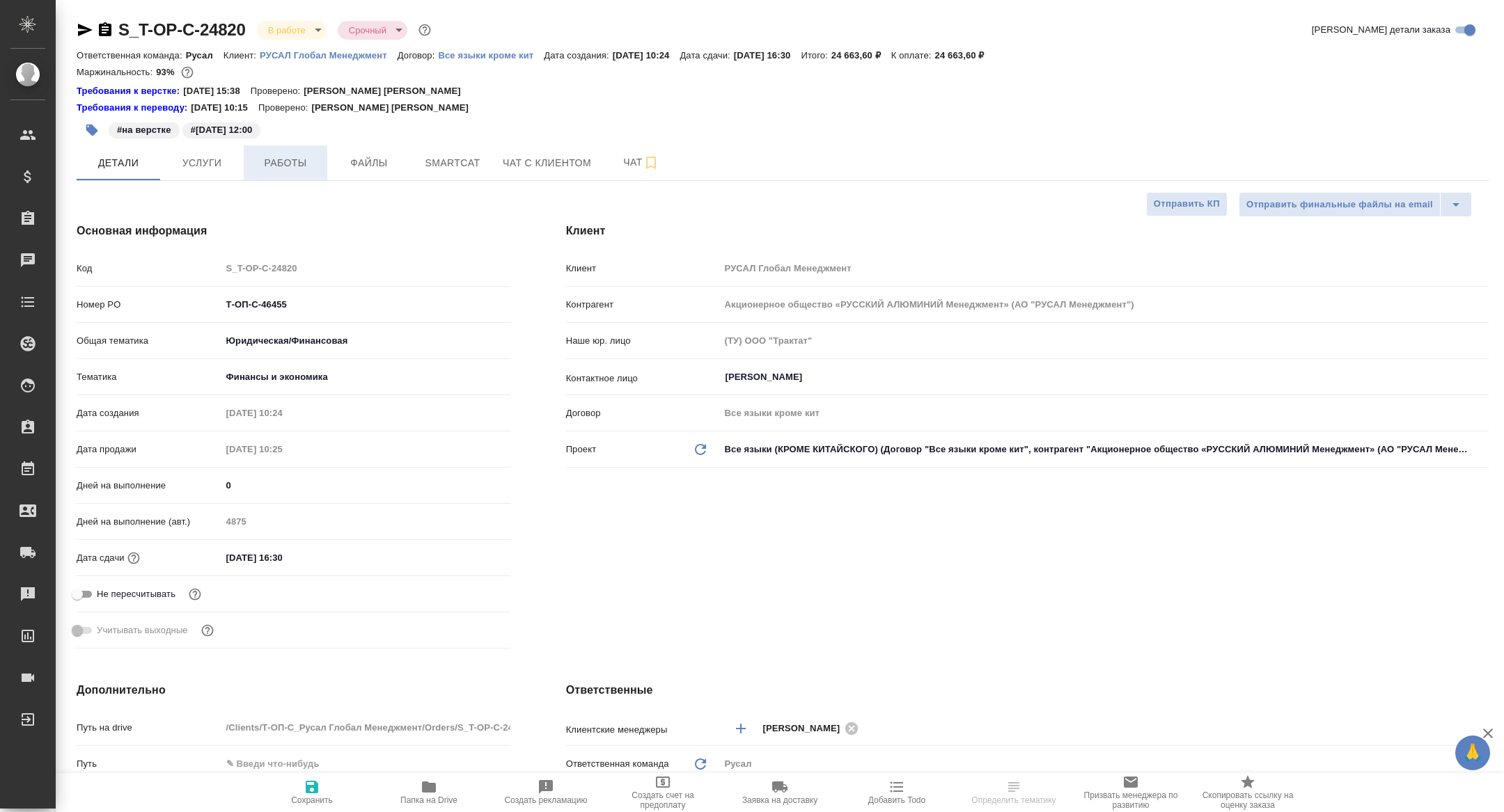
click at [278, 164] on span "Работы" at bounding box center [286, 164] width 67 height 18
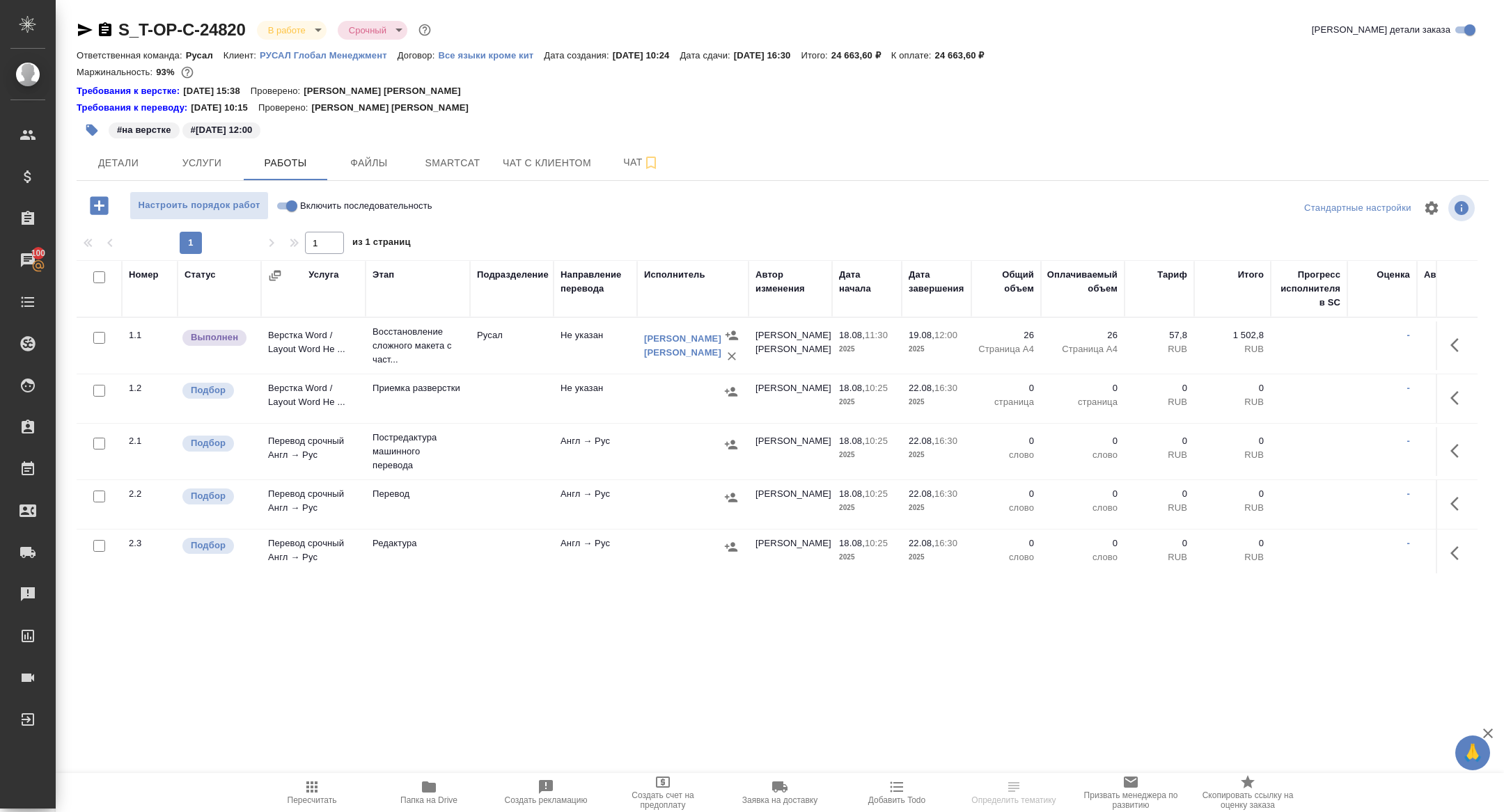
scroll to position [52, 0]
click at [629, 160] on span "Чат" at bounding box center [641, 163] width 67 height 18
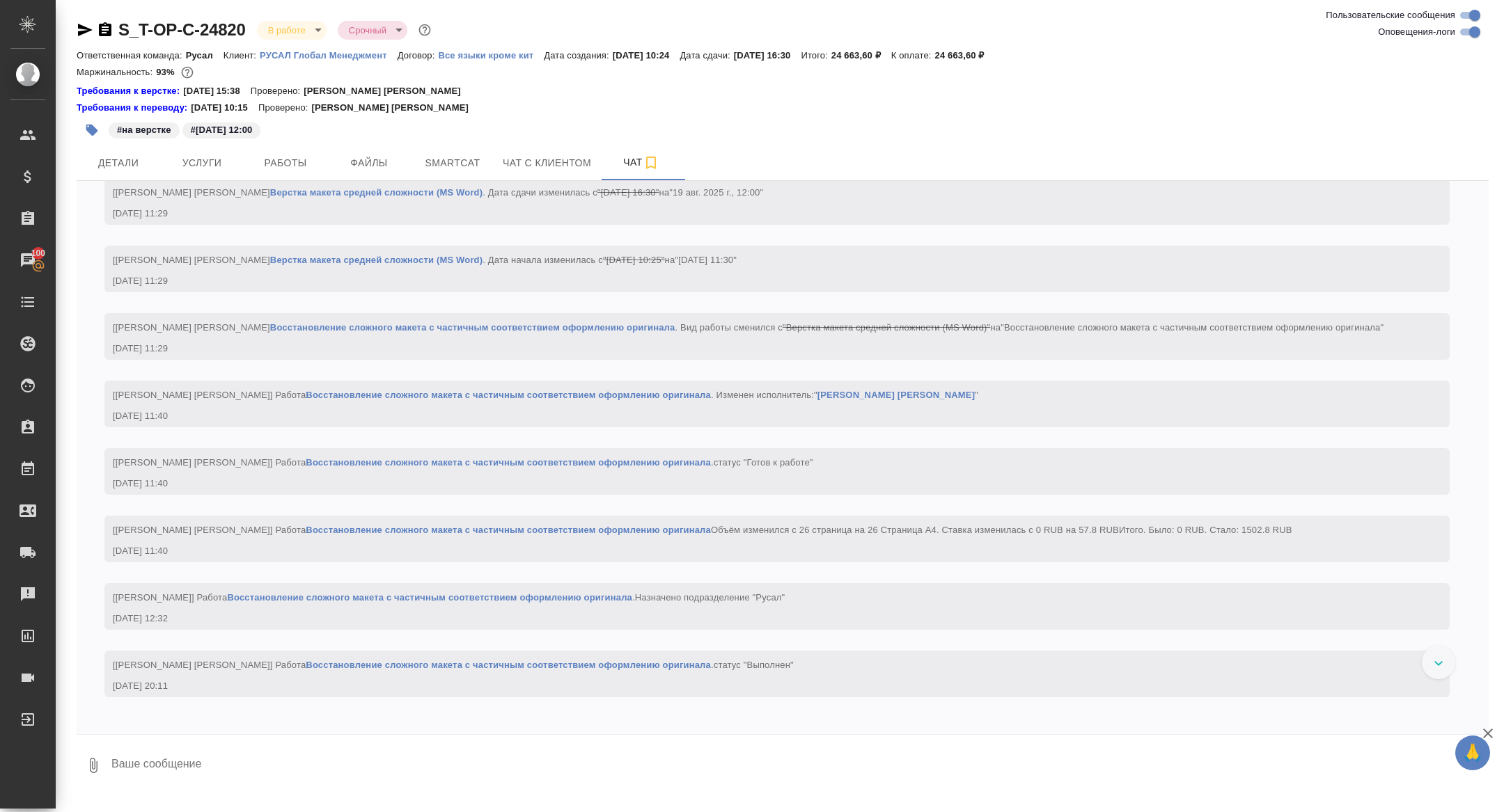
scroll to position [1435, 0]
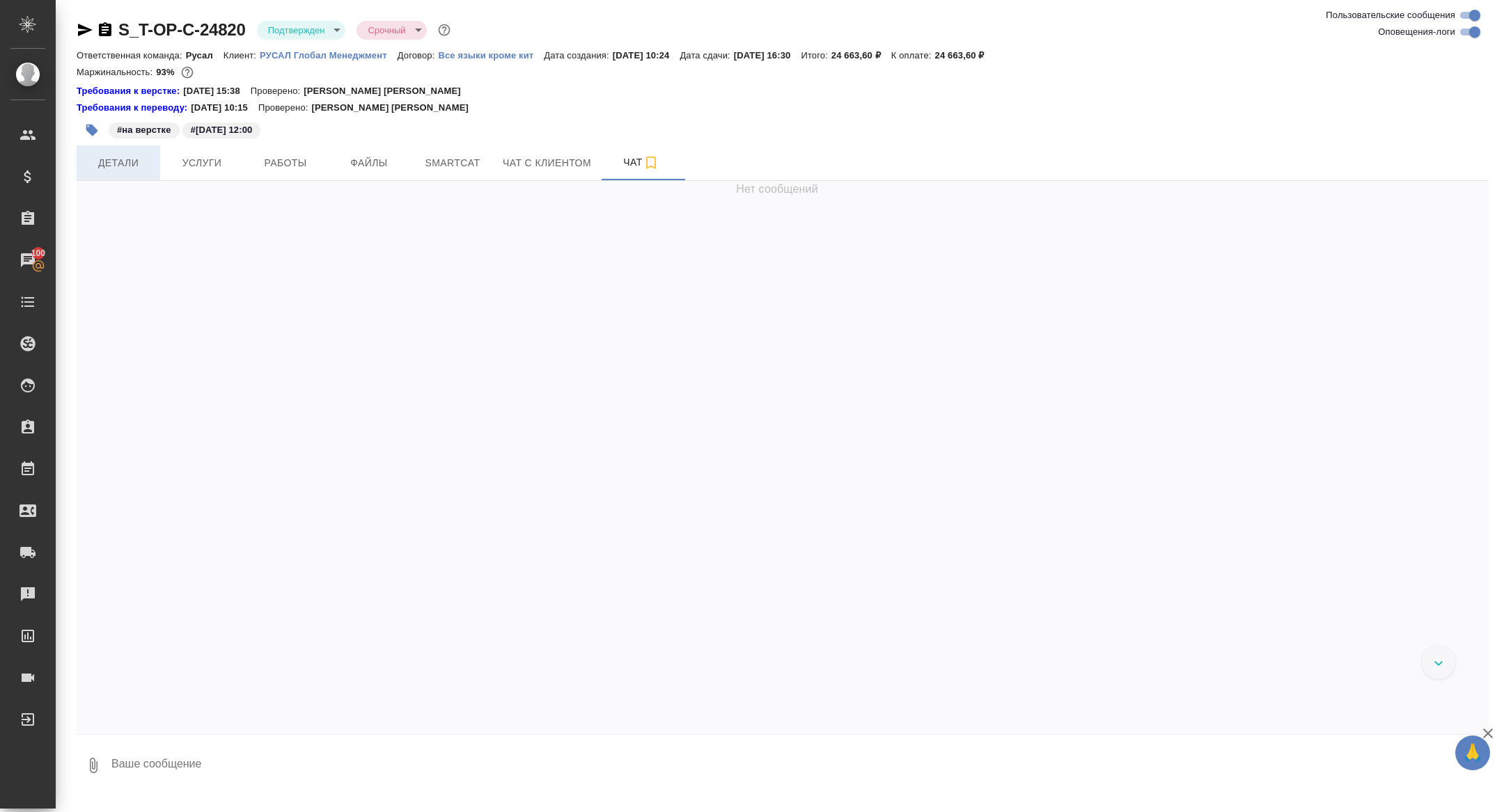
click at [127, 165] on span "Детали" at bounding box center [118, 164] width 67 height 18
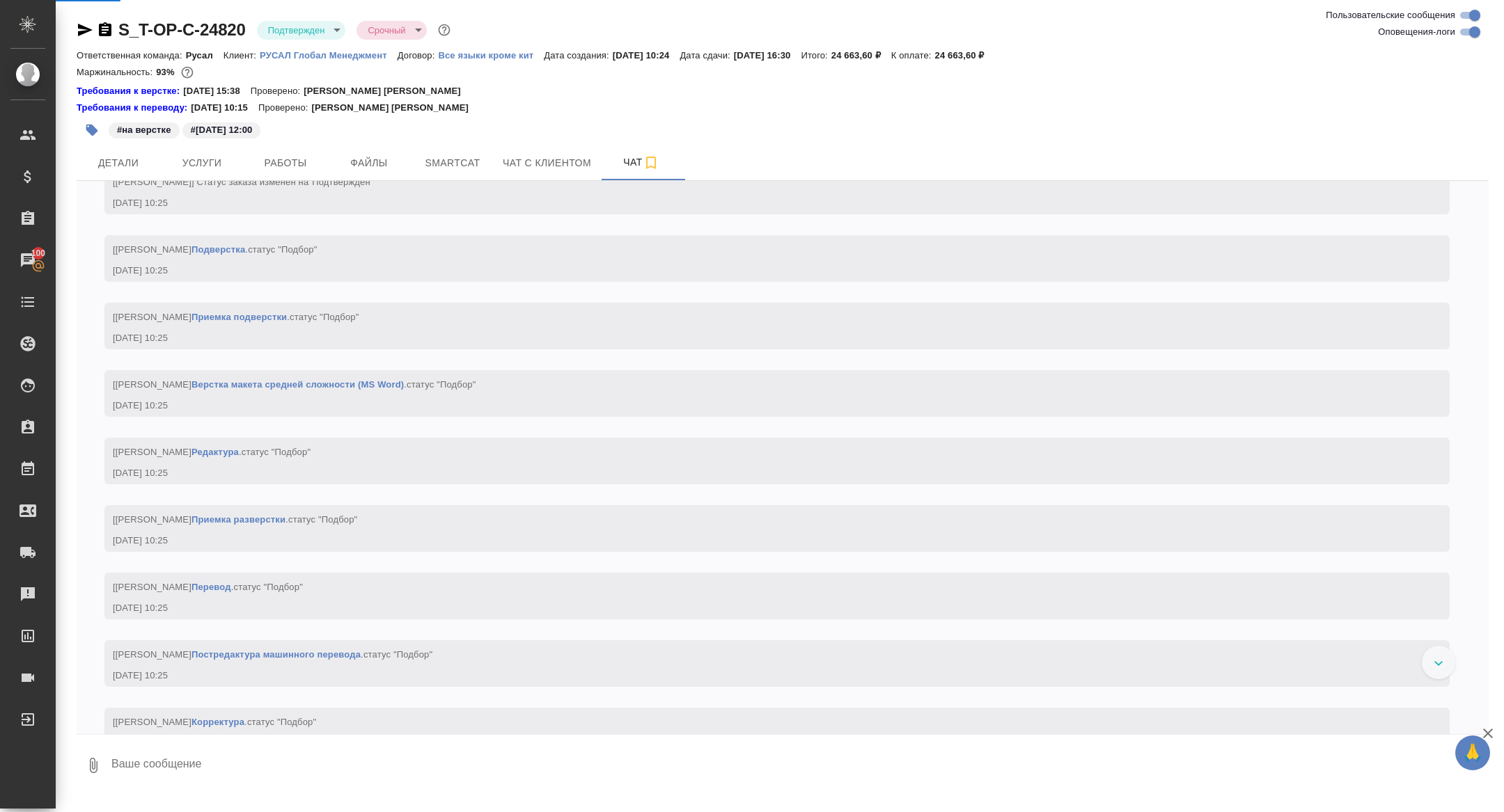
scroll to position [892, 0]
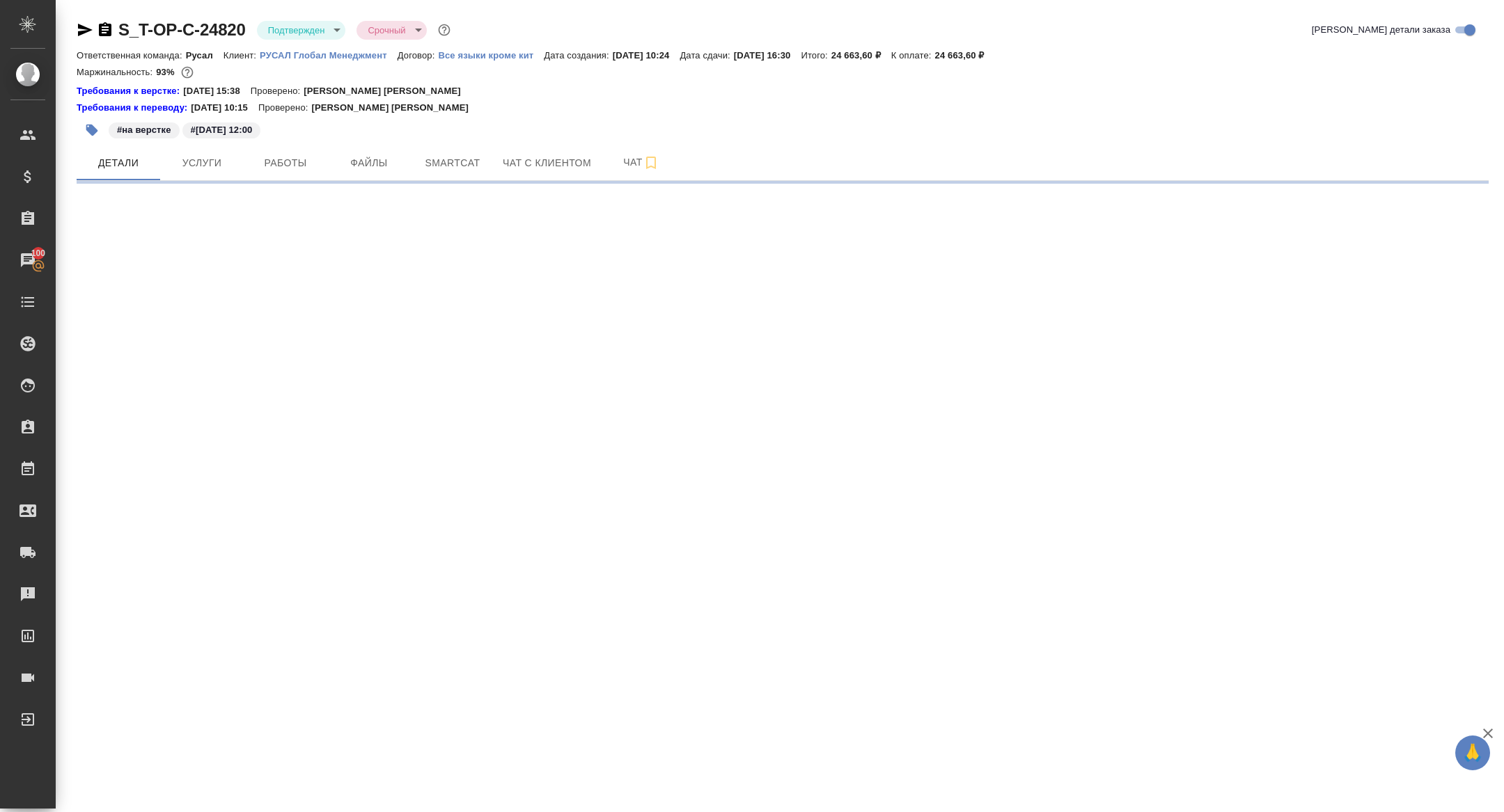
select select "RU"
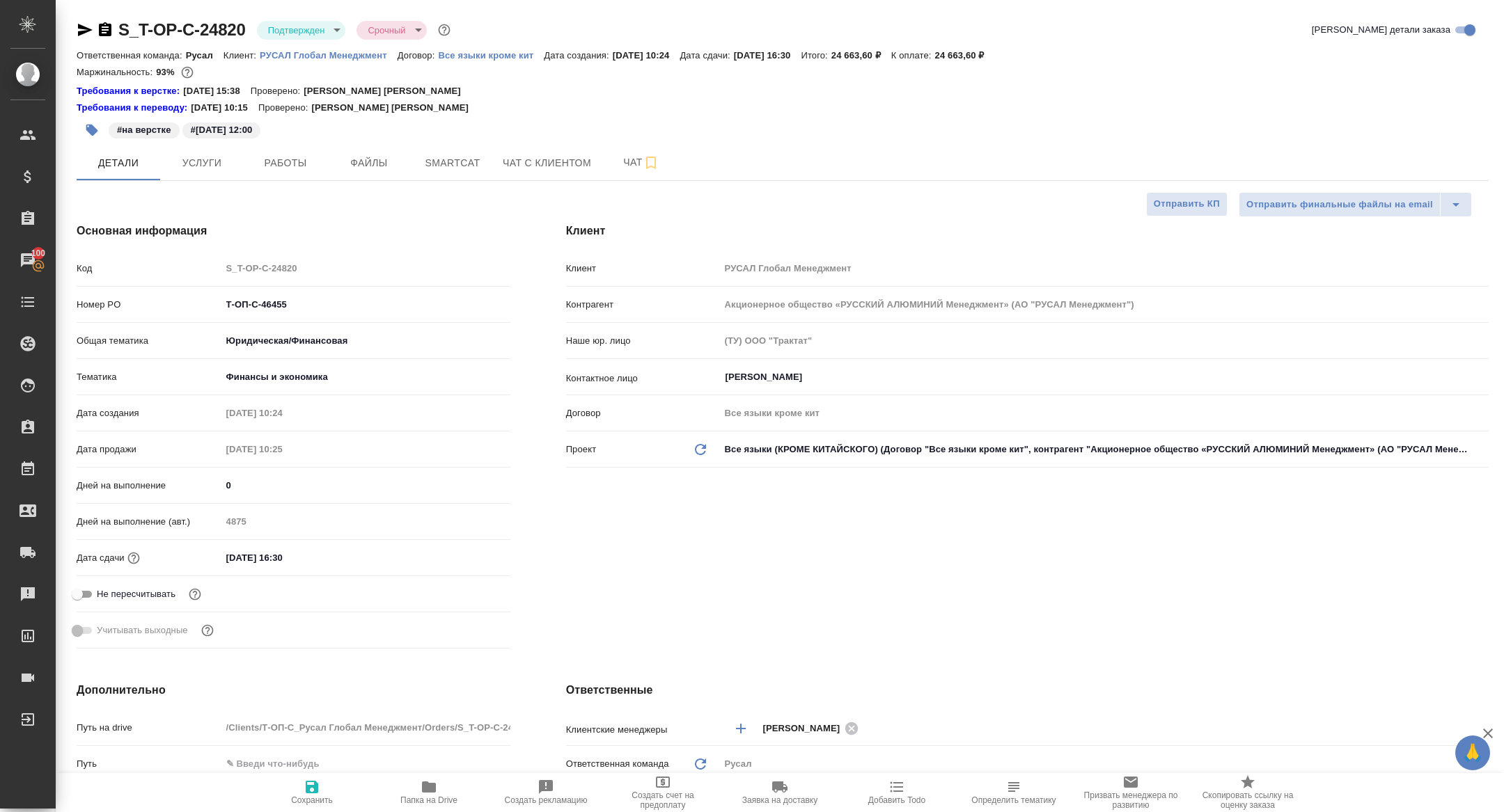
type textarea "x"
click at [413, 781] on span "Папка на Drive" at bounding box center [429, 791] width 101 height 26
type textarea "x"
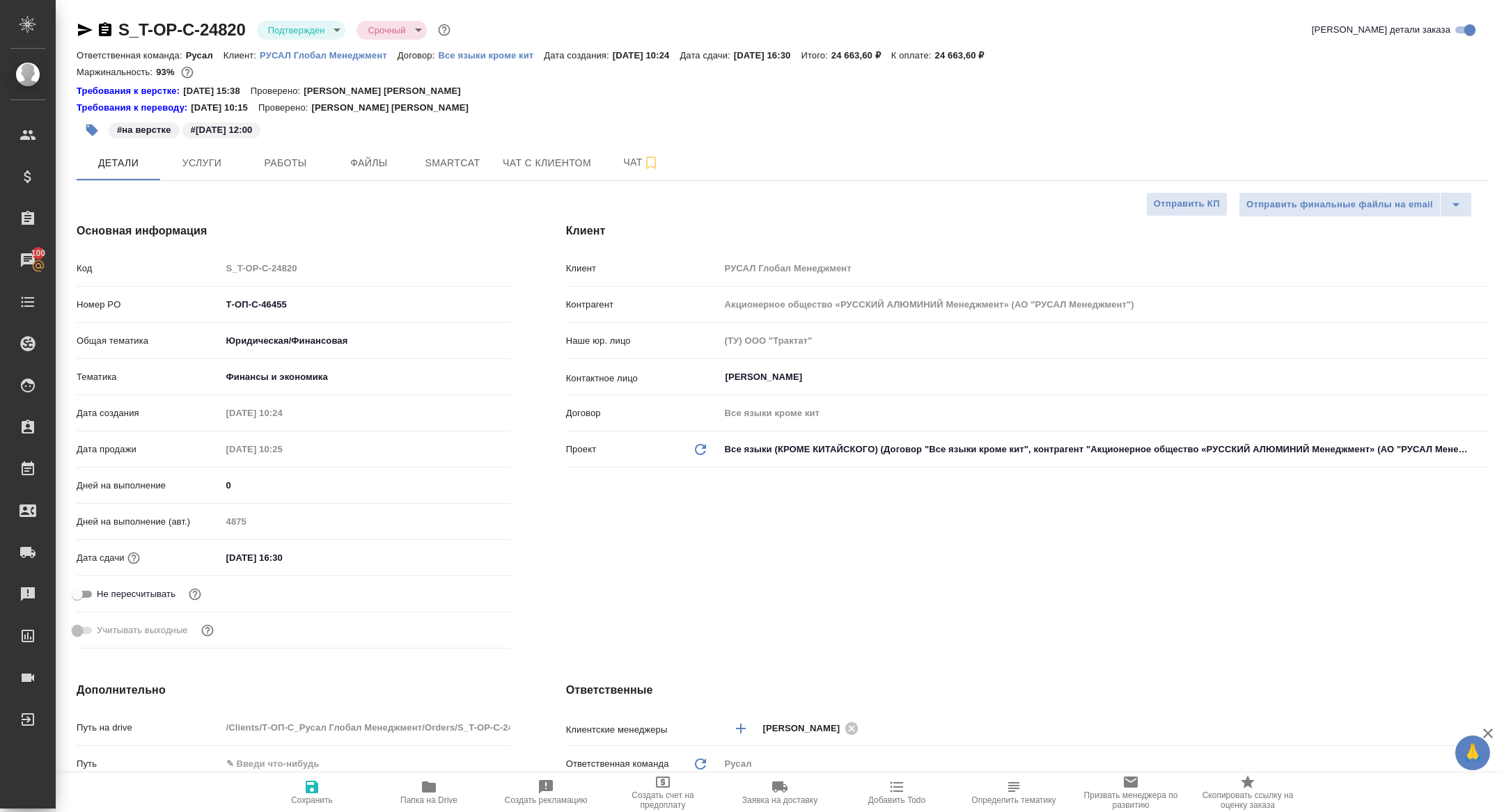
type textarea "x"
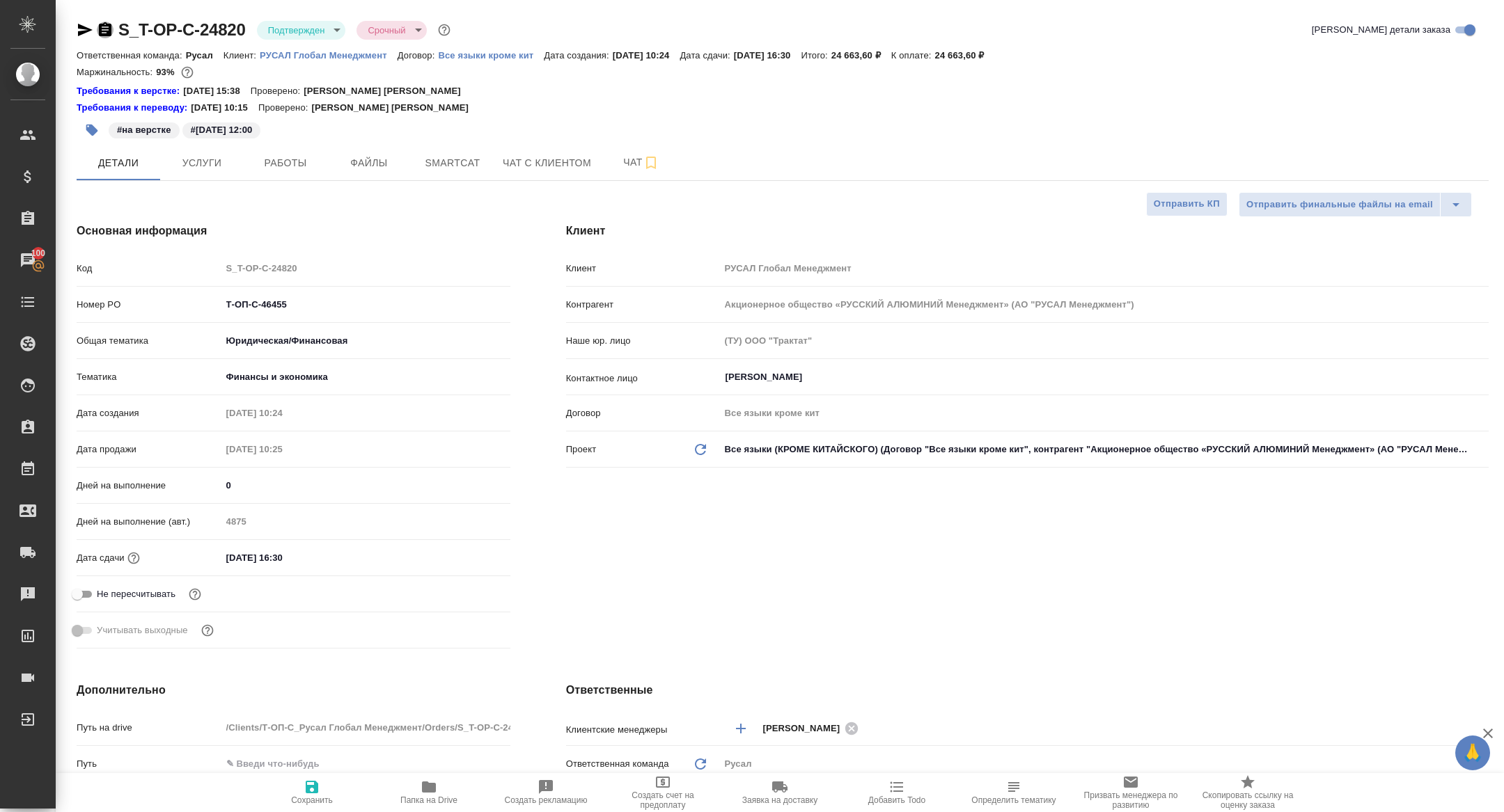
click at [97, 35] on icon "button" at bounding box center [105, 30] width 17 height 17
click at [446, 184] on div "S_T-OP-C-24820 Подтвержден confirmed Срочный urgent Кратко детали заказа Ответс…" at bounding box center [782, 763] width 1427 height 1527
click at [446, 160] on span "Smartcat" at bounding box center [453, 164] width 67 height 18
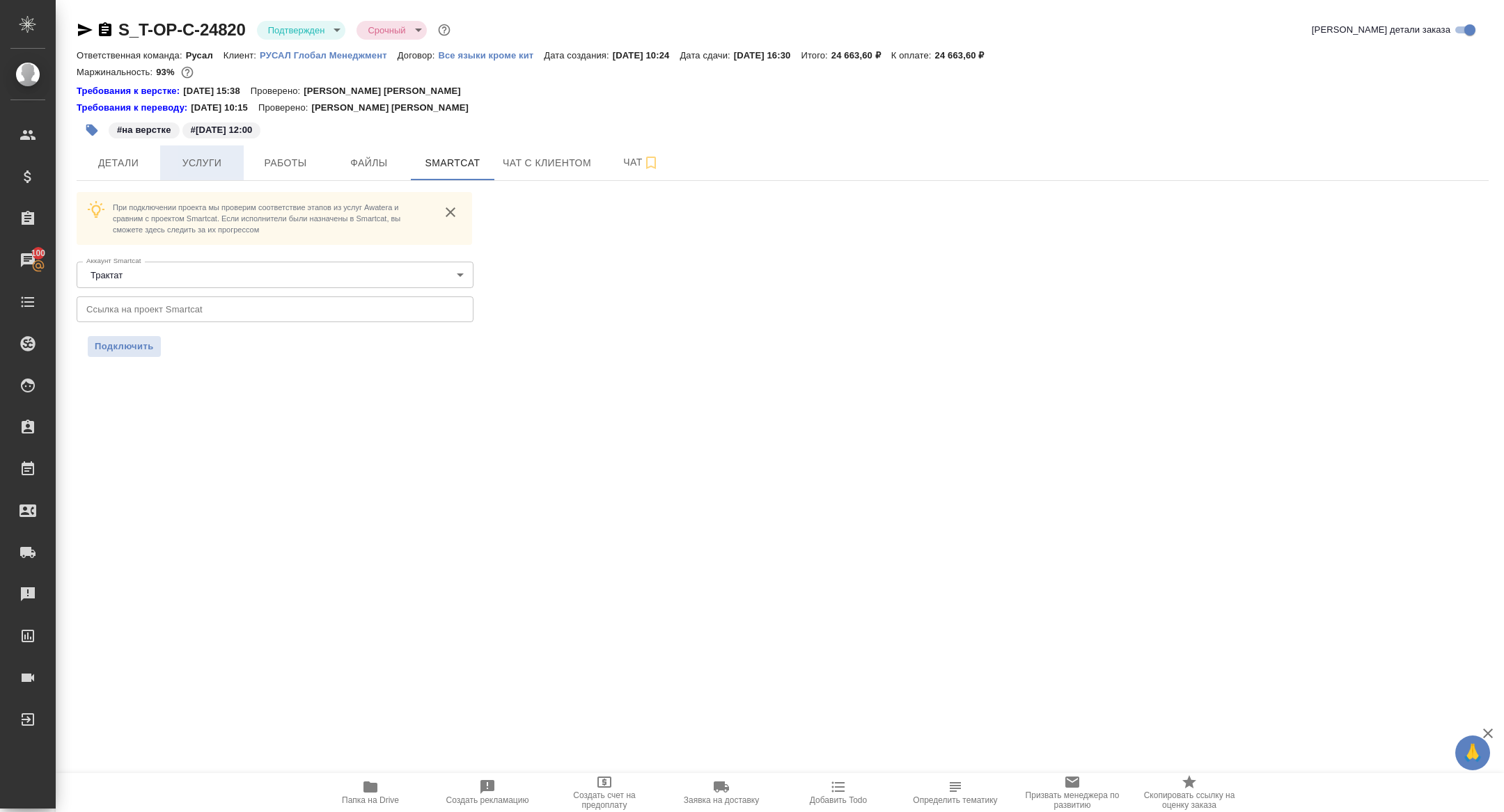
click at [182, 155] on span "Услуги" at bounding box center [202, 164] width 67 height 18
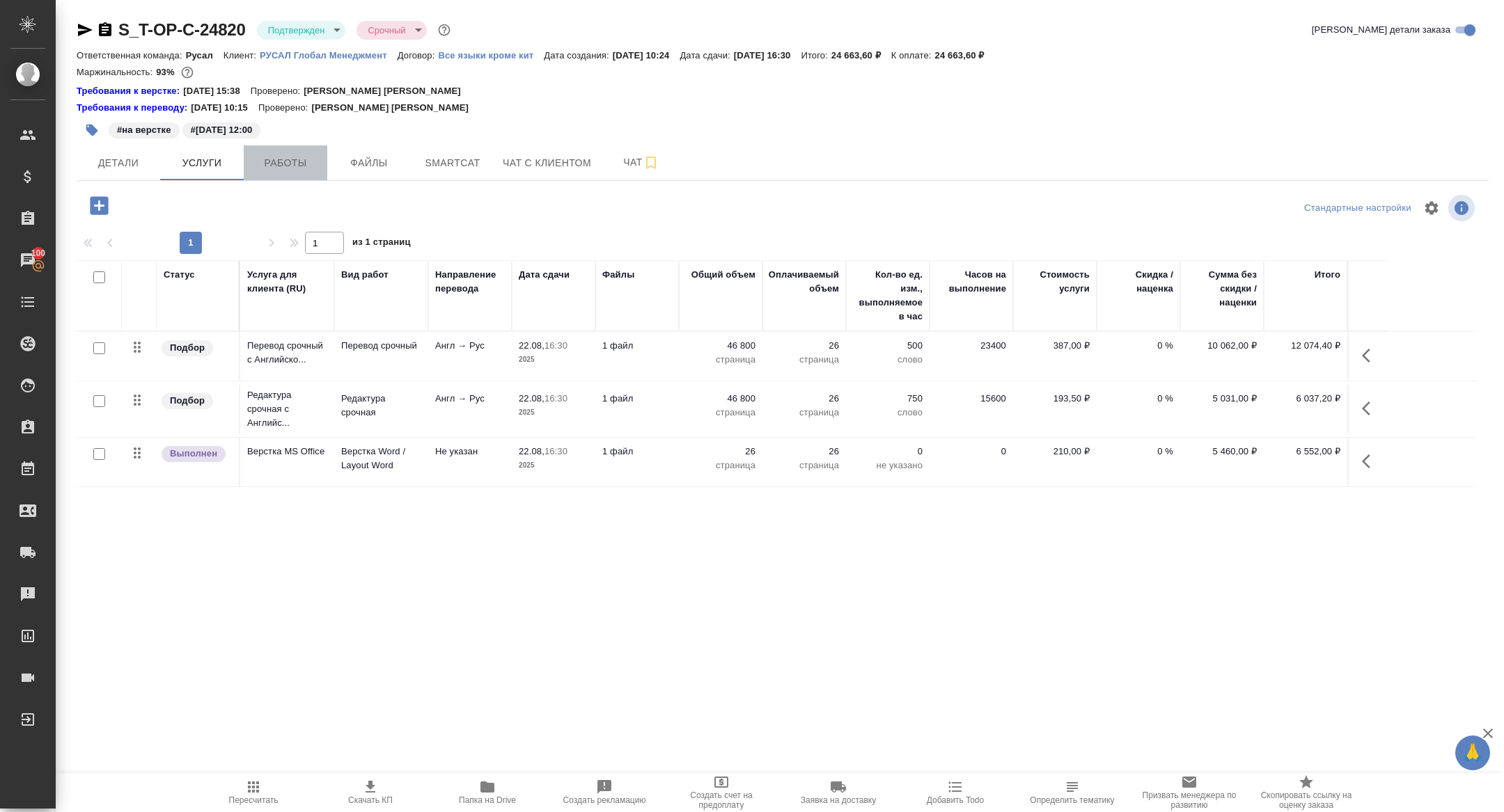
click at [280, 157] on span "Работы" at bounding box center [286, 164] width 67 height 18
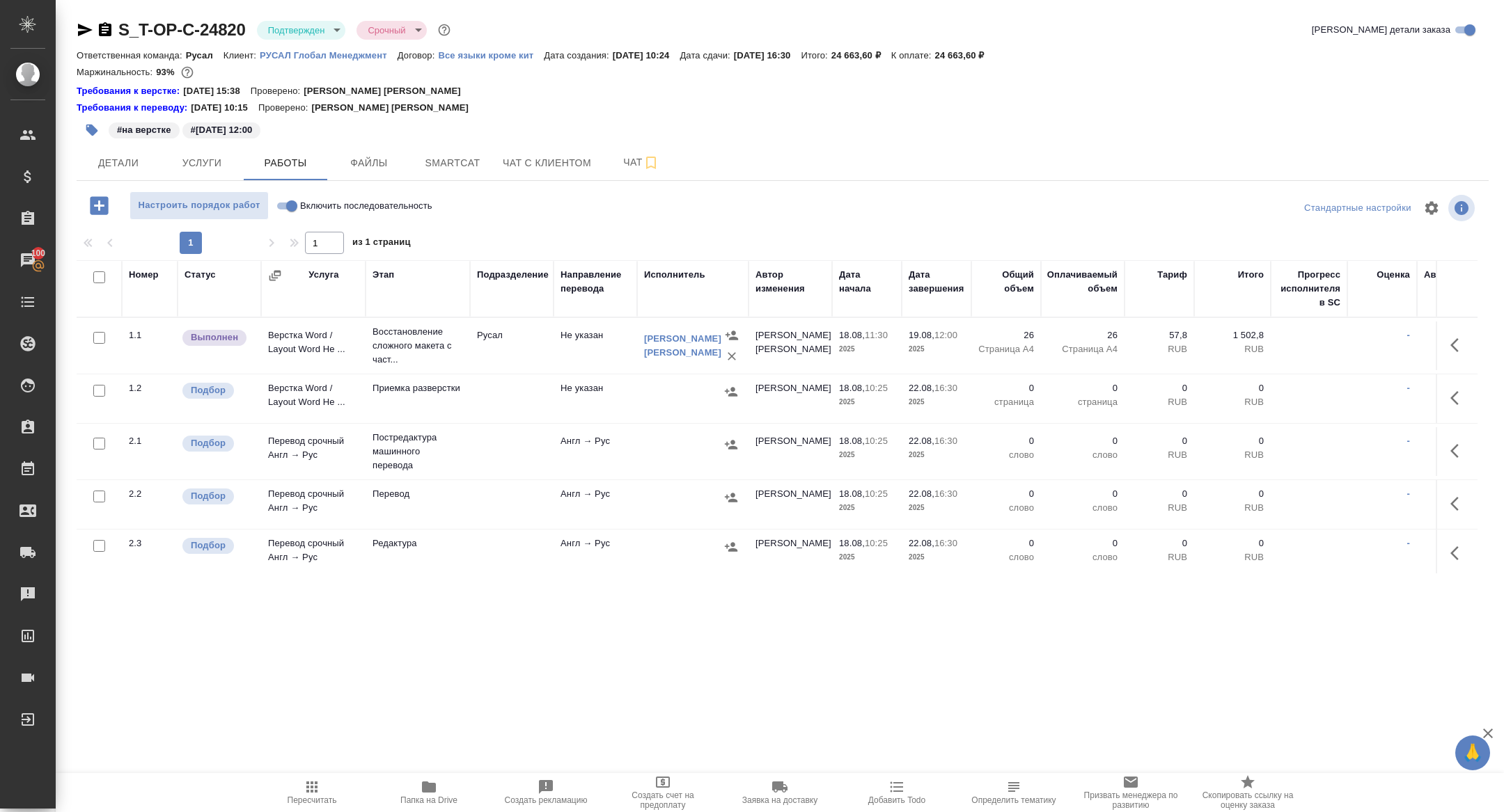
click at [97, 272] on input "checkbox" at bounding box center [99, 277] width 12 height 12
checkbox input "true"
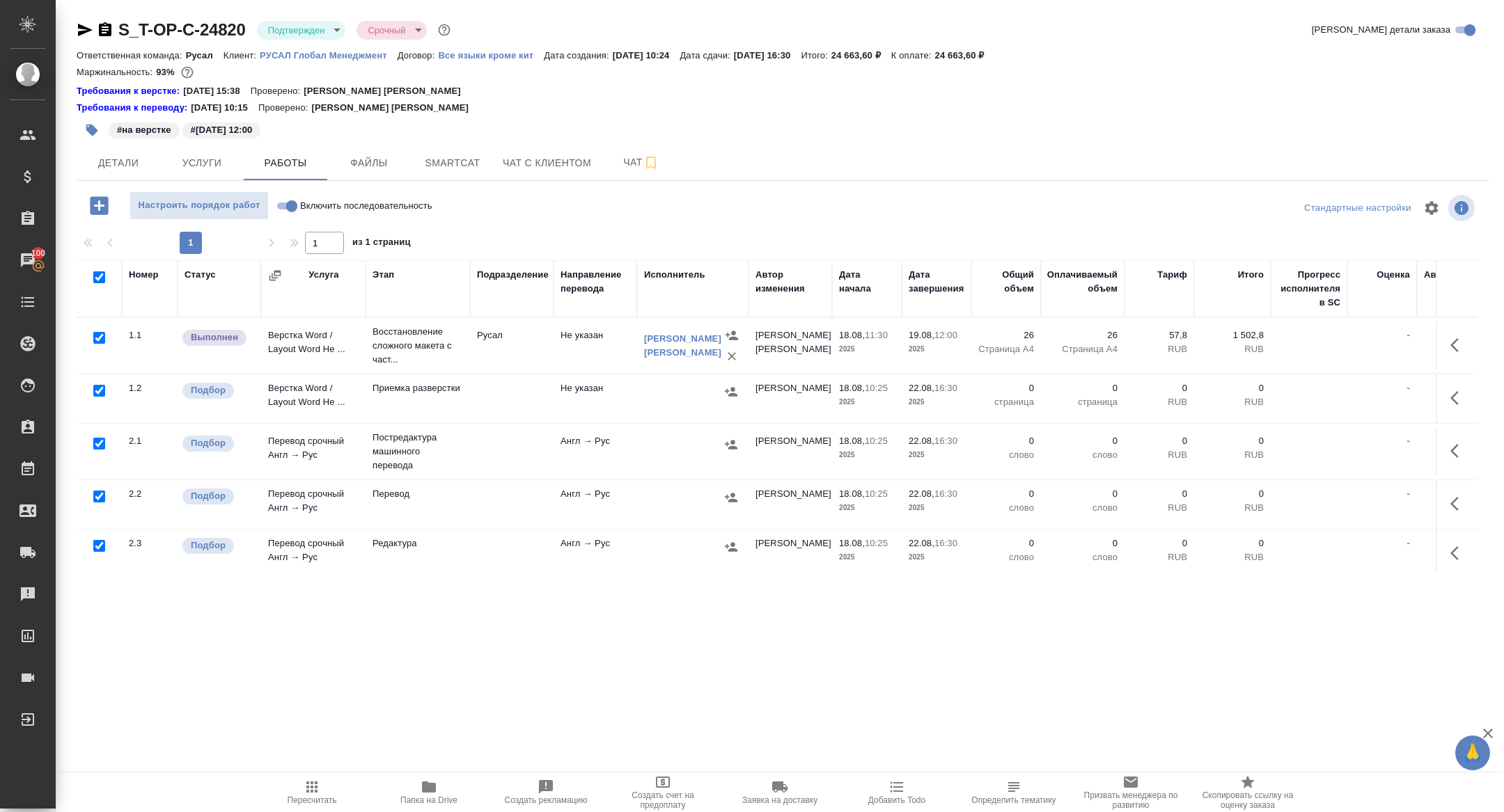
checkbox input "true"
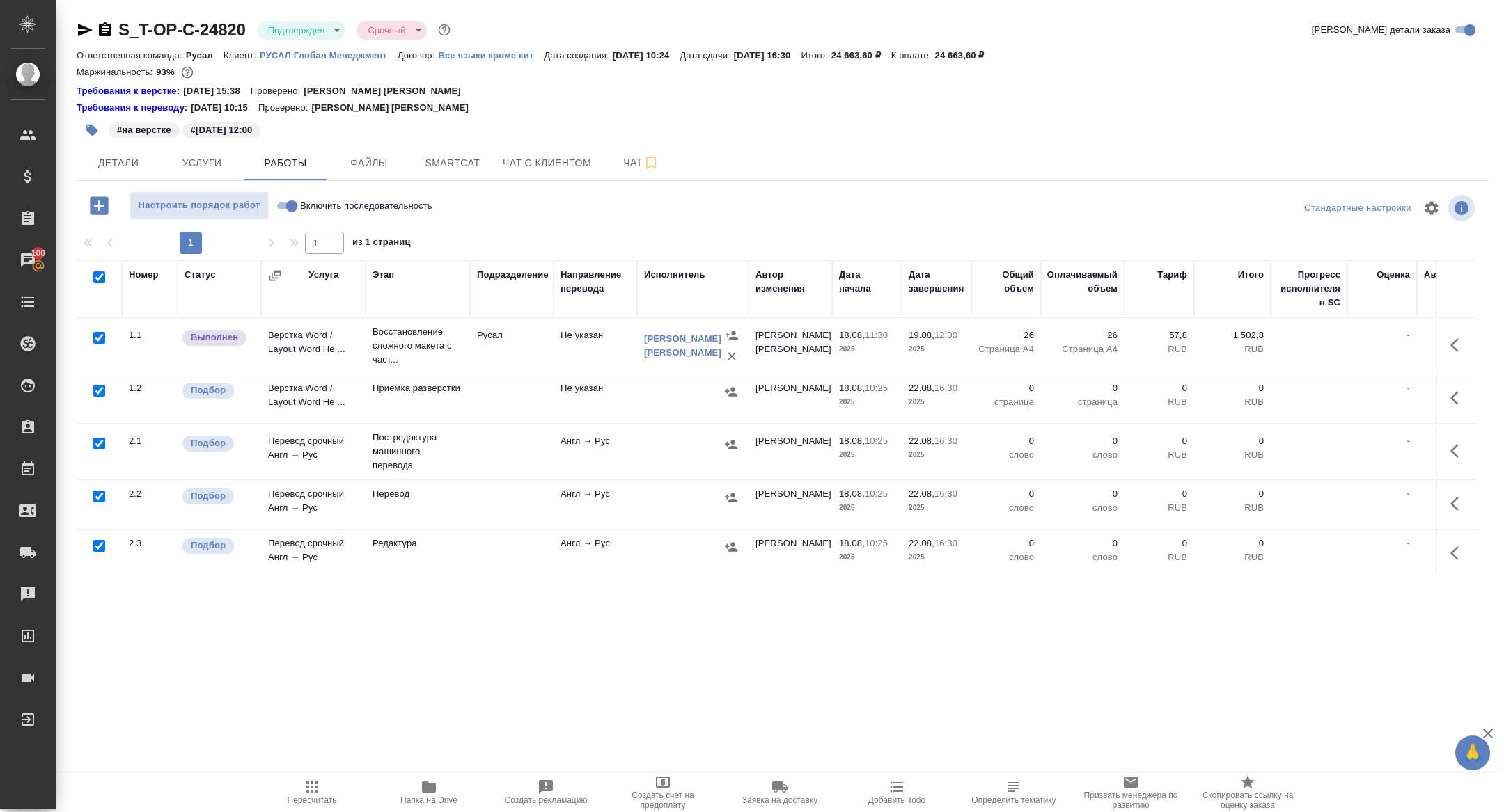
checkbox input "true"
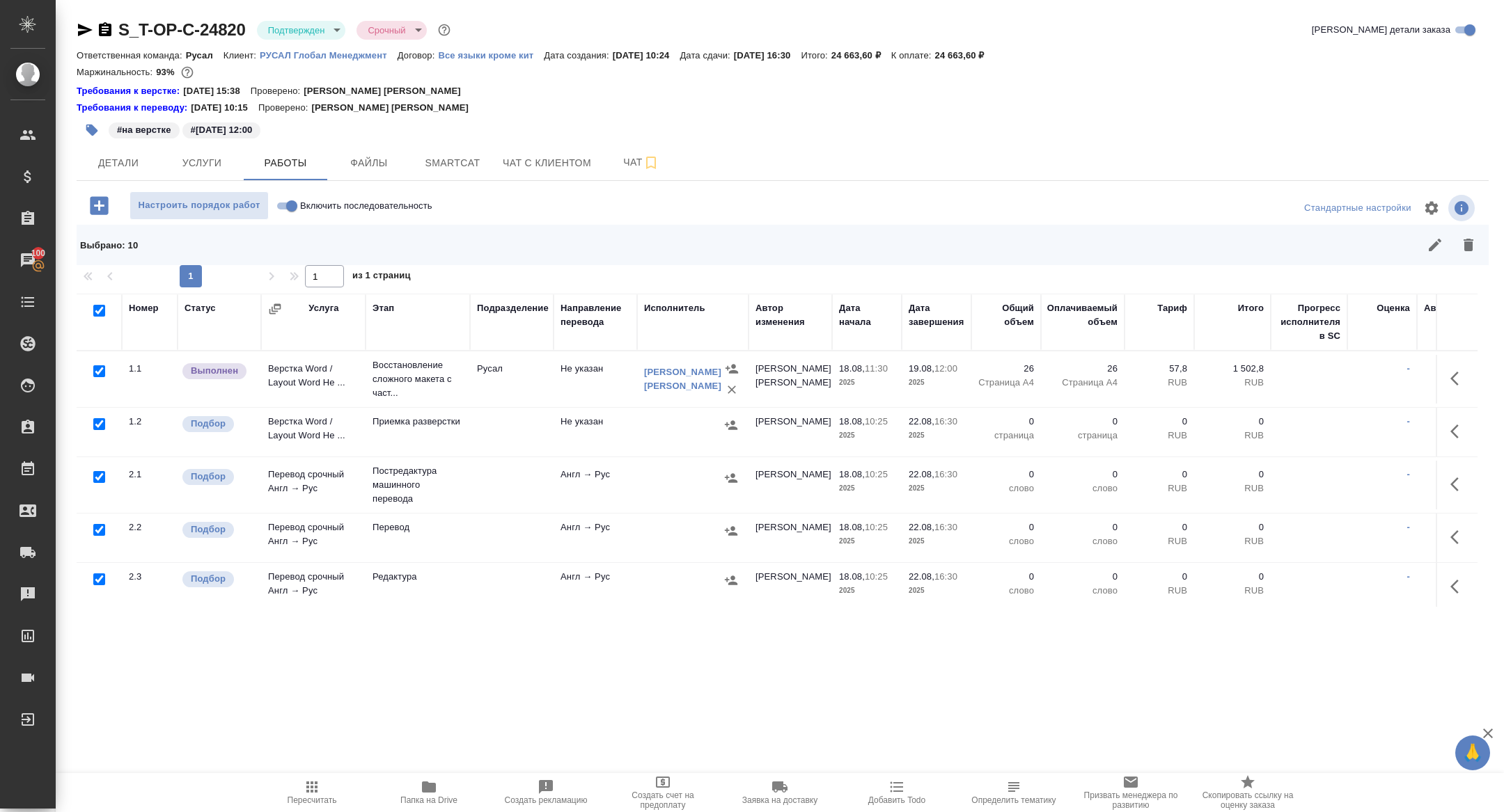
click at [97, 372] on input "checkbox" at bounding box center [99, 371] width 12 height 12
checkbox input "false"
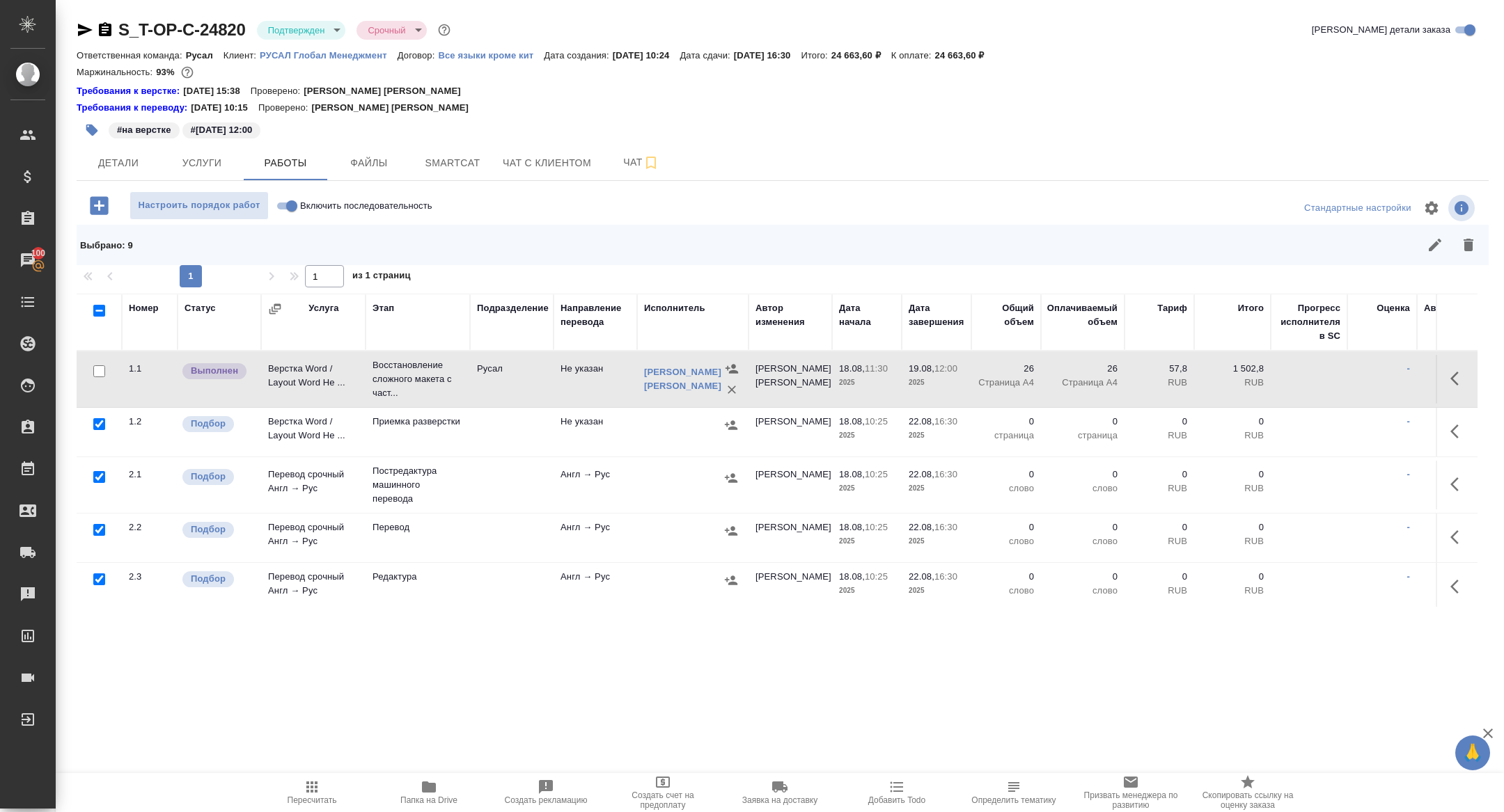
click at [95, 382] on div at bounding box center [99, 371] width 31 height 19
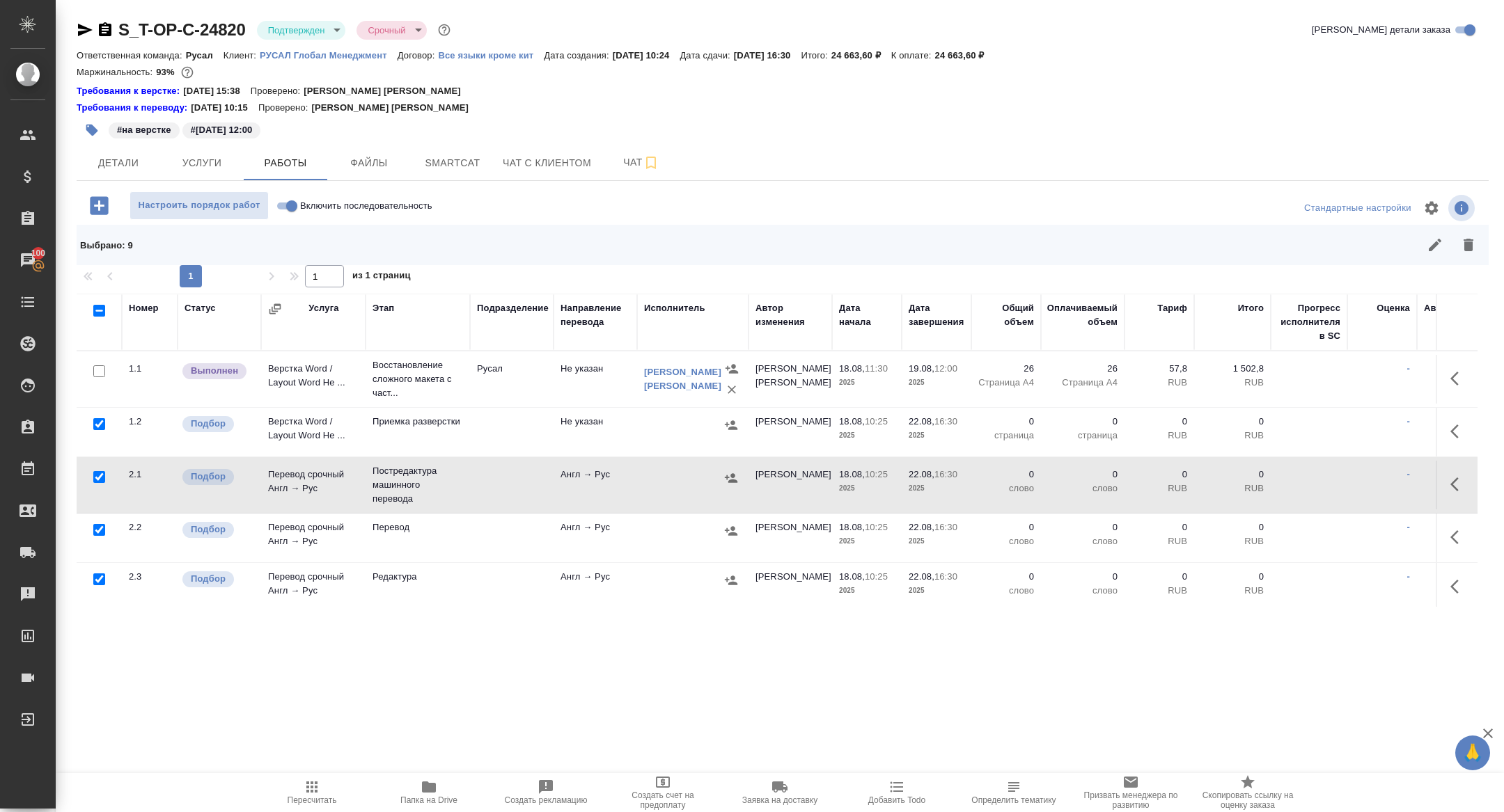
click at [95, 477] on input "checkbox" at bounding box center [99, 477] width 12 height 12
checkbox input "false"
click at [1473, 246] on icon "button" at bounding box center [1468, 244] width 17 height 17
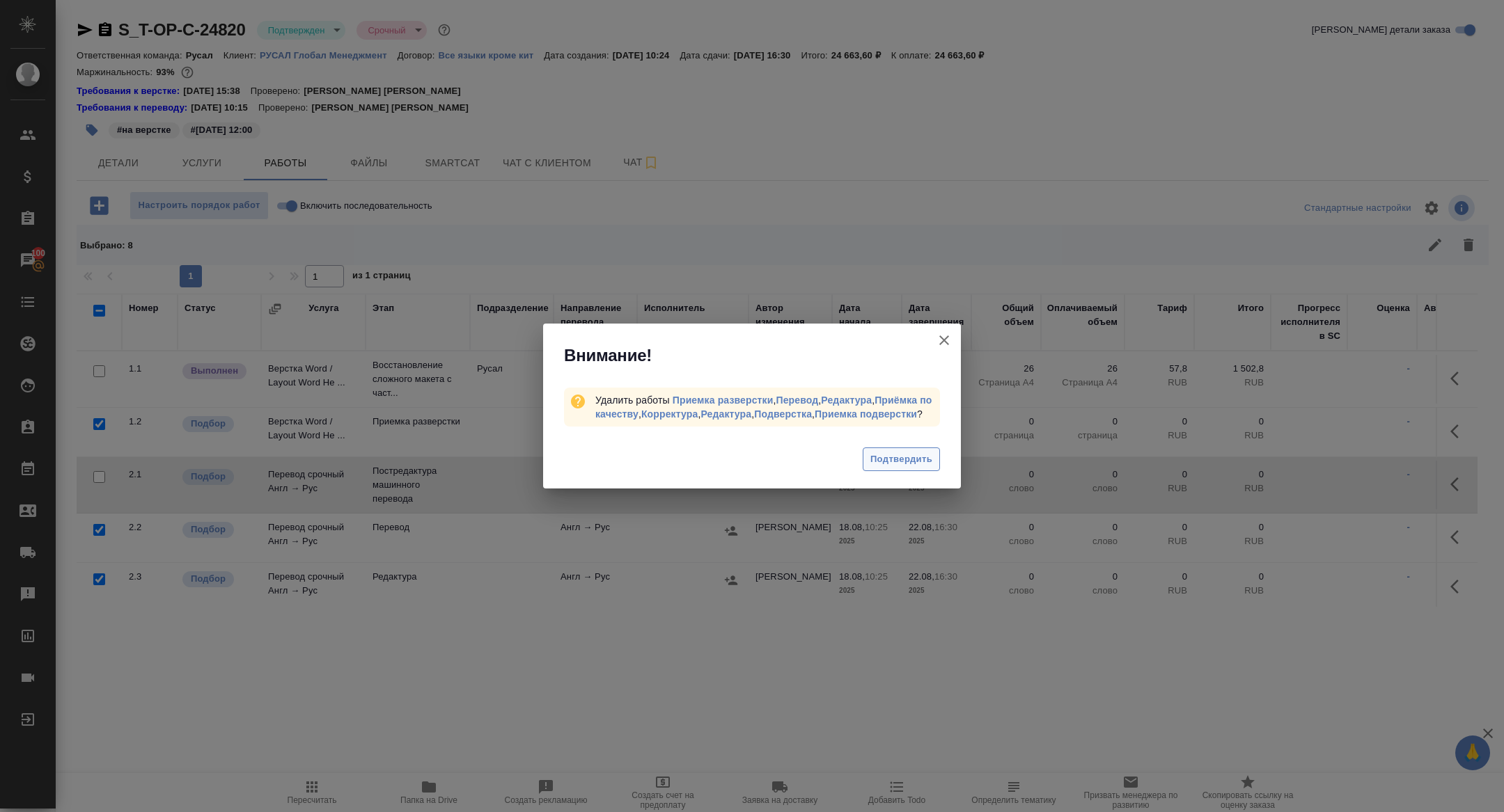
click at [887, 457] on button "Подтвердить" at bounding box center [901, 459] width 77 height 25
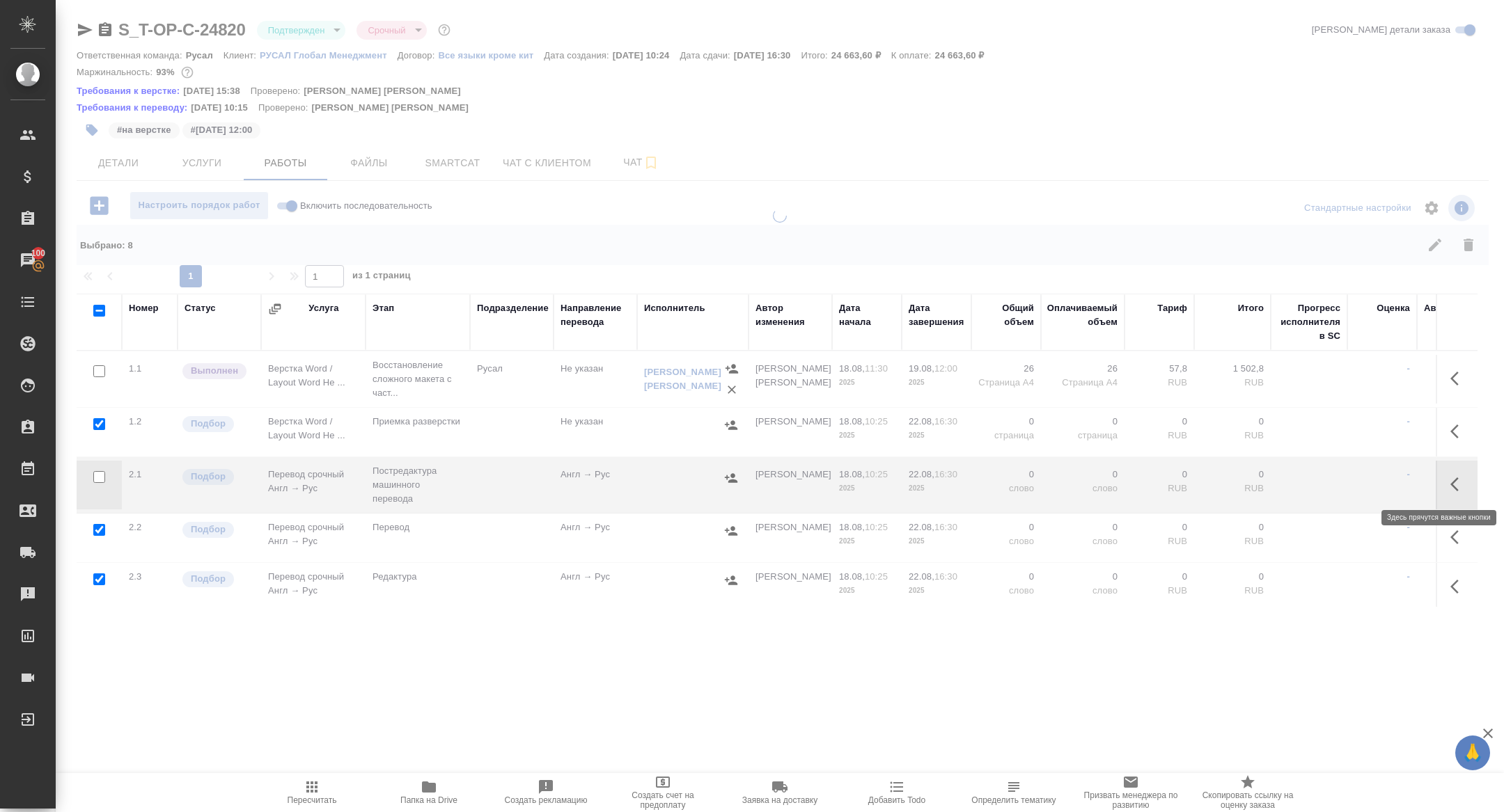
click at [1451, 483] on icon "button" at bounding box center [1454, 484] width 8 height 14
click at [1359, 485] on icon "button" at bounding box center [1356, 484] width 17 height 17
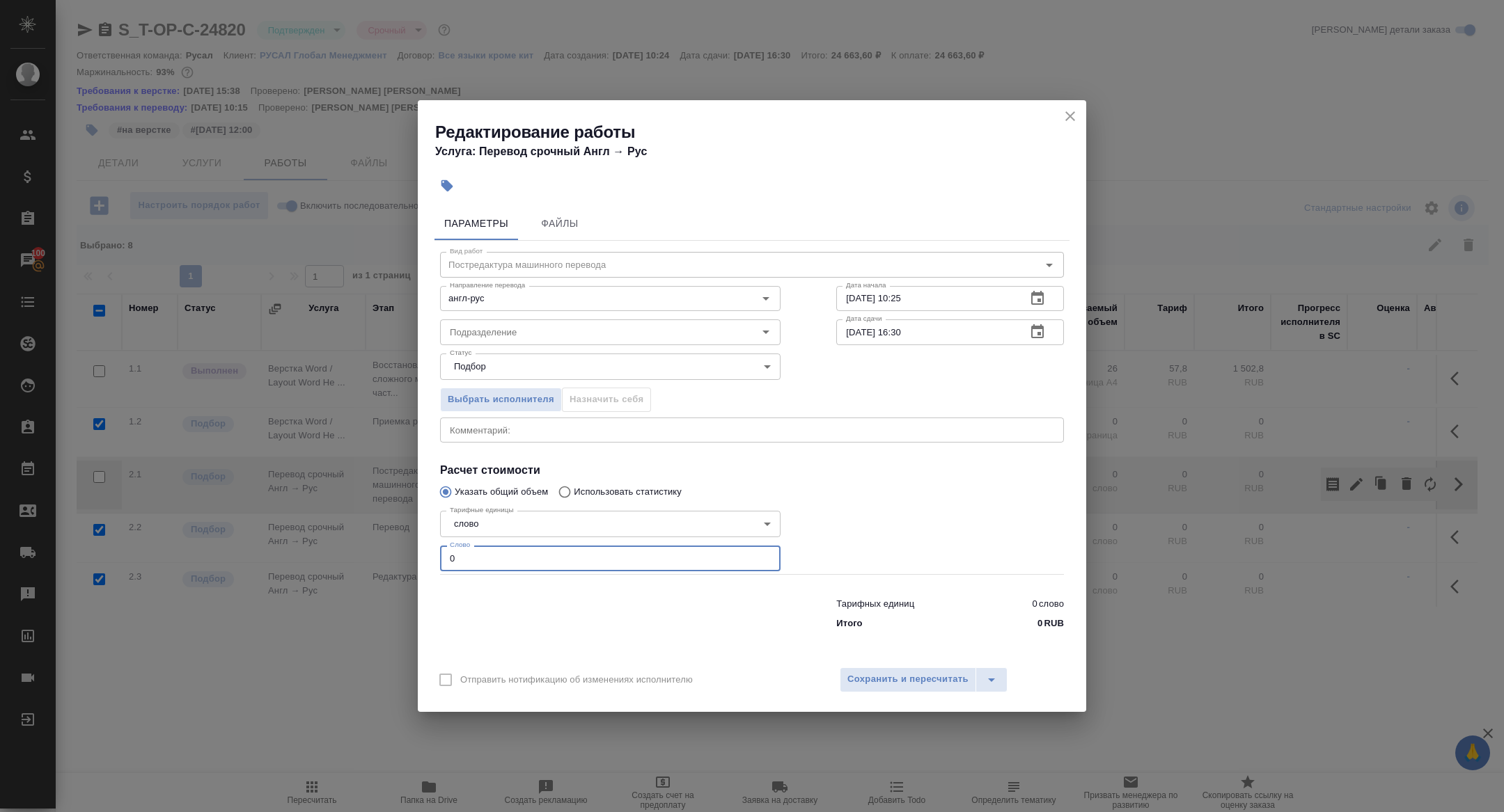
drag, startPoint x: 480, startPoint y: 553, endPoint x: 388, endPoint y: 545, distance: 92.3
click at [388, 545] on div "Редактирование работы Услуга: Перевод срочный Англ → Рус Параметры Файлы Вид ра…" at bounding box center [752, 406] width 1504 height 812
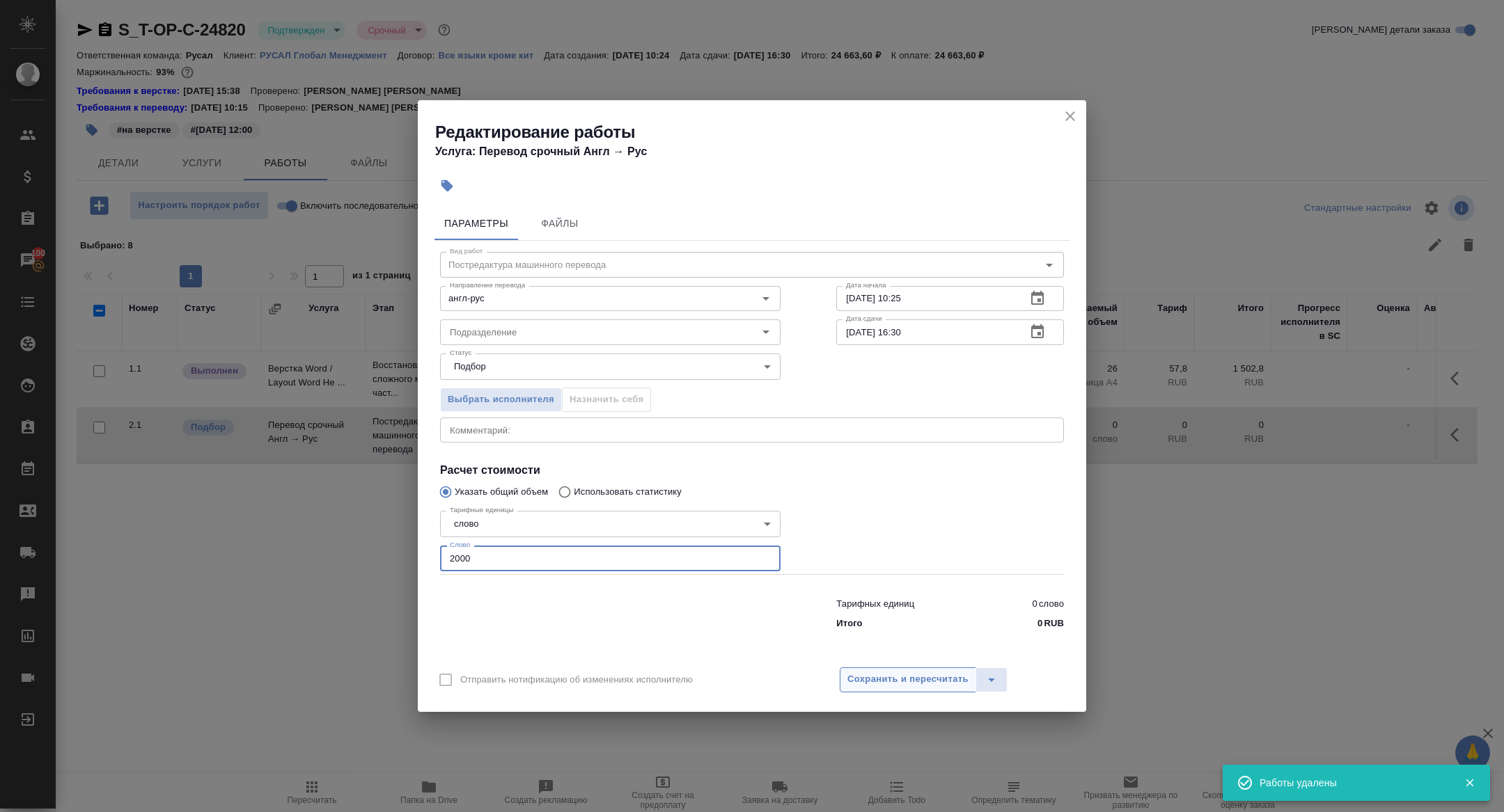
type input "2000"
click at [875, 681] on span "Сохранить и пересчитать" at bounding box center [908, 679] width 121 height 16
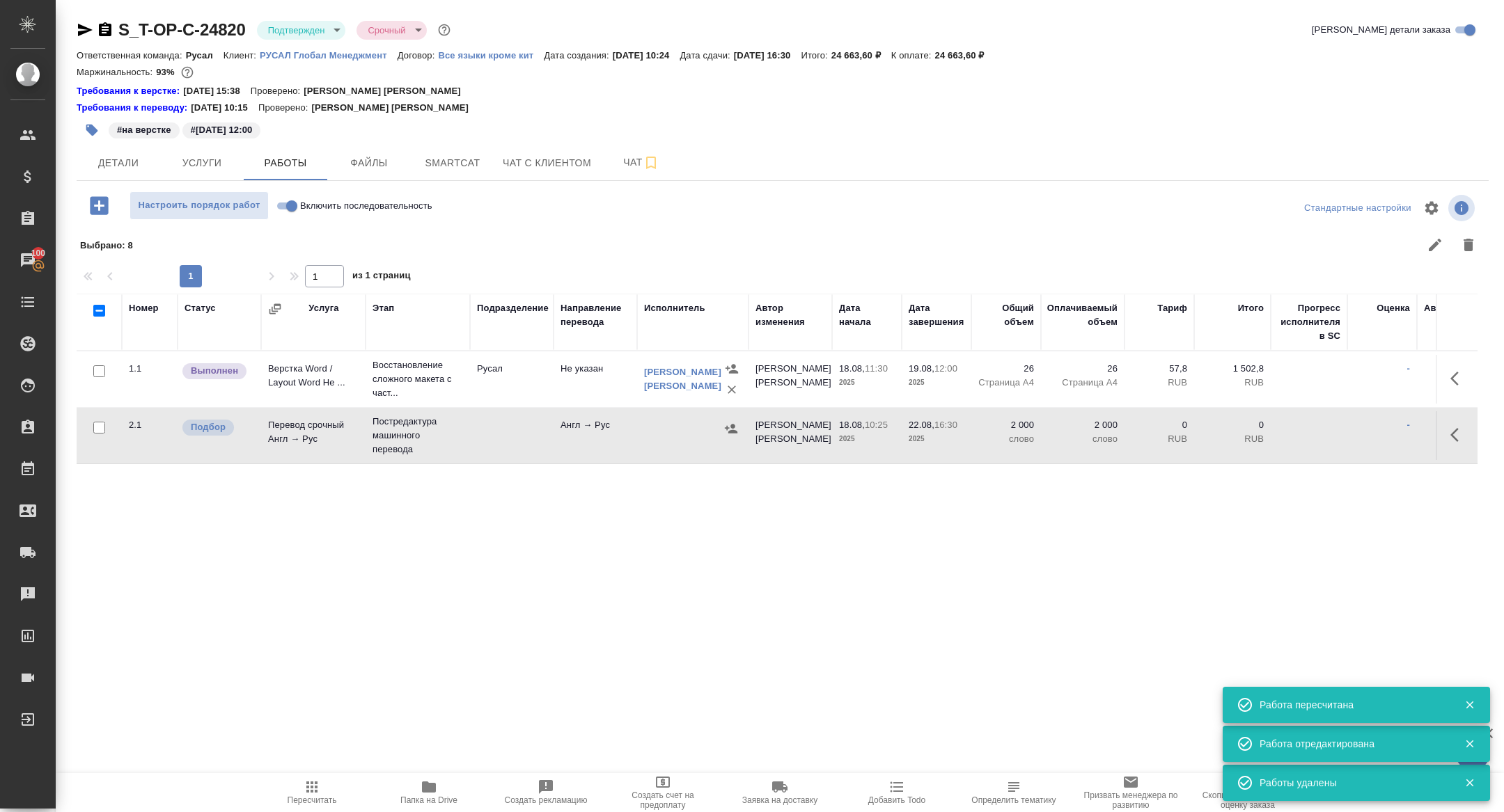
click at [371, 407] on td "Постредактура машинного перевода" at bounding box center [418, 379] width 105 height 56
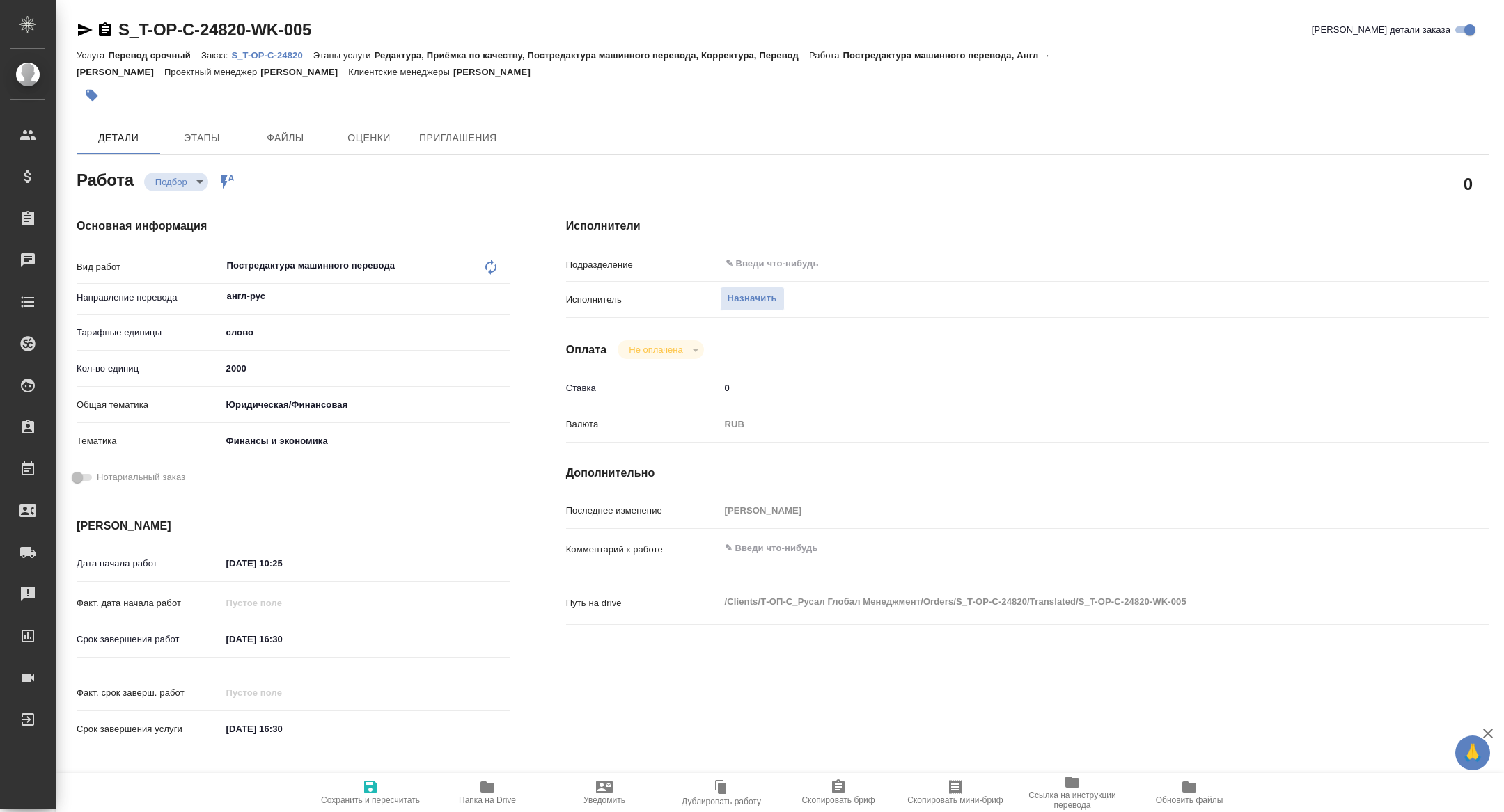
type textarea "x"
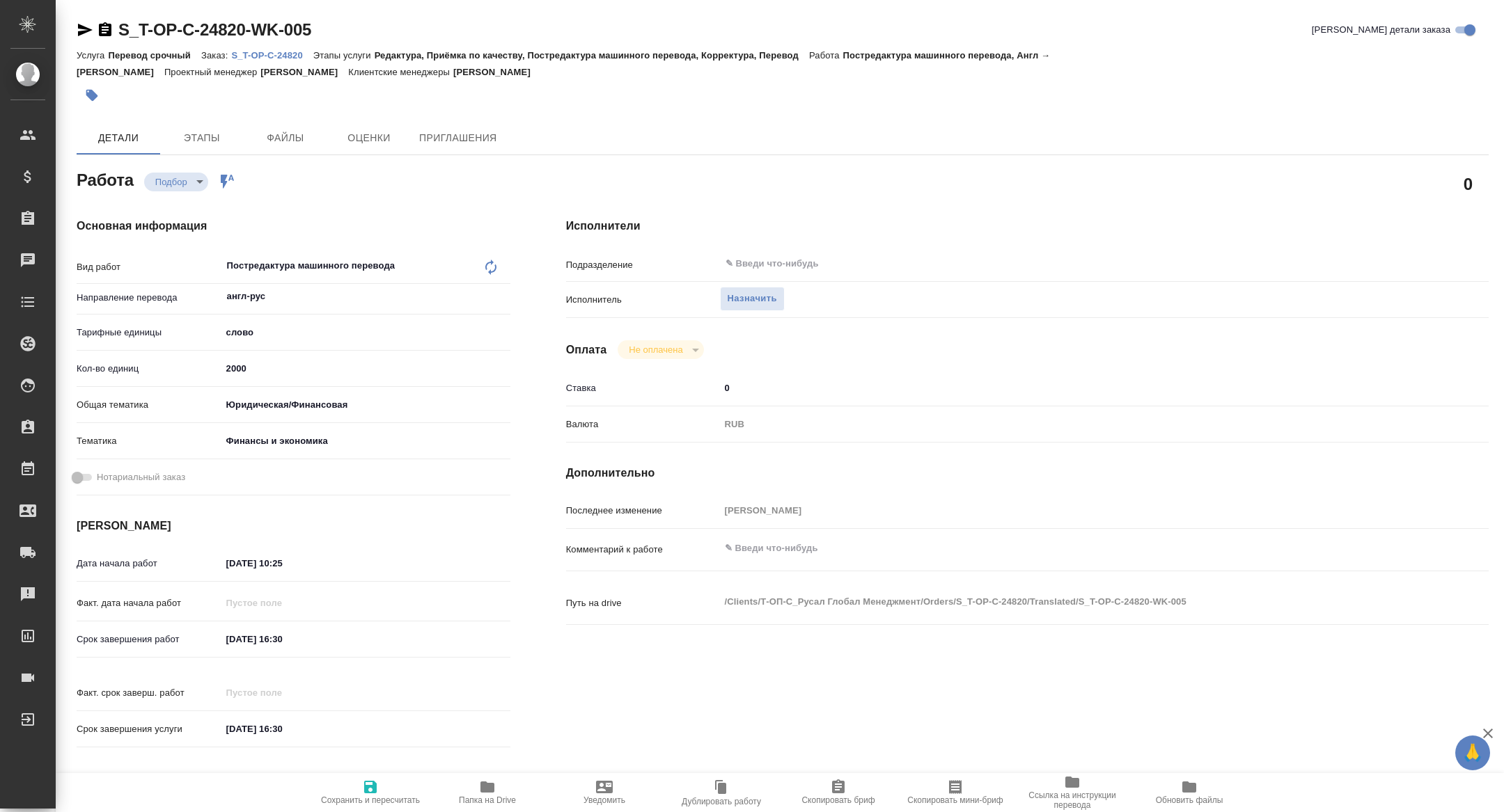
type textarea "x"
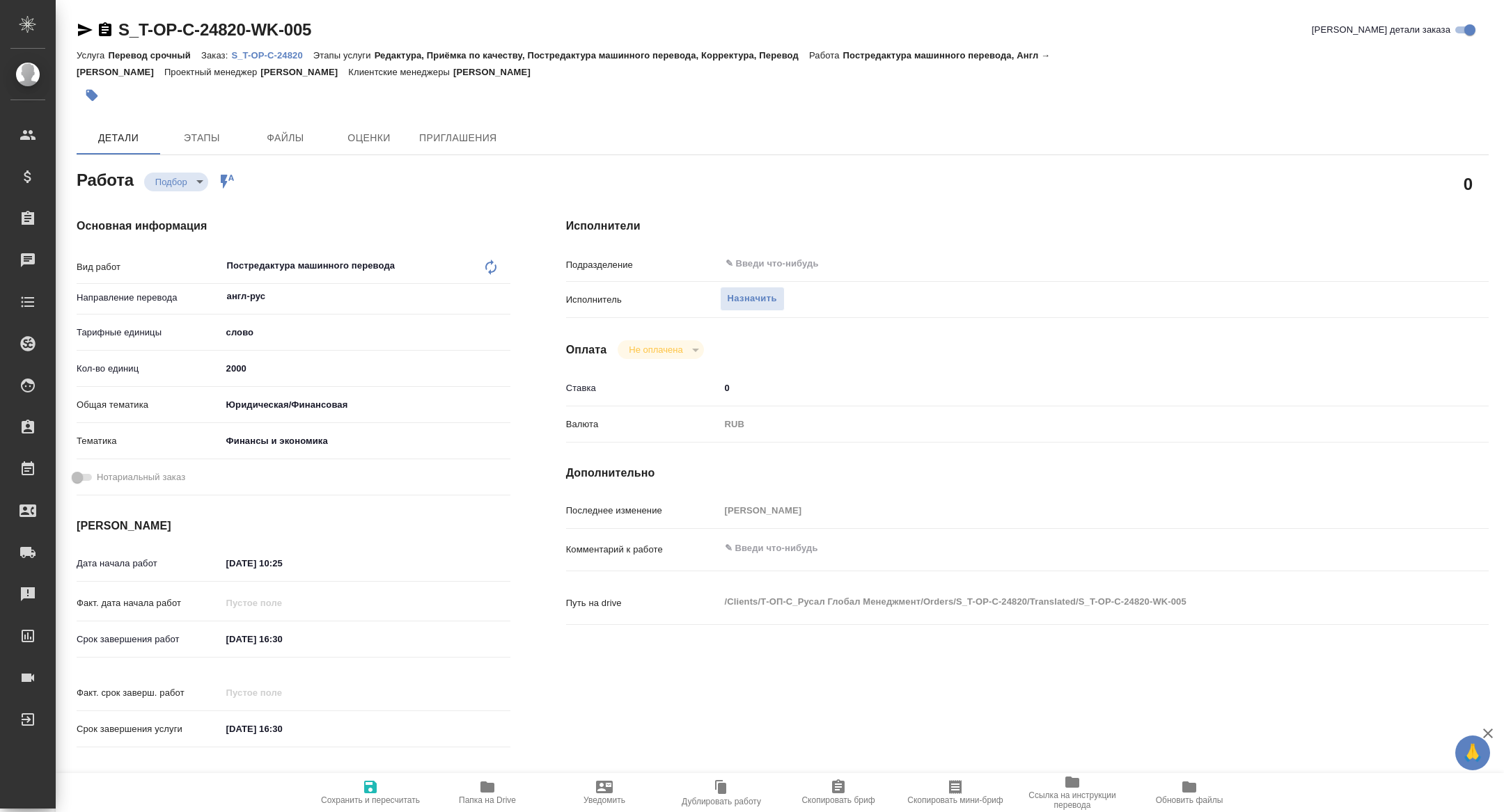
type textarea "x"
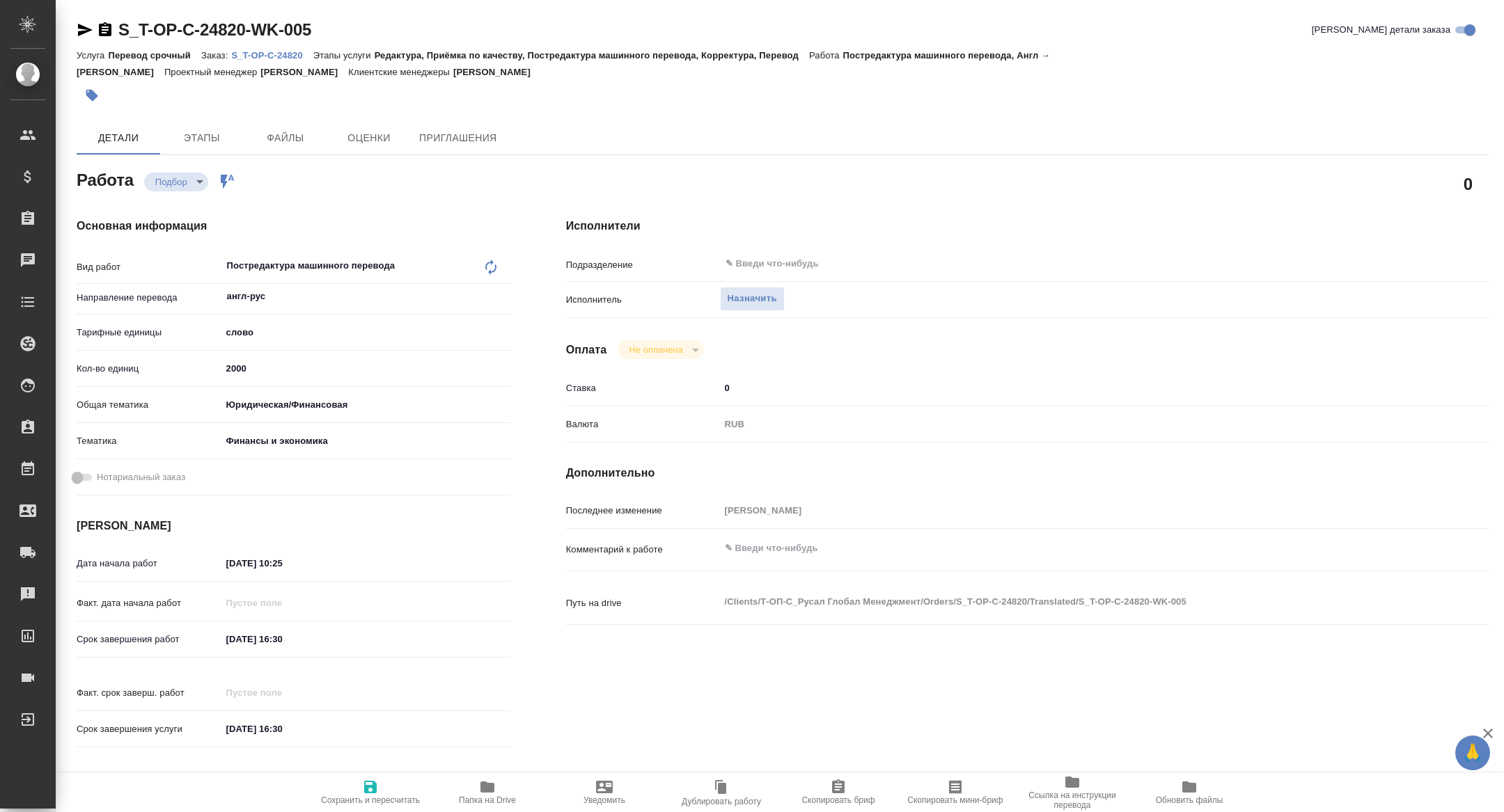
type textarea "x"
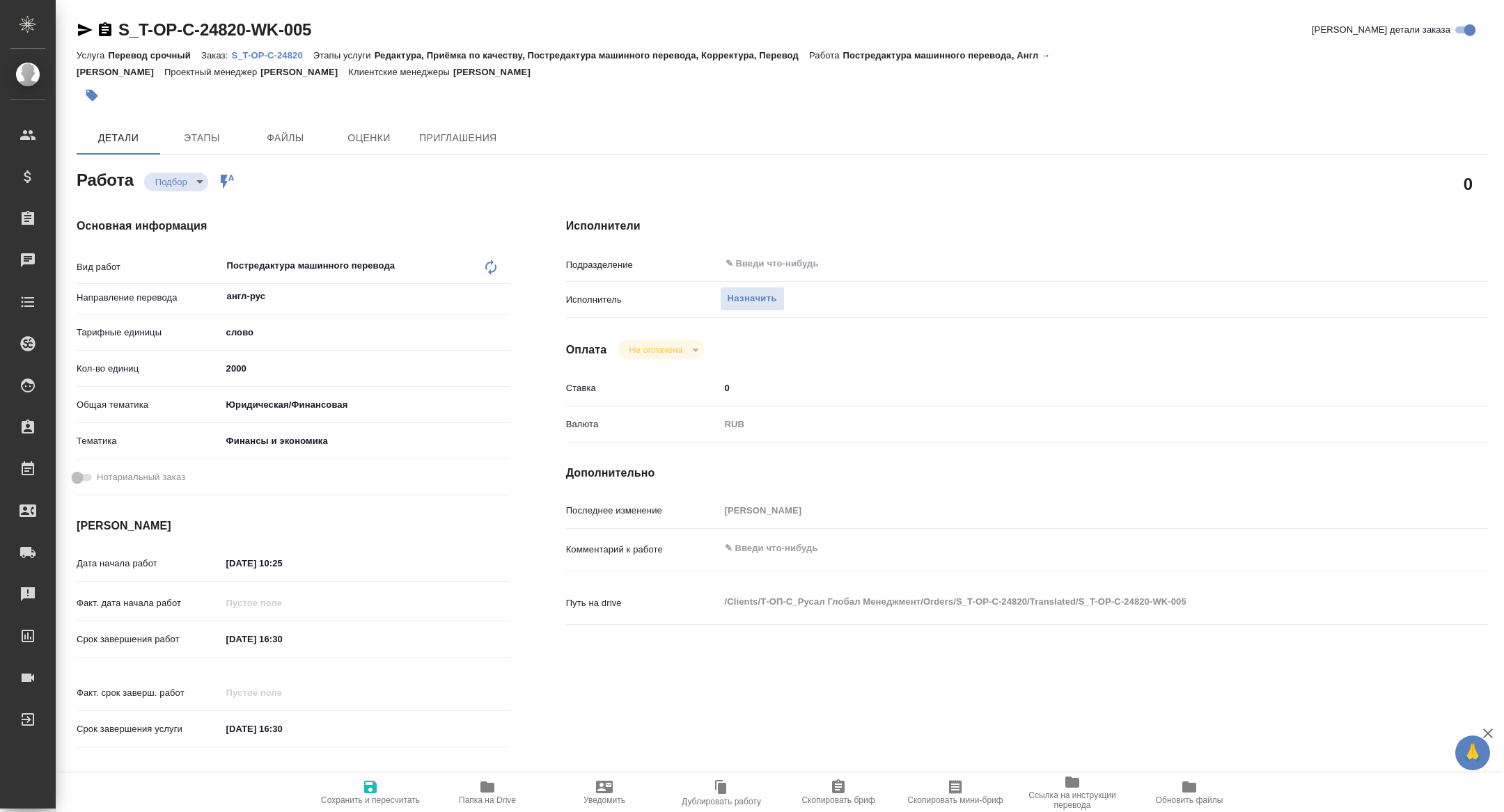
type textarea "x"
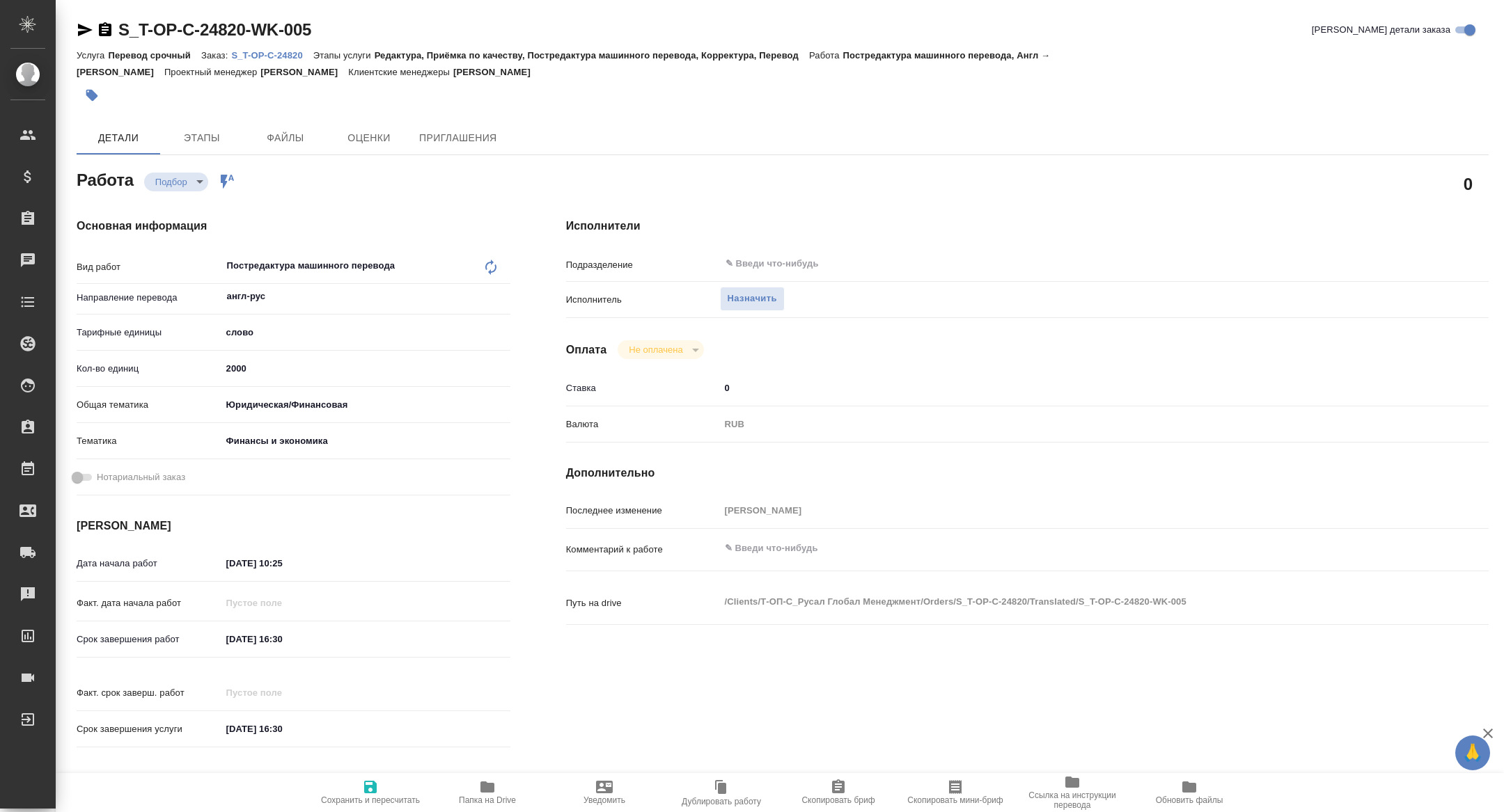
type textarea "x"
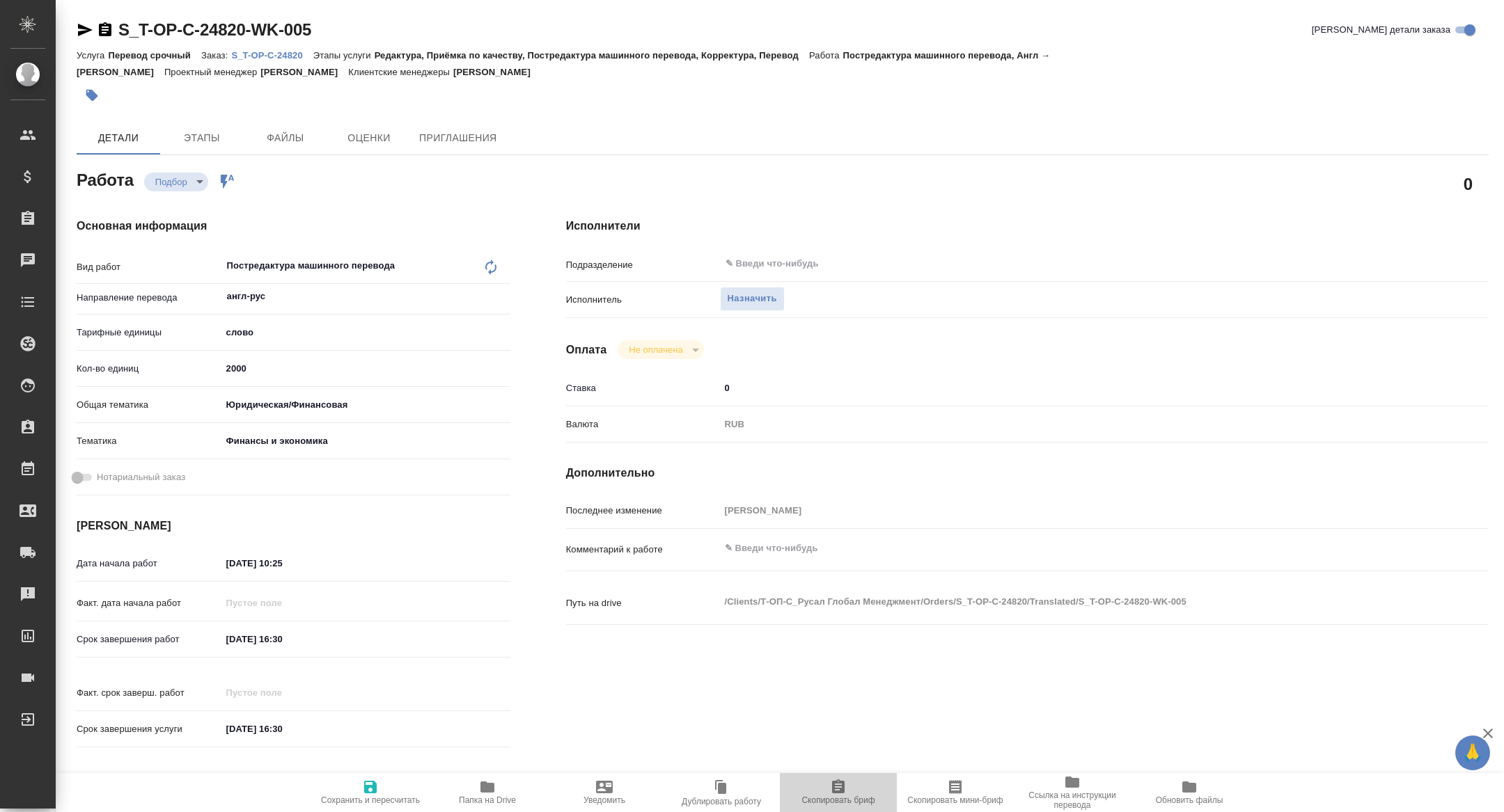
click at [845, 794] on icon "button" at bounding box center [838, 786] width 17 height 17
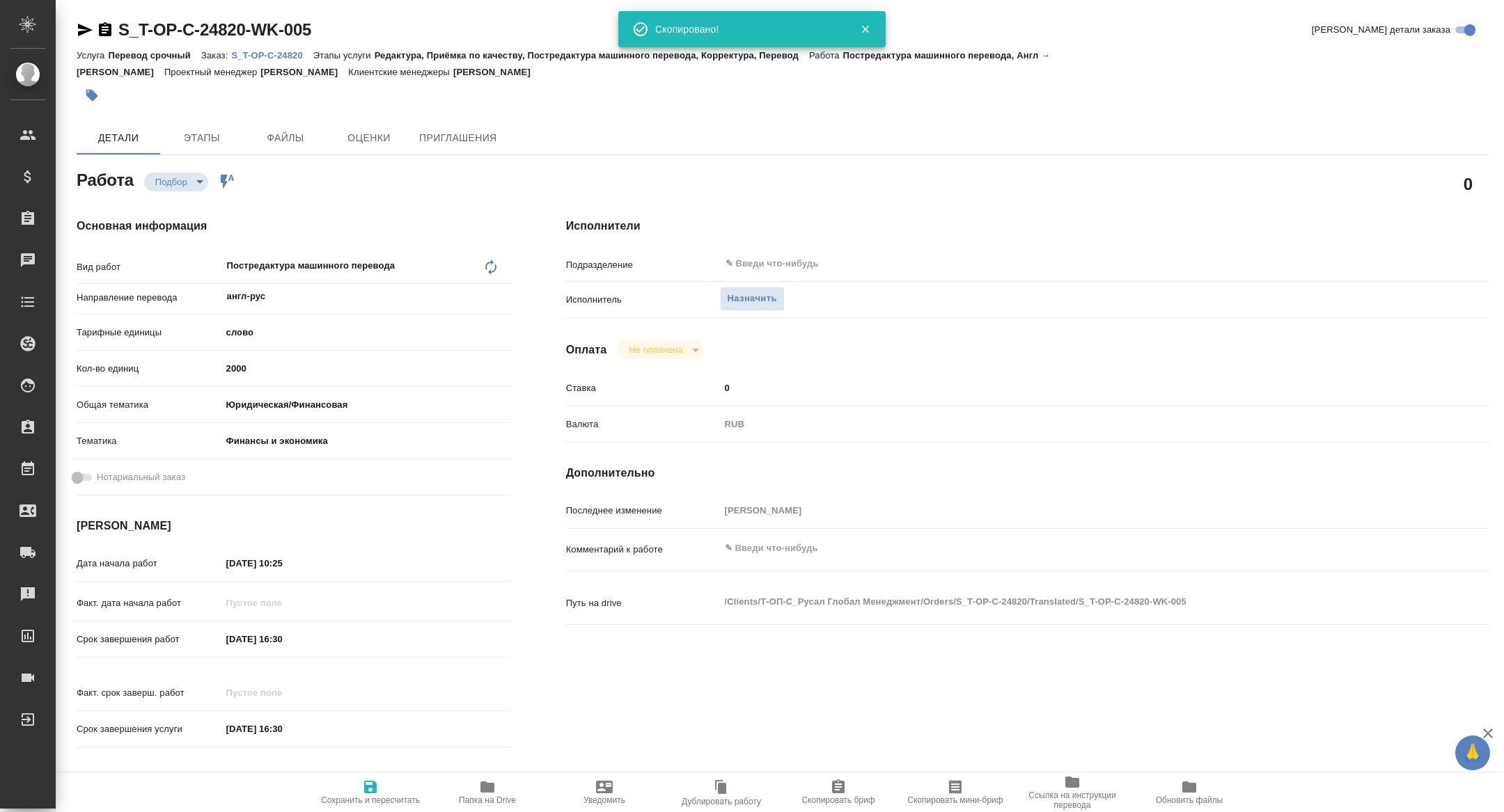
type textarea "x"
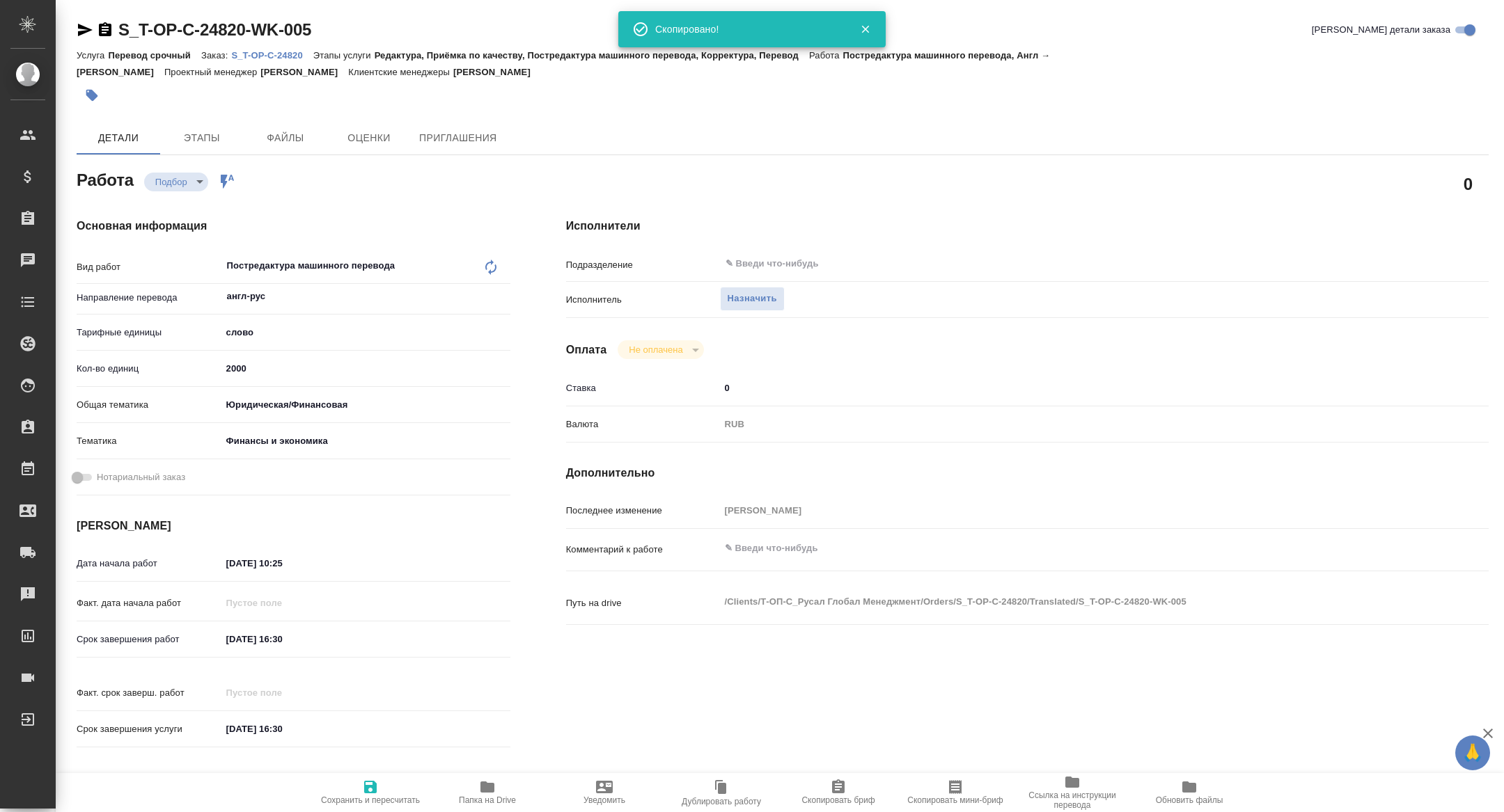
type textarea "x"
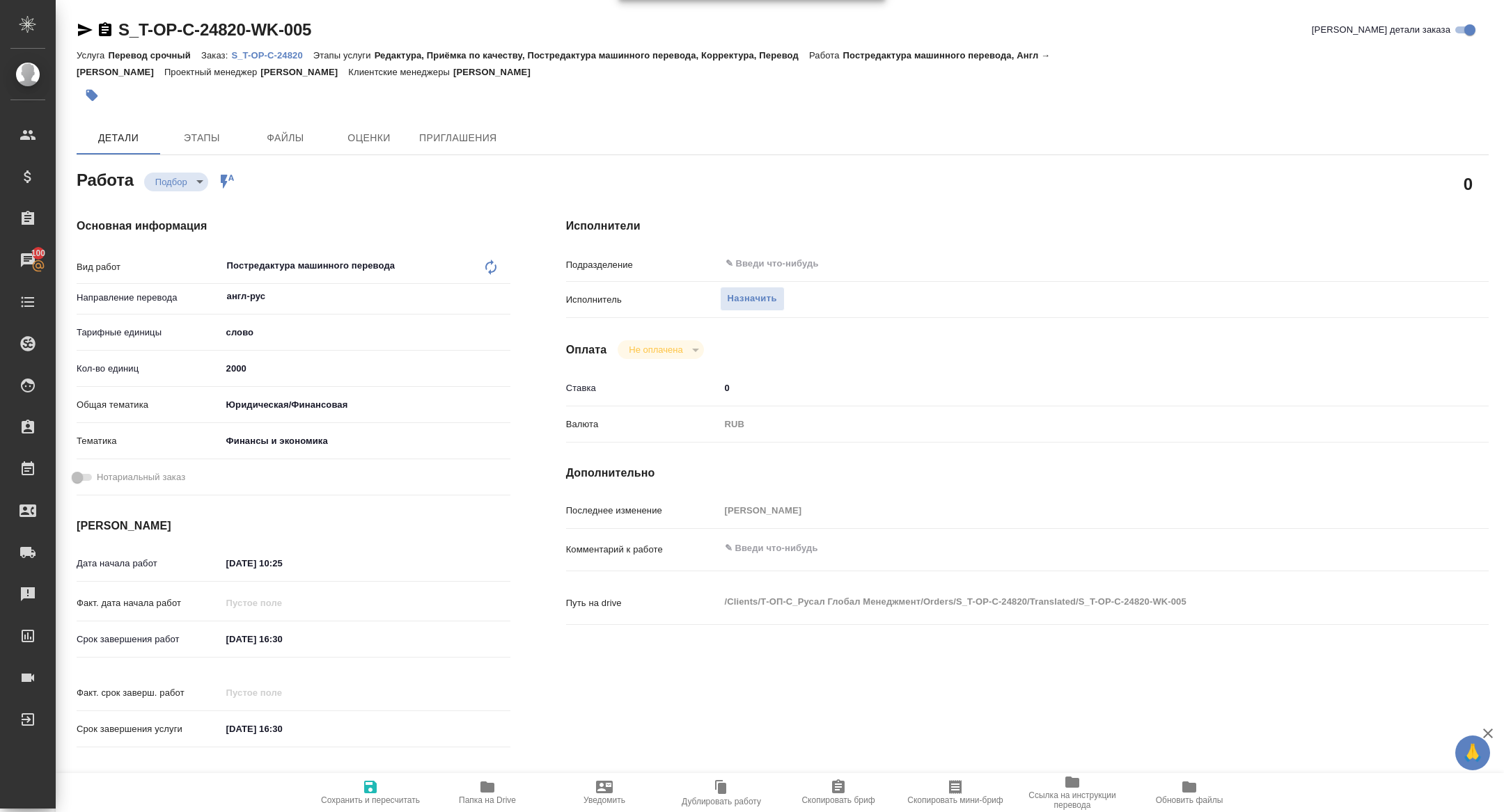
click at [946, 806] on button "Скопировать мини-бриф" at bounding box center [955, 792] width 117 height 39
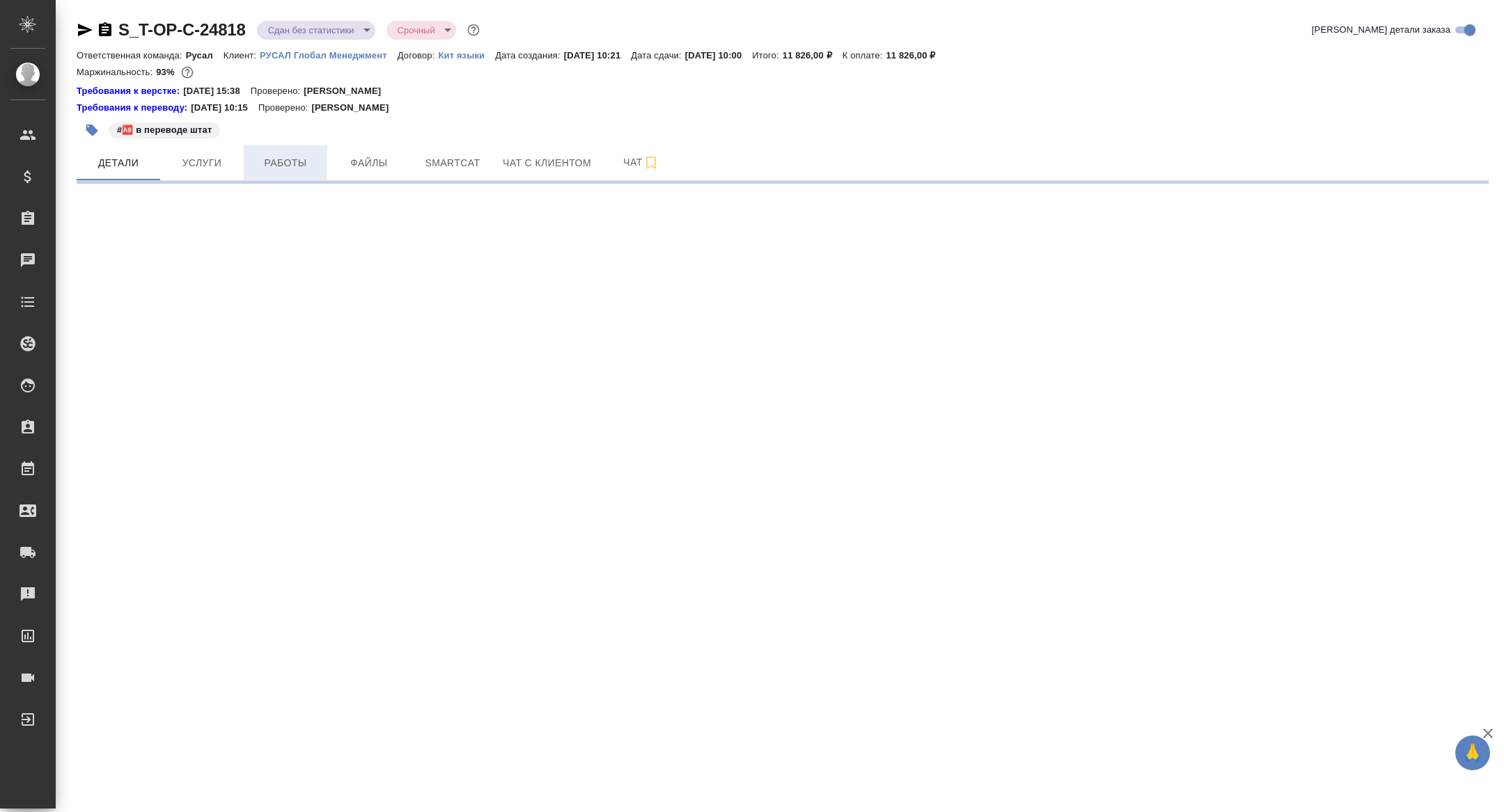
click at [283, 153] on button "Работы" at bounding box center [285, 163] width 84 height 35
select select "RU"
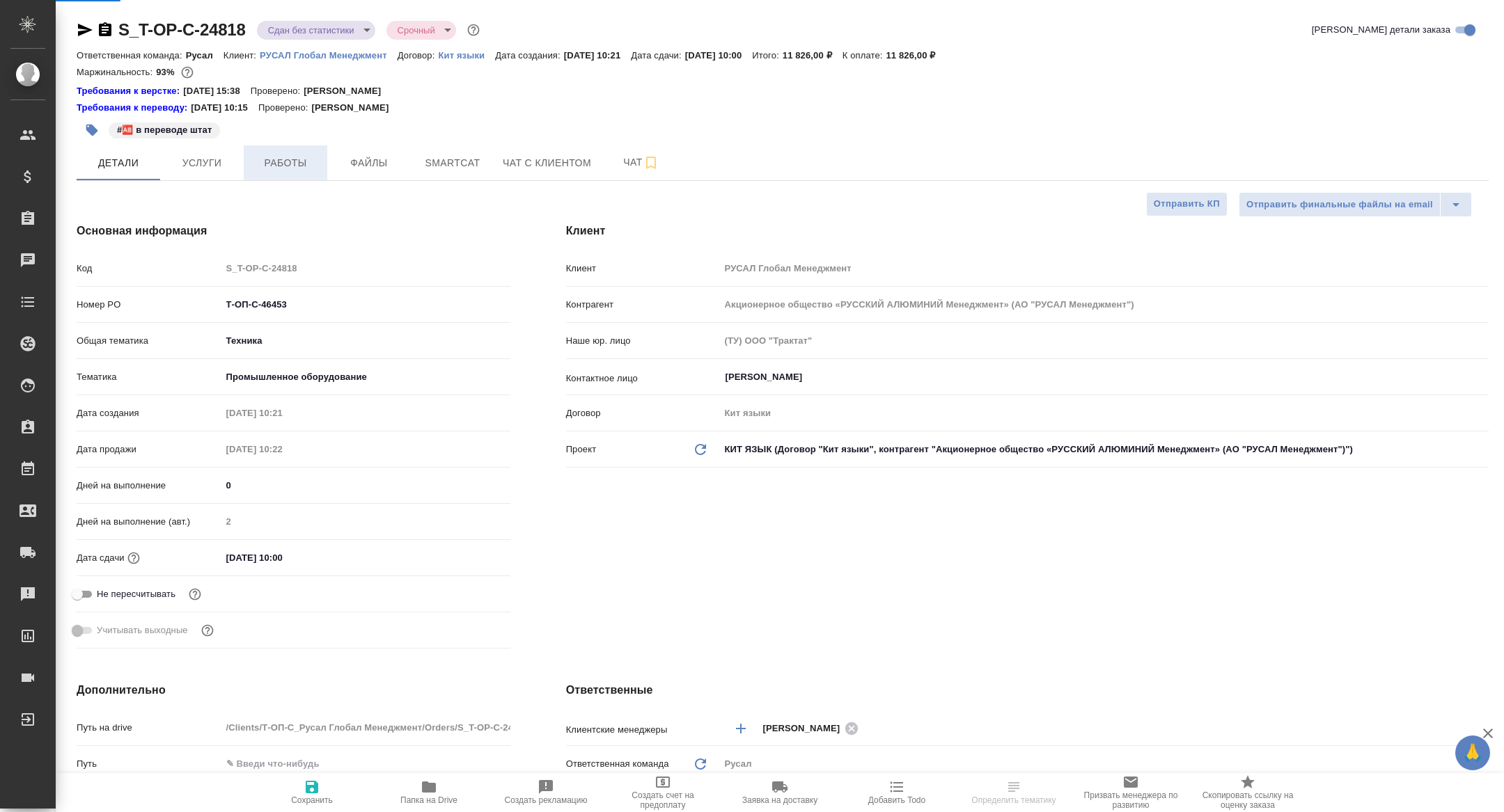
type textarea "x"
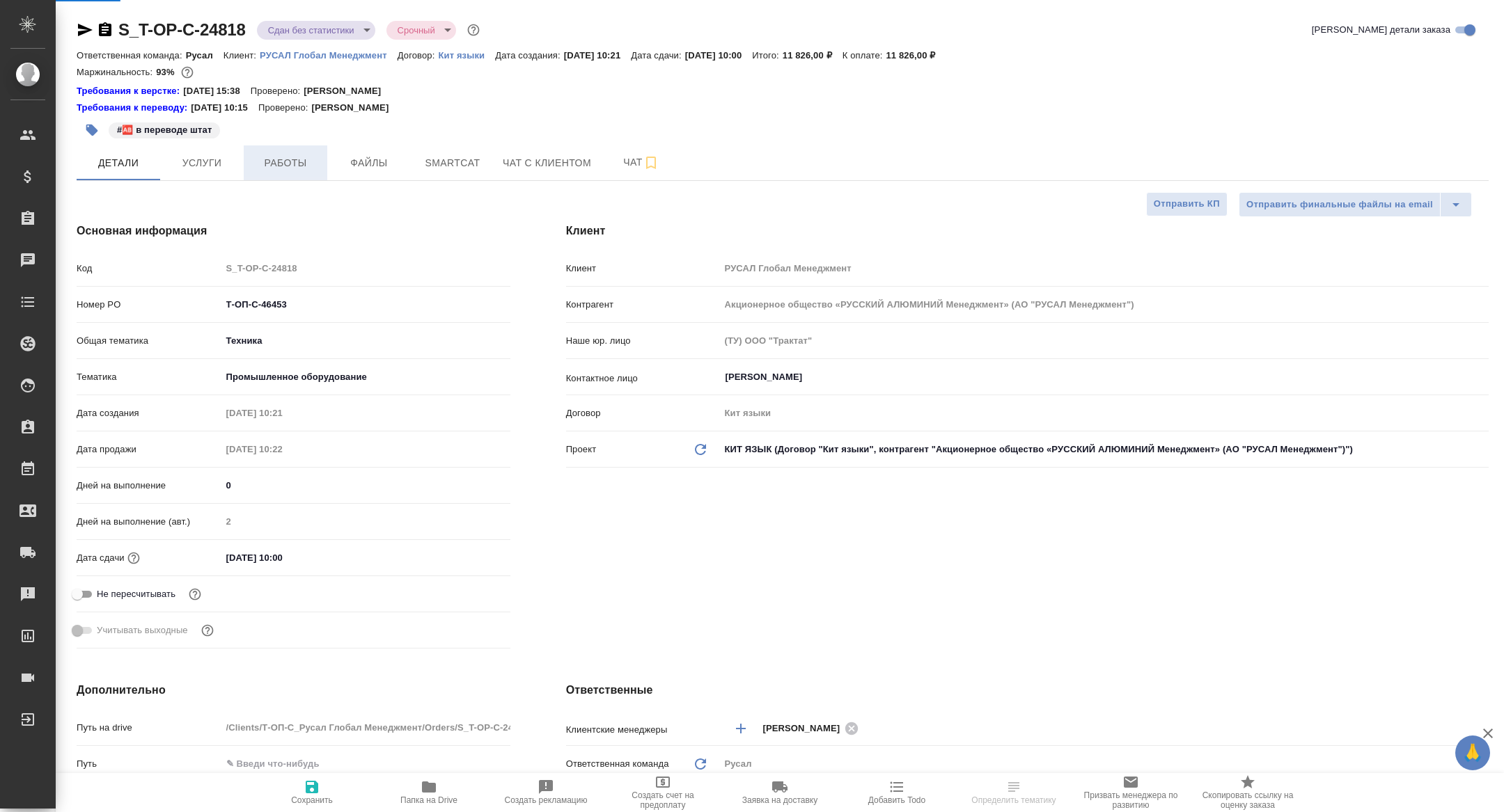
type textarea "x"
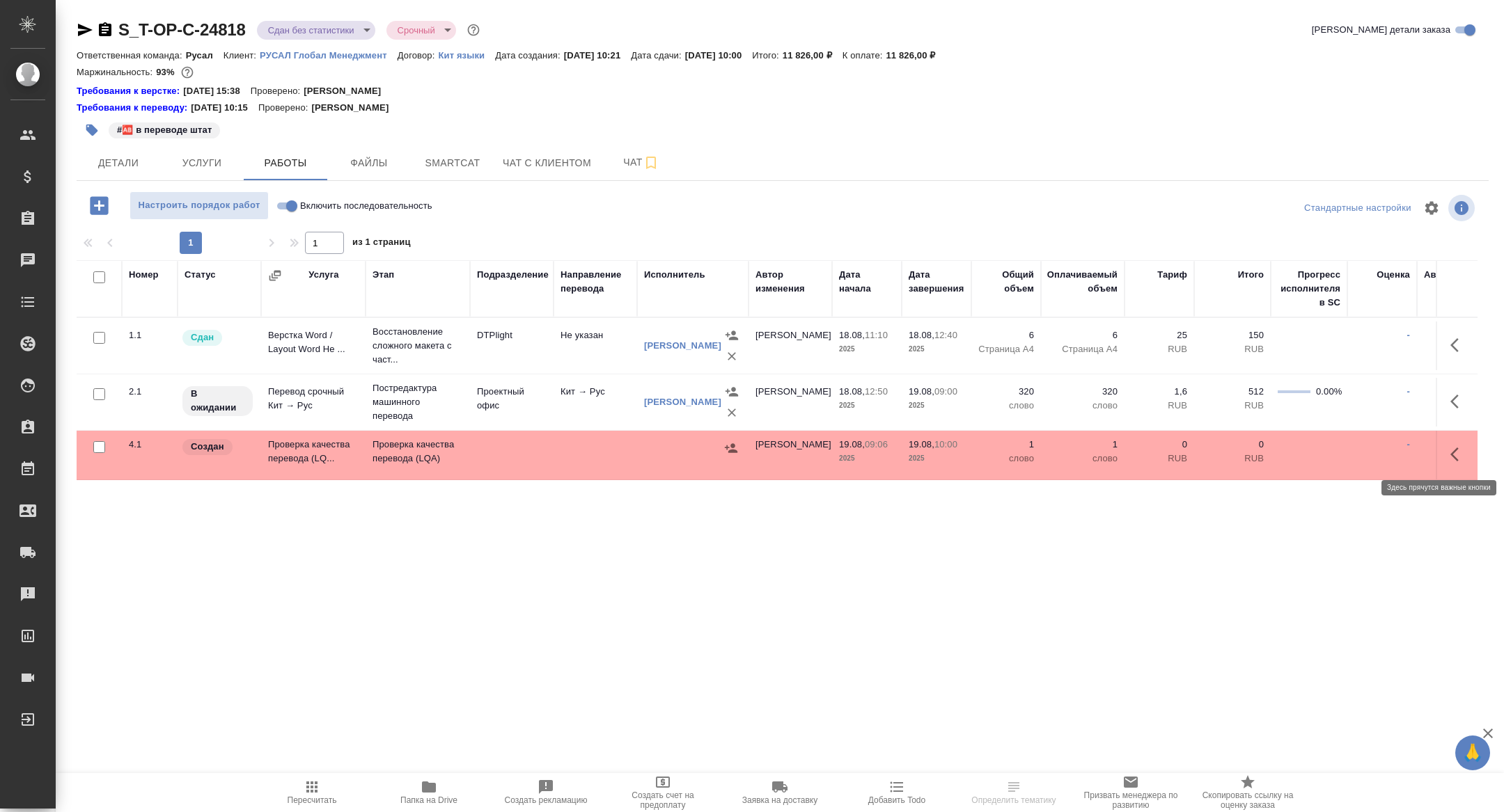
click at [1448, 455] on button "button" at bounding box center [1458, 454] width 34 height 34
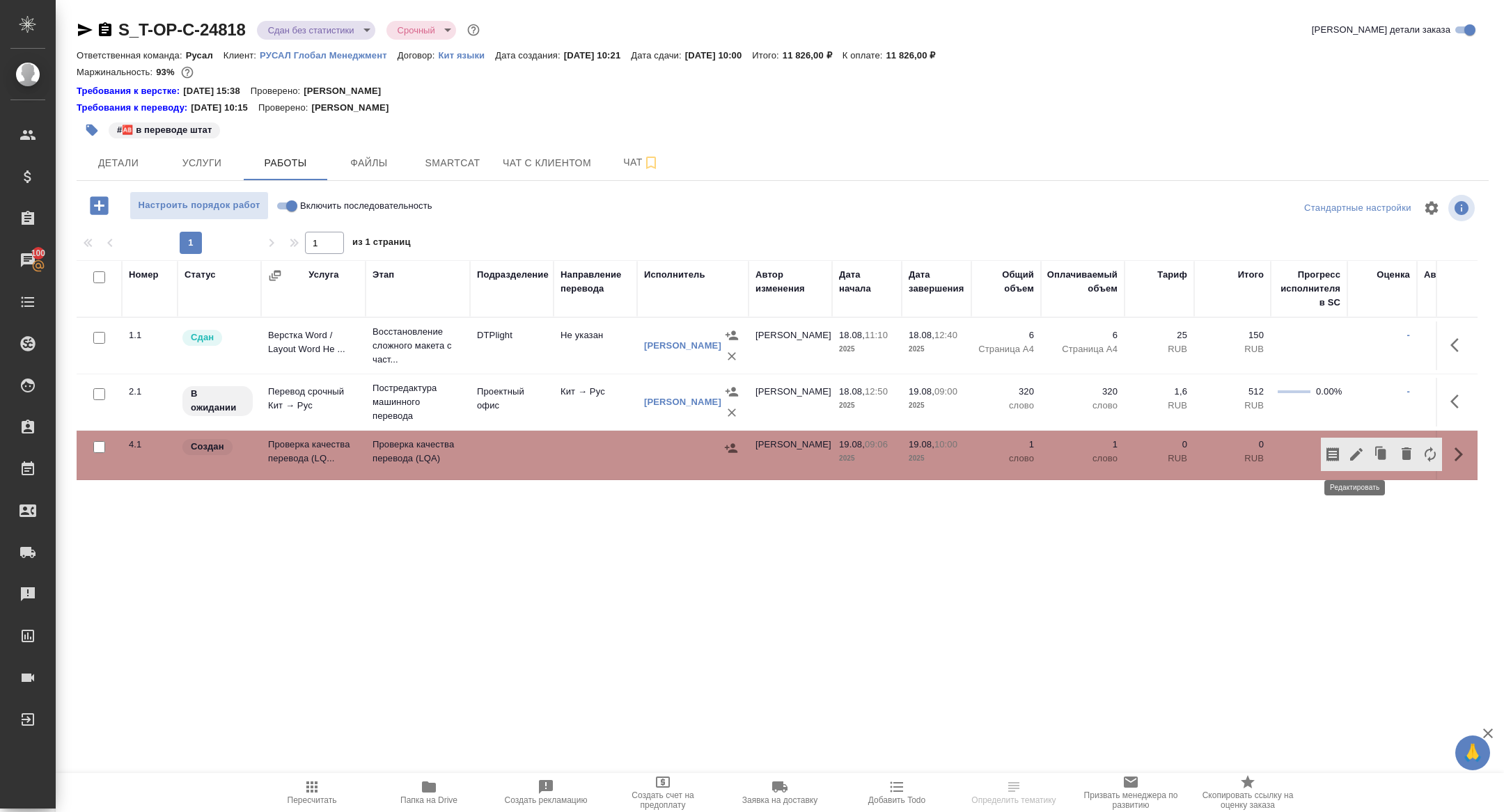
click at [1351, 453] on icon "button" at bounding box center [1356, 454] width 17 height 17
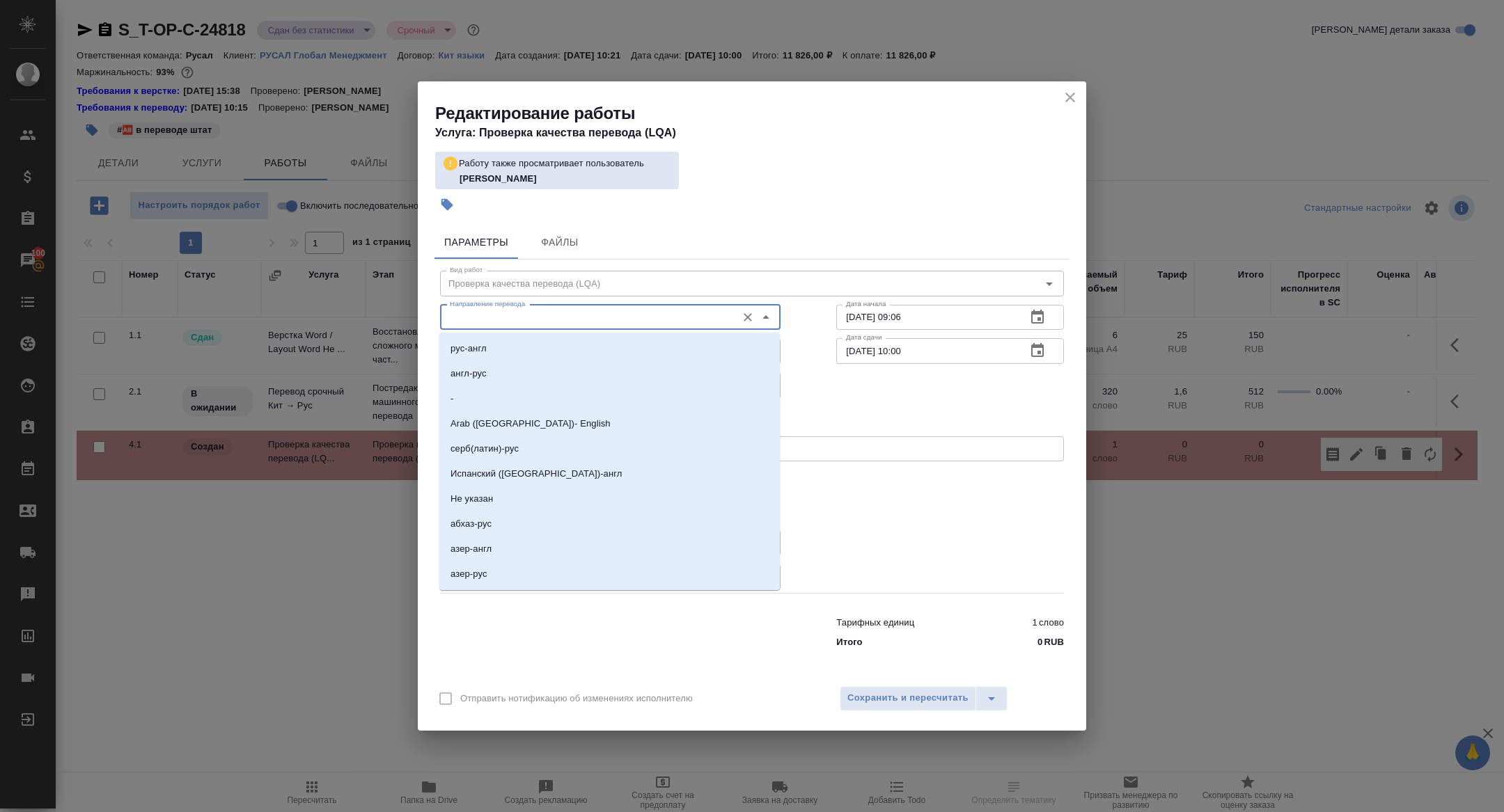
click at [546, 323] on input "Направление перевода" at bounding box center [586, 317] width 285 height 17
type input "а"
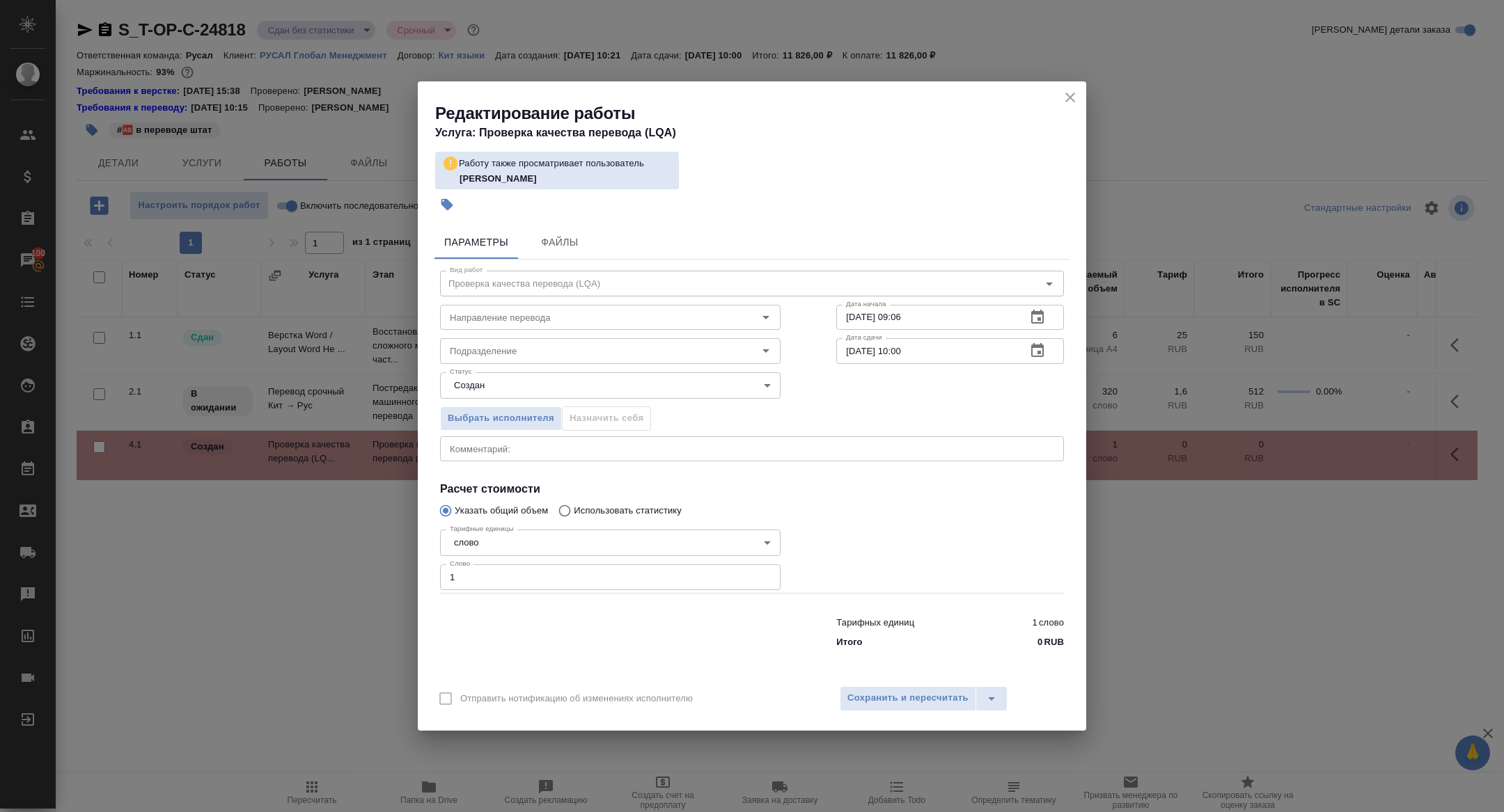
click at [879, 501] on div at bounding box center [950, 559] width 284 height 125
click at [486, 418] on span "Выбрать исполнителя" at bounding box center [500, 418] width 106 height 16
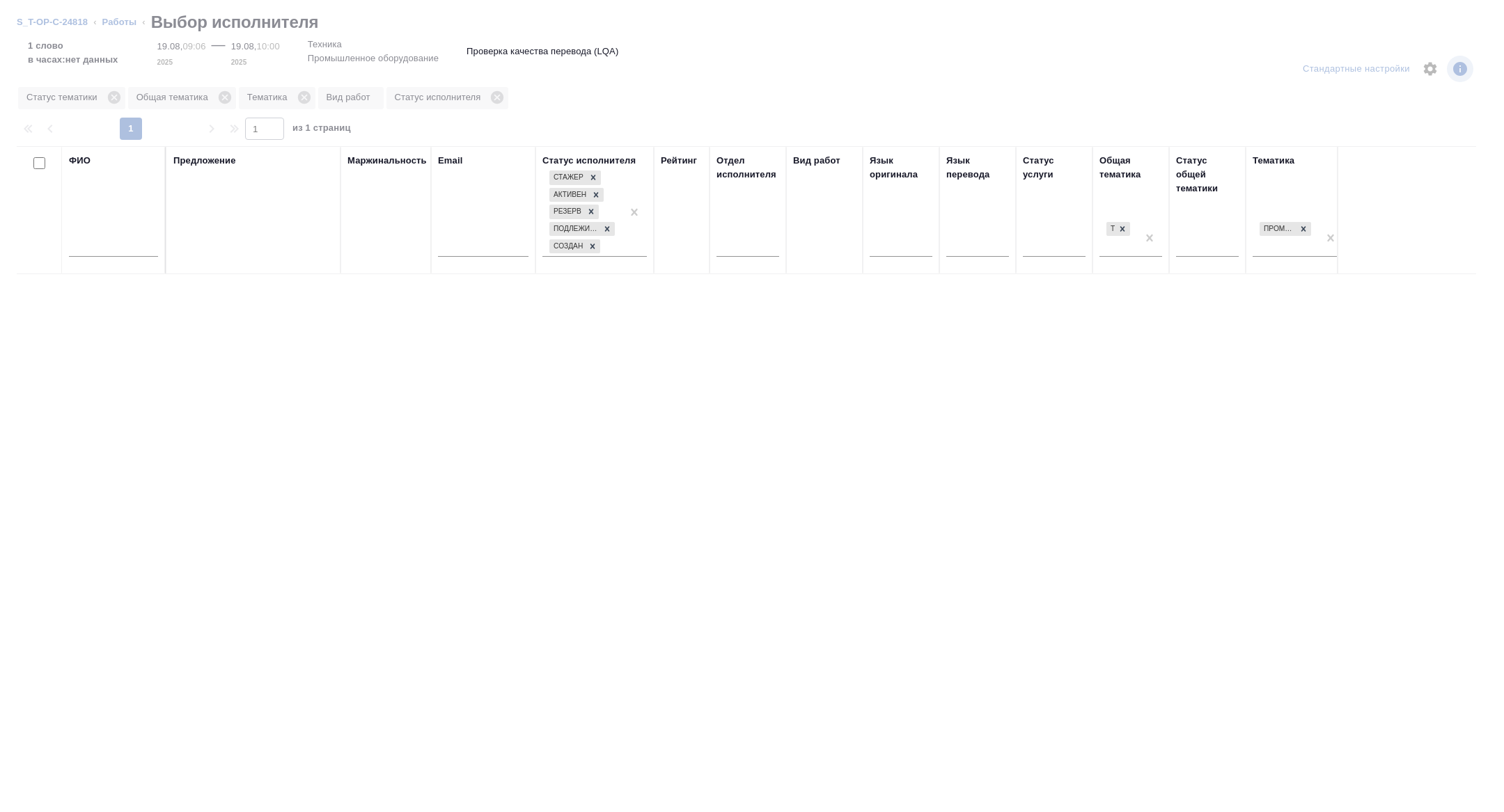
click at [115, 249] on input "text" at bounding box center [113, 248] width 89 height 18
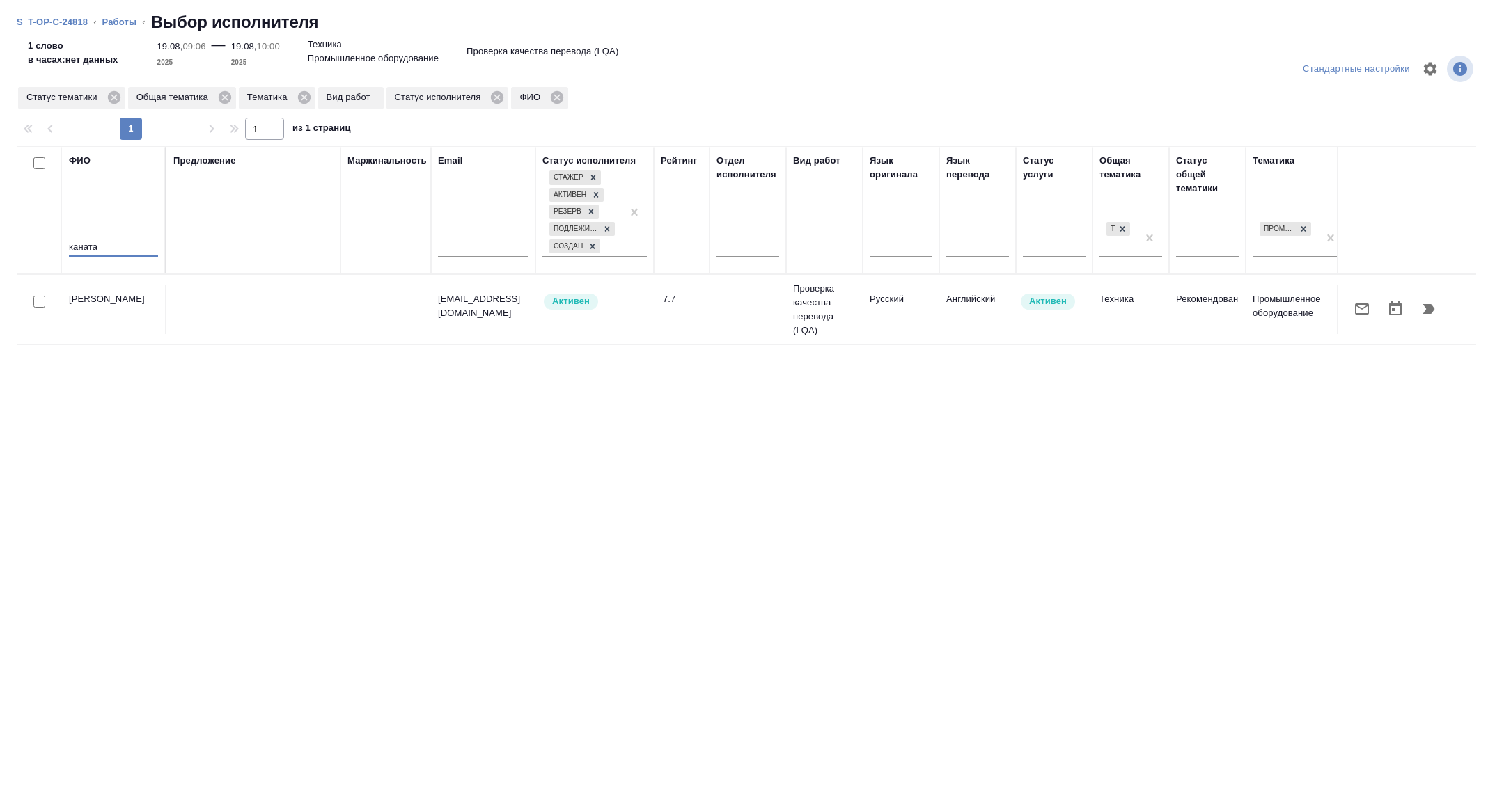
type input "каната"
click at [1420, 307] on icon "button" at bounding box center [1428, 309] width 17 height 17
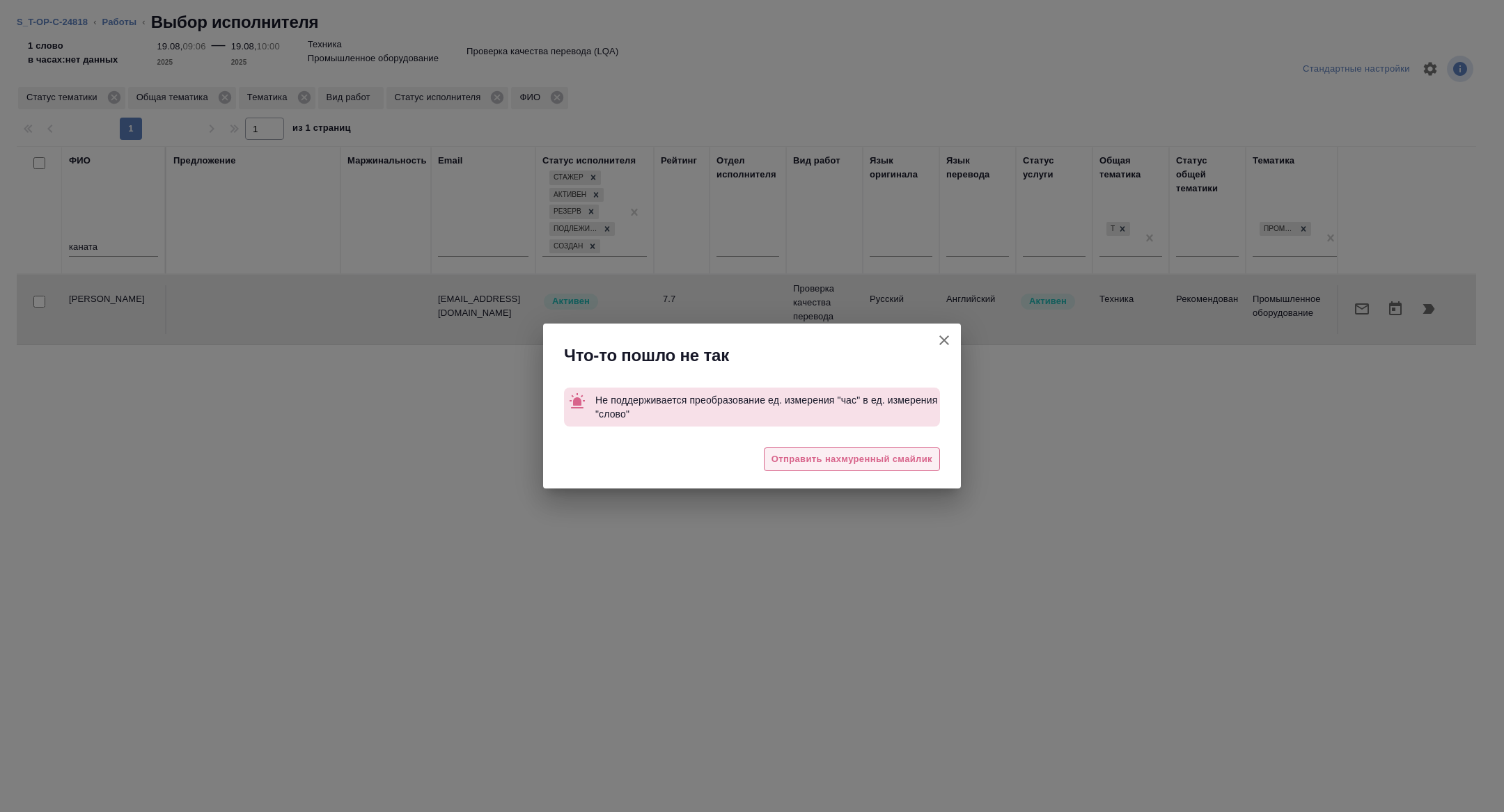
click at [862, 466] on span "Отправить нахмуренный смайлик" at bounding box center [851, 460] width 161 height 16
click at [942, 337] on icon "button" at bounding box center [944, 340] width 10 height 10
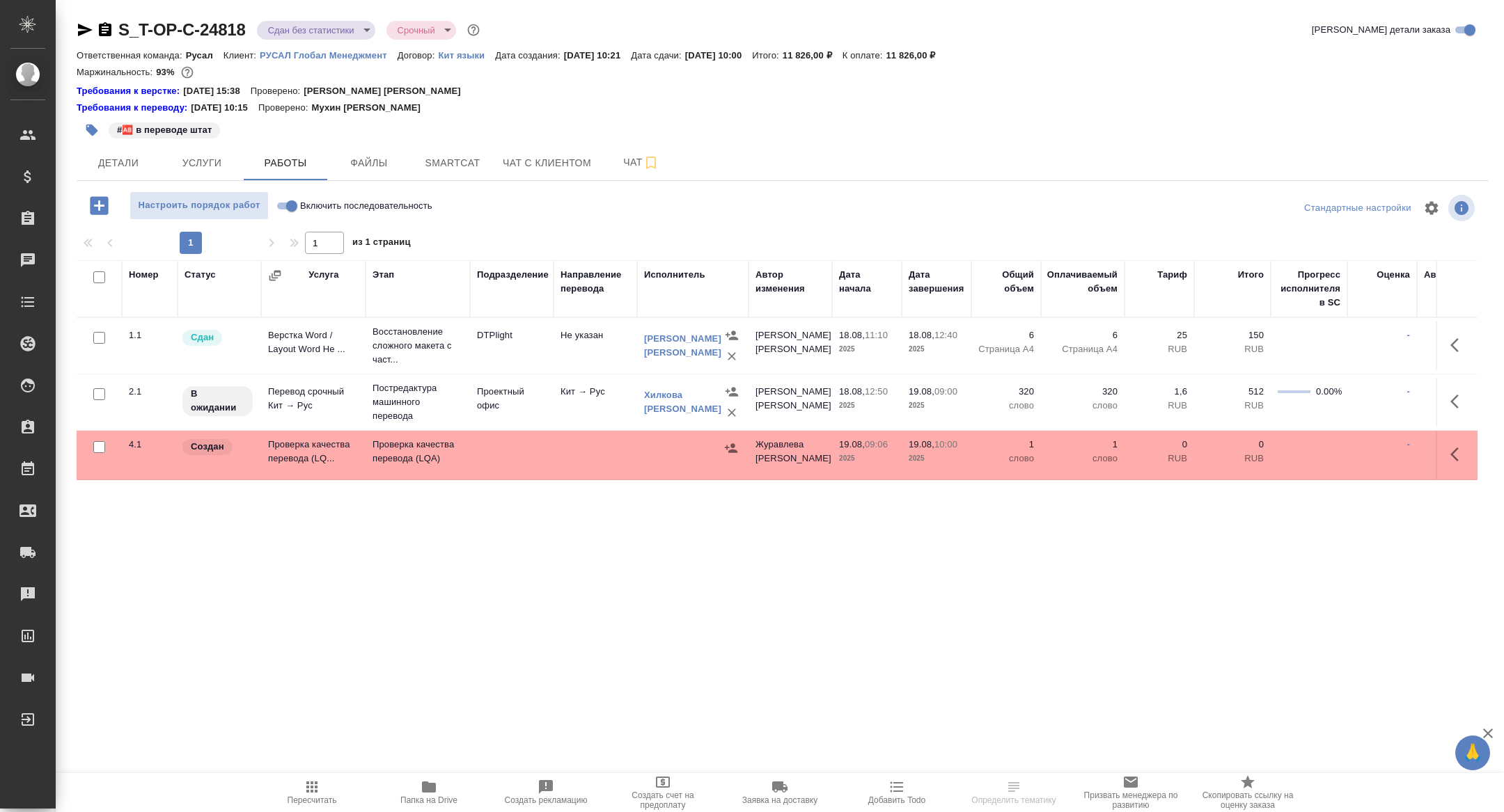
click at [1466, 449] on icon "button" at bounding box center [1458, 454] width 17 height 17
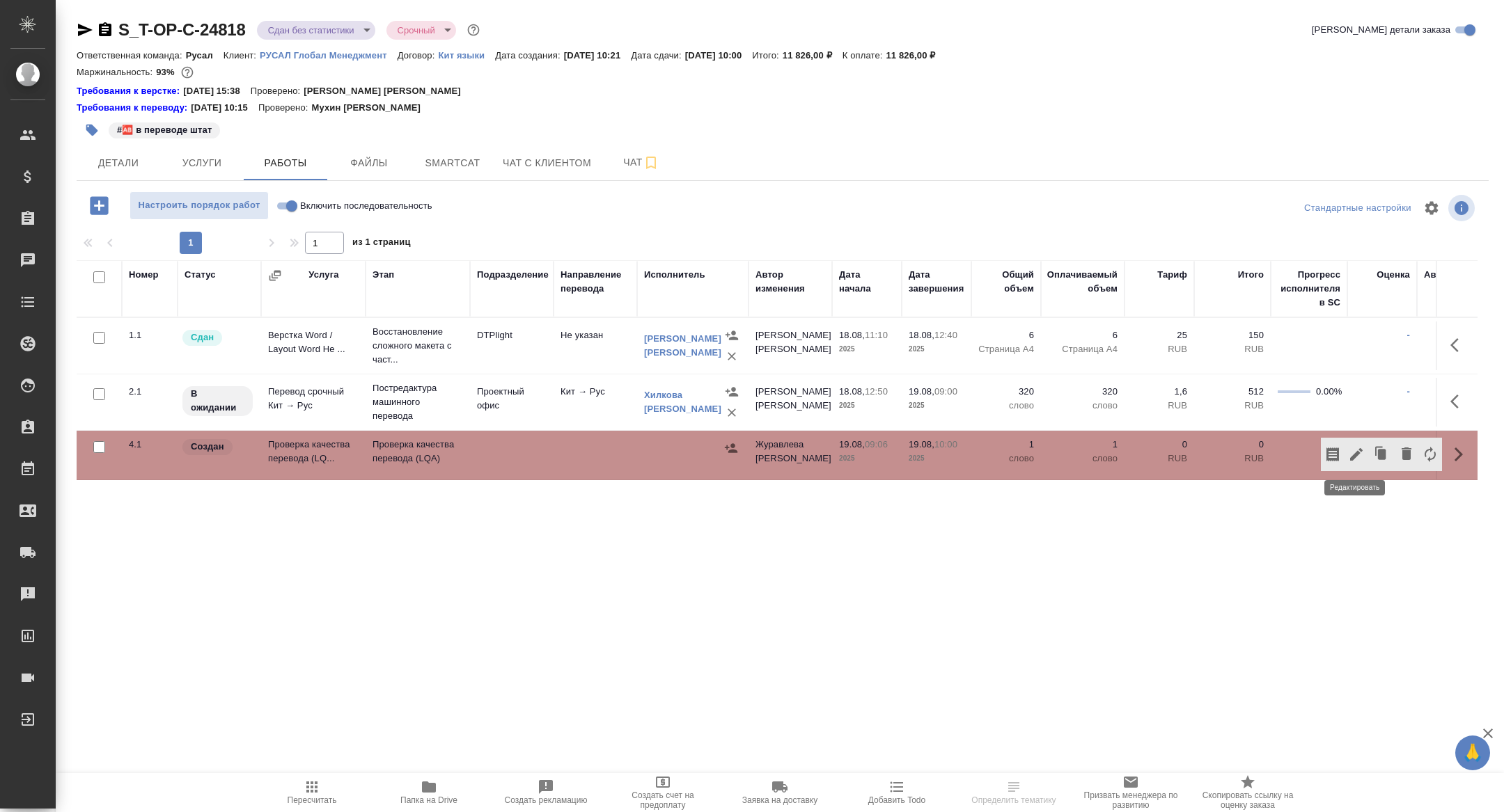
click at [1357, 457] on icon "button" at bounding box center [1356, 454] width 17 height 17
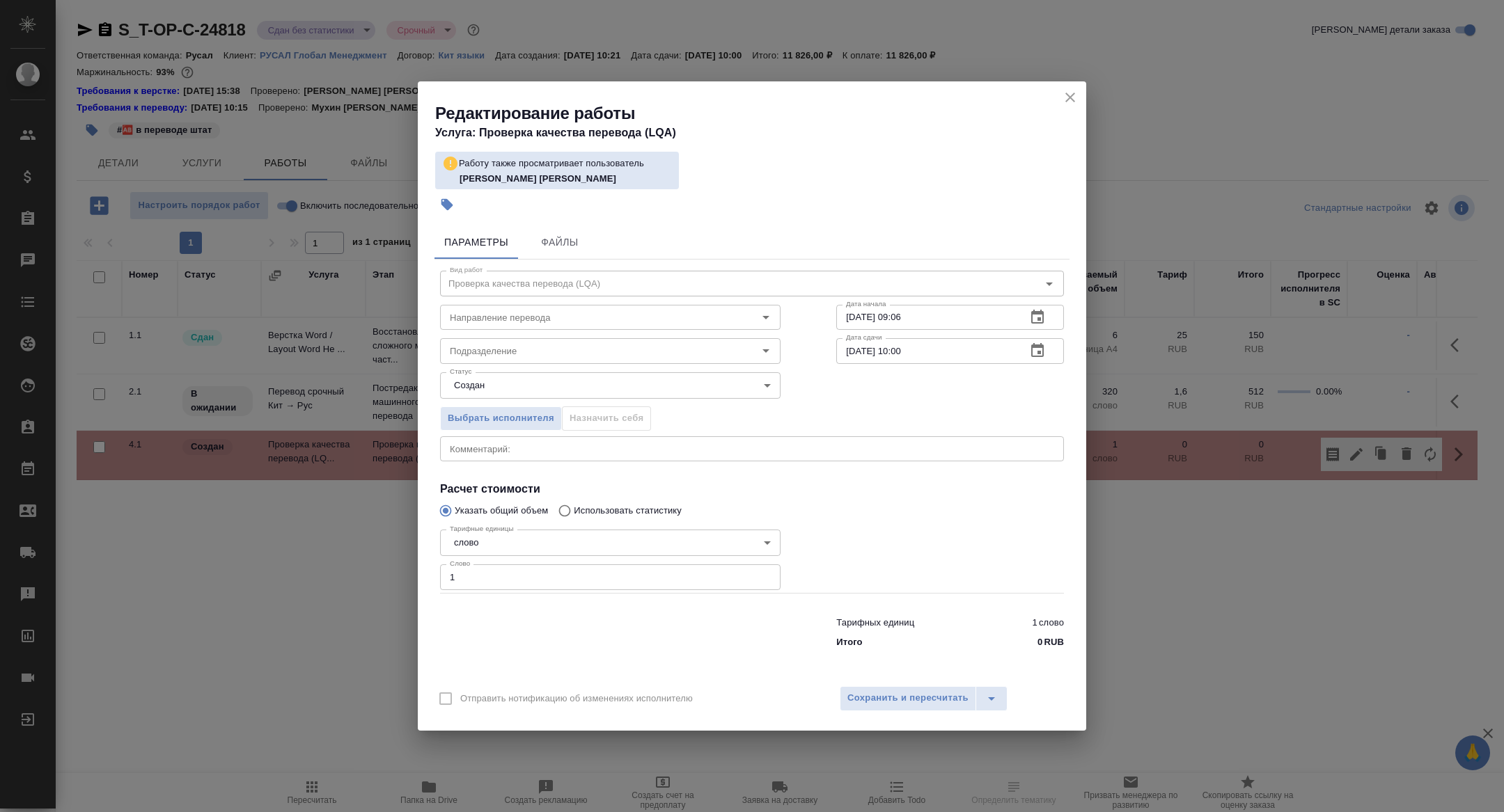
click at [485, 547] on body "🙏 .cls-1 fill:#fff; AWATERA [PERSON_NAME] Спецификации Заказы Чаты Todo Проекты…" at bounding box center [752, 406] width 1504 height 812
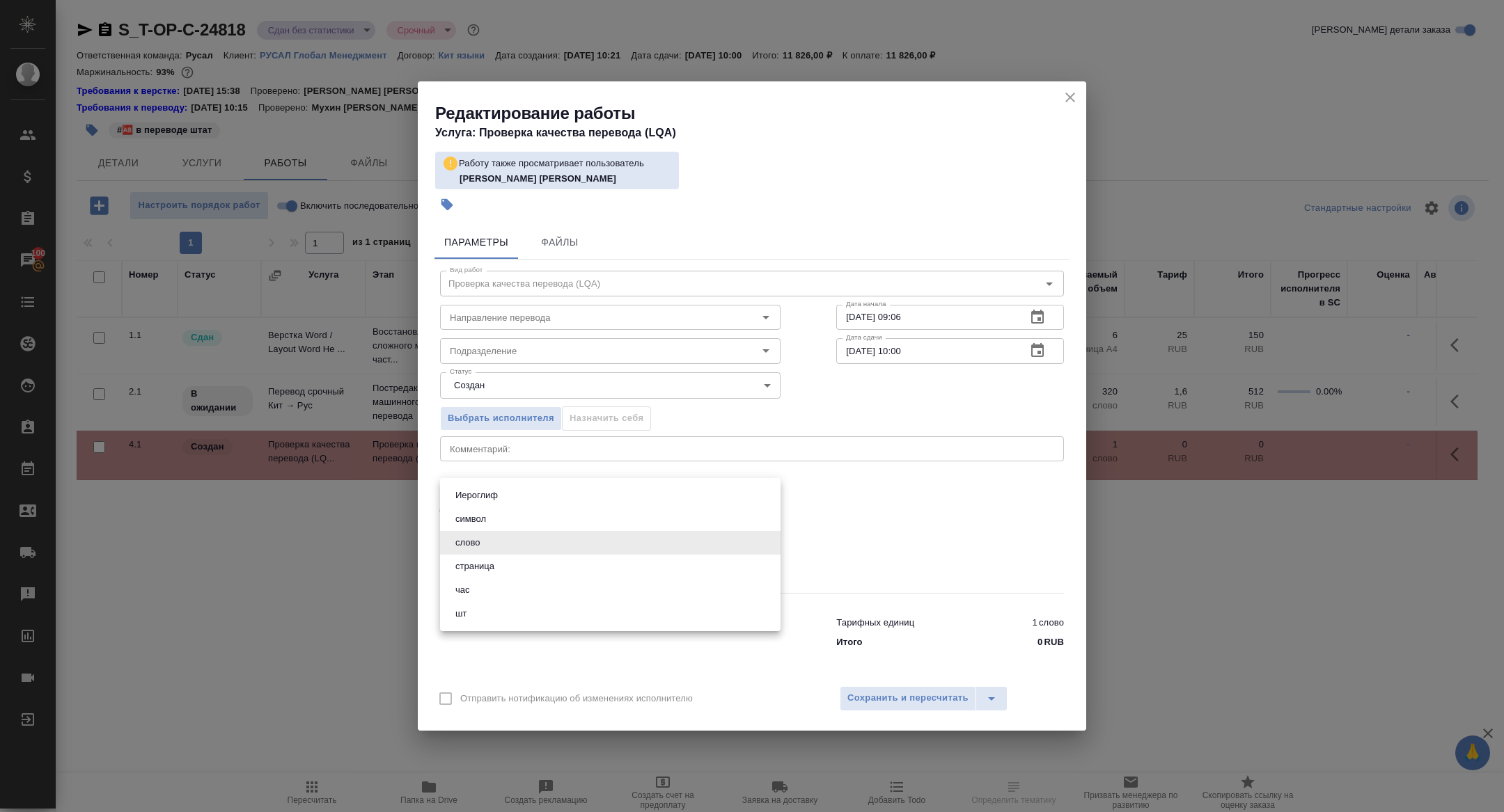
click at [485, 588] on li "час" at bounding box center [610, 590] width 340 height 24
type input "5a8b1489cc6b4906c91bfd93"
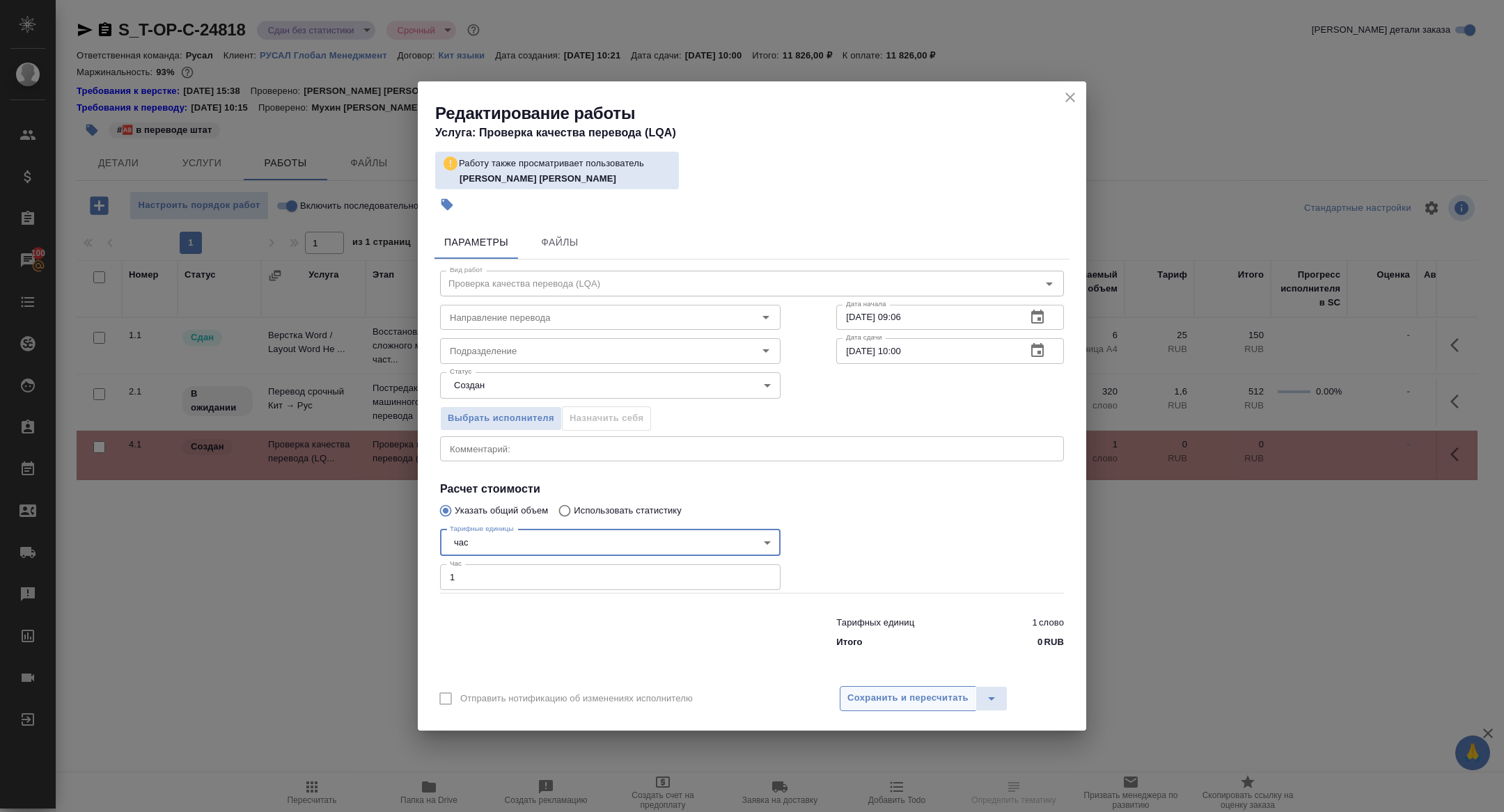
click at [884, 697] on span "Сохранить и пересчитать" at bounding box center [908, 699] width 121 height 16
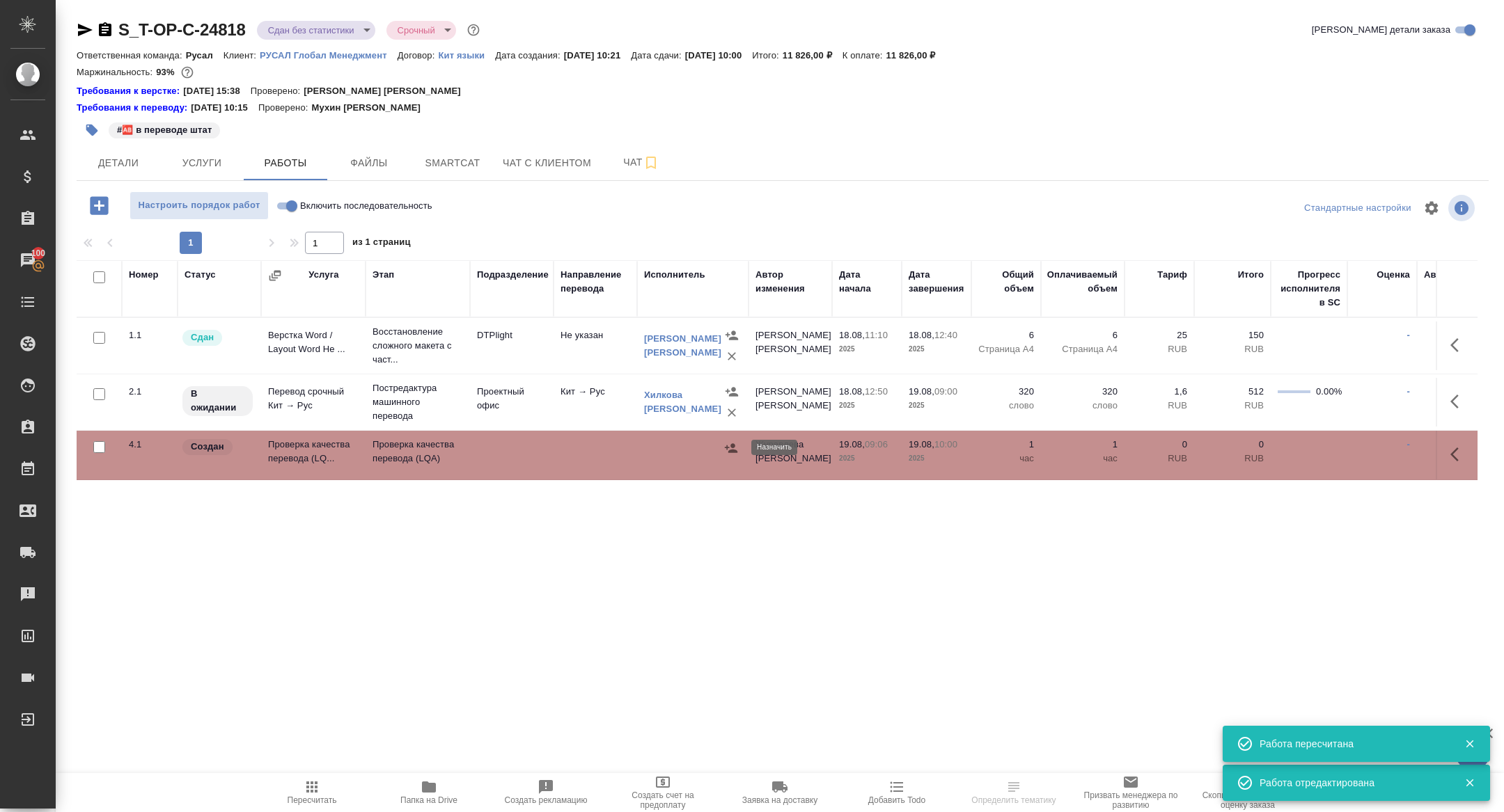
click at [730, 448] on icon "button" at bounding box center [731, 448] width 14 height 14
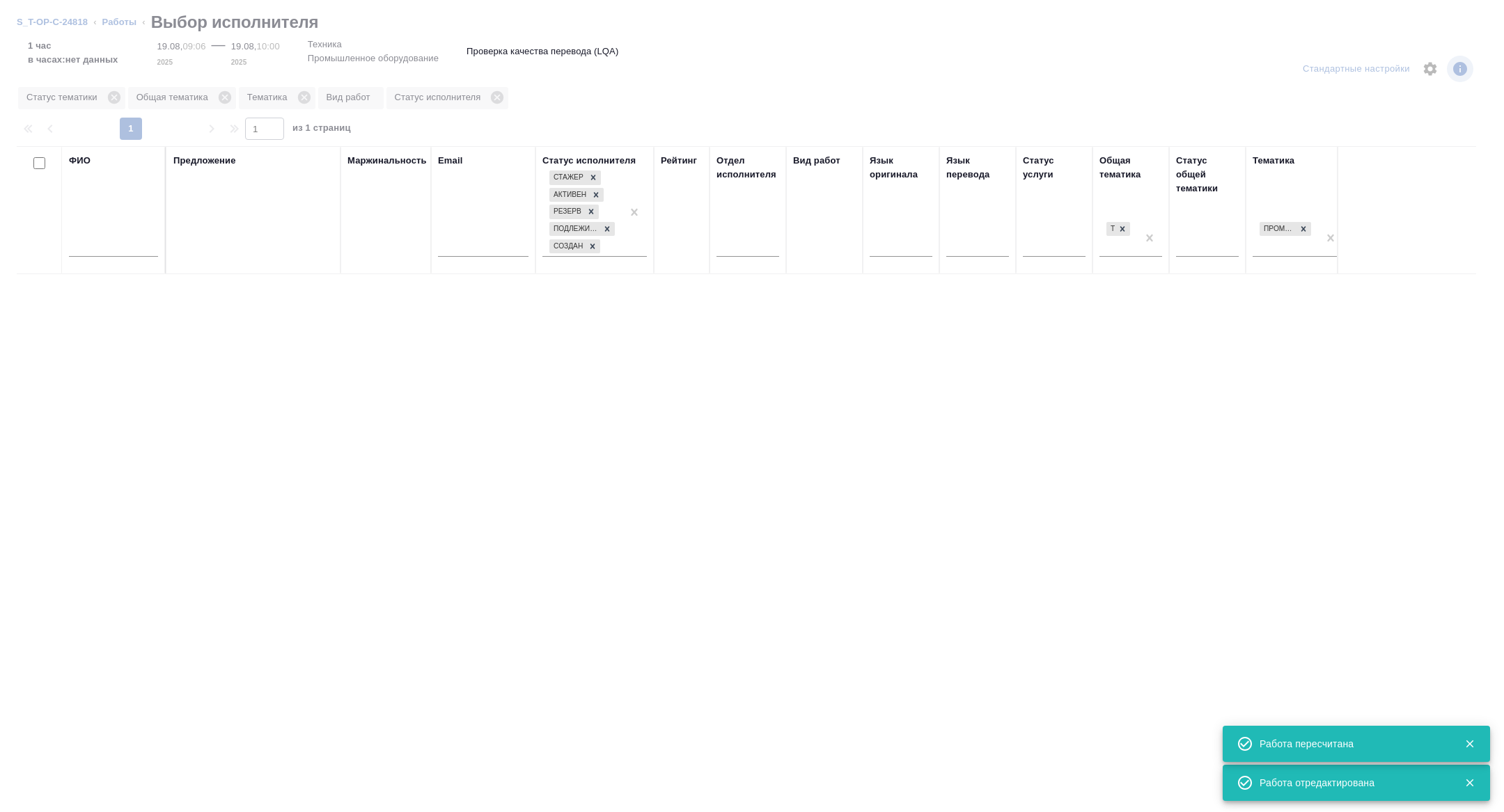
click at [149, 245] on input "text" at bounding box center [113, 248] width 89 height 18
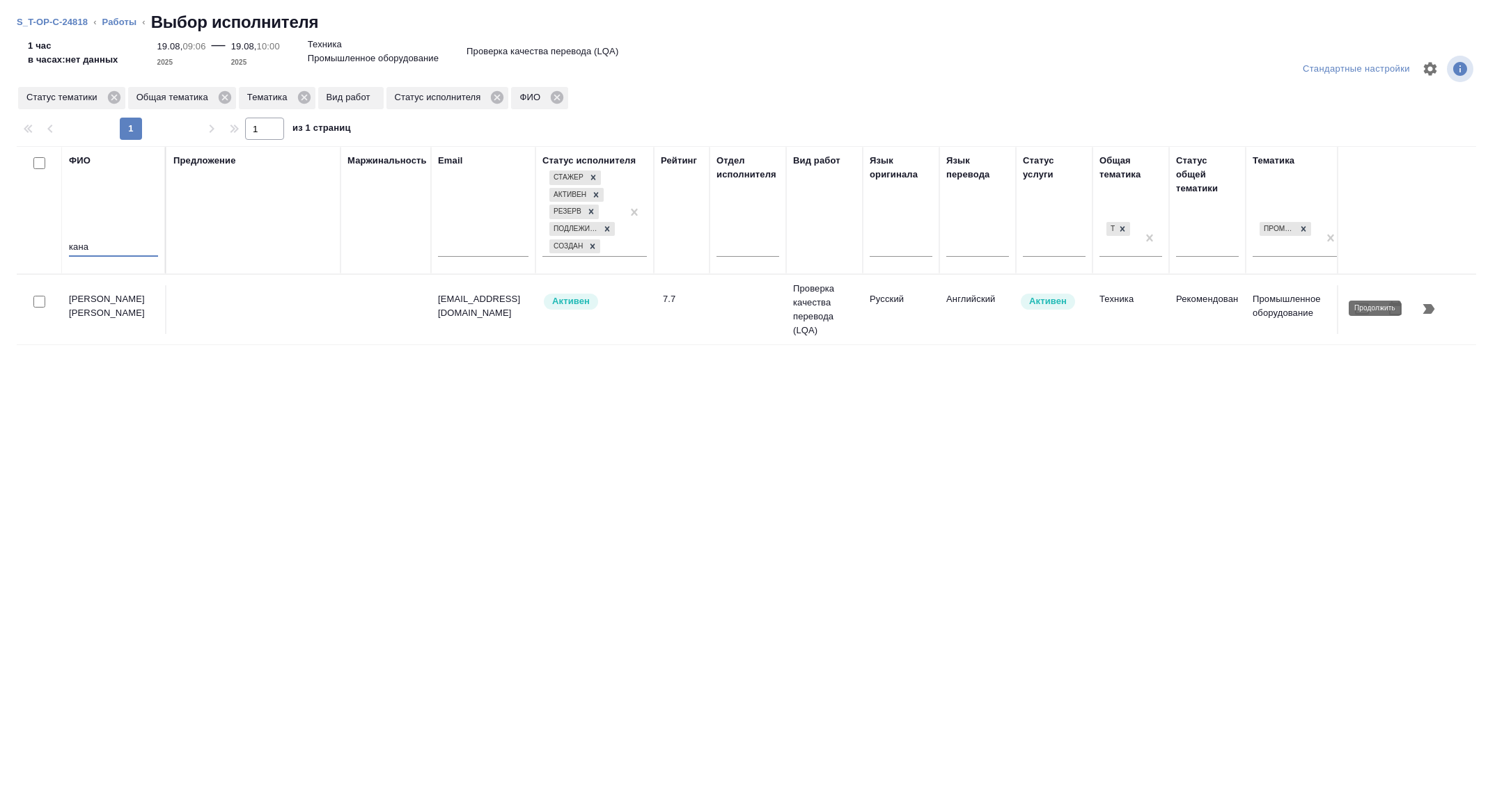
type input "кана"
click at [1427, 317] on button "button" at bounding box center [1429, 309] width 34 height 34
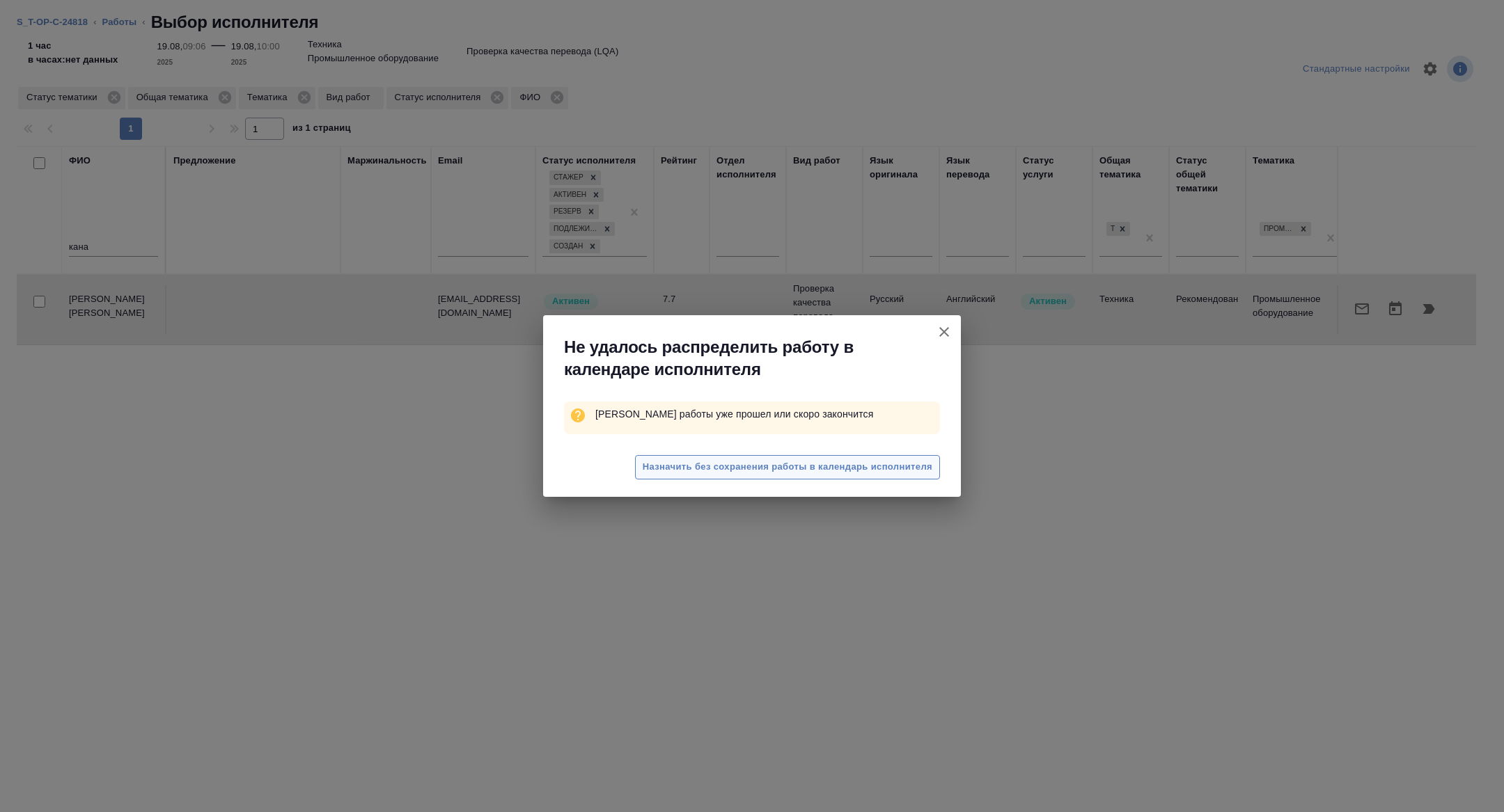
click at [719, 469] on span "Назначить без сохранения работы в календарь исполнителя" at bounding box center [788, 467] width 290 height 16
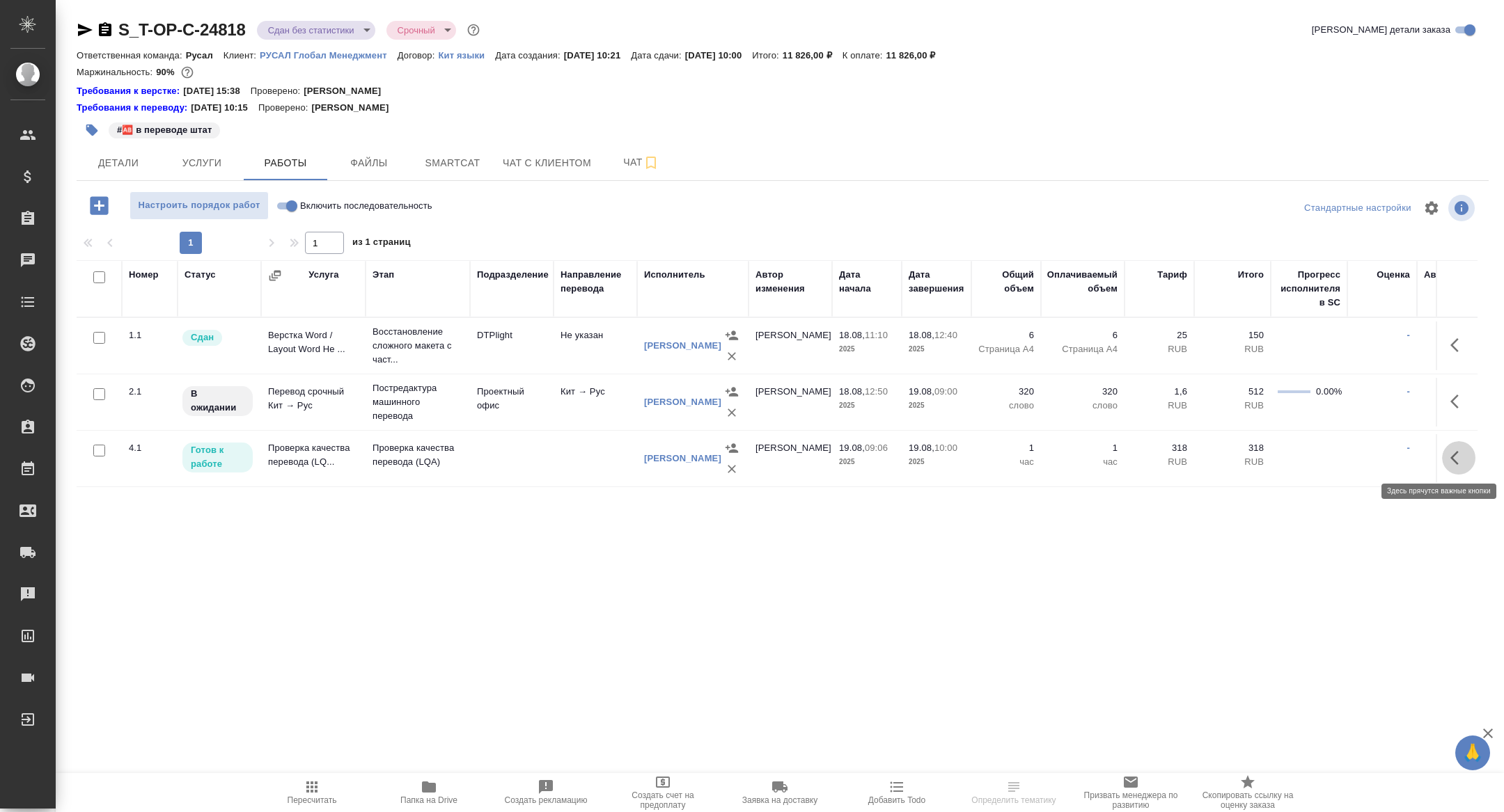
click at [1451, 469] on button "button" at bounding box center [1458, 458] width 34 height 34
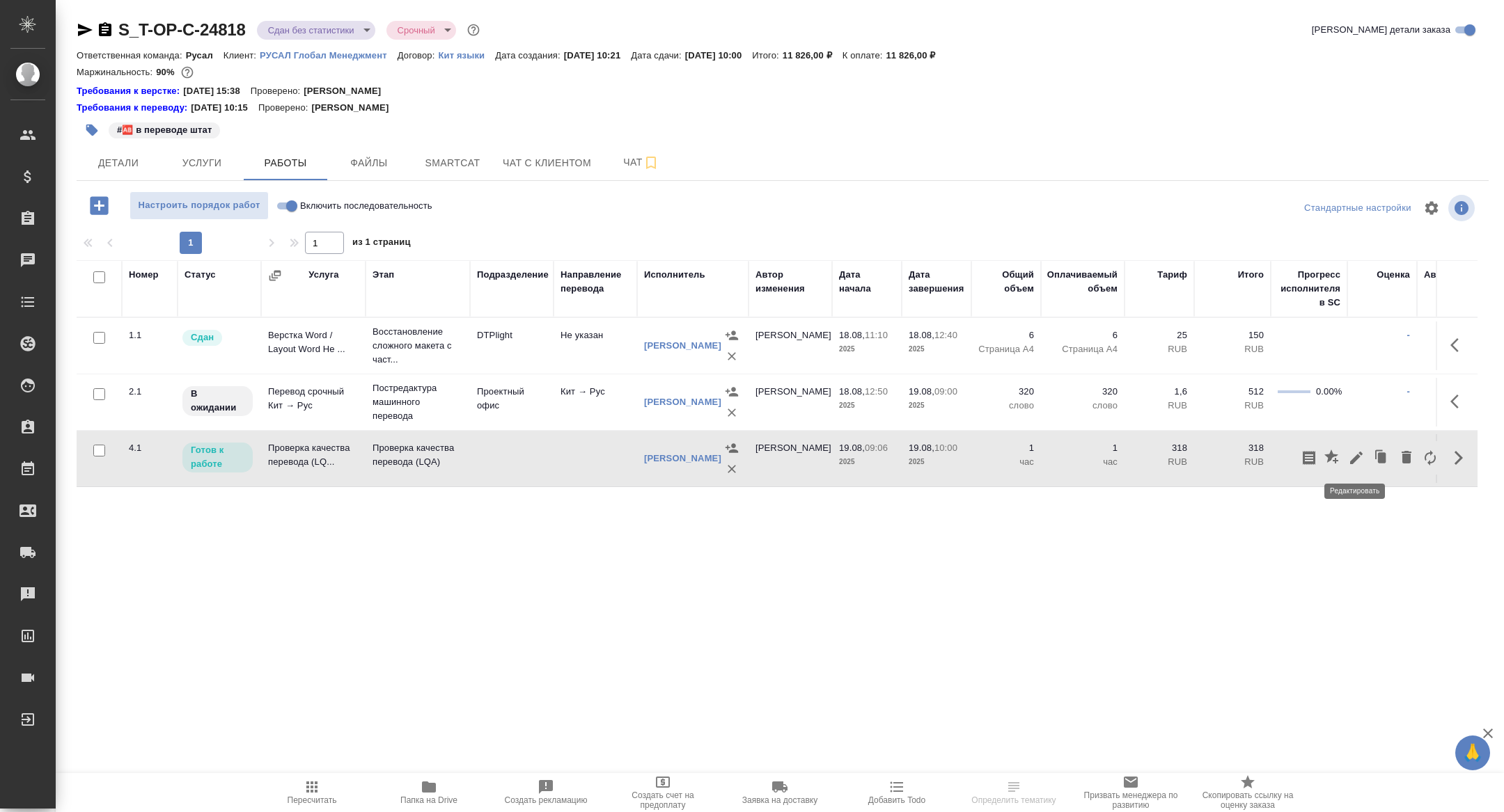
click at [1353, 463] on icon "button" at bounding box center [1356, 457] width 17 height 17
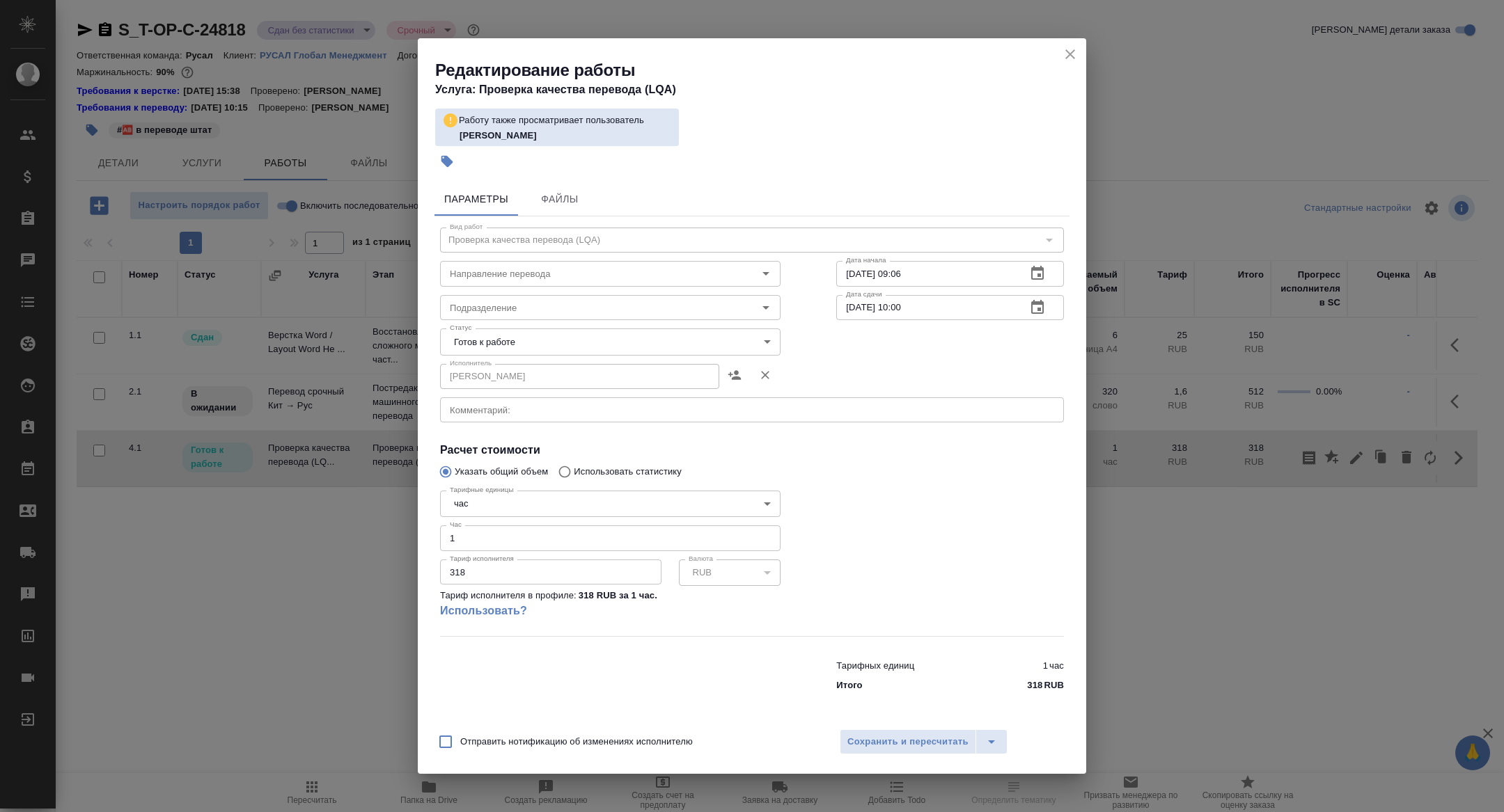
click at [506, 330] on body "🙏 .cls-1 fill:#fff; AWATERA [PERSON_NAME] Спецификации Заказы Чаты Todo Проекты…" at bounding box center [752, 406] width 1504 height 812
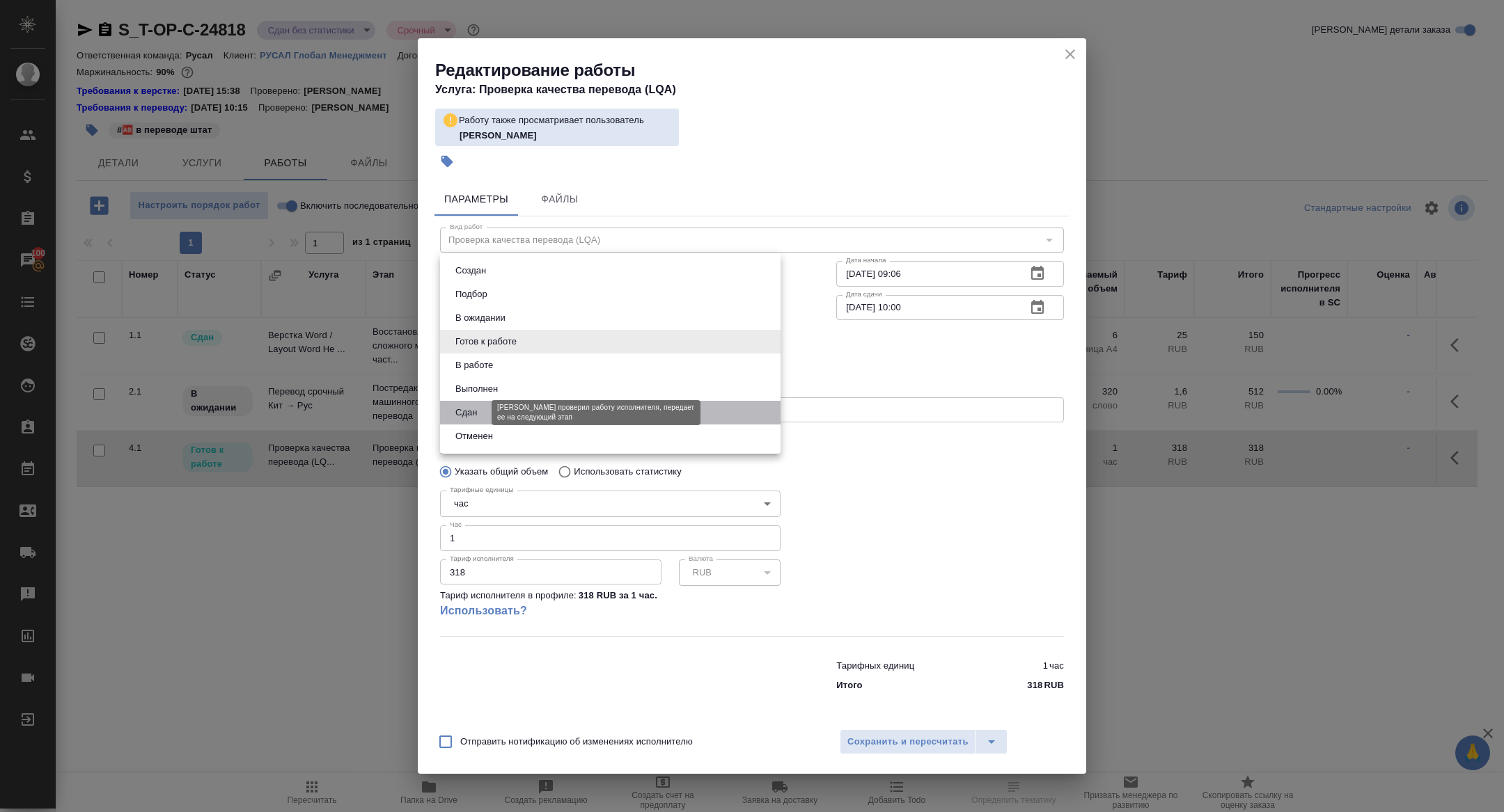
click at [481, 413] on button "Сдан" at bounding box center [466, 412] width 30 height 15
type input "closed"
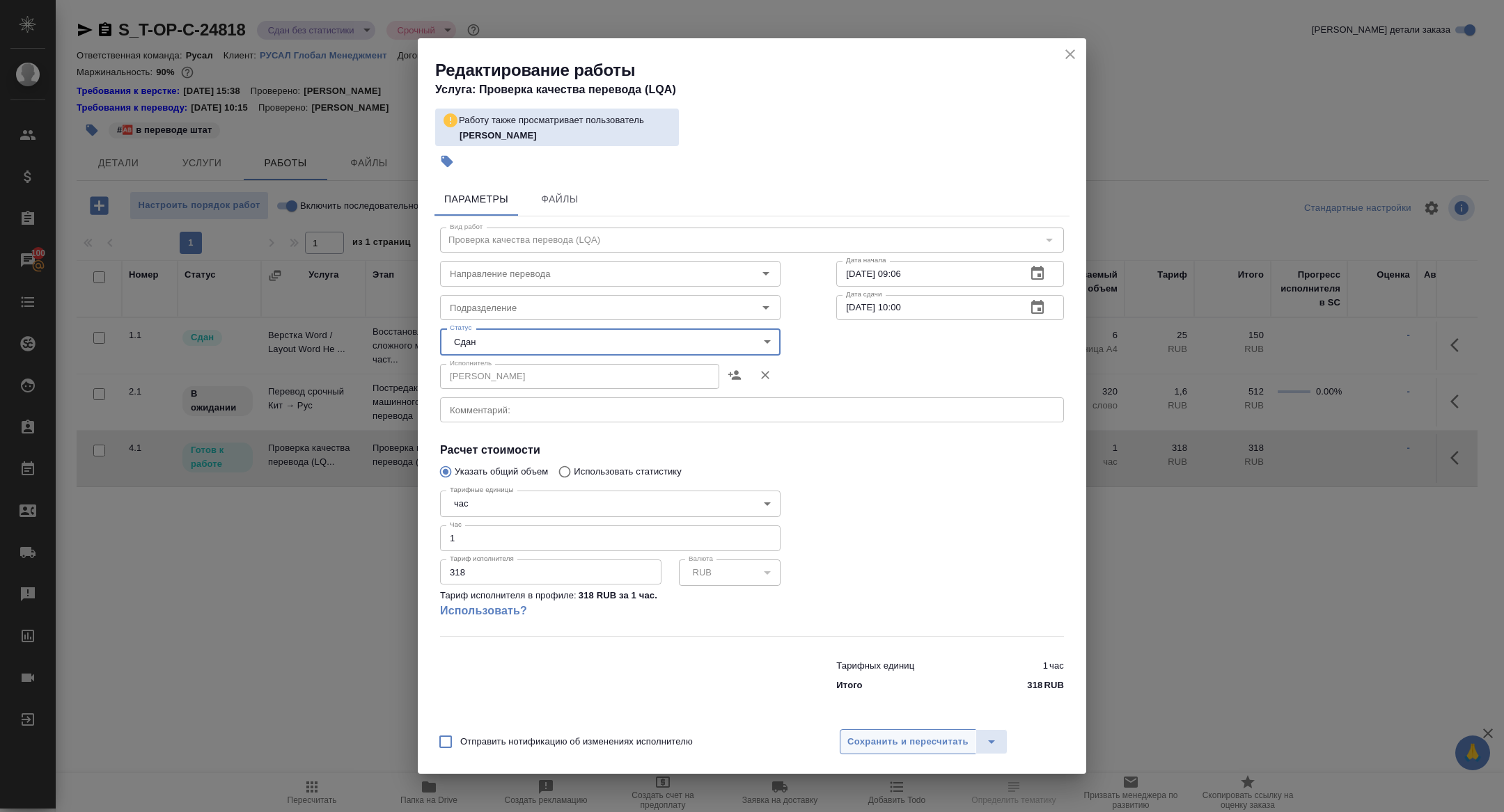
click at [876, 744] on span "Сохранить и пересчитать" at bounding box center [908, 743] width 121 height 16
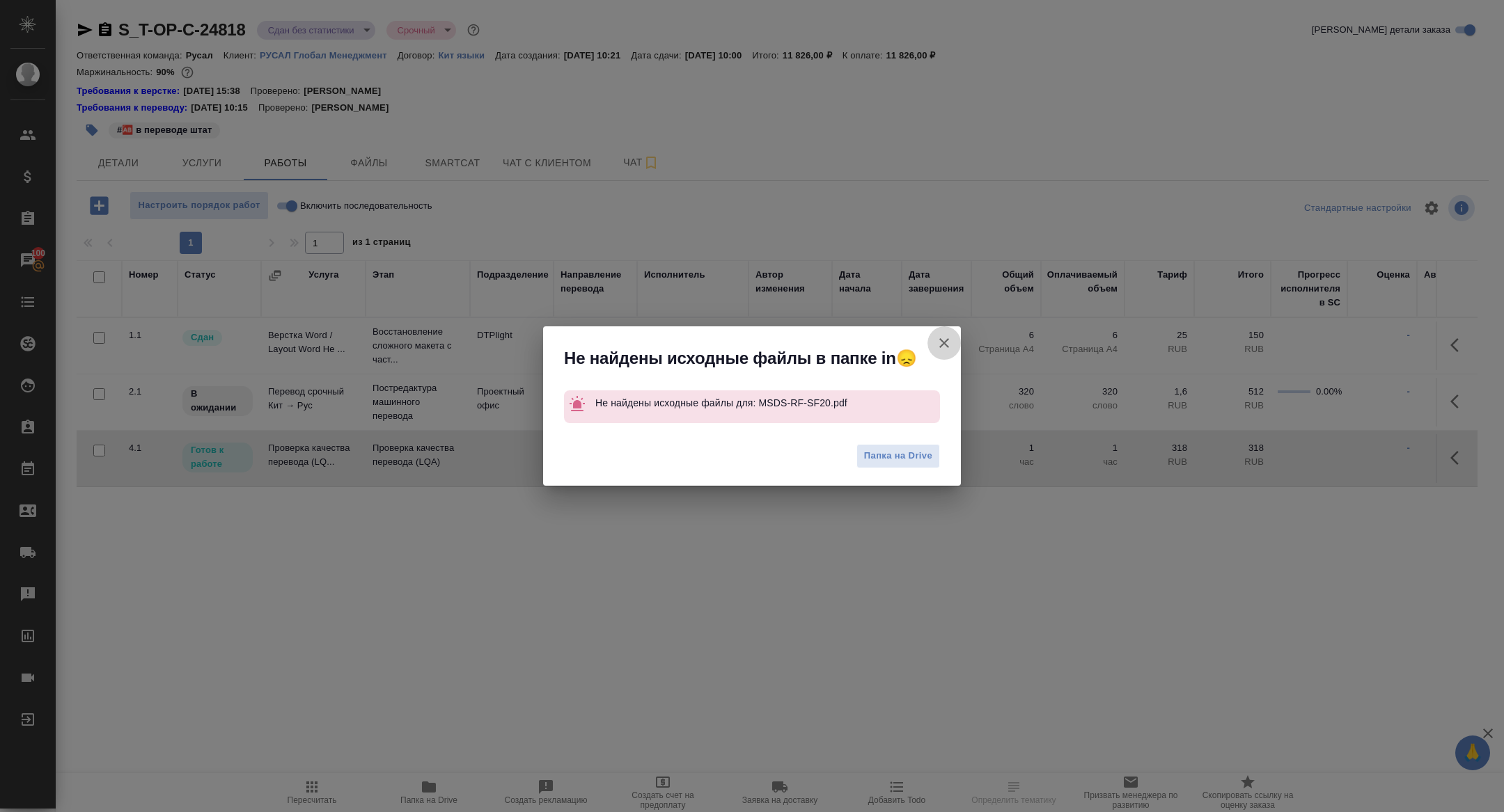
click at [940, 345] on icon "button" at bounding box center [944, 343] width 17 height 17
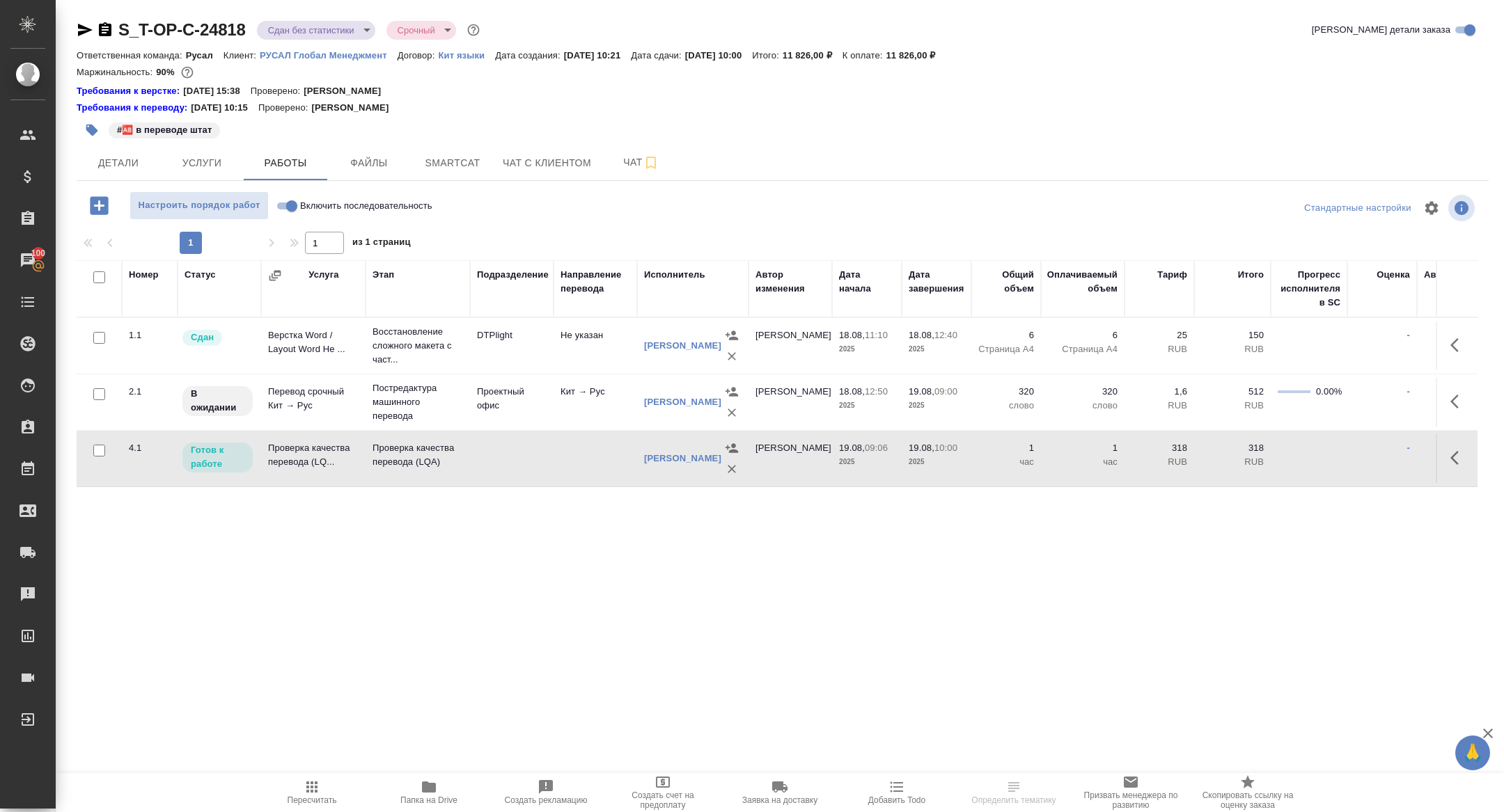
click at [288, 207] on input "Включить последовательность" at bounding box center [292, 206] width 50 height 17
checkbox input "true"
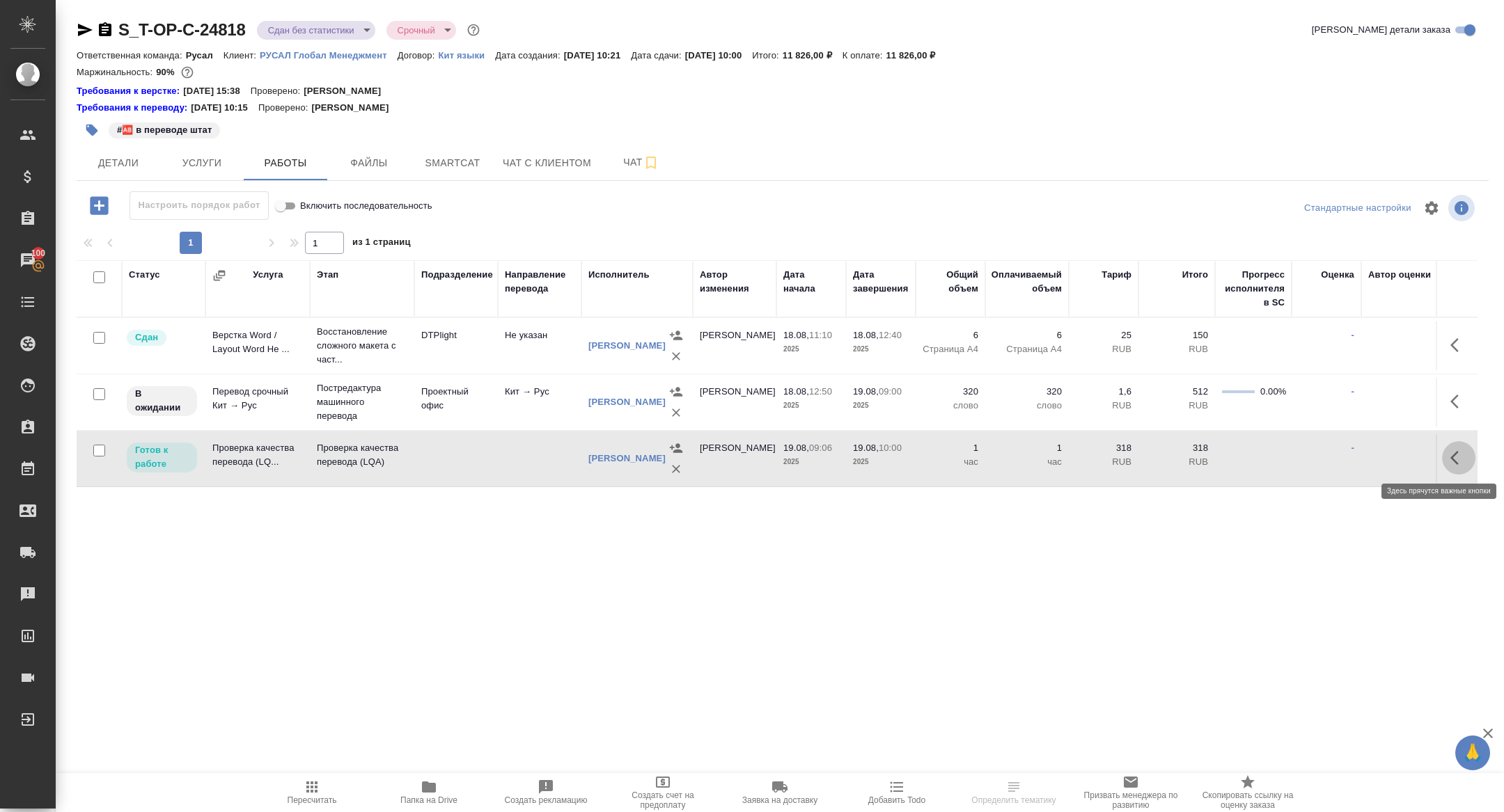
click at [1462, 466] on button "button" at bounding box center [1458, 458] width 34 height 34
click at [1356, 459] on icon "button" at bounding box center [1356, 457] width 17 height 17
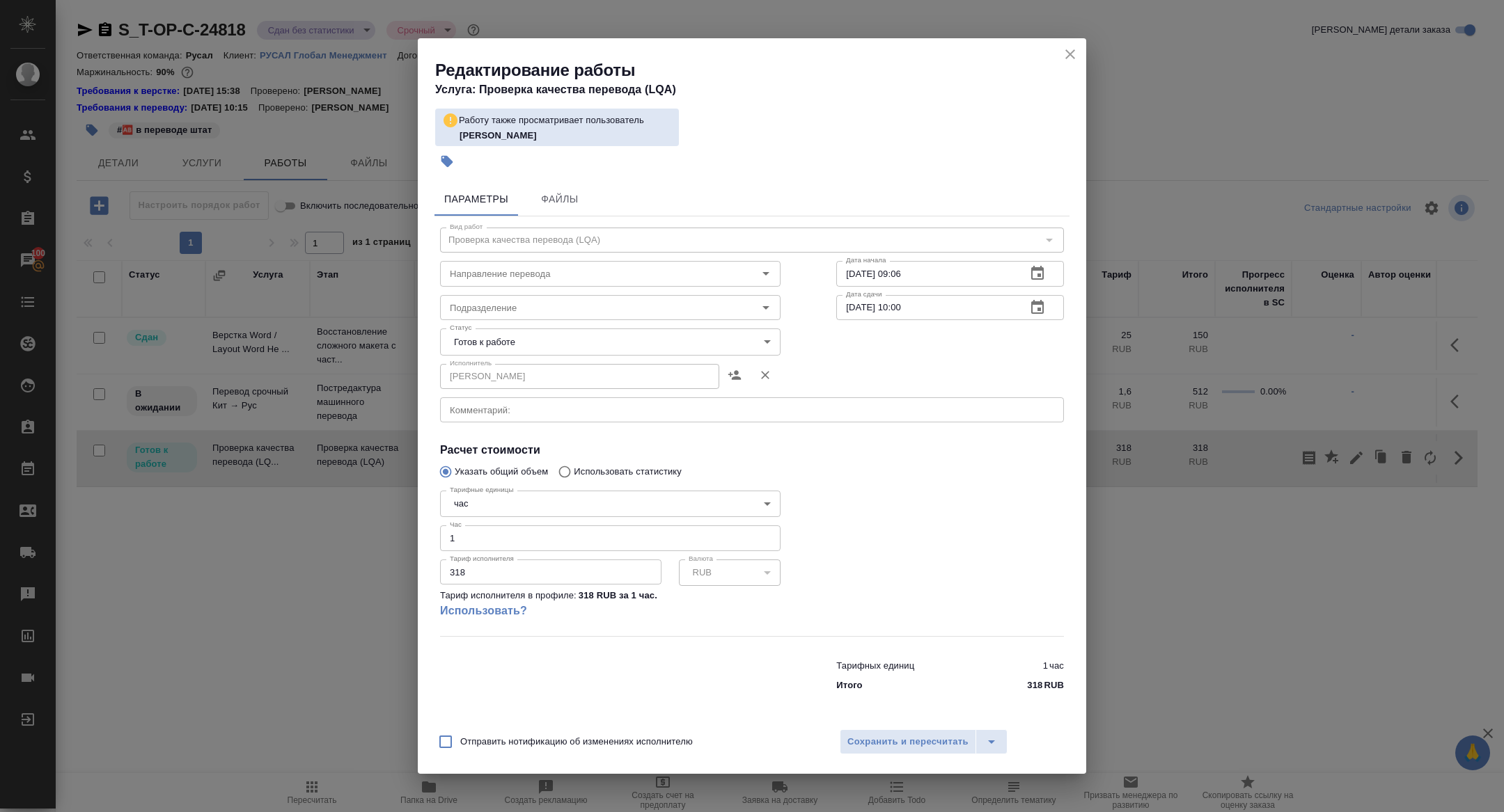
click at [482, 335] on body "🙏 .cls-1 fill:#fff; AWATERA Zhuravleva Alexandra Клиенты Спецификации Заказы 10…" at bounding box center [752, 406] width 1504 height 812
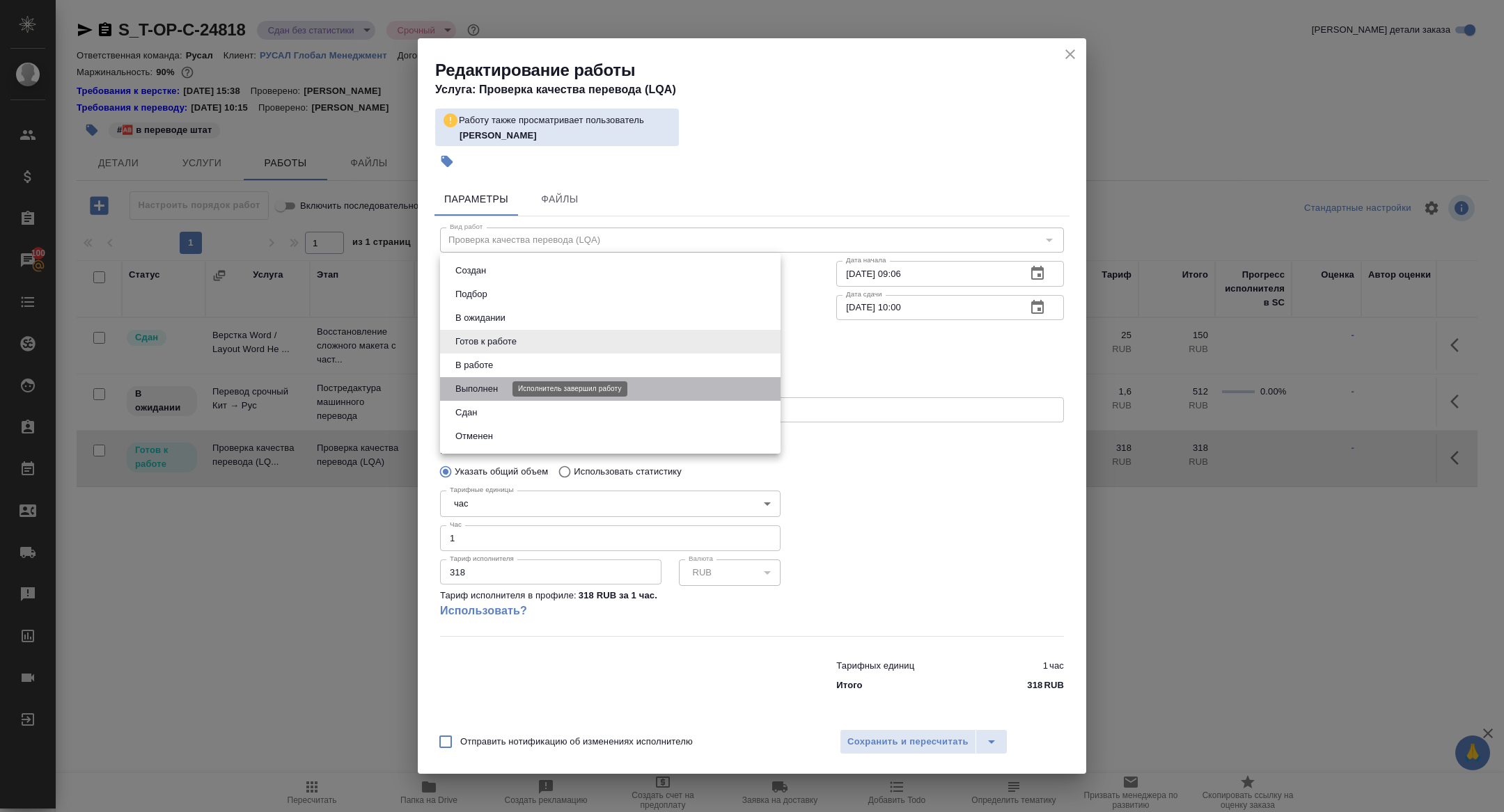
click at [478, 395] on button "Выполнен" at bounding box center [477, 389] width 51 height 15
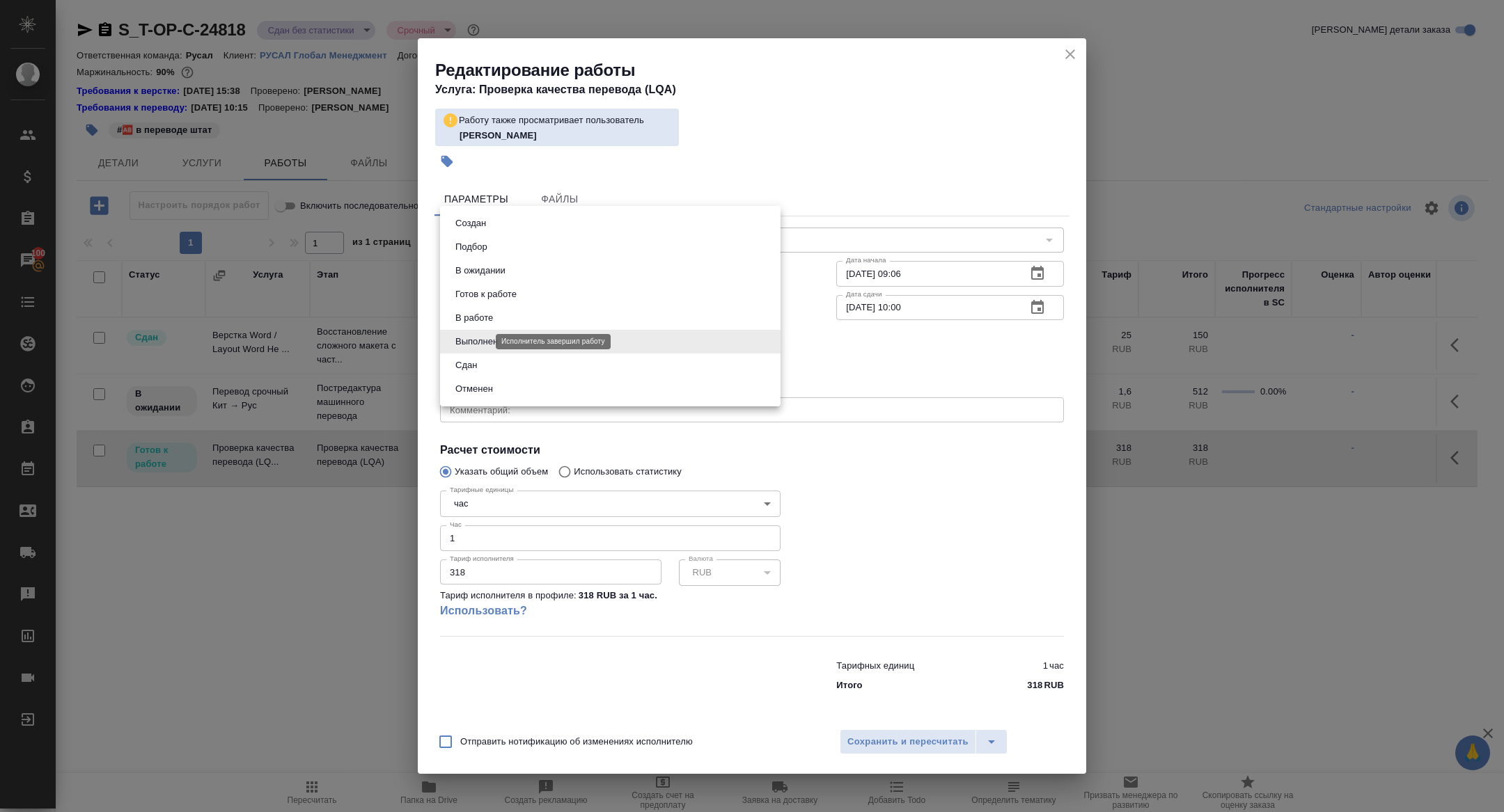
click at [480, 344] on body "🙏 .cls-1 fill:#fff; AWATERA Zhuravleva Alexandra Клиенты Спецификации Заказы 10…" at bounding box center [752, 406] width 1504 height 812
click at [480, 380] on li "Отменен" at bounding box center [610, 389] width 340 height 24
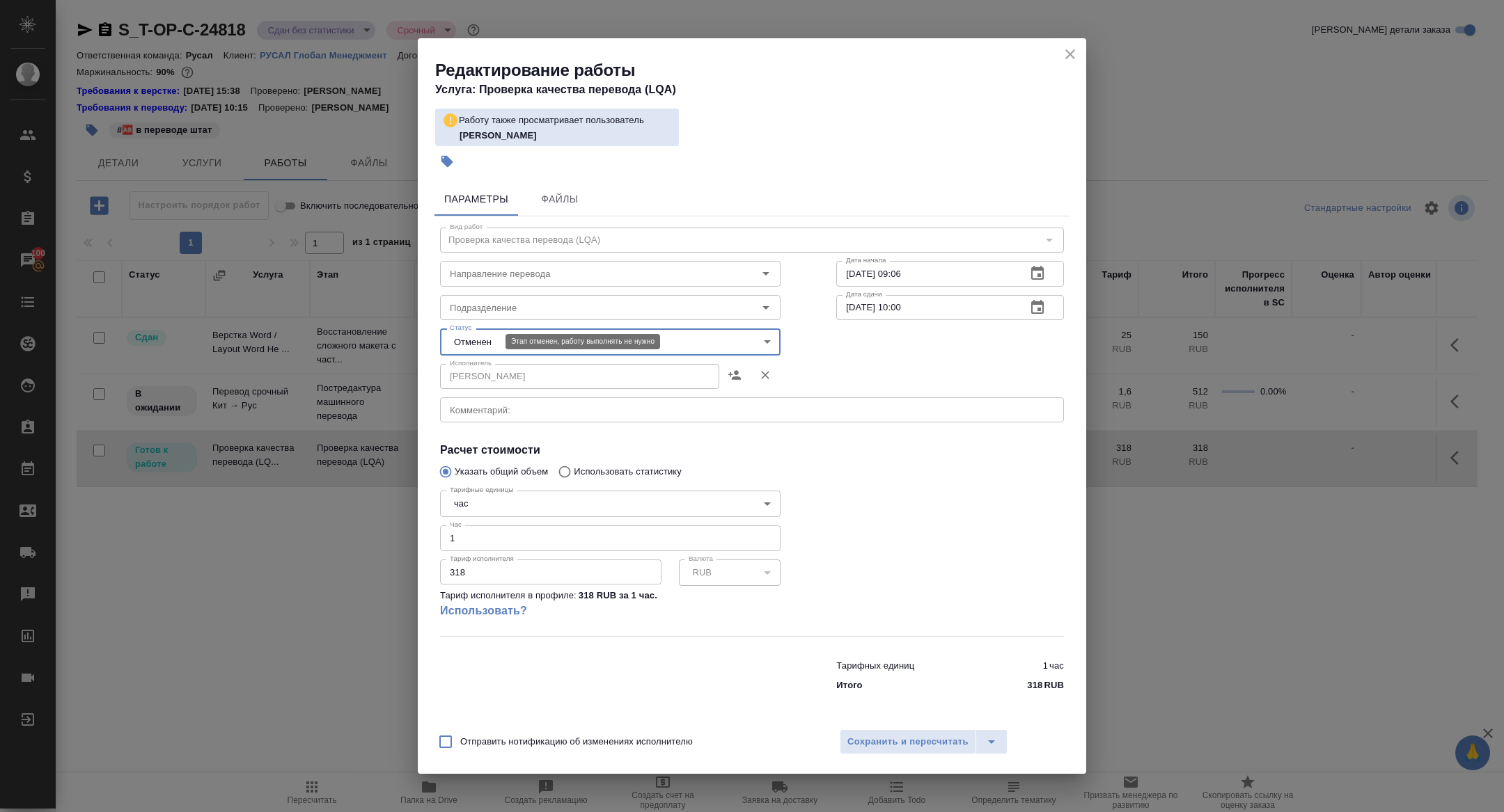
click at [471, 343] on body "🙏 .cls-1 fill:#fff; AWATERA Zhuravleva Alexandra Клиенты Спецификации Заказы 10…" at bounding box center [752, 406] width 1504 height 812
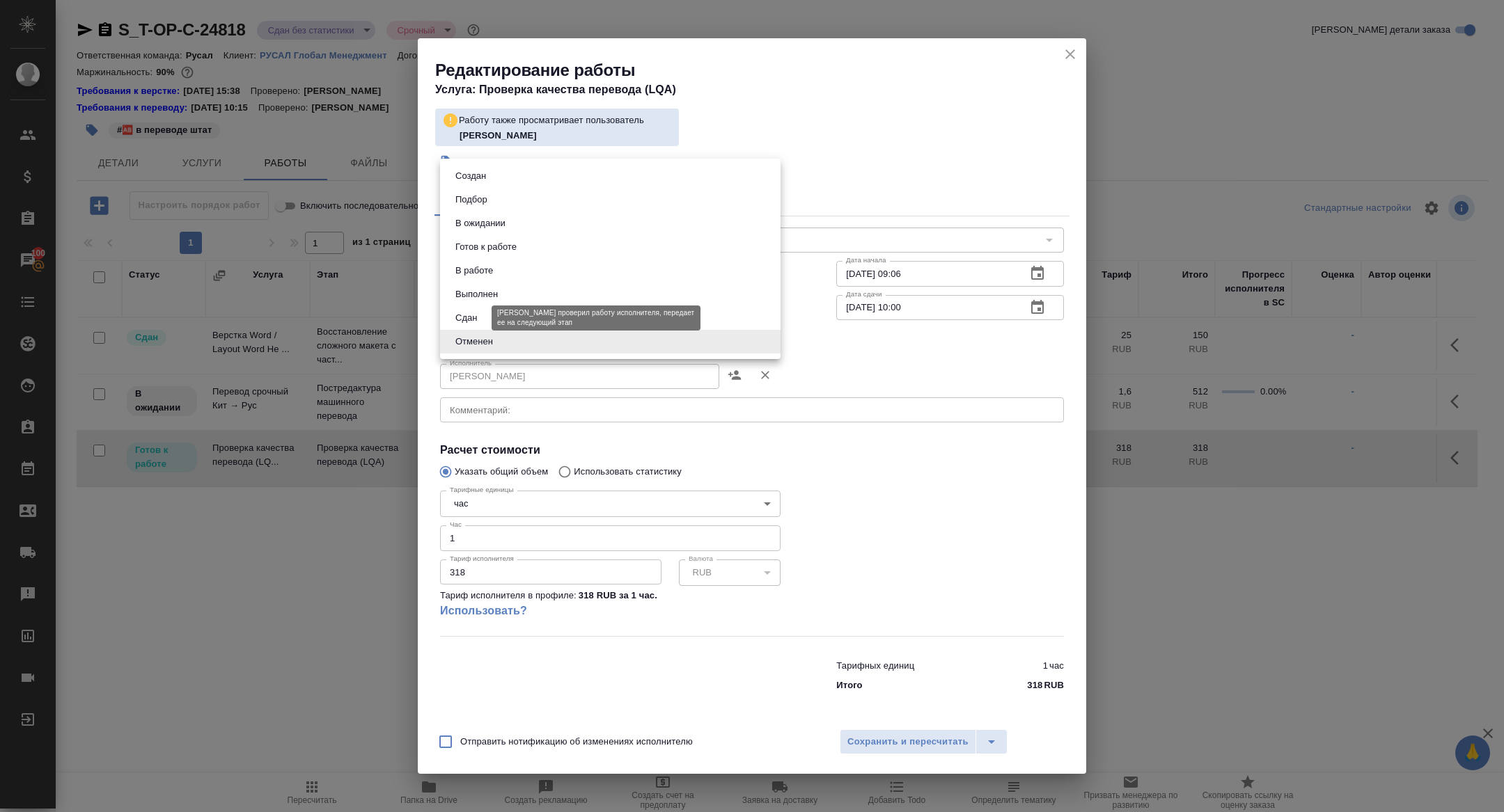
click at [462, 317] on button "Сдан" at bounding box center [466, 318] width 30 height 15
type input "closed"
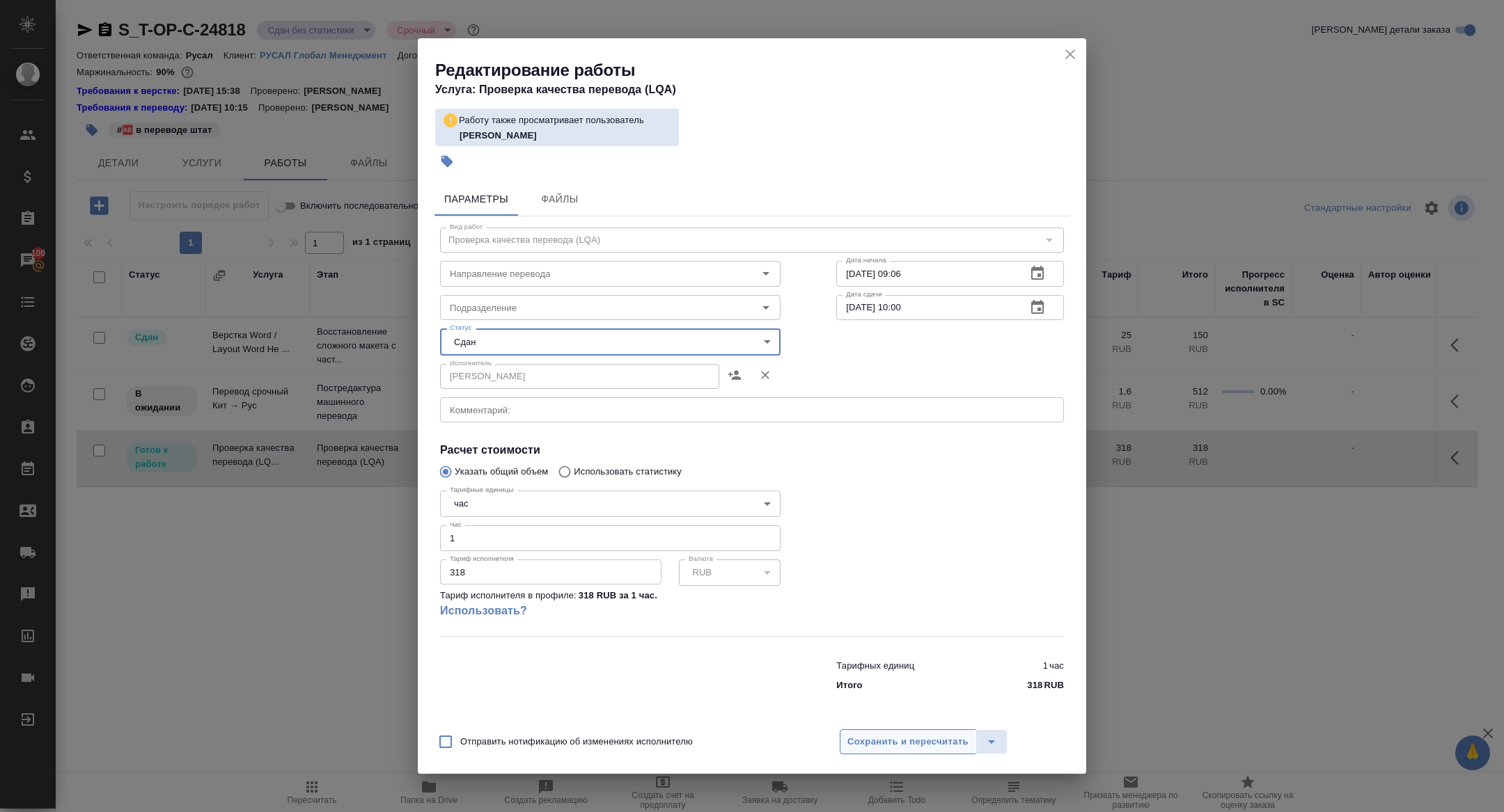
click at [855, 743] on span "Сохранить и пересчитать" at bounding box center [908, 743] width 121 height 16
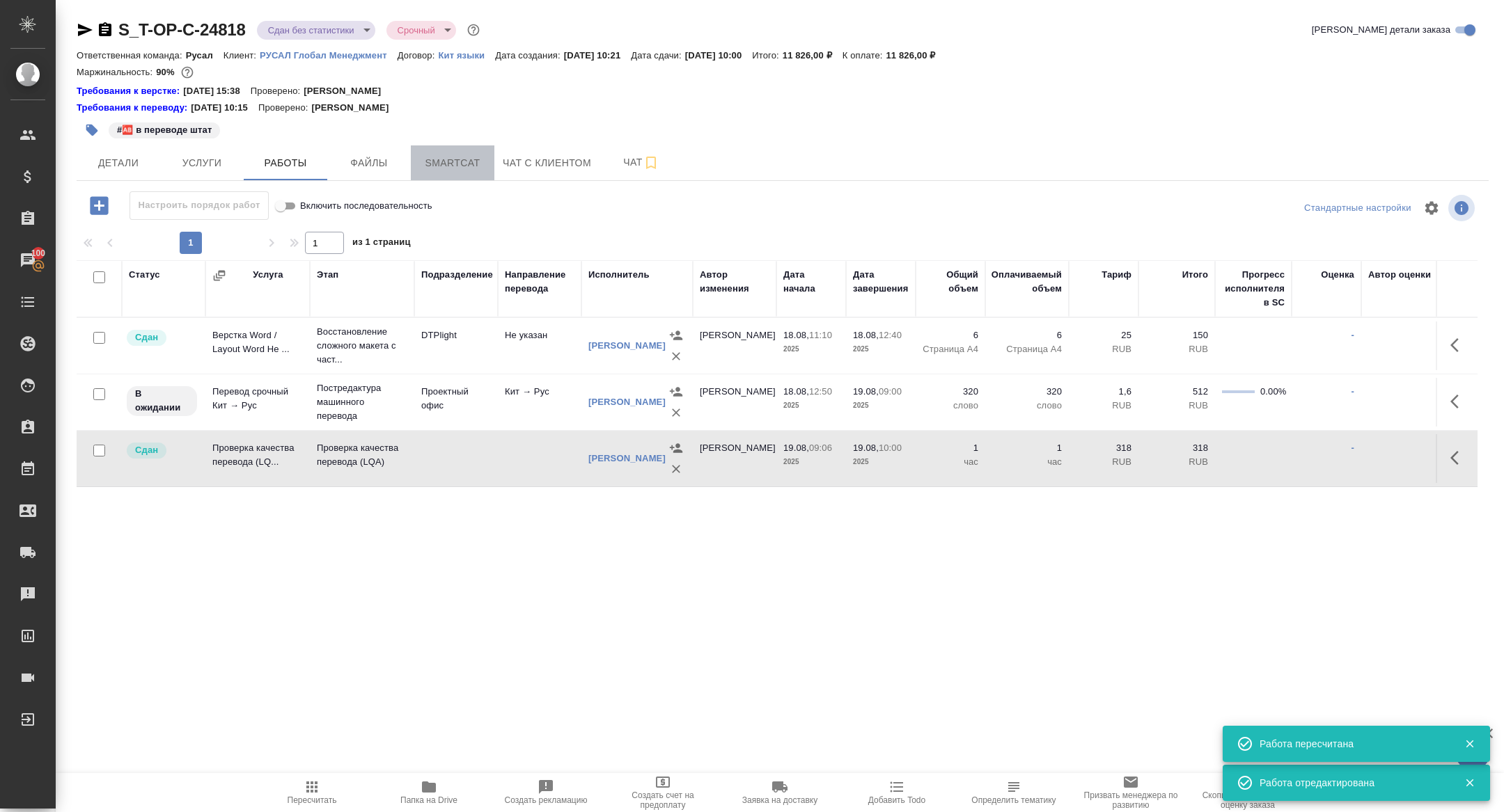
click at [442, 153] on button "Smartcat" at bounding box center [452, 163] width 84 height 35
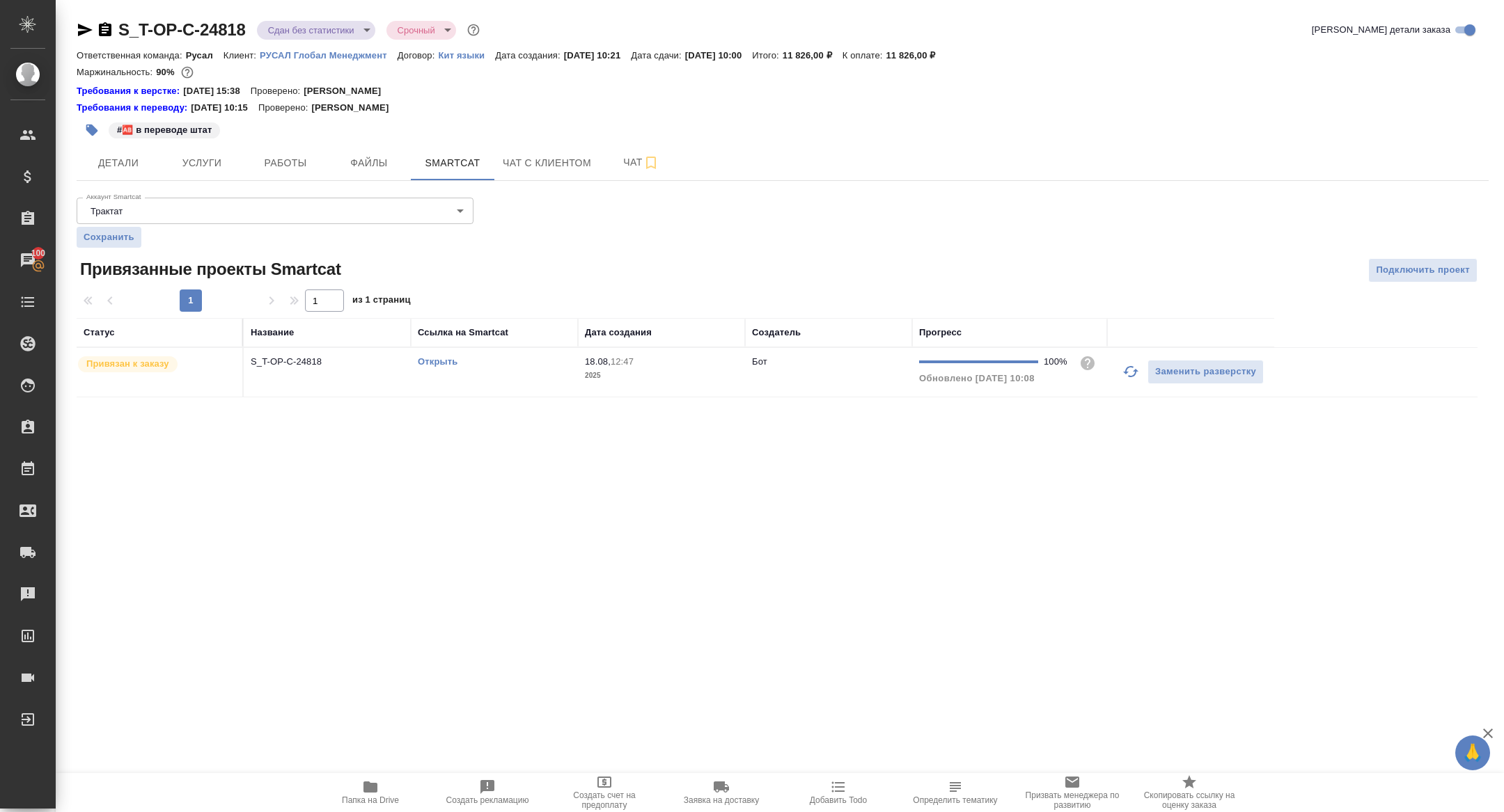
click at [293, 370] on td "S_T-OP-C-24818" at bounding box center [327, 372] width 167 height 49
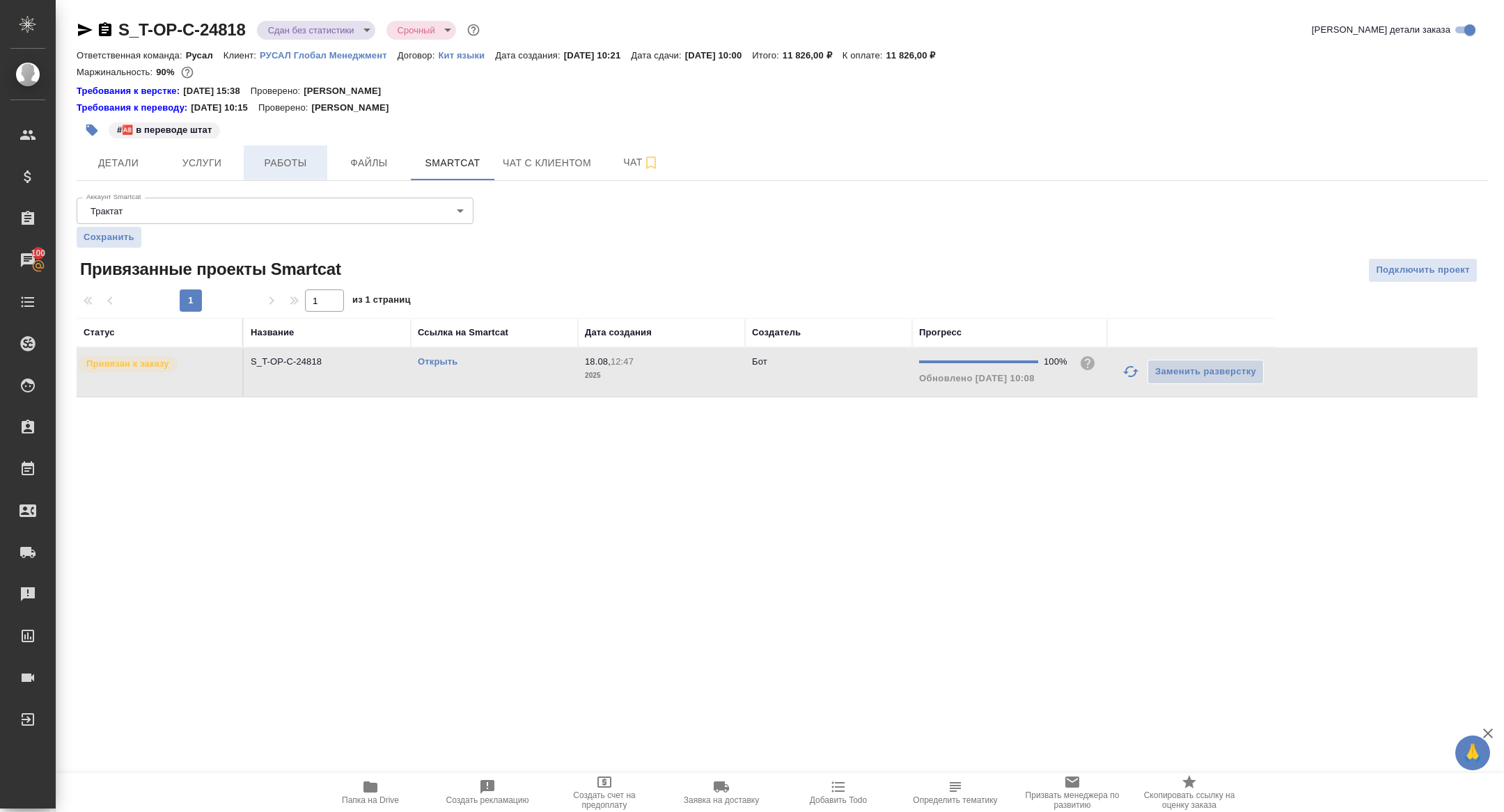
click at [288, 172] on button "Работы" at bounding box center [285, 163] width 84 height 35
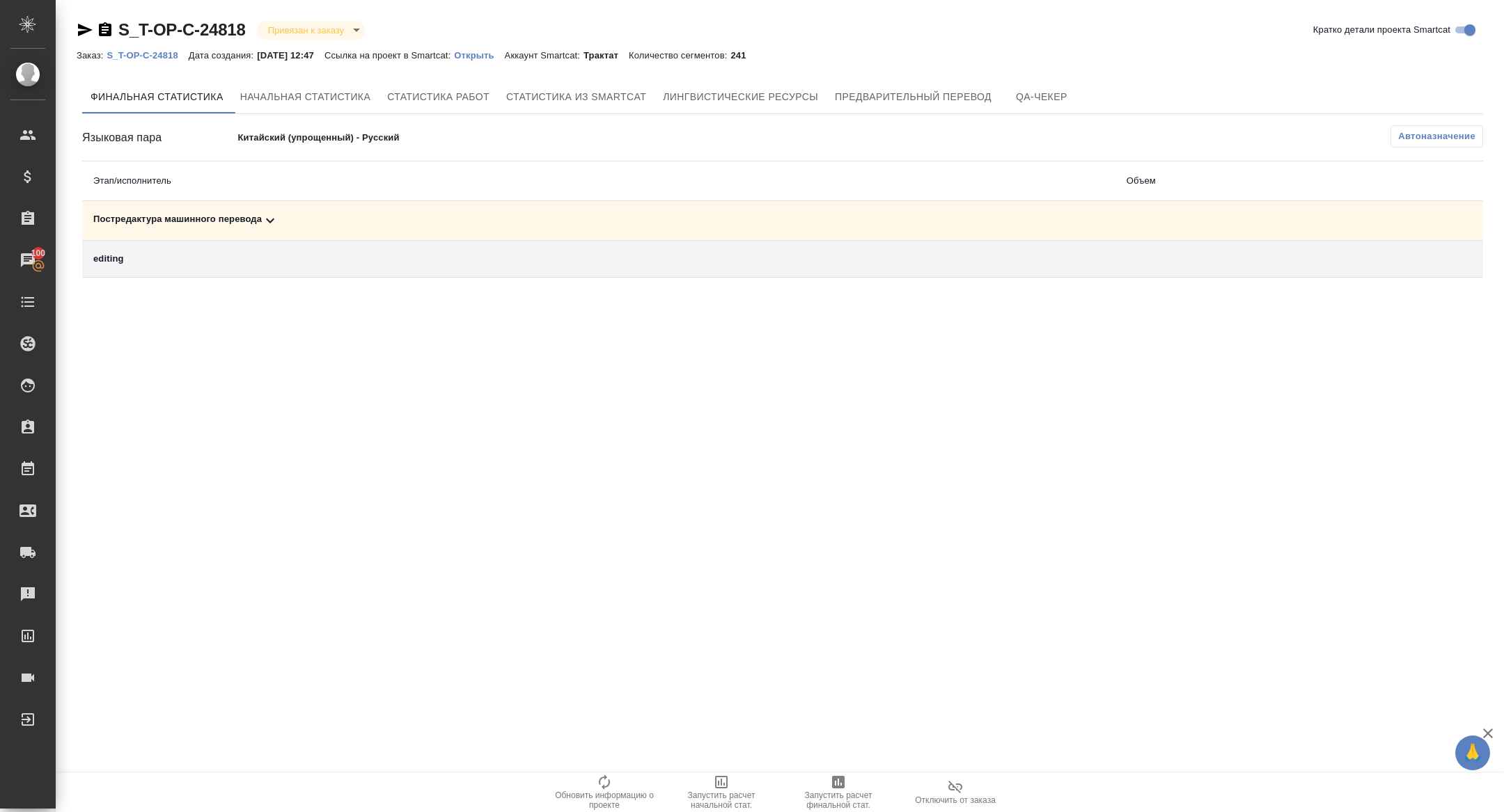
click at [252, 212] on td "Постредактура машинного перевода" at bounding box center [599, 221] width 1034 height 40
click at [284, 224] on div "Постредактура машинного перевода" at bounding box center [599, 220] width 1011 height 17
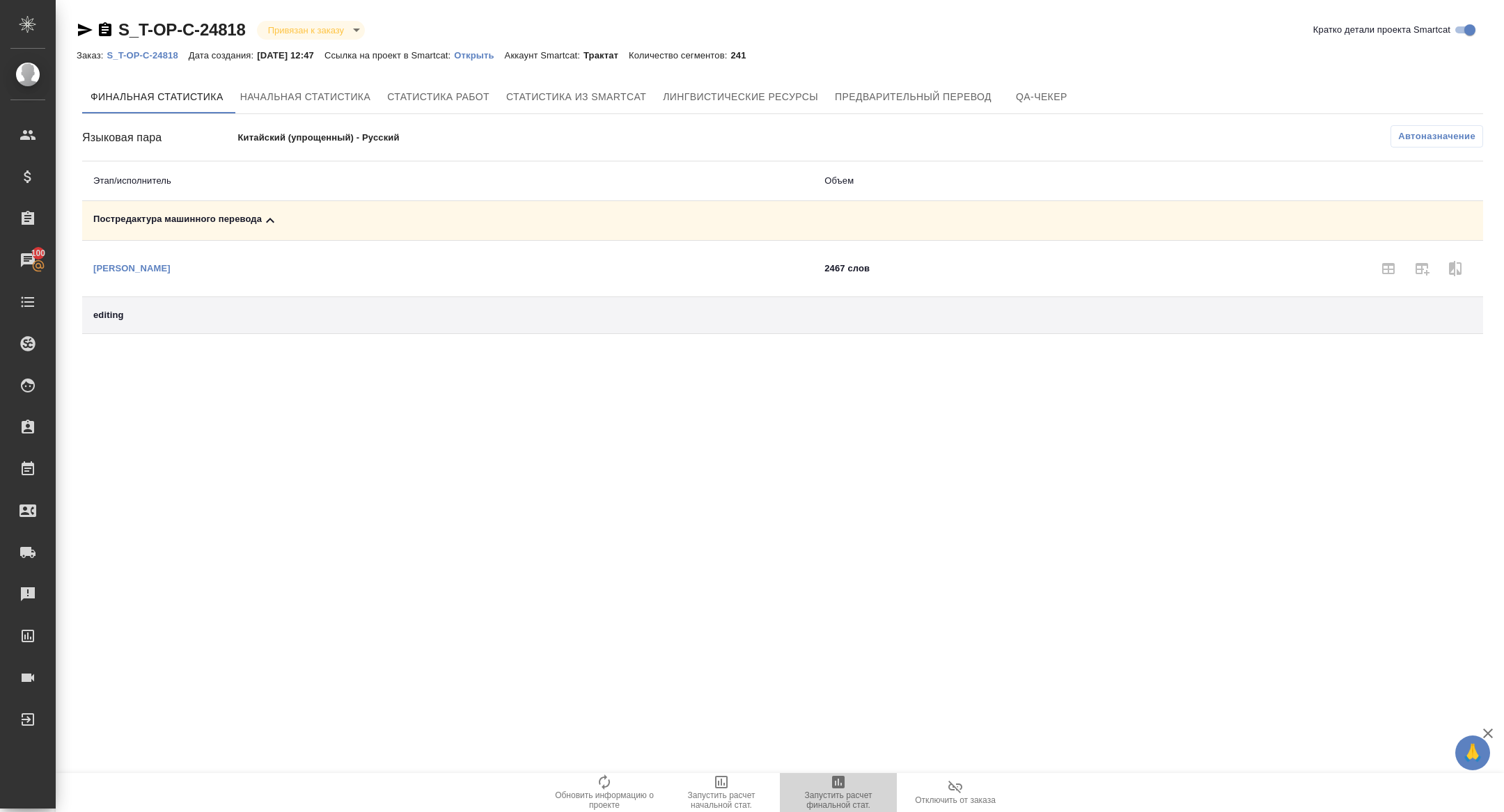
click at [812, 806] on span "Запустить расчет финальной стат." at bounding box center [839, 800] width 101 height 19
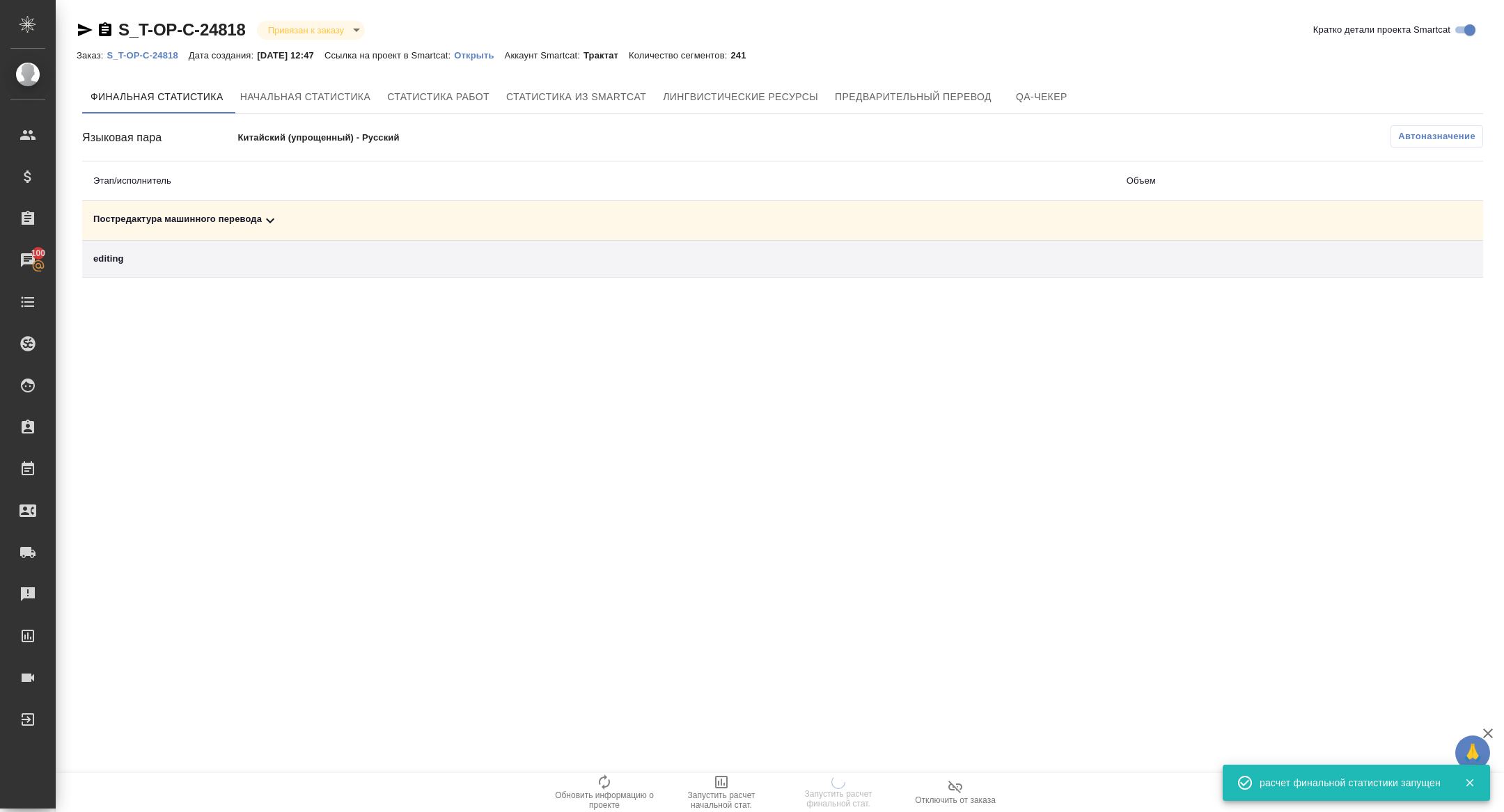
click at [355, 219] on div ".cls-1 fill:#fff; AWATERA [PERSON_NAME] Спецификации Заказы 100 Чаты Todo Проек…" at bounding box center [752, 406] width 1504 height 812
click at [295, 214] on div "Постредактура машинного перевода" at bounding box center [599, 220] width 1011 height 17
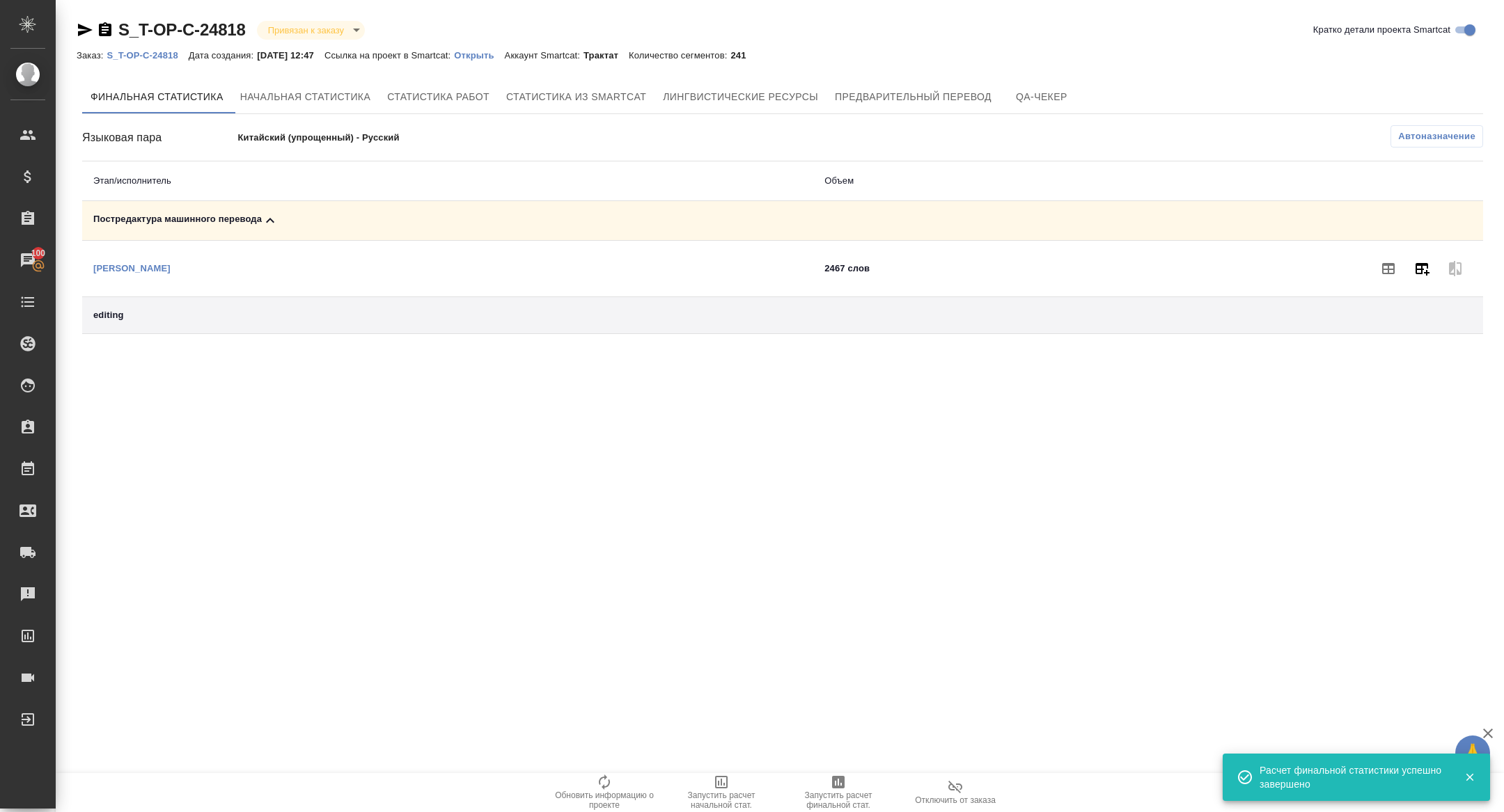
click at [1425, 263] on icon "button" at bounding box center [1422, 269] width 14 height 13
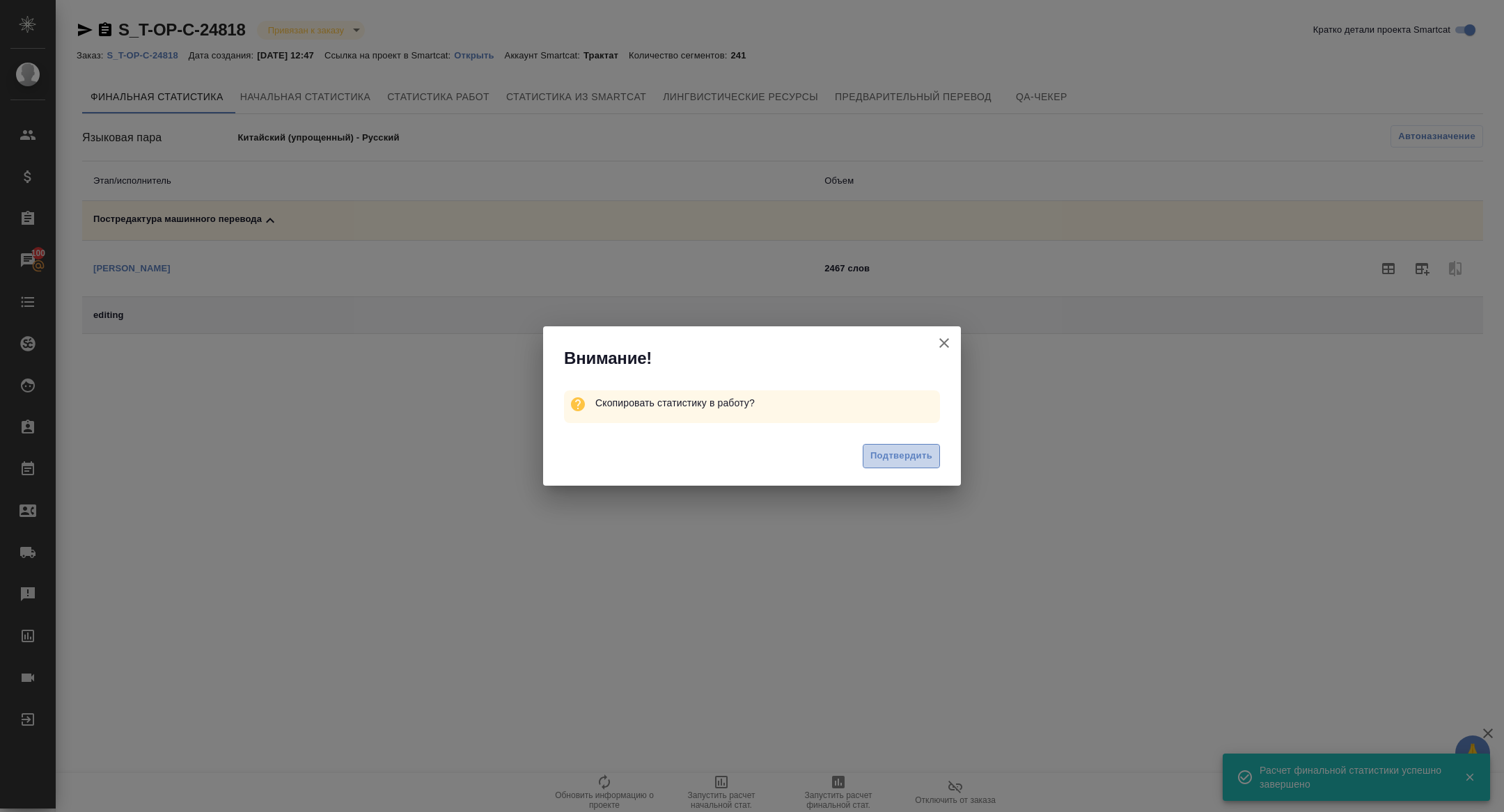
click at [923, 446] on button "Подтвердить" at bounding box center [901, 456] width 77 height 25
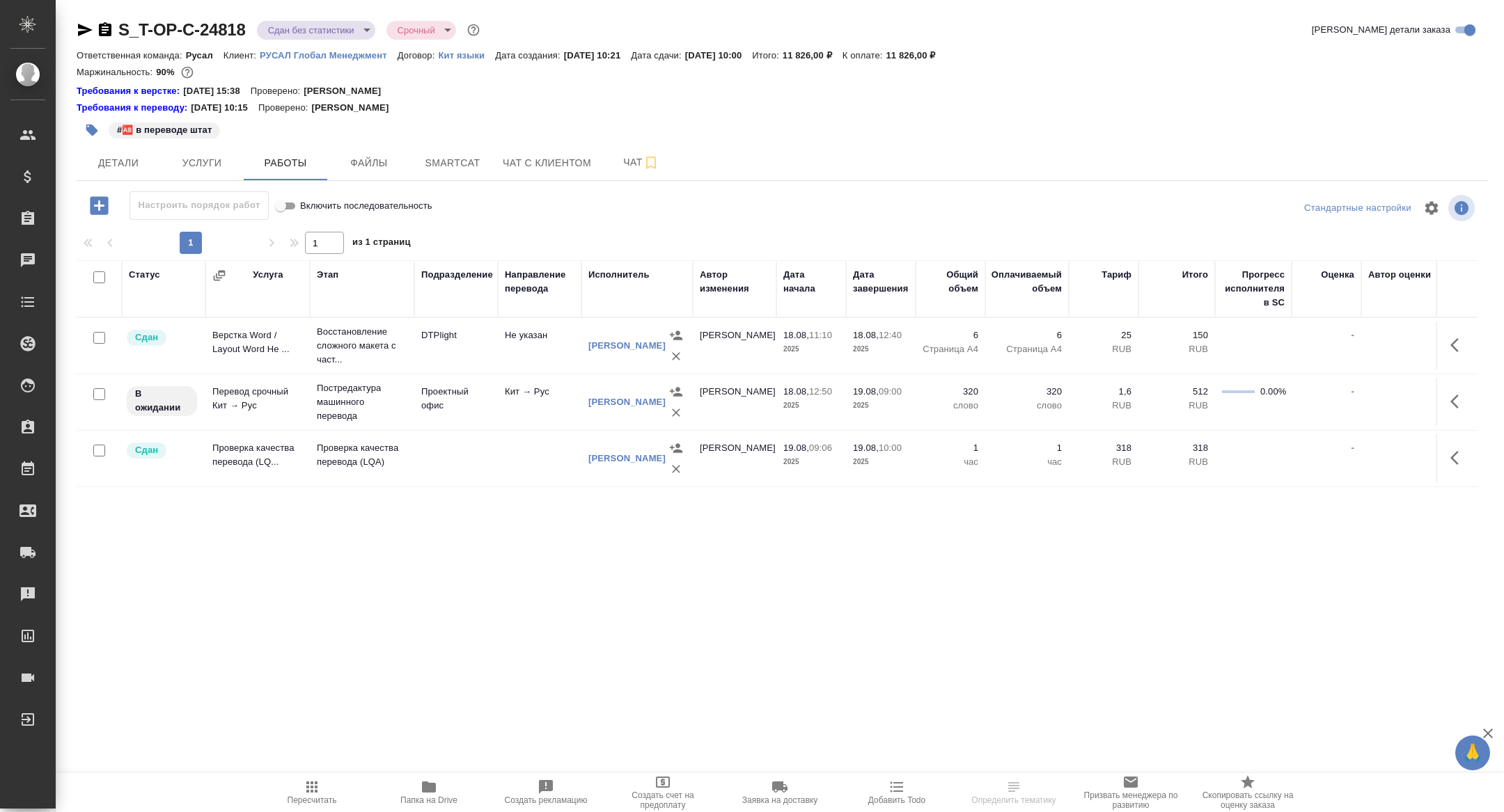
scroll to position [0, 92]
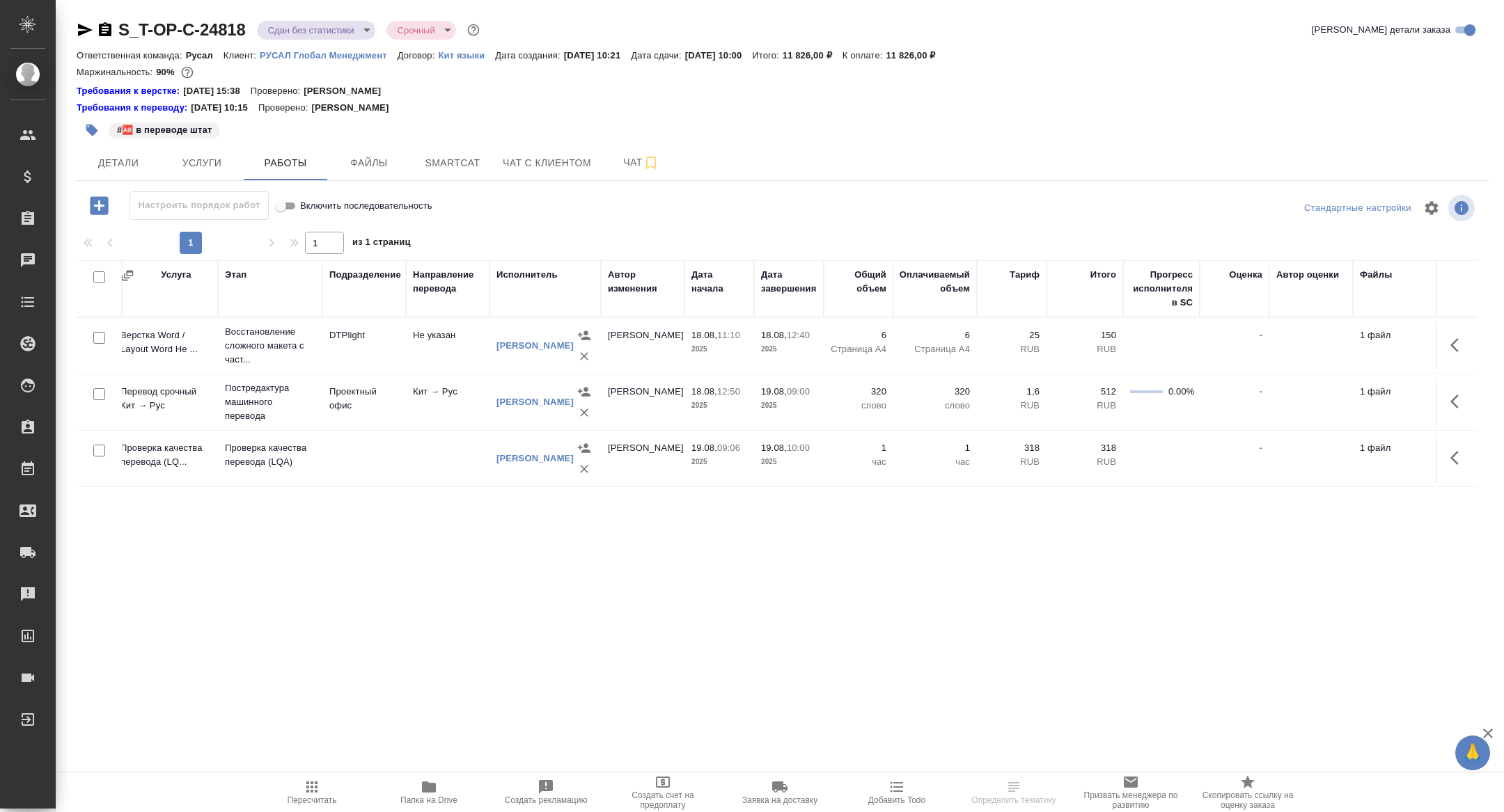
click at [1462, 402] on icon "button" at bounding box center [1458, 401] width 17 height 17
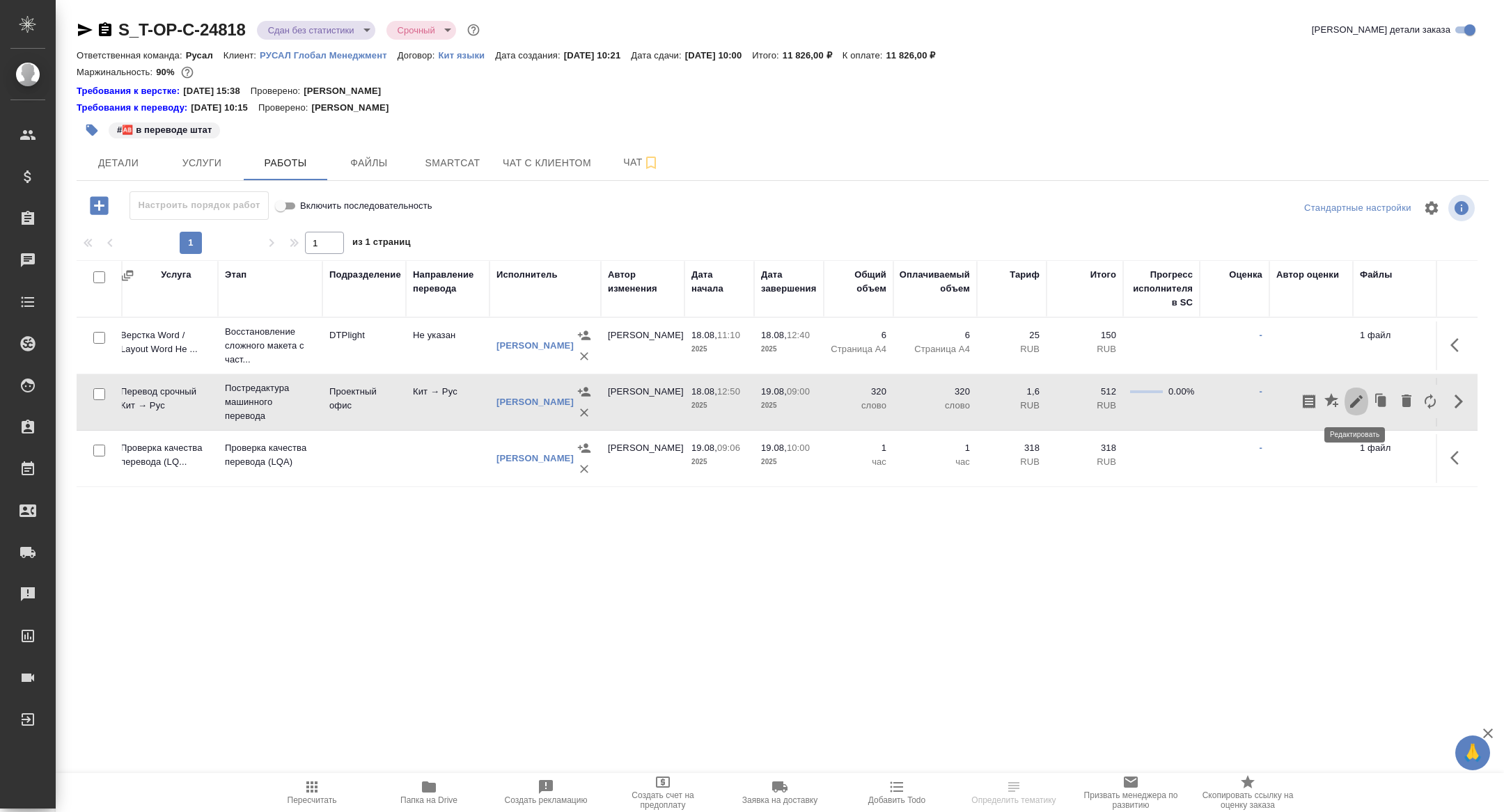
click at [1357, 400] on icon "button" at bounding box center [1356, 402] width 13 height 13
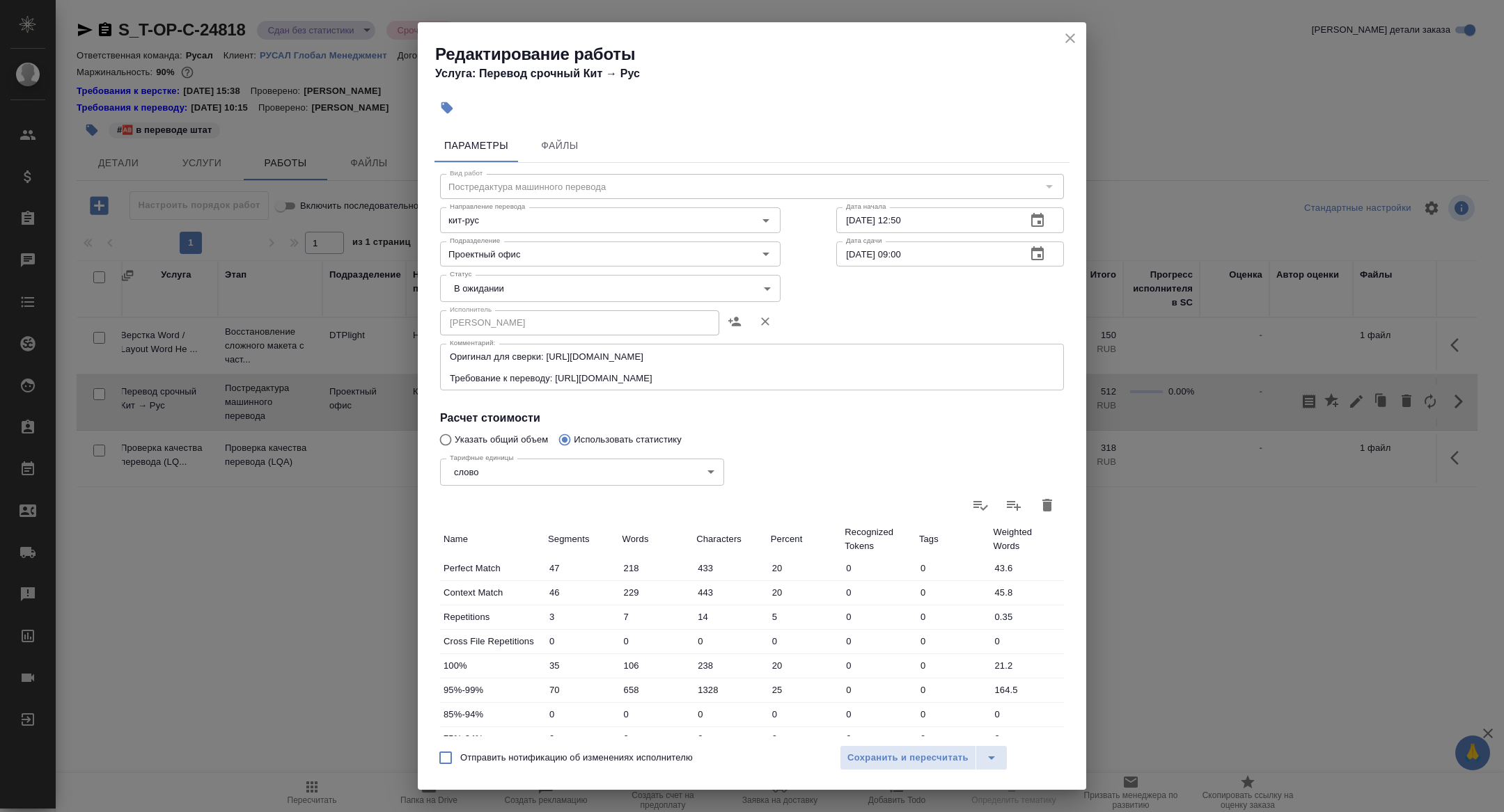
click at [550, 295] on body "🙏 .cls-1 fill:#fff; AWATERA [PERSON_NAME] Спецификации Заказы Чаты Todo Проекты…" at bounding box center [752, 406] width 1504 height 812
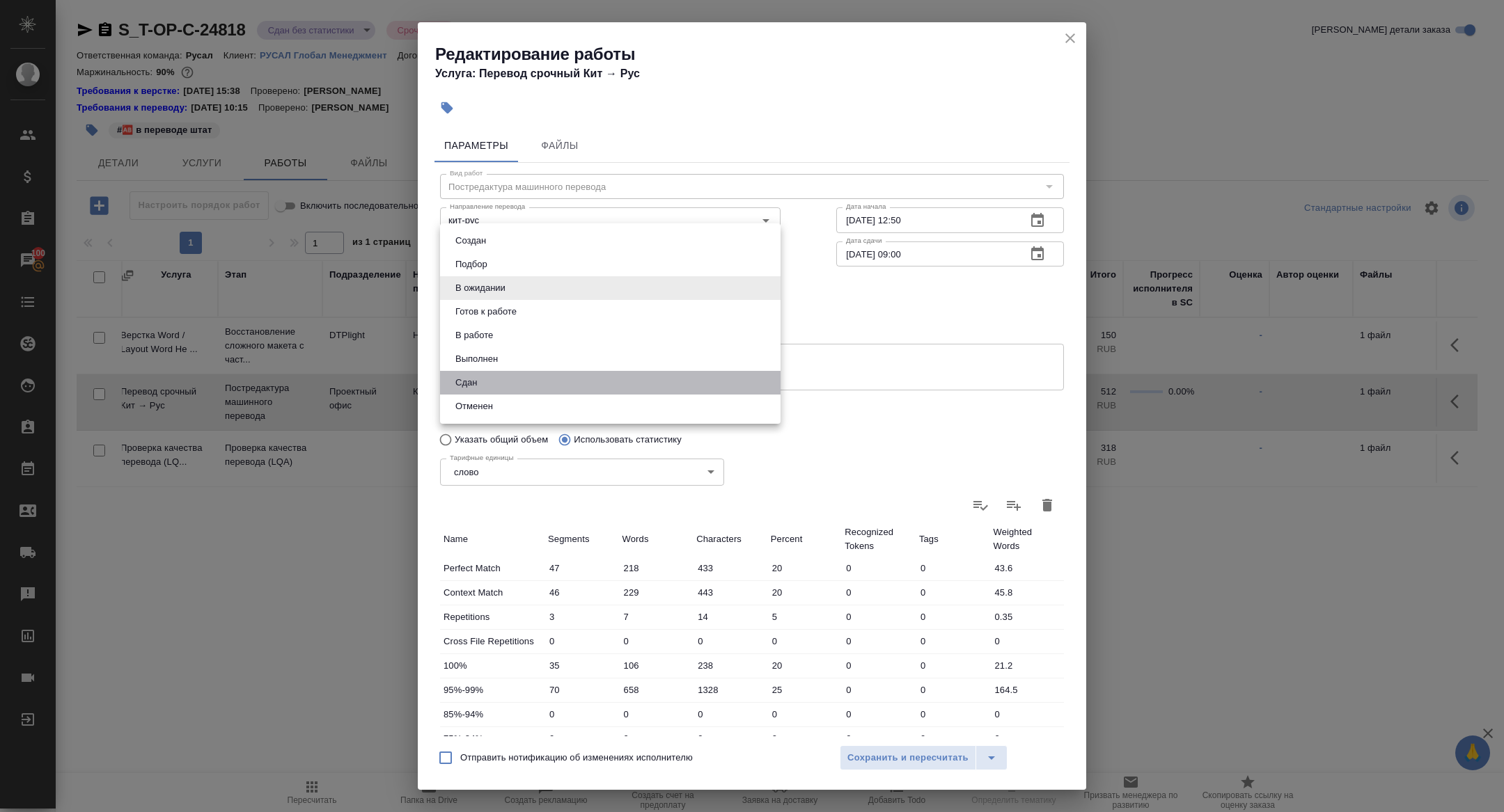
click at [481, 378] on li "Сдан" at bounding box center [610, 383] width 340 height 24
type input "closed"
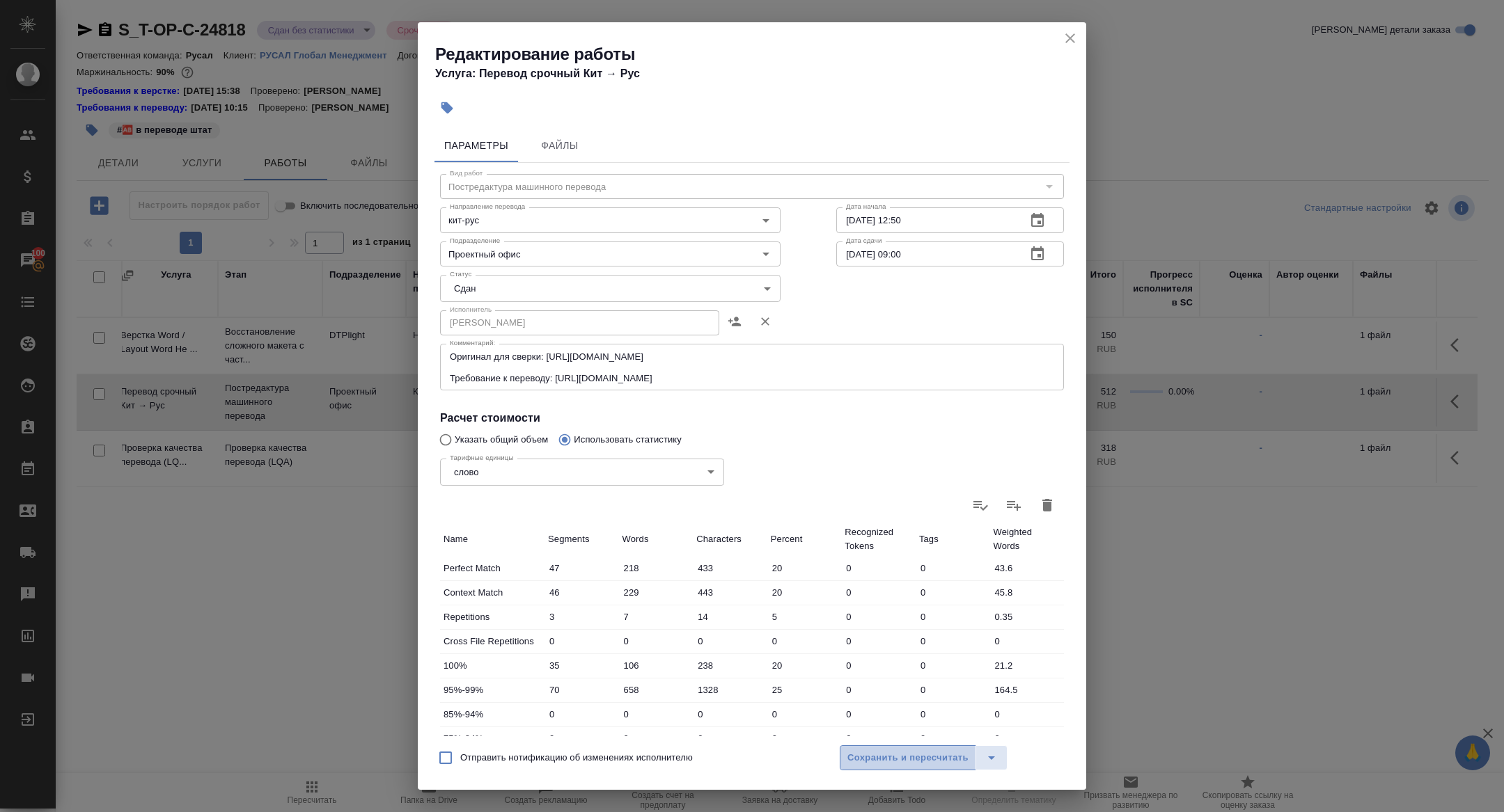
click at [880, 762] on span "Сохранить и пересчитать" at bounding box center [908, 759] width 121 height 16
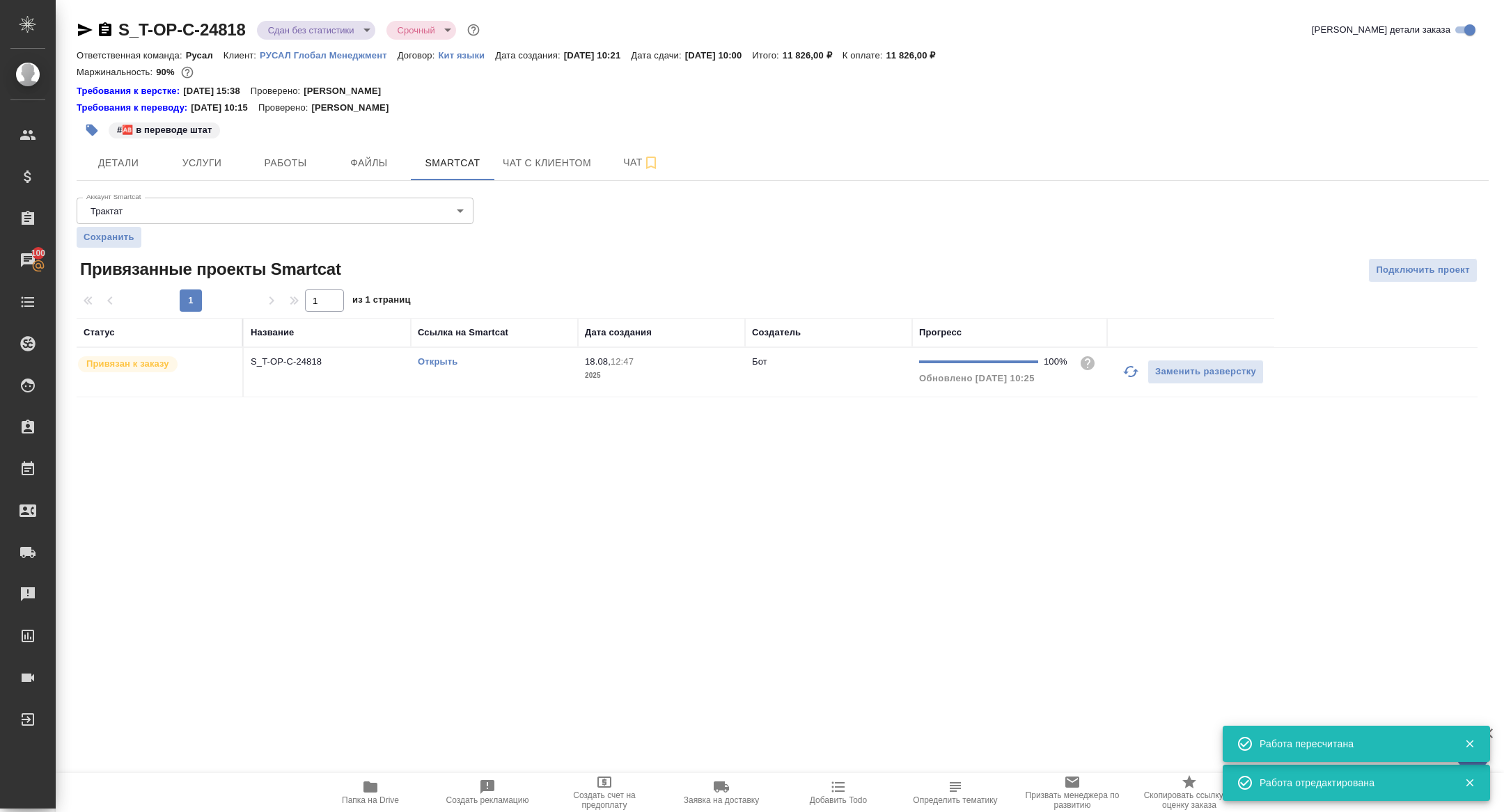
click at [107, 33] on icon "button" at bounding box center [105, 29] width 13 height 14
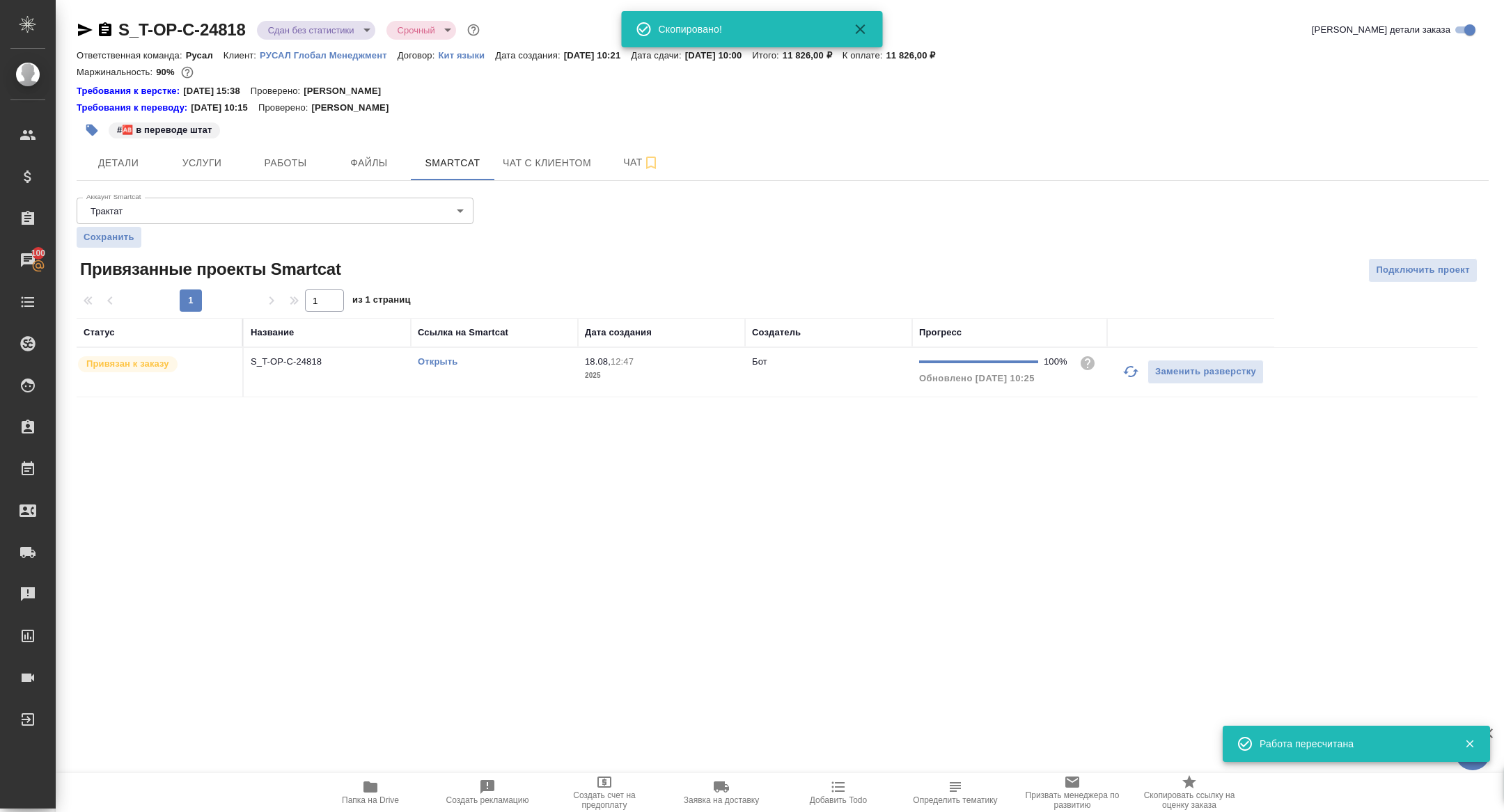
click at [348, 31] on body "🙏 .cls-1 fill:#fff; AWATERA [PERSON_NAME] Спецификации Заказы 100 Чаты Todo Про…" at bounding box center [752, 406] width 1504 height 812
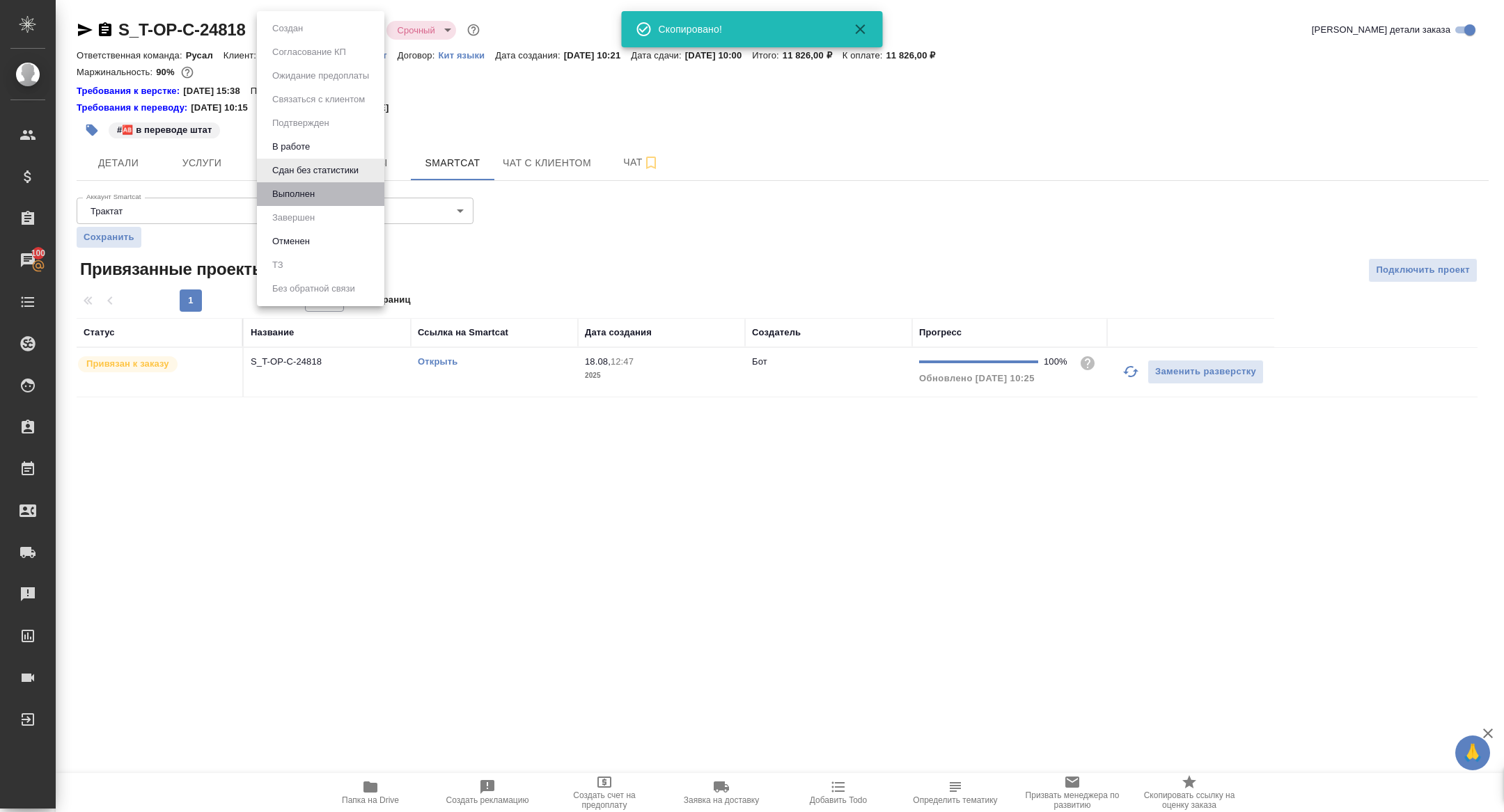
click at [327, 187] on li "Выполнен" at bounding box center [321, 194] width 128 height 24
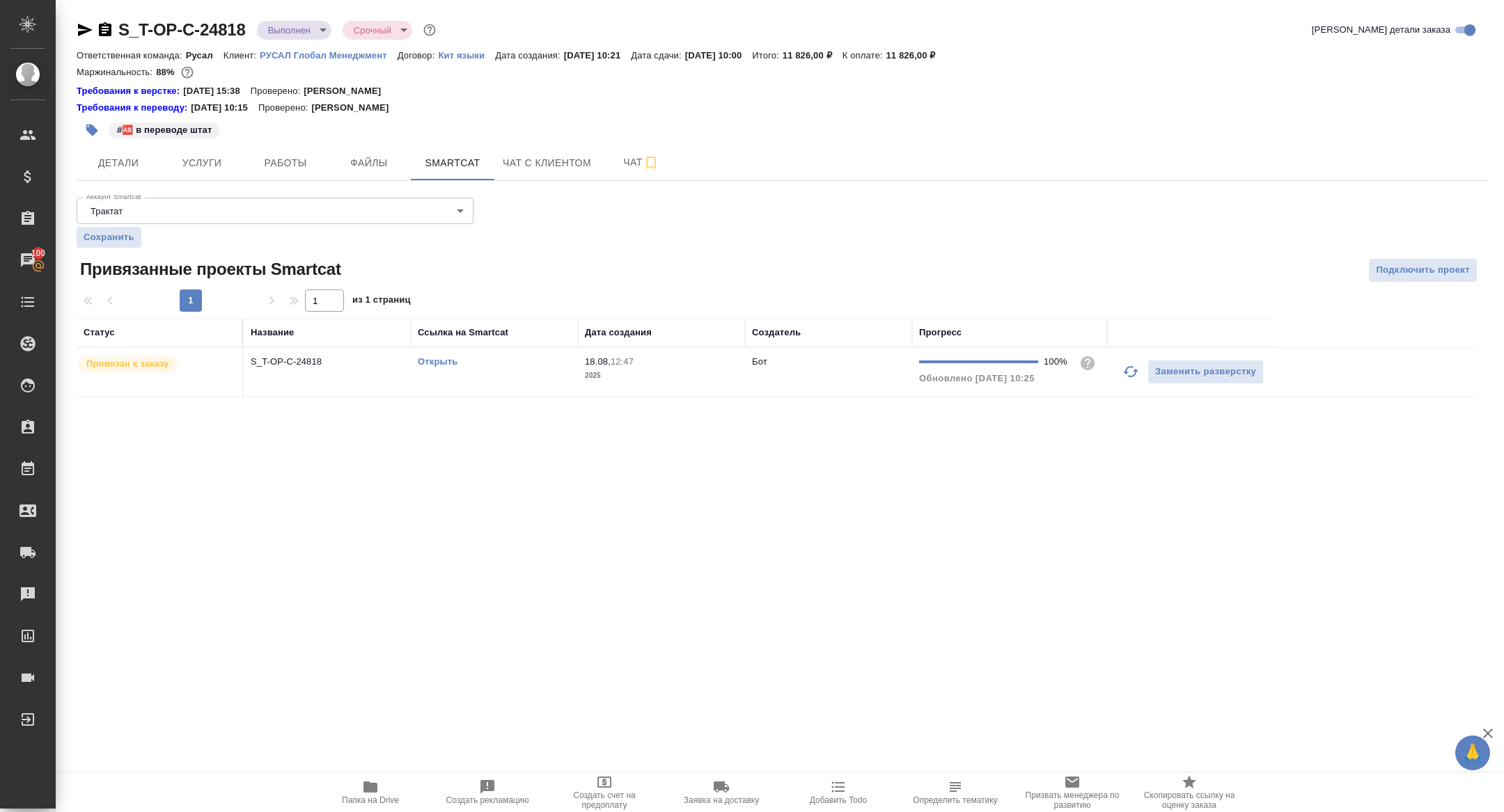
click at [101, 29] on icon "button" at bounding box center [105, 29] width 13 height 14
click at [274, 171] on span "Работы" at bounding box center [286, 164] width 67 height 18
